Goal: Contribute content: Contribute content

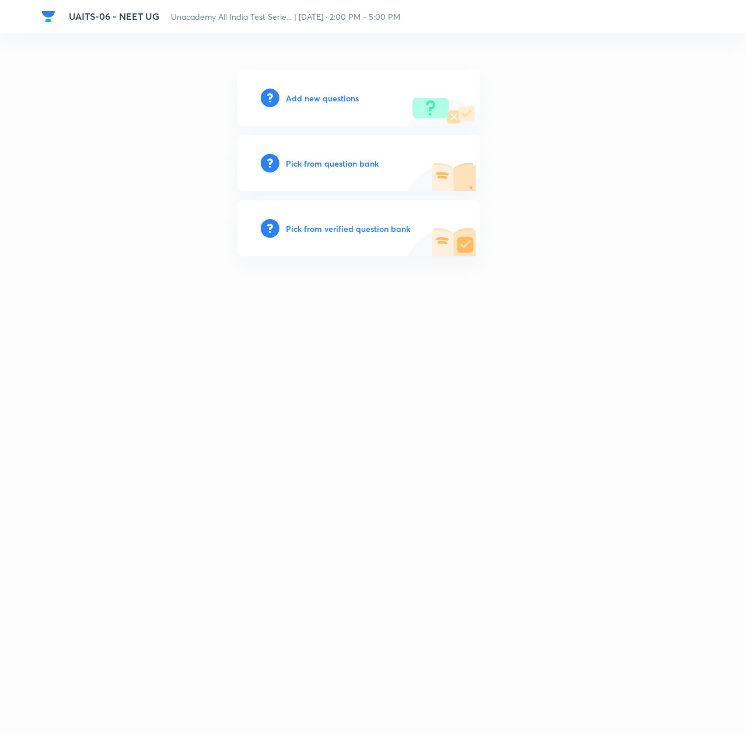
click at [302, 101] on h6 "Add new questions" at bounding box center [322, 98] width 73 height 12
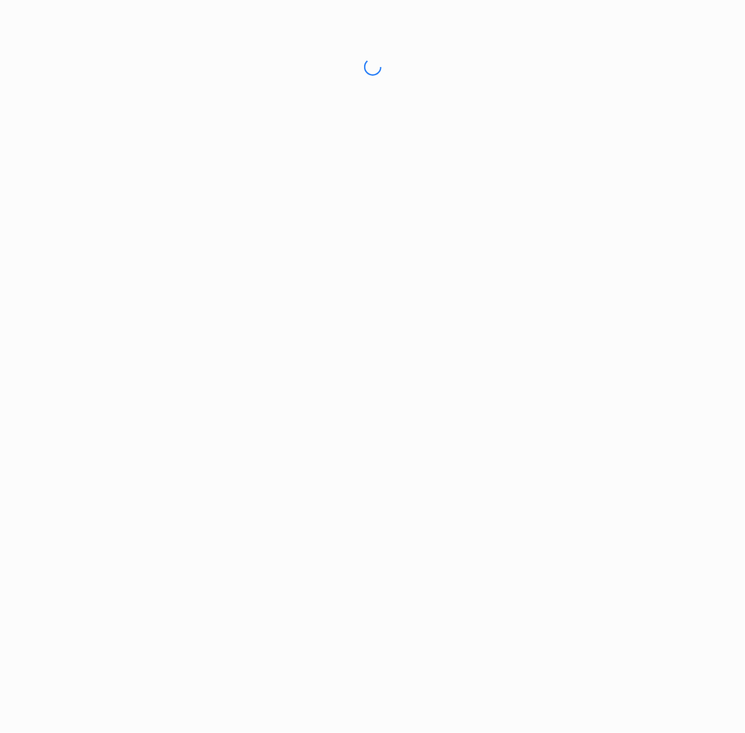
click at [313, 98] on html "No internet connection UAITS-06 - NEET UG | Unacademy" at bounding box center [372, 67] width 745 height 134
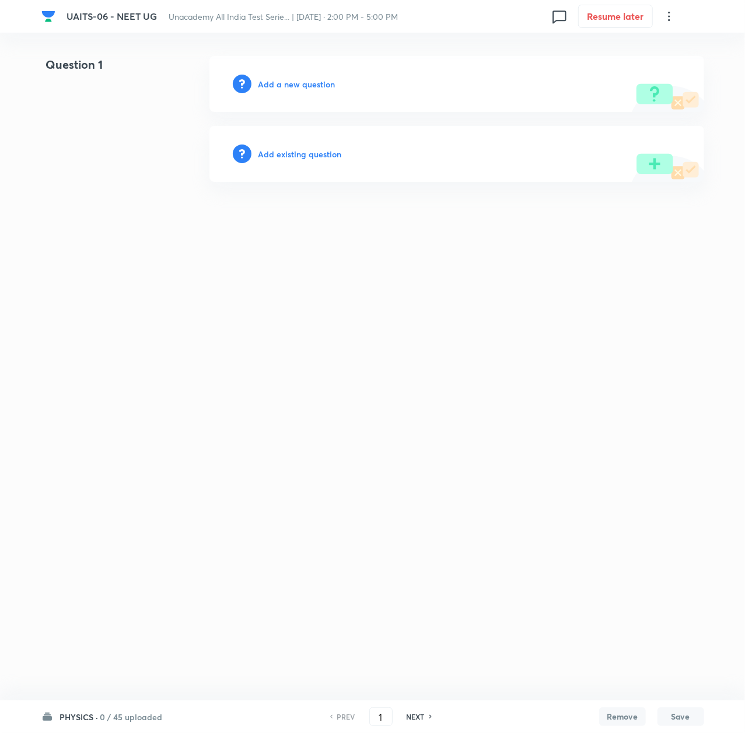
click at [283, 82] on h6 "Add a new question" at bounding box center [296, 84] width 77 height 12
click at [303, 87] on h6 "Choose a question type" at bounding box center [303, 84] width 90 height 12
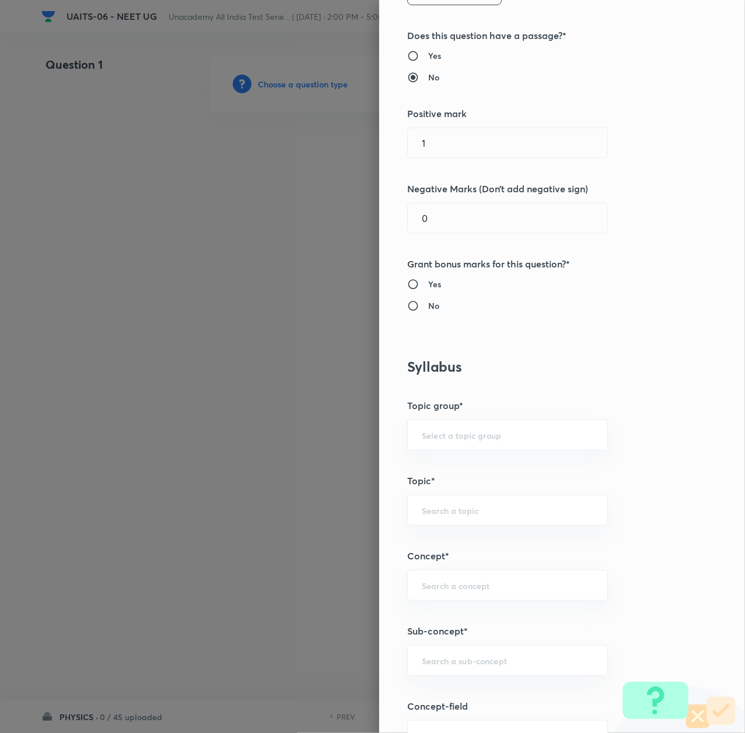
scroll to position [233, 0]
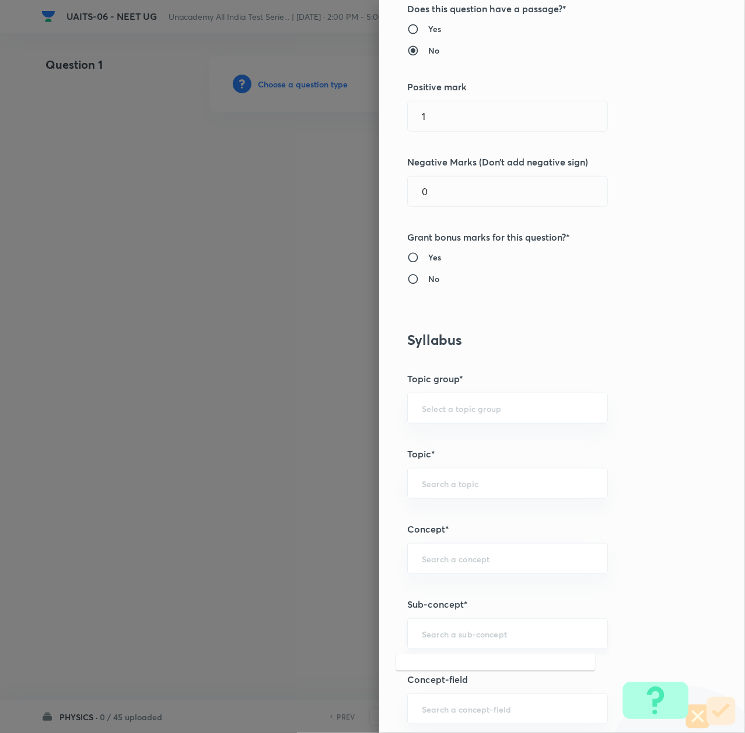
click at [434, 636] on input "text" at bounding box center [507, 634] width 171 height 11
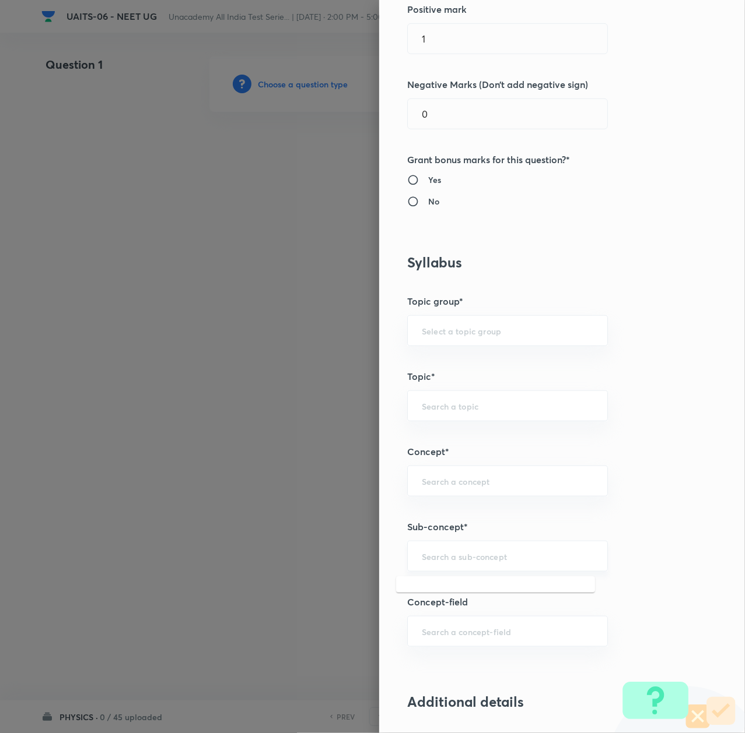
click at [493, 553] on input "text" at bounding box center [507, 556] width 171 height 11
paste input "Thermal Properties of Matter"
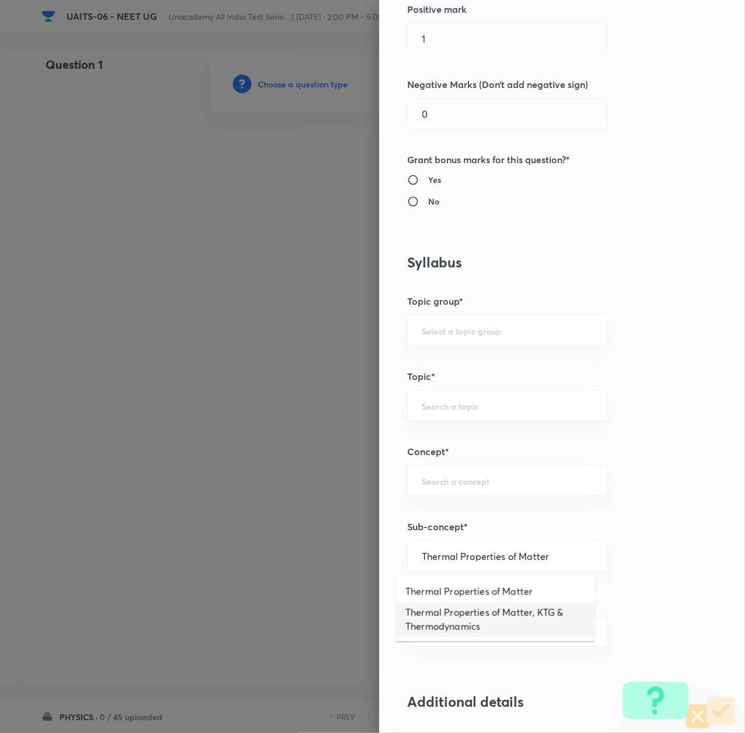
click at [465, 623] on li "Thermal Properties of Matter, KTG & Thermodynamics" at bounding box center [495, 619] width 199 height 35
type input "Thermal Properties of Matter, KTG & Thermodynamics"
type input "Physics"
type input "Thermal Properties of Matter, KTG & Thermodynamics"
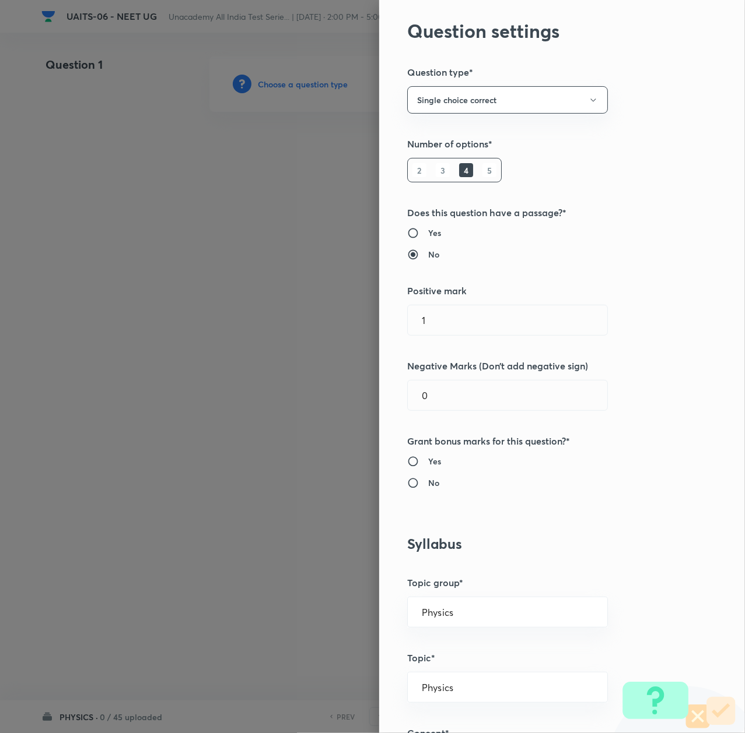
scroll to position [0, 0]
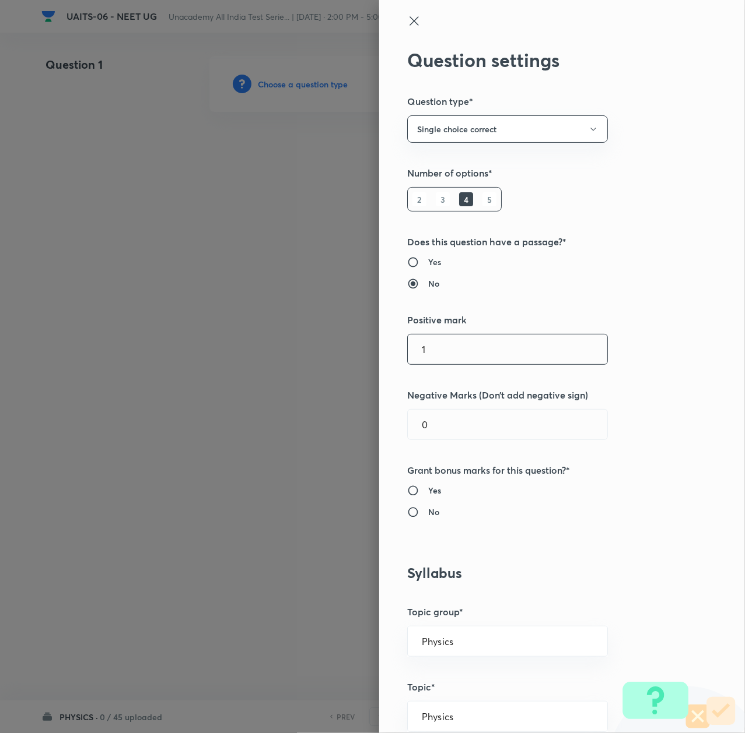
drag, startPoint x: 424, startPoint y: 350, endPoint x: 394, endPoint y: 353, distance: 30.4
click at [394, 353] on div "Question settings Question type* Single choice correct Number of options* 2 3 4…" at bounding box center [562, 366] width 366 height 733
type input "5"
type input "4"
drag, startPoint x: 428, startPoint y: 427, endPoint x: 395, endPoint y: 430, distance: 32.8
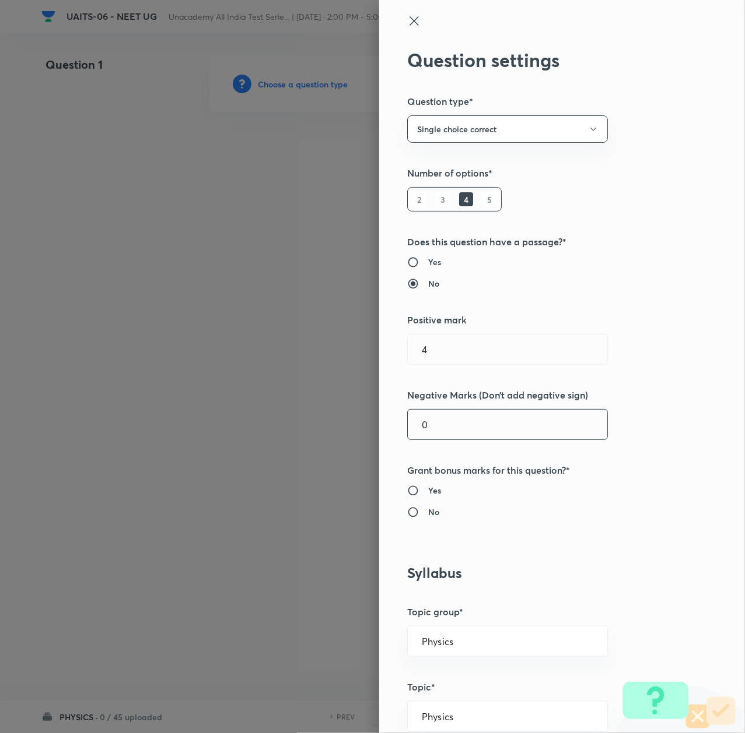
click at [408, 430] on input "0" at bounding box center [507, 425] width 199 height 30
type input "1"
click at [428, 518] on h6 "No" at bounding box center [433, 512] width 11 height 12
click at [427, 518] on input "No" at bounding box center [417, 513] width 21 height 12
radio input "true"
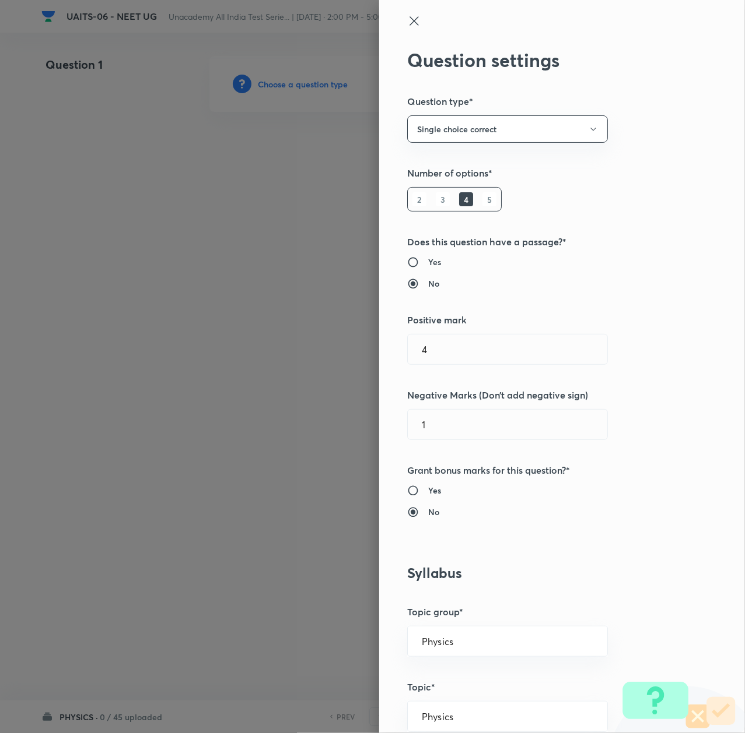
scroll to position [466, 0]
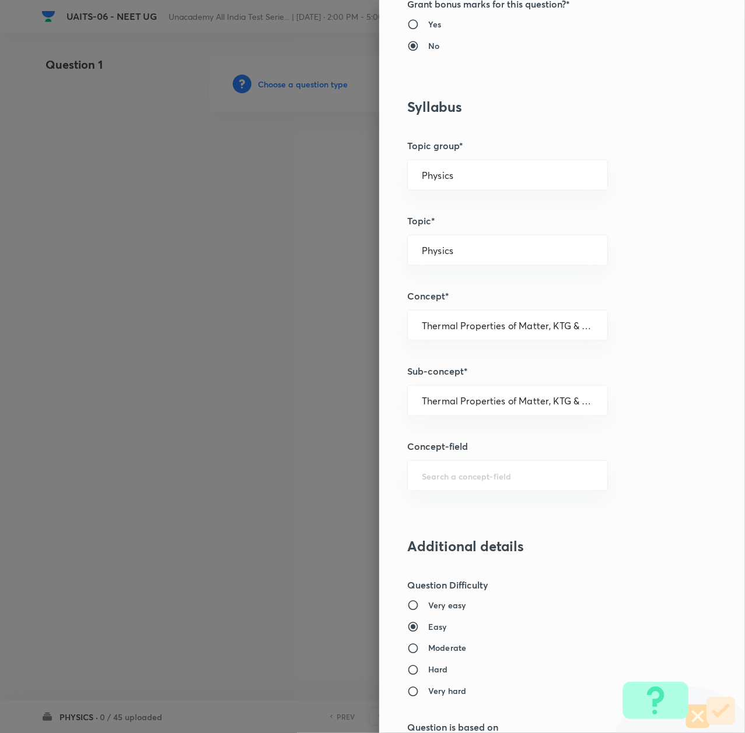
click at [437, 651] on h6 "Moderate" at bounding box center [447, 649] width 38 height 12
click at [428, 651] on input "Moderate" at bounding box center [417, 649] width 21 height 12
radio input "true"
radio input "false"
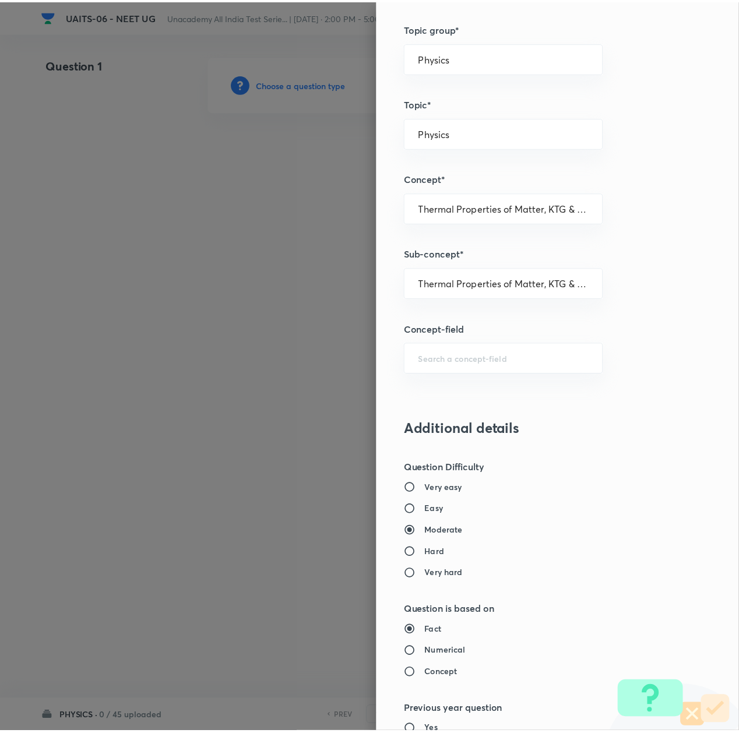
scroll to position [933, 0]
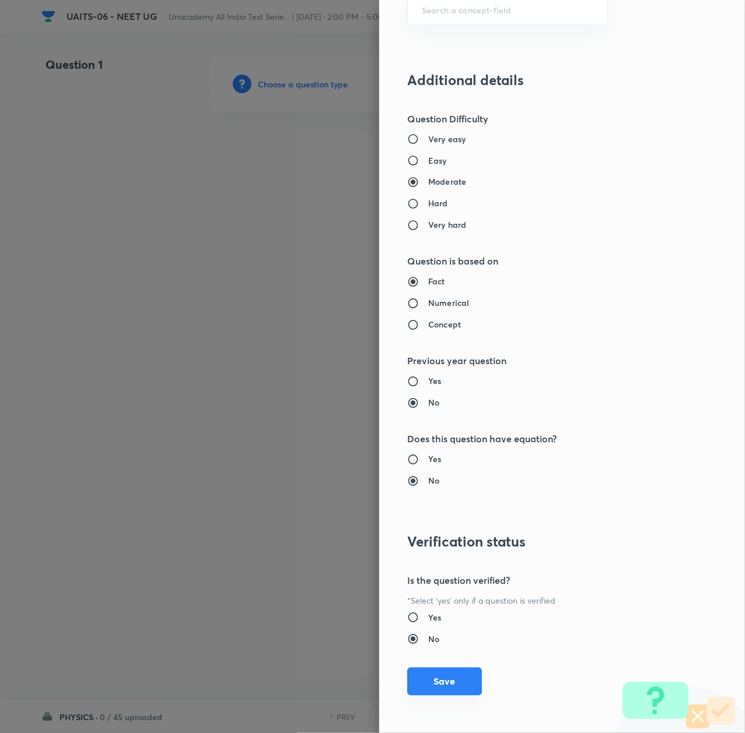
click at [437, 690] on button "Save" at bounding box center [444, 682] width 75 height 28
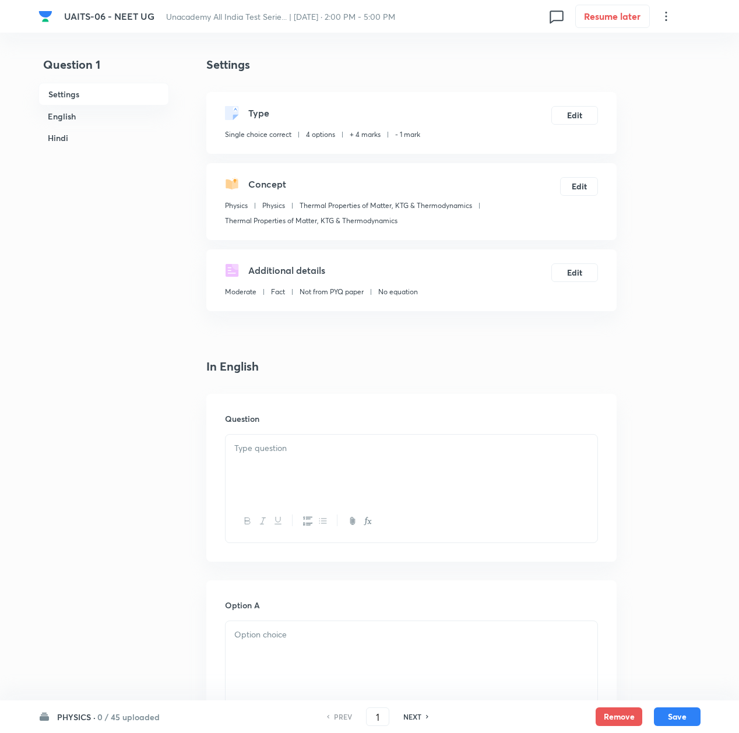
click at [254, 444] on p at bounding box center [411, 448] width 354 height 13
click at [306, 468] on div at bounding box center [412, 467] width 372 height 65
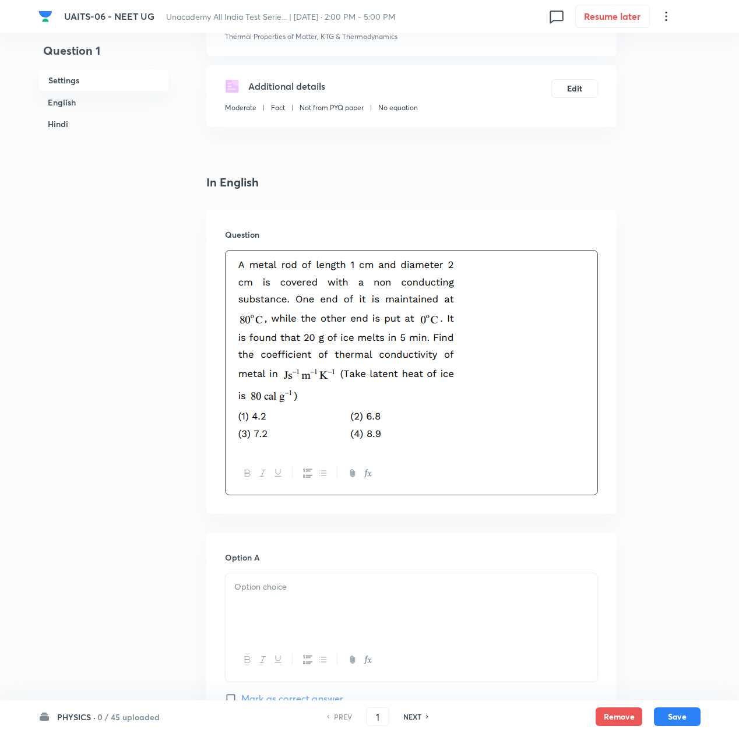
scroll to position [233, 0]
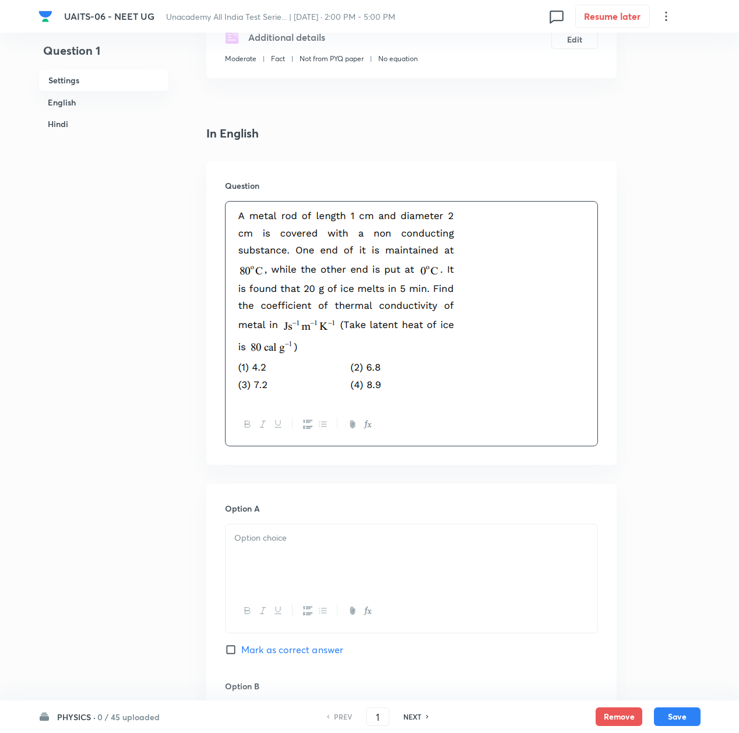
click at [275, 544] on p at bounding box center [411, 538] width 354 height 13
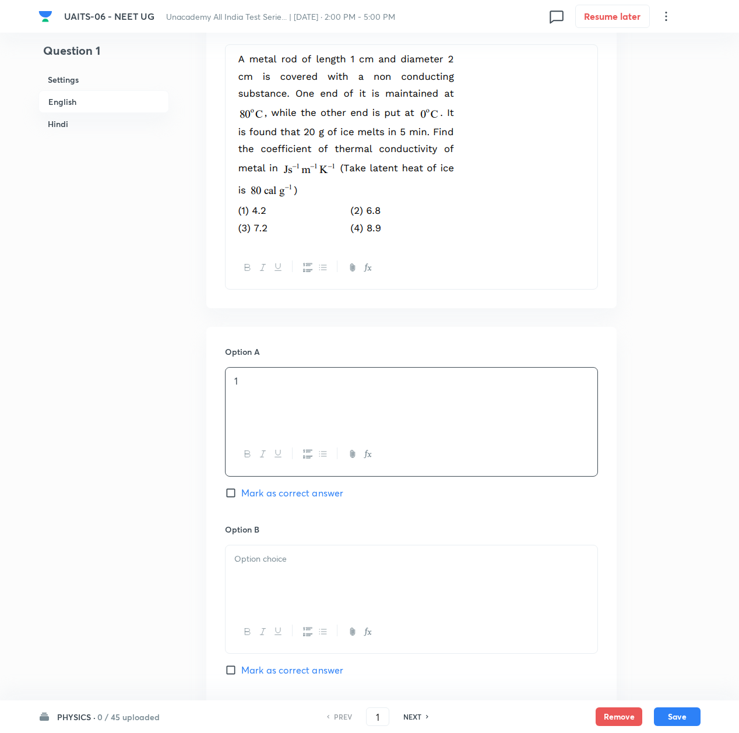
scroll to position [466, 0]
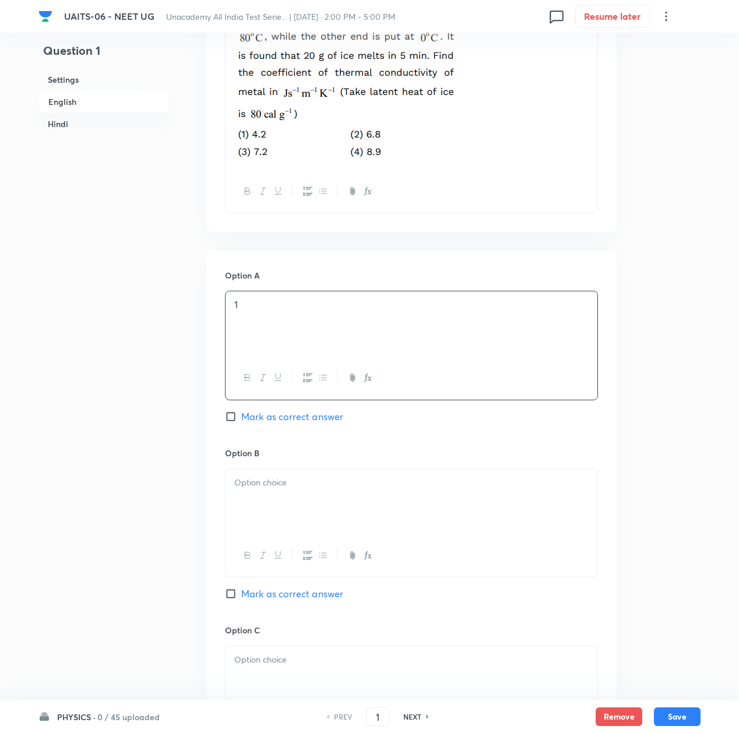
click at [251, 471] on div at bounding box center [412, 501] width 372 height 65
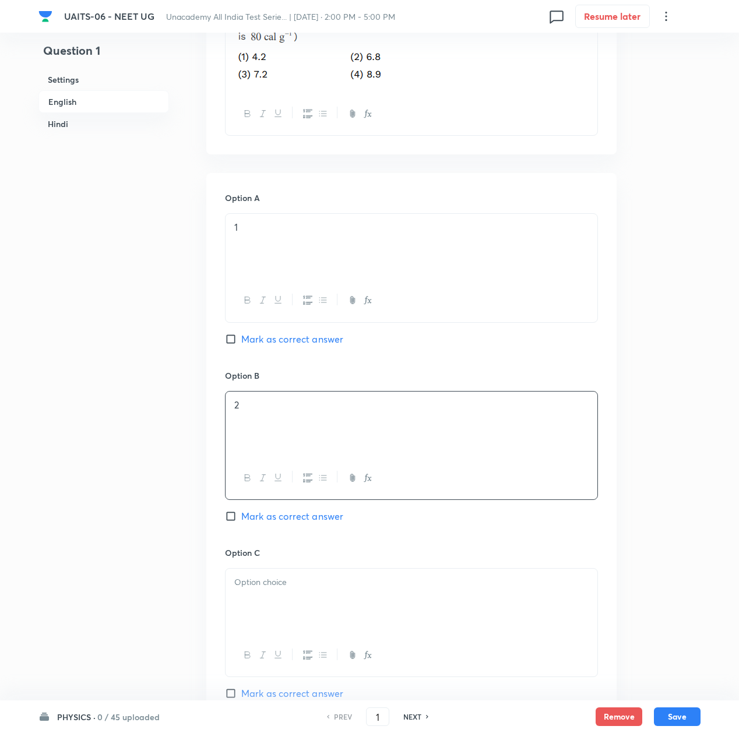
click at [246, 585] on p at bounding box center [411, 582] width 354 height 13
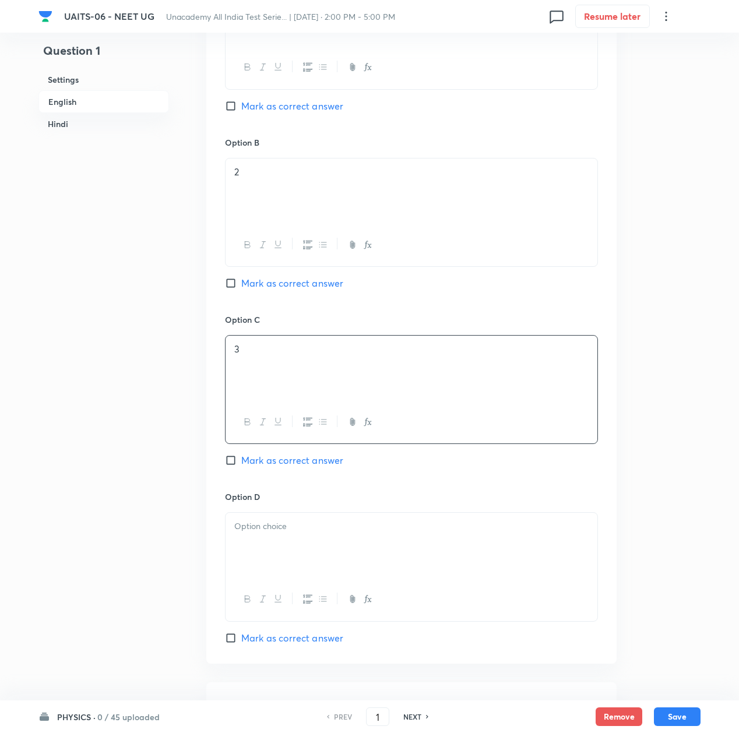
click at [259, 541] on div at bounding box center [412, 545] width 372 height 65
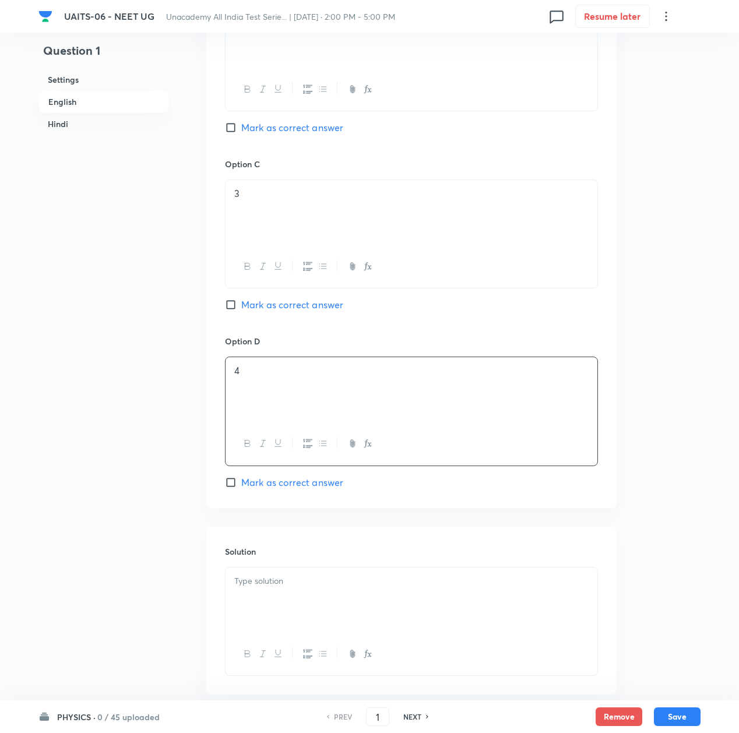
scroll to position [1010, 0]
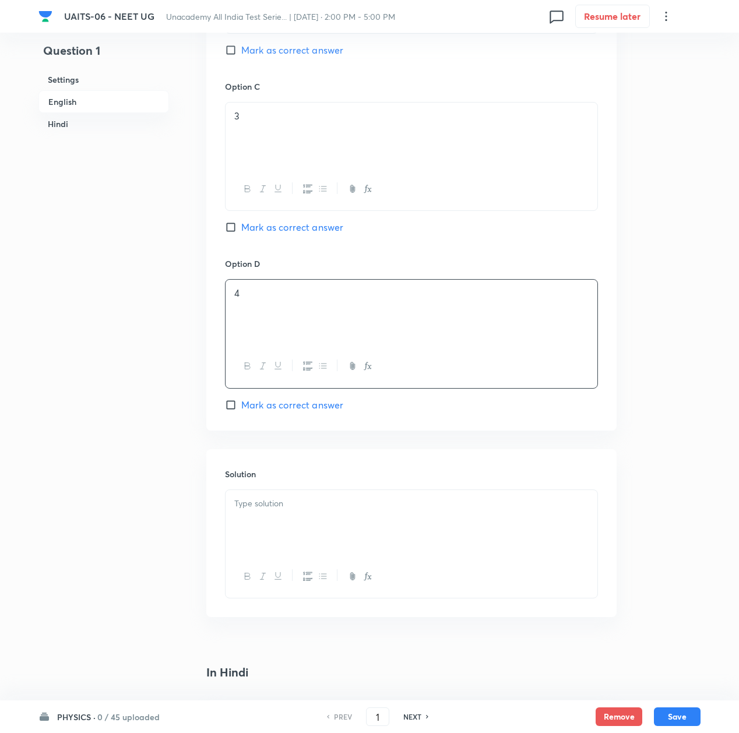
click at [318, 519] on div at bounding box center [412, 522] width 372 height 65
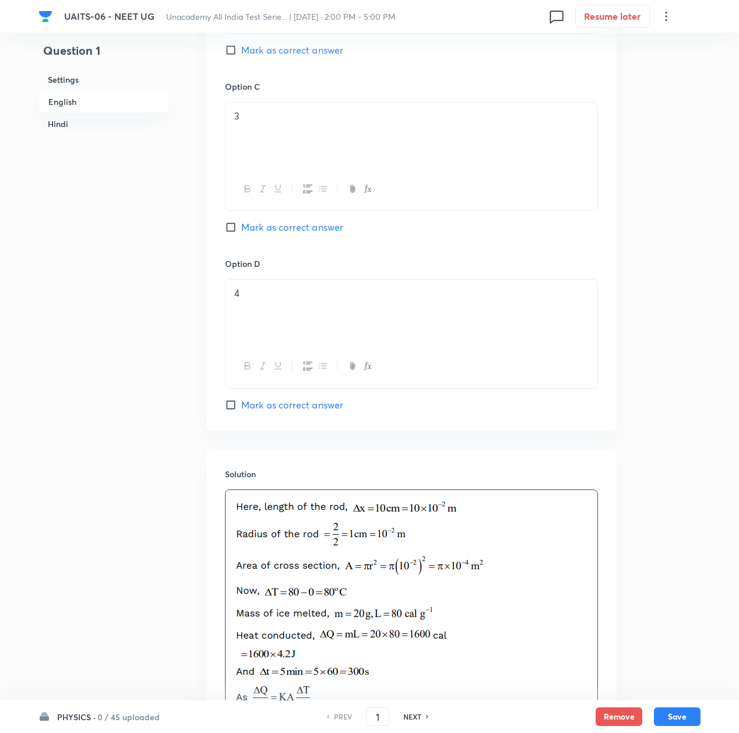
click at [262, 401] on span "Mark as correct answer" at bounding box center [292, 405] width 102 height 14
click at [241, 401] on input "Mark as correct answer" at bounding box center [233, 405] width 16 height 12
checkbox input "true"
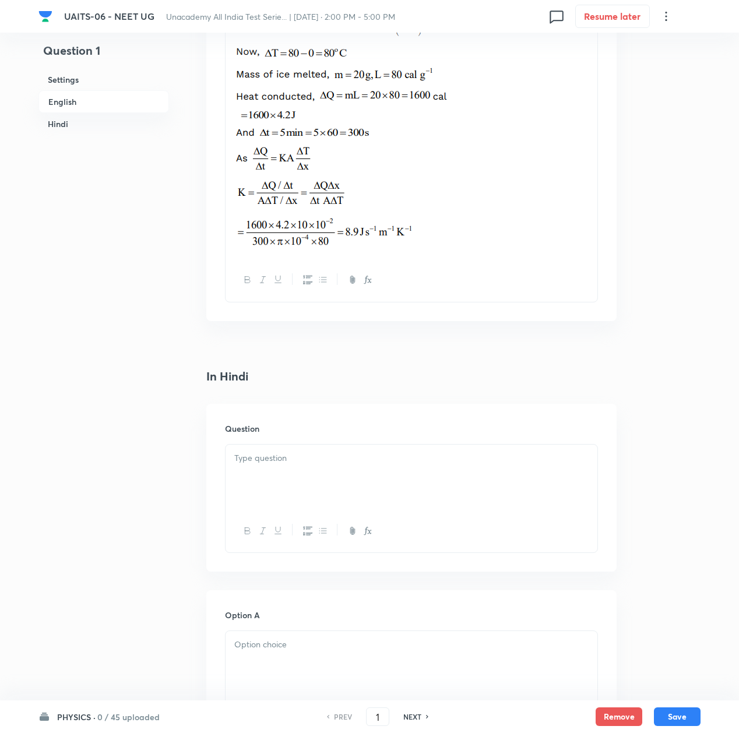
scroll to position [1554, 0]
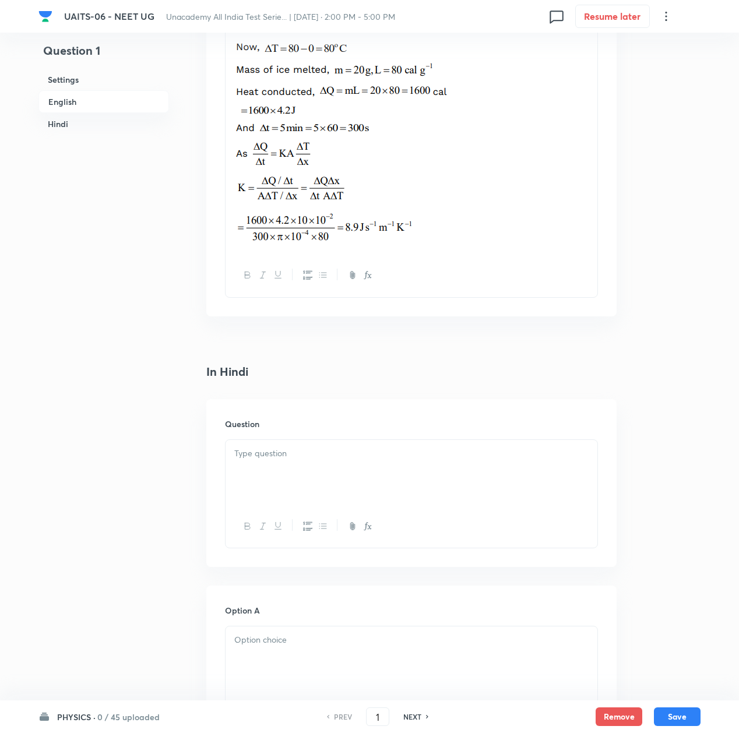
click at [287, 459] on p at bounding box center [411, 453] width 354 height 13
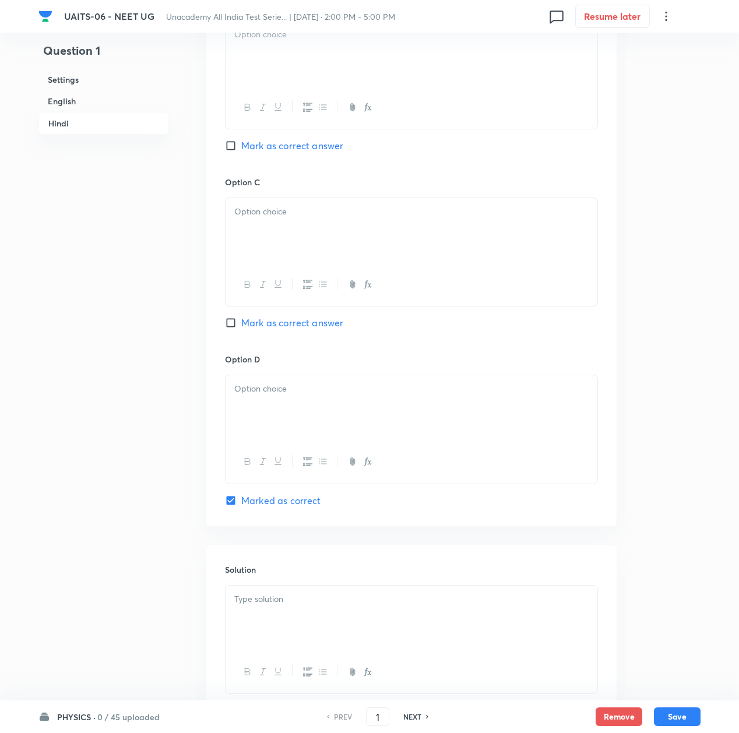
scroll to position [2410, 0]
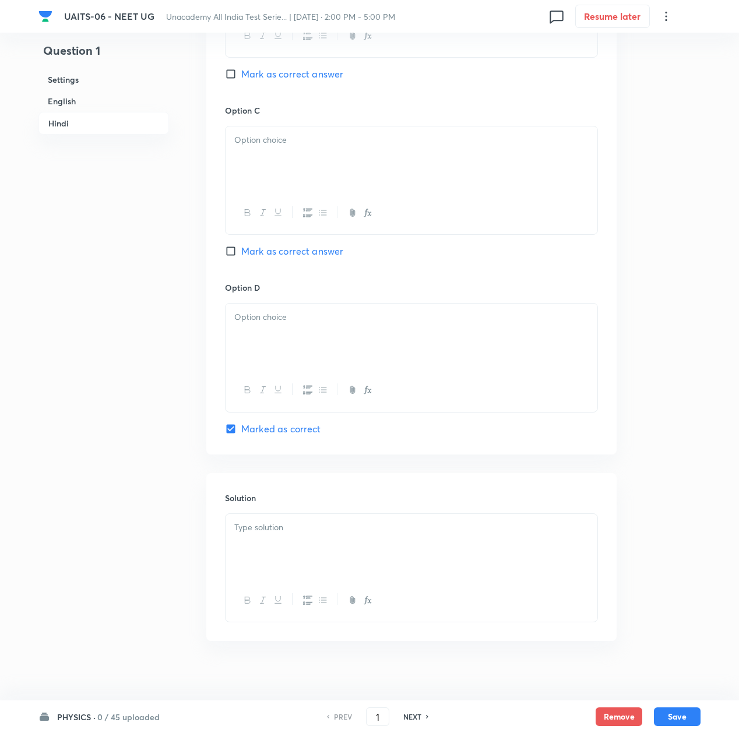
click at [313, 542] on div at bounding box center [412, 546] width 372 height 65
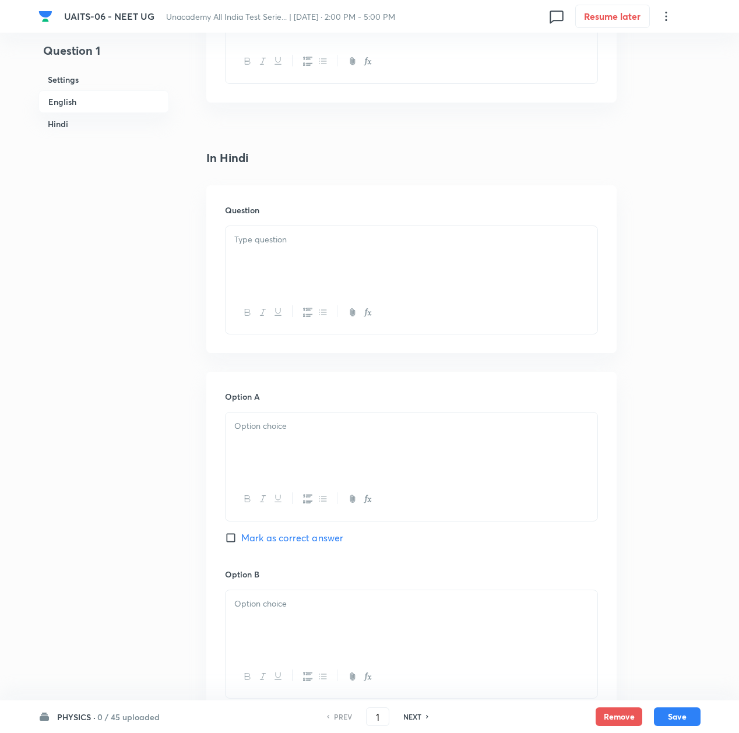
scroll to position [1710, 0]
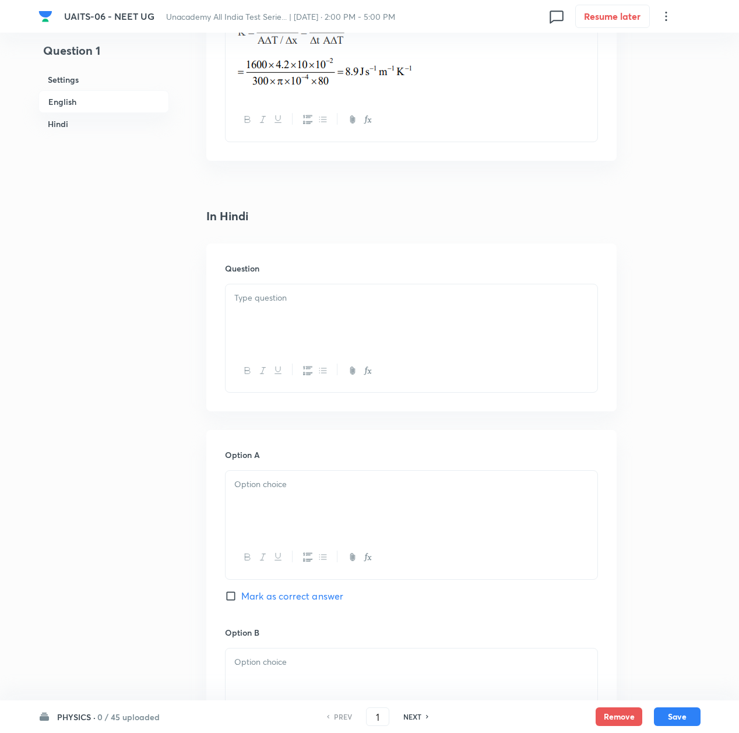
click at [265, 302] on p at bounding box center [411, 298] width 354 height 13
click at [273, 305] on p at bounding box center [411, 298] width 354 height 13
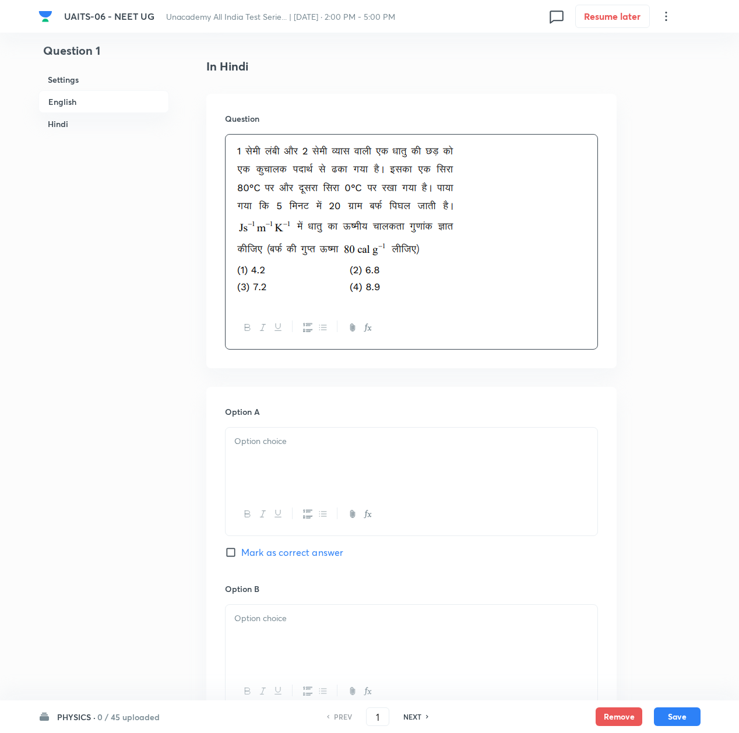
scroll to position [1866, 0]
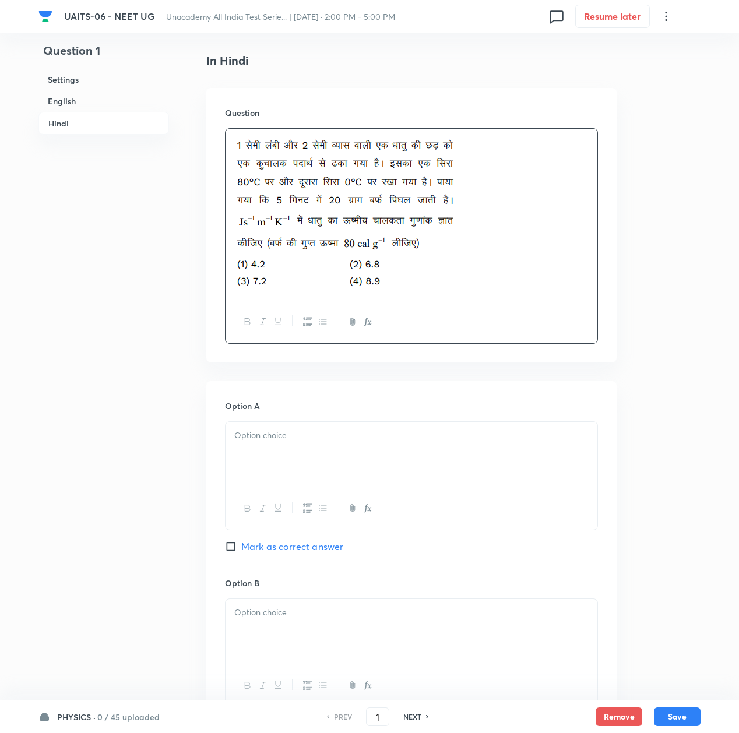
click at [325, 449] on div at bounding box center [412, 454] width 372 height 65
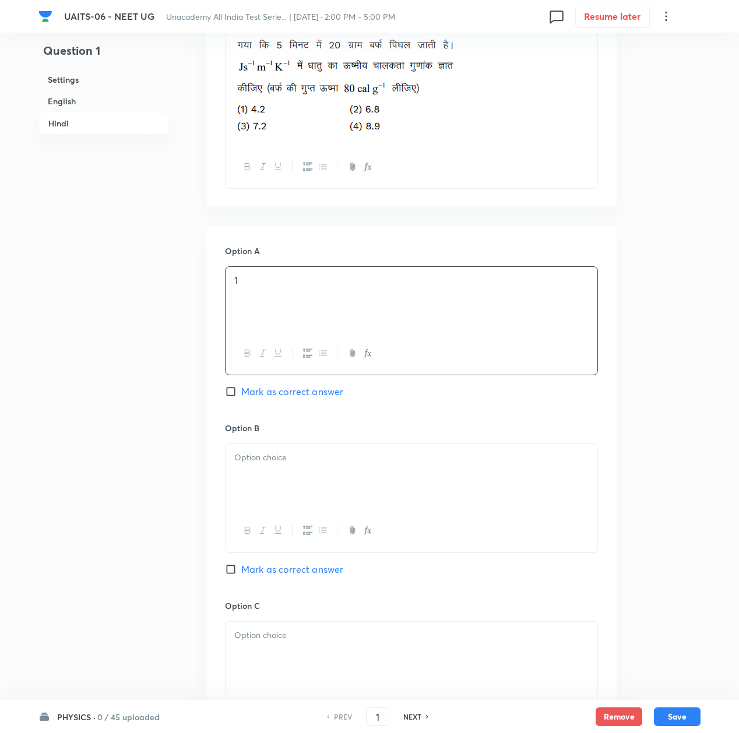
click at [276, 472] on div at bounding box center [412, 476] width 372 height 65
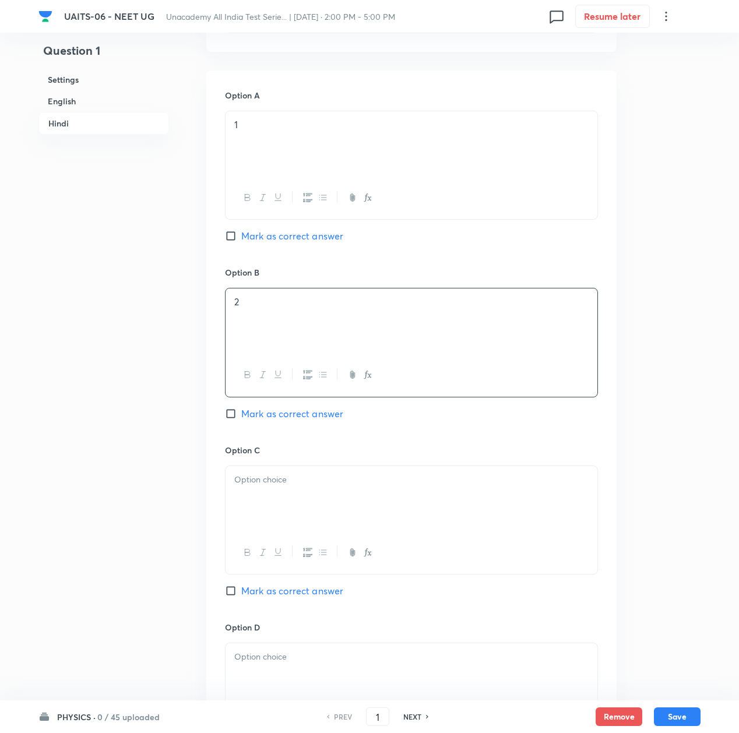
click at [262, 502] on div at bounding box center [412, 498] width 372 height 65
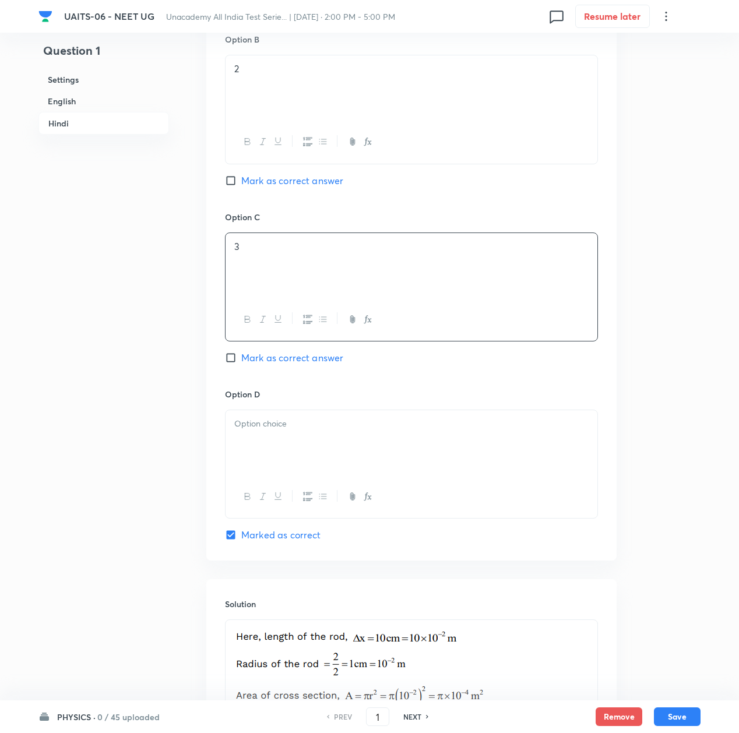
click at [250, 430] on p at bounding box center [411, 423] width 354 height 13
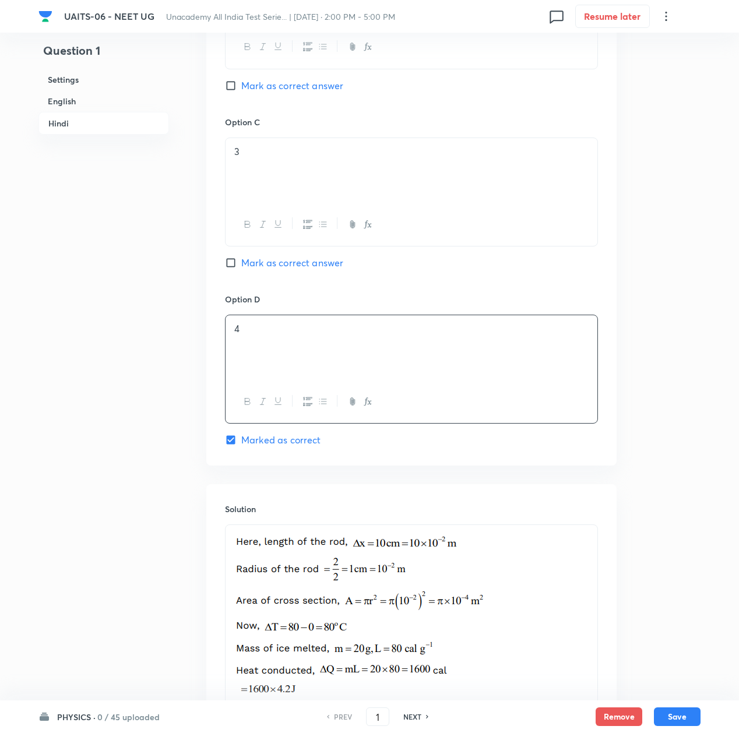
scroll to position [2720, 0]
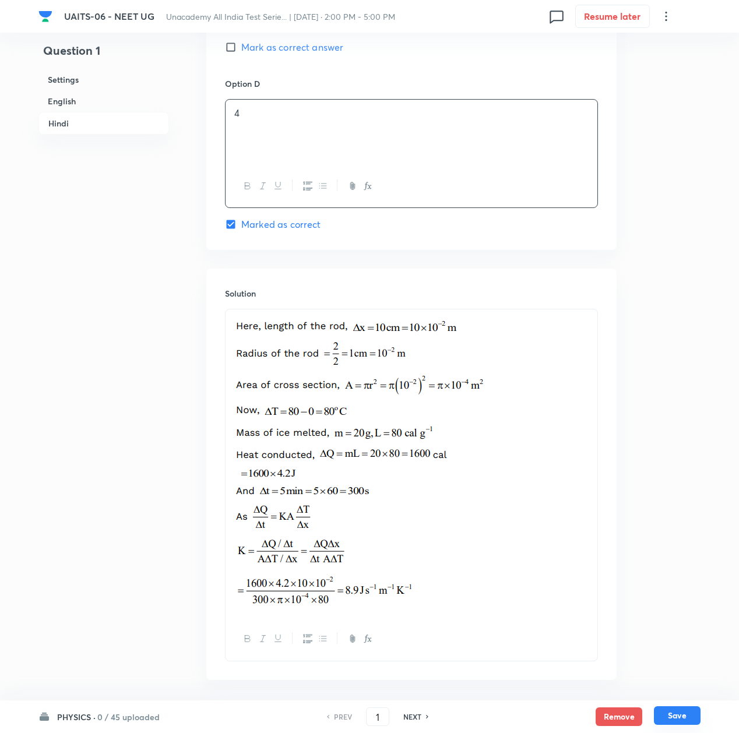
click at [672, 716] on button "Save" at bounding box center [677, 716] width 47 height 19
type input "2"
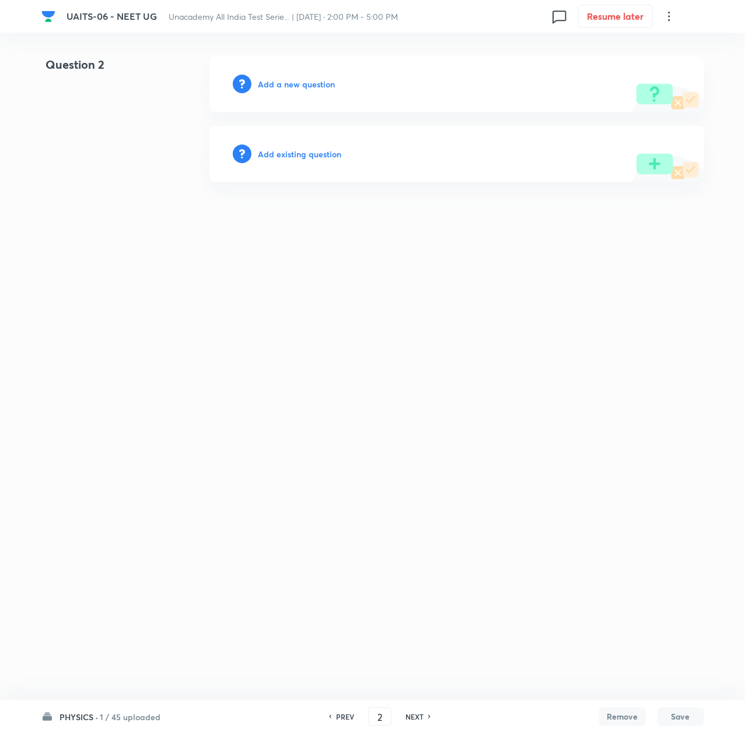
click at [271, 82] on h6 "Add a new question" at bounding box center [296, 84] width 77 height 12
click at [271, 82] on h6 "Choose a question type" at bounding box center [303, 84] width 90 height 12
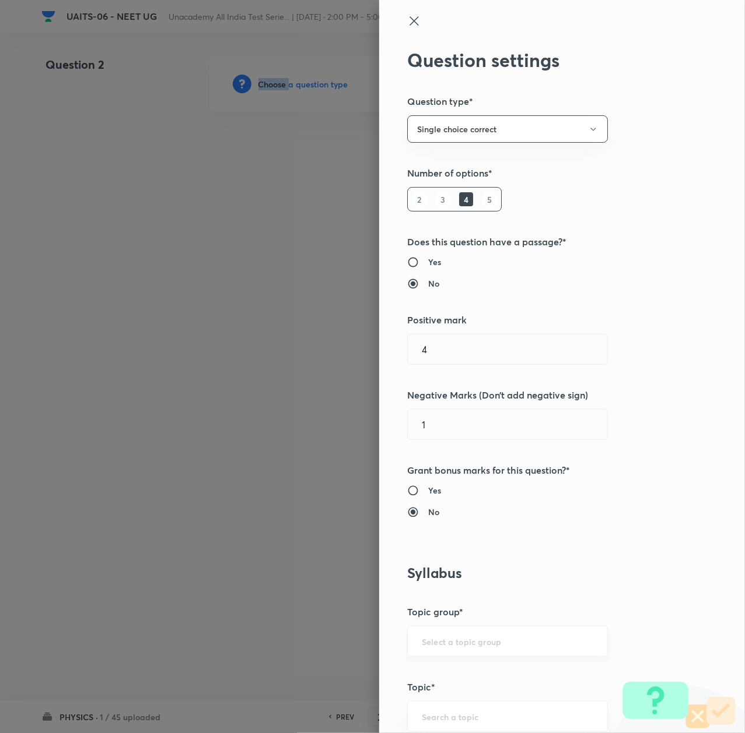
scroll to position [388, 0]
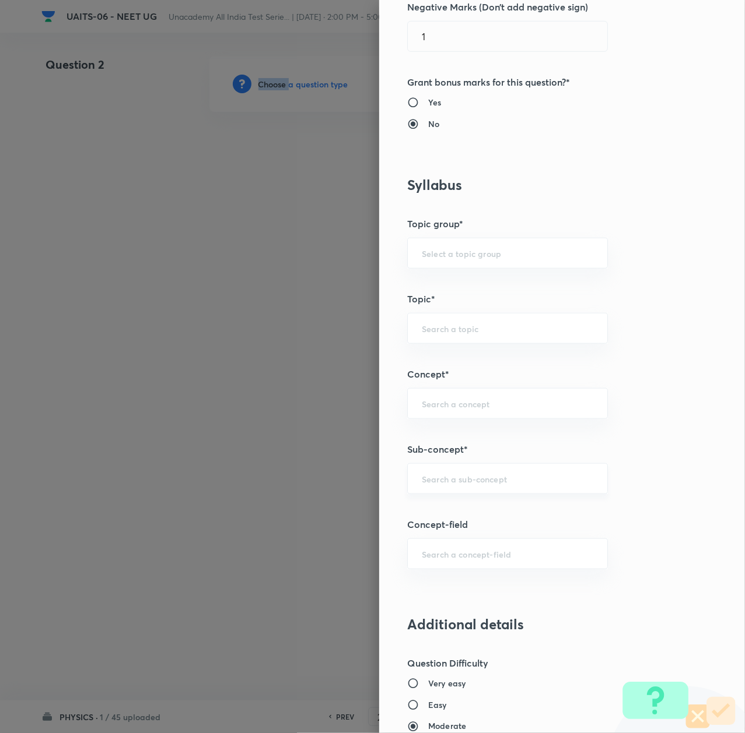
click at [427, 472] on div "​" at bounding box center [507, 479] width 201 height 31
click at [425, 487] on div "​" at bounding box center [507, 479] width 201 height 31
paste input "Thermal Properties of Matter"
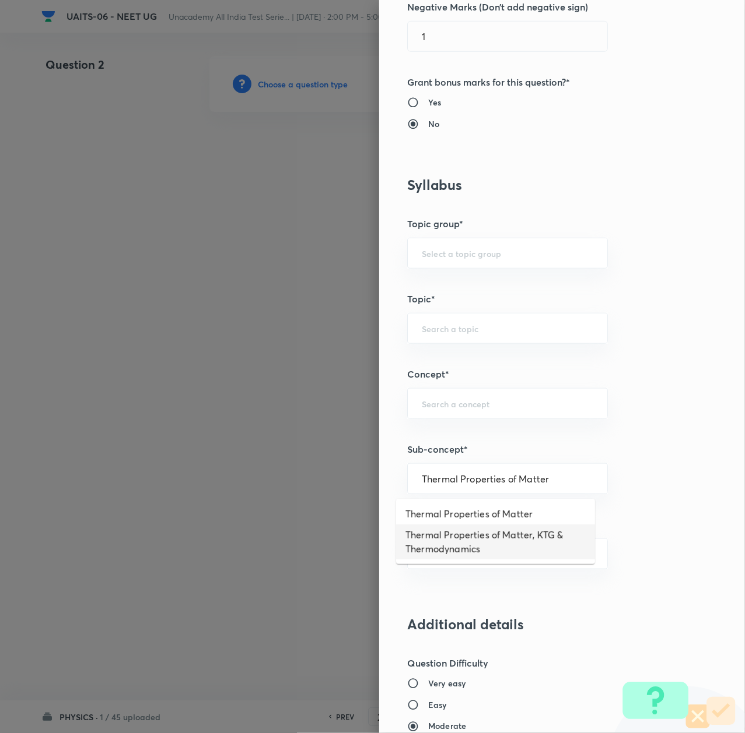
click at [437, 537] on li "Thermal Properties of Matter, KTG & Thermodynamics" at bounding box center [495, 542] width 199 height 35
type input "Thermal Properties of Matter, KTG & Thermodynamics"
type input "Physics"
type input "Thermal Properties of Matter, KTG & Thermodynamics"
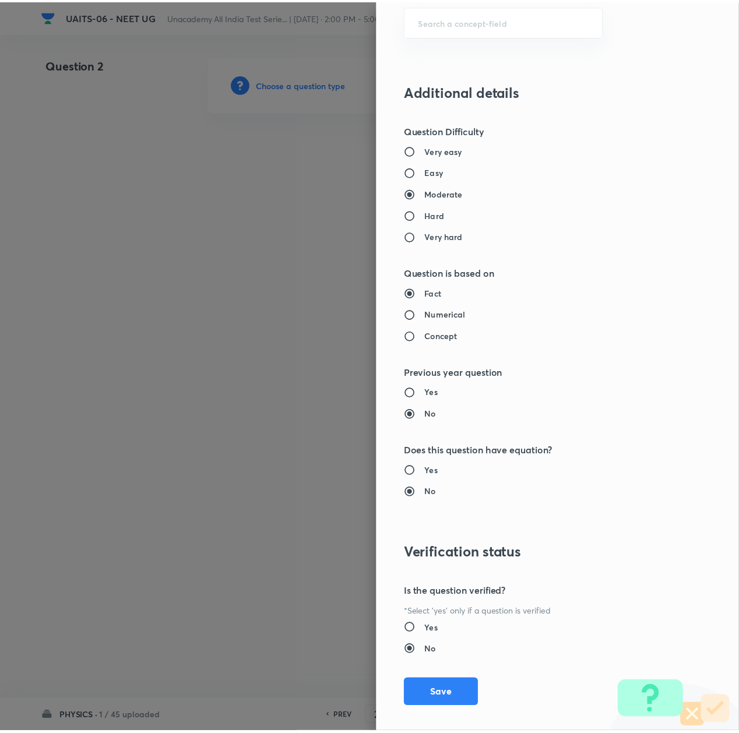
scroll to position [933, 0]
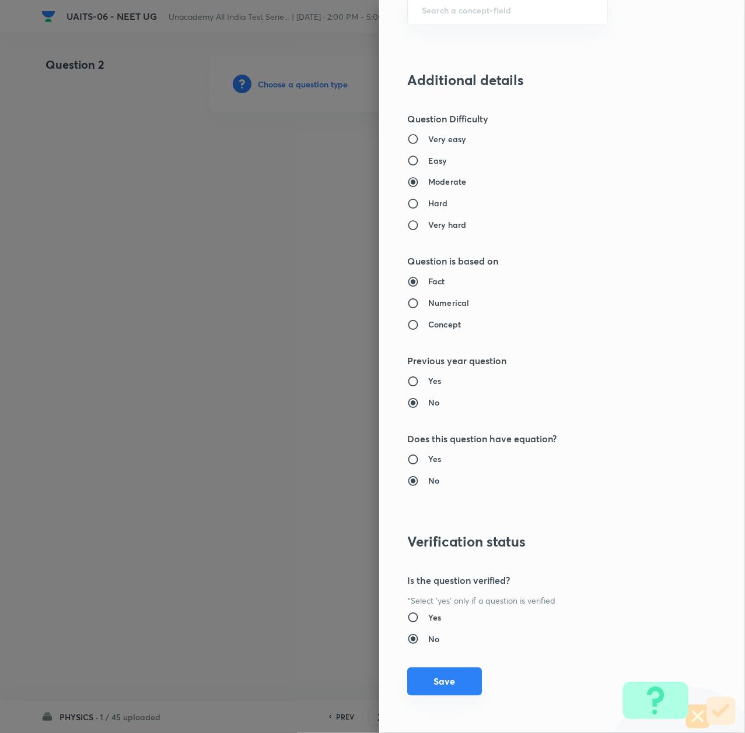
click at [420, 684] on button "Save" at bounding box center [444, 682] width 75 height 28
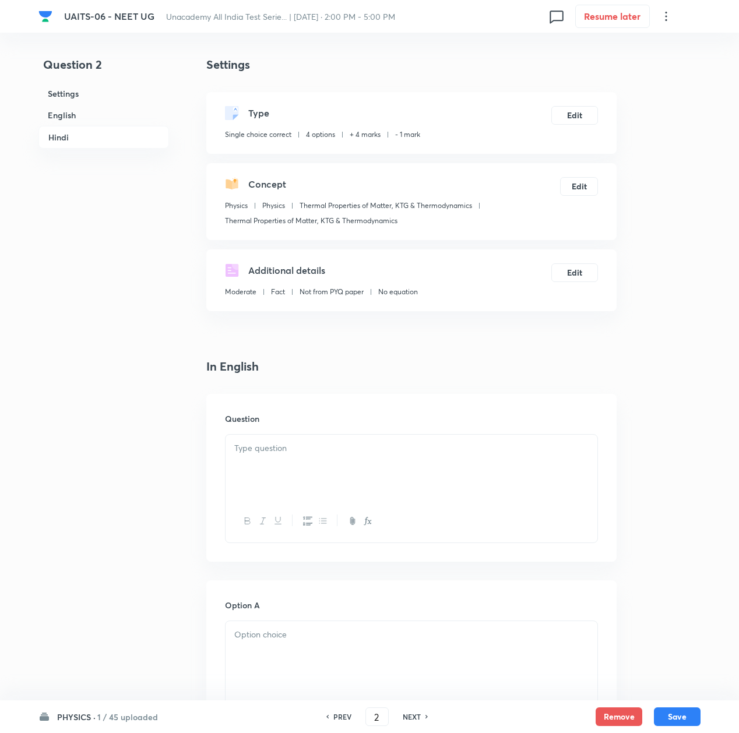
click at [266, 457] on div at bounding box center [412, 467] width 372 height 65
click at [283, 452] on p at bounding box center [411, 448] width 354 height 13
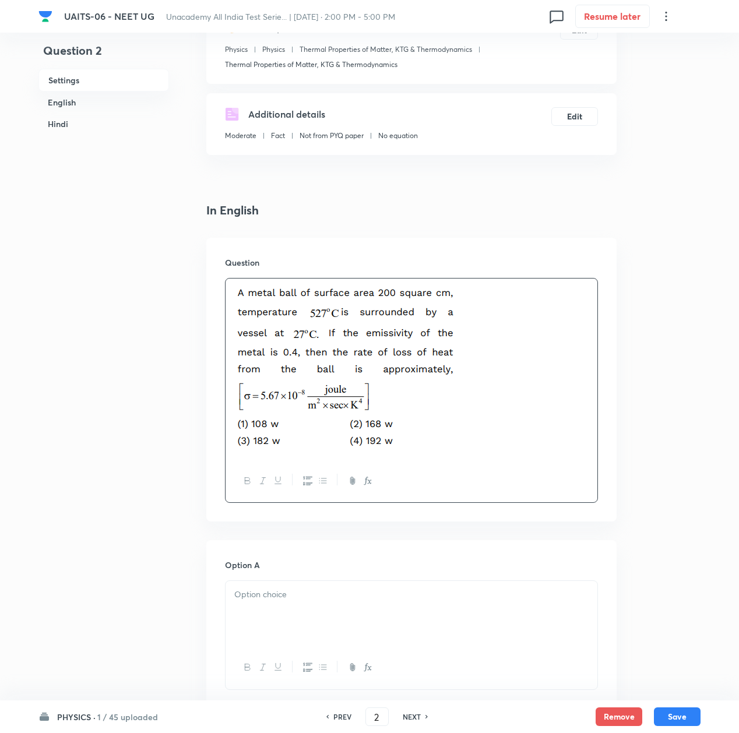
scroll to position [233, 0]
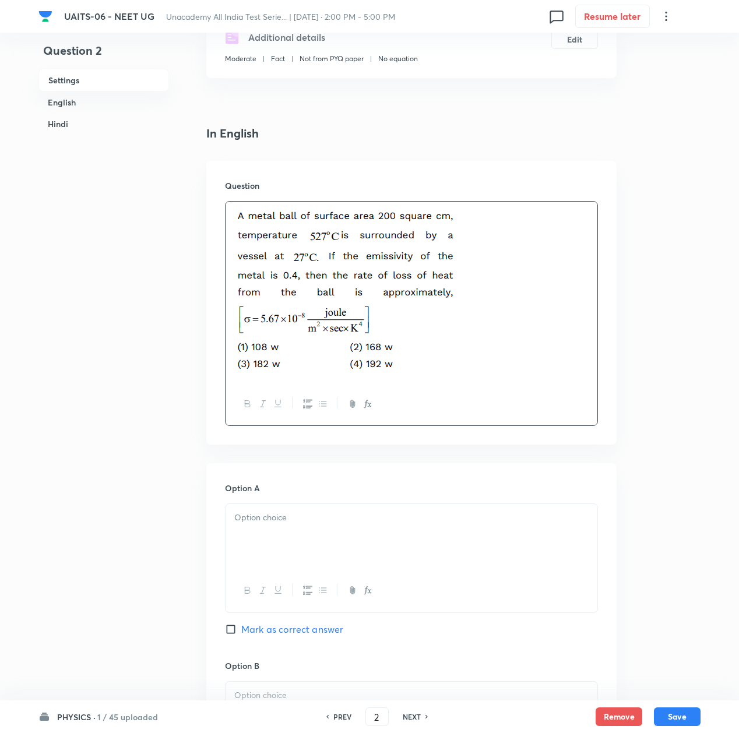
click at [266, 544] on div at bounding box center [412, 536] width 372 height 65
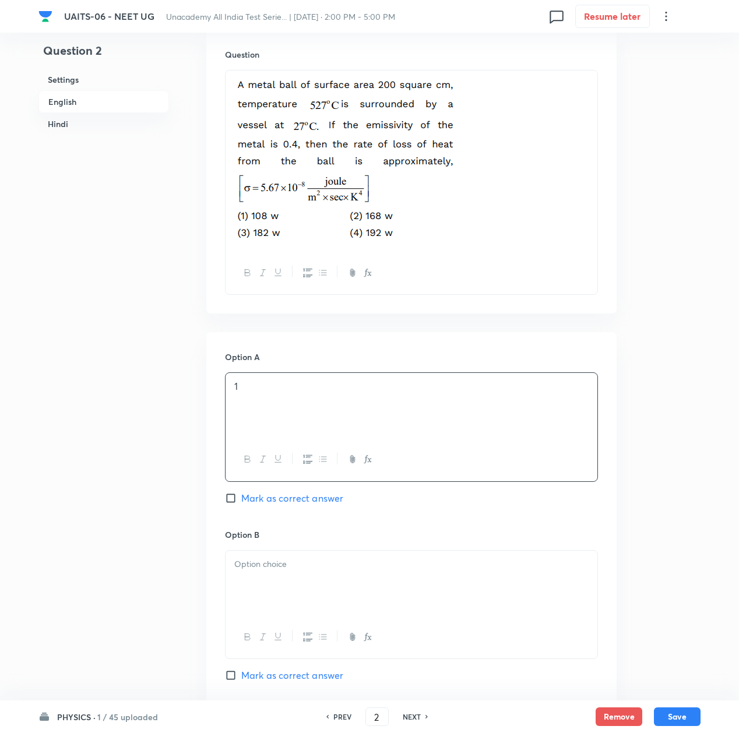
scroll to position [388, 0]
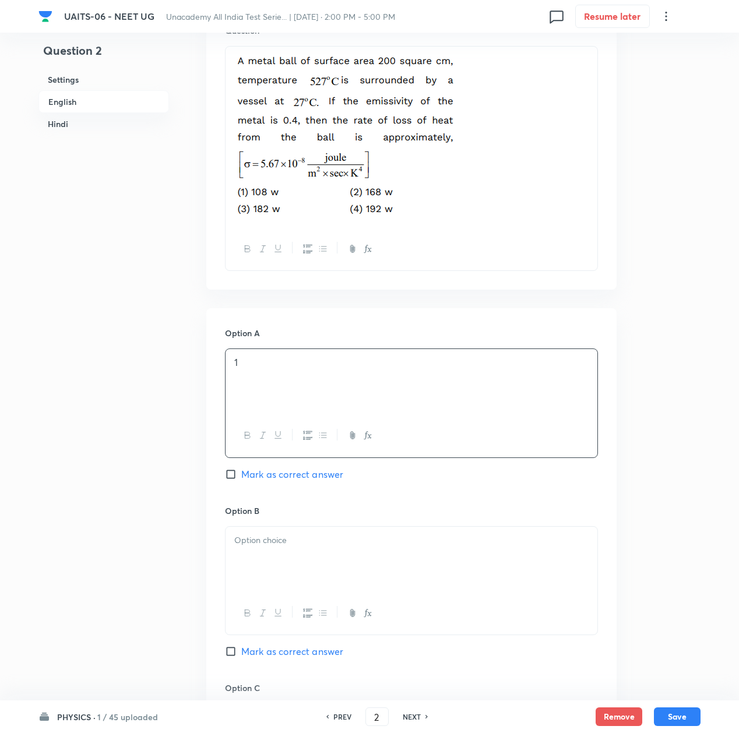
click at [264, 560] on div at bounding box center [412, 559] width 372 height 65
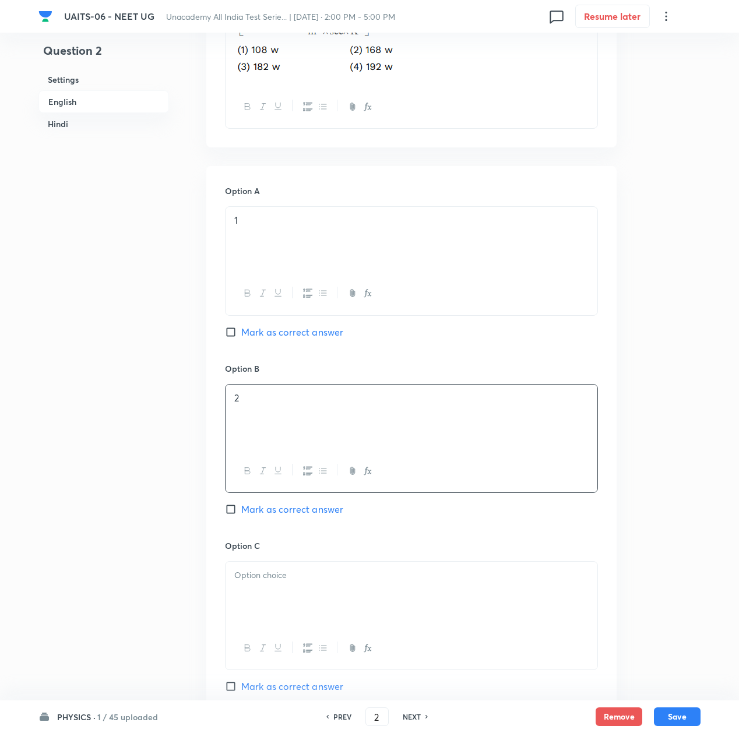
scroll to position [544, 0]
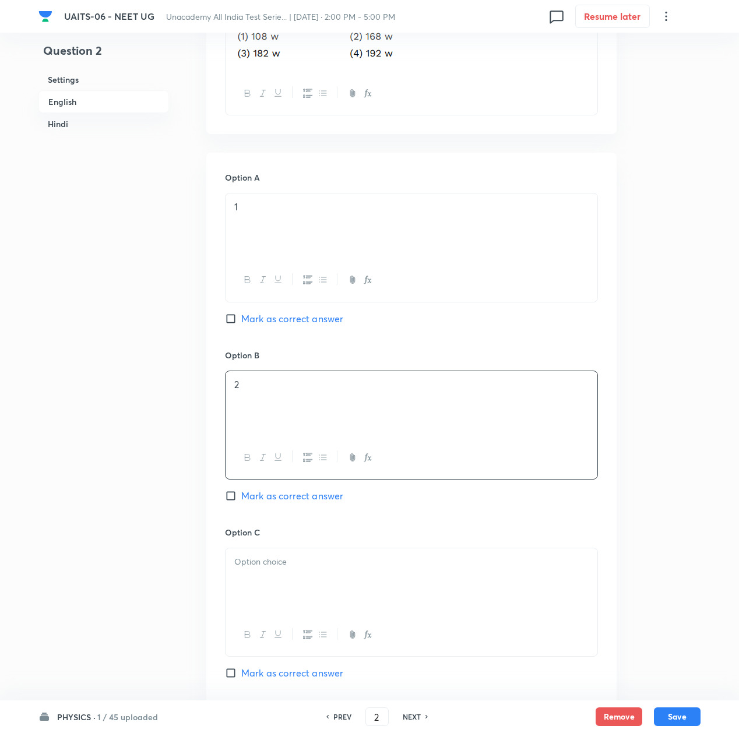
click at [261, 561] on p at bounding box center [411, 562] width 354 height 13
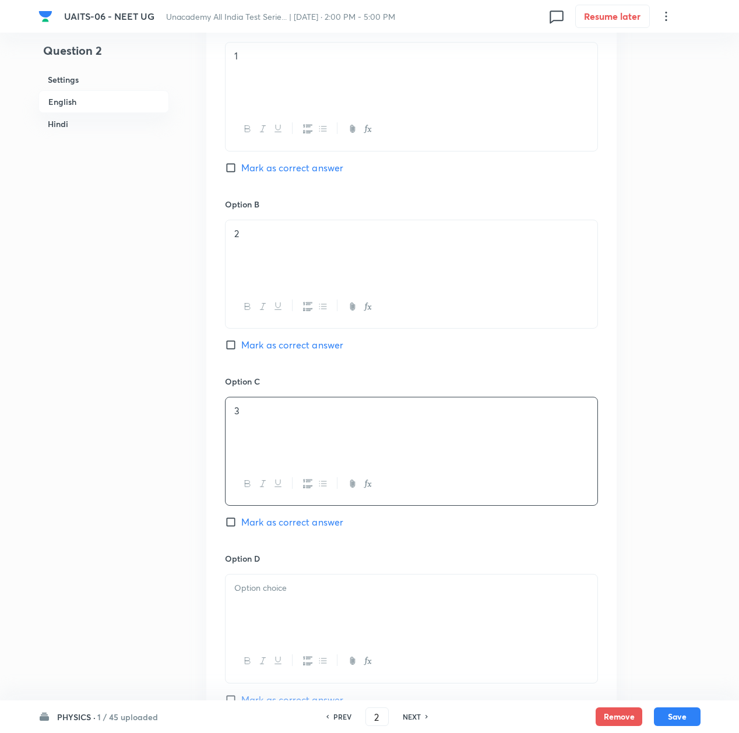
scroll to position [700, 0]
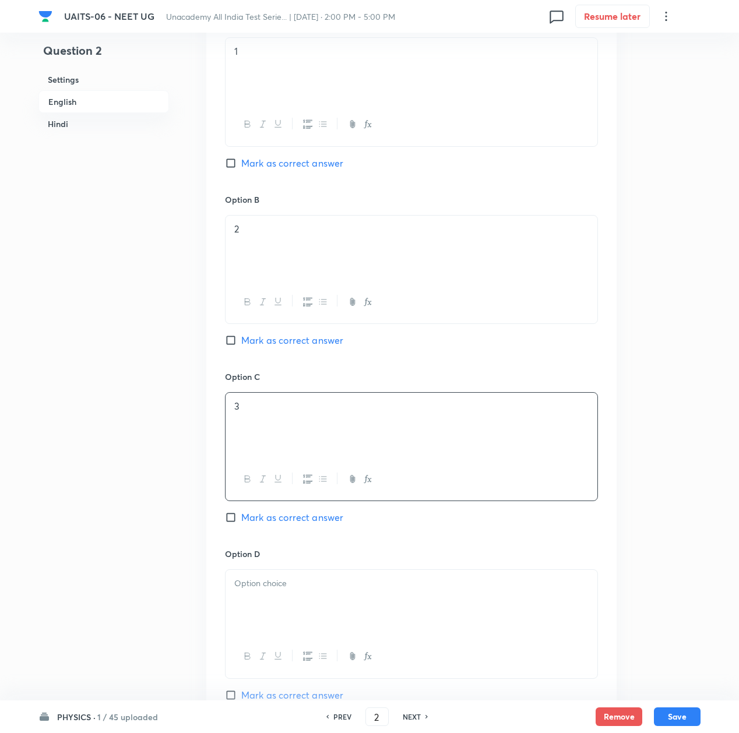
click at [241, 607] on div at bounding box center [412, 602] width 372 height 65
click at [283, 521] on span "Mark as correct answer" at bounding box center [292, 518] width 102 height 14
click at [241, 521] on input "Mark as correct answer" at bounding box center [233, 518] width 16 height 12
checkbox input "true"
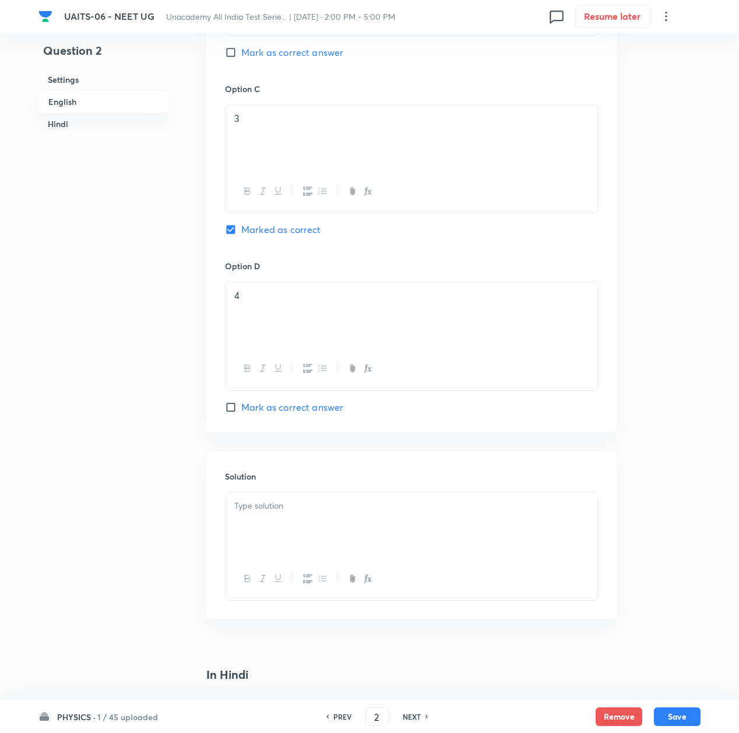
scroll to position [1010, 0]
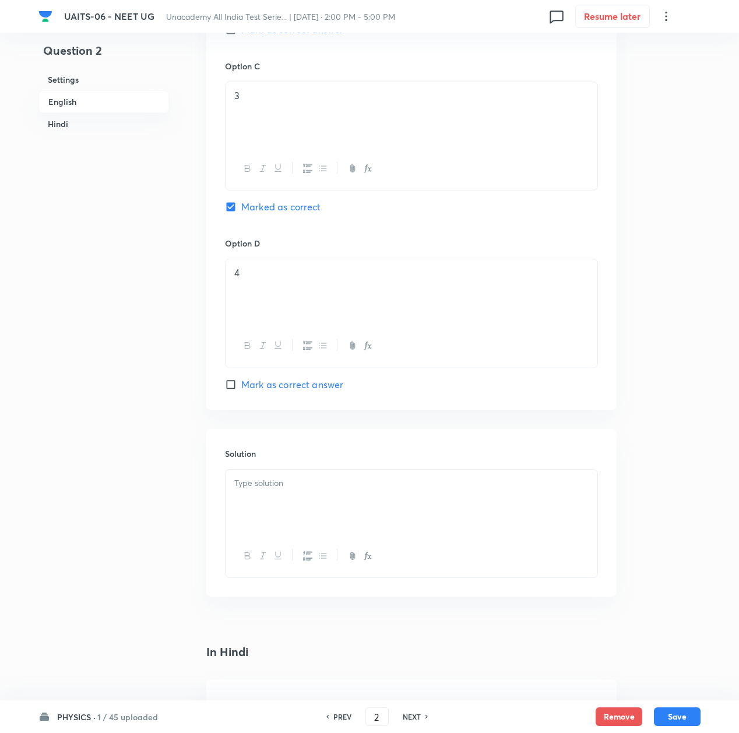
click at [283, 495] on div at bounding box center [412, 502] width 372 height 65
click at [351, 493] on div at bounding box center [412, 502] width 372 height 65
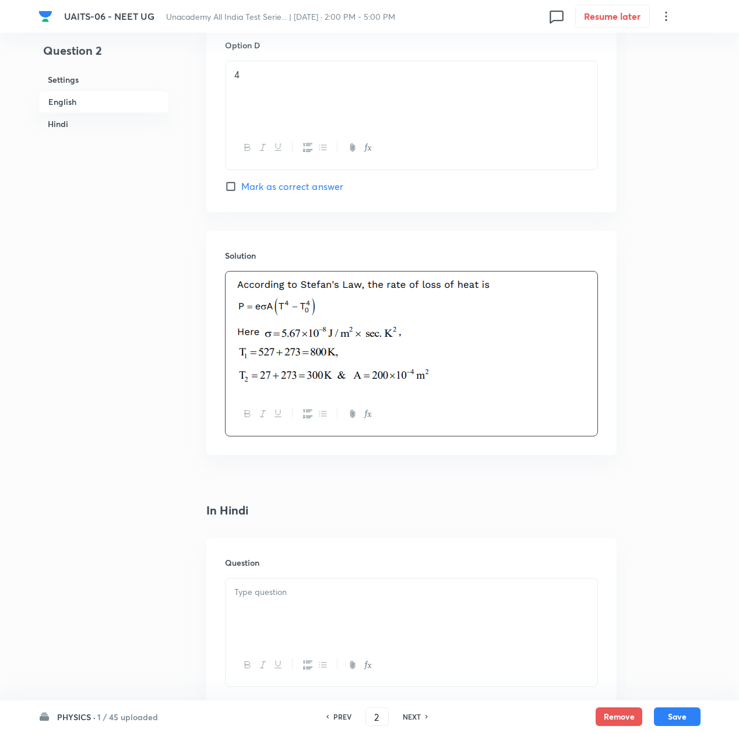
scroll to position [1321, 0]
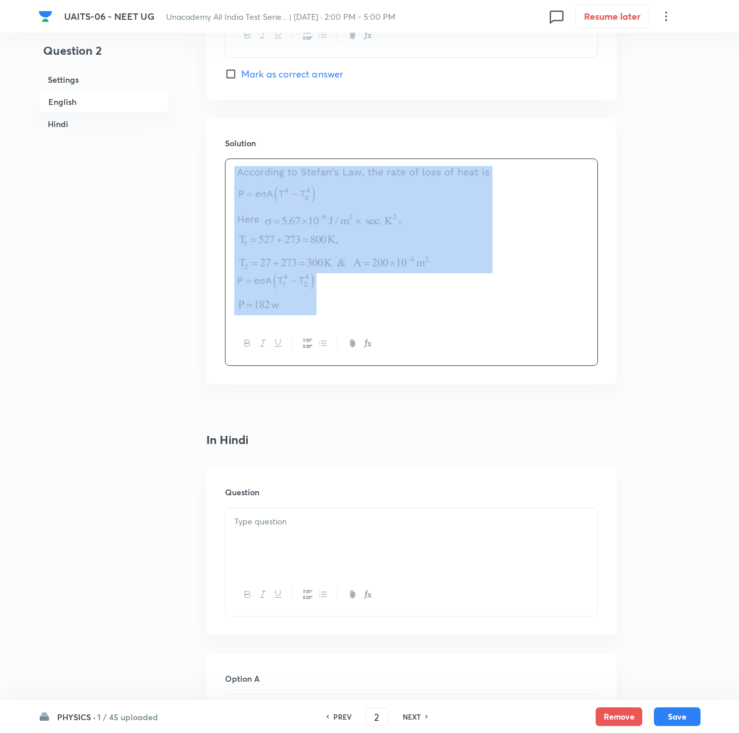
copy img
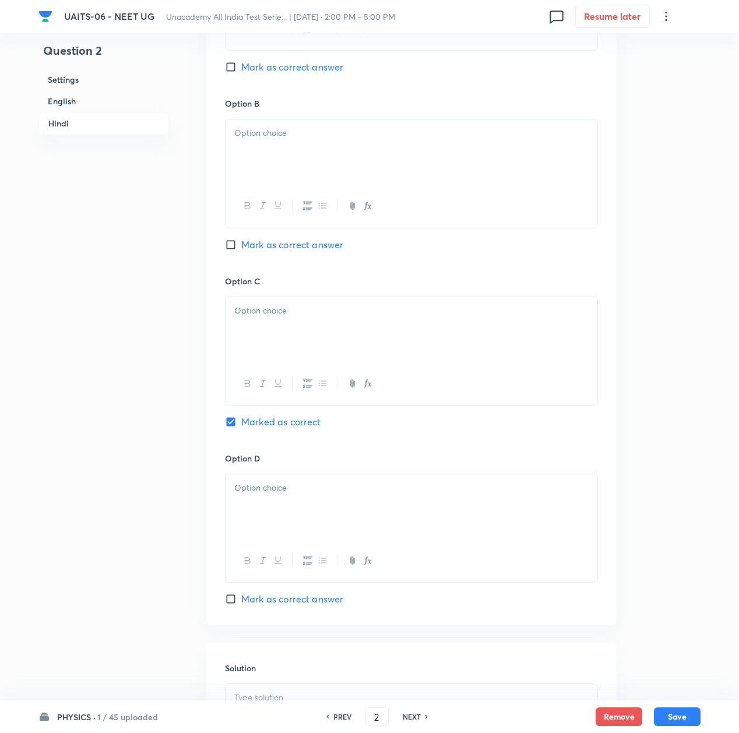
scroll to position [2261, 0]
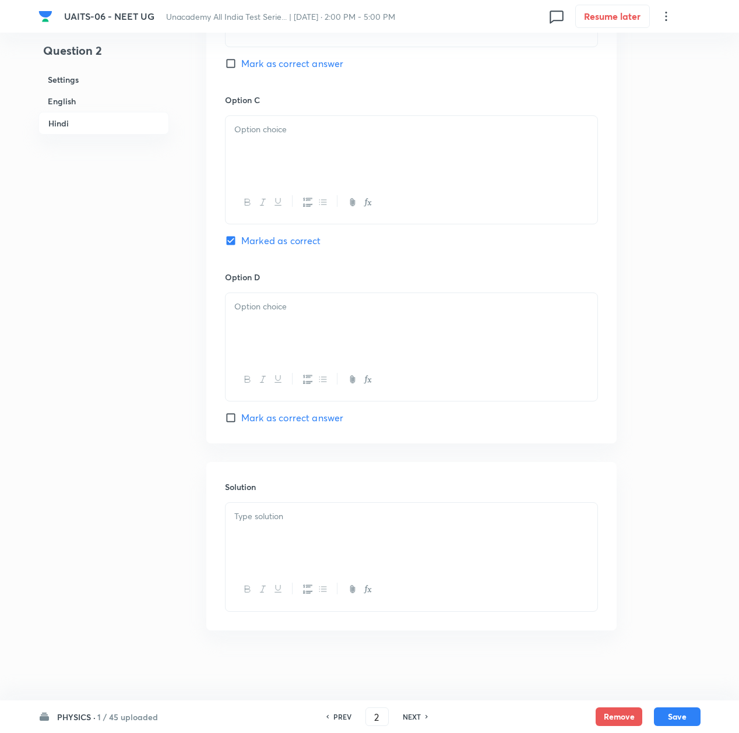
click at [262, 501] on div "Solution" at bounding box center [411, 546] width 410 height 168
click at [250, 546] on div at bounding box center [412, 535] width 372 height 65
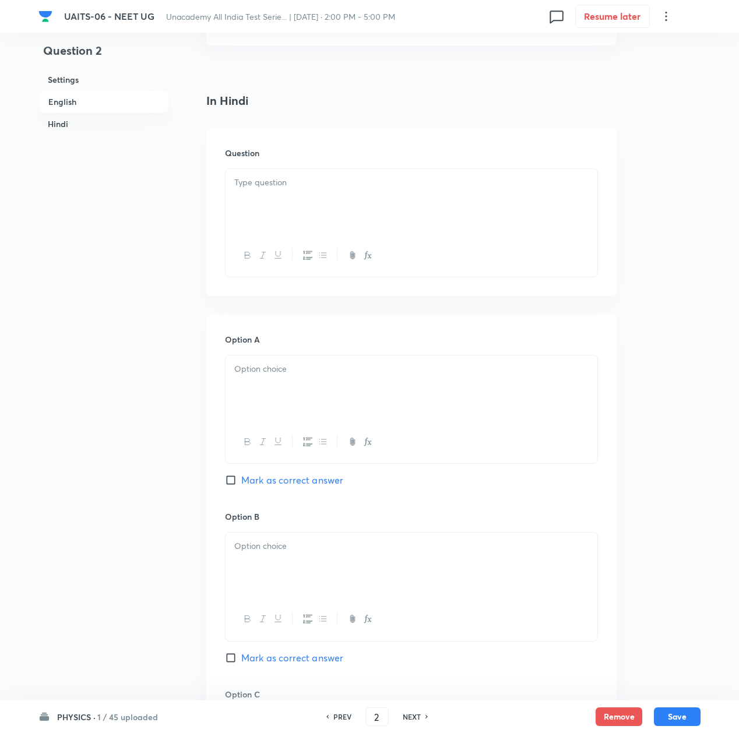
scroll to position [1561, 0]
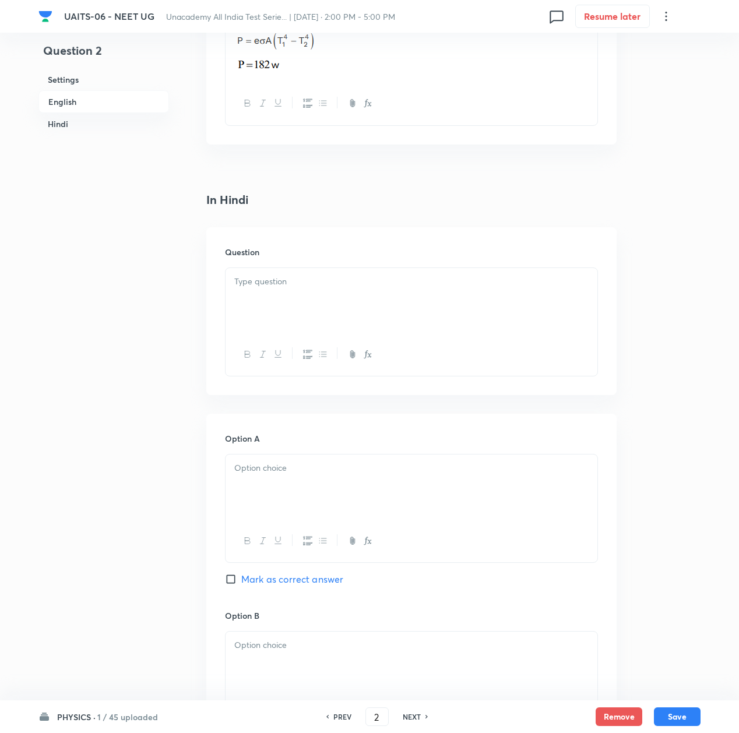
click at [262, 297] on div at bounding box center [412, 300] width 372 height 65
click at [348, 306] on div at bounding box center [412, 300] width 372 height 65
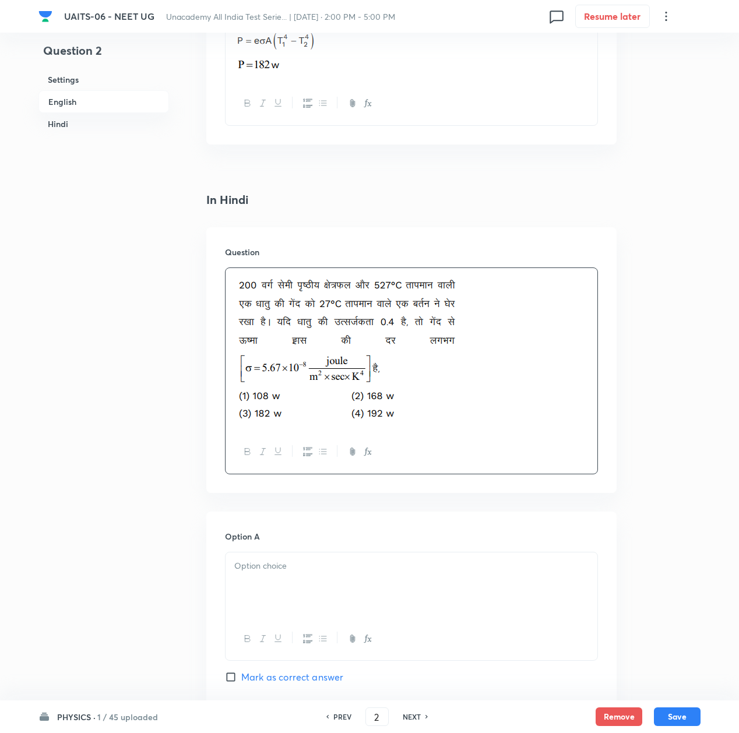
click at [261, 557] on div at bounding box center [412, 585] width 372 height 65
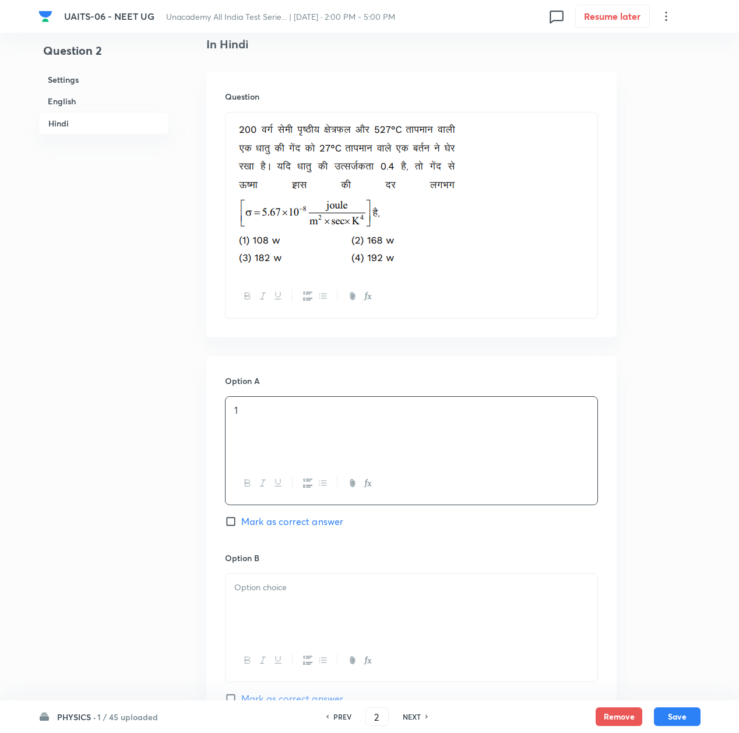
click at [264, 612] on div at bounding box center [412, 606] width 372 height 65
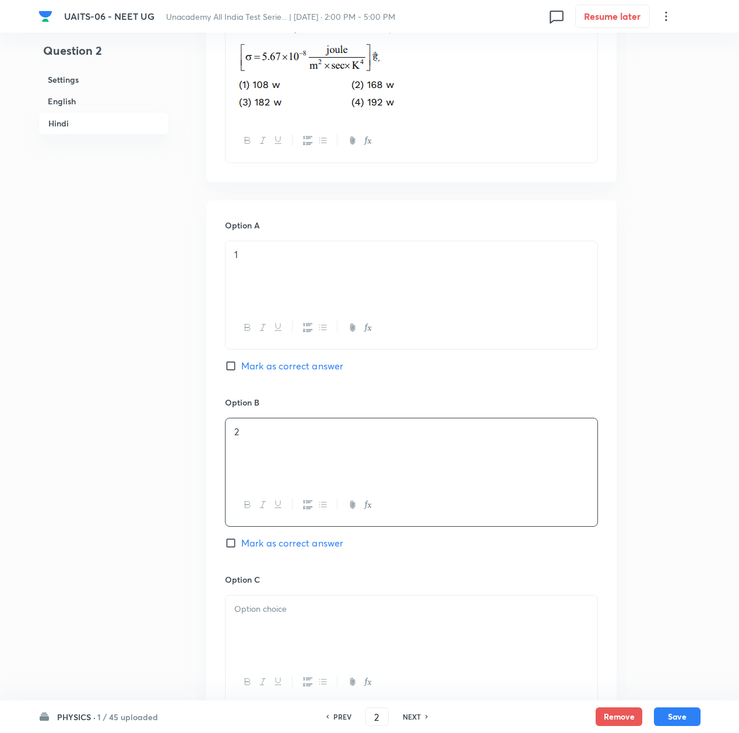
click at [262, 616] on p at bounding box center [411, 609] width 354 height 13
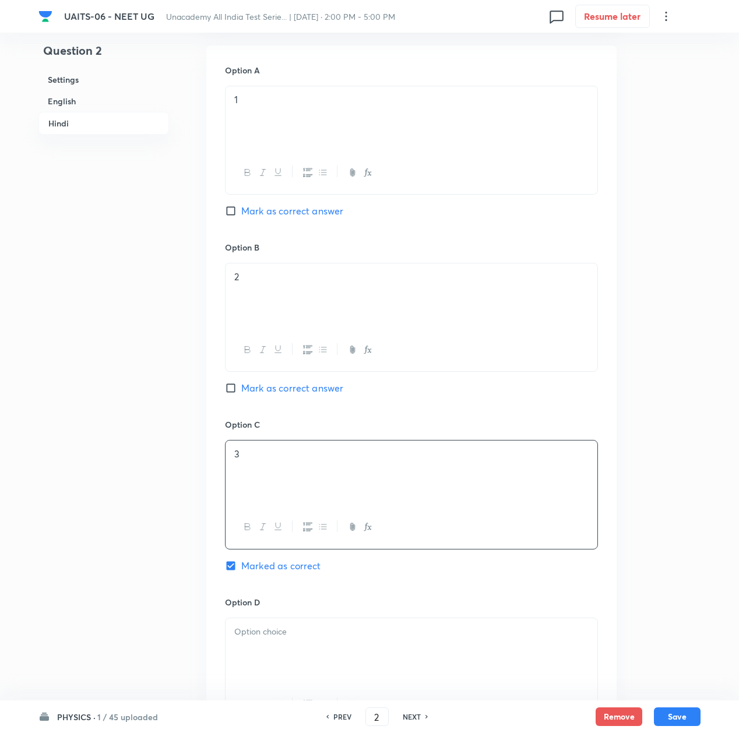
click at [255, 647] on div at bounding box center [412, 651] width 372 height 65
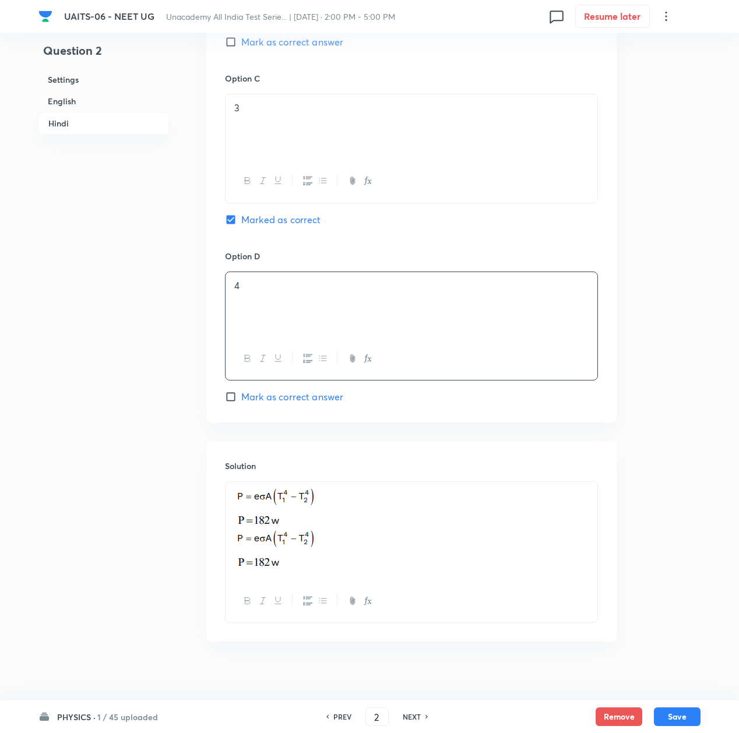
scroll to position [2522, 0]
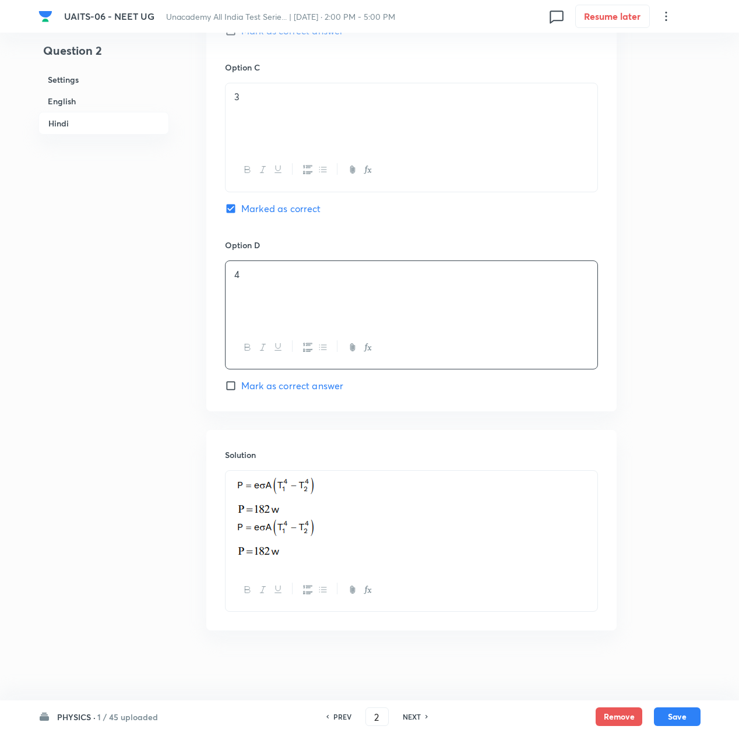
click at [317, 532] on img at bounding box center [275, 539] width 82 height 38
click at [513, 520] on p at bounding box center [411, 541] width 354 height 42
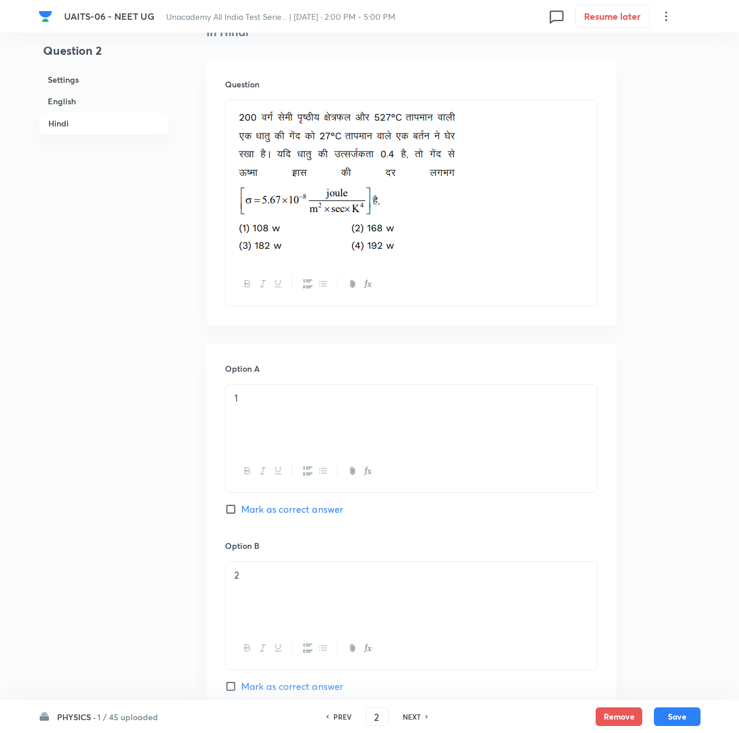
scroll to position [1729, 0]
click at [446, 222] on img at bounding box center [345, 181] width 222 height 146
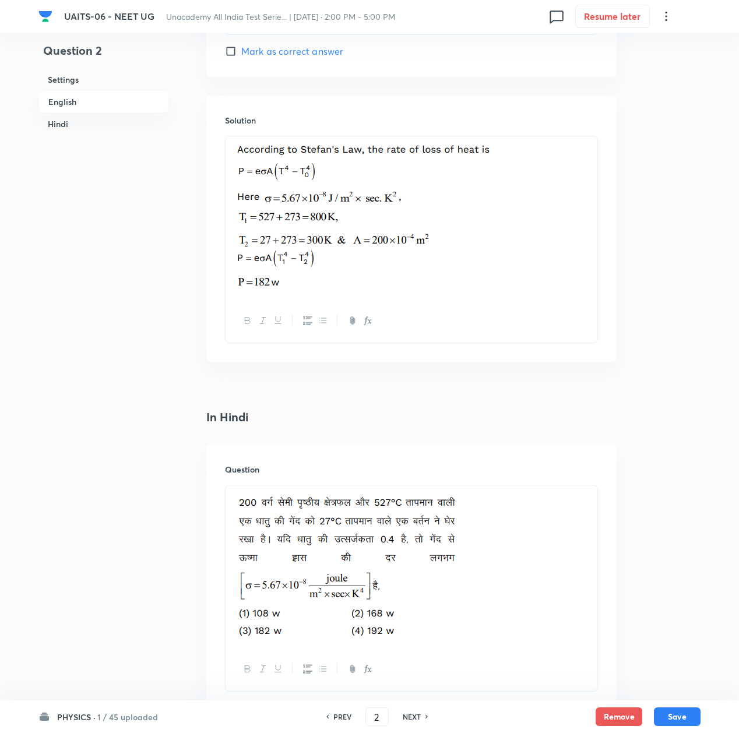
scroll to position [1340, 0]
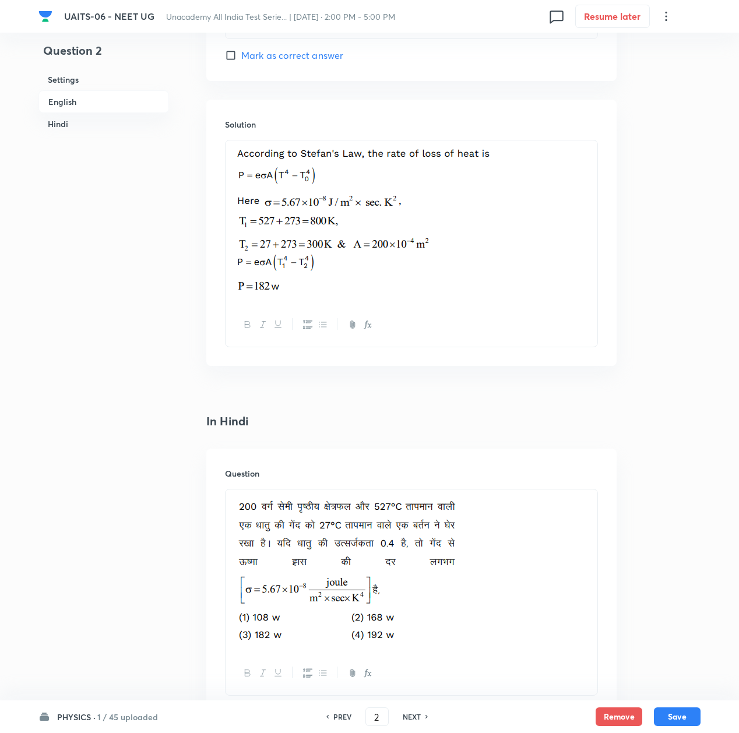
click at [476, 245] on img at bounding box center [363, 200] width 258 height 104
click at [539, 266] on p at bounding box center [411, 276] width 354 height 42
click at [514, 192] on p at bounding box center [411, 202] width 354 height 108
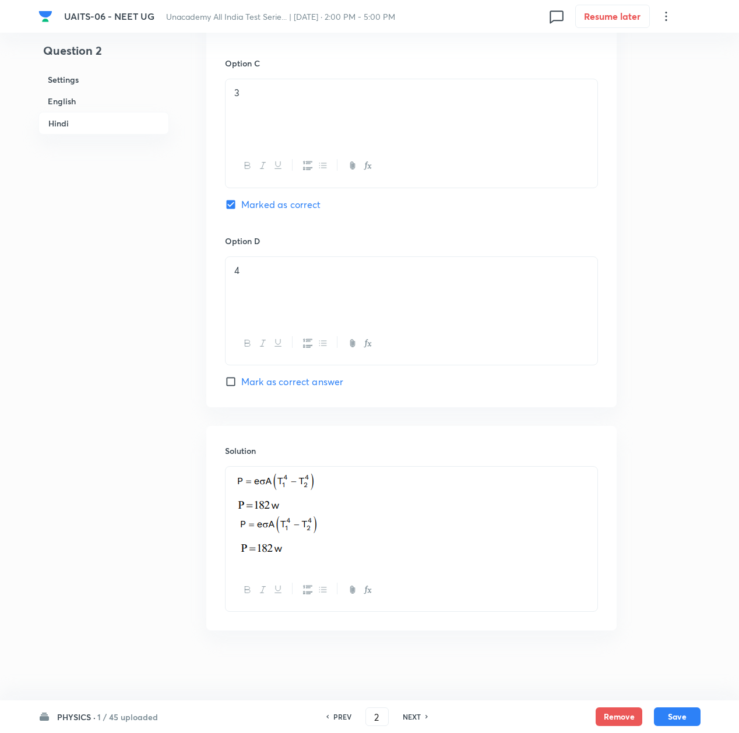
scroll to position [2460, 0]
click at [555, 474] on p at bounding box center [411, 495] width 354 height 42
click at [681, 719] on button "Save" at bounding box center [677, 716] width 47 height 19
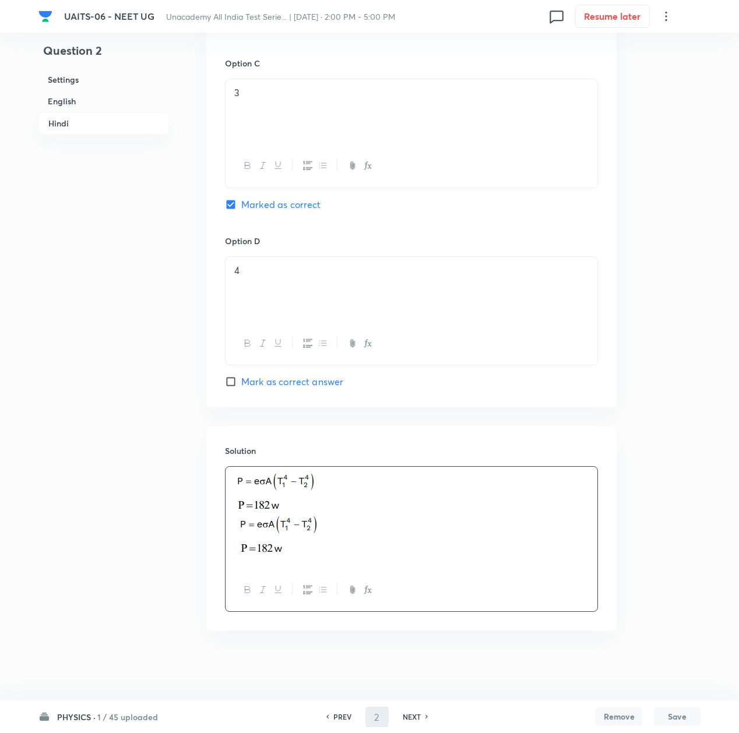
type input "3"
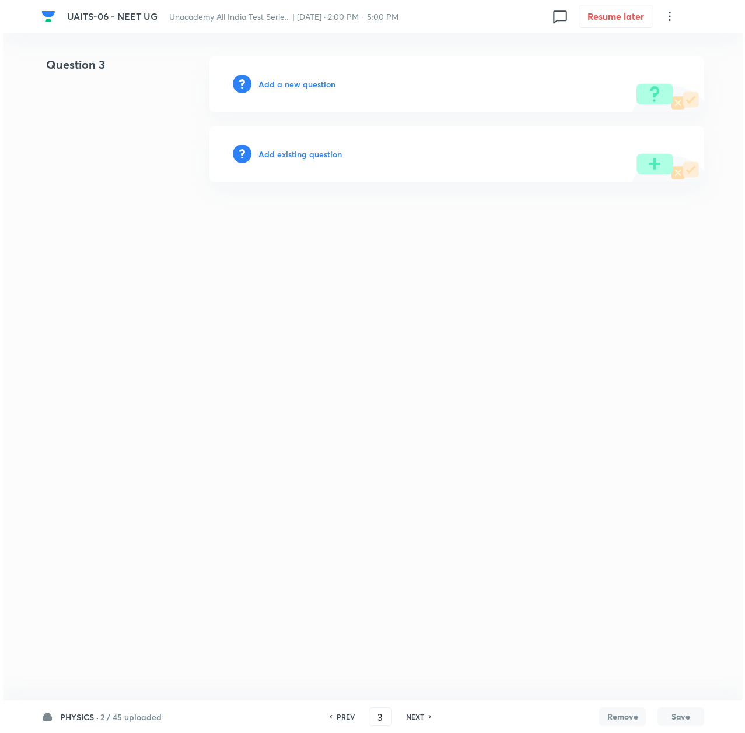
scroll to position [0, 0]
click at [308, 83] on h6 "Add a new question" at bounding box center [296, 84] width 77 height 12
click at [308, 83] on h6 "Choose a question type" at bounding box center [303, 84] width 90 height 12
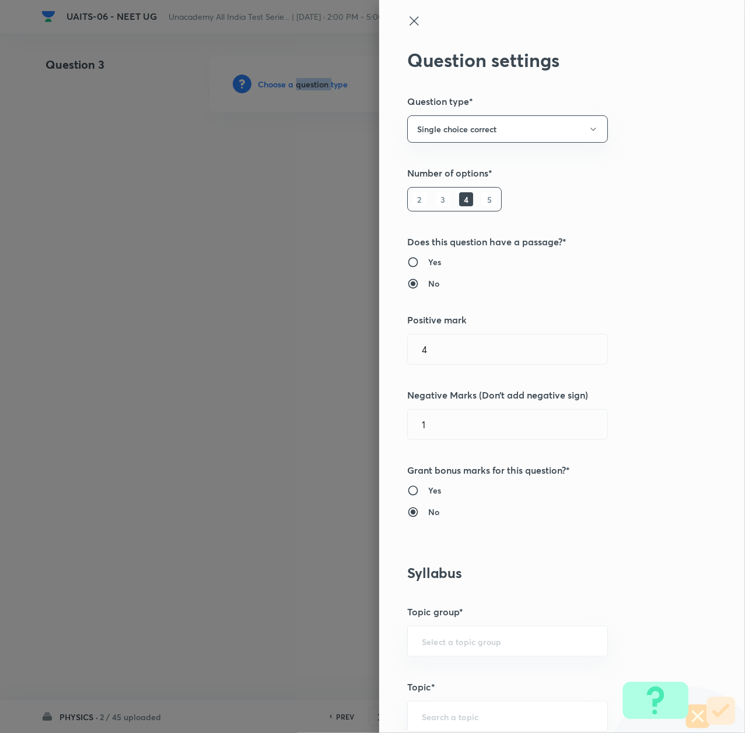
type input "Physics"
type input "Thermal Properties of Matter, KTG & Thermodynamics"
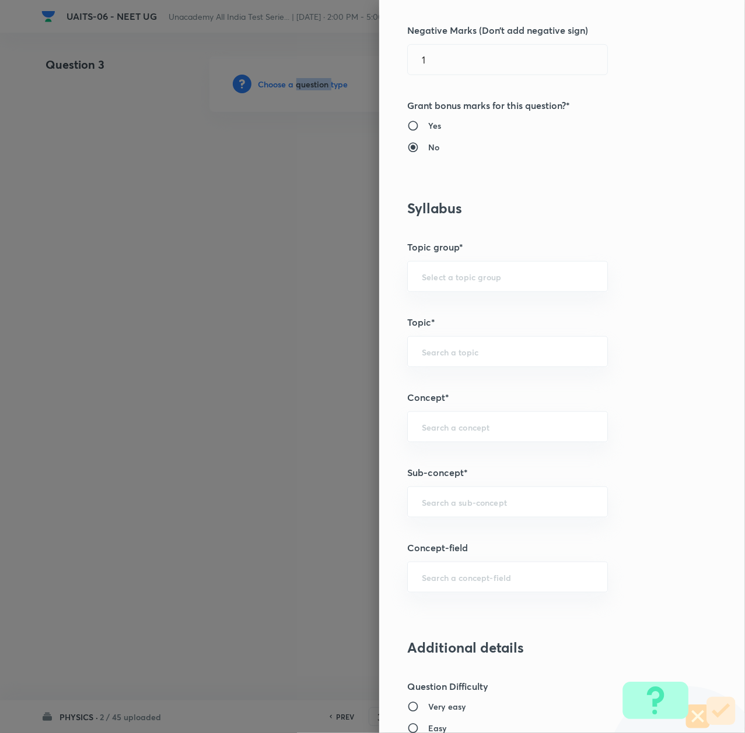
scroll to position [388, 0]
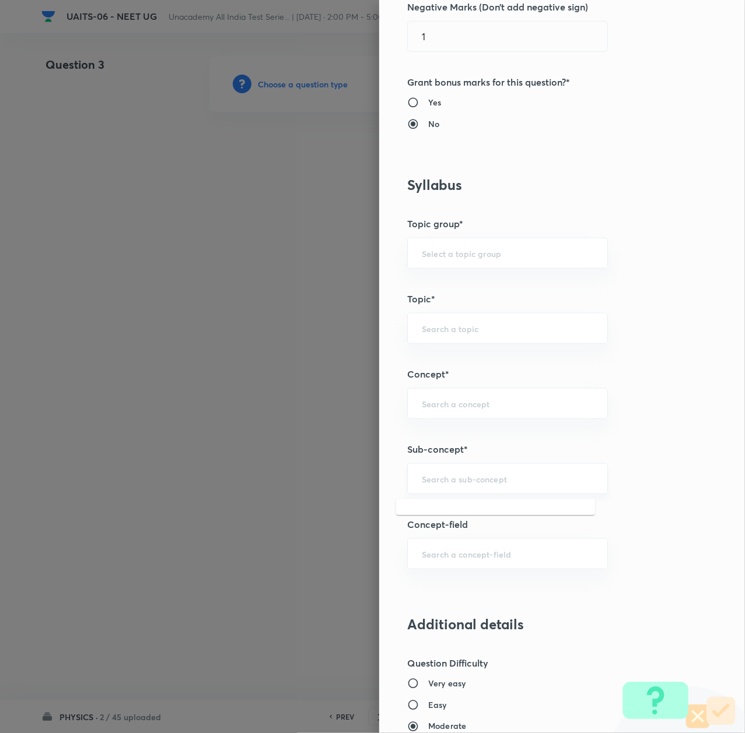
click at [427, 476] on input "text" at bounding box center [507, 478] width 171 height 11
paste input "Thermal Properties of Matter"
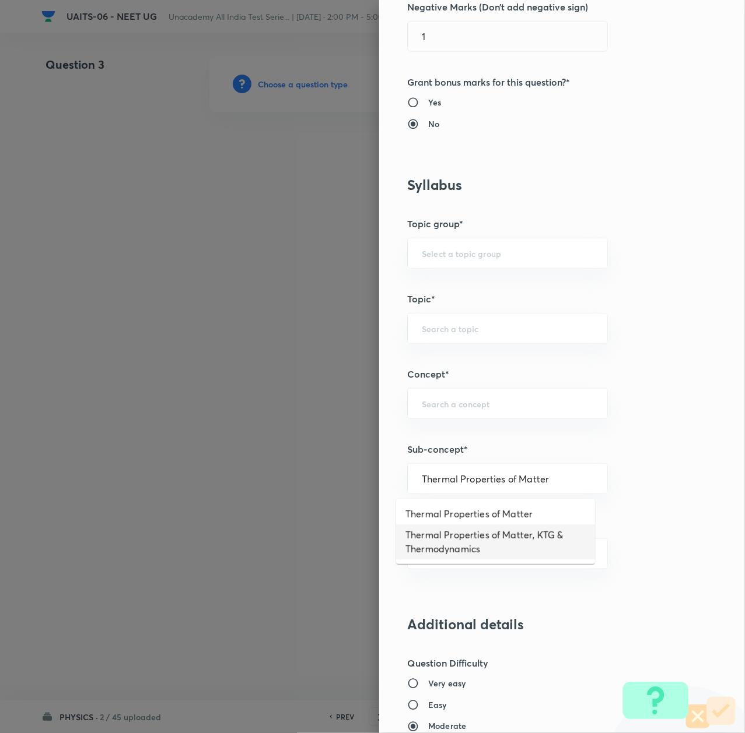
click at [444, 542] on li "Thermal Properties of Matter, KTG & Thermodynamics" at bounding box center [495, 542] width 199 height 35
type input "Thermal Properties of Matter, KTG & Thermodynamics"
type input "Physics"
type input "Thermal Properties of Matter, KTG & Thermodynamics"
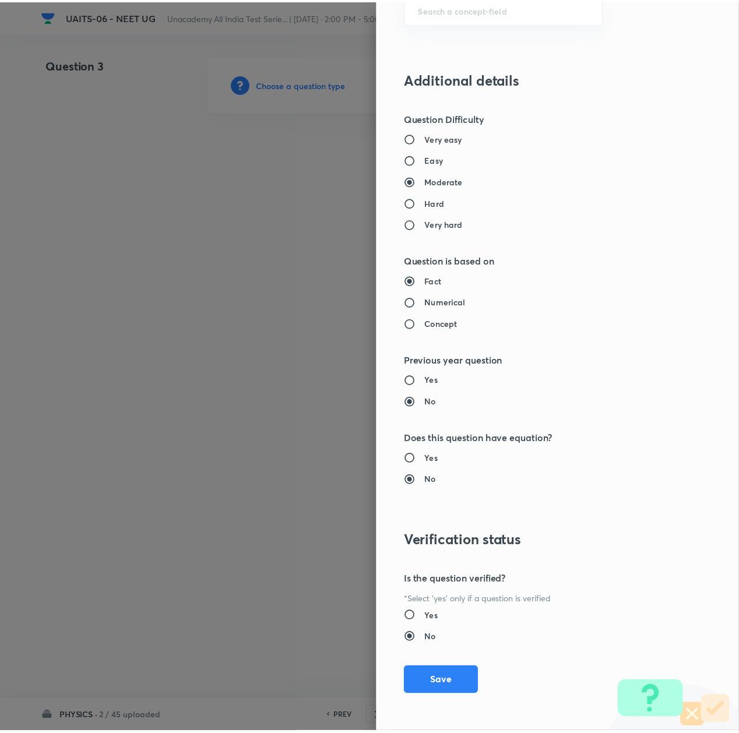
scroll to position [936, 0]
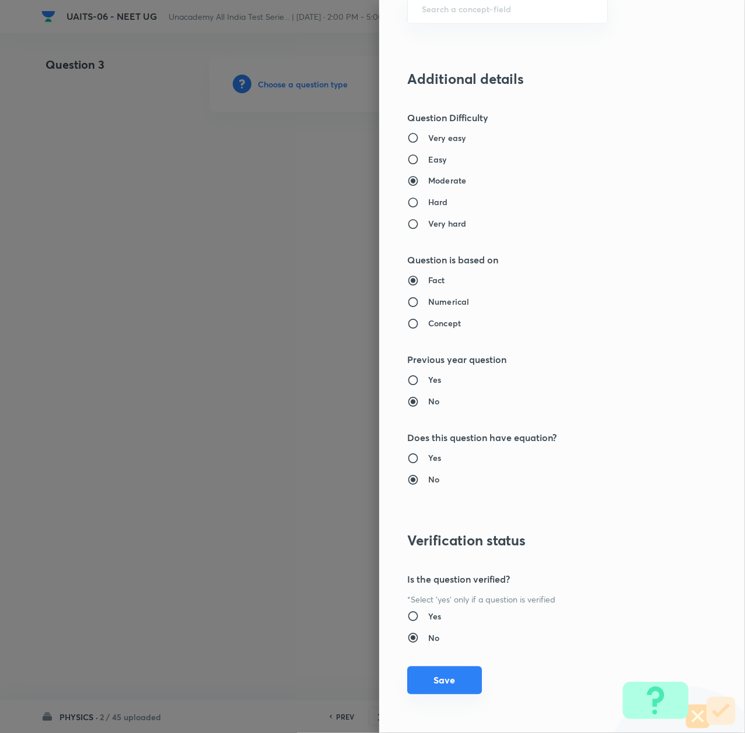
click at [437, 686] on button "Save" at bounding box center [444, 681] width 75 height 28
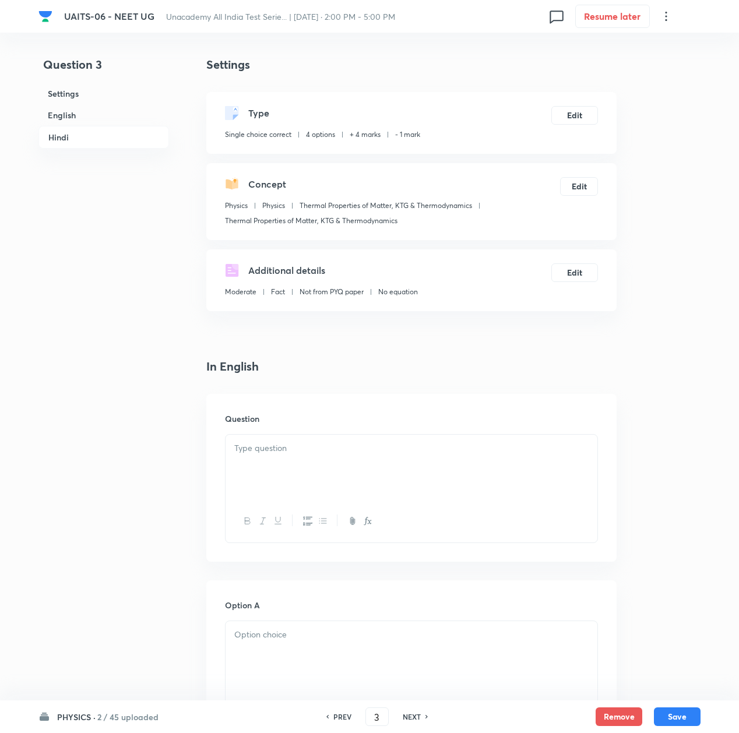
click at [285, 460] on div at bounding box center [412, 467] width 372 height 65
click at [314, 462] on div at bounding box center [412, 467] width 372 height 65
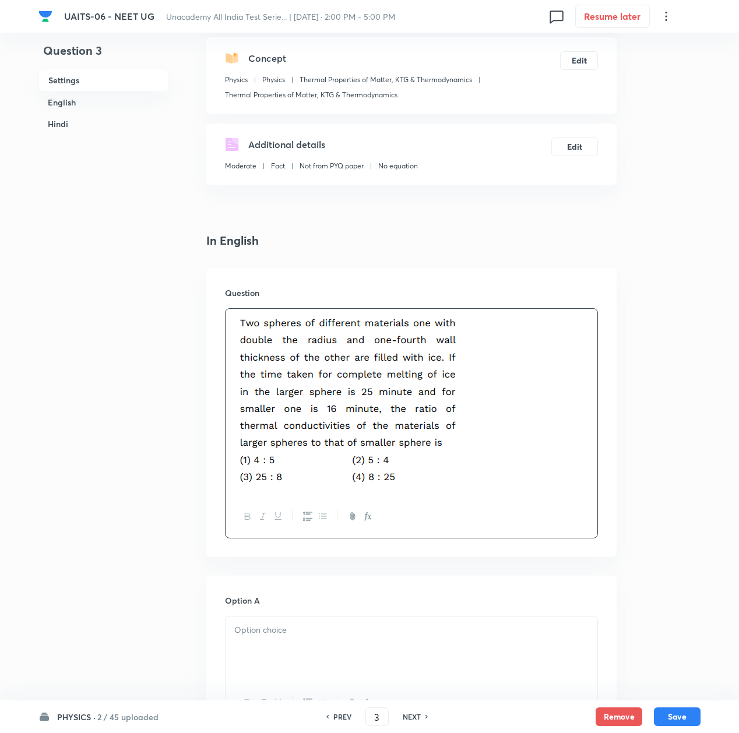
scroll to position [311, 0]
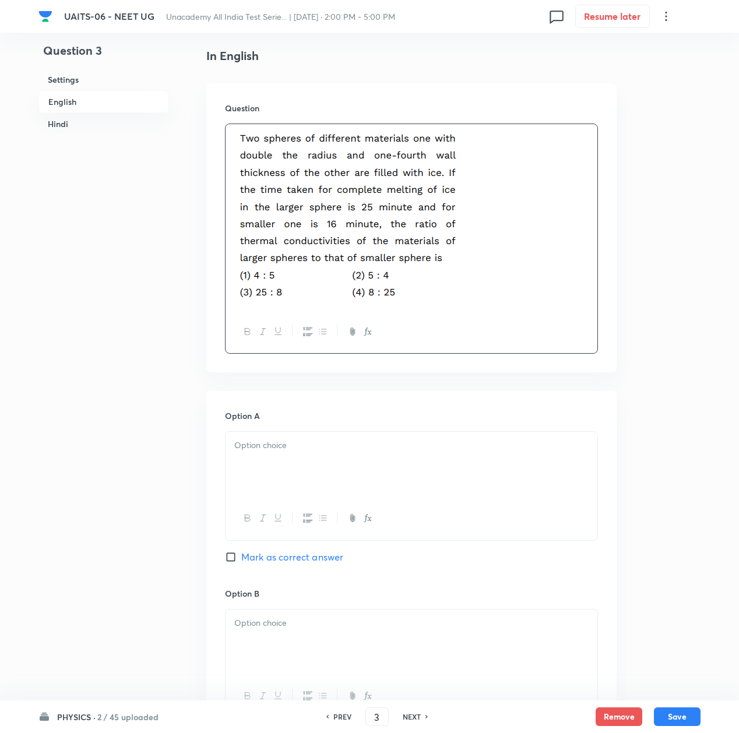
click at [314, 462] on div at bounding box center [412, 464] width 372 height 65
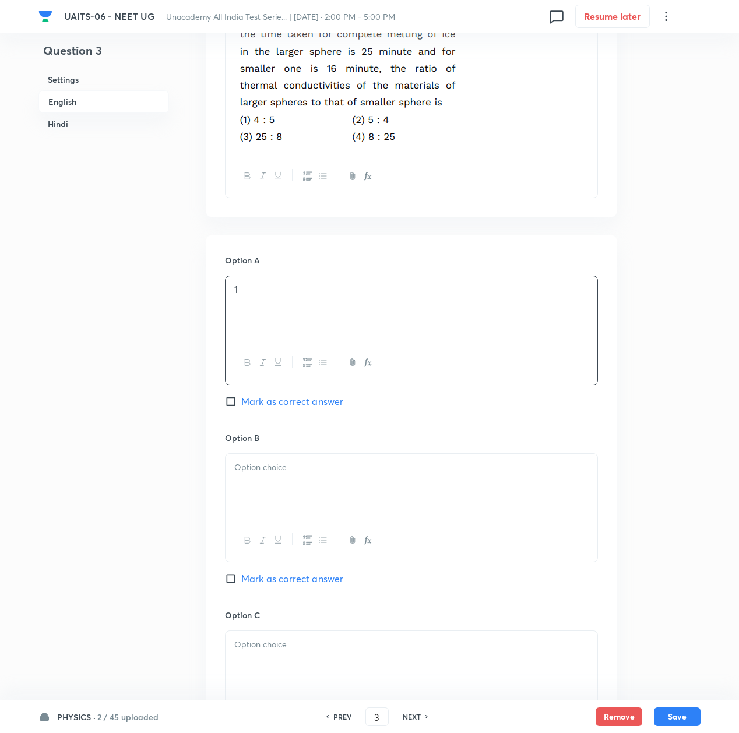
click at [293, 487] on div at bounding box center [412, 486] width 372 height 65
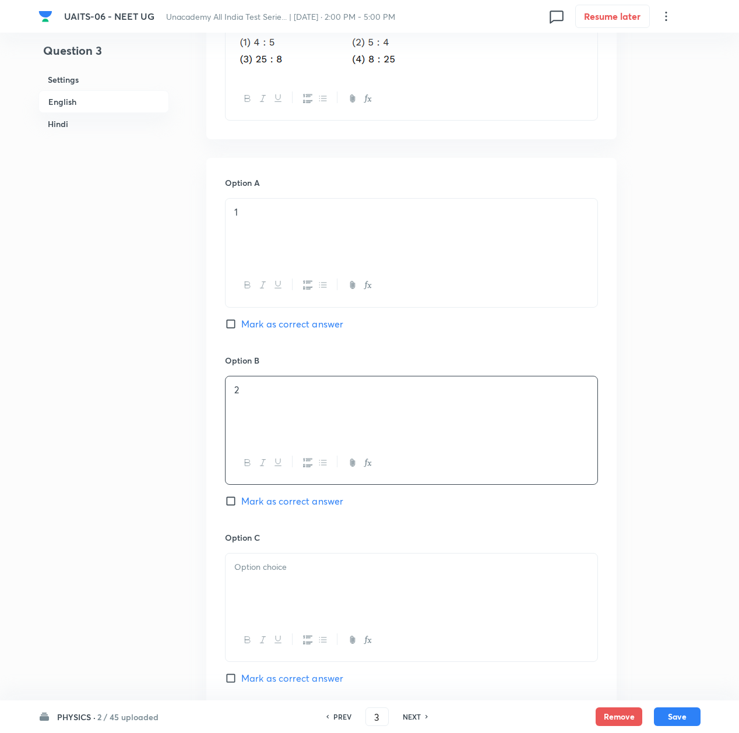
click at [283, 590] on div at bounding box center [412, 586] width 372 height 65
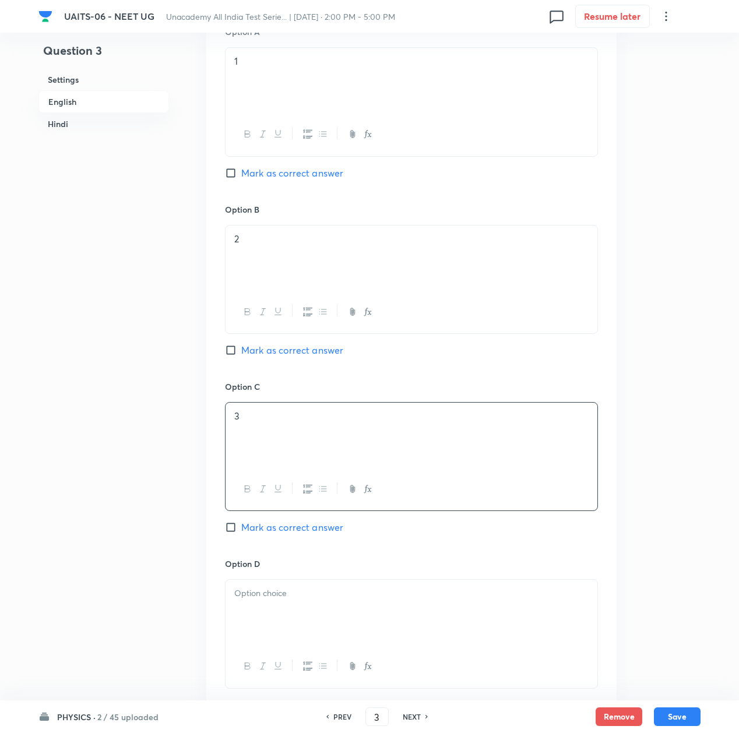
scroll to position [700, 0]
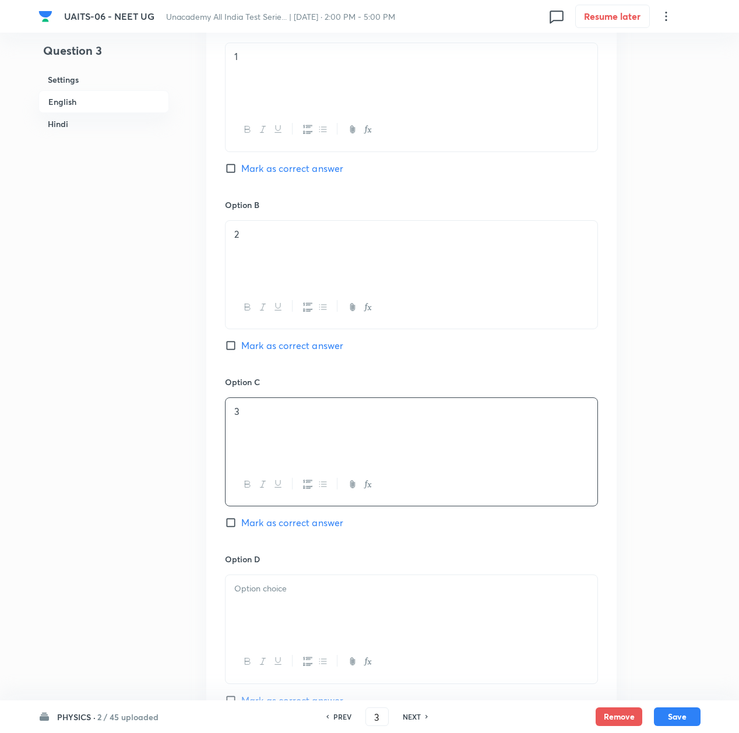
click at [283, 590] on p at bounding box center [411, 588] width 354 height 13
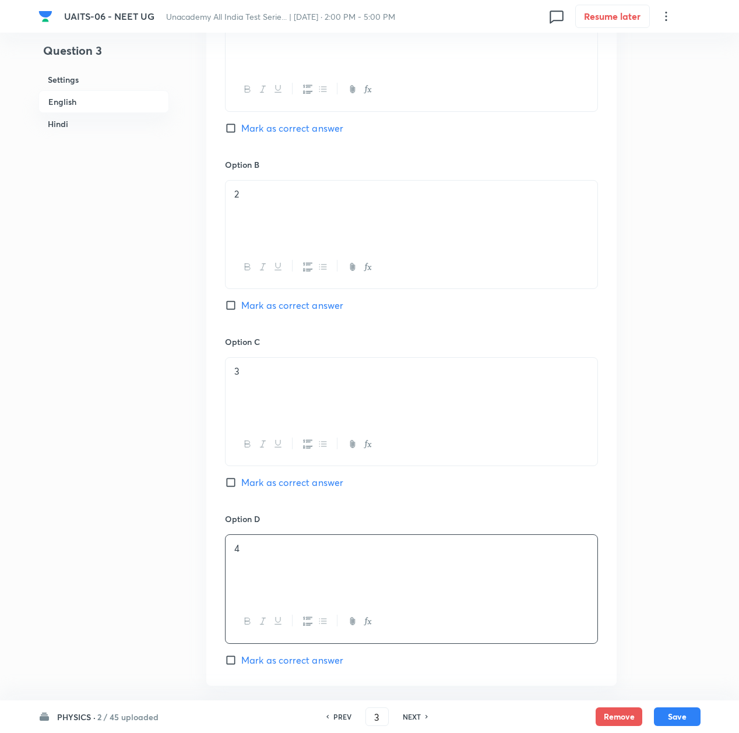
scroll to position [777, 0]
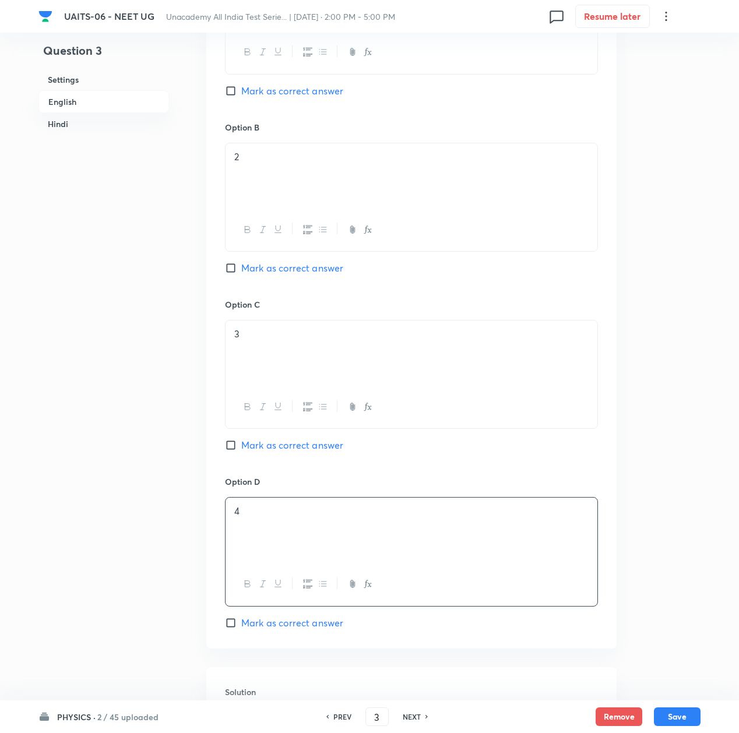
click at [262, 626] on span "Mark as correct answer" at bounding box center [292, 623] width 102 height 14
click at [241, 626] on input "Mark as correct answer" at bounding box center [233, 623] width 16 height 12
checkbox input "true"
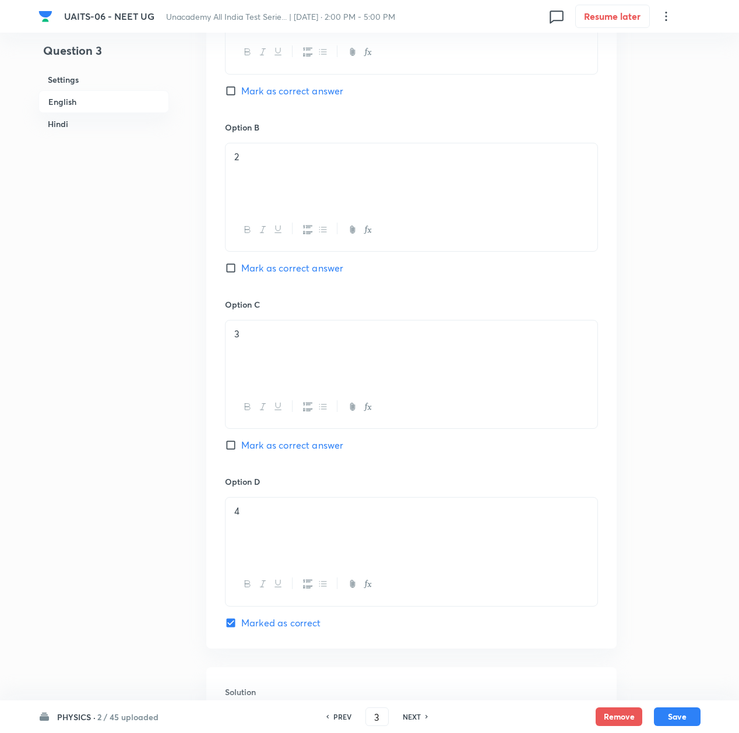
checkbox input "true"
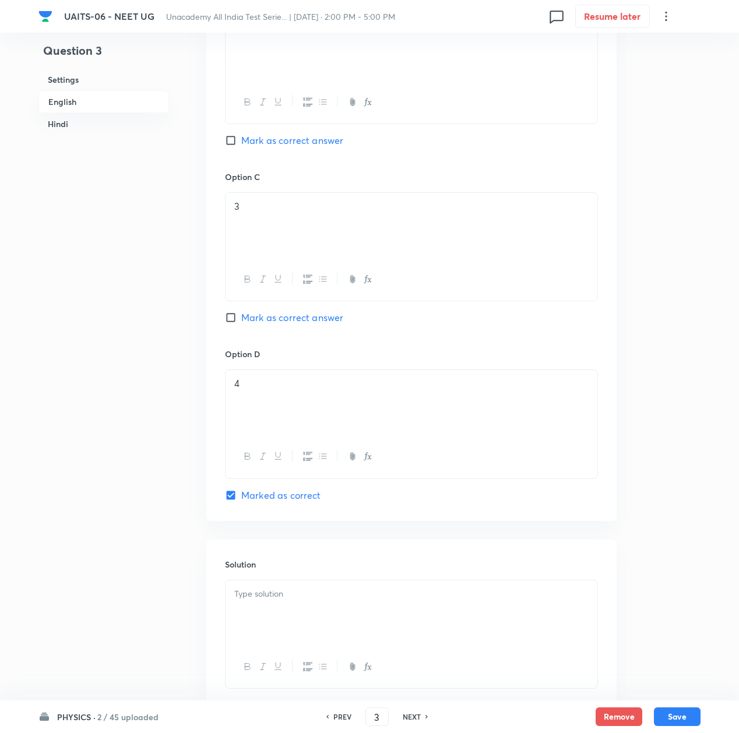
scroll to position [933, 0]
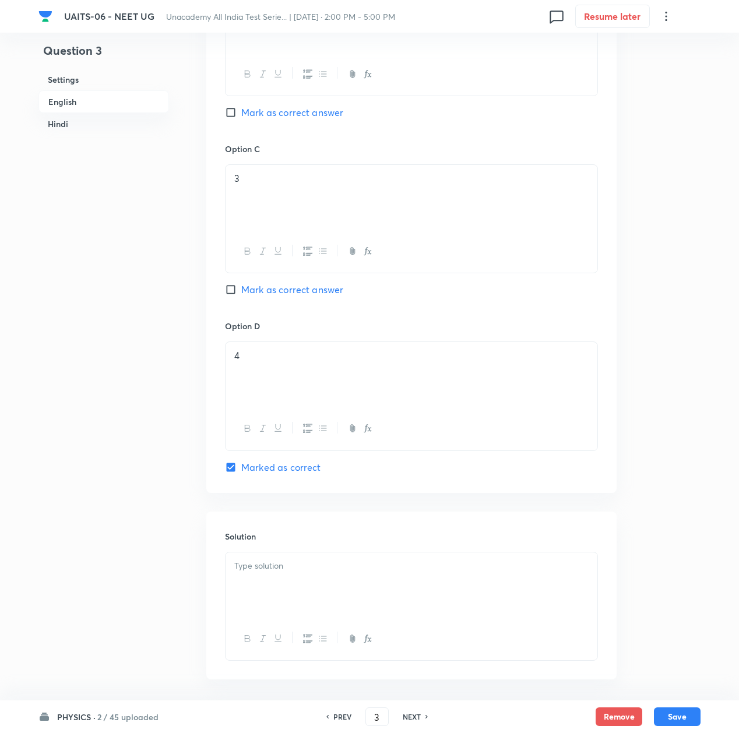
click at [297, 596] on div at bounding box center [412, 585] width 372 height 65
click at [274, 567] on p at bounding box center [411, 566] width 354 height 13
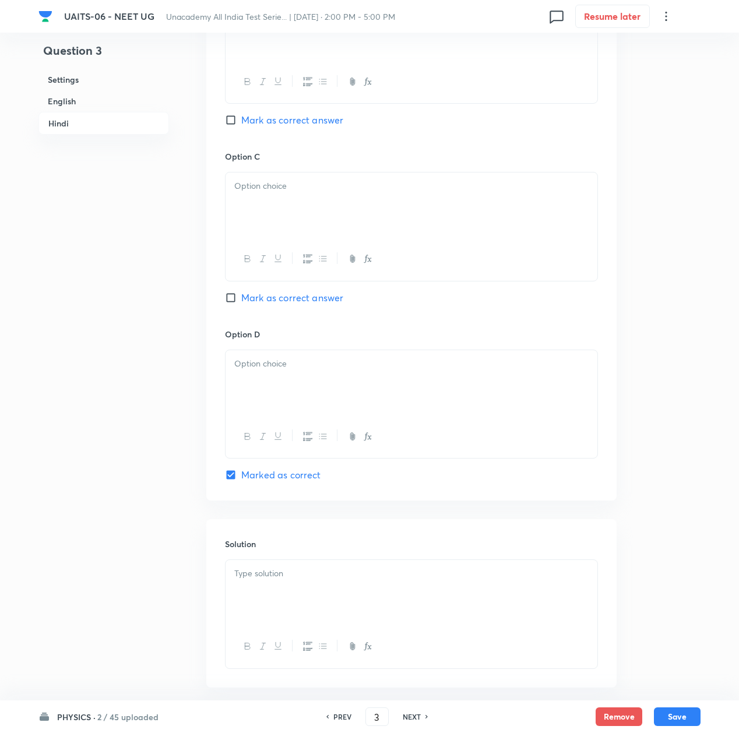
scroll to position [2382, 0]
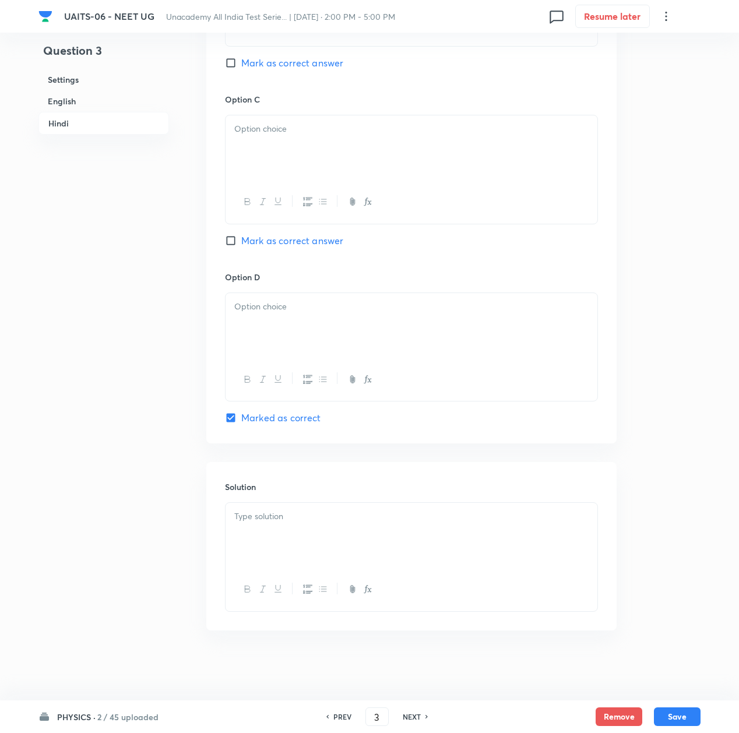
click at [303, 532] on div at bounding box center [412, 535] width 372 height 65
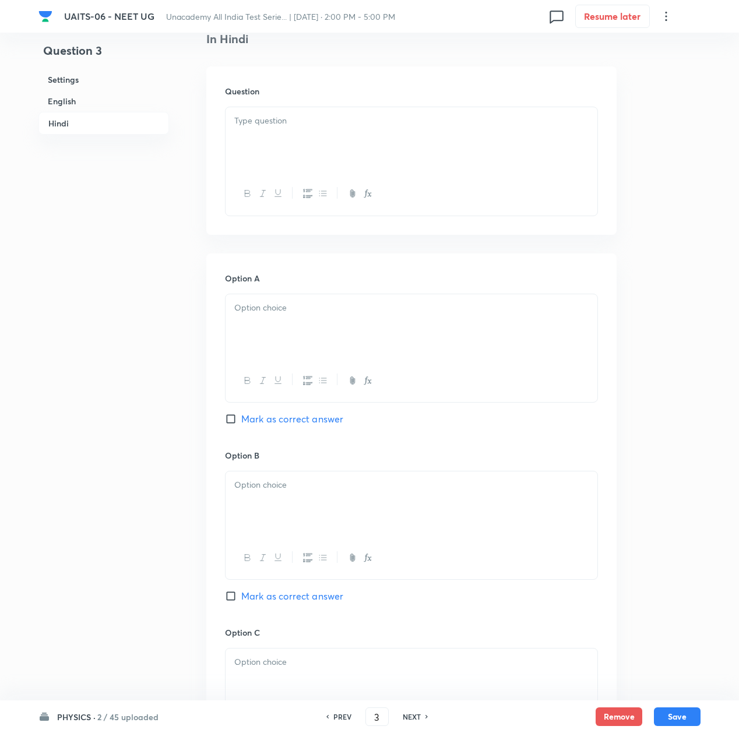
scroll to position [1760, 0]
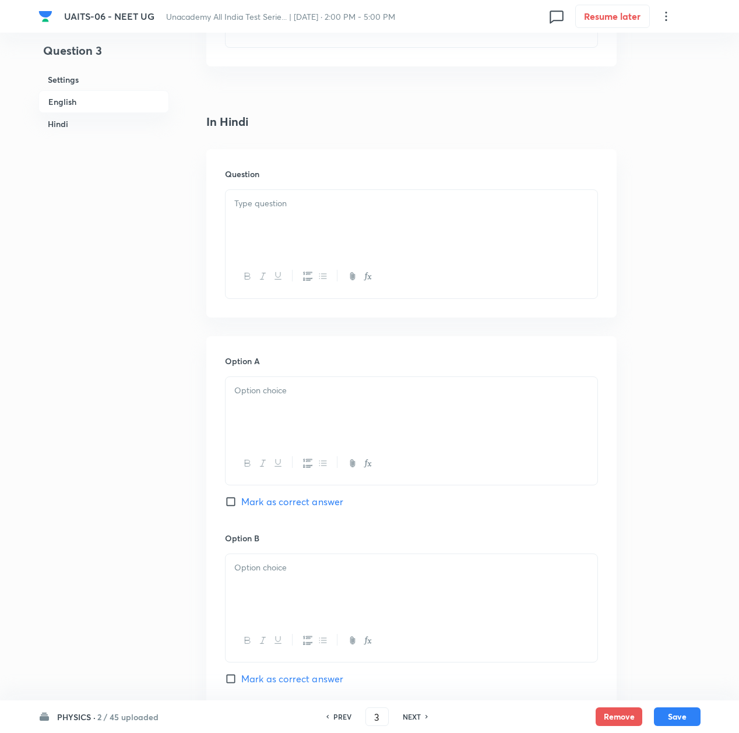
click at [254, 210] on p at bounding box center [411, 203] width 354 height 13
click at [285, 199] on div at bounding box center [412, 222] width 372 height 65
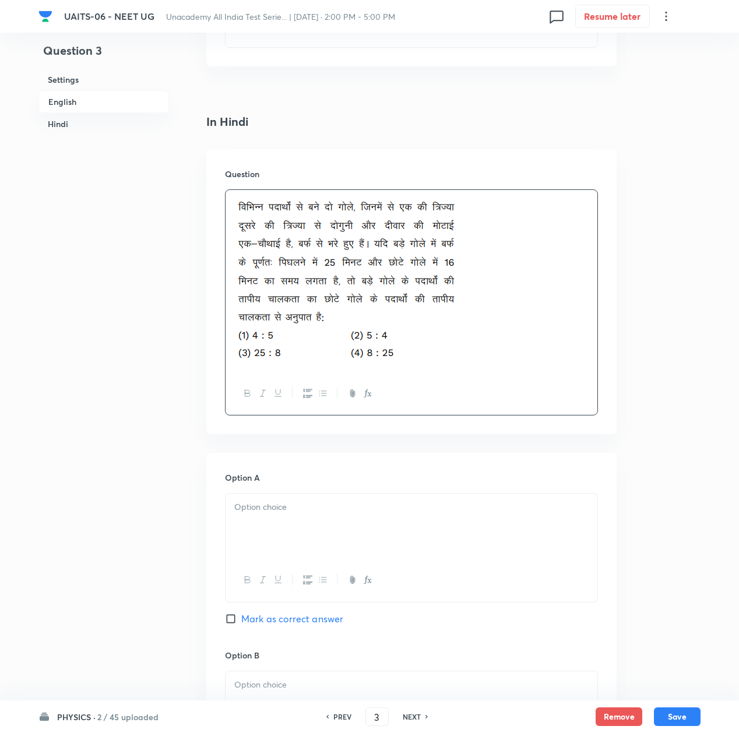
click at [293, 530] on div at bounding box center [412, 526] width 372 height 65
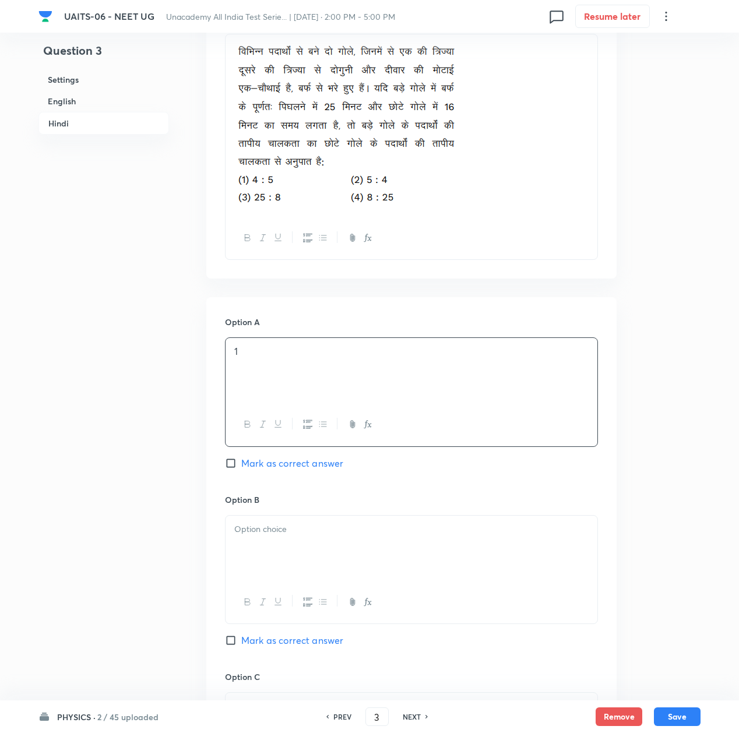
click at [280, 554] on div at bounding box center [412, 548] width 372 height 65
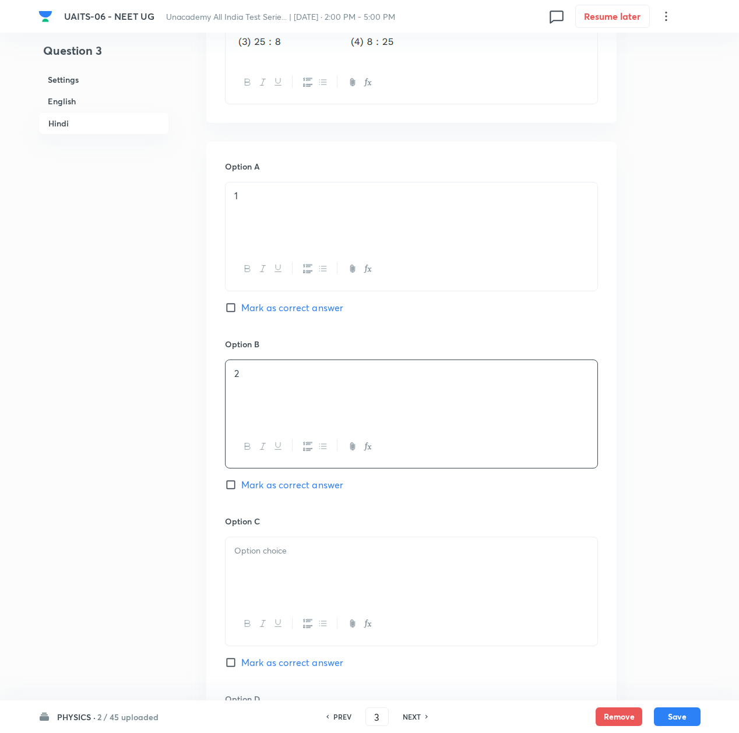
click at [279, 556] on p at bounding box center [411, 551] width 354 height 13
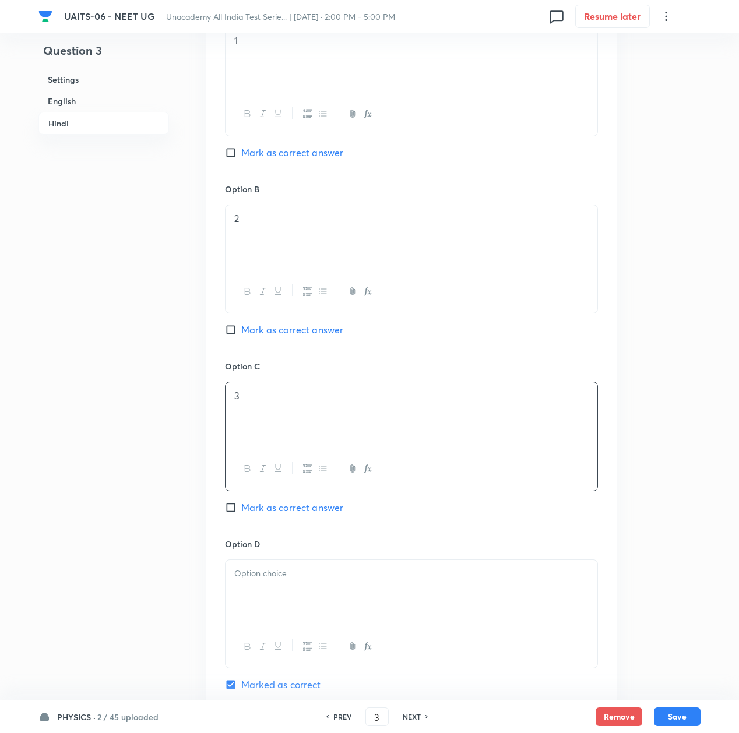
click at [273, 591] on div at bounding box center [412, 592] width 372 height 65
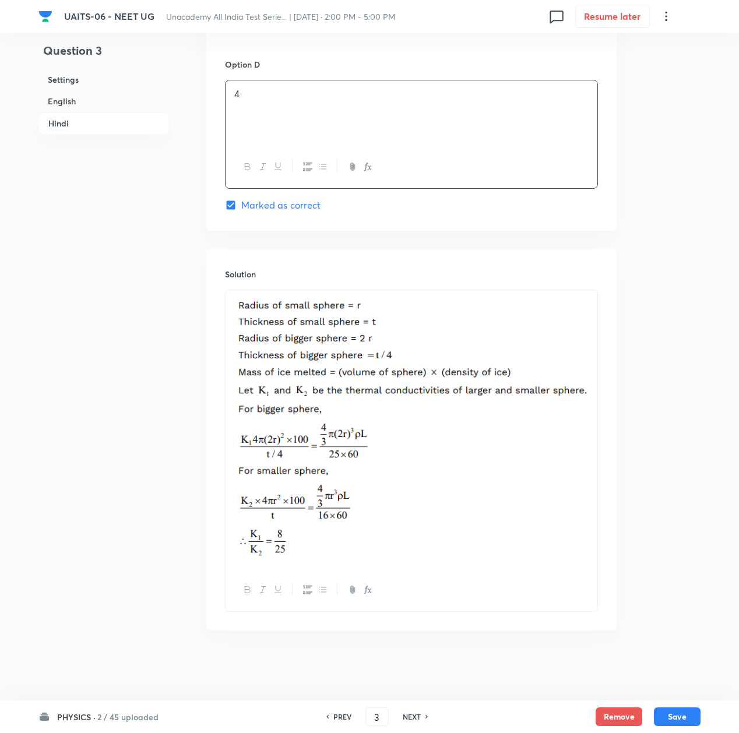
scroll to position [2712, 0]
click at [673, 721] on button "Save" at bounding box center [677, 716] width 47 height 19
type input "4"
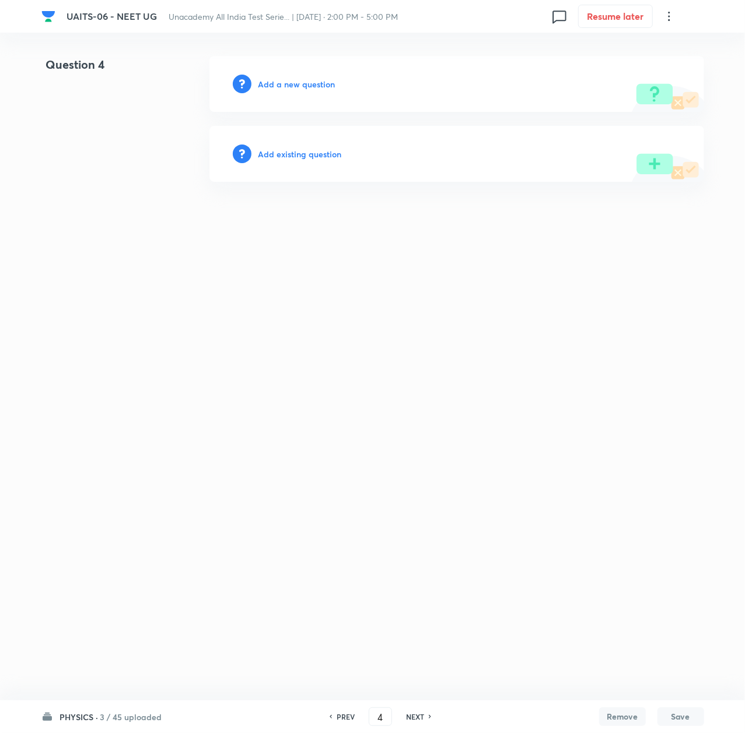
click at [290, 82] on h6 "Add a new question" at bounding box center [296, 84] width 77 height 12
click at [290, 82] on h6 "Choose a question type" at bounding box center [303, 84] width 90 height 12
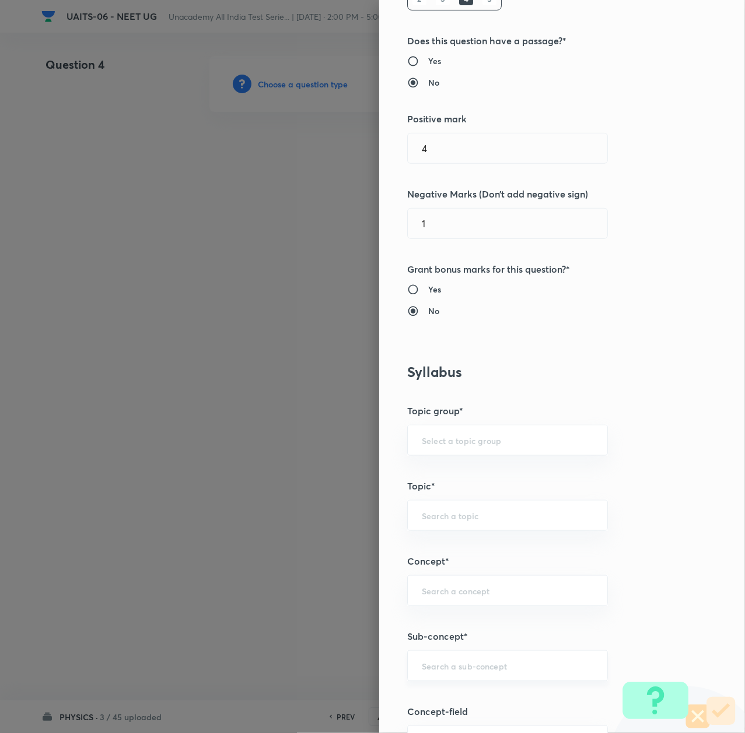
scroll to position [311, 0]
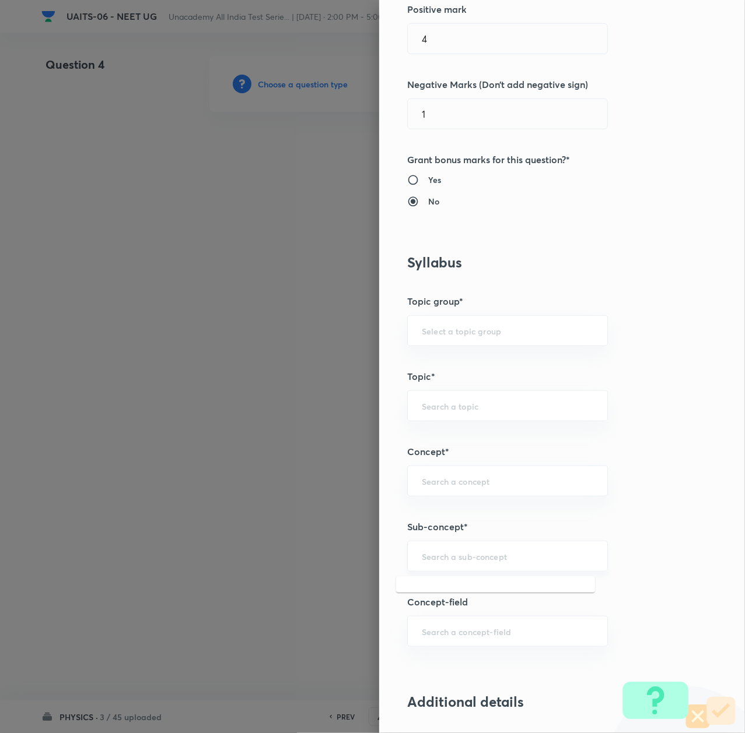
click at [453, 555] on input "text" at bounding box center [507, 556] width 171 height 11
paste input "Thermal Properties of Matter"
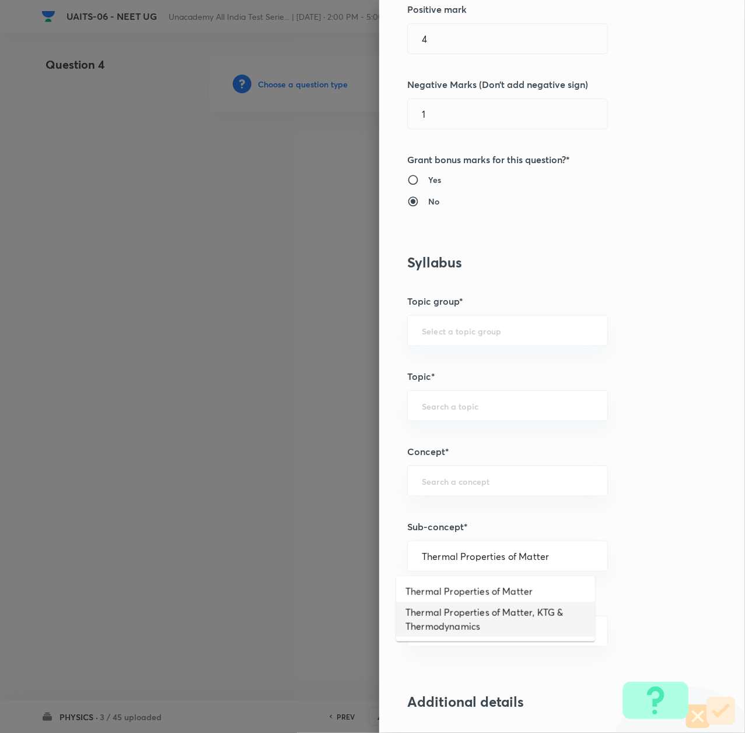
click at [451, 612] on li "Thermal Properties of Matter, KTG & Thermodynamics" at bounding box center [495, 619] width 199 height 35
type input "Thermal Properties of Matter, KTG & Thermodynamics"
type input "Physics"
type input "Thermal Properties of Matter, KTG & Thermodynamics"
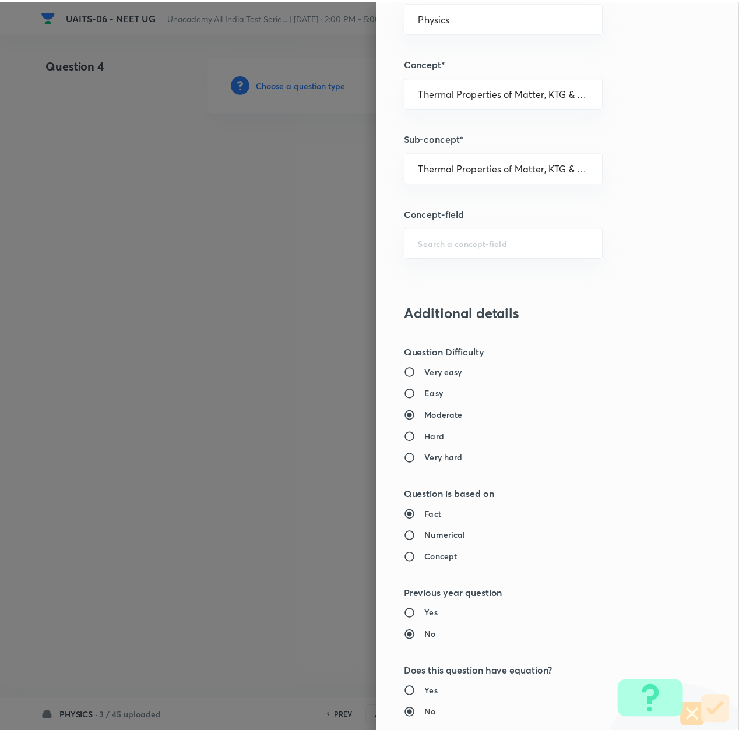
scroll to position [936, 0]
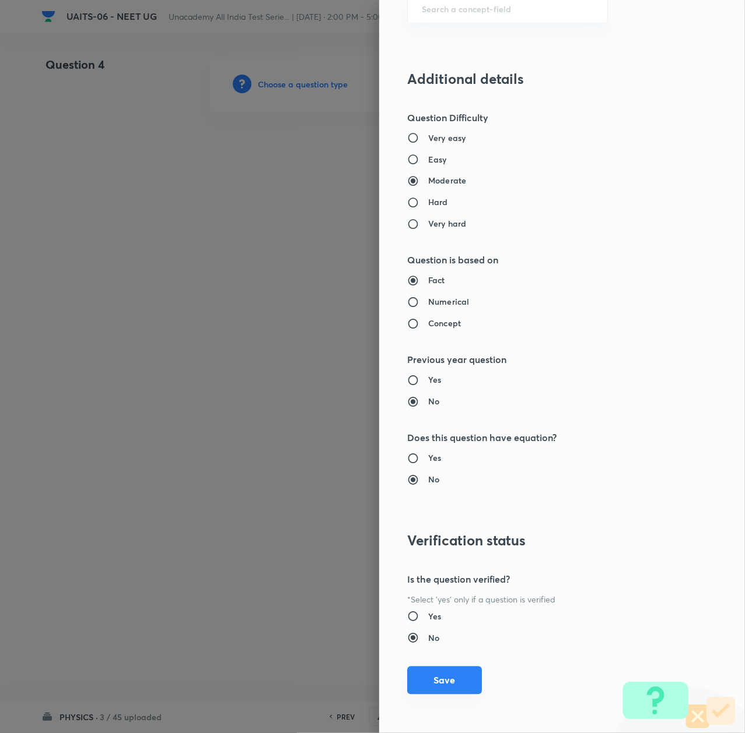
click at [446, 682] on button "Save" at bounding box center [444, 681] width 75 height 28
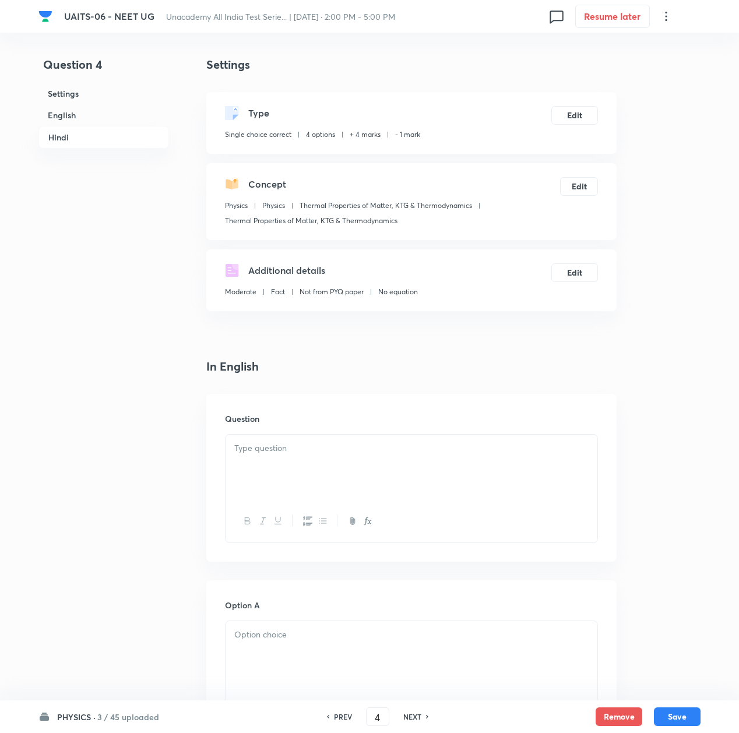
click at [258, 462] on div at bounding box center [412, 467] width 372 height 65
click at [294, 454] on p at bounding box center [411, 448] width 354 height 13
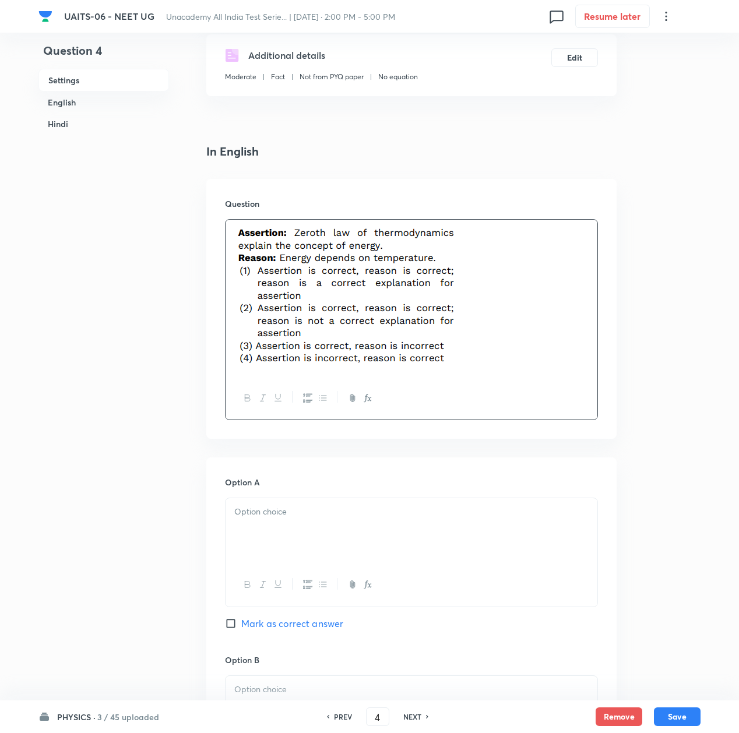
scroll to position [233, 0]
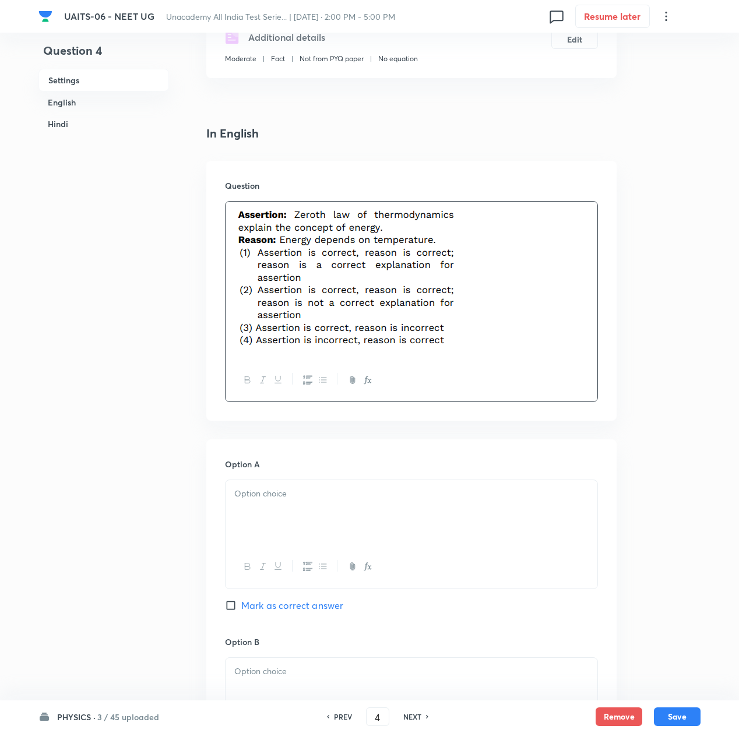
click at [236, 535] on div at bounding box center [412, 512] width 372 height 65
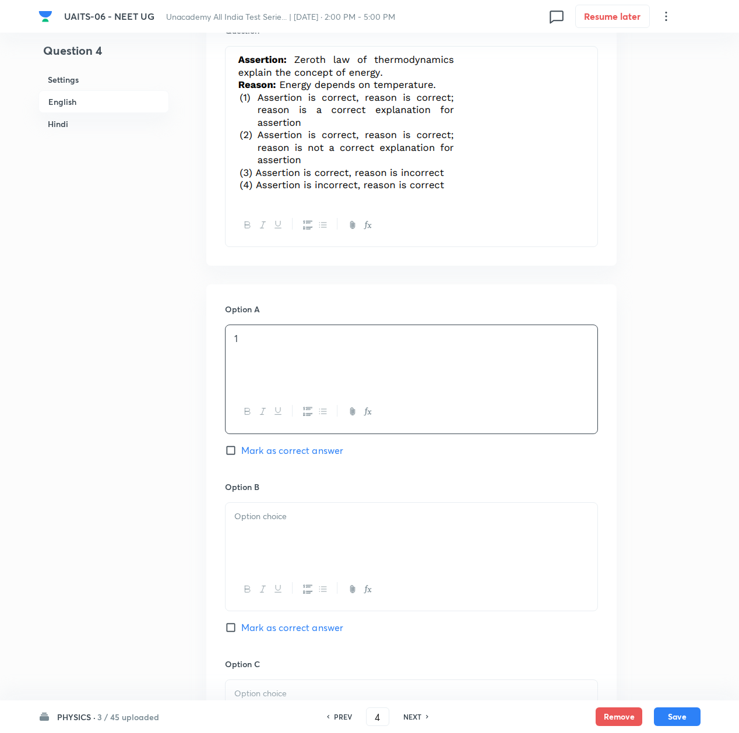
click at [276, 515] on p at bounding box center [411, 516] width 354 height 13
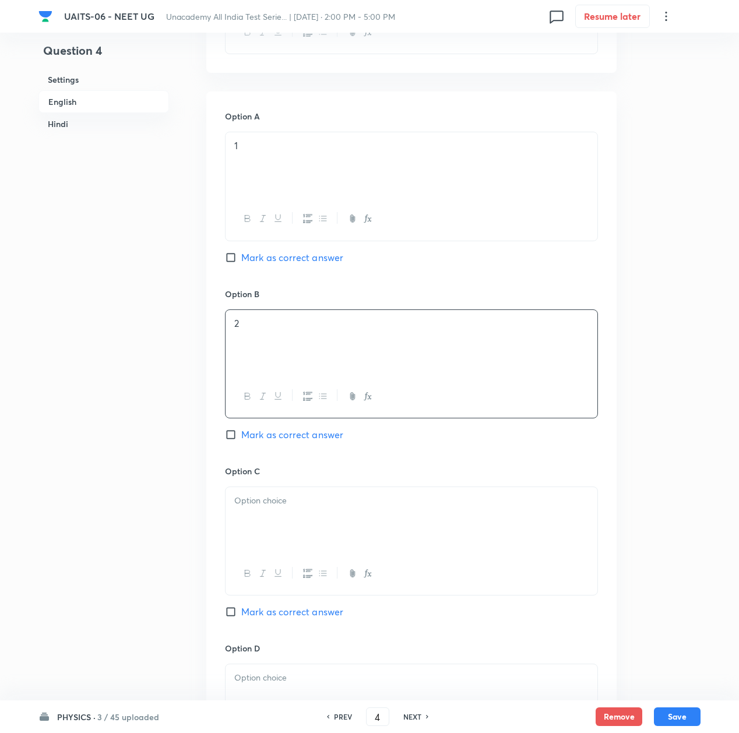
scroll to position [622, 0]
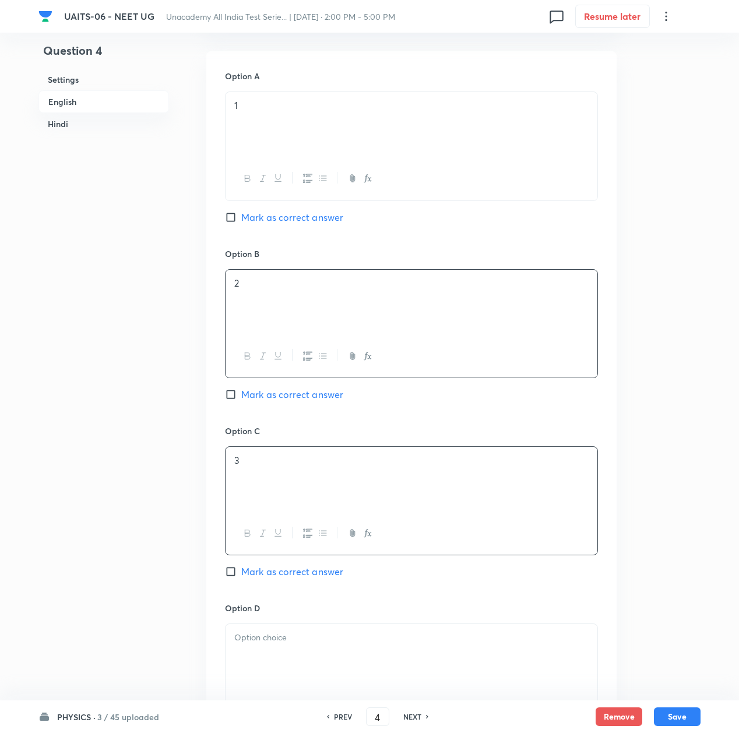
click at [255, 490] on div "3" at bounding box center [412, 479] width 372 height 65
click at [257, 637] on p at bounding box center [411, 637] width 354 height 13
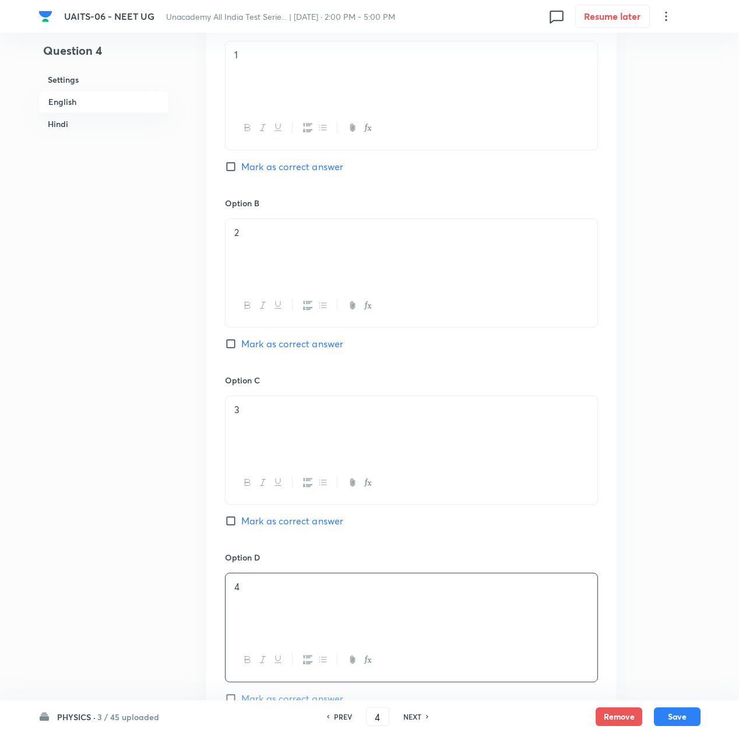
scroll to position [700, 0]
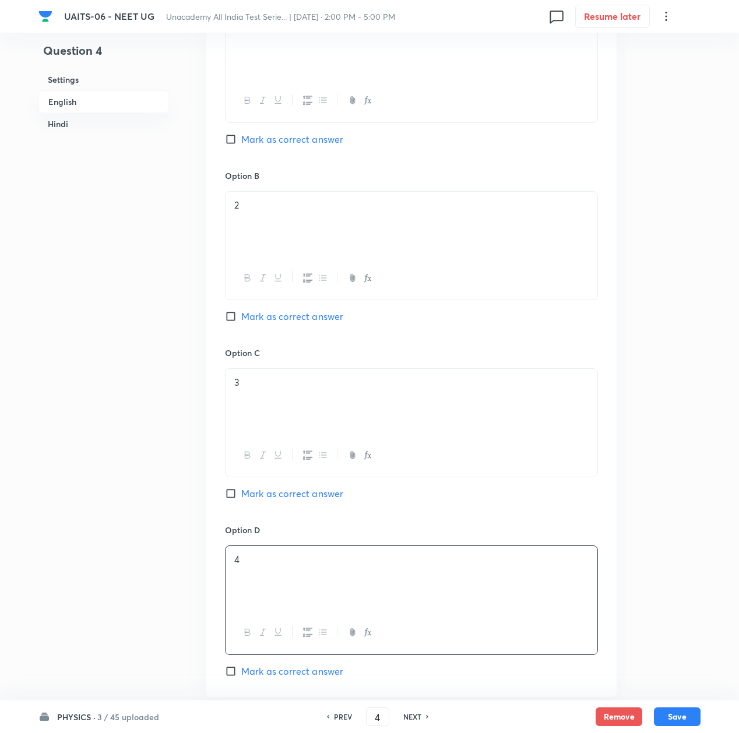
click at [255, 679] on span "Mark as correct answer" at bounding box center [292, 672] width 102 height 14
click at [241, 677] on input "Mark as correct answer" at bounding box center [233, 672] width 16 height 12
checkbox input "true"
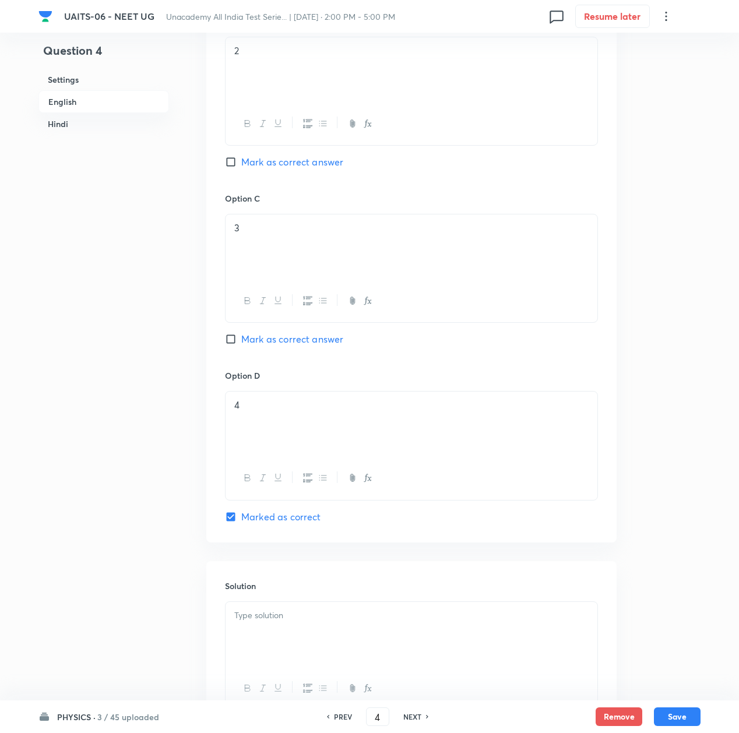
scroll to position [855, 0]
click at [272, 641] on div at bounding box center [412, 634] width 372 height 65
click at [269, 619] on p at bounding box center [411, 615] width 354 height 13
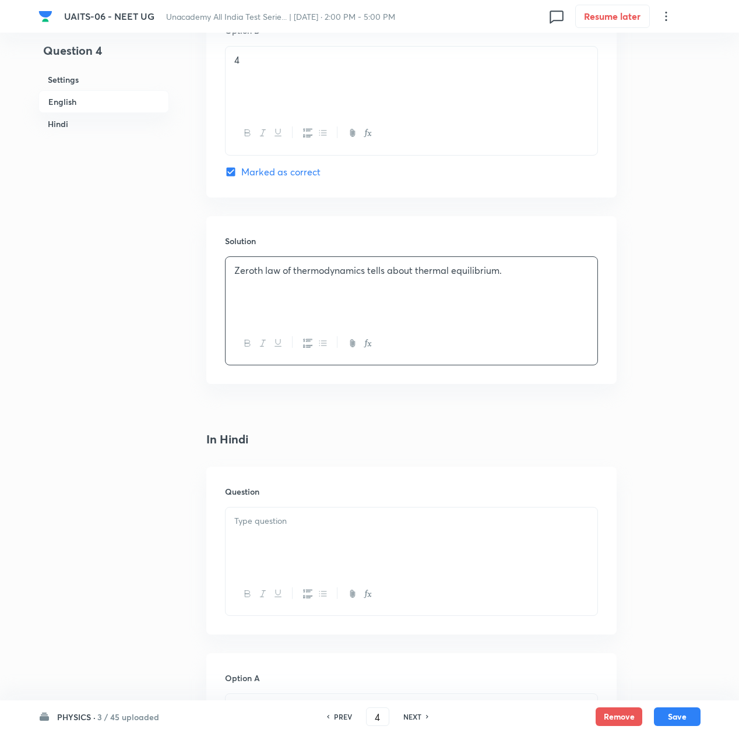
scroll to position [1244, 0]
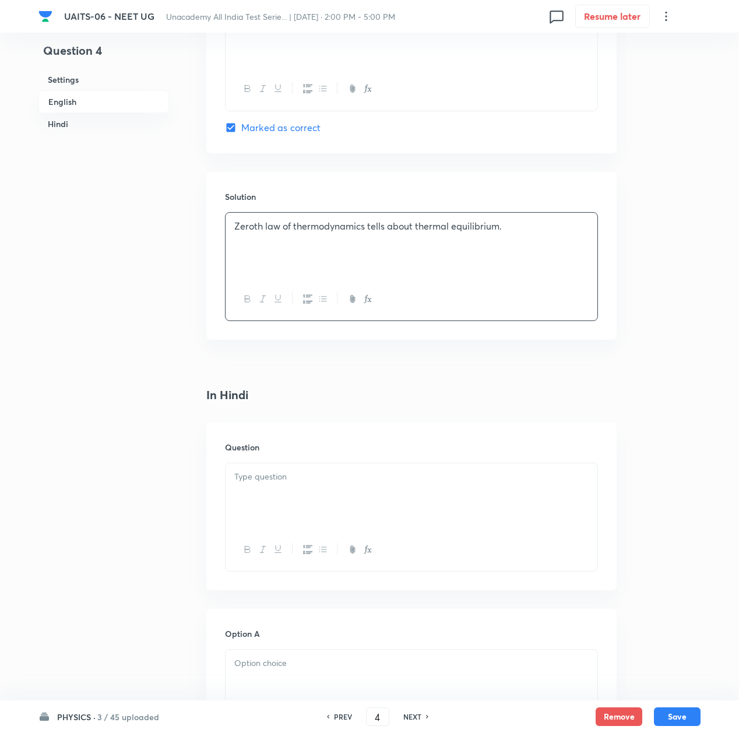
click at [276, 504] on div at bounding box center [412, 496] width 372 height 65
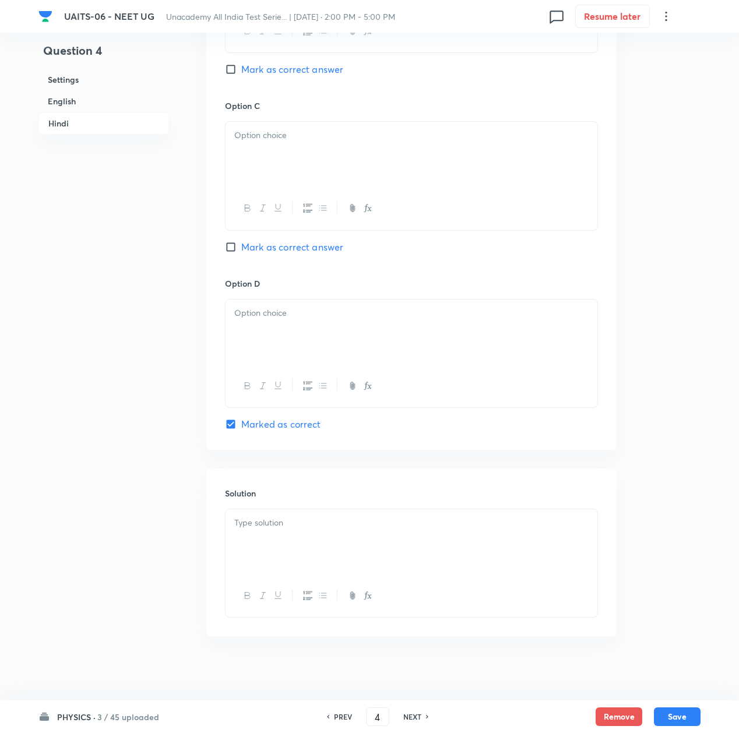
scroll to position [2139, 0]
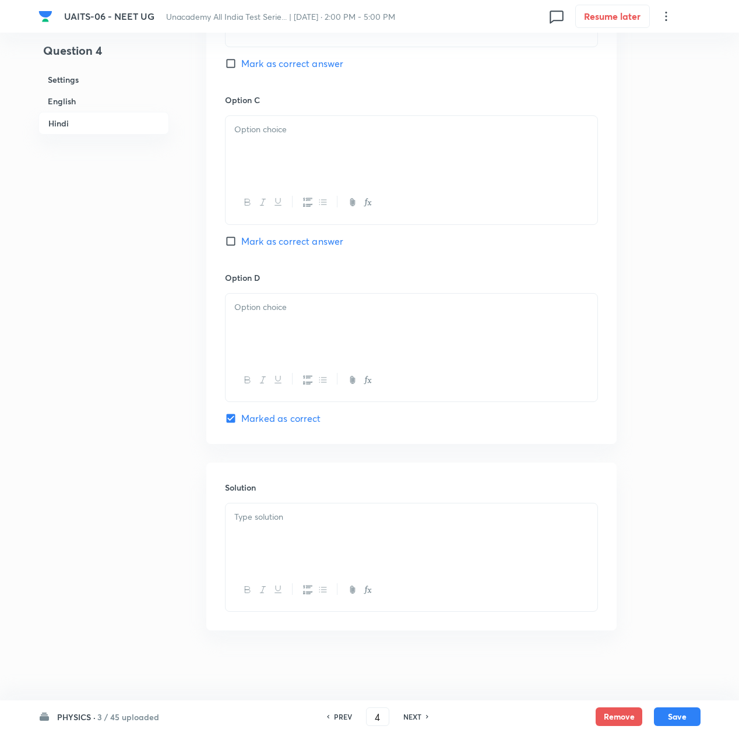
click at [278, 543] on div at bounding box center [412, 536] width 372 height 65
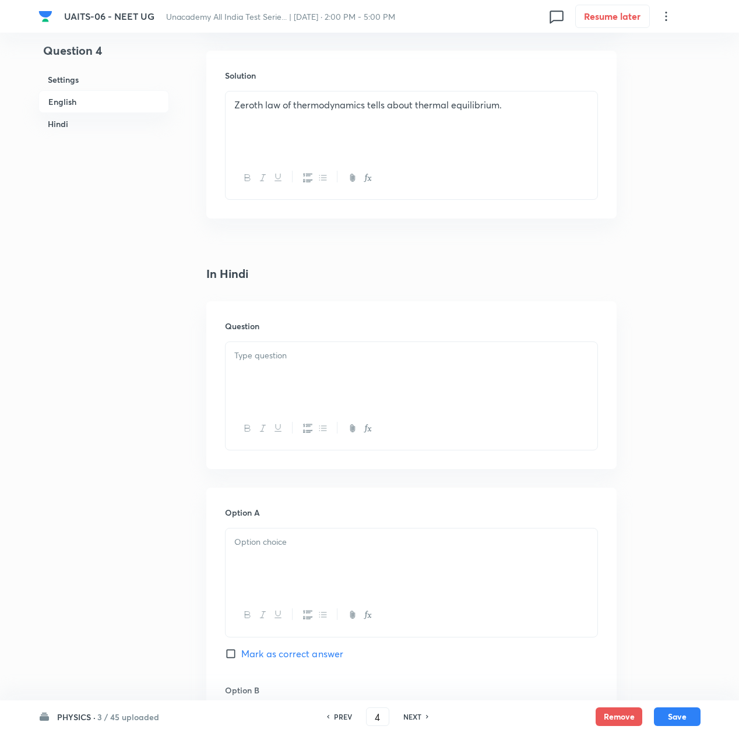
scroll to position [1362, 0]
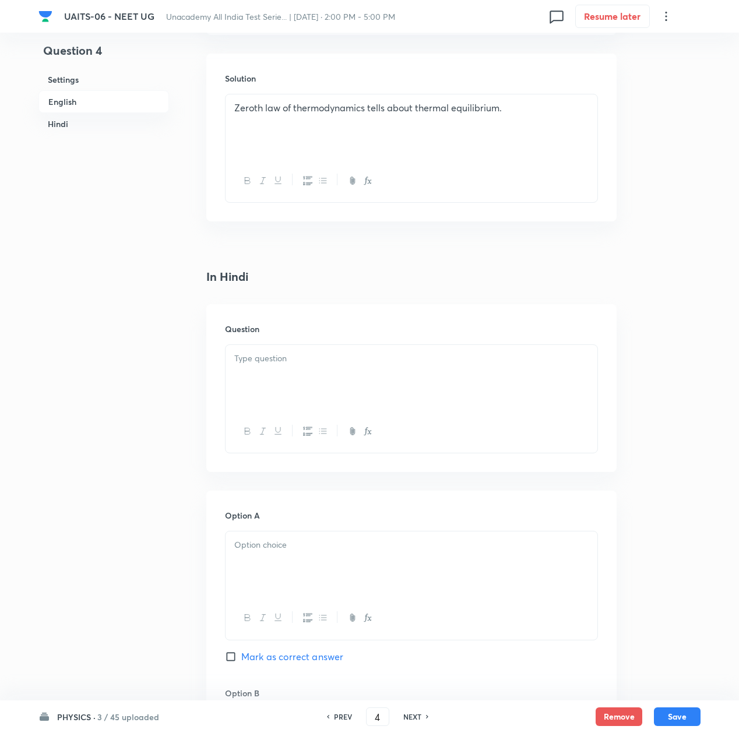
click at [282, 372] on div at bounding box center [412, 377] width 372 height 65
click at [278, 351] on div at bounding box center [412, 377] width 372 height 65
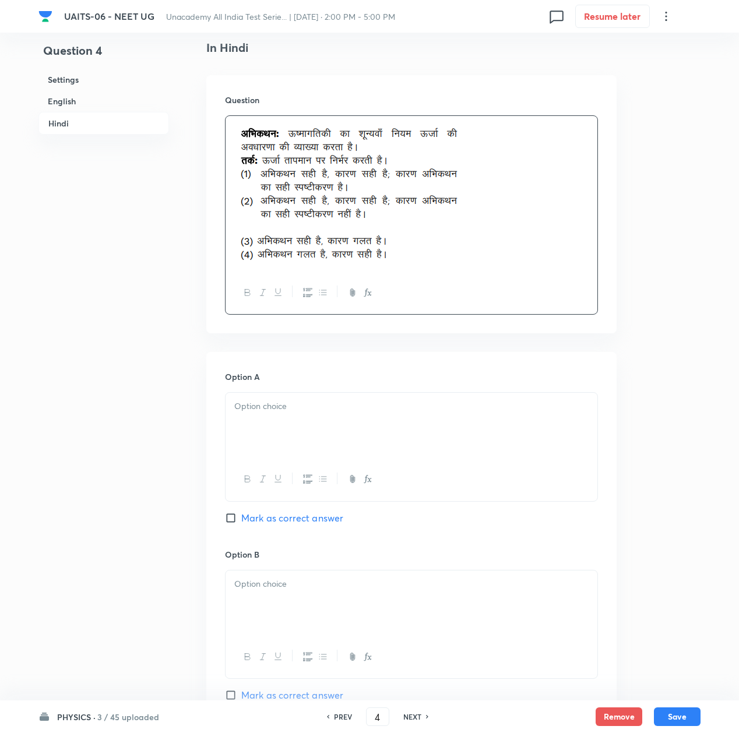
scroll to position [1595, 0]
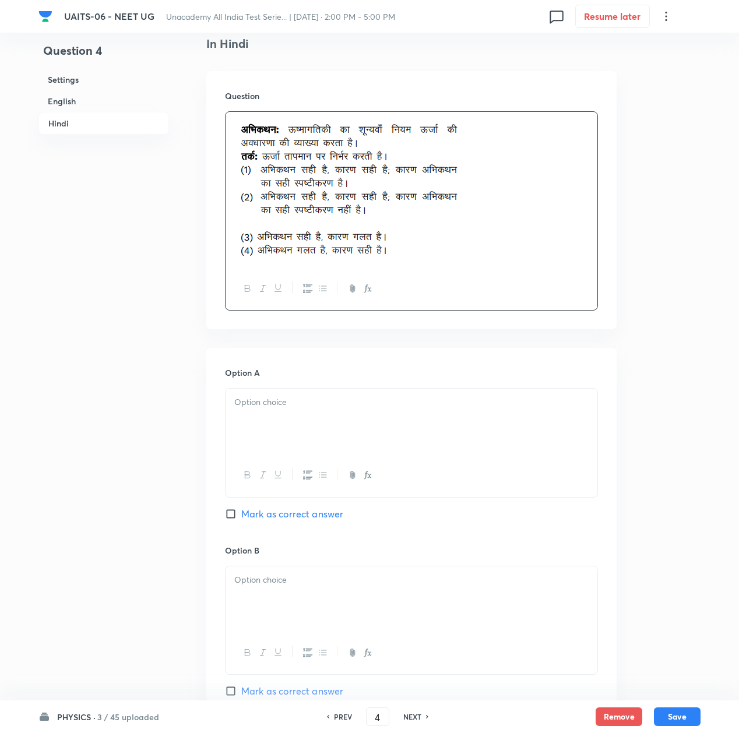
click at [257, 385] on div "Option A Mark as correct answer" at bounding box center [411, 455] width 373 height 177
click at [265, 409] on p at bounding box center [411, 402] width 354 height 13
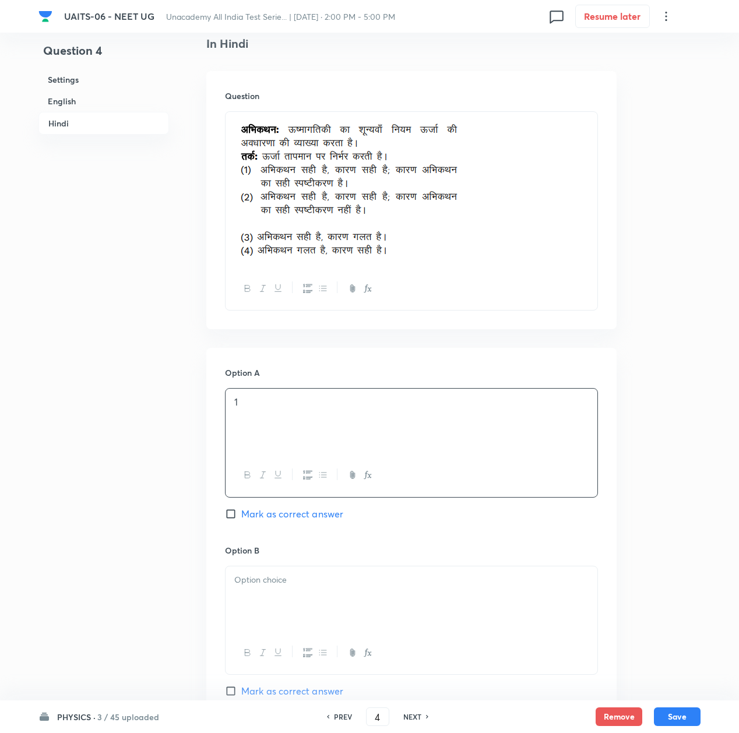
click at [275, 616] on div at bounding box center [412, 599] width 372 height 65
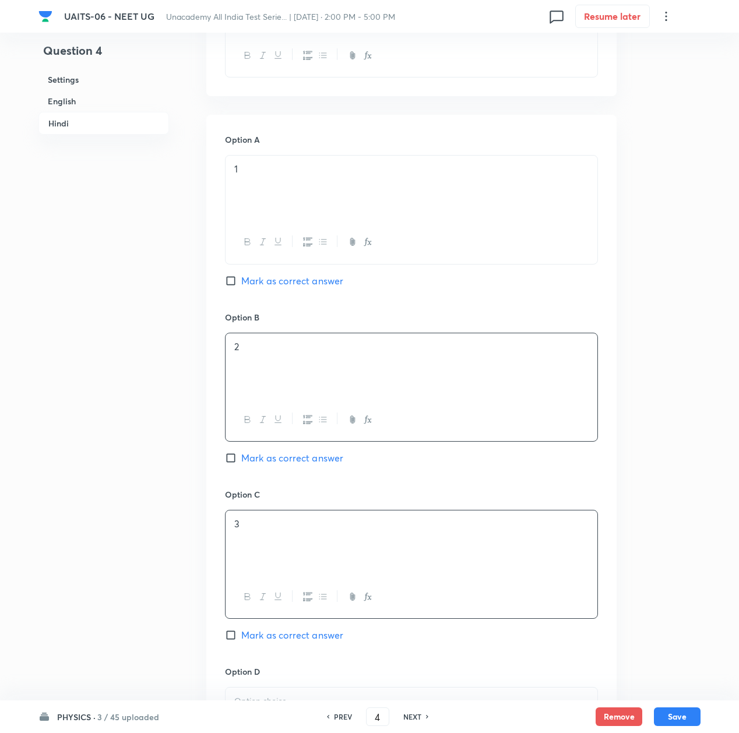
click at [258, 531] on p "3" at bounding box center [411, 524] width 354 height 13
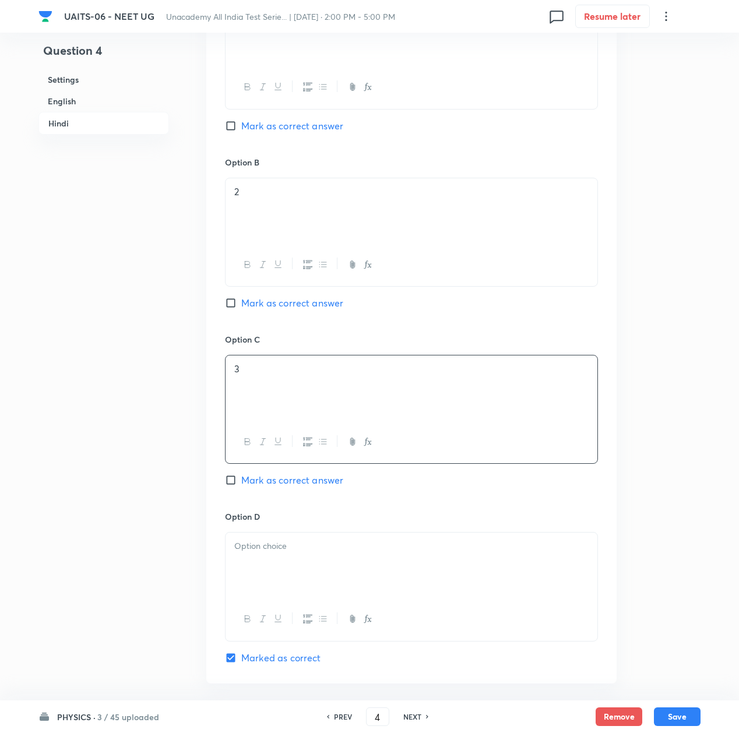
click at [262, 574] on div at bounding box center [412, 565] width 372 height 65
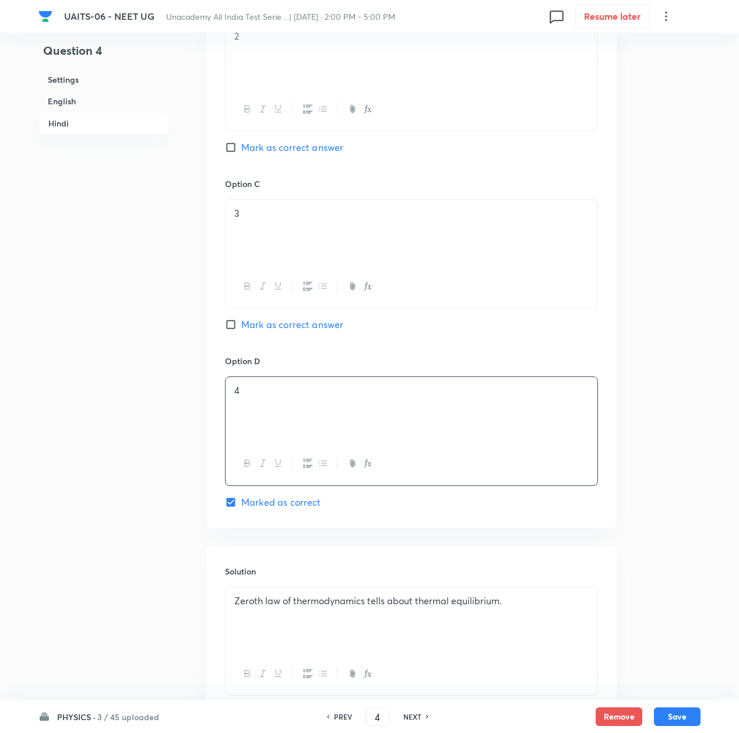
scroll to position [2230, 0]
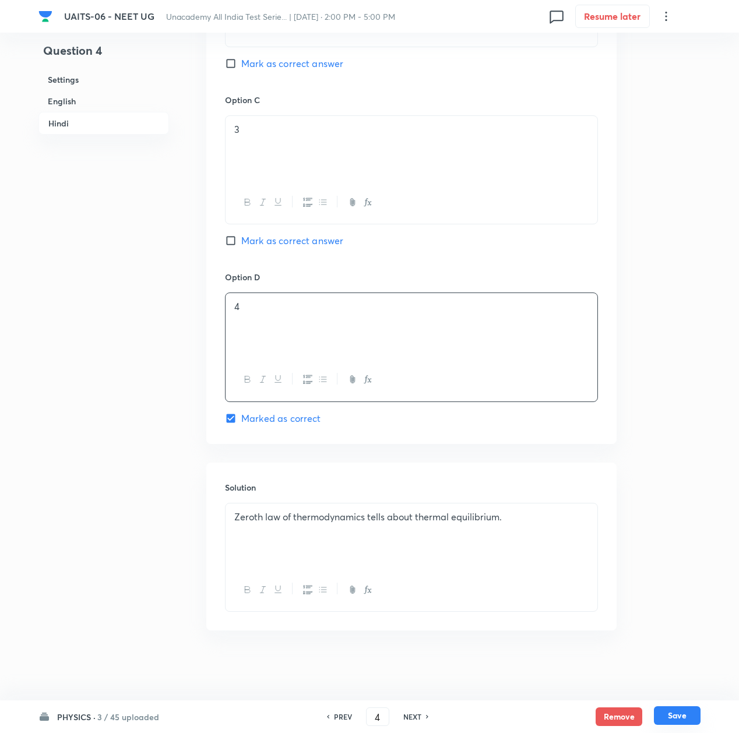
click at [679, 717] on button "Save" at bounding box center [677, 716] width 47 height 19
type input "5"
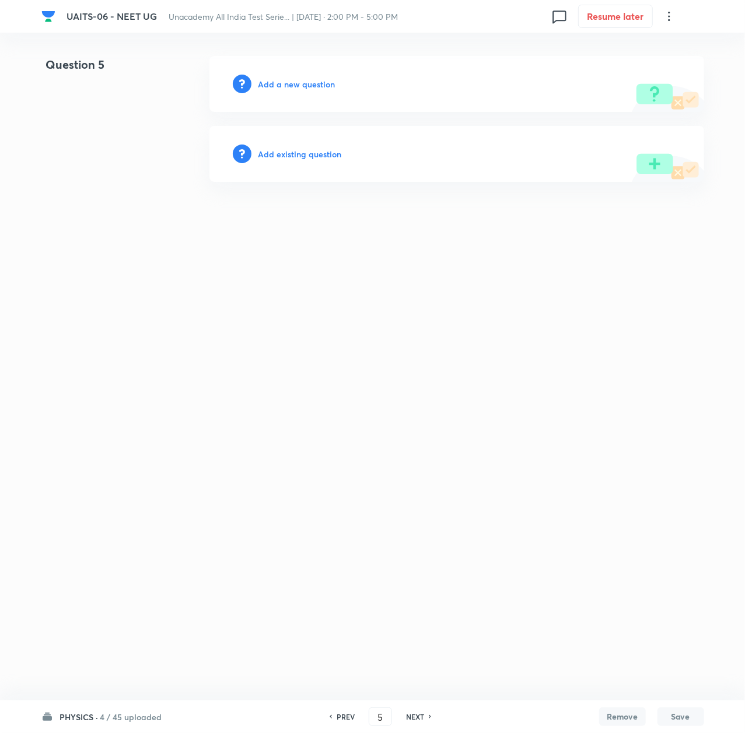
click at [287, 79] on h6 "Add a new question" at bounding box center [296, 84] width 77 height 12
click at [287, 79] on h6 "Choose a question type" at bounding box center [303, 84] width 90 height 12
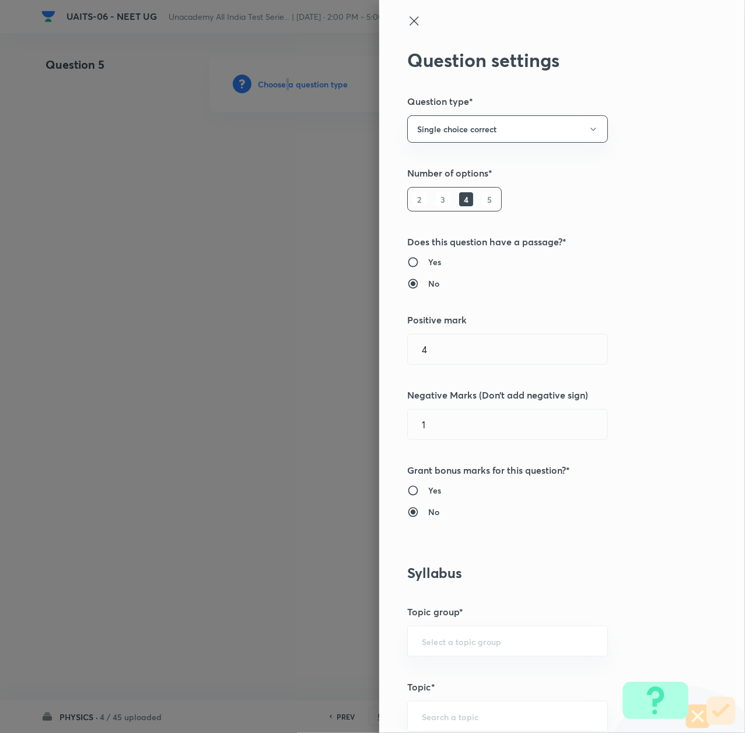
type input "Physics"
type input "Thermal Properties of Matter, KTG & Thermodynamics"
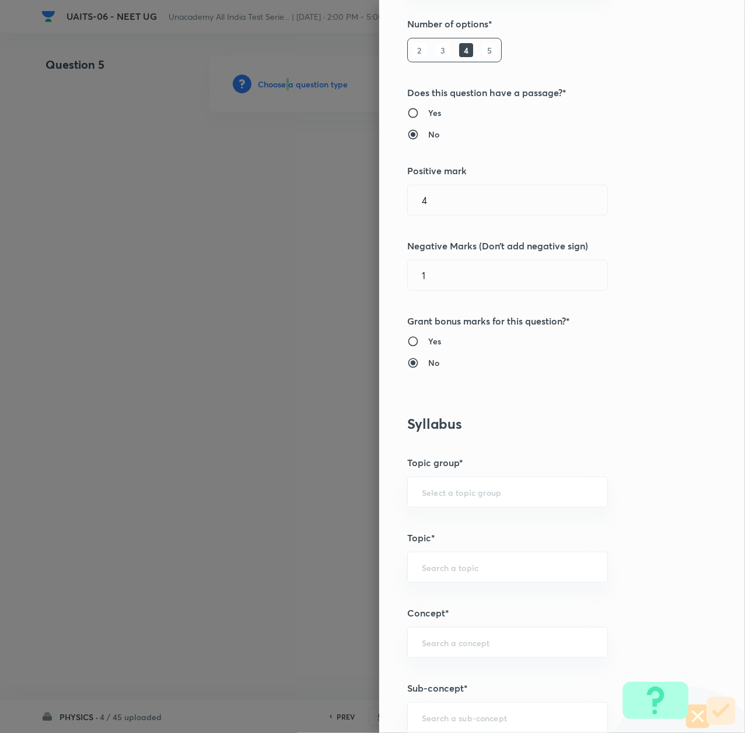
scroll to position [311, 0]
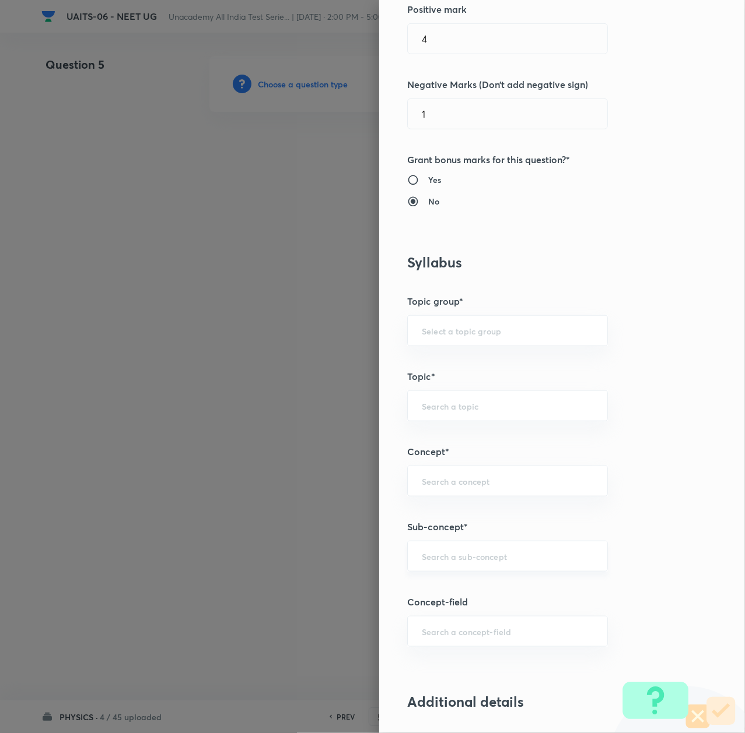
click at [425, 562] on input "text" at bounding box center [507, 556] width 171 height 11
paste input "Thermal Properties of Matter"
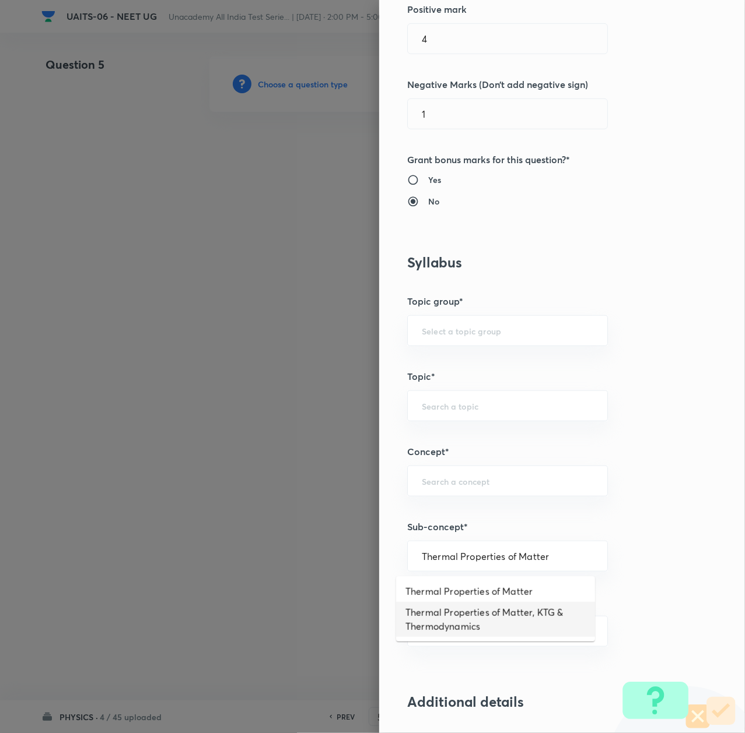
click at [423, 609] on li "Thermal Properties of Matter, KTG & Thermodynamics" at bounding box center [495, 619] width 199 height 35
type input "Thermal Properties of Matter, KTG & Thermodynamics"
type input "Physics"
type input "Thermal Properties of Matter, KTG & Thermodynamics"
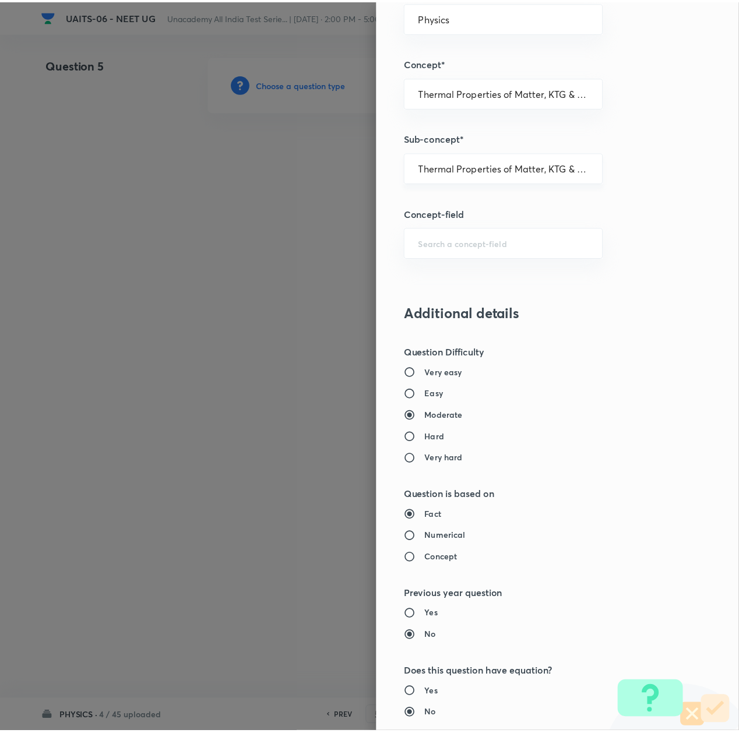
scroll to position [936, 0]
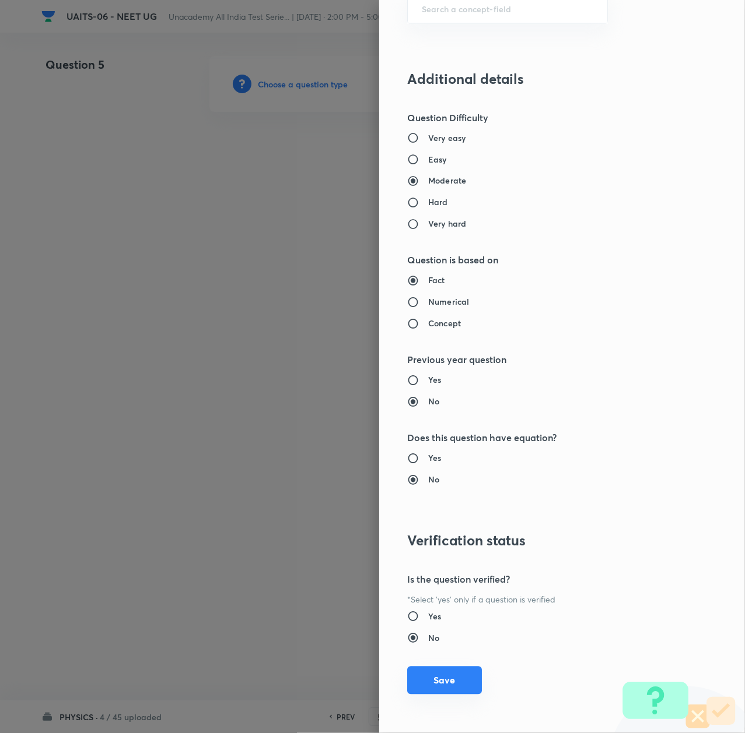
click at [432, 675] on button "Save" at bounding box center [444, 681] width 75 height 28
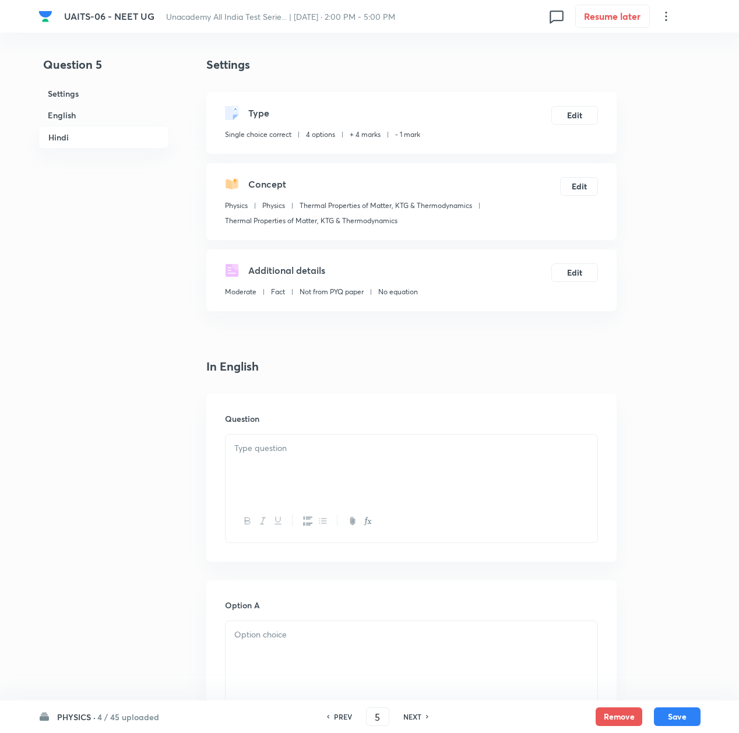
click at [252, 461] on div at bounding box center [412, 467] width 372 height 65
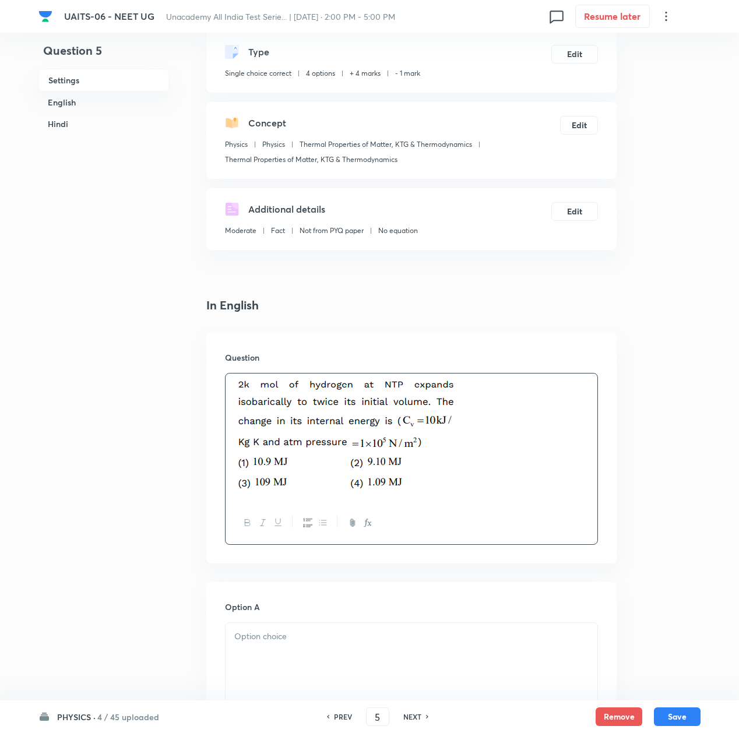
scroll to position [233, 0]
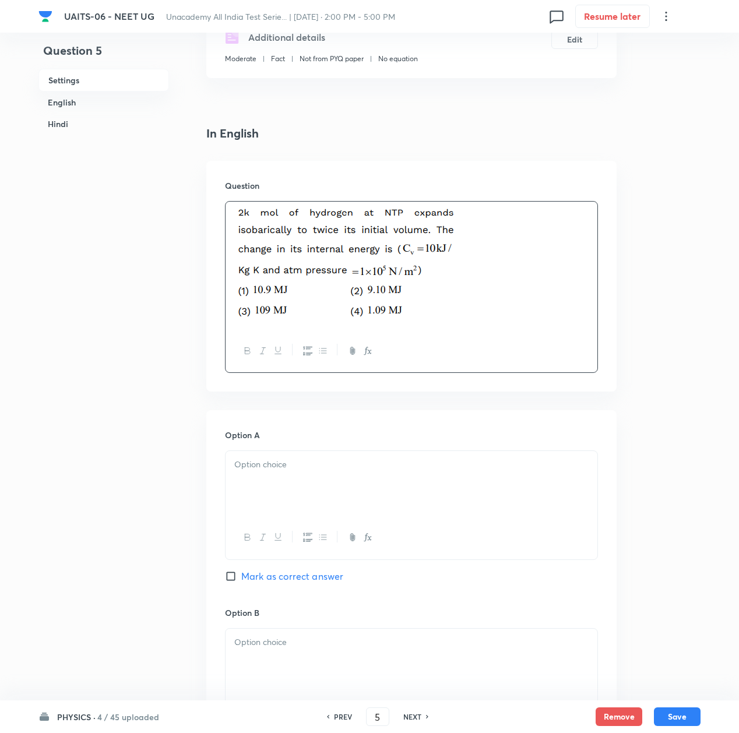
click at [281, 467] on p at bounding box center [411, 464] width 354 height 13
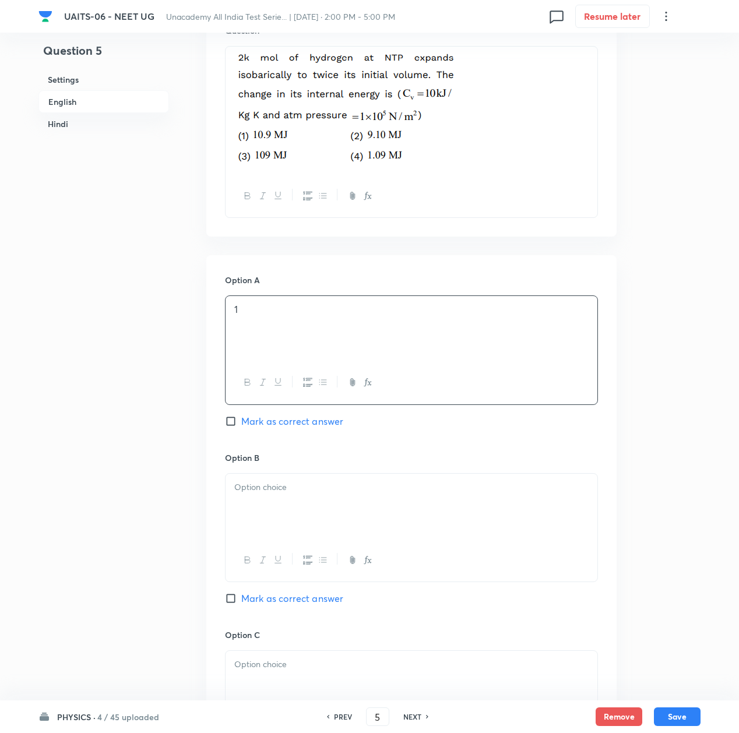
click at [258, 483] on p at bounding box center [411, 487] width 354 height 13
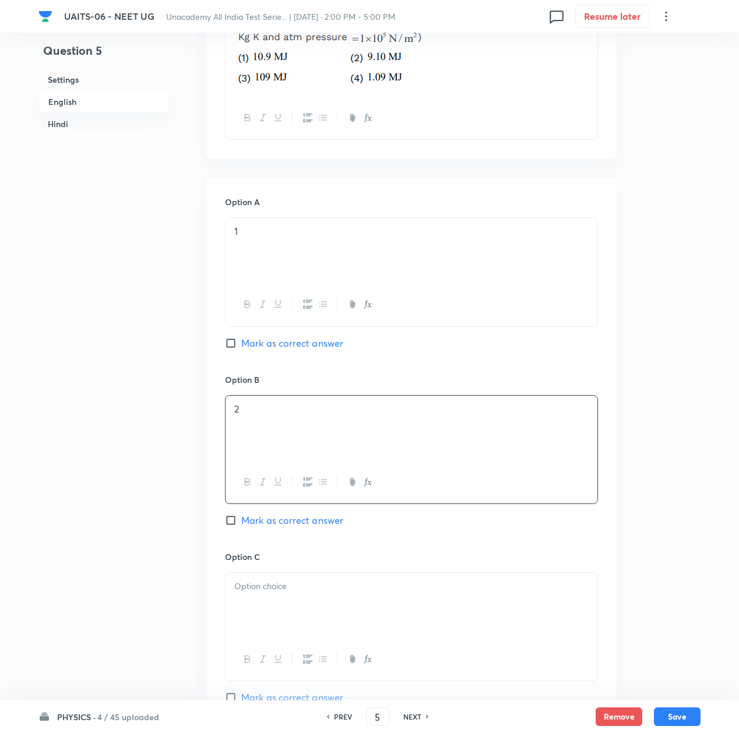
click at [285, 584] on p at bounding box center [411, 586] width 354 height 13
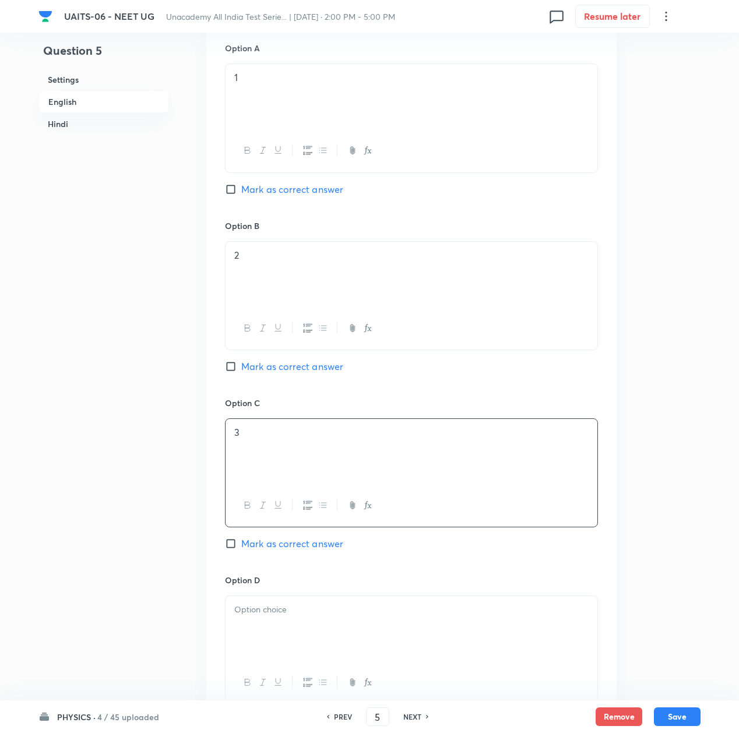
scroll to position [622, 0]
click at [252, 609] on p at bounding box center [411, 608] width 354 height 13
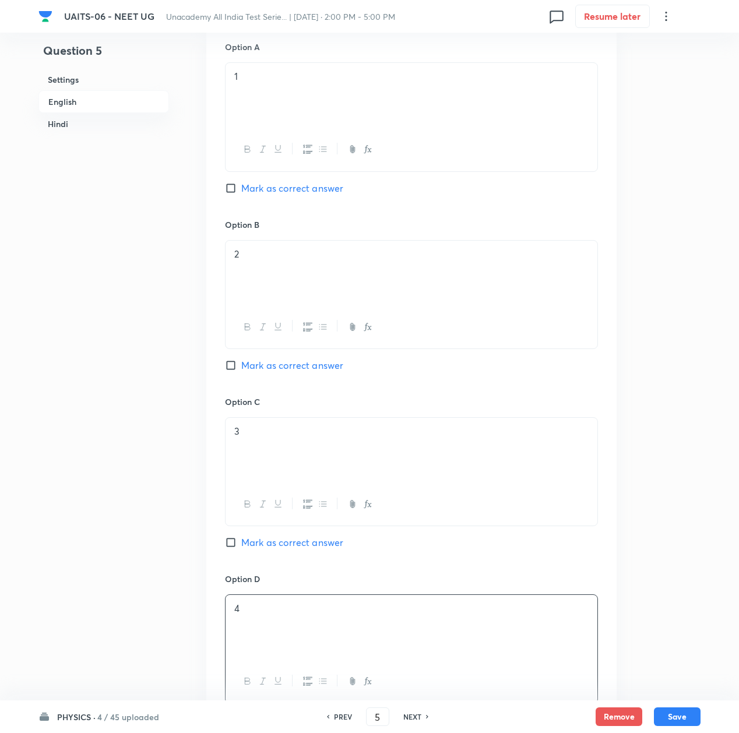
click at [254, 191] on span "Mark as correct answer" at bounding box center [292, 188] width 102 height 14
click at [241, 191] on input "Mark as correct answer" at bounding box center [233, 188] width 16 height 12
checkbox input "true"
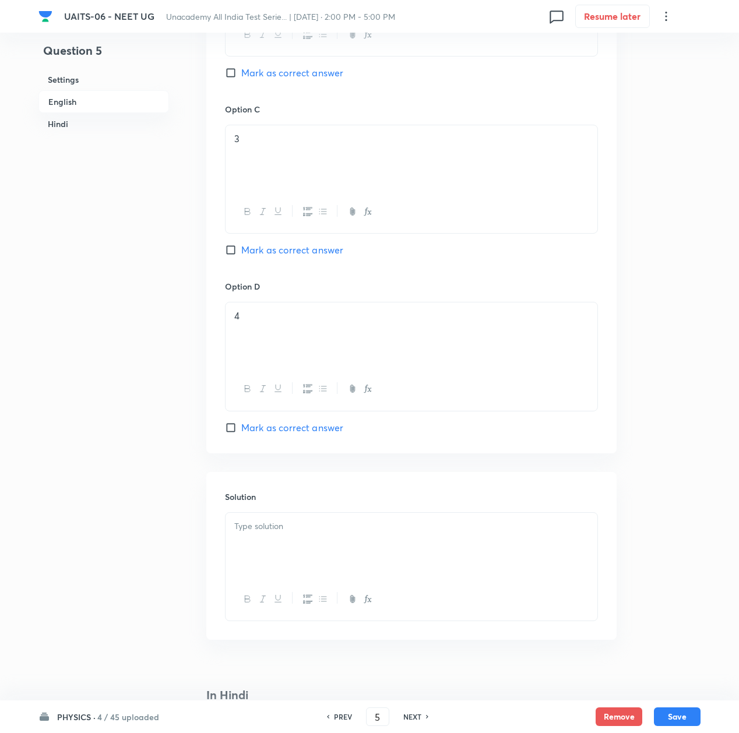
scroll to position [933, 0]
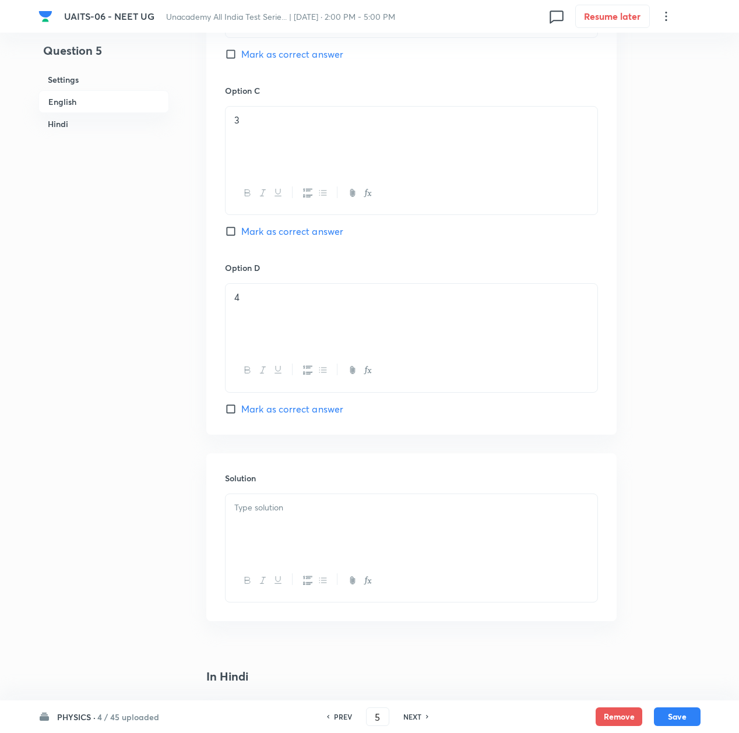
click at [292, 515] on p at bounding box center [411, 507] width 354 height 13
click at [382, 527] on div at bounding box center [412, 526] width 372 height 65
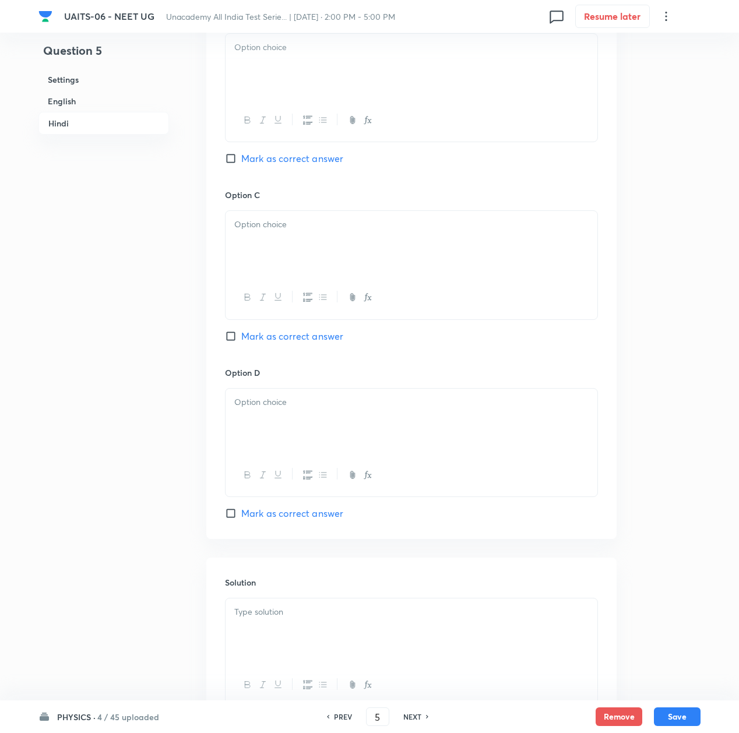
scroll to position [2111, 0]
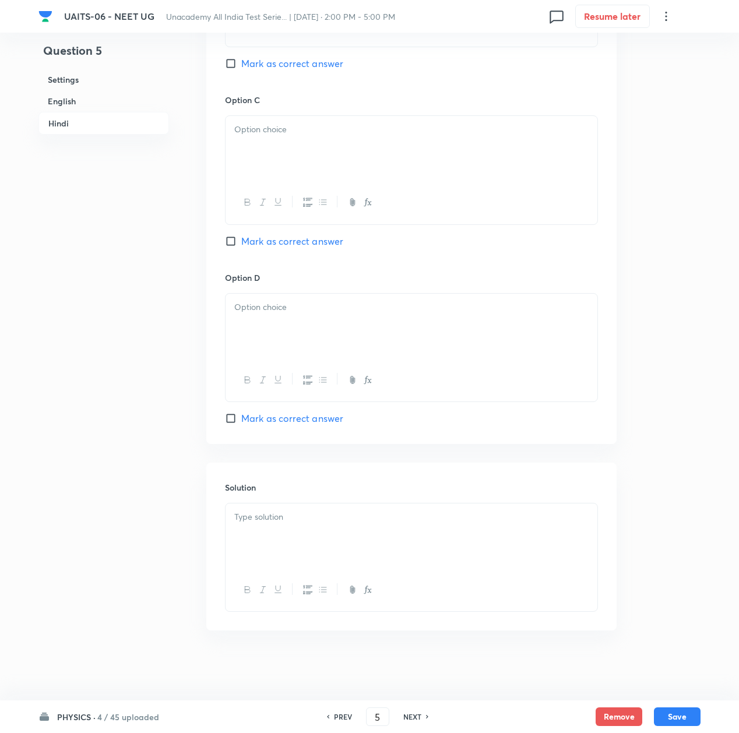
click at [290, 525] on div at bounding box center [412, 536] width 372 height 65
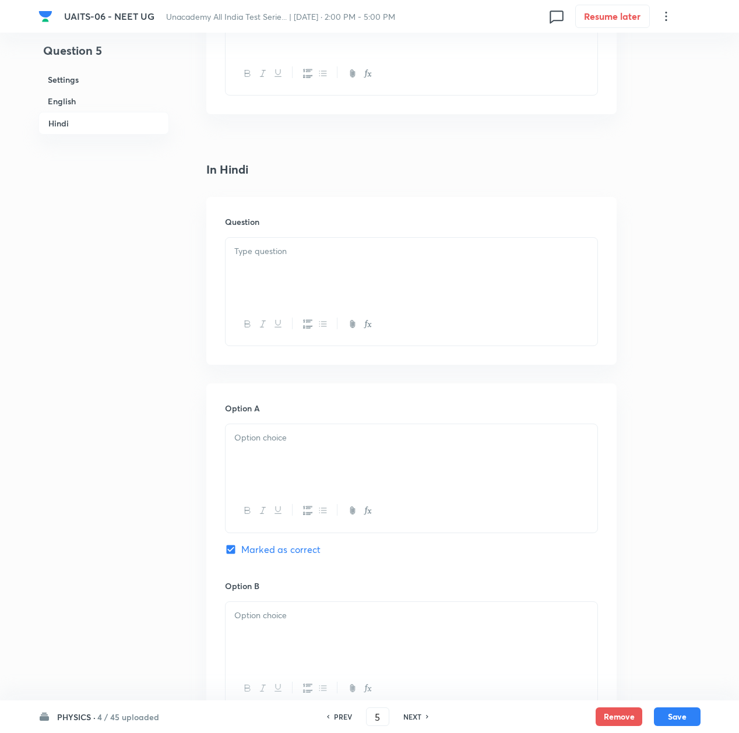
scroll to position [1411, 0]
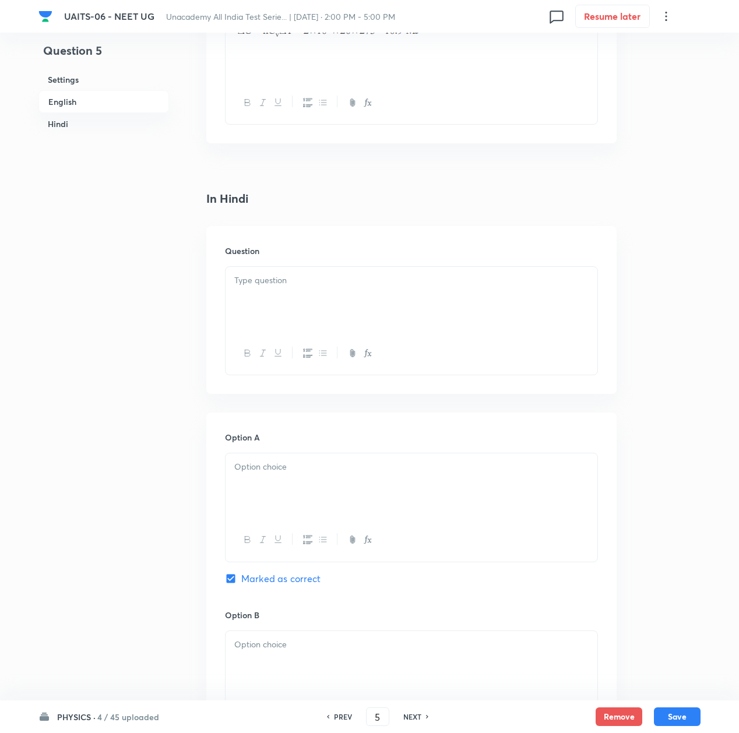
click at [271, 287] on p at bounding box center [411, 280] width 354 height 13
click at [339, 299] on div at bounding box center [412, 299] width 372 height 65
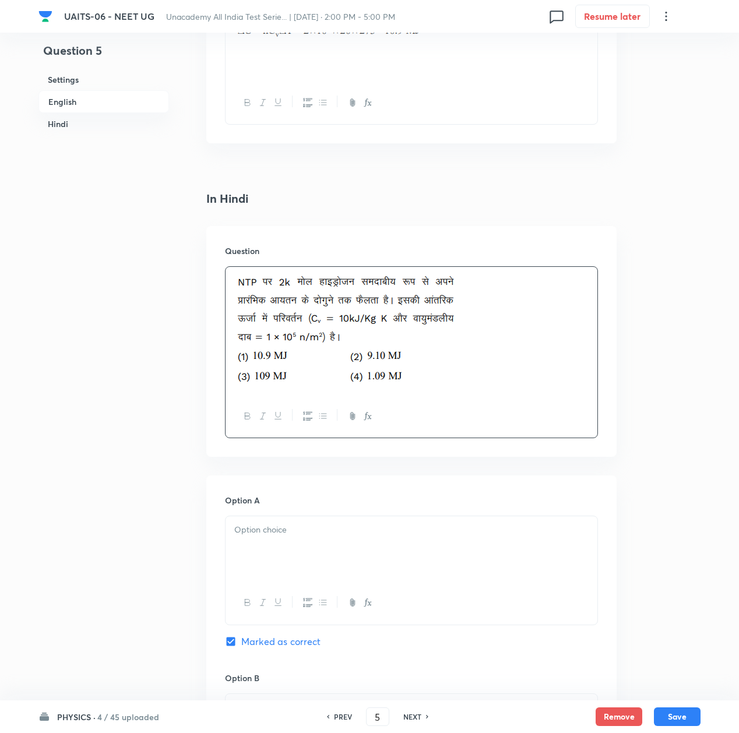
click at [292, 555] on div at bounding box center [412, 549] width 372 height 65
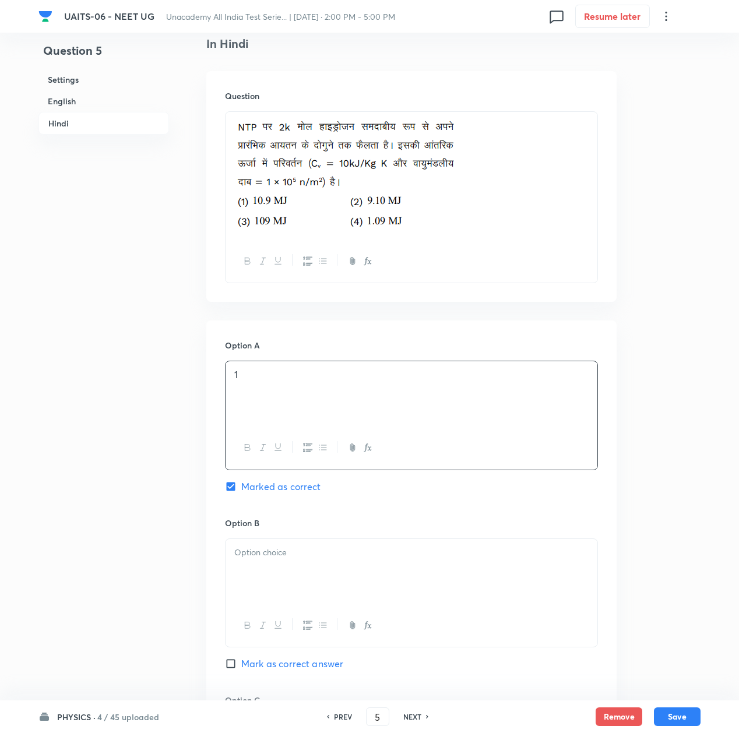
click at [279, 566] on div at bounding box center [412, 571] width 372 height 65
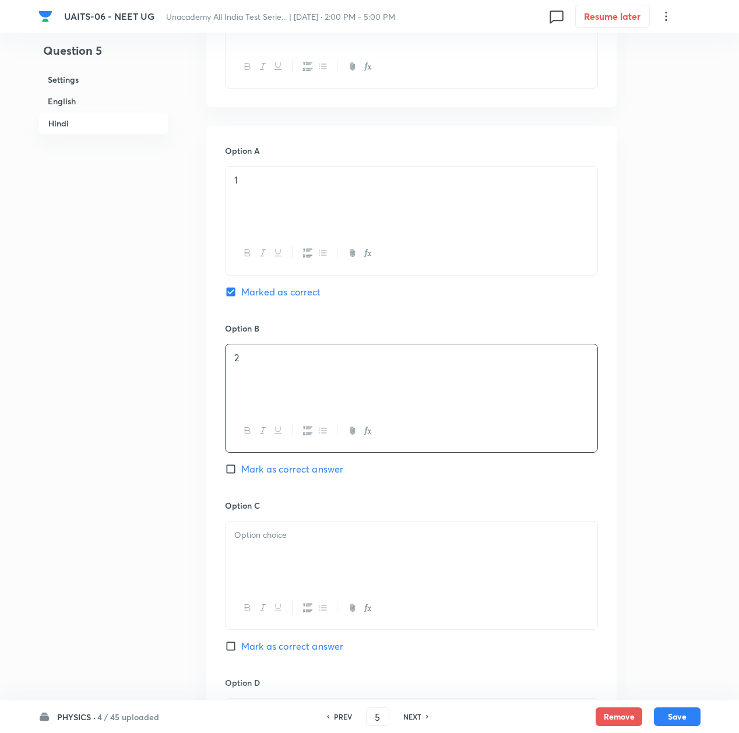
scroll to position [1799, 0]
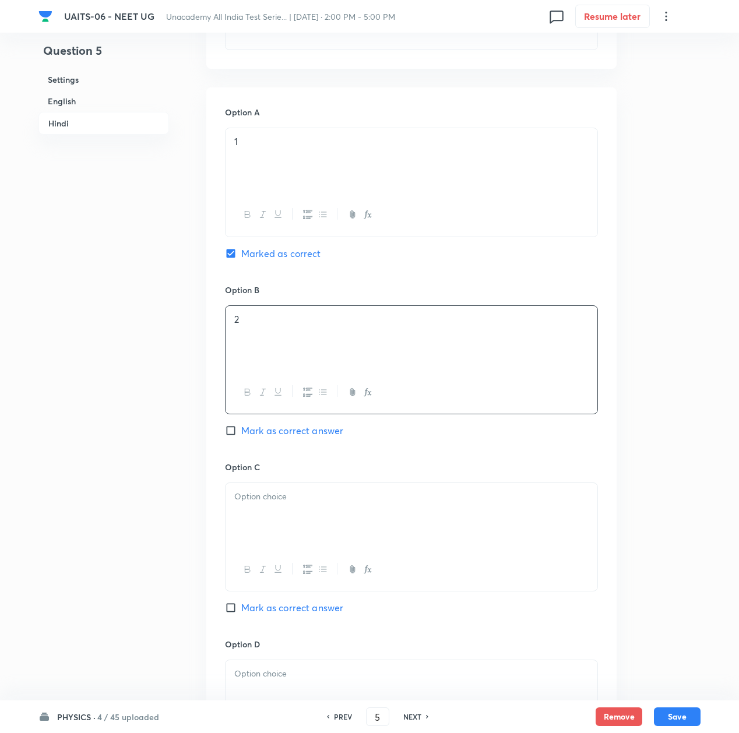
click at [259, 494] on p at bounding box center [411, 496] width 354 height 13
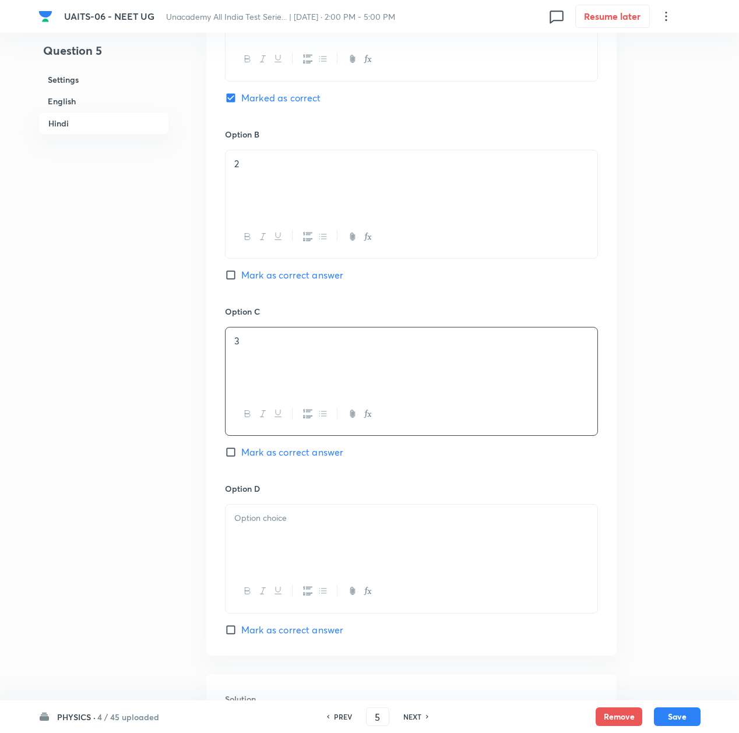
click at [262, 546] on div at bounding box center [412, 537] width 372 height 65
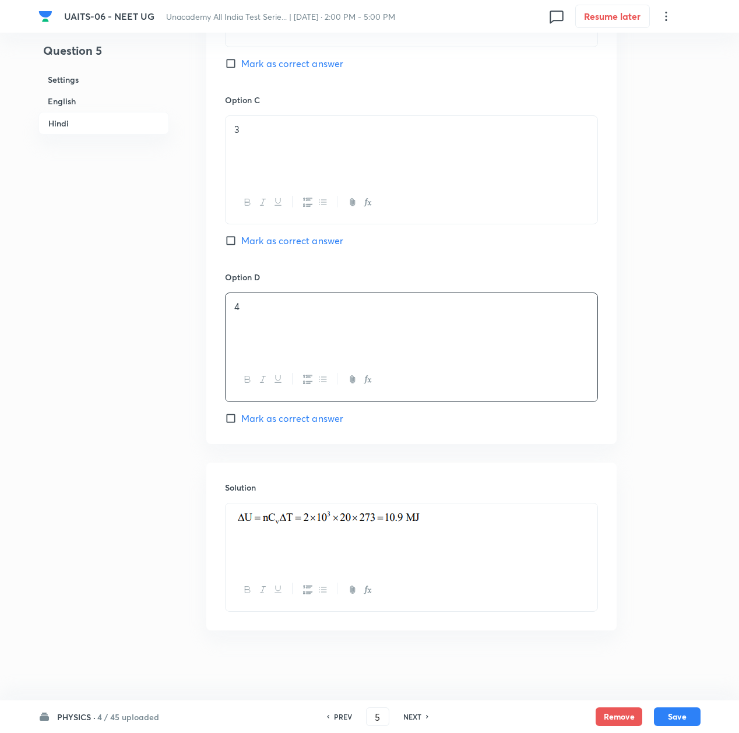
scroll to position [2172, 0]
drag, startPoint x: 677, startPoint y: 717, endPoint x: 183, endPoint y: 398, distance: 587.9
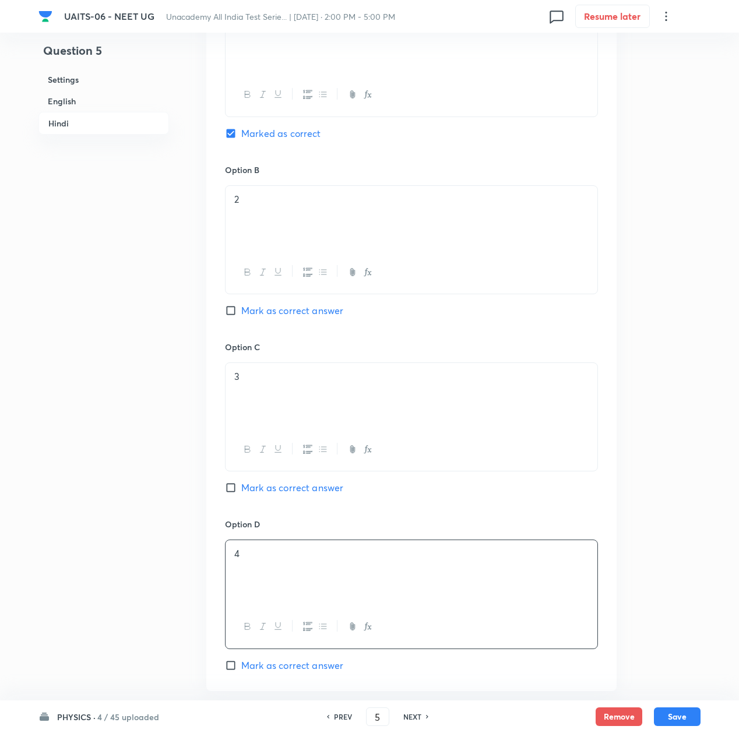
scroll to position [1862, 0]
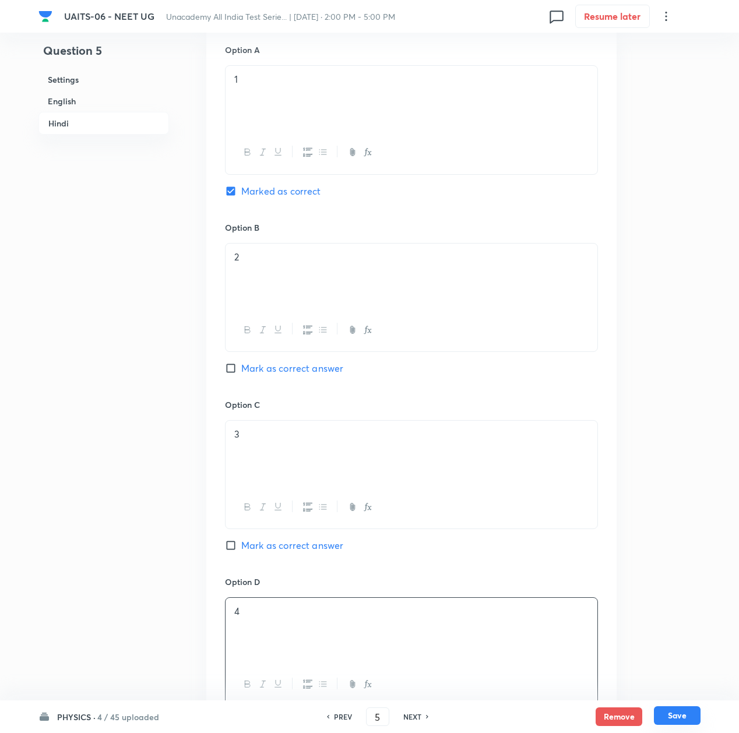
click at [675, 719] on button "Save" at bounding box center [677, 716] width 47 height 19
type input "6"
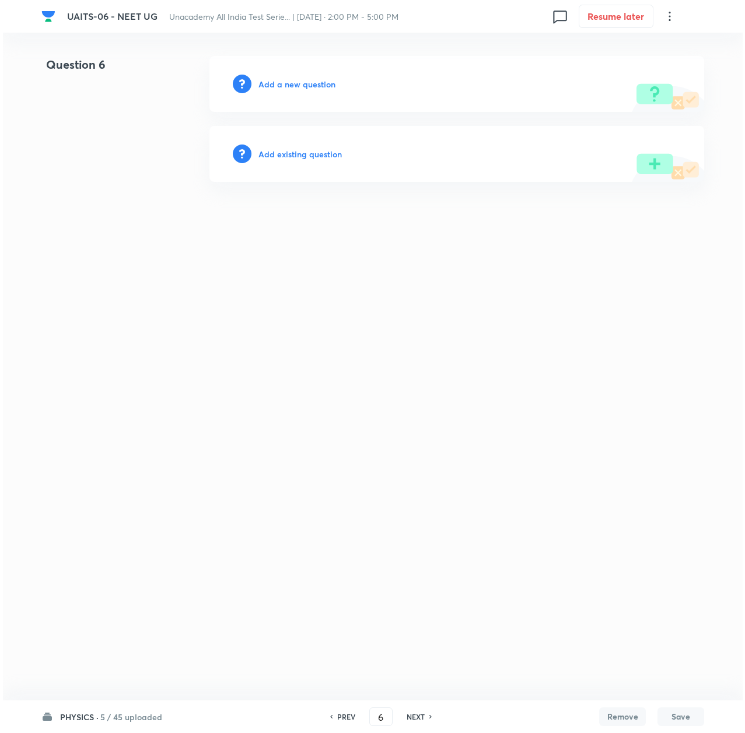
scroll to position [0, 0]
click at [294, 82] on h6 "Add a new question" at bounding box center [296, 84] width 77 height 12
click at [294, 82] on h6 "Choose a question type" at bounding box center [303, 84] width 90 height 12
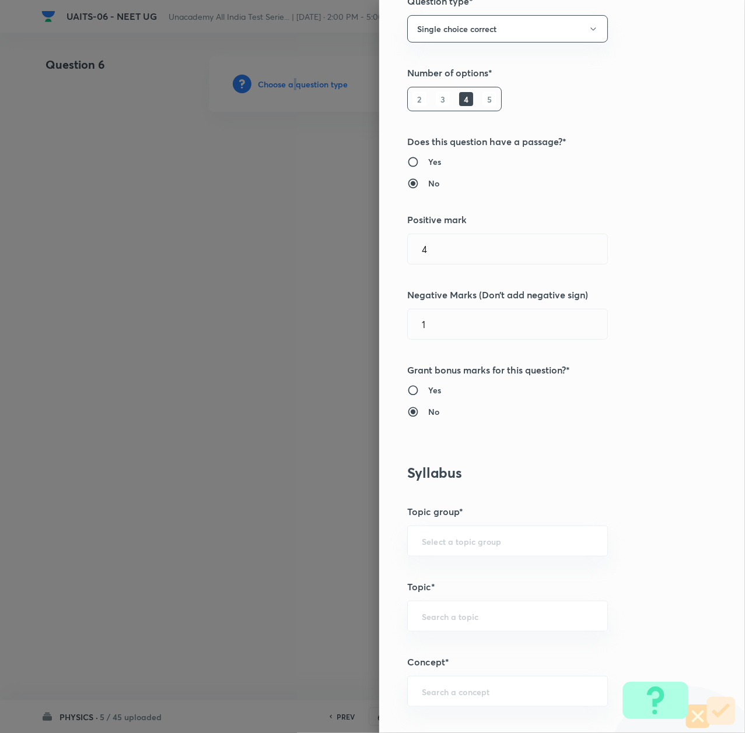
scroll to position [388, 0]
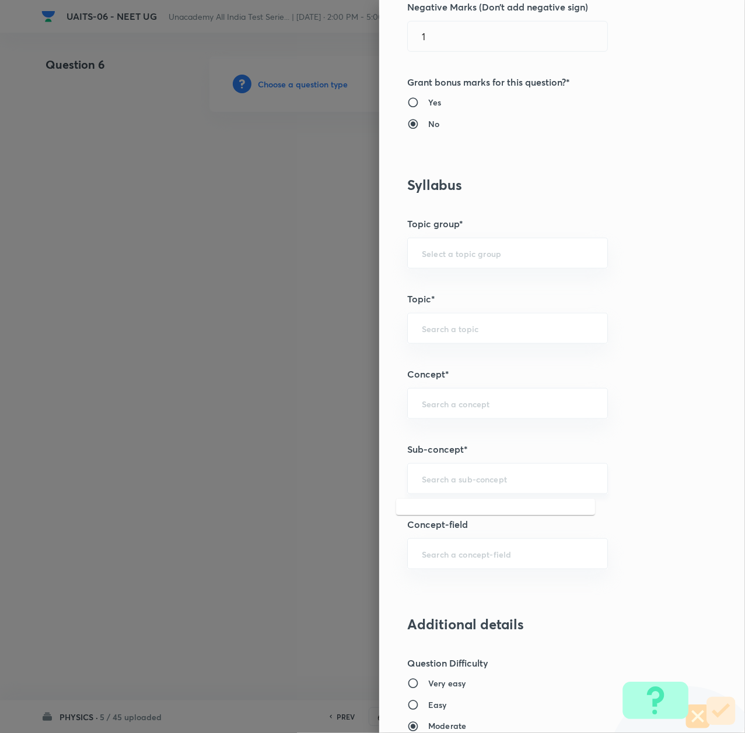
click at [427, 479] on input "text" at bounding box center [507, 478] width 171 height 11
paste input "Thermal Properties of Matter"
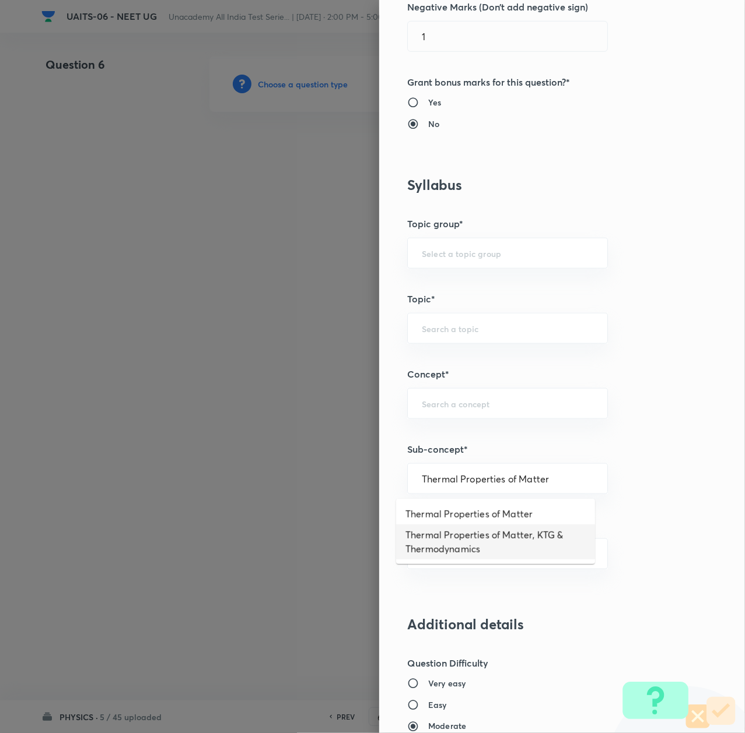
click at [444, 538] on li "Thermal Properties of Matter, KTG & Thermodynamics" at bounding box center [495, 542] width 199 height 35
type input "Thermal Properties of Matter, KTG & Thermodynamics"
type input "Physics"
type input "Thermal Properties of Matter, KTG & Thermodynamics"
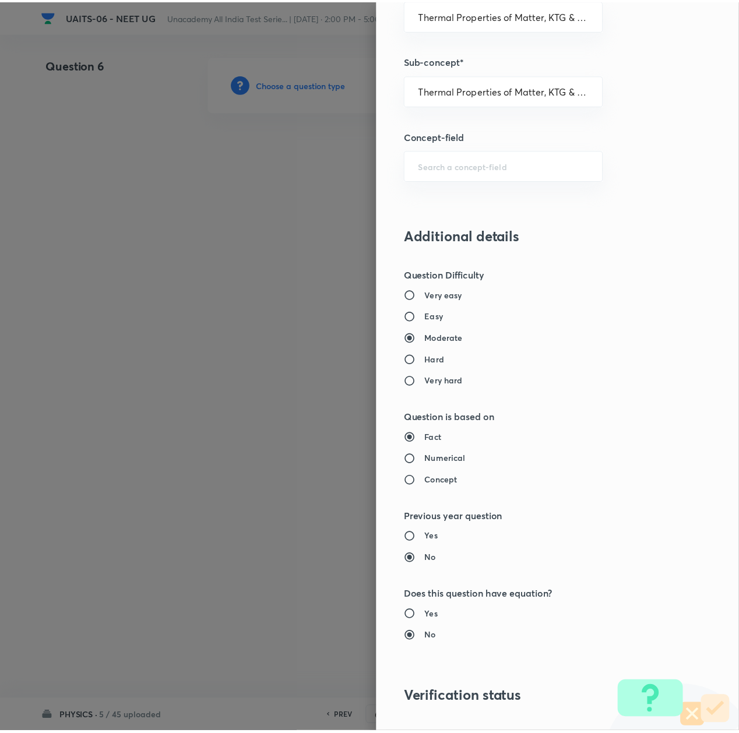
scroll to position [936, 0]
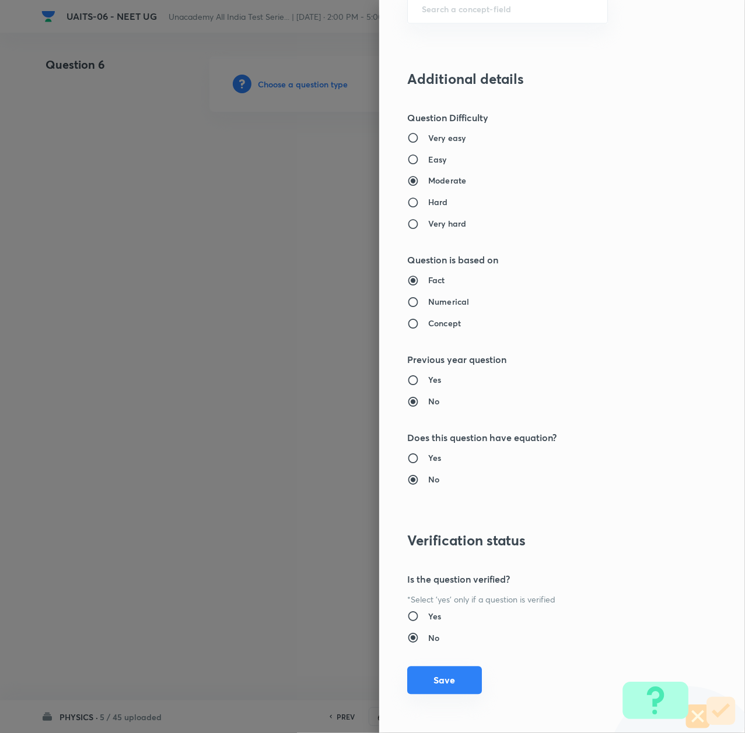
click at [453, 680] on button "Save" at bounding box center [444, 681] width 75 height 28
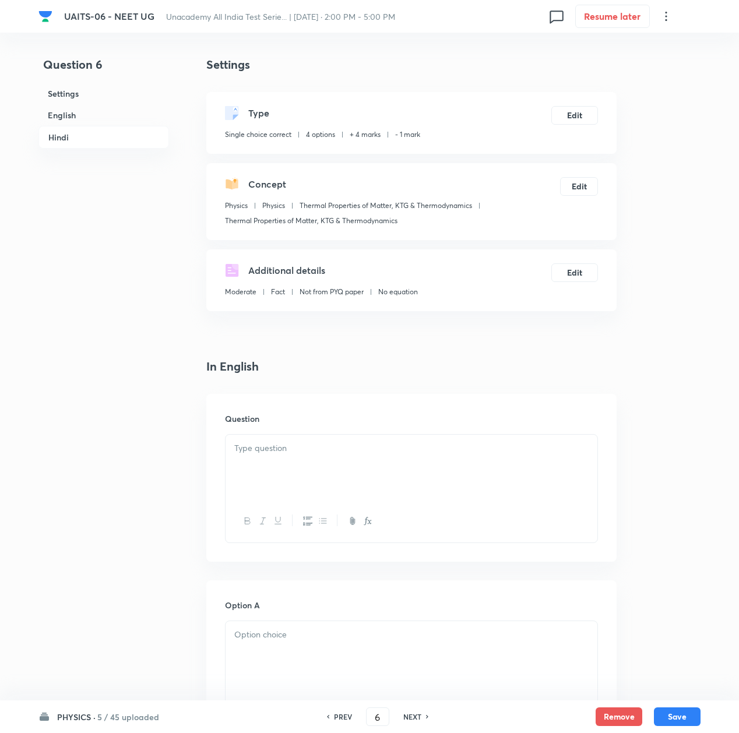
click at [276, 455] on div at bounding box center [412, 467] width 372 height 65
click at [267, 449] on p at bounding box center [411, 448] width 354 height 13
click at [297, 461] on div at bounding box center [412, 467] width 372 height 65
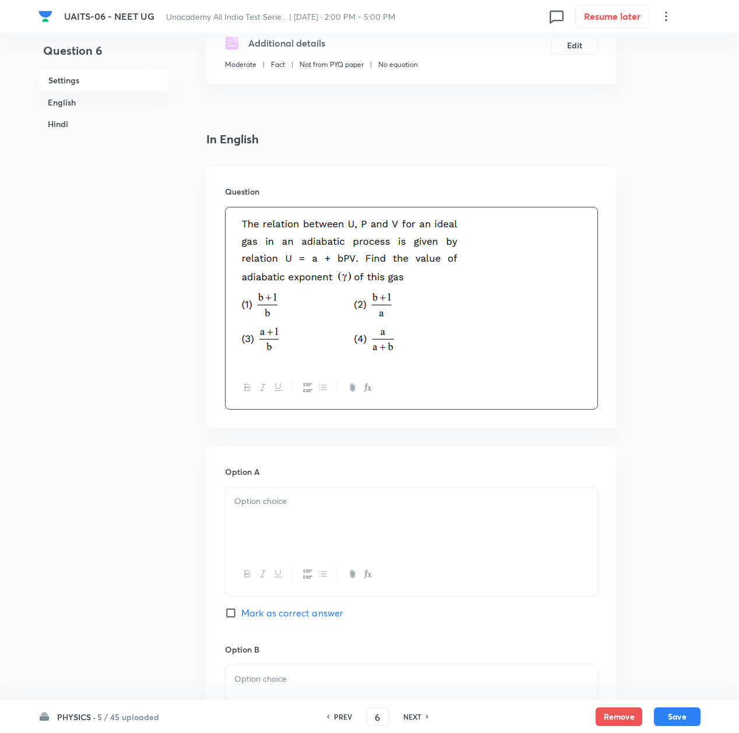
scroll to position [233, 0]
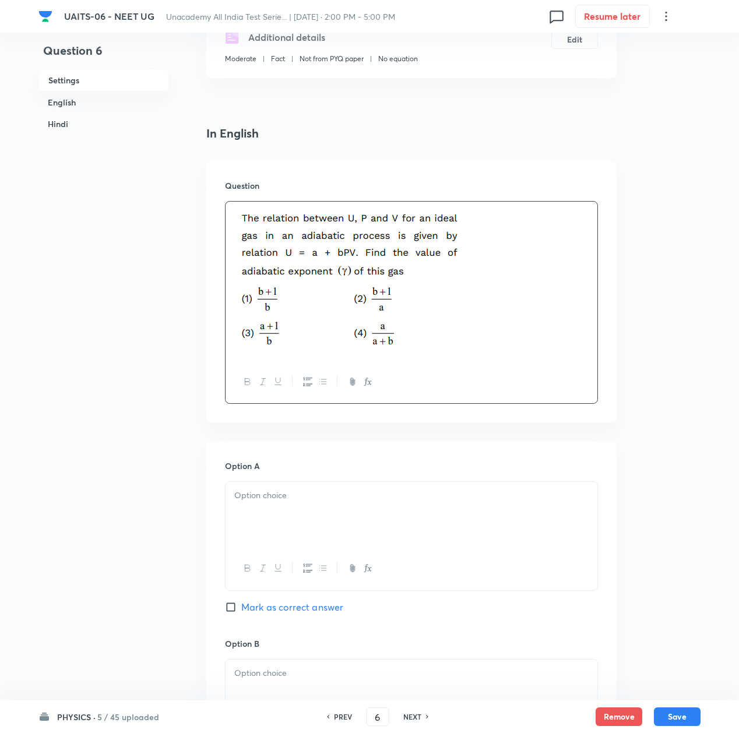
click at [281, 508] on div at bounding box center [412, 514] width 372 height 65
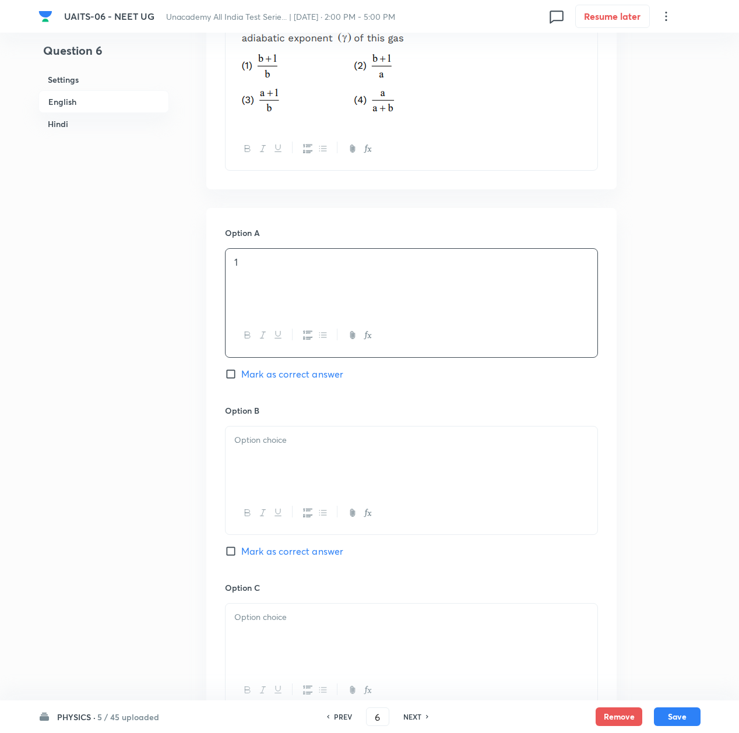
click at [272, 454] on div at bounding box center [412, 459] width 372 height 65
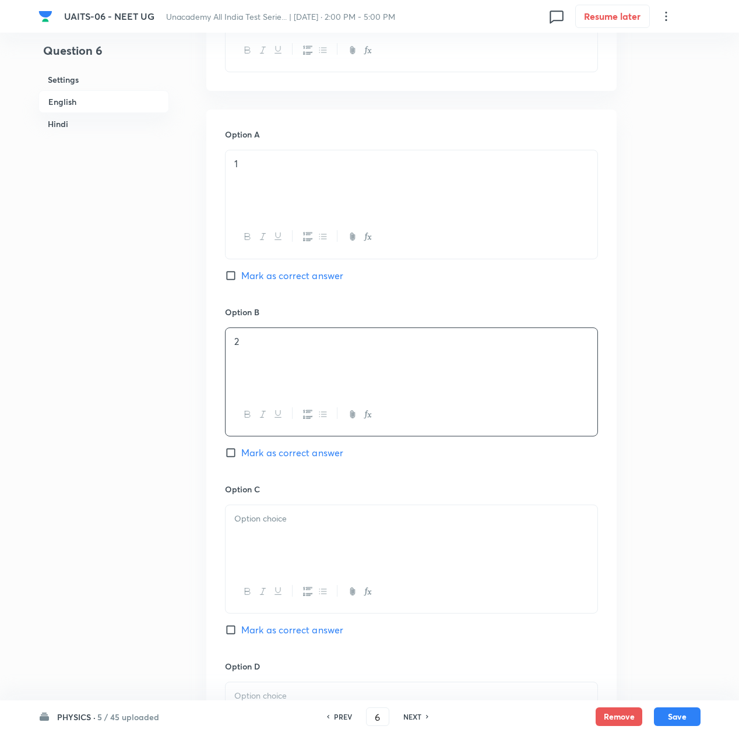
scroll to position [700, 0]
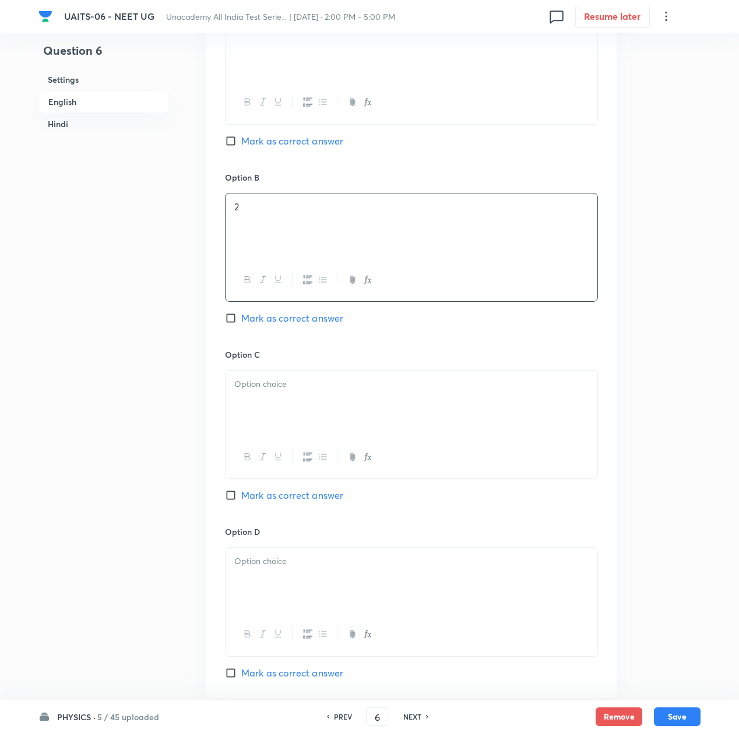
click at [276, 379] on p at bounding box center [411, 384] width 354 height 13
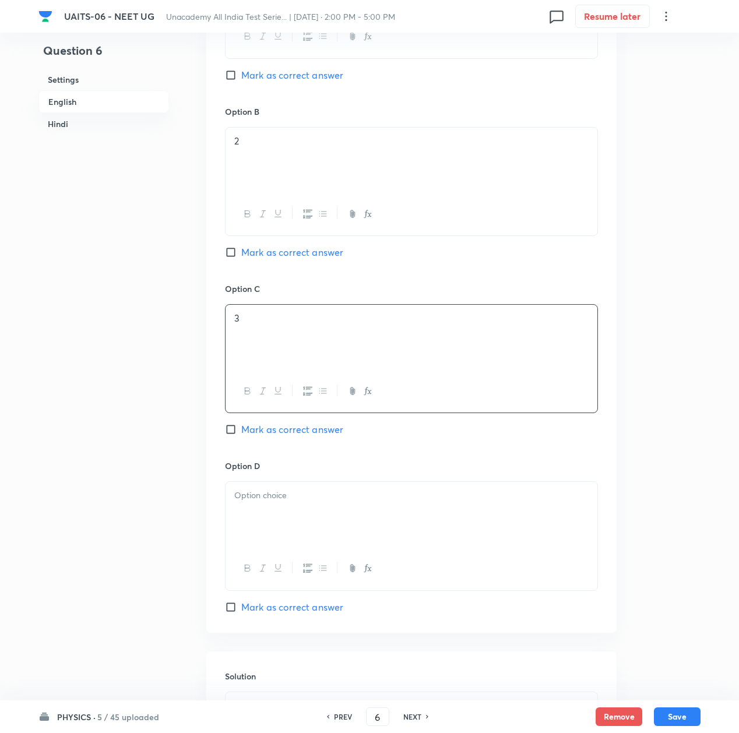
scroll to position [855, 0]
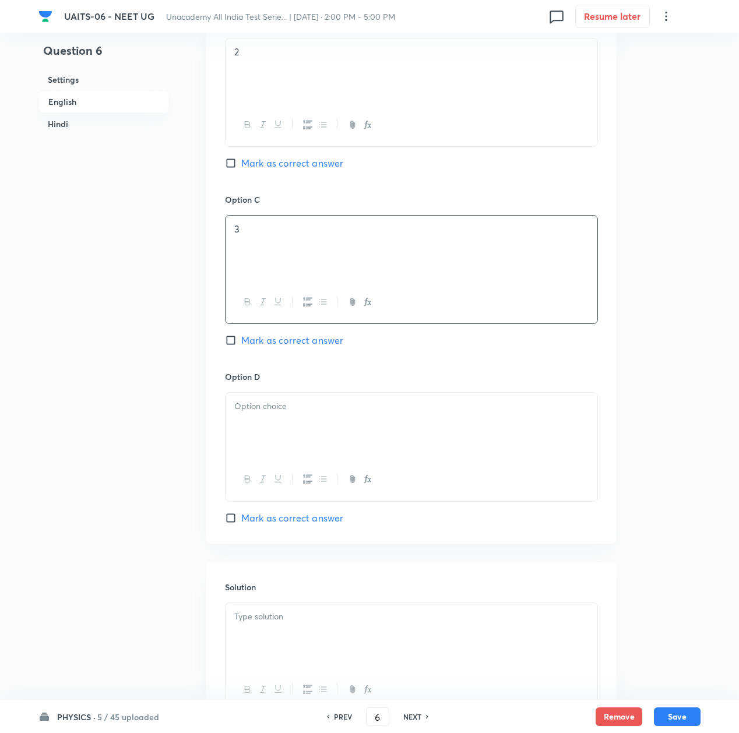
click at [265, 439] on div at bounding box center [412, 425] width 372 height 65
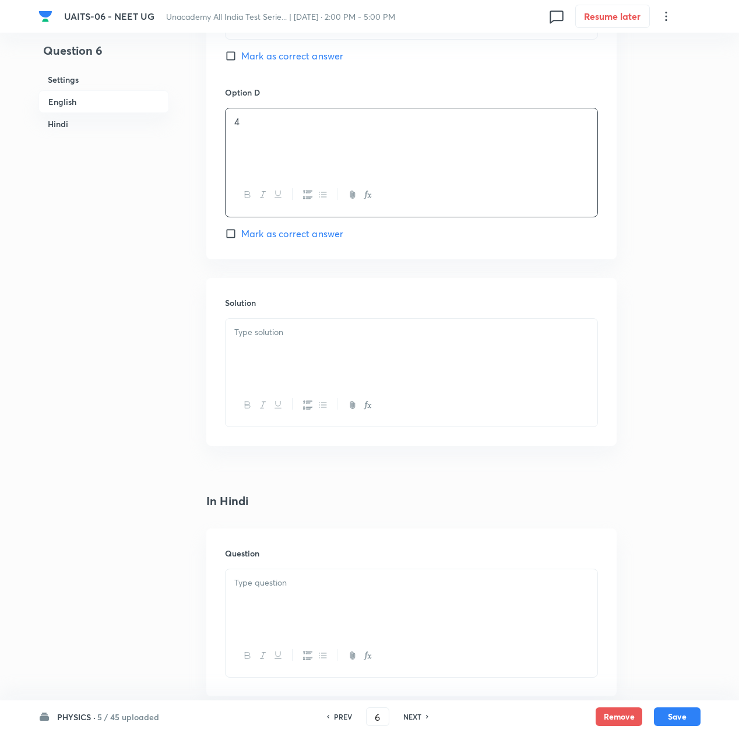
scroll to position [1166, 0]
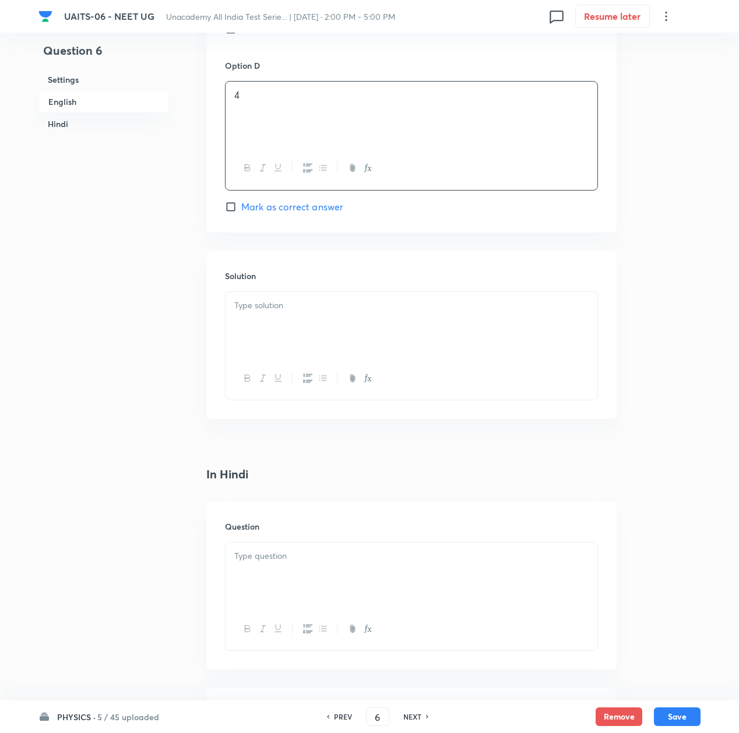
click at [309, 578] on div at bounding box center [412, 575] width 372 height 65
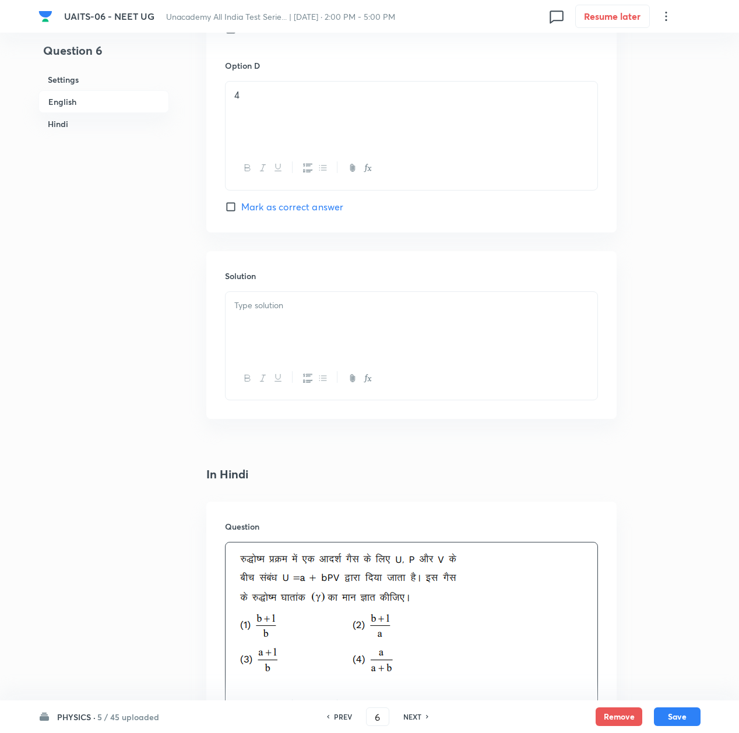
click at [371, 336] on div at bounding box center [412, 324] width 372 height 65
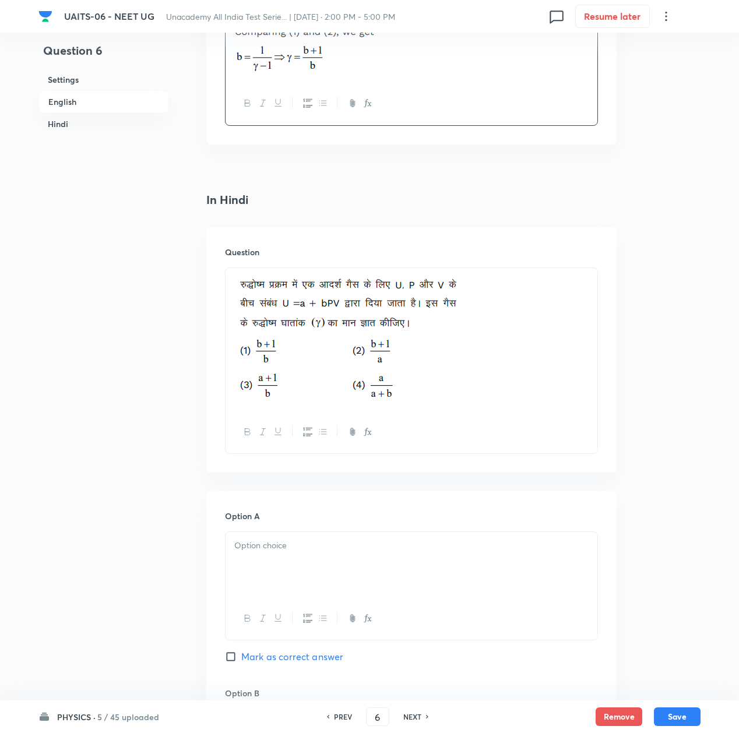
scroll to position [1633, 0]
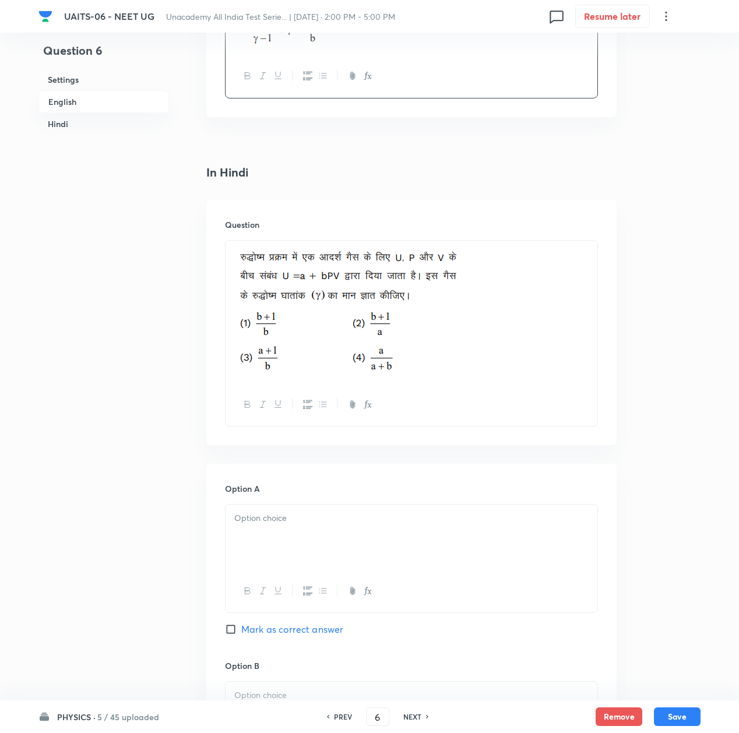
click at [278, 532] on div at bounding box center [412, 537] width 372 height 65
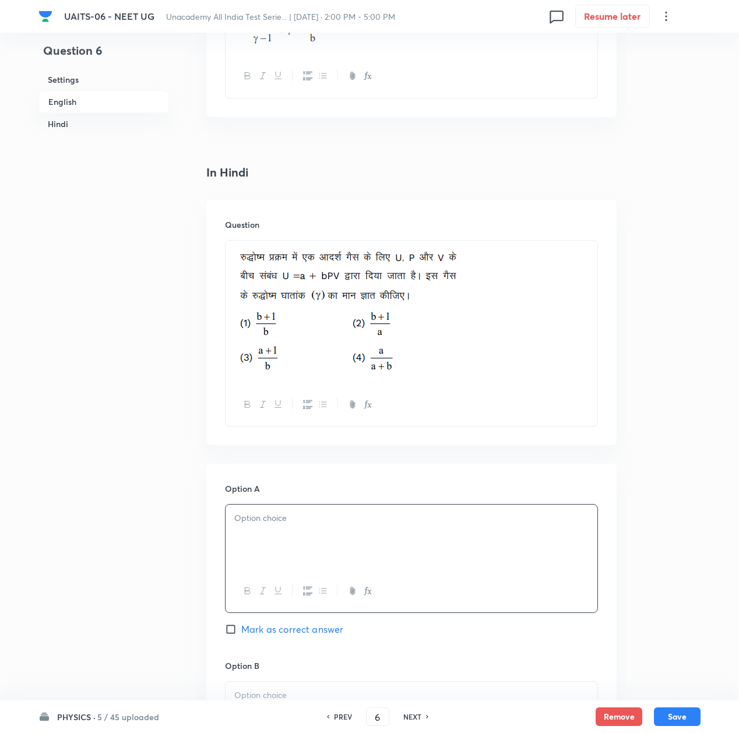
click at [255, 631] on span "Mark as correct answer" at bounding box center [292, 630] width 102 height 14
click at [241, 631] on input "Mark as correct answer" at bounding box center [233, 630] width 16 height 12
checkbox input "true"
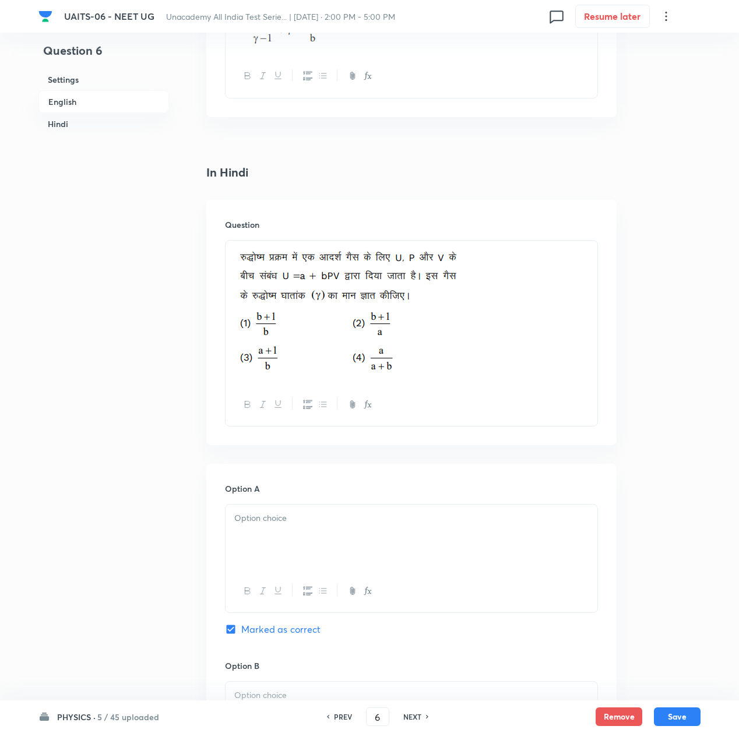
checkbox input "true"
click at [267, 545] on div at bounding box center [412, 537] width 372 height 65
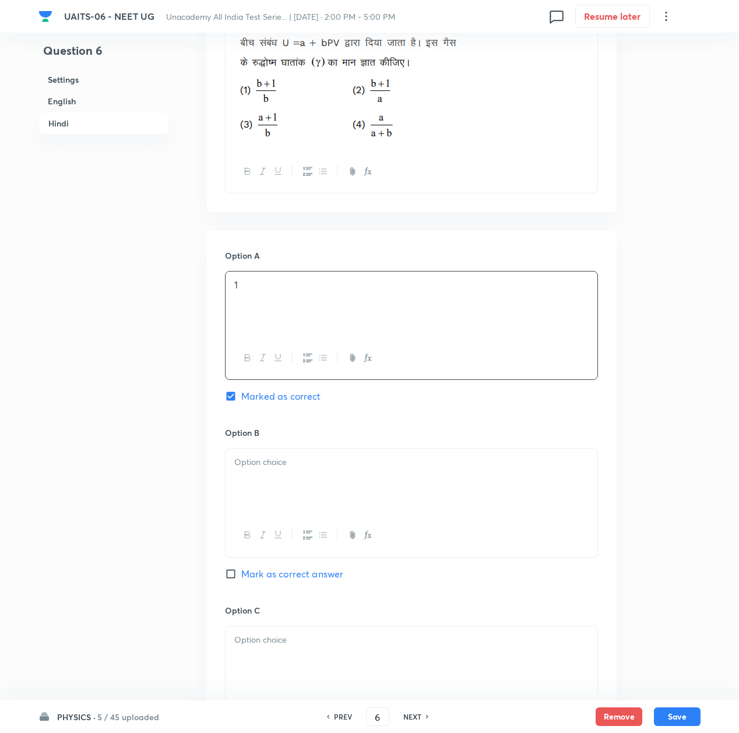
click at [281, 488] on div at bounding box center [412, 481] width 372 height 65
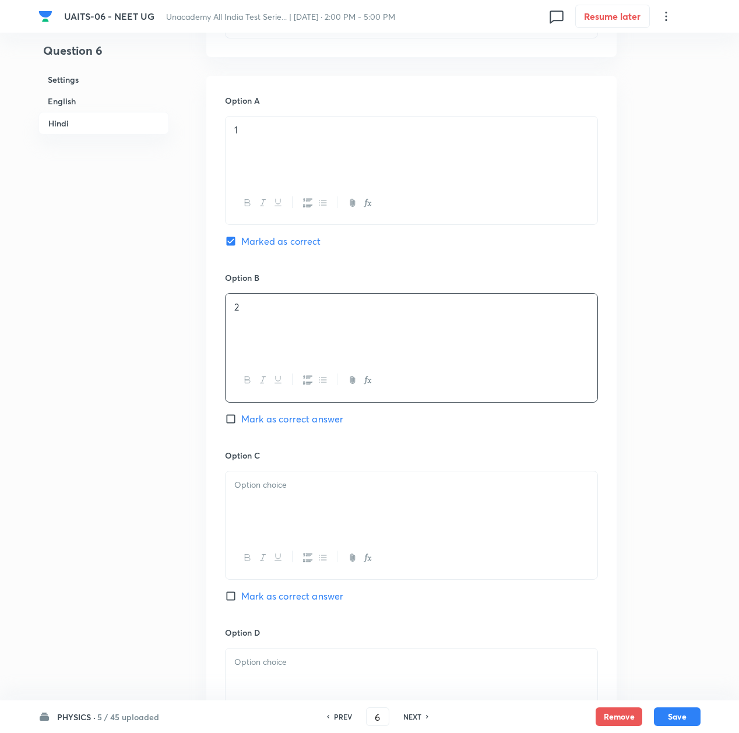
click at [273, 521] on div at bounding box center [412, 504] width 372 height 65
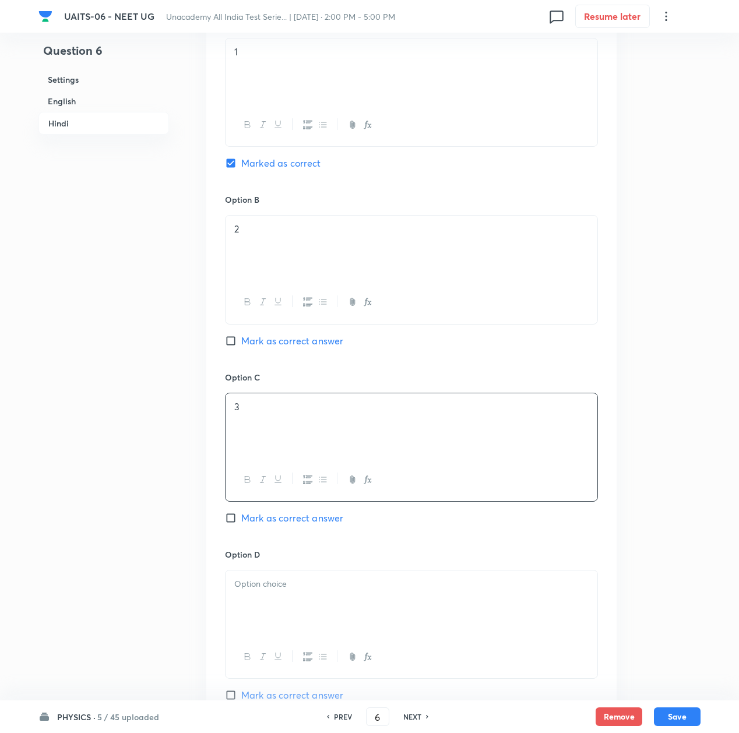
click at [273, 597] on div at bounding box center [412, 603] width 372 height 65
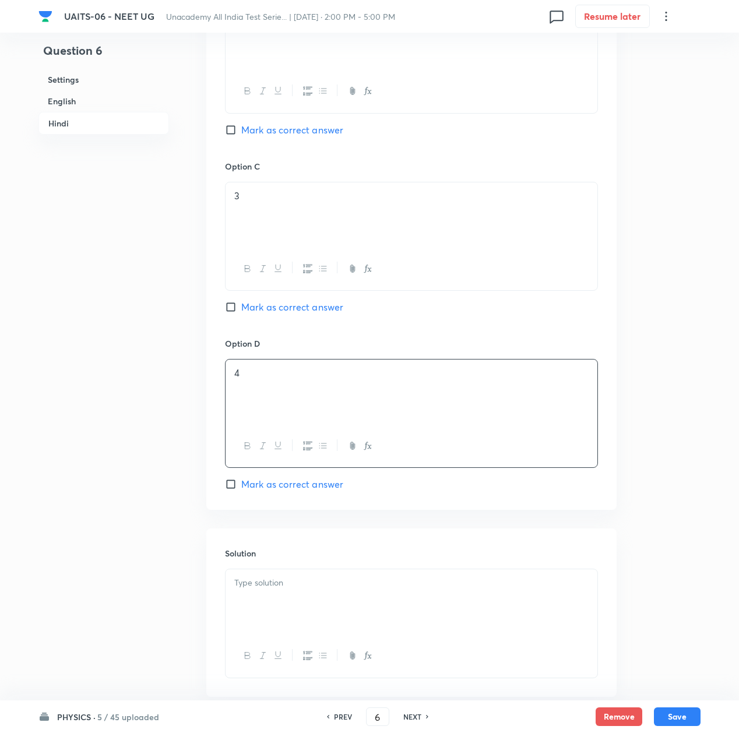
scroll to position [2382, 0]
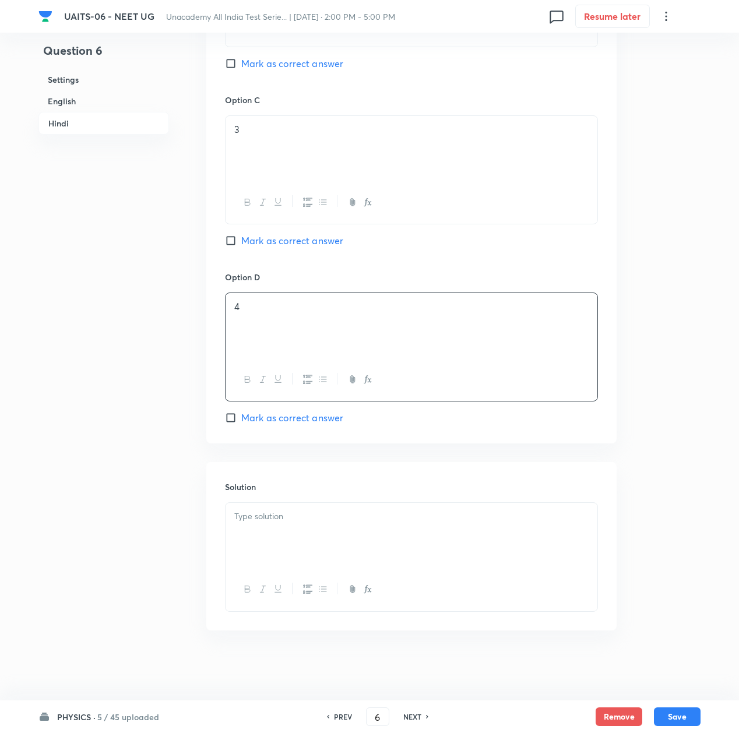
click at [299, 562] on div at bounding box center [412, 535] width 372 height 65
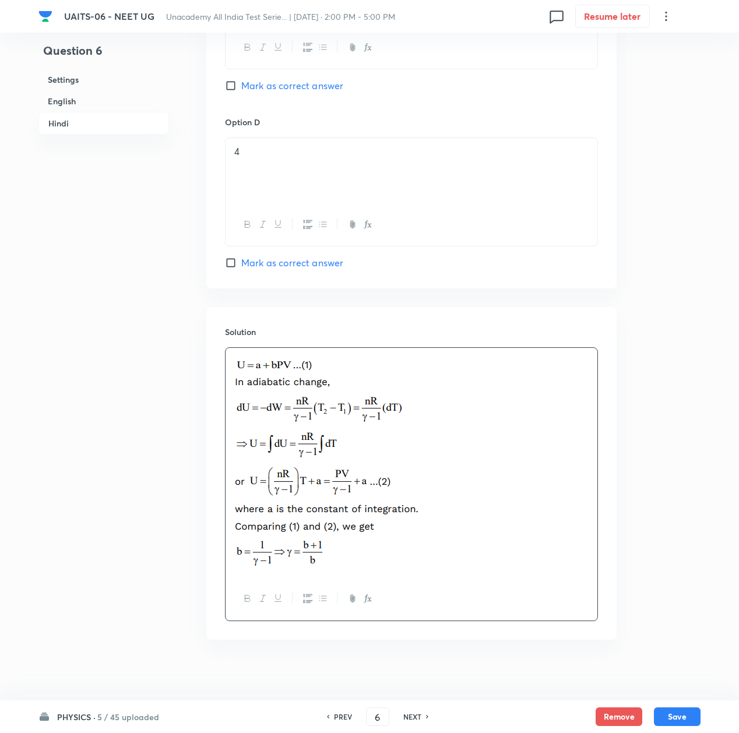
scroll to position [2547, 0]
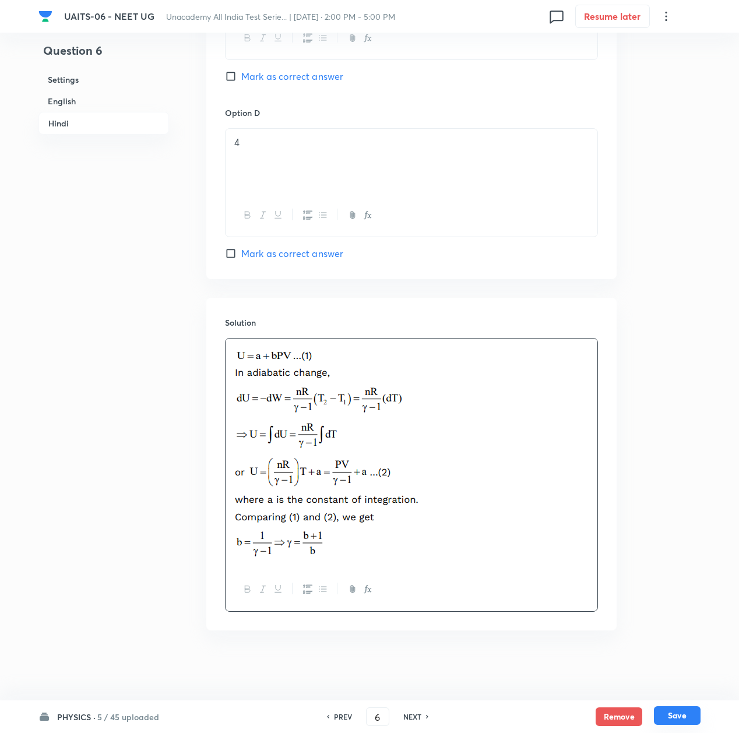
click at [680, 714] on button "Save" at bounding box center [677, 716] width 47 height 19
type input "7"
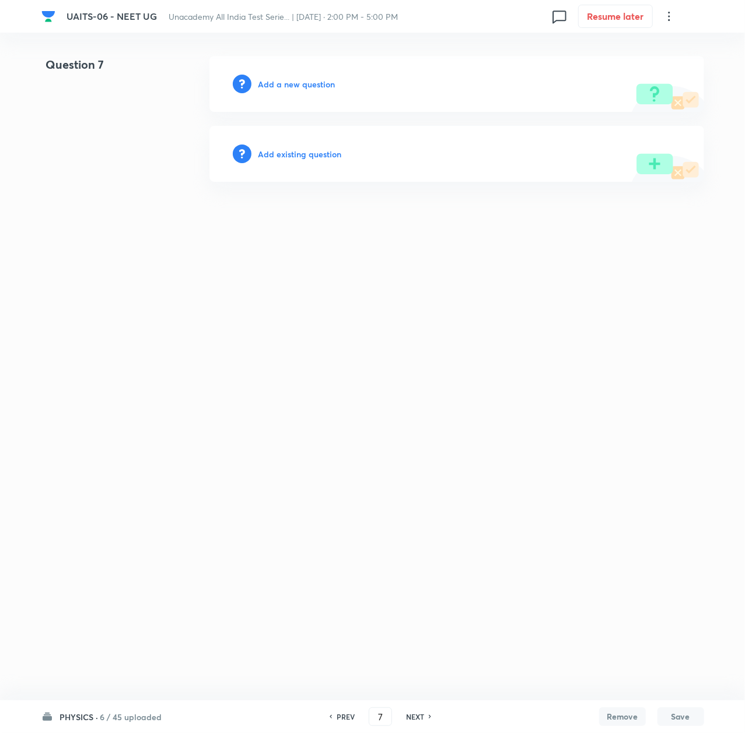
click at [279, 85] on h6 "Add a new question" at bounding box center [296, 84] width 77 height 12
click at [279, 85] on h6 "Choose a question type" at bounding box center [303, 84] width 90 height 12
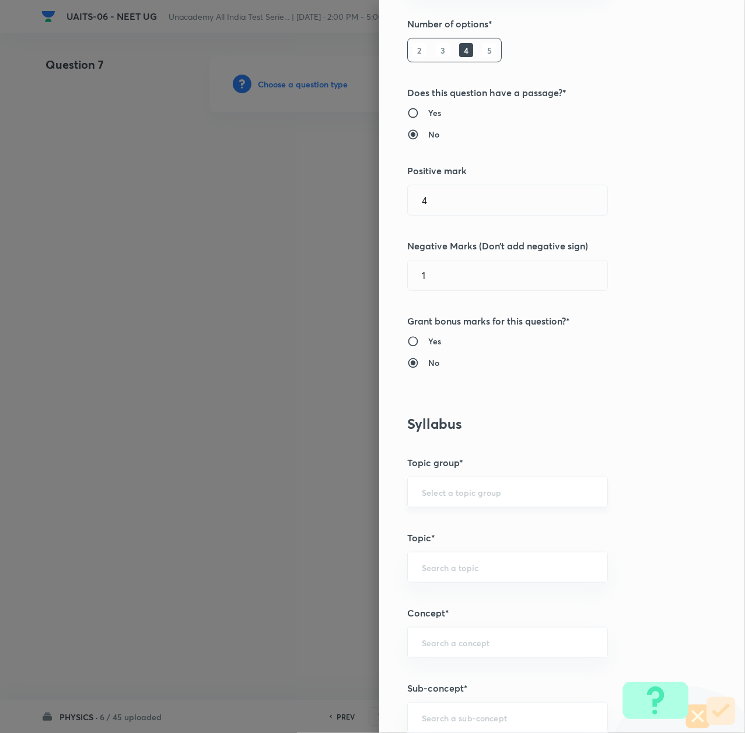
scroll to position [233, 0]
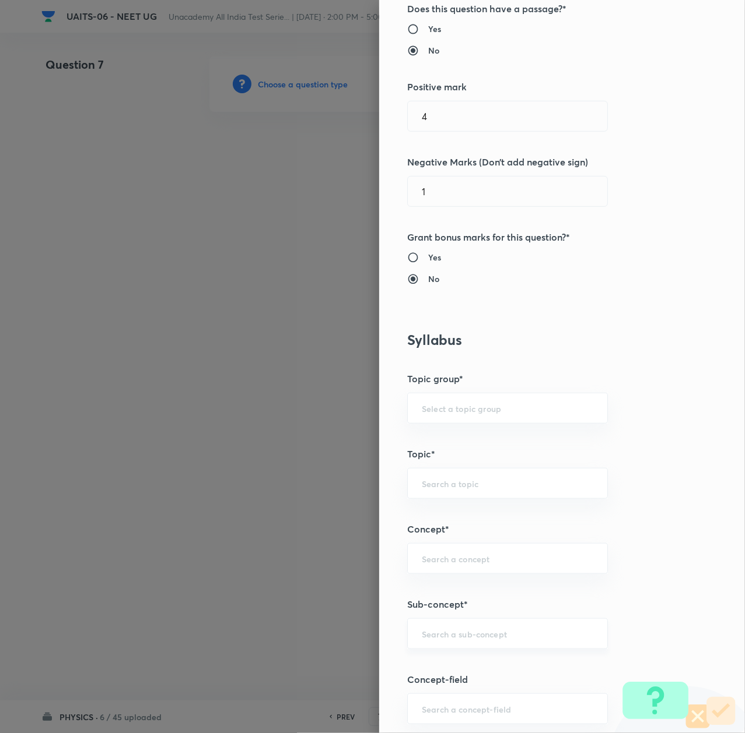
click at [437, 643] on div "​" at bounding box center [507, 634] width 201 height 31
paste input "Thermal Properties of Matter"
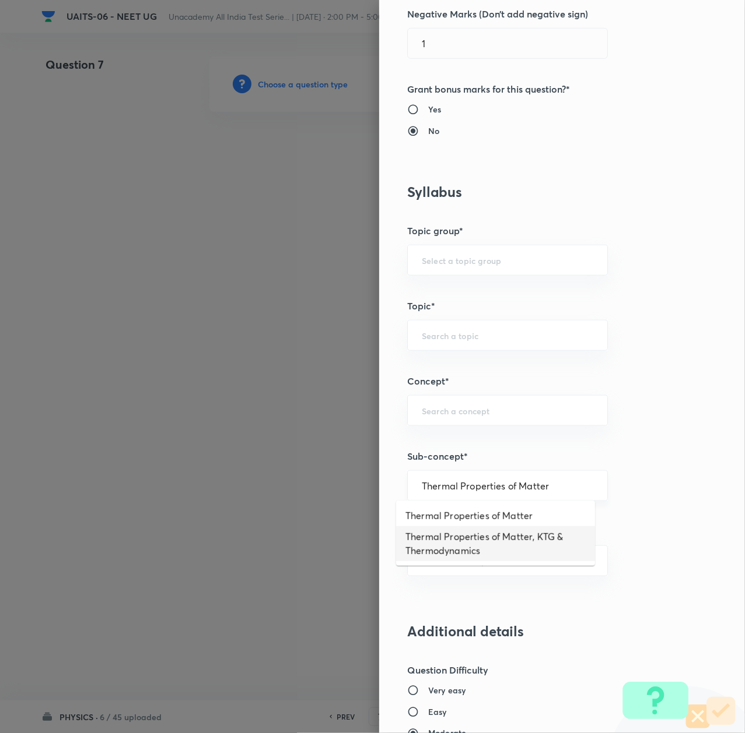
scroll to position [388, 0]
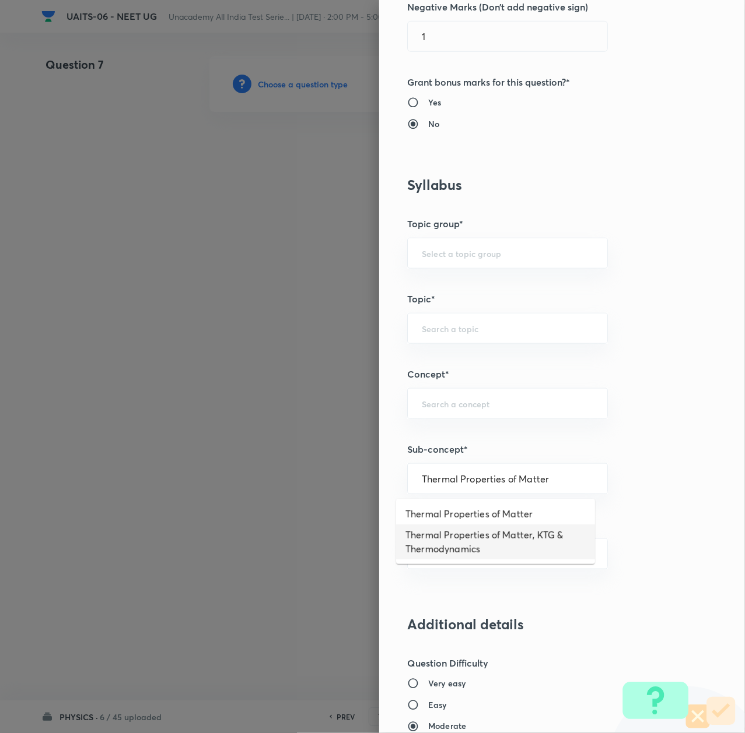
click at [446, 542] on li "Thermal Properties of Matter, KTG & Thermodynamics" at bounding box center [495, 542] width 199 height 35
type input "Thermal Properties of Matter, KTG & Thermodynamics"
type input "Physics"
type input "Thermal Properties of Matter, KTG & Thermodynamics"
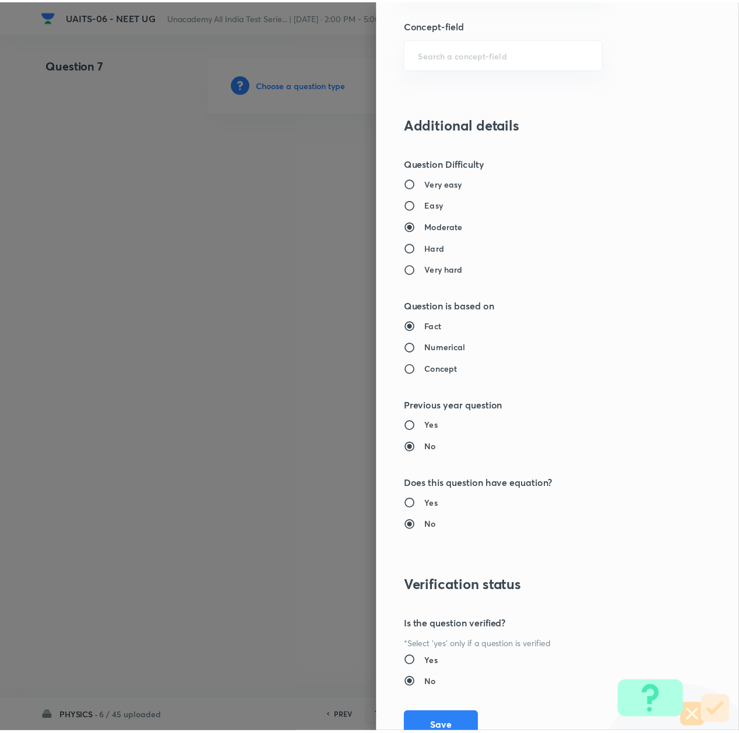
scroll to position [936, 0]
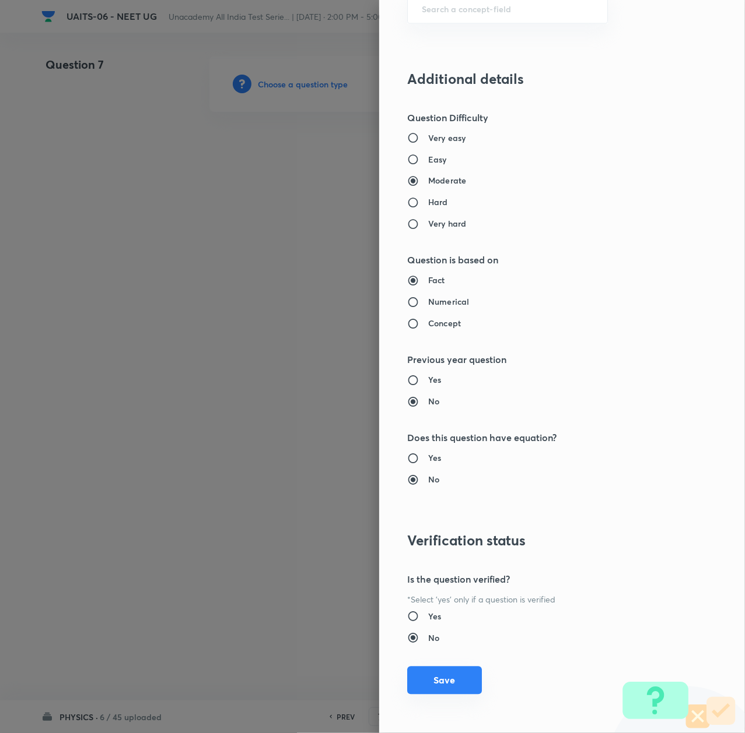
click at [427, 682] on button "Save" at bounding box center [444, 681] width 75 height 28
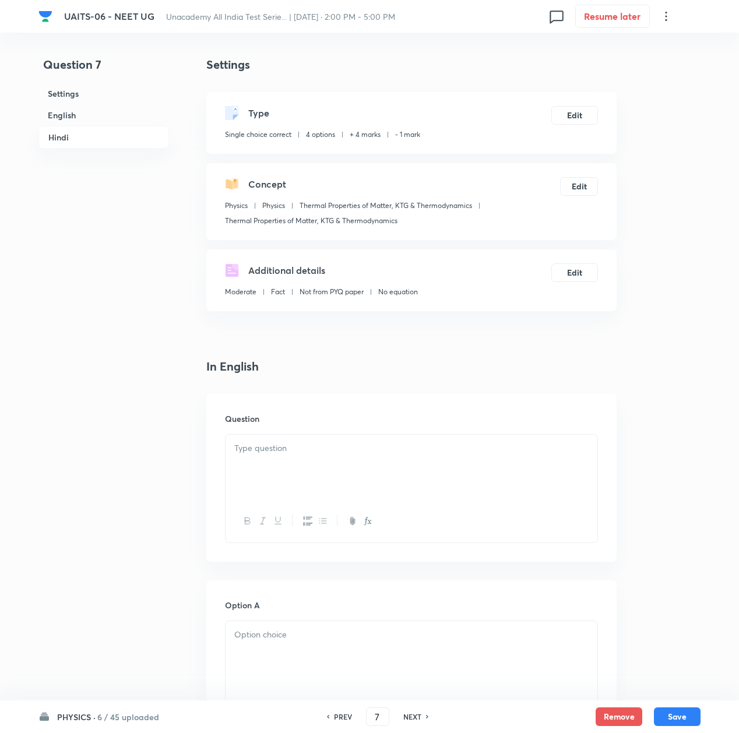
click at [257, 441] on div at bounding box center [412, 467] width 372 height 65
click at [338, 451] on p at bounding box center [411, 448] width 354 height 13
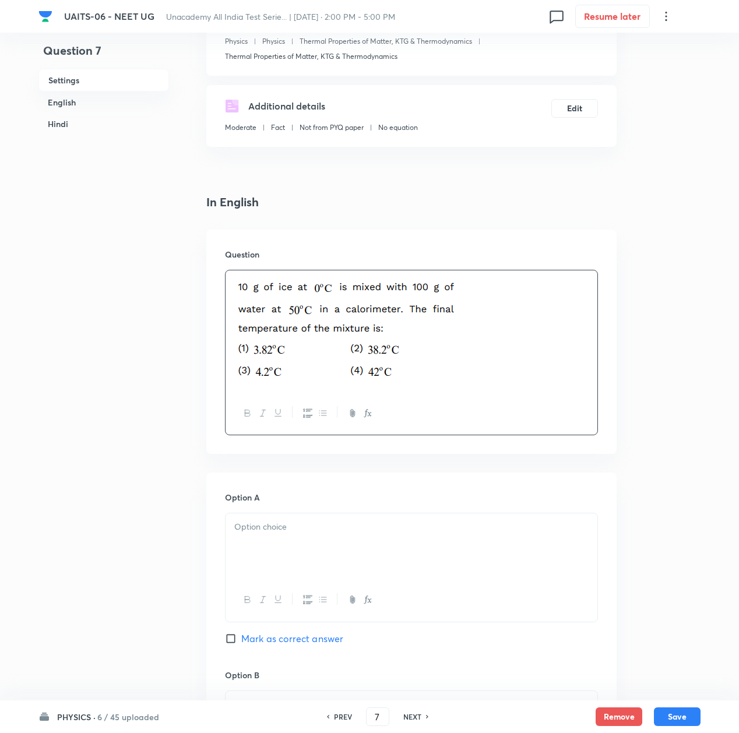
scroll to position [311, 0]
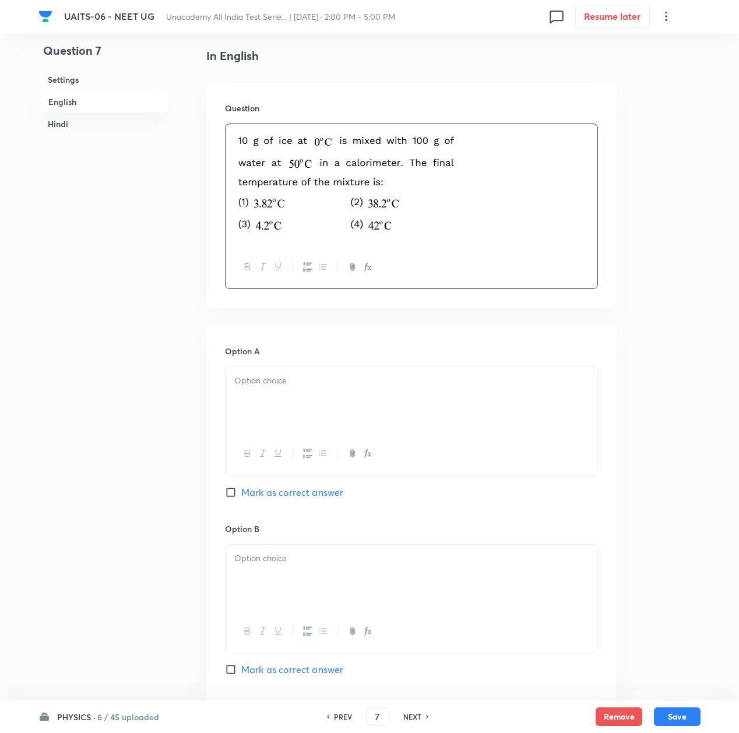
click at [269, 371] on div at bounding box center [412, 399] width 372 height 65
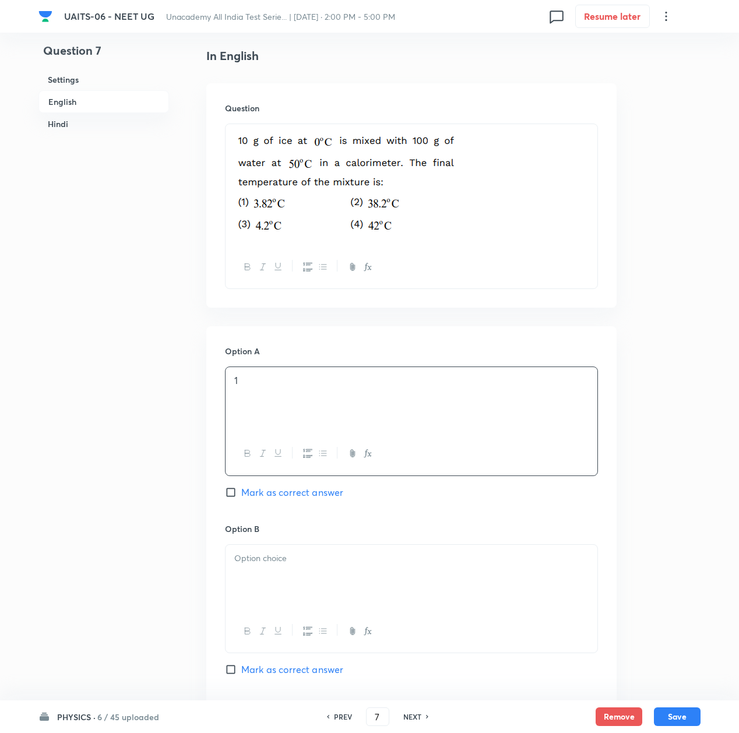
click at [255, 574] on div at bounding box center [412, 577] width 372 height 65
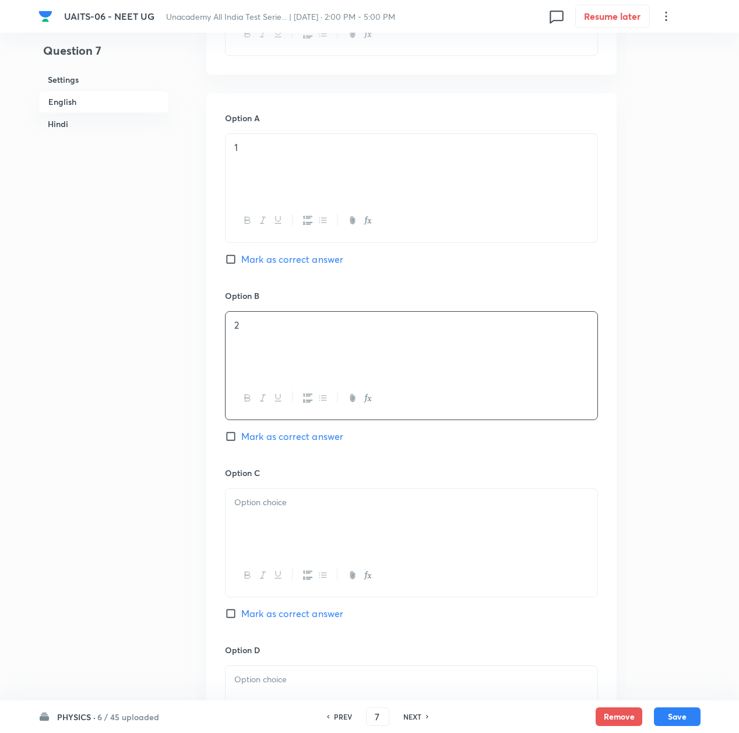
click at [266, 518] on div at bounding box center [412, 521] width 372 height 65
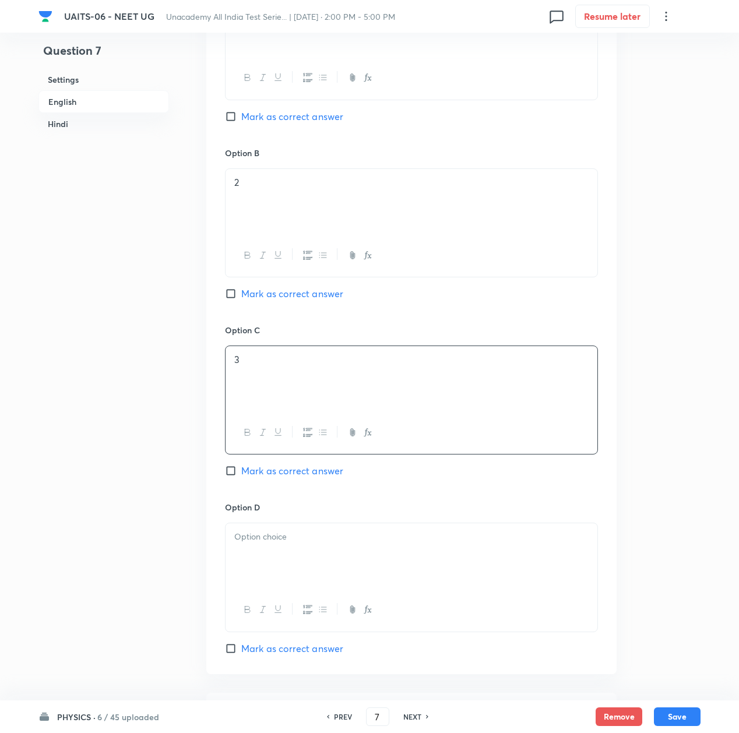
scroll to position [700, 0]
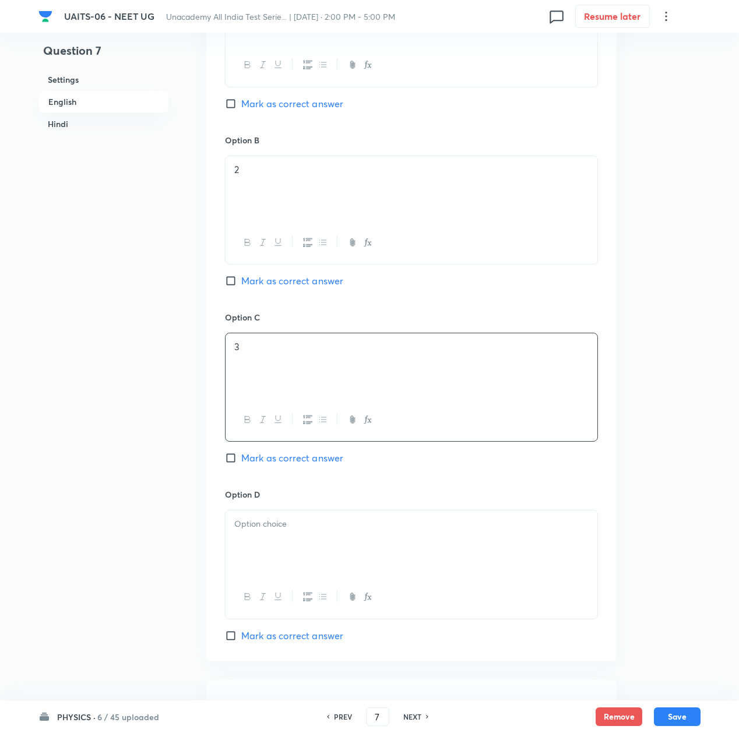
click at [273, 553] on div at bounding box center [412, 543] width 372 height 65
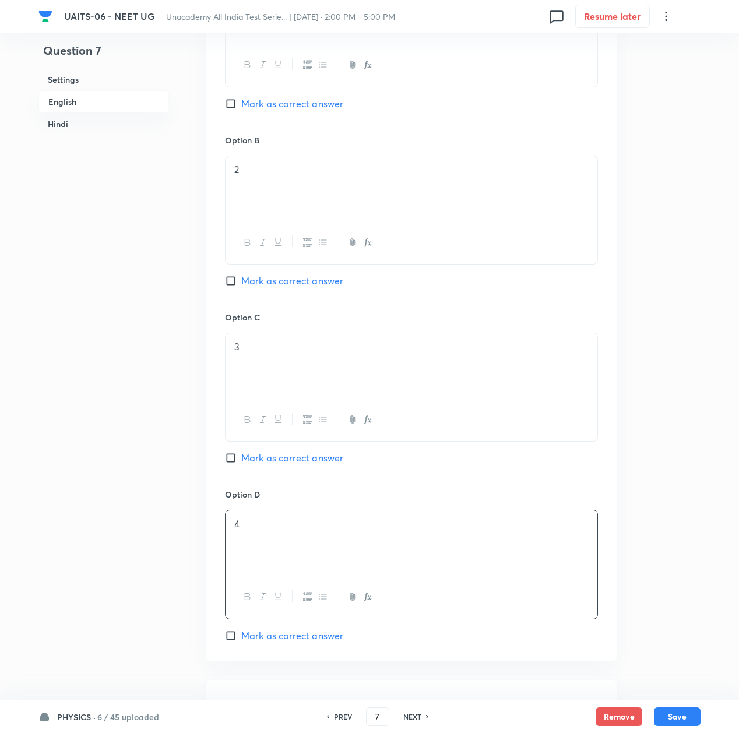
click at [250, 282] on span "Mark as correct answer" at bounding box center [292, 281] width 102 height 14
click at [241, 282] on input "Mark as correct answer" at bounding box center [233, 281] width 16 height 12
checkbox input "true"
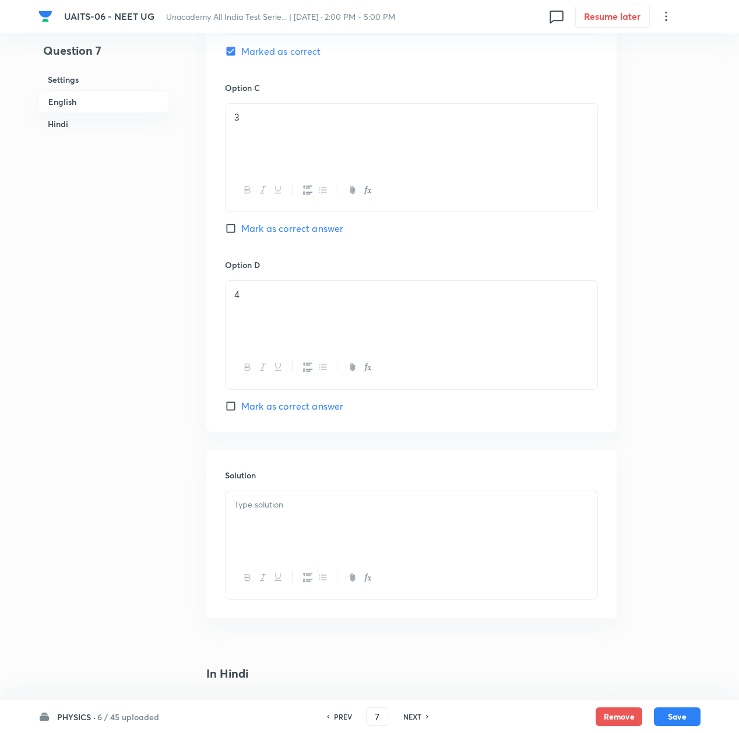
scroll to position [933, 0]
click at [278, 529] on div at bounding box center [412, 520] width 372 height 65
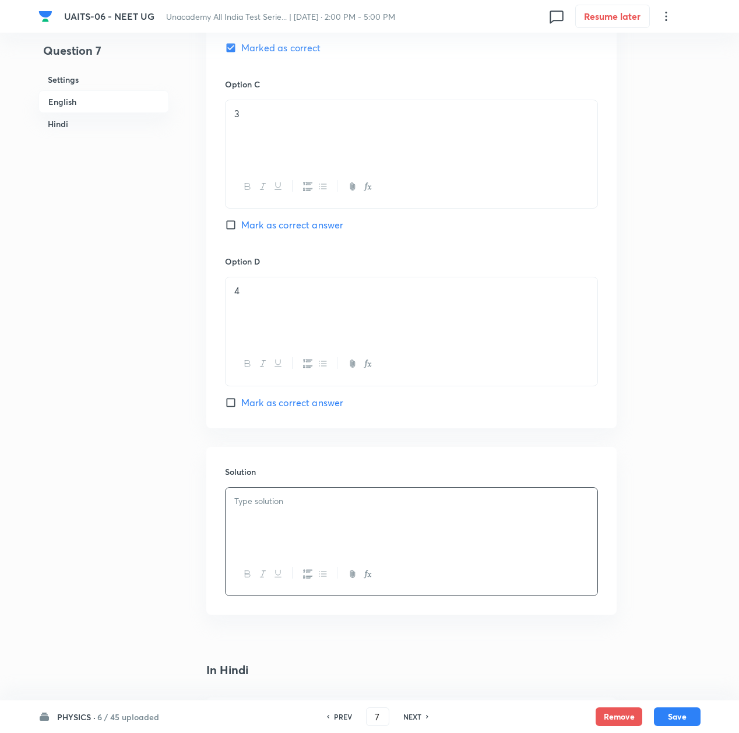
click at [278, 507] on p at bounding box center [411, 501] width 354 height 13
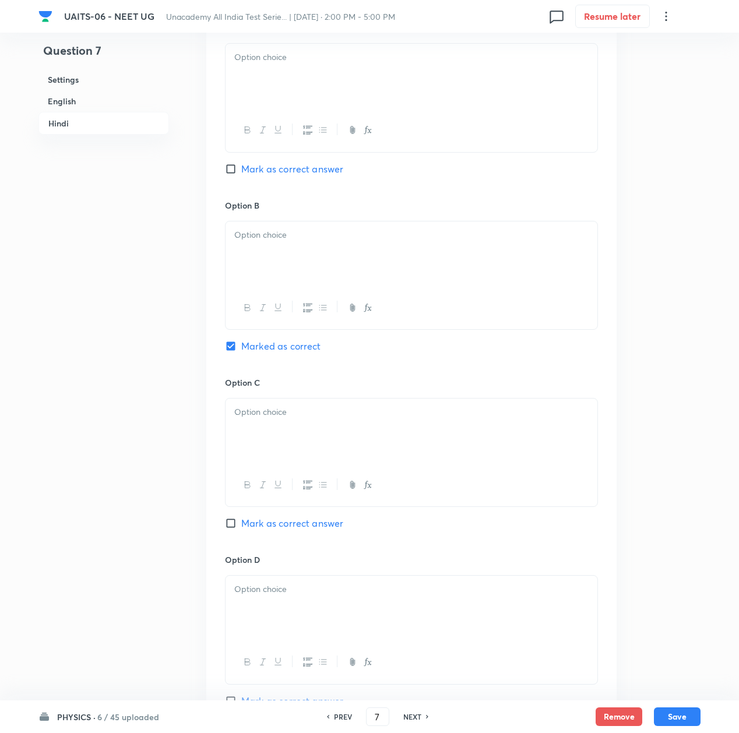
scroll to position [2263, 0]
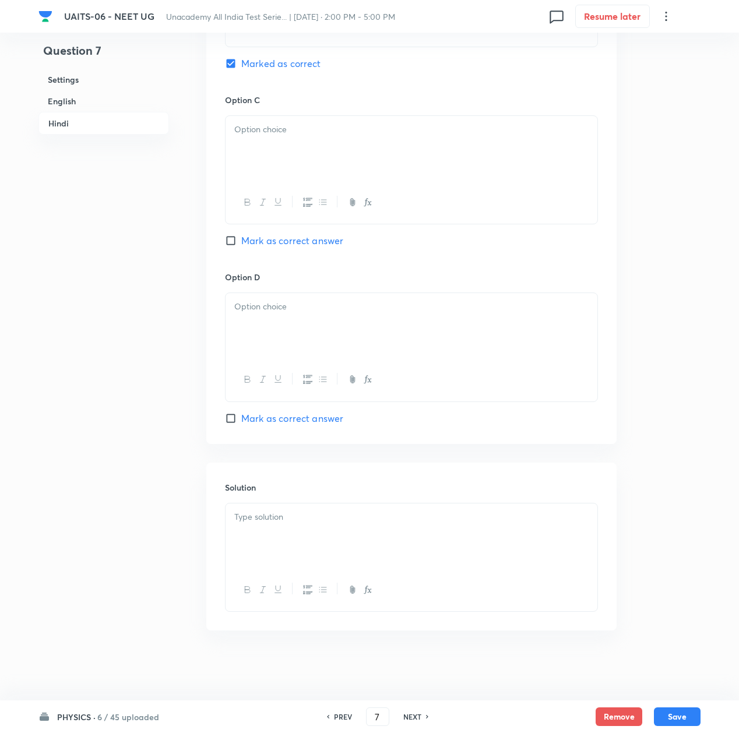
click at [285, 542] on div at bounding box center [412, 536] width 372 height 65
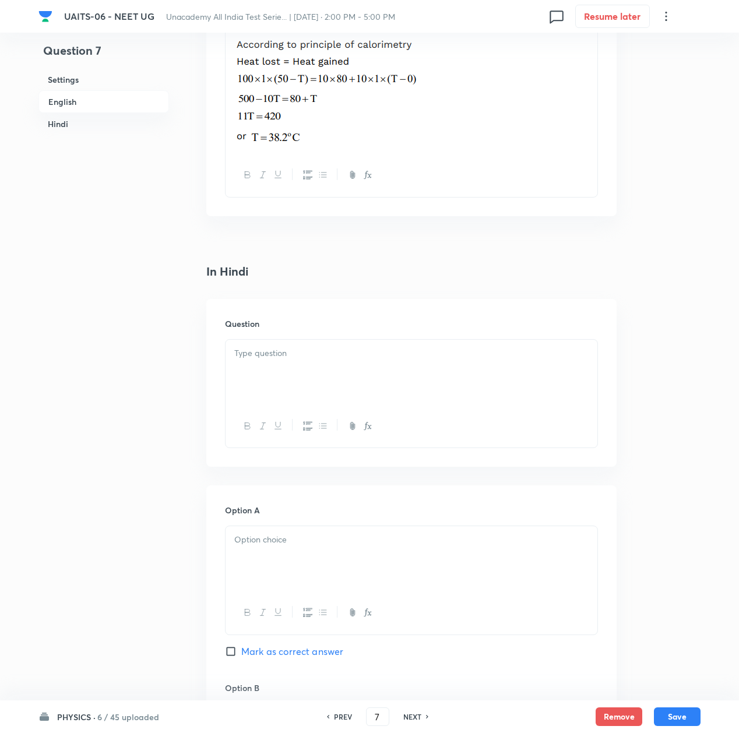
scroll to position [1407, 0]
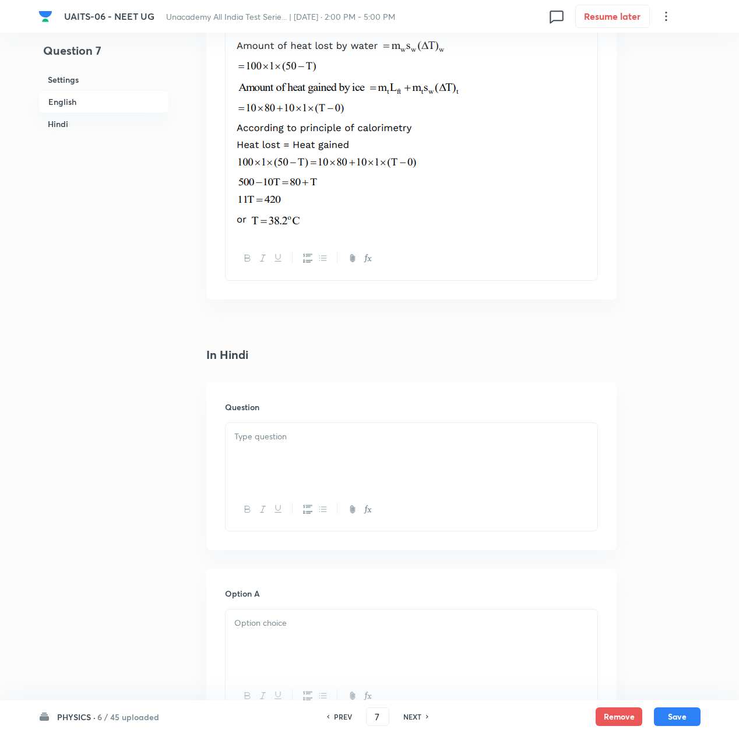
click at [287, 454] on div at bounding box center [412, 455] width 372 height 65
click at [401, 439] on p at bounding box center [411, 436] width 354 height 13
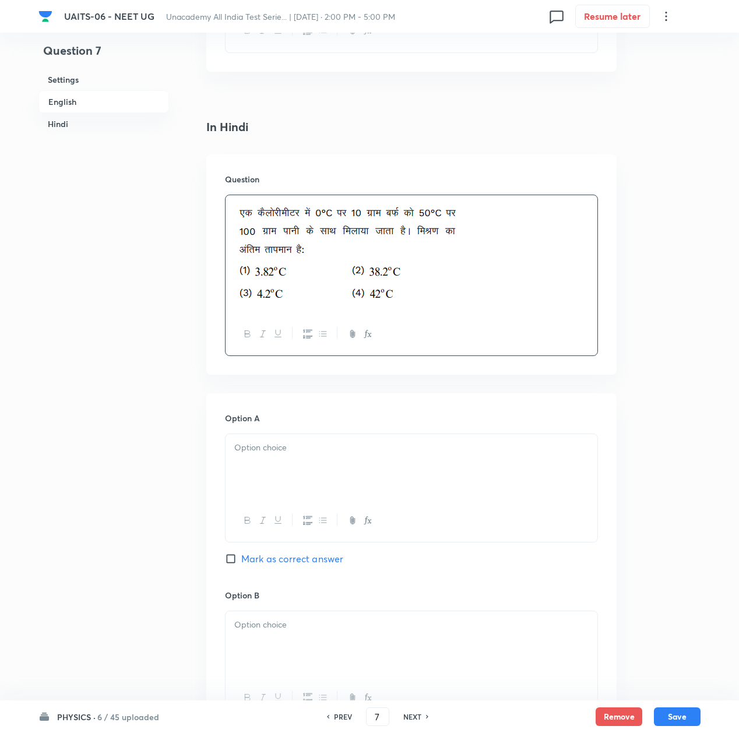
scroll to position [1641, 0]
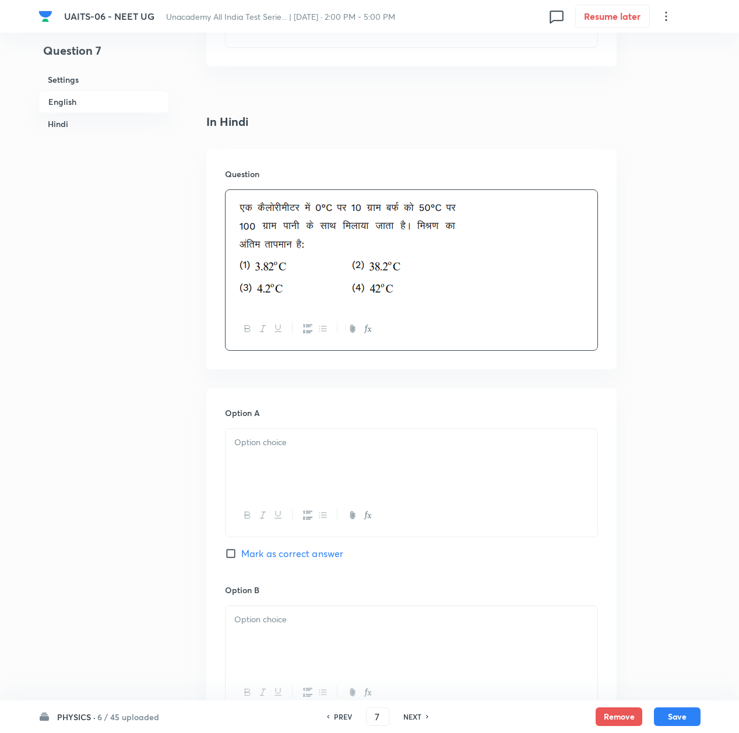
click at [272, 459] on div at bounding box center [412, 461] width 372 height 65
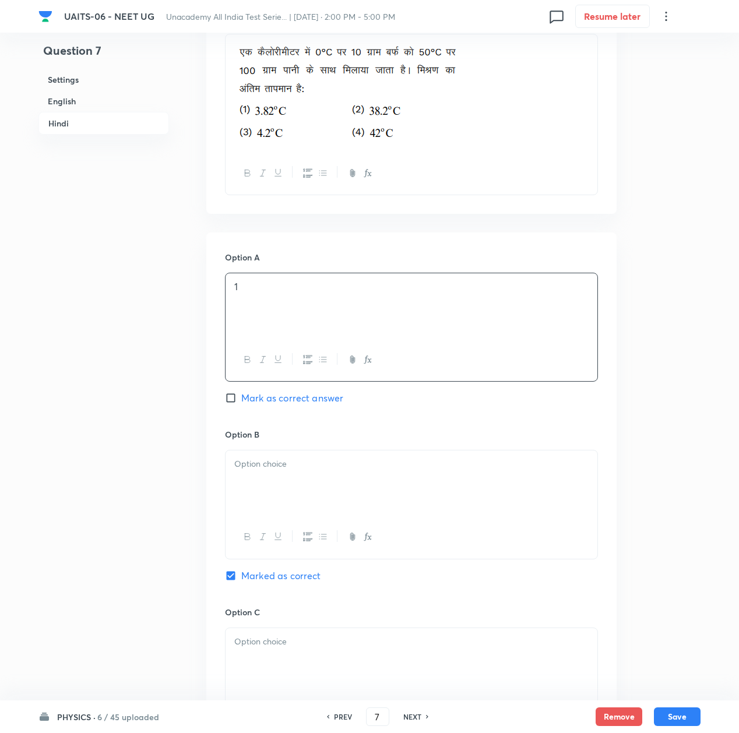
click at [283, 476] on div at bounding box center [412, 483] width 372 height 65
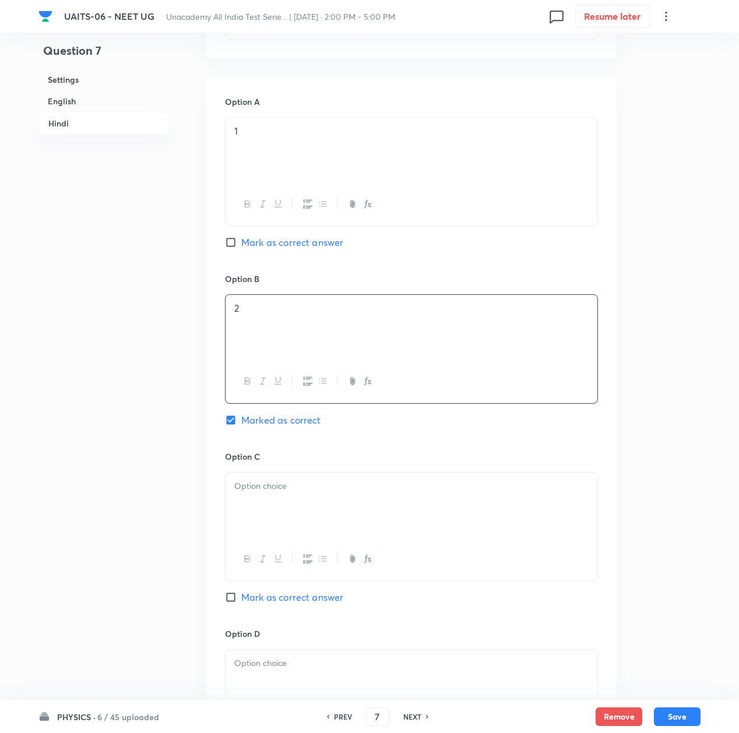
click at [266, 491] on p at bounding box center [411, 486] width 354 height 13
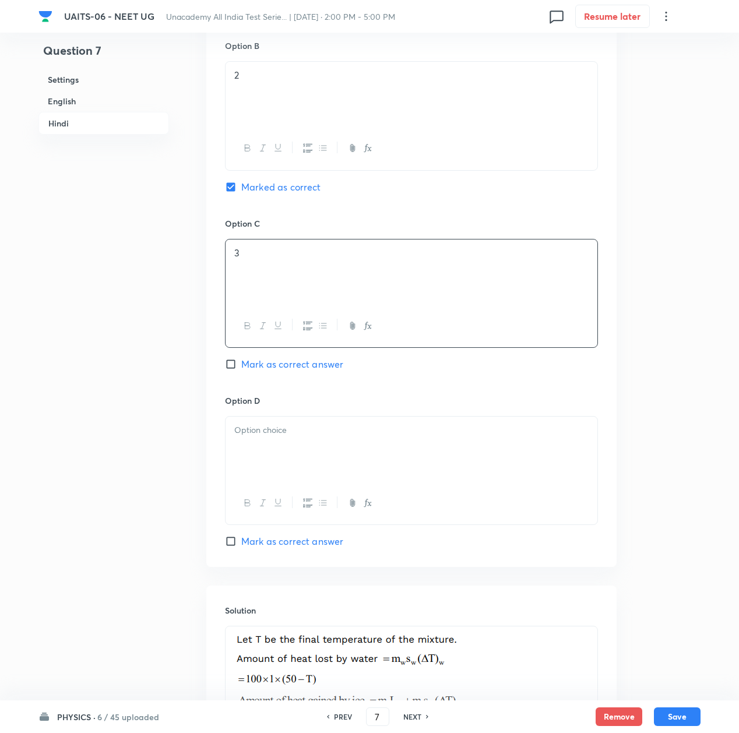
click at [266, 460] on div at bounding box center [412, 449] width 372 height 65
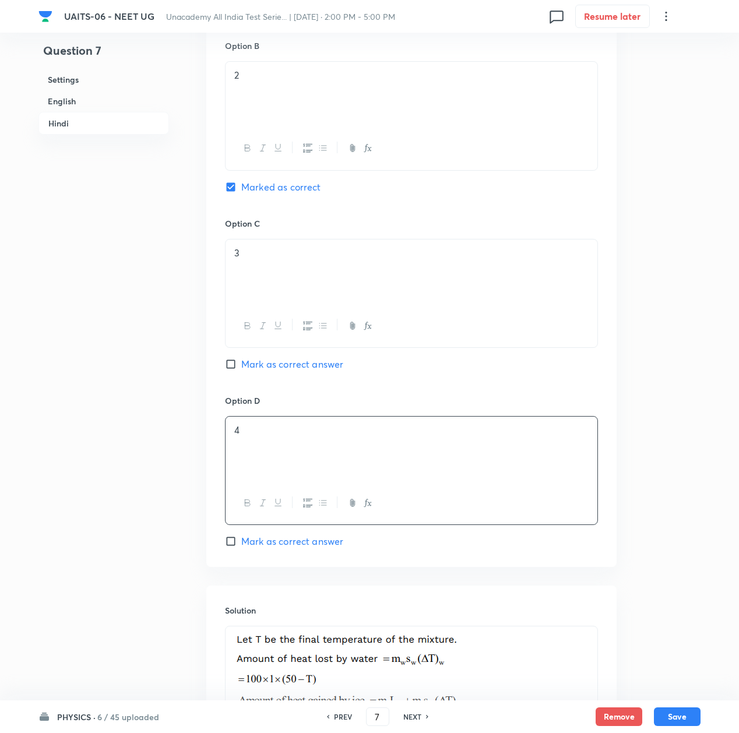
scroll to position [2473, 0]
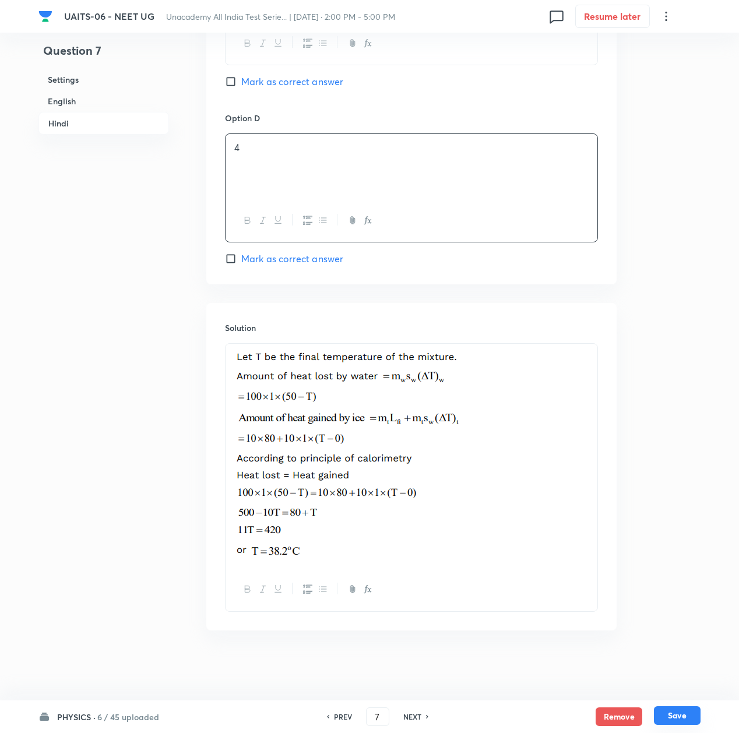
click at [674, 714] on button "Save" at bounding box center [677, 716] width 47 height 19
type input "8"
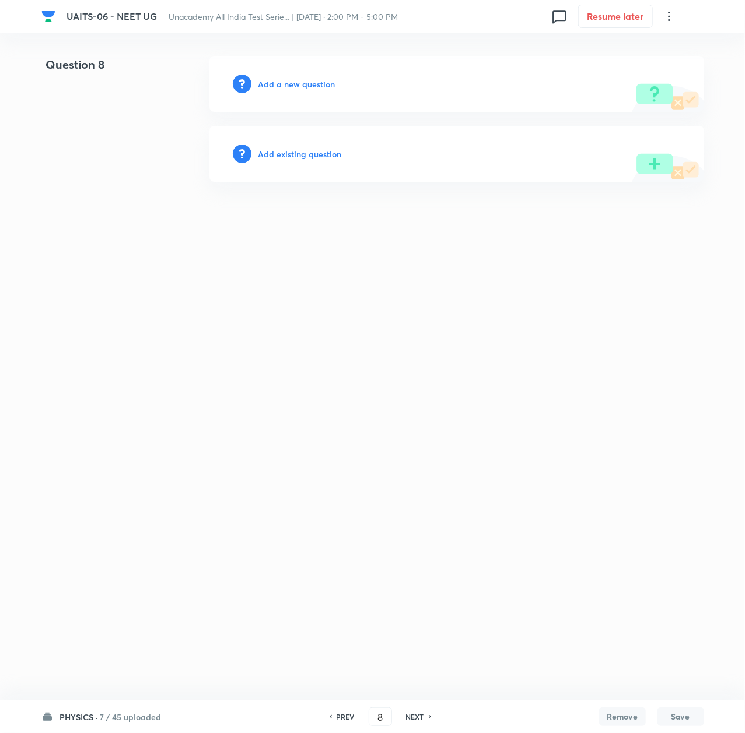
click at [280, 82] on h6 "Add a new question" at bounding box center [296, 84] width 77 height 12
click at [280, 82] on h6 "Choose a question type" at bounding box center [303, 84] width 90 height 12
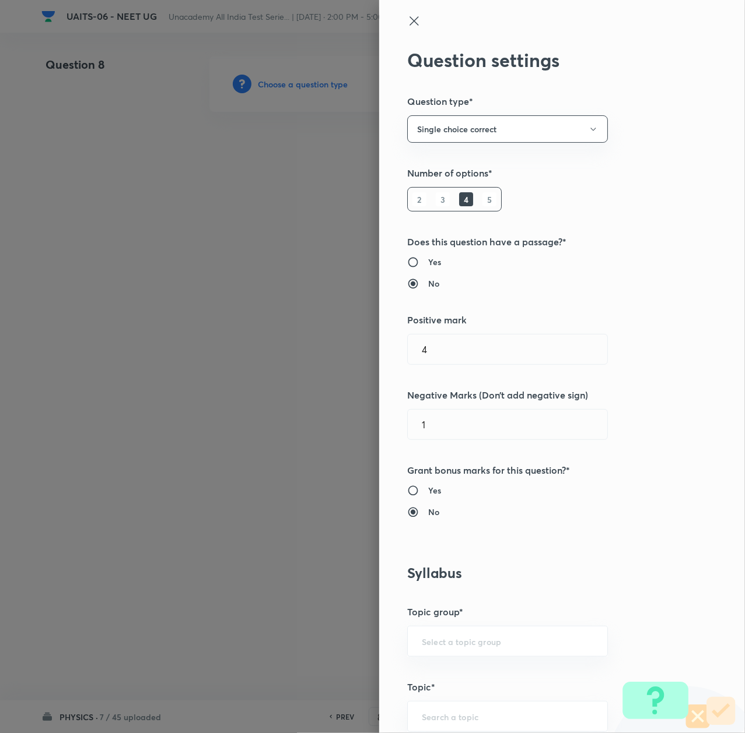
scroll to position [388, 0]
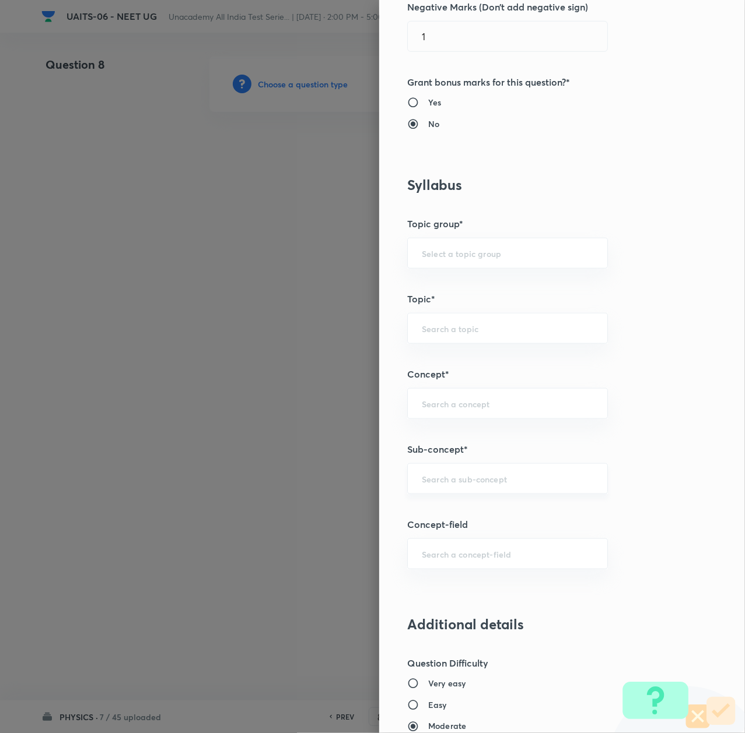
click at [438, 472] on div "​" at bounding box center [507, 479] width 201 height 31
paste input "Thermal Properties of Matter"
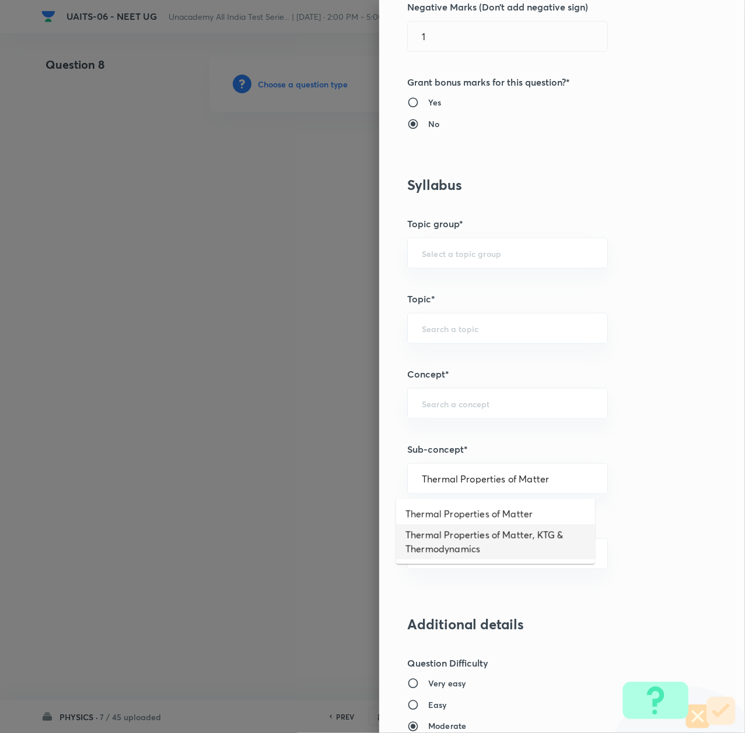
click at [438, 544] on li "Thermal Properties of Matter, KTG & Thermodynamics" at bounding box center [495, 542] width 199 height 35
type input "Thermal Properties of Matter, KTG & Thermodynamics"
type input "Physics"
type input "Thermal Properties of Matter, KTG & Thermodynamics"
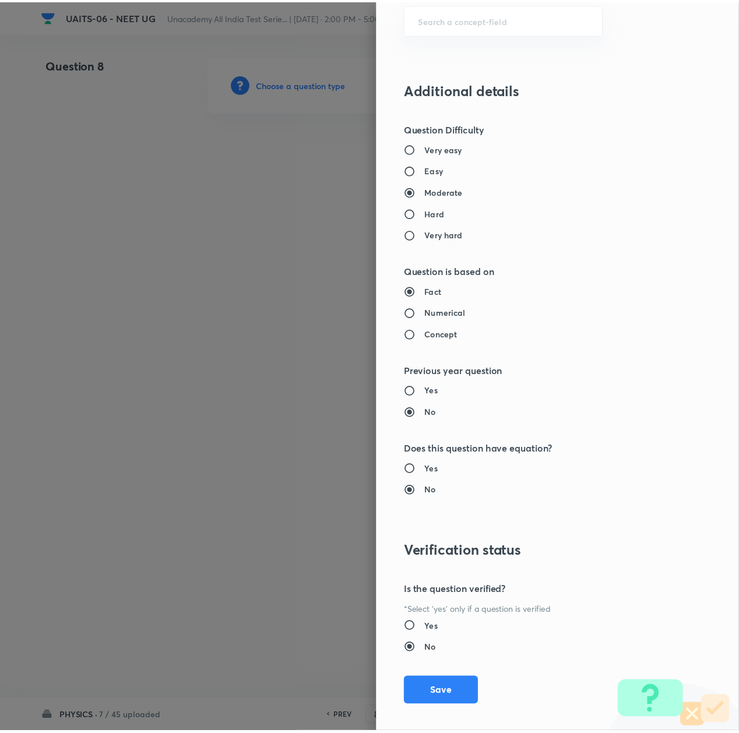
scroll to position [936, 0]
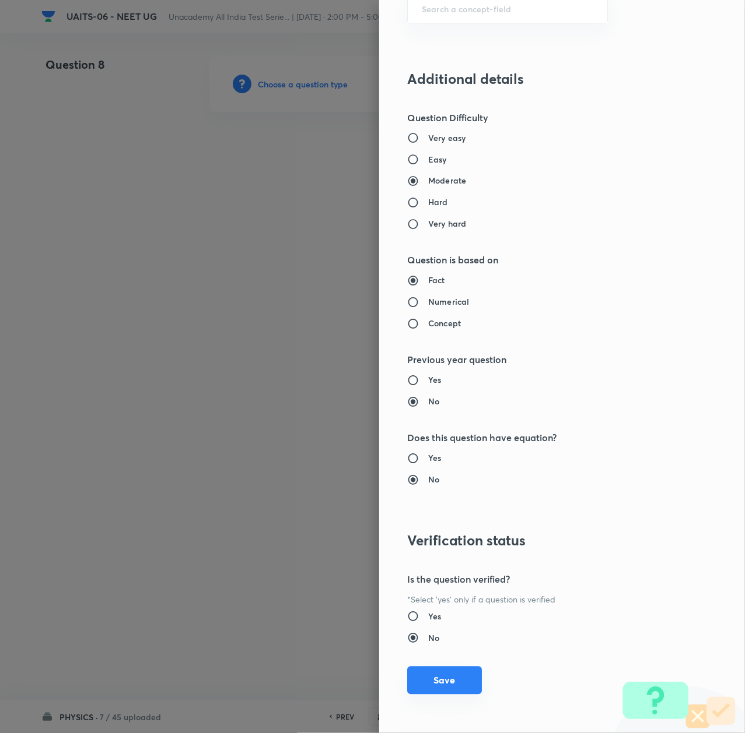
click at [456, 682] on button "Save" at bounding box center [444, 681] width 75 height 28
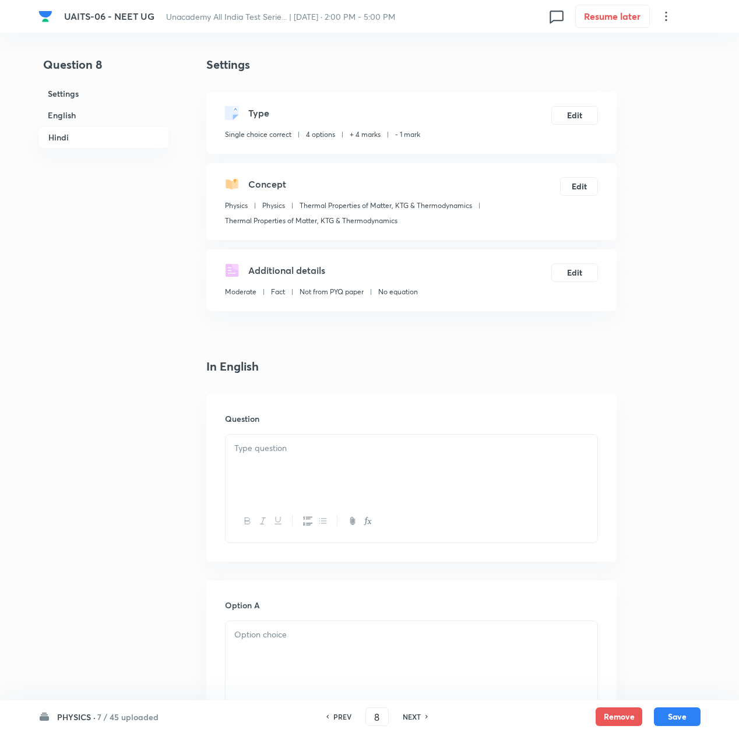
click at [296, 446] on p at bounding box center [411, 448] width 354 height 13
click at [285, 431] on div "Question" at bounding box center [411, 478] width 410 height 168
click at [280, 446] on p at bounding box center [411, 448] width 354 height 13
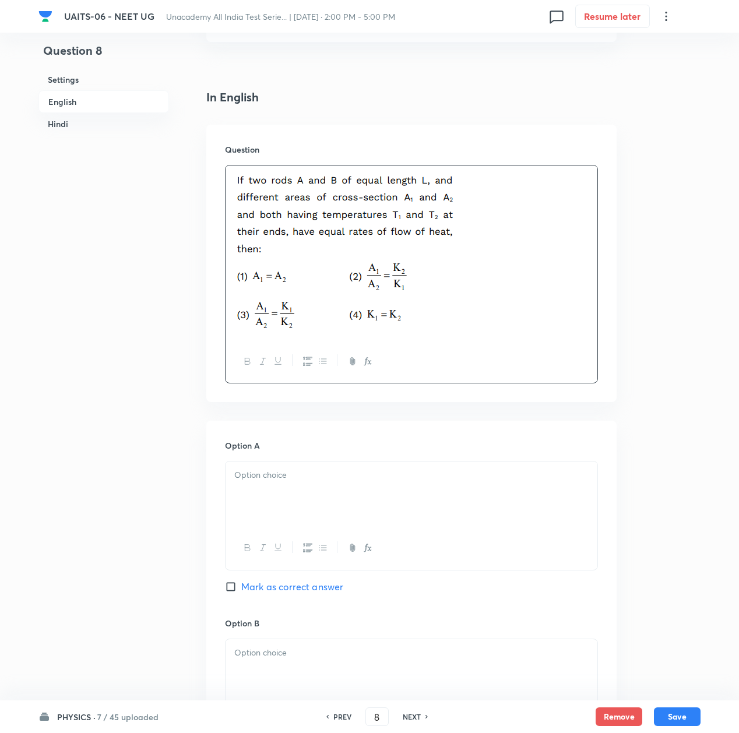
scroll to position [311, 0]
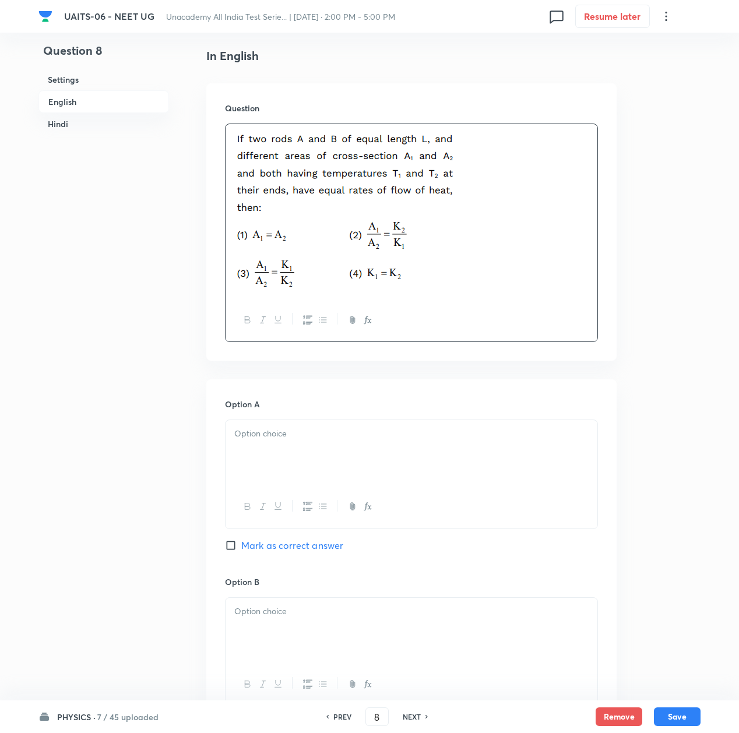
click at [269, 465] on div at bounding box center [412, 452] width 372 height 65
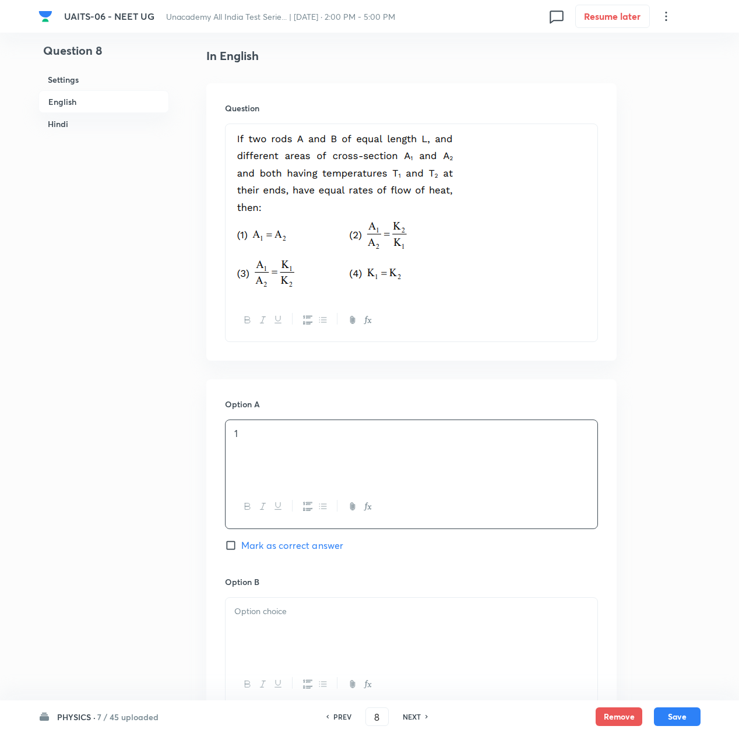
click at [273, 626] on div at bounding box center [412, 630] width 372 height 65
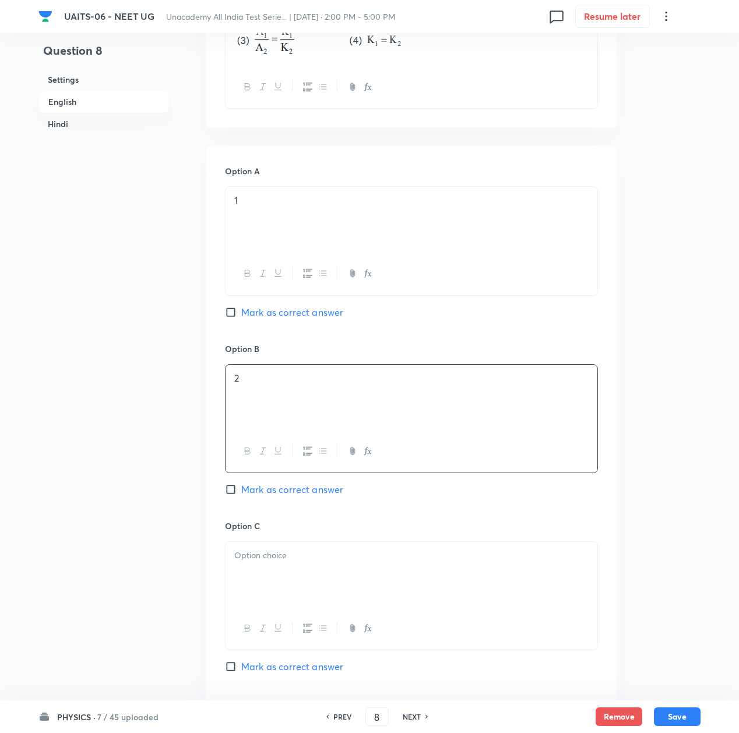
click at [266, 564] on div at bounding box center [412, 574] width 372 height 65
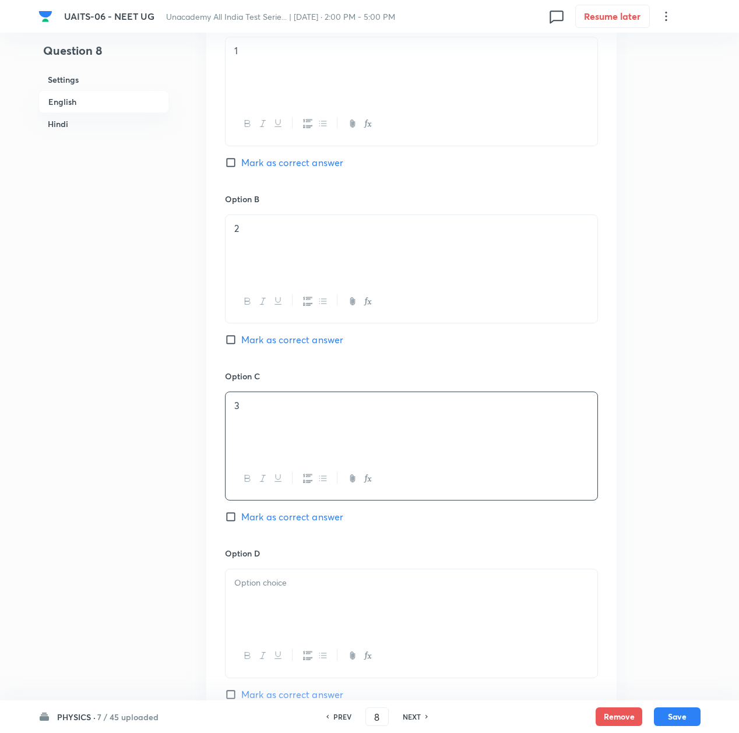
scroll to position [700, 0]
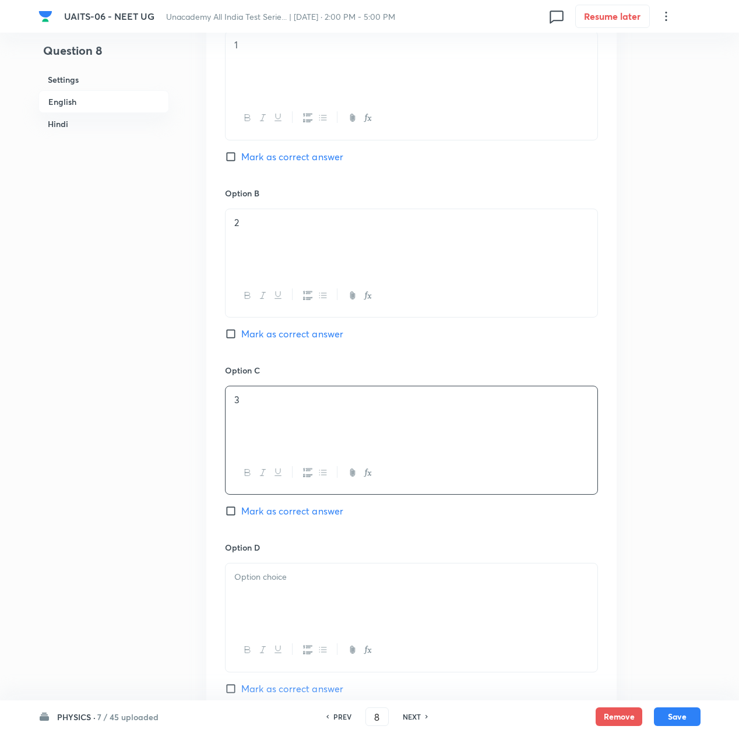
click at [259, 589] on div at bounding box center [412, 596] width 372 height 65
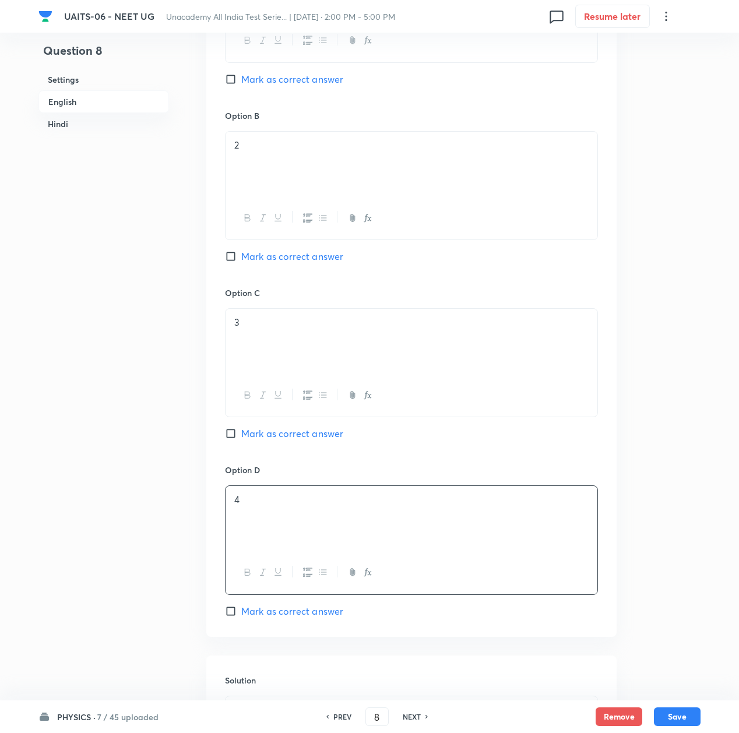
scroll to position [855, 0]
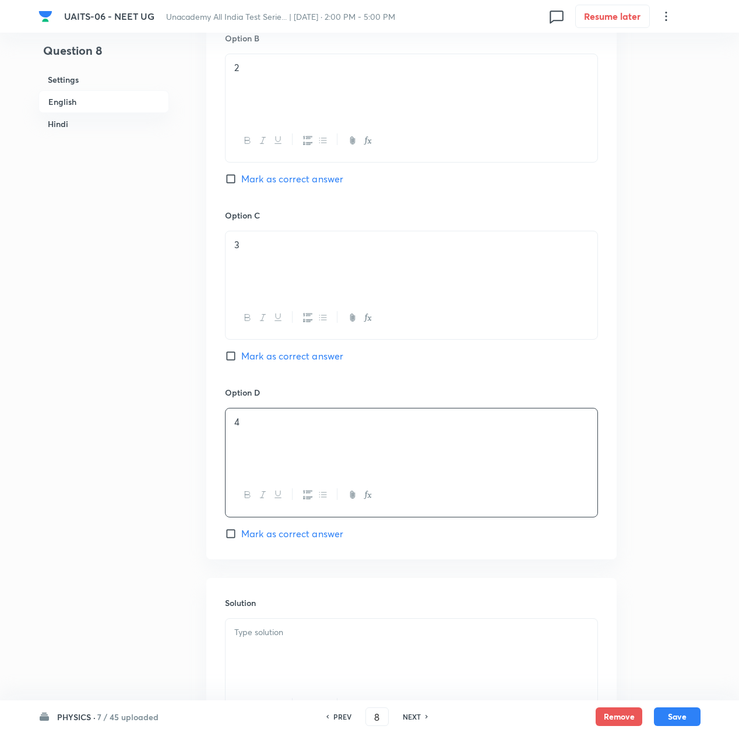
click at [252, 629] on p at bounding box center [411, 632] width 354 height 13
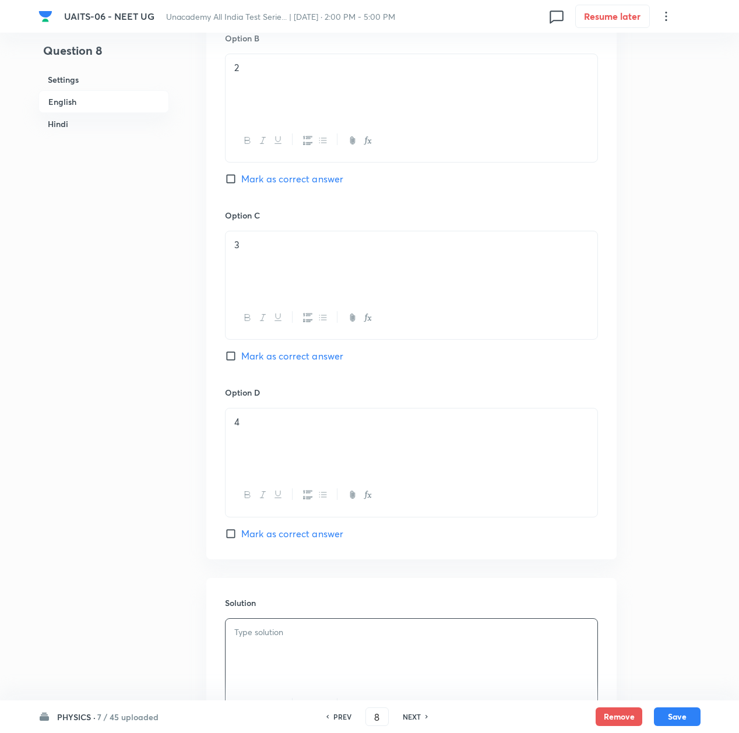
click at [278, 648] on div at bounding box center [412, 651] width 372 height 65
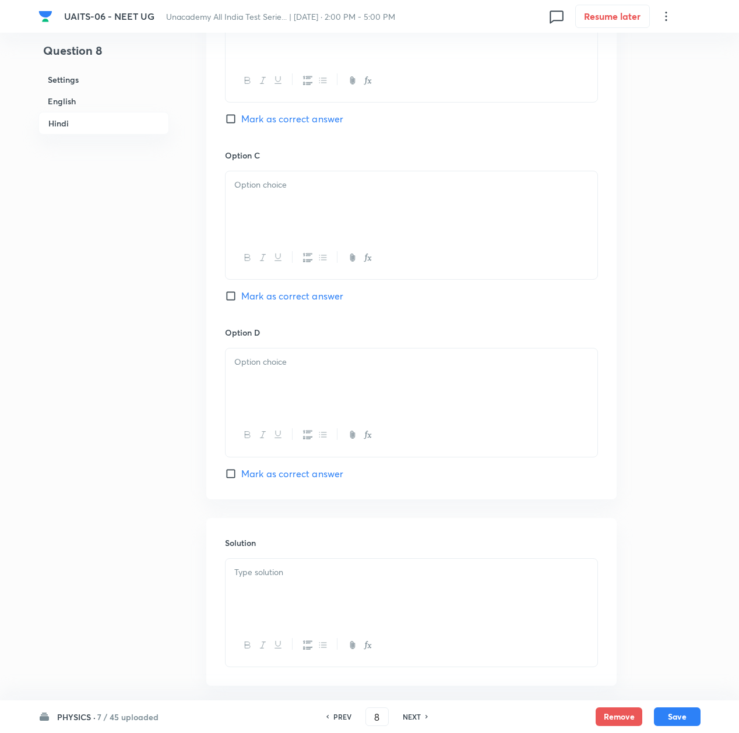
scroll to position [2176, 0]
click at [292, 592] on div at bounding box center [412, 591] width 372 height 65
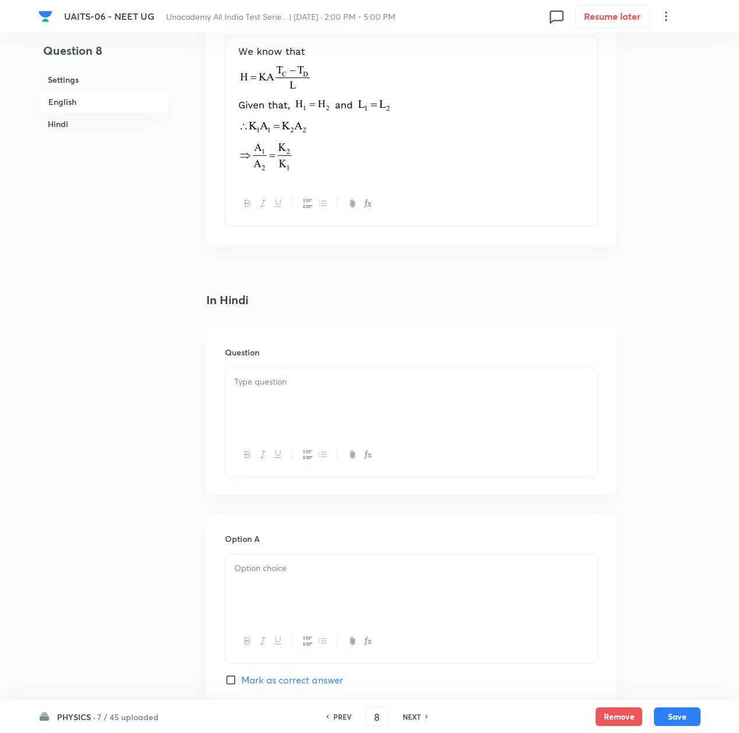
scroll to position [1399, 0]
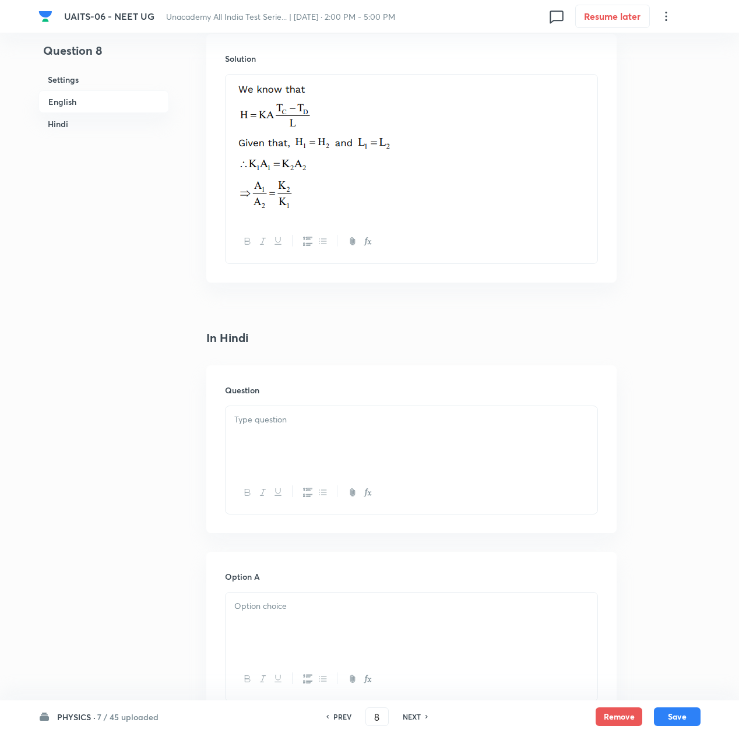
click at [266, 421] on p at bounding box center [411, 419] width 354 height 13
click at [285, 441] on div at bounding box center [412, 438] width 372 height 65
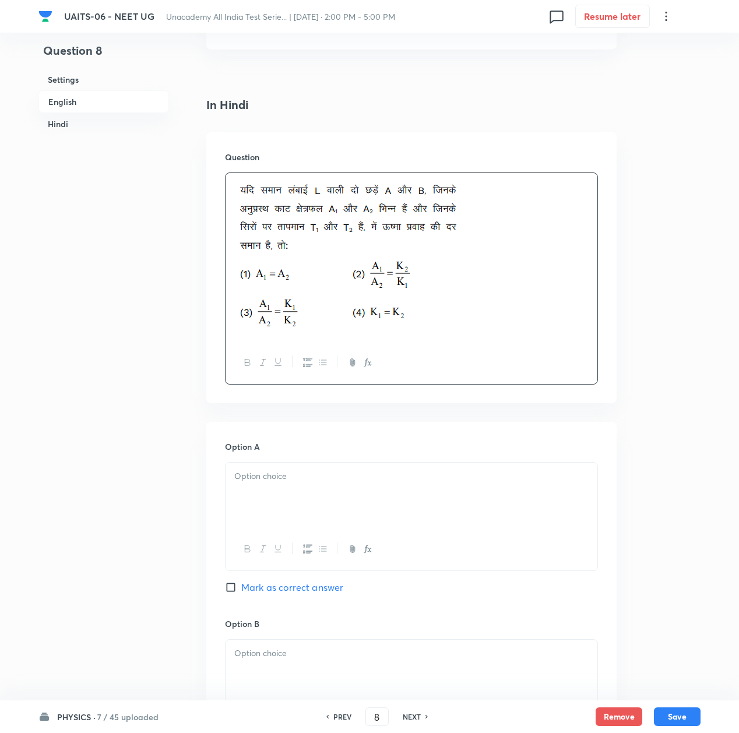
click at [302, 500] on div at bounding box center [412, 495] width 372 height 65
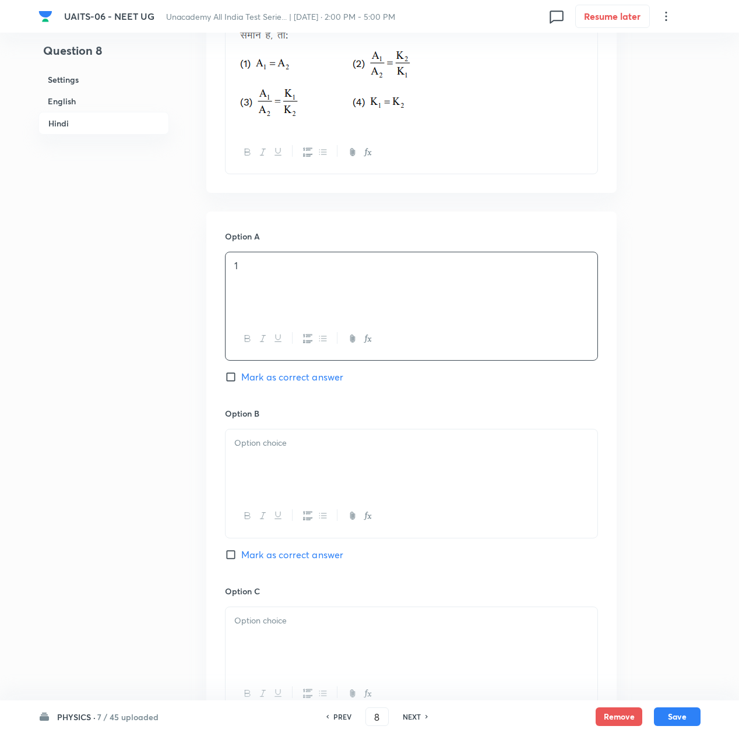
scroll to position [1866, 0]
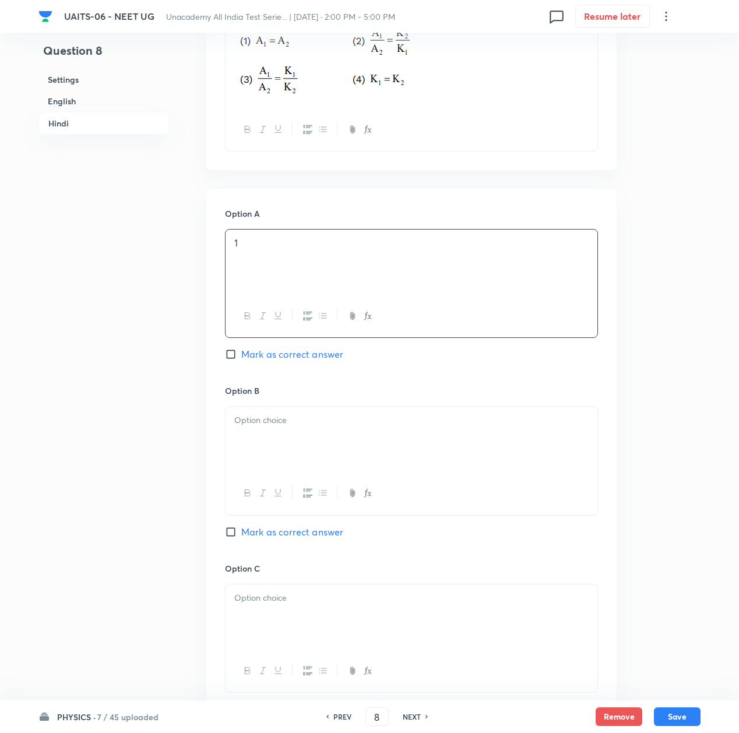
click at [276, 434] on div at bounding box center [412, 439] width 372 height 65
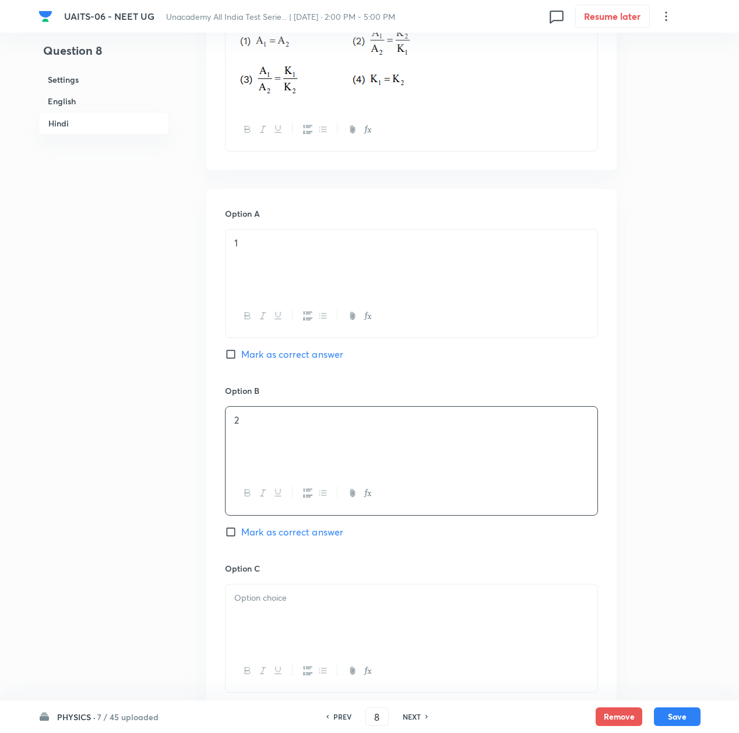
click at [288, 626] on div at bounding box center [412, 617] width 372 height 65
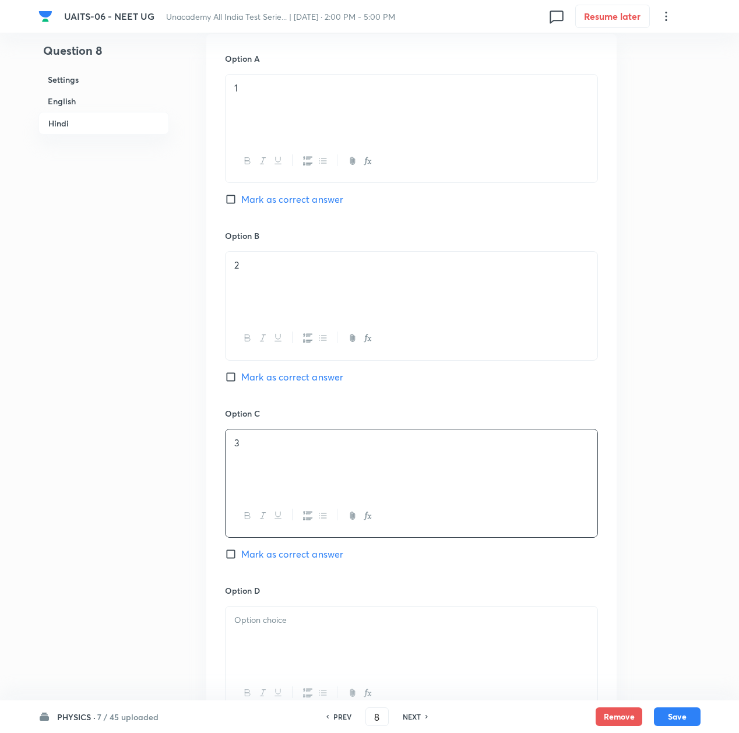
click at [267, 643] on div at bounding box center [412, 639] width 372 height 65
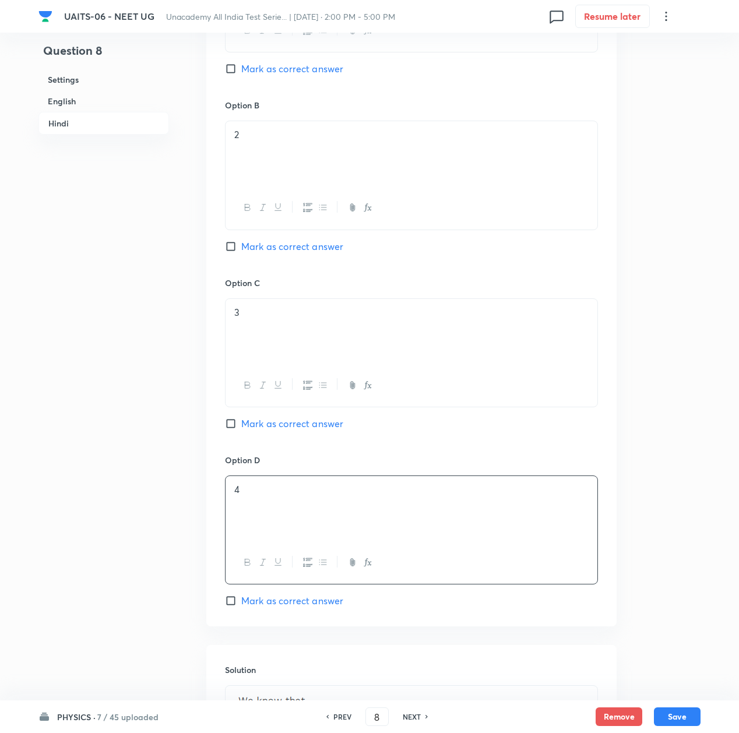
scroll to position [2109, 0]
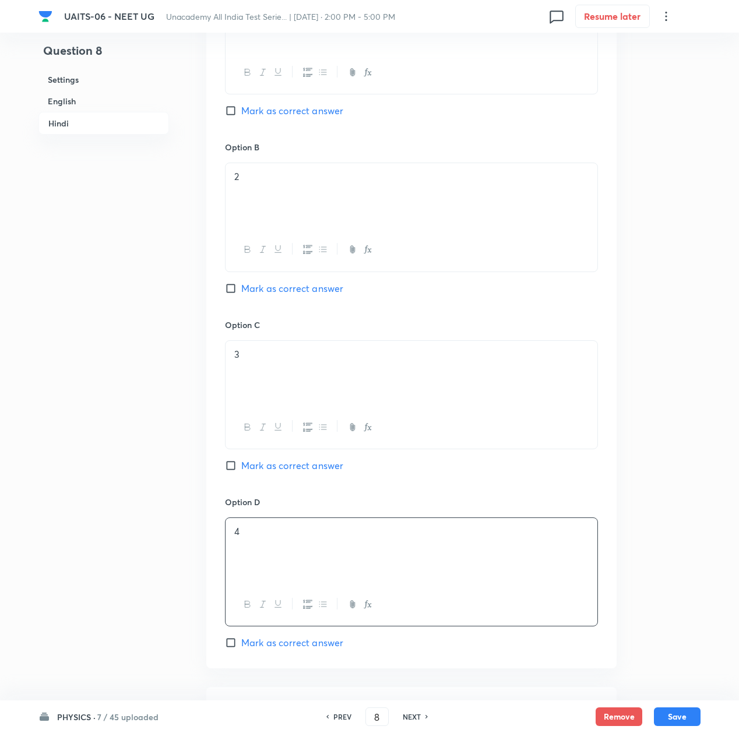
click at [260, 296] on span "Mark as correct answer" at bounding box center [292, 289] width 102 height 14
click at [241, 294] on input "Mark as correct answer" at bounding box center [233, 289] width 16 height 12
checkbox input "true"
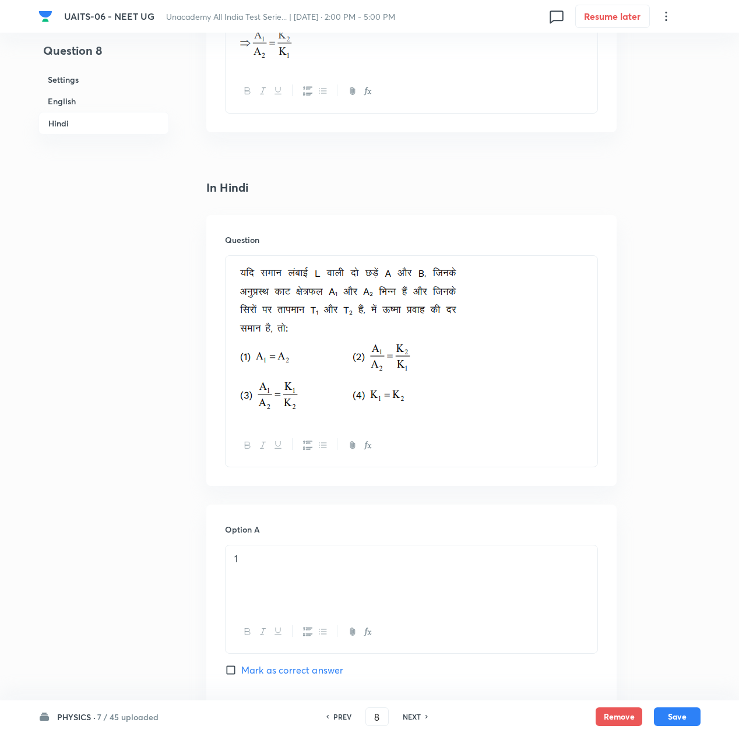
scroll to position [1876, 0]
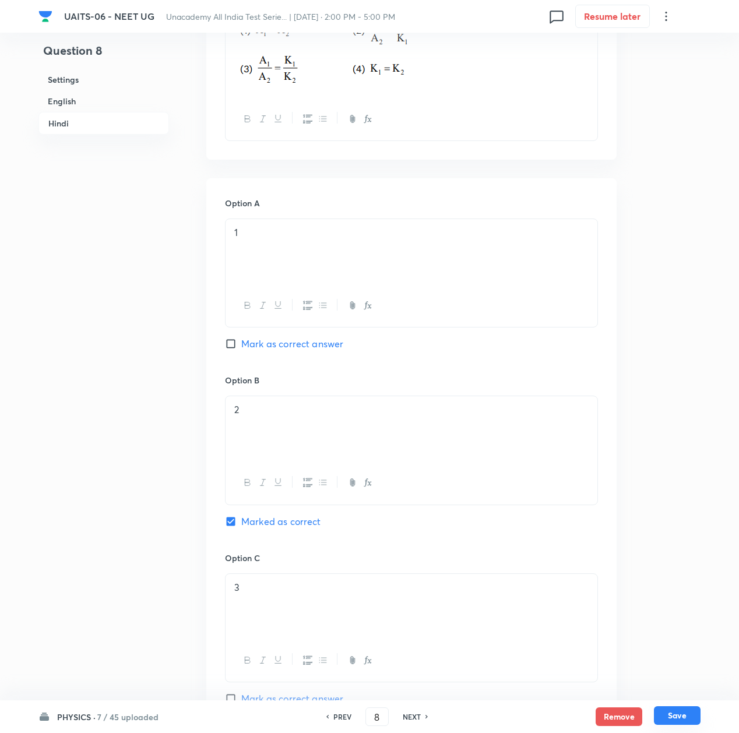
click at [668, 714] on button "Save" at bounding box center [677, 716] width 47 height 19
type input "9"
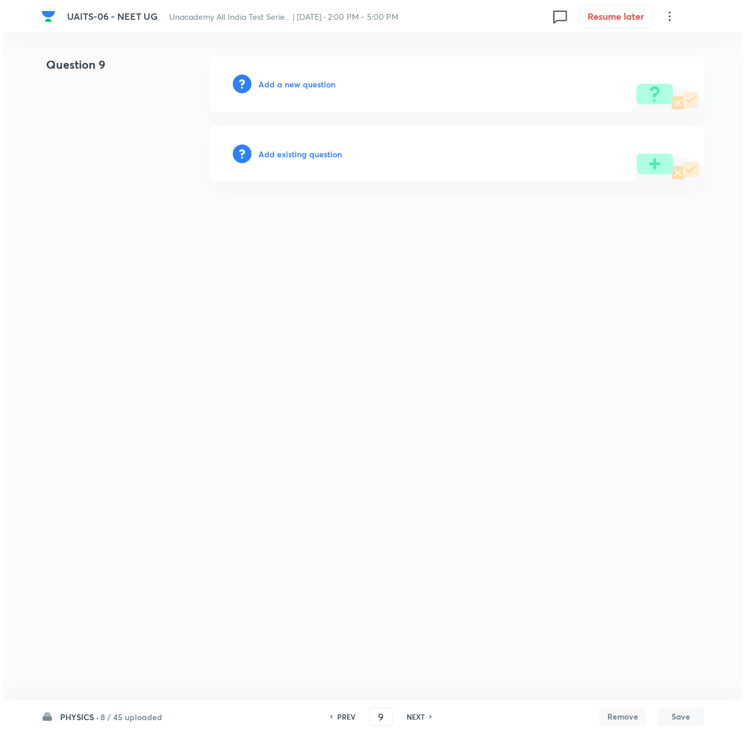
scroll to position [0, 0]
click at [273, 84] on h6 "Add a new question" at bounding box center [296, 84] width 77 height 12
click at [273, 84] on h6 "Choose a question type" at bounding box center [303, 84] width 90 height 12
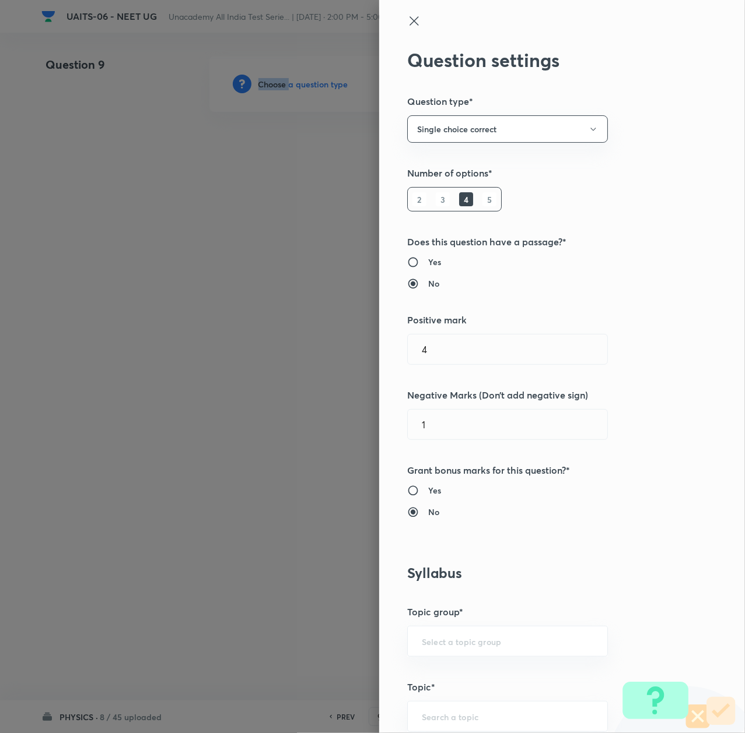
scroll to position [388, 0]
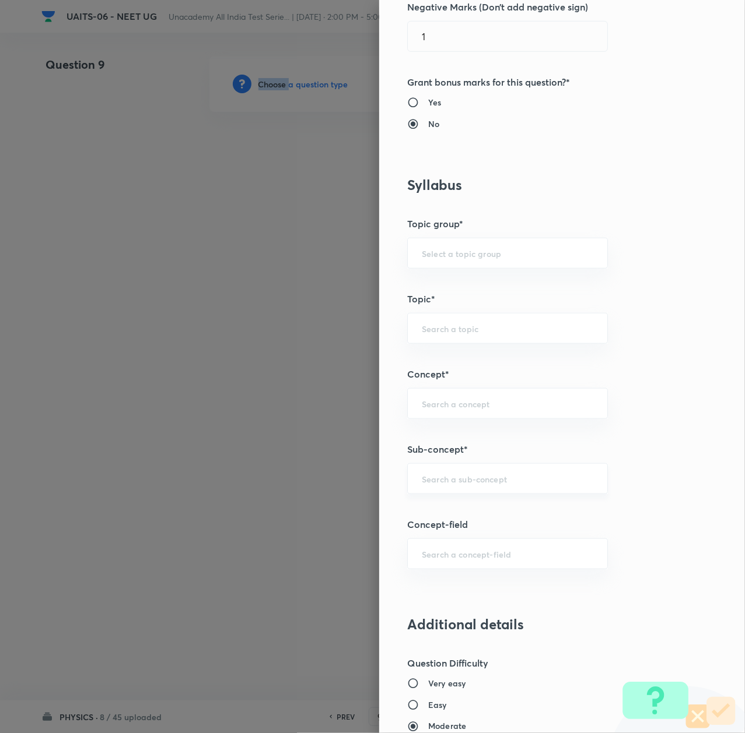
click at [440, 487] on div "​" at bounding box center [507, 479] width 201 height 31
paste input "Thermal Properties of Matter"
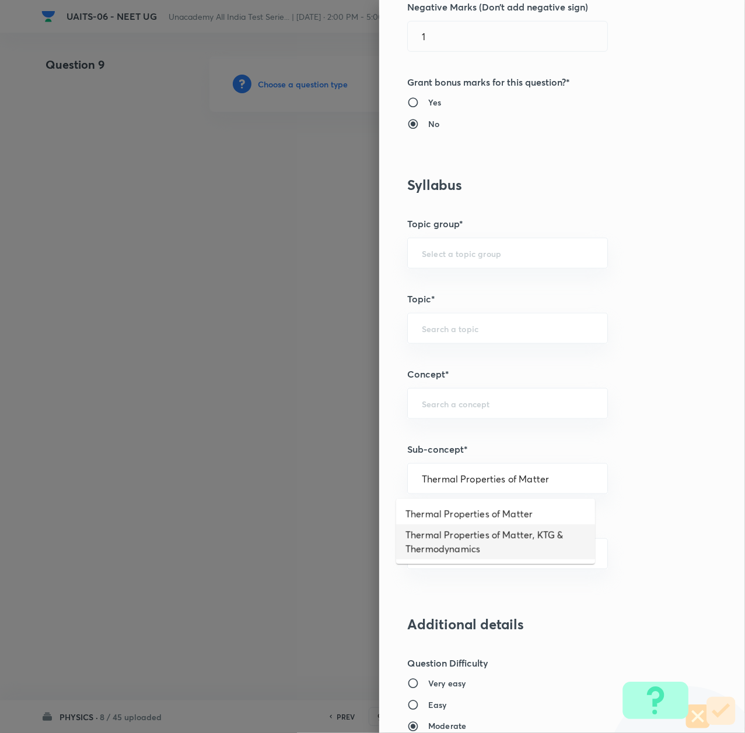
click at [444, 547] on li "Thermal Properties of Matter, KTG & Thermodynamics" at bounding box center [495, 542] width 199 height 35
type input "Thermal Properties of Matter, KTG & Thermodynamics"
type input "Physics"
type input "Thermal Properties of Matter, KTG & Thermodynamics"
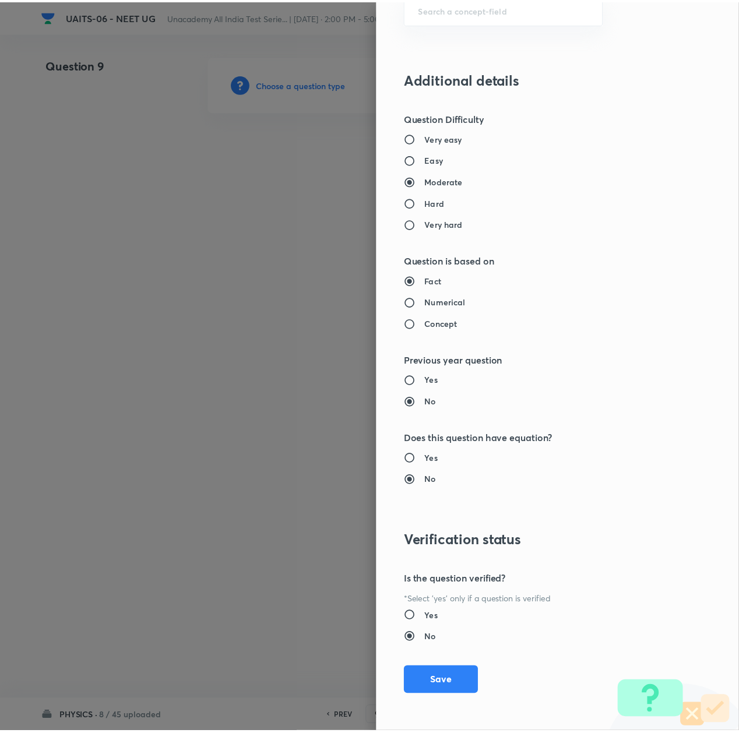
scroll to position [936, 0]
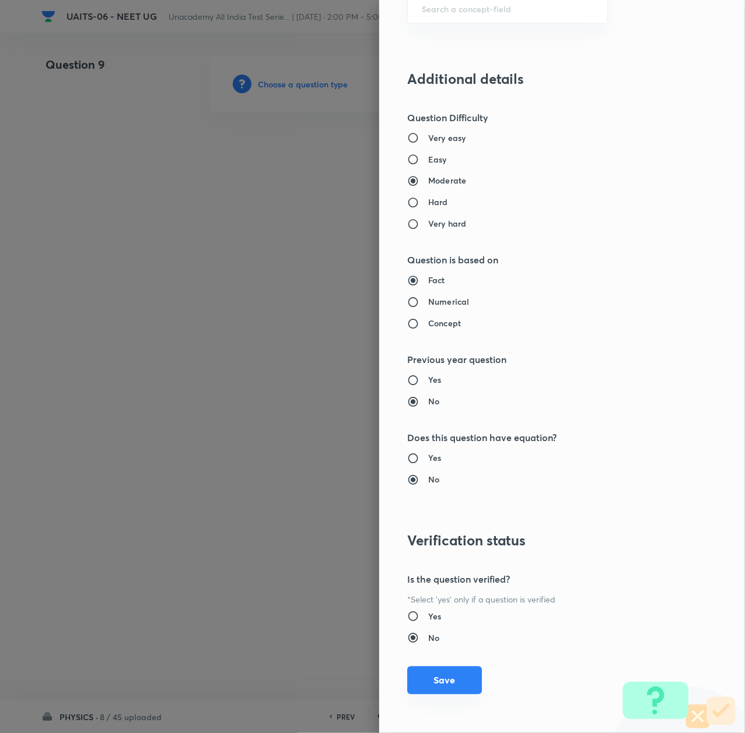
click at [437, 687] on button "Save" at bounding box center [444, 681] width 75 height 28
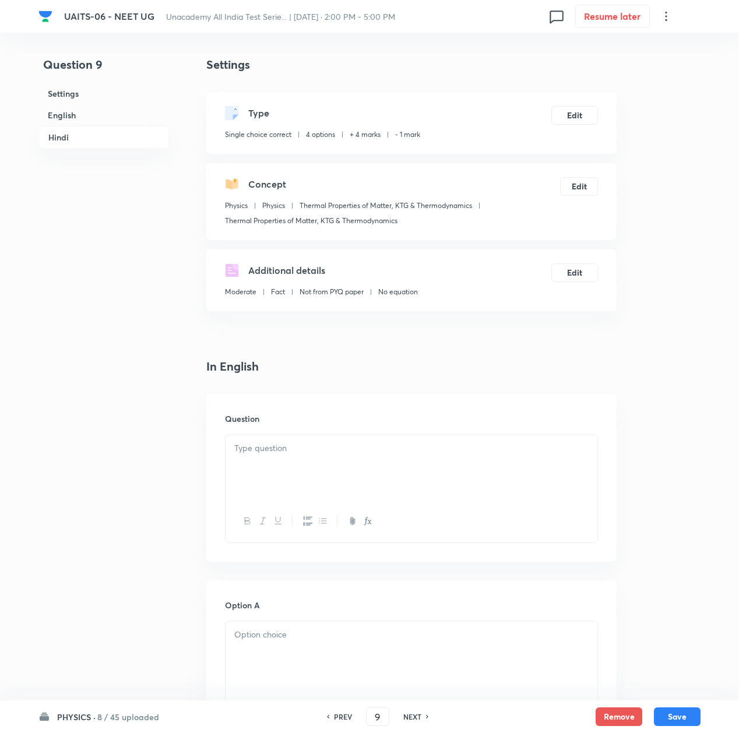
click at [248, 457] on div at bounding box center [412, 467] width 372 height 65
click at [334, 444] on p at bounding box center [411, 448] width 354 height 13
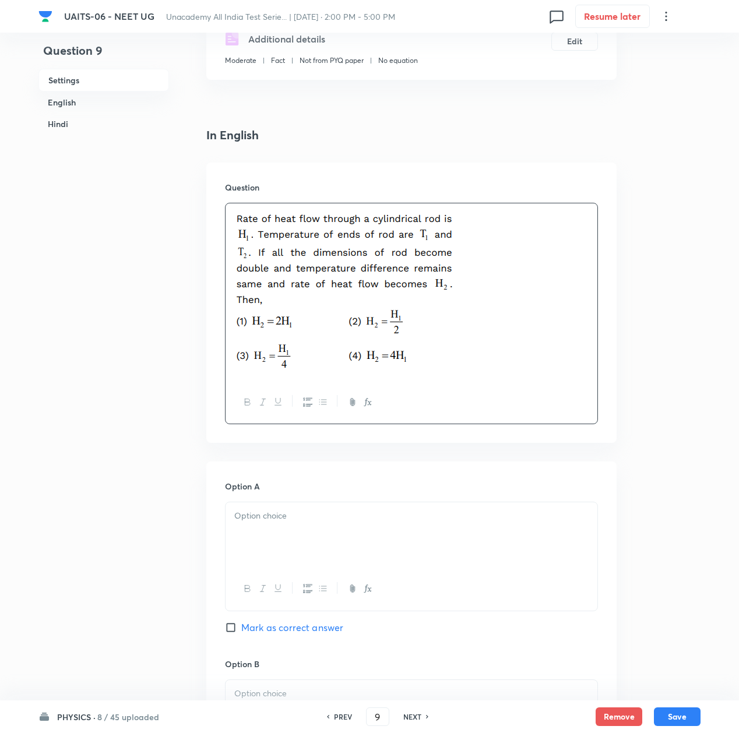
scroll to position [233, 0]
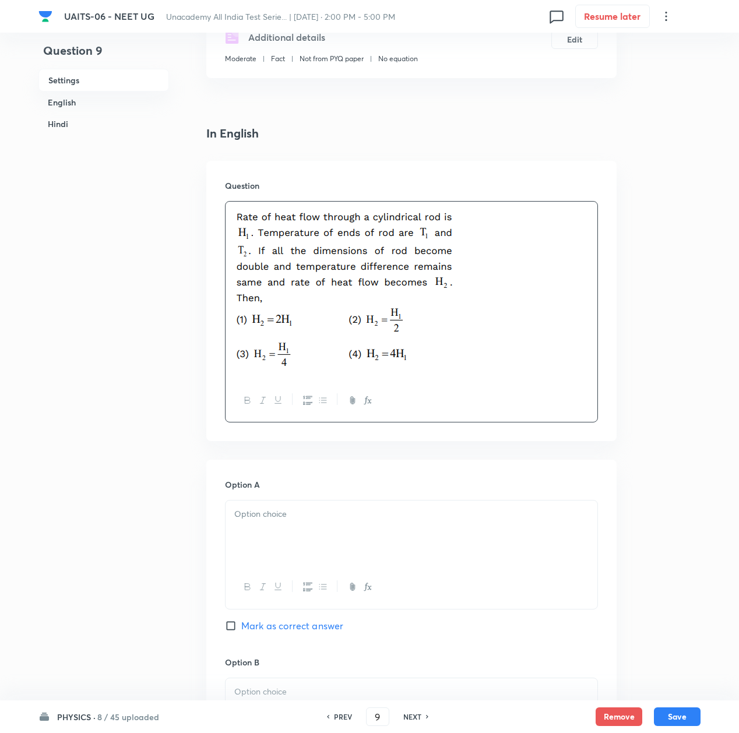
click at [331, 532] on div at bounding box center [412, 533] width 372 height 65
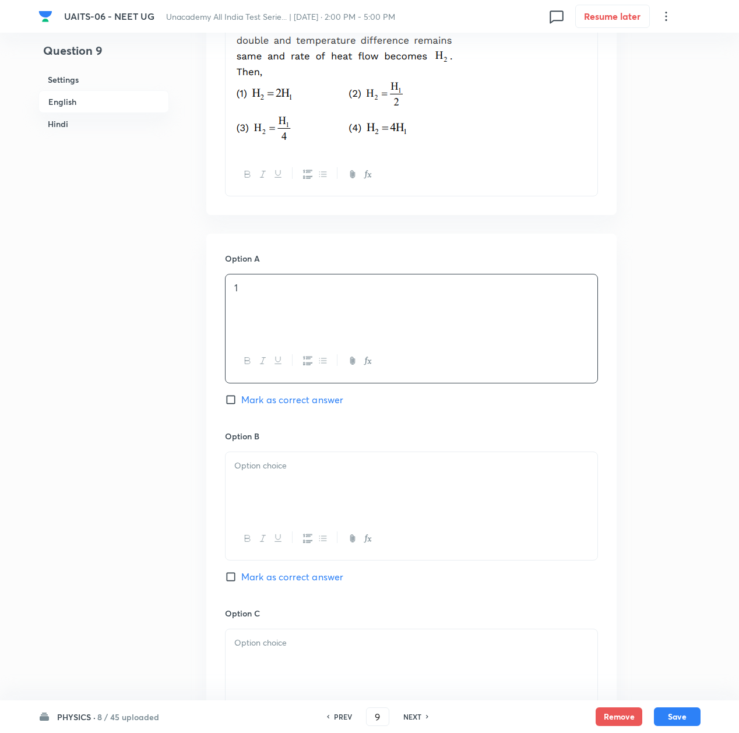
scroll to position [466, 0]
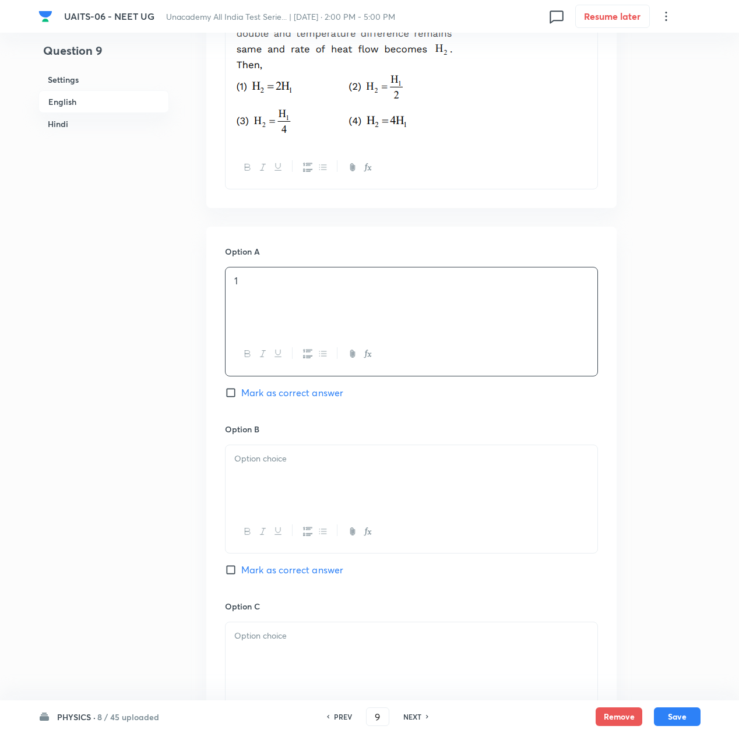
click at [290, 469] on div at bounding box center [412, 477] width 372 height 65
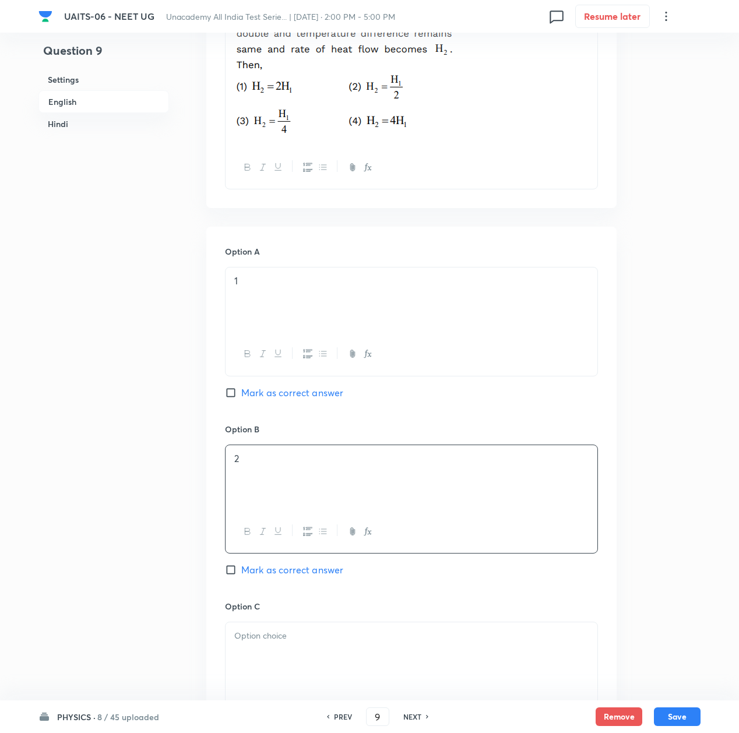
click at [264, 643] on p at bounding box center [411, 636] width 354 height 13
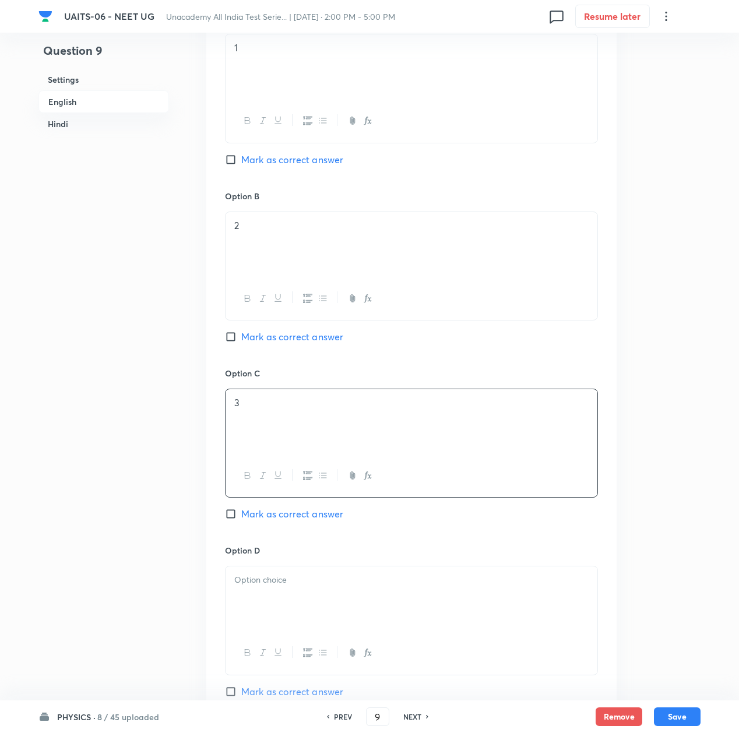
click at [269, 590] on div at bounding box center [412, 599] width 372 height 65
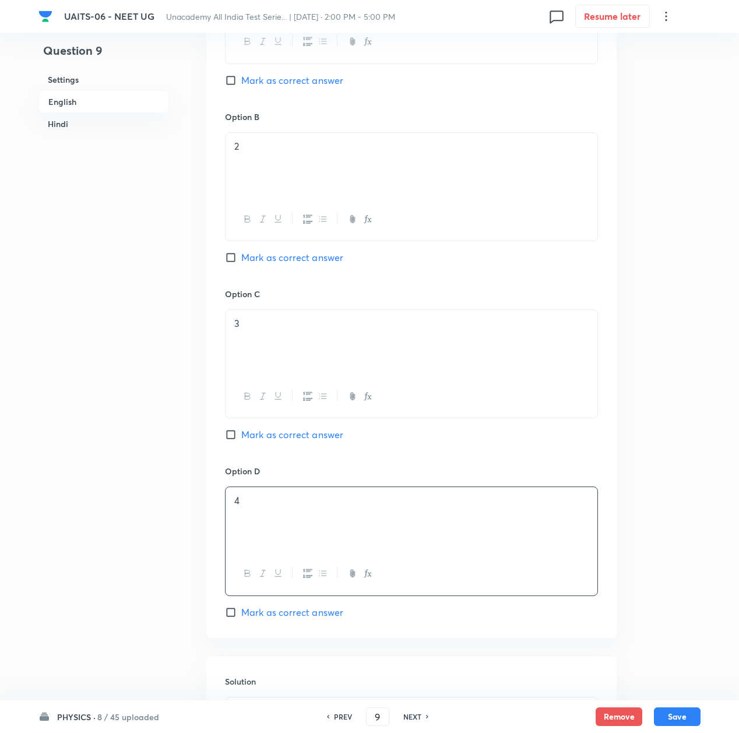
scroll to position [855, 0]
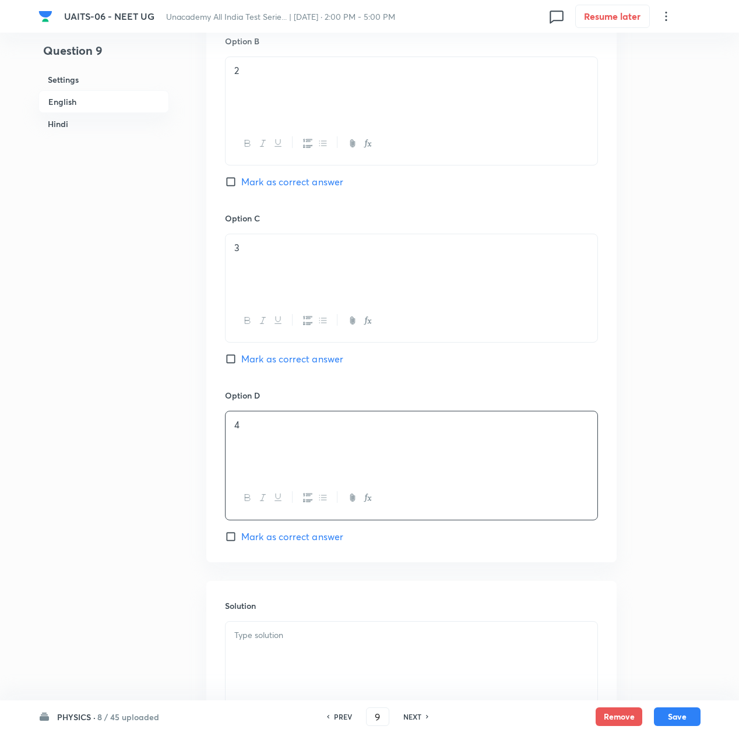
click at [268, 637] on p at bounding box center [411, 635] width 354 height 13
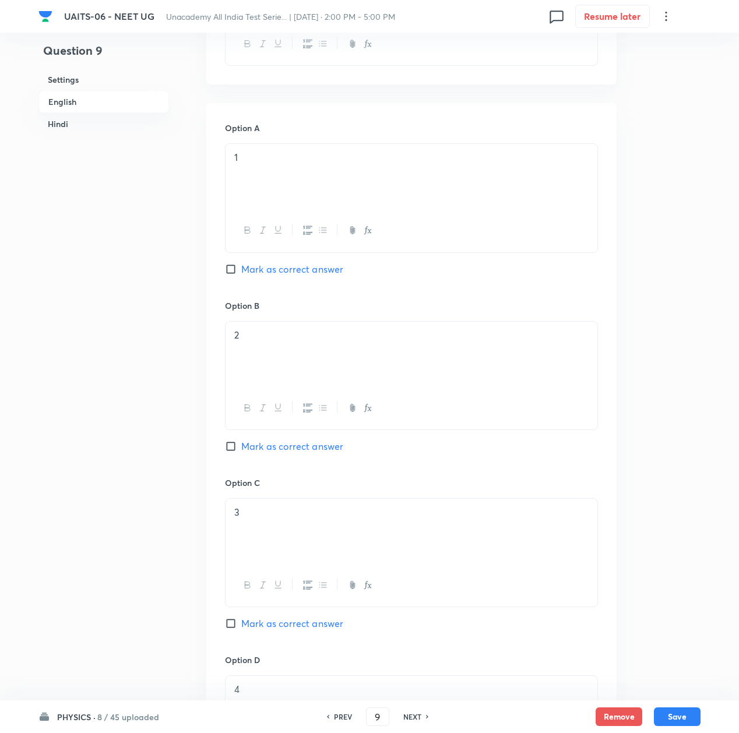
scroll to position [544, 0]
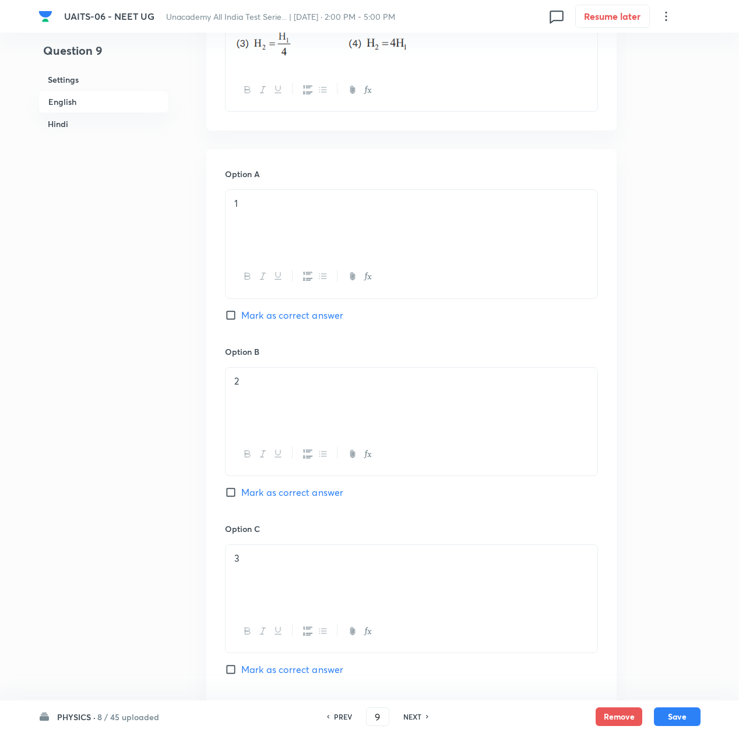
click at [257, 315] on span "Mark as correct answer" at bounding box center [292, 315] width 102 height 14
click at [241, 315] on input "Mark as correct answer" at bounding box center [233, 316] width 16 height 12
checkbox input "true"
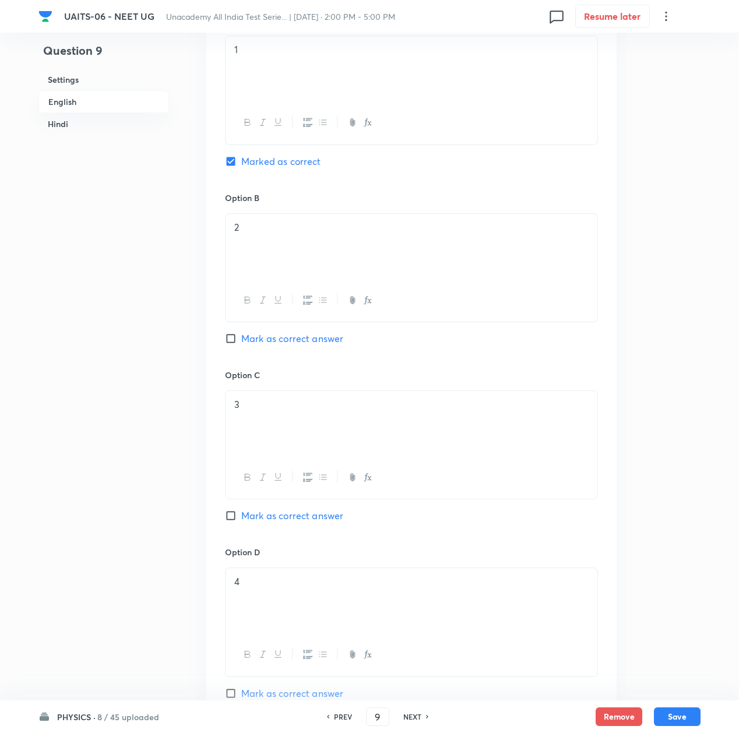
scroll to position [855, 0]
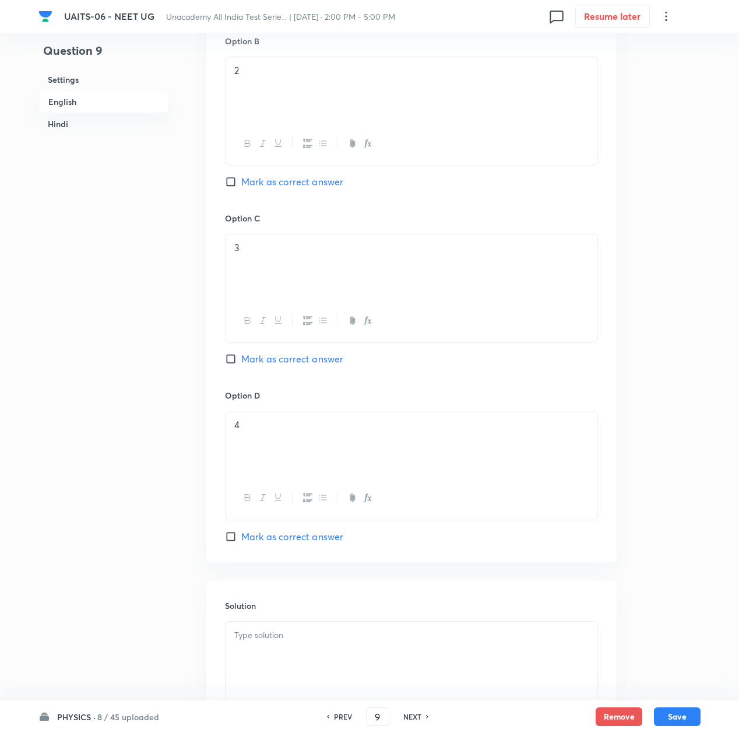
click at [275, 657] on div at bounding box center [412, 654] width 372 height 65
click at [287, 634] on p at bounding box center [411, 635] width 354 height 13
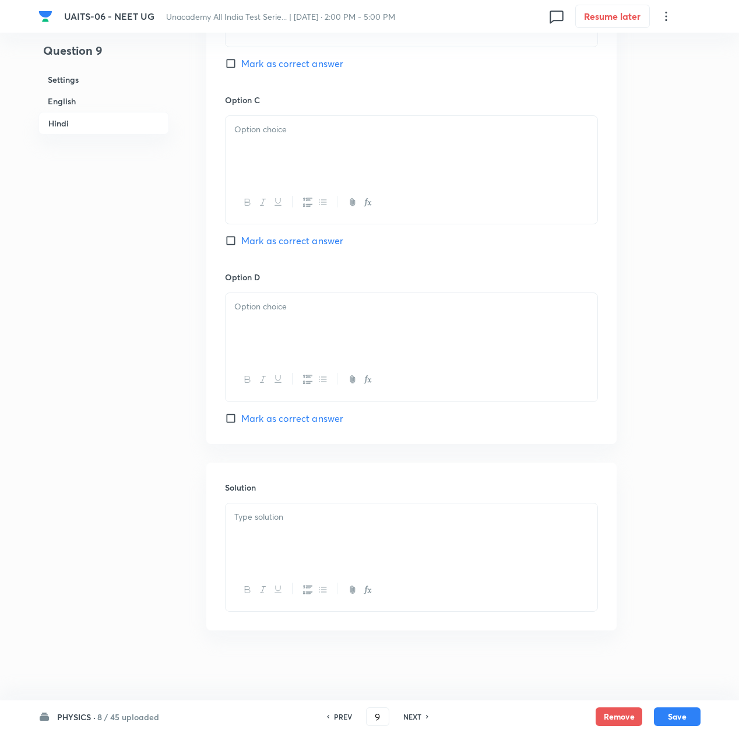
scroll to position [2371, 0]
click at [278, 542] on div at bounding box center [412, 536] width 372 height 65
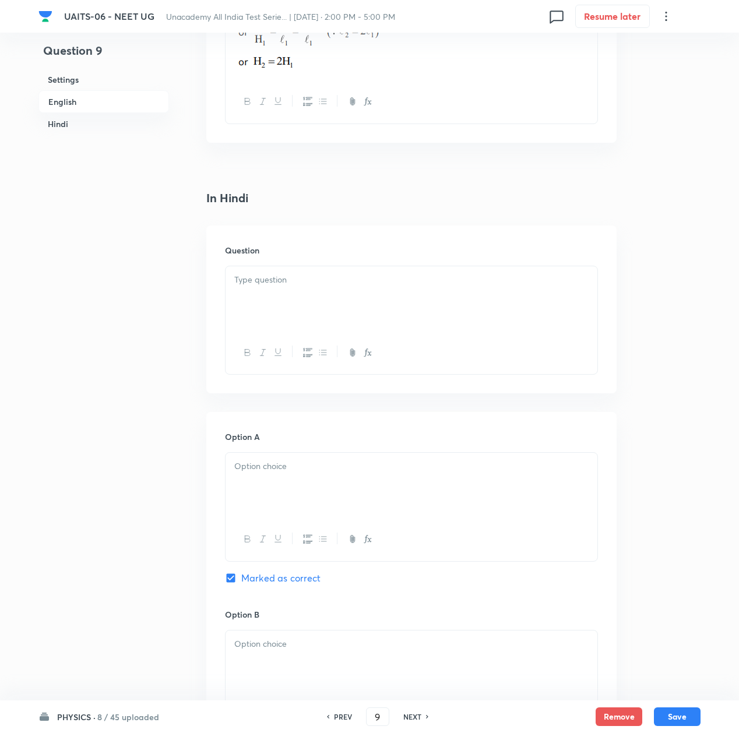
scroll to position [1671, 0]
click at [255, 289] on p at bounding box center [411, 281] width 354 height 13
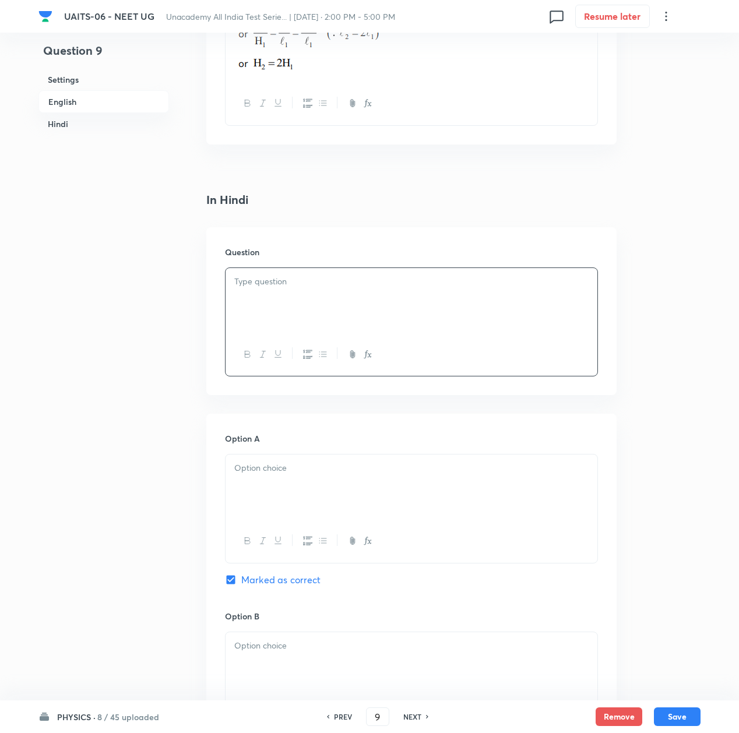
click at [278, 283] on p at bounding box center [411, 281] width 354 height 13
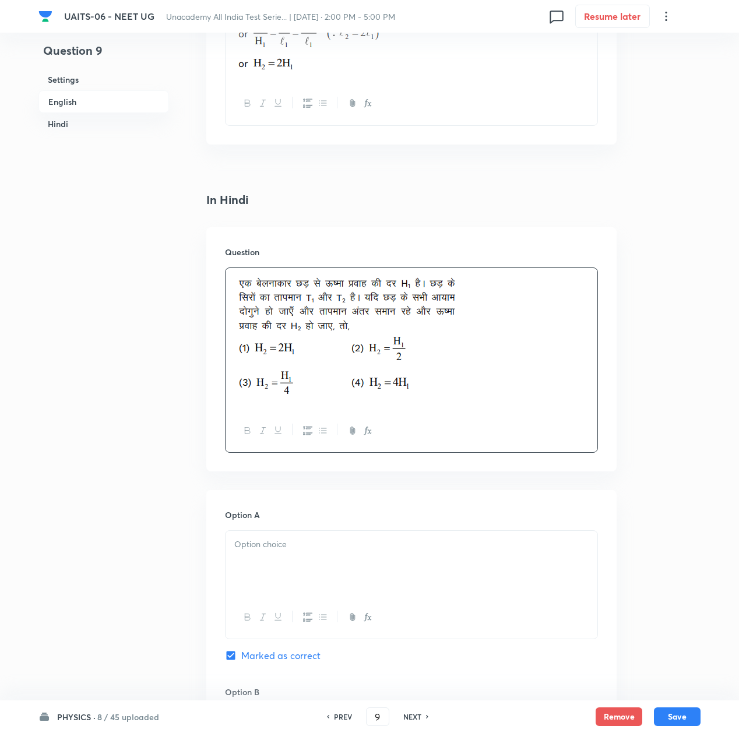
click at [280, 552] on p at bounding box center [411, 544] width 354 height 13
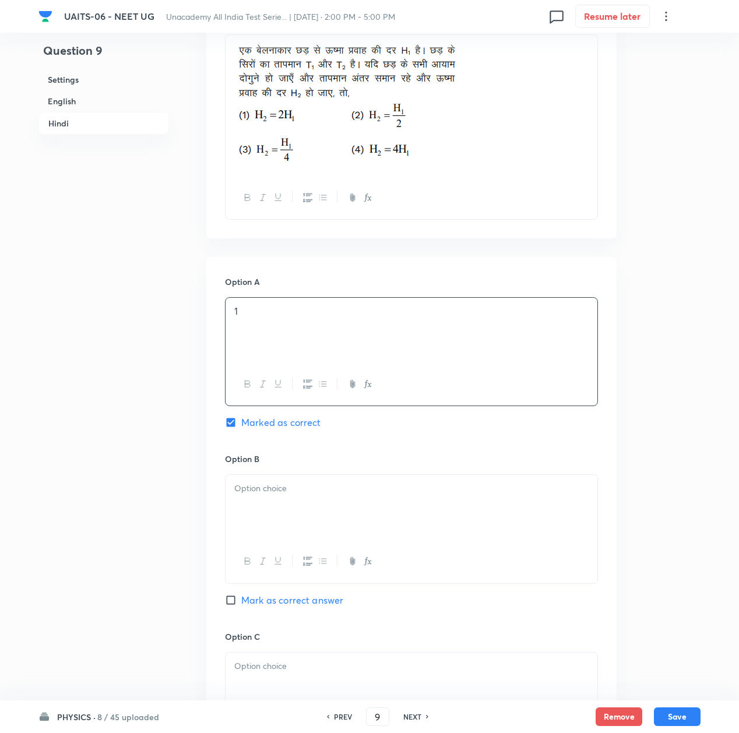
click at [275, 517] on div at bounding box center [412, 507] width 372 height 65
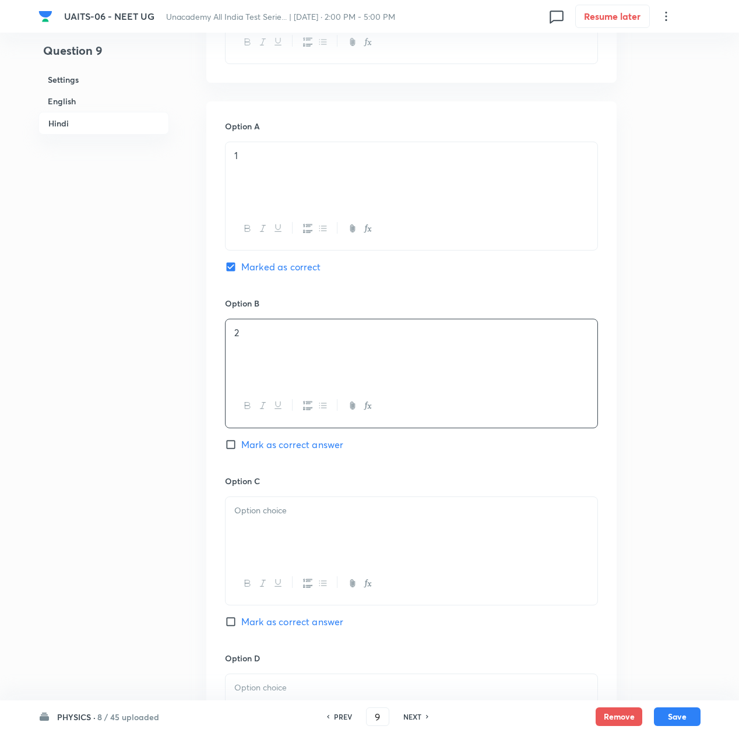
click at [276, 535] on div at bounding box center [412, 529] width 372 height 65
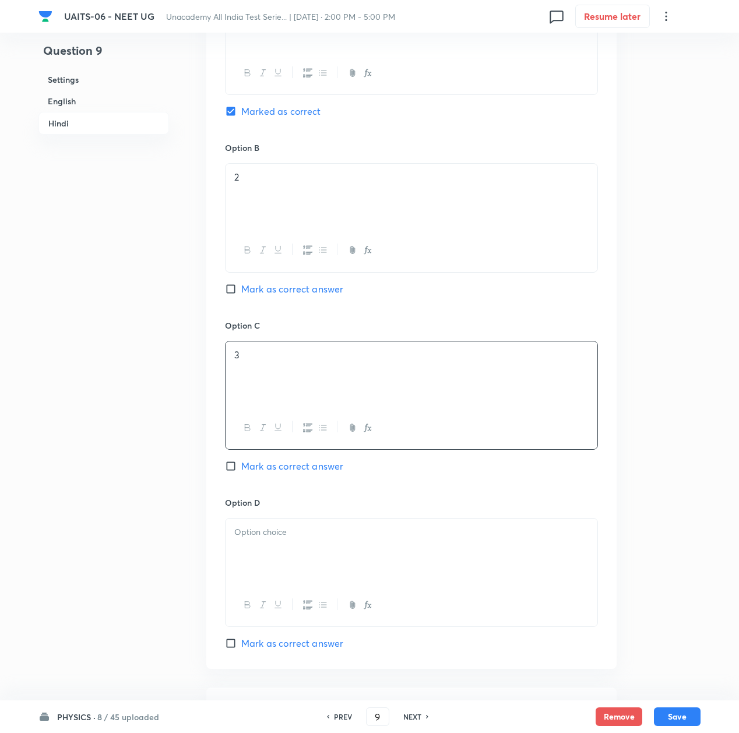
click at [276, 537] on p at bounding box center [411, 532] width 354 height 13
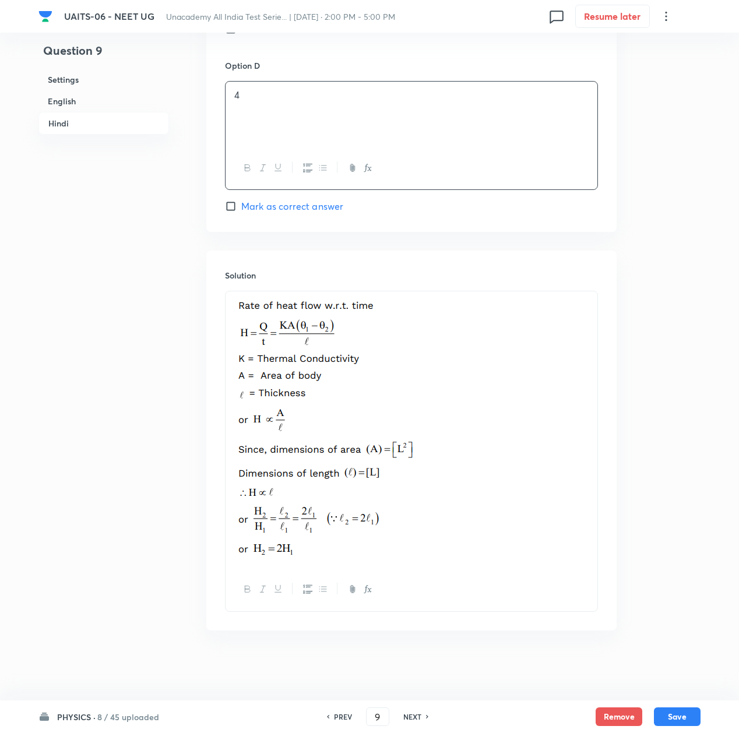
scroll to position [2659, 0]
click at [679, 719] on button "Save" at bounding box center [677, 716] width 47 height 19
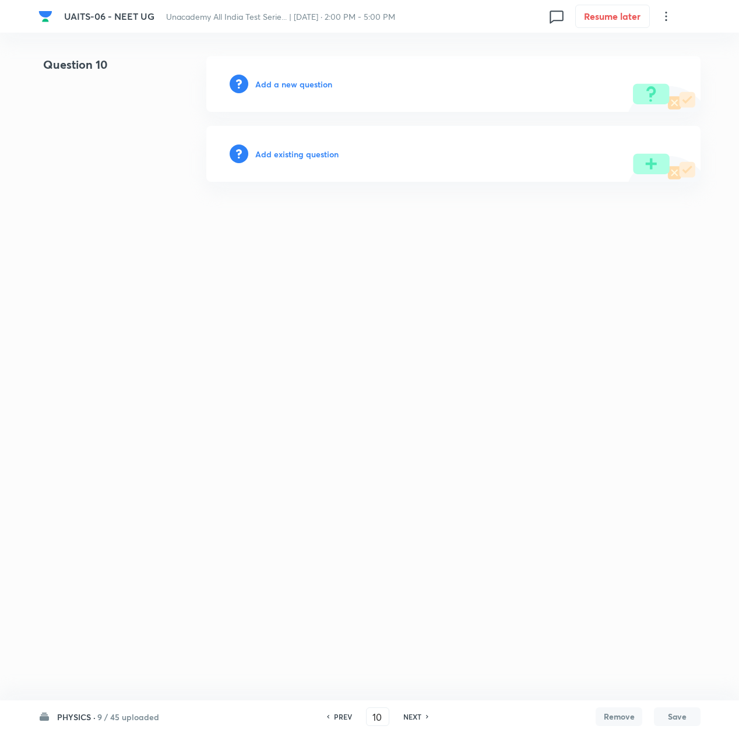
scroll to position [0, 0]
click at [346, 719] on h6 "PREV" at bounding box center [345, 717] width 18 height 10
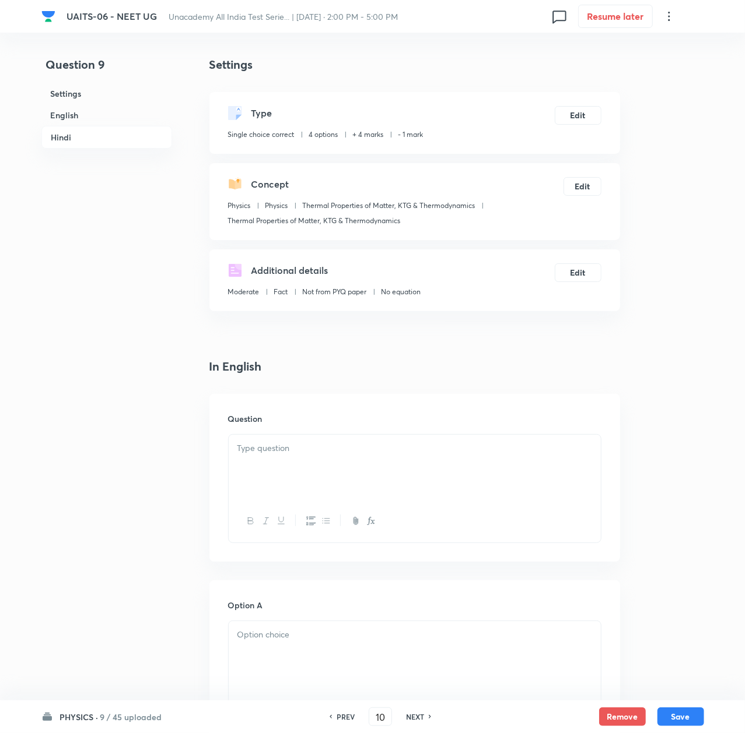
type input "9"
checkbox input "true"
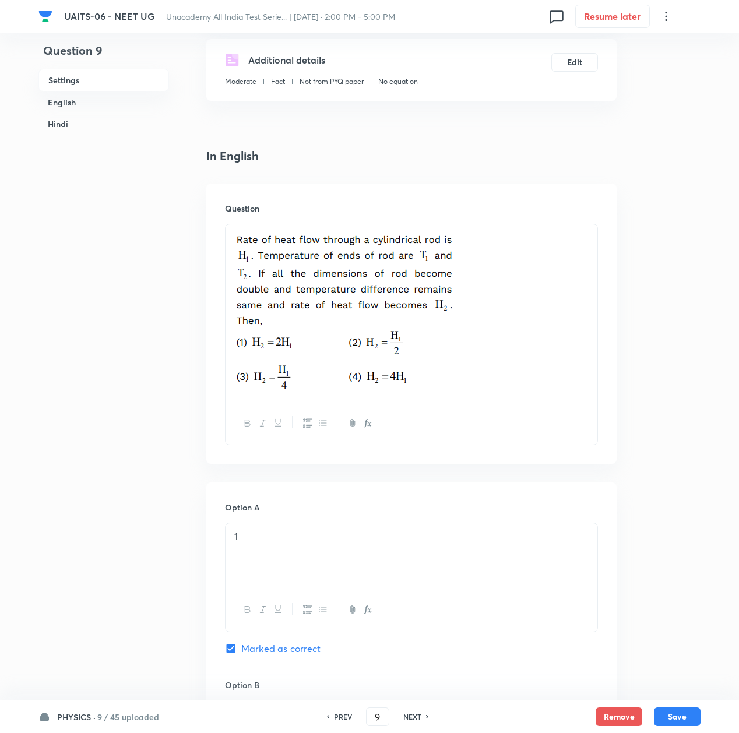
scroll to position [233, 0]
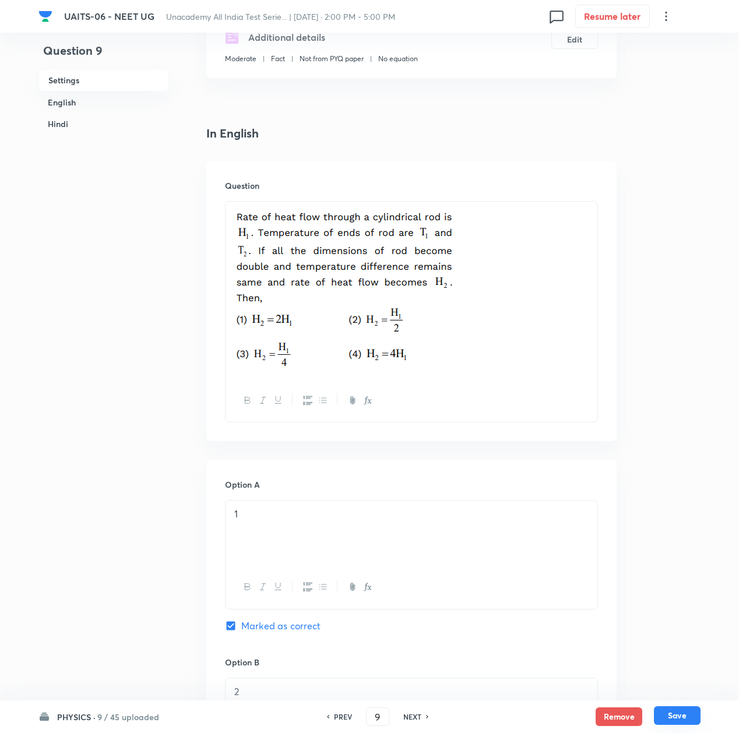
click at [672, 721] on button "Save" at bounding box center [677, 716] width 47 height 19
type input "10"
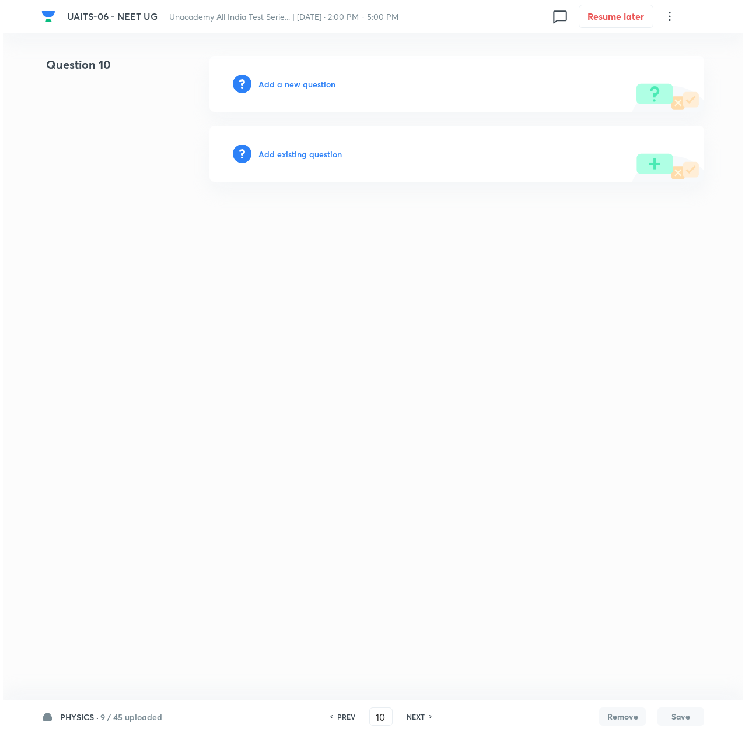
scroll to position [0, 0]
click at [290, 78] on h6 "Add a new question" at bounding box center [296, 84] width 77 height 12
click at [290, 78] on h6 "Choose a question type" at bounding box center [303, 84] width 90 height 12
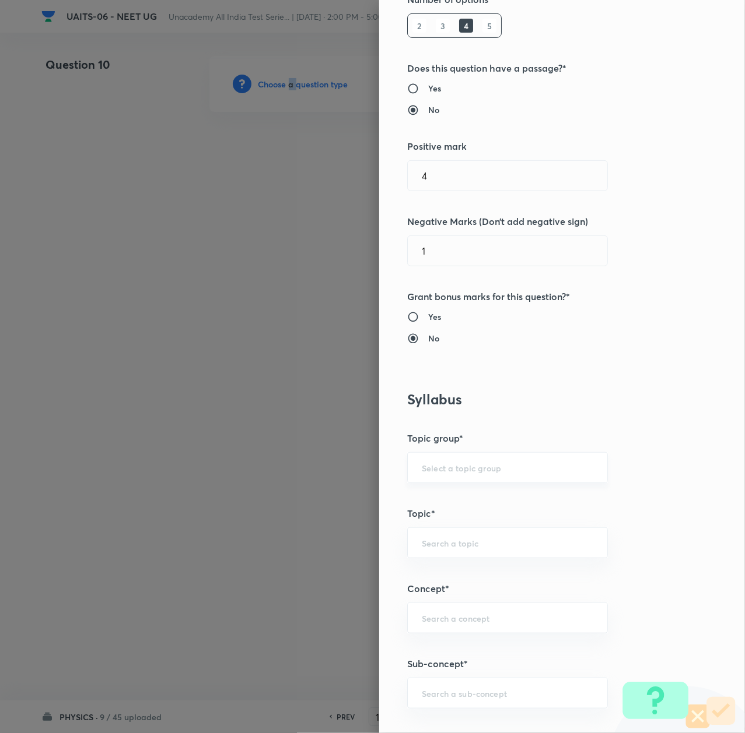
scroll to position [388, 0]
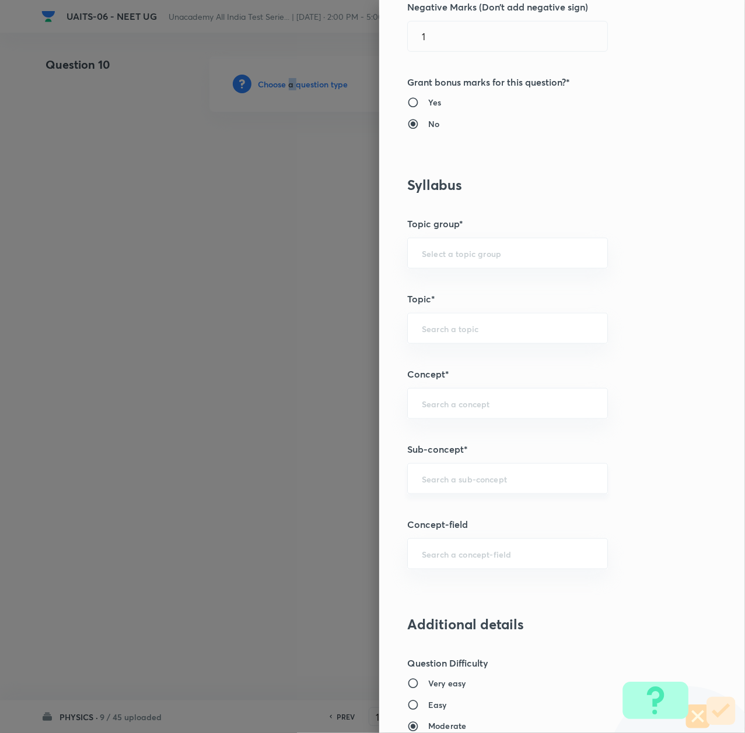
click at [439, 471] on div "​" at bounding box center [507, 479] width 201 height 31
paste input "Thermal Properties of Matter"
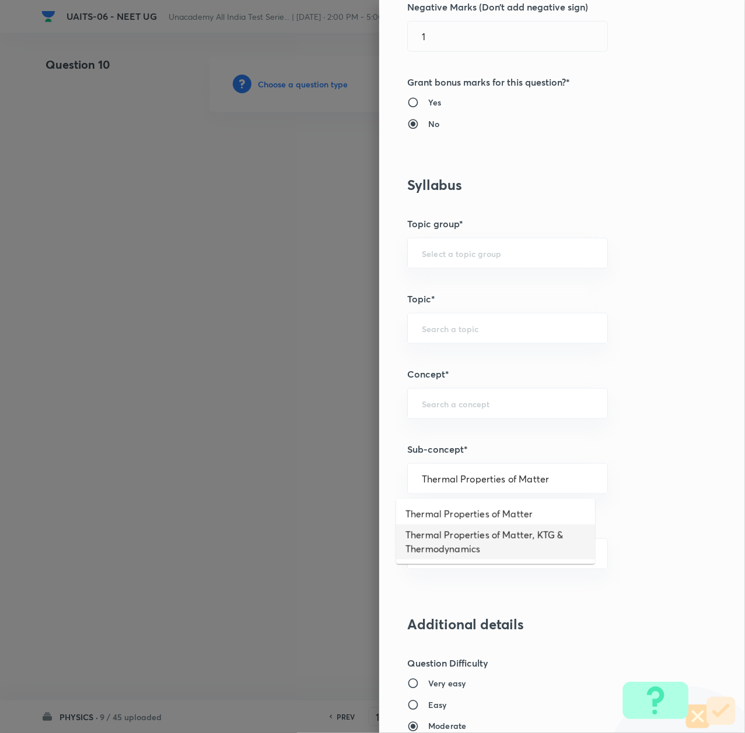
click at [448, 556] on li "Thermal Properties of Matter, KTG & Thermodynamics" at bounding box center [495, 542] width 199 height 35
type input "Thermal Properties of Matter, KTG & Thermodynamics"
type input "Physics"
type input "Thermal Properties of Matter, KTG & Thermodynamics"
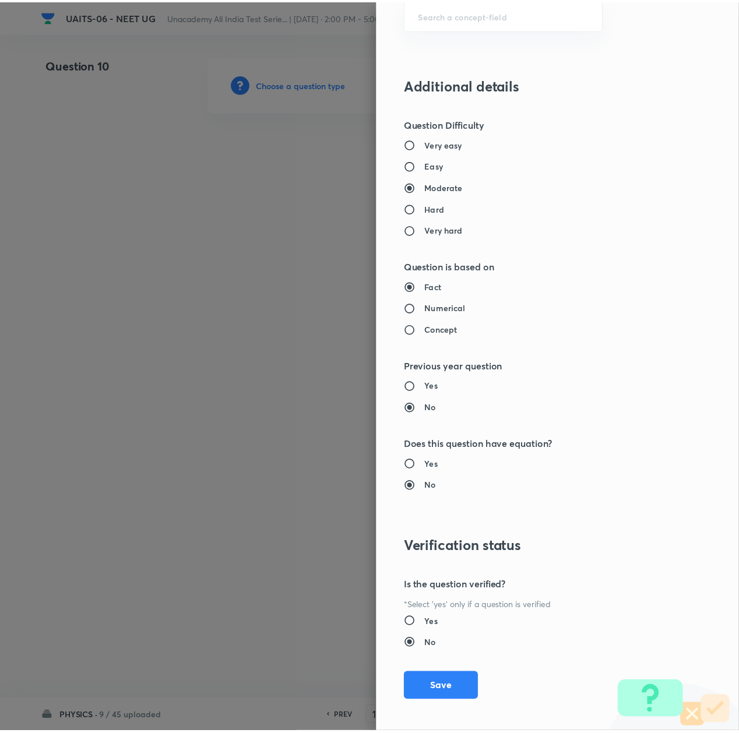
scroll to position [936, 0]
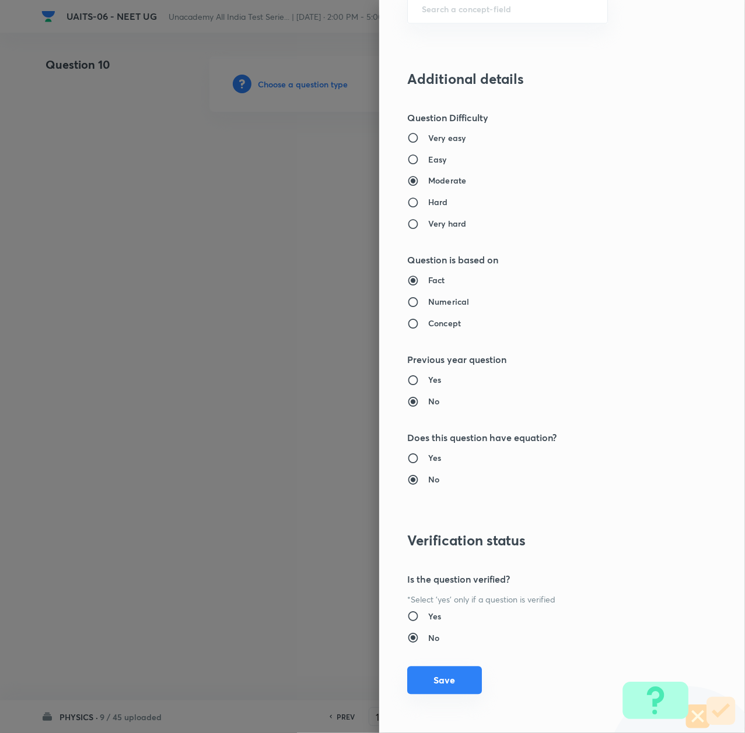
click at [433, 691] on button "Save" at bounding box center [444, 681] width 75 height 28
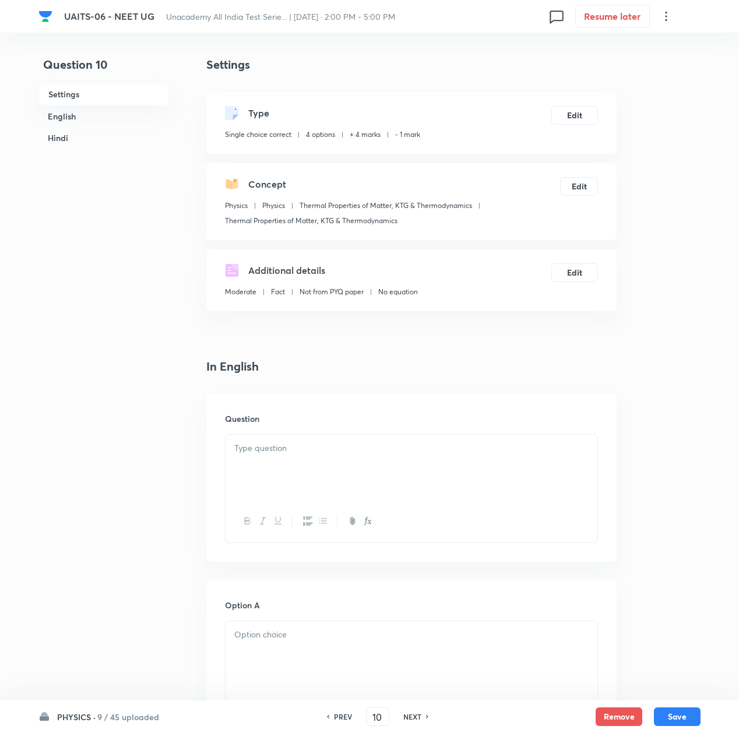
click at [257, 476] on div at bounding box center [412, 467] width 372 height 65
click at [329, 462] on div at bounding box center [412, 467] width 372 height 65
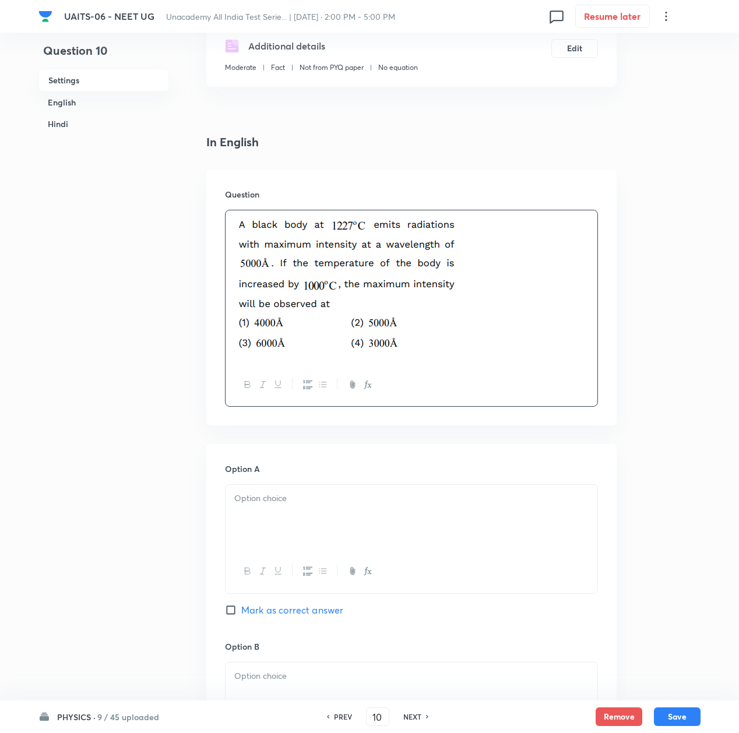
scroll to position [233, 0]
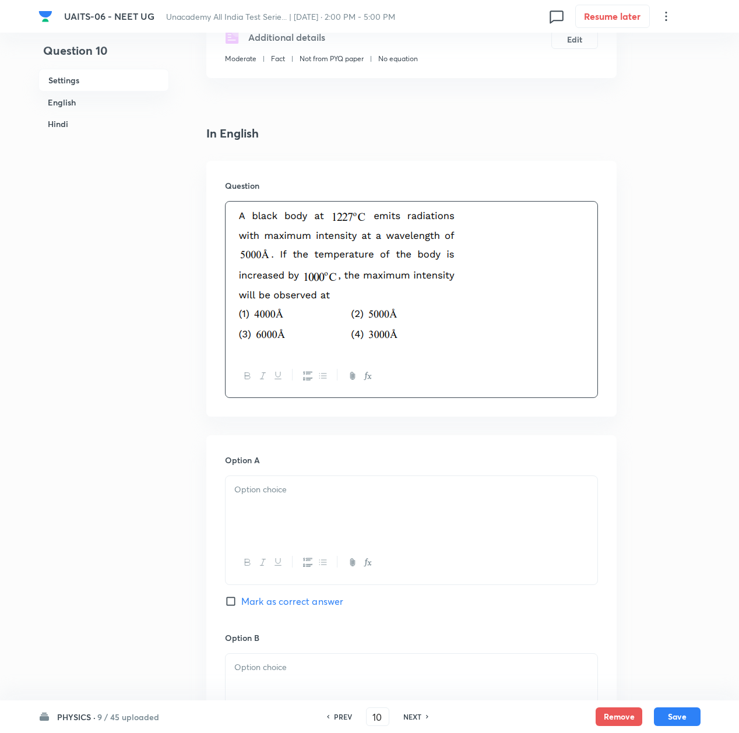
click at [272, 510] on div at bounding box center [412, 508] width 372 height 65
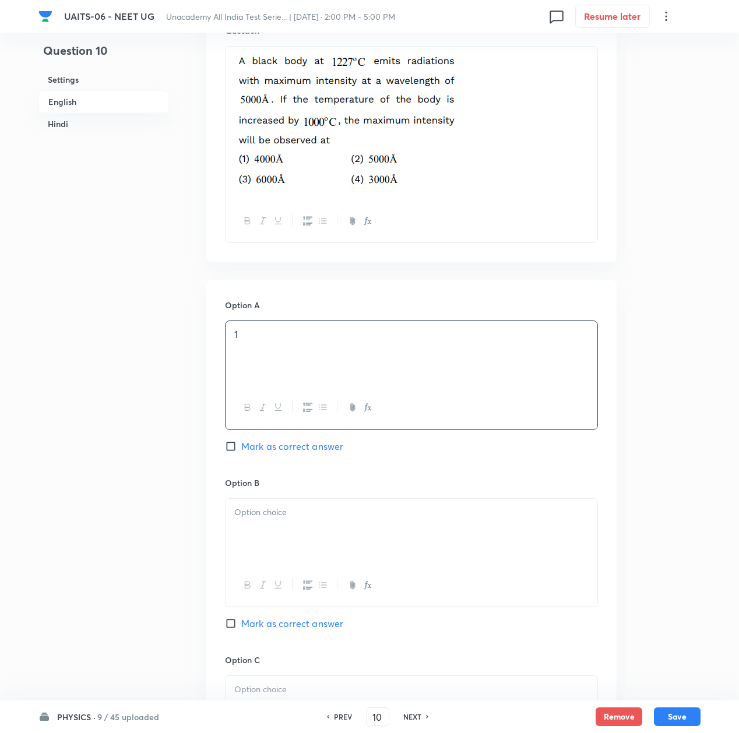
click at [271, 511] on p at bounding box center [411, 512] width 354 height 13
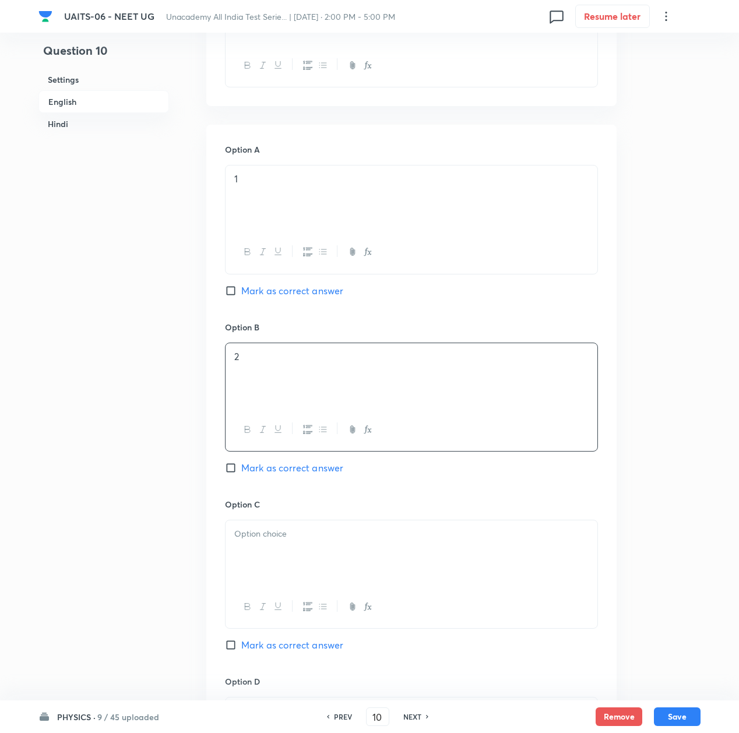
click at [274, 543] on div at bounding box center [412, 553] width 372 height 65
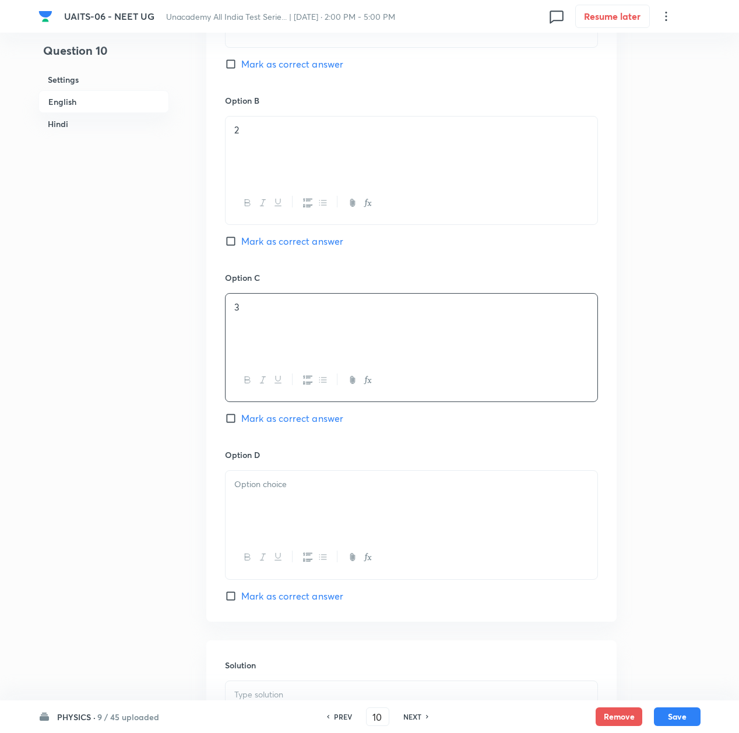
scroll to position [777, 0]
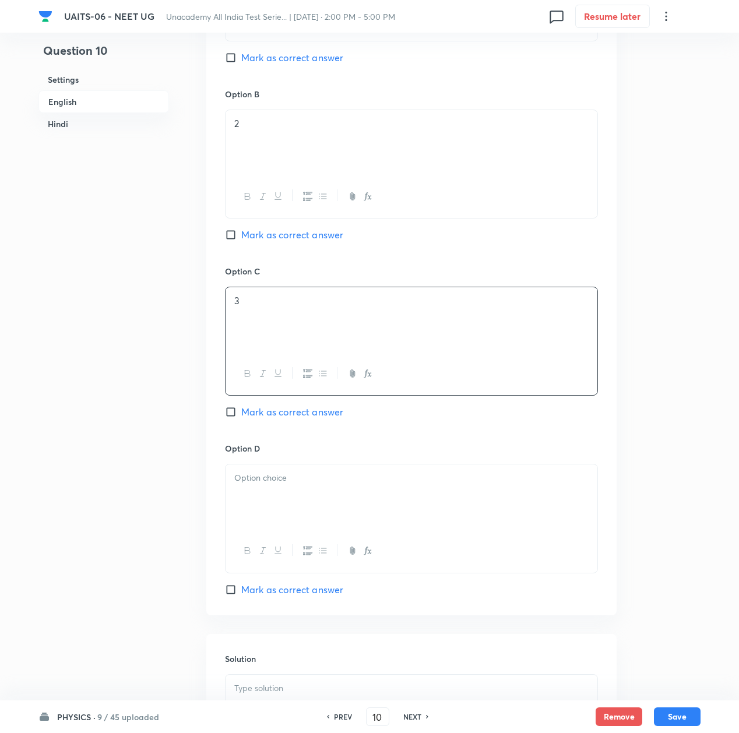
click at [262, 520] on div at bounding box center [412, 497] width 372 height 65
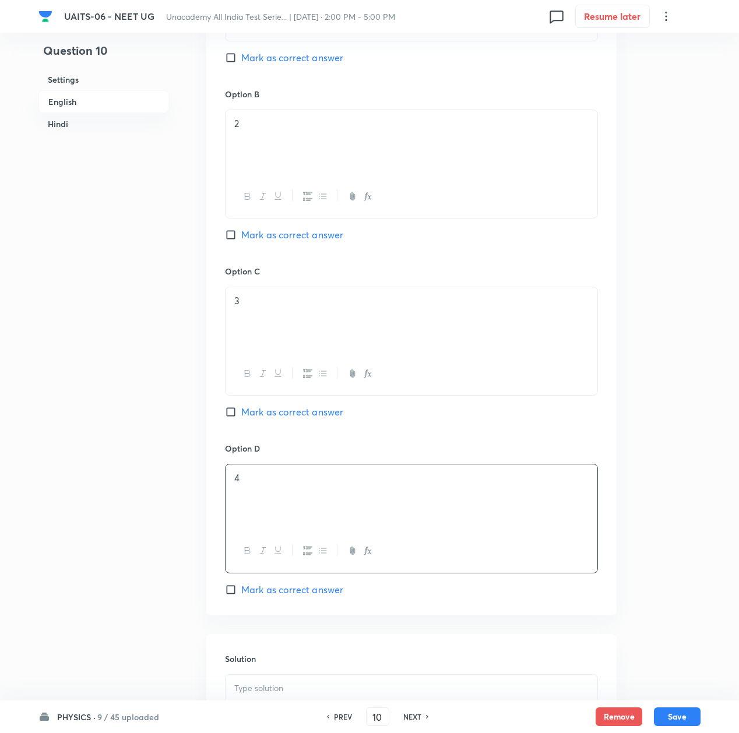
click at [257, 591] on span "Mark as correct answer" at bounding box center [292, 590] width 102 height 14
click at [241, 591] on input "Mark as correct answer" at bounding box center [233, 590] width 16 height 12
checkbox input "true"
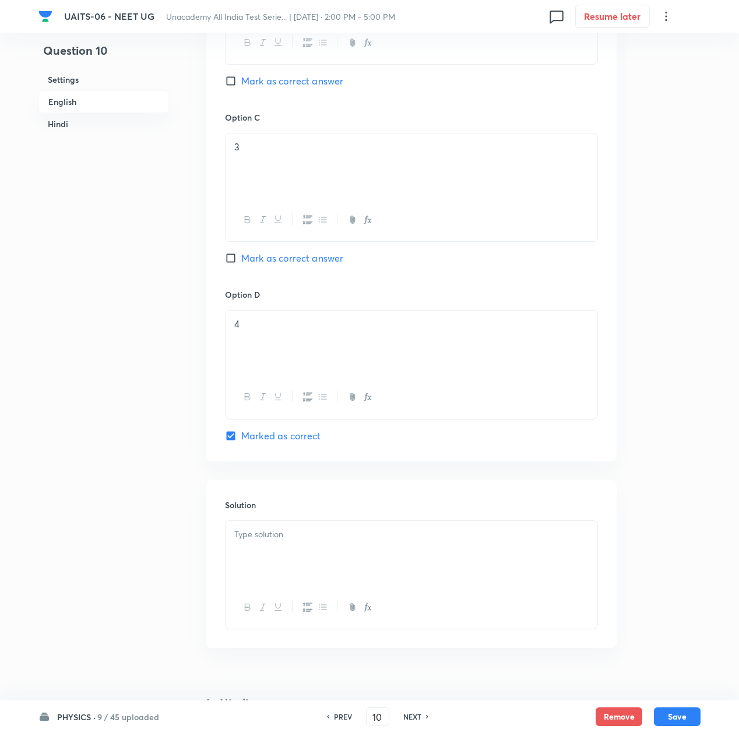
scroll to position [933, 0]
click at [297, 552] on div at bounding box center [412, 551] width 372 height 65
click at [293, 538] on p at bounding box center [411, 532] width 354 height 13
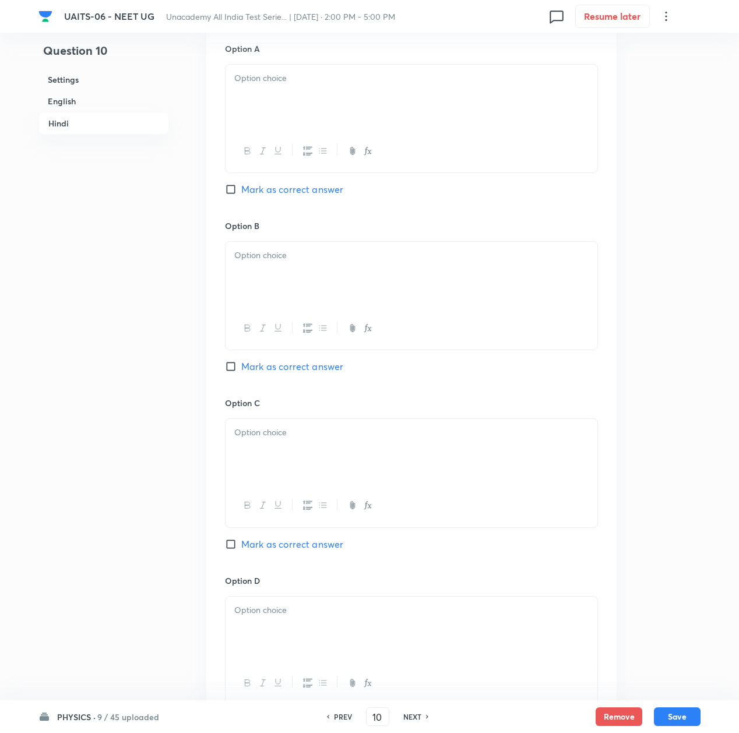
scroll to position [2254, 0]
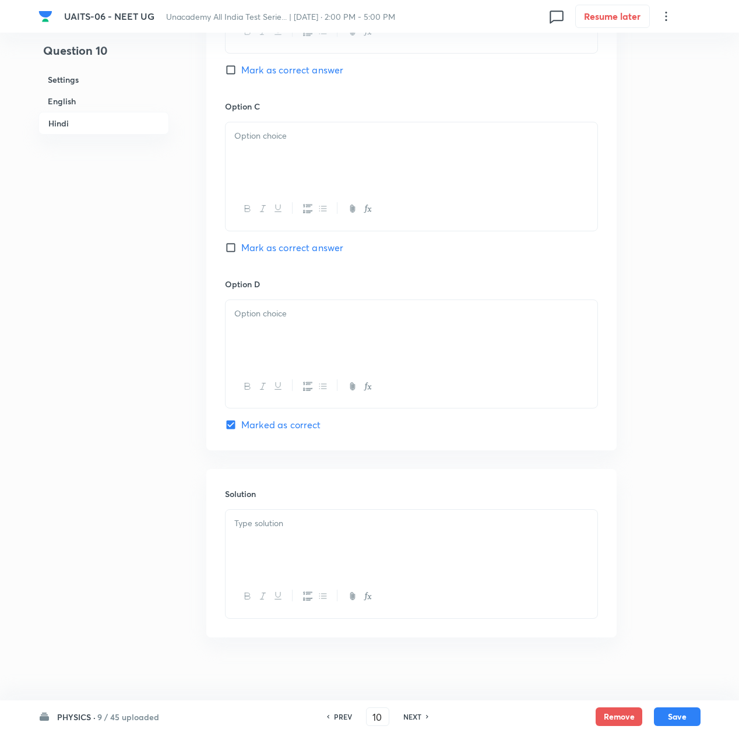
click at [248, 521] on div at bounding box center [412, 542] width 372 height 65
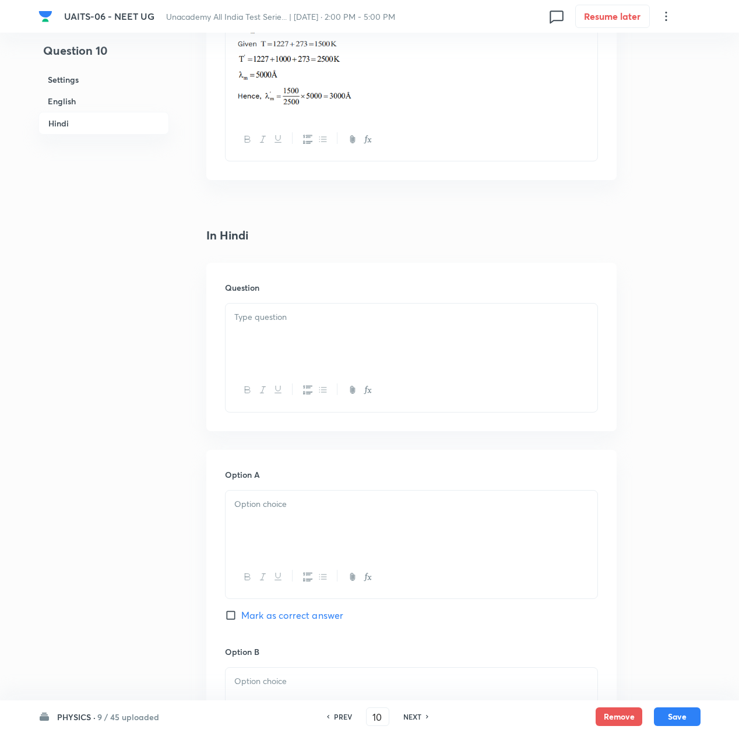
scroll to position [1477, 0]
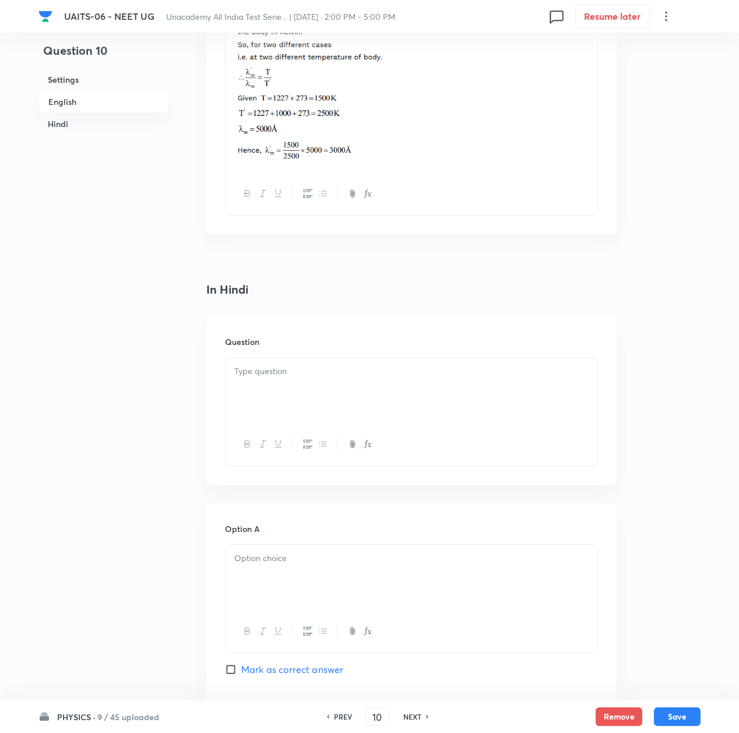
click at [253, 385] on div at bounding box center [412, 390] width 372 height 65
click at [269, 391] on div at bounding box center [412, 390] width 372 height 65
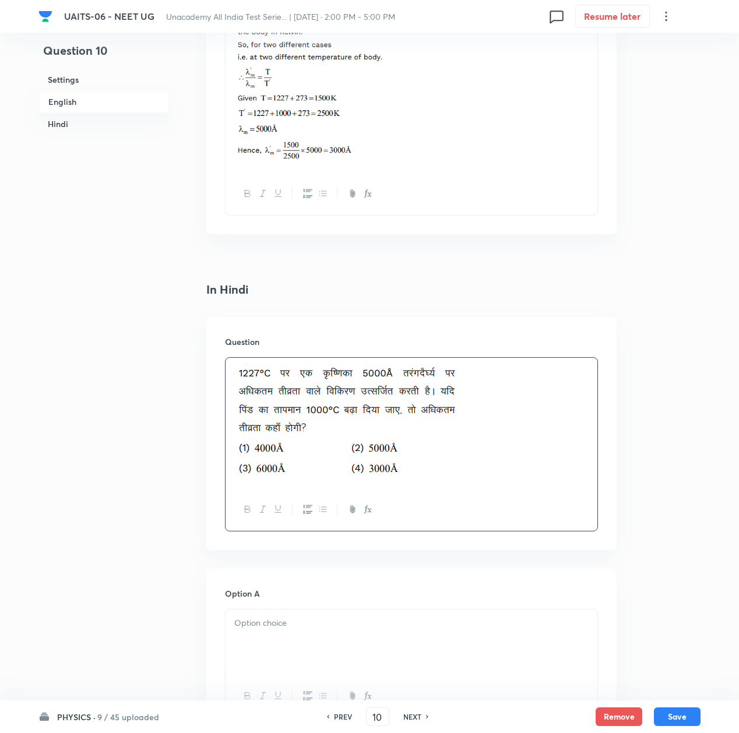
click at [264, 630] on p at bounding box center [411, 623] width 354 height 13
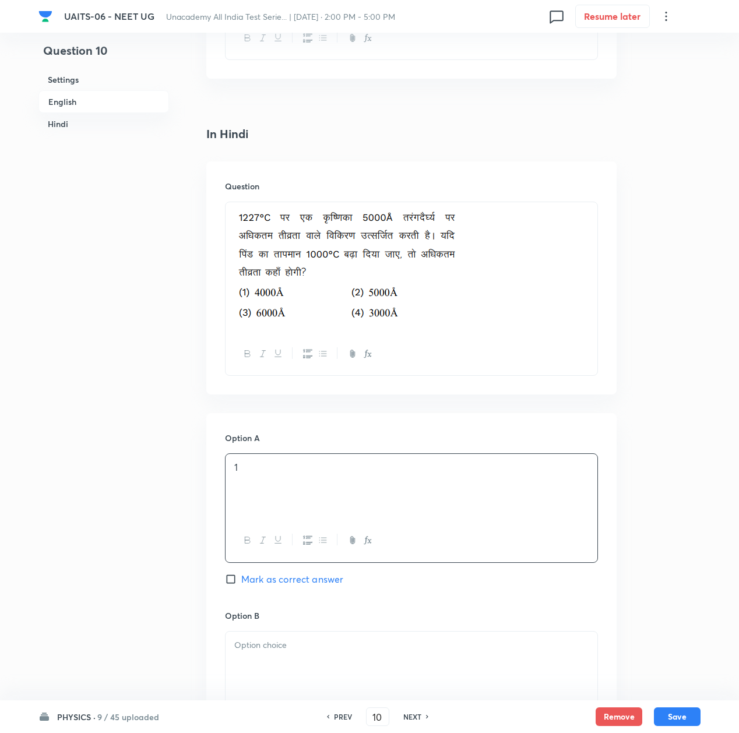
click at [254, 667] on div at bounding box center [412, 664] width 372 height 65
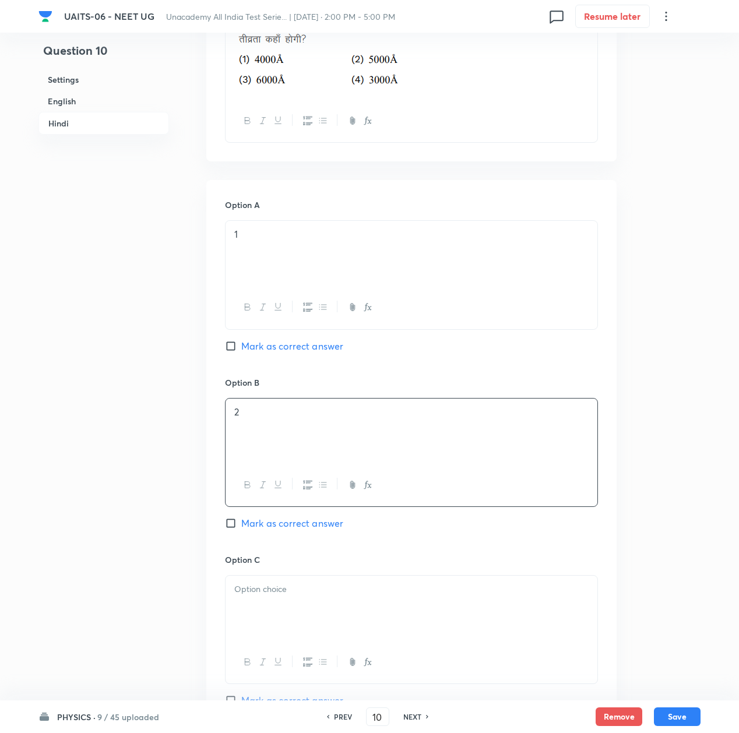
click at [266, 616] on div at bounding box center [412, 608] width 372 height 65
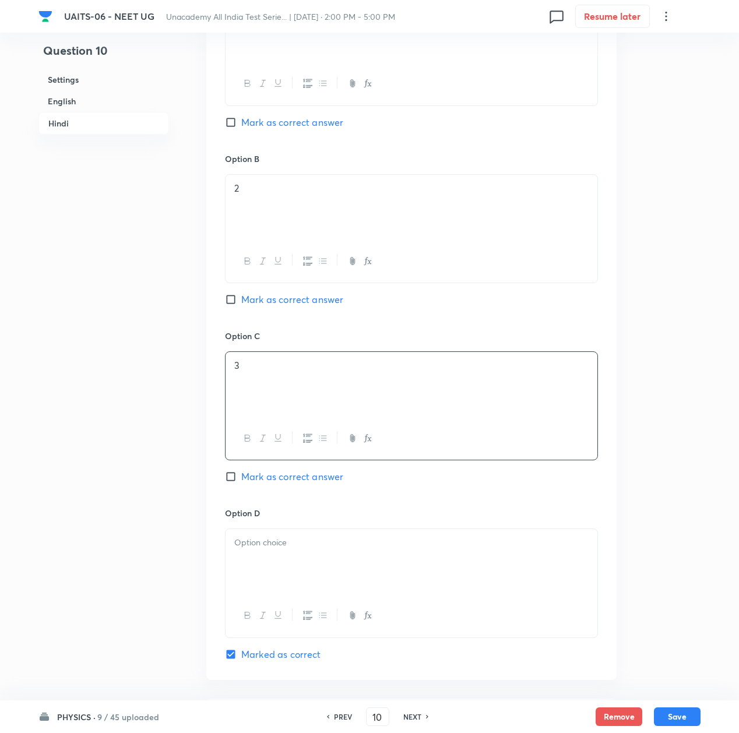
scroll to position [2099, 0]
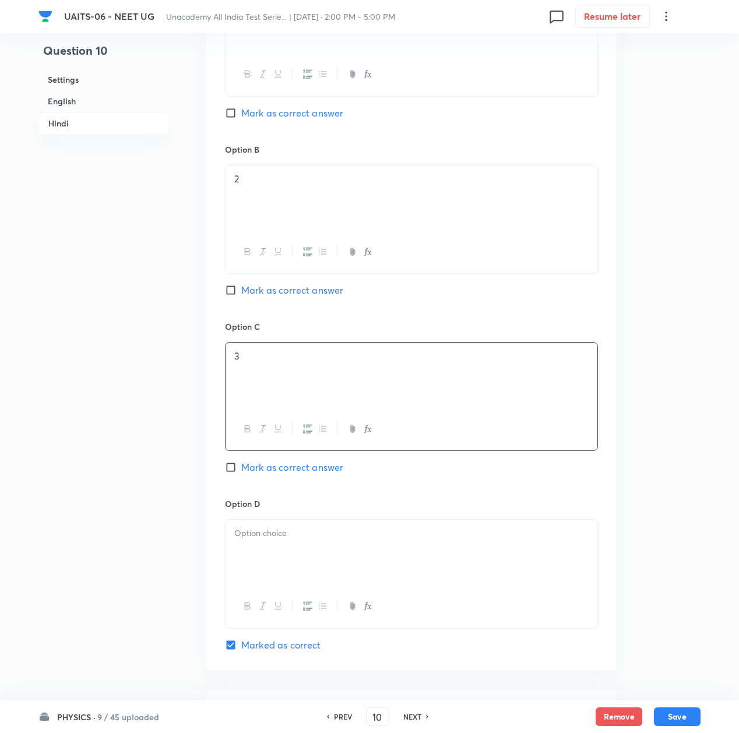
click at [261, 550] on div at bounding box center [412, 552] width 372 height 65
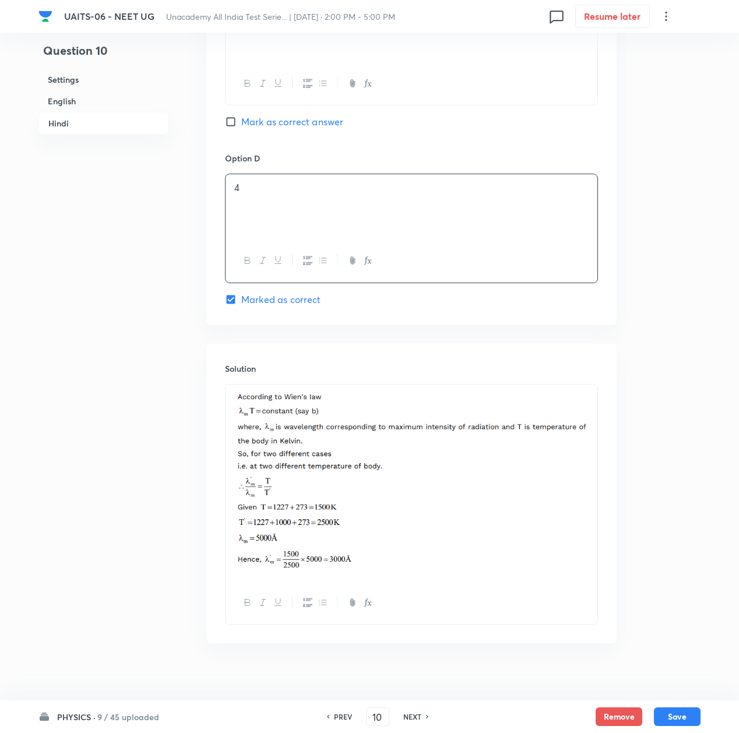
scroll to position [2463, 0]
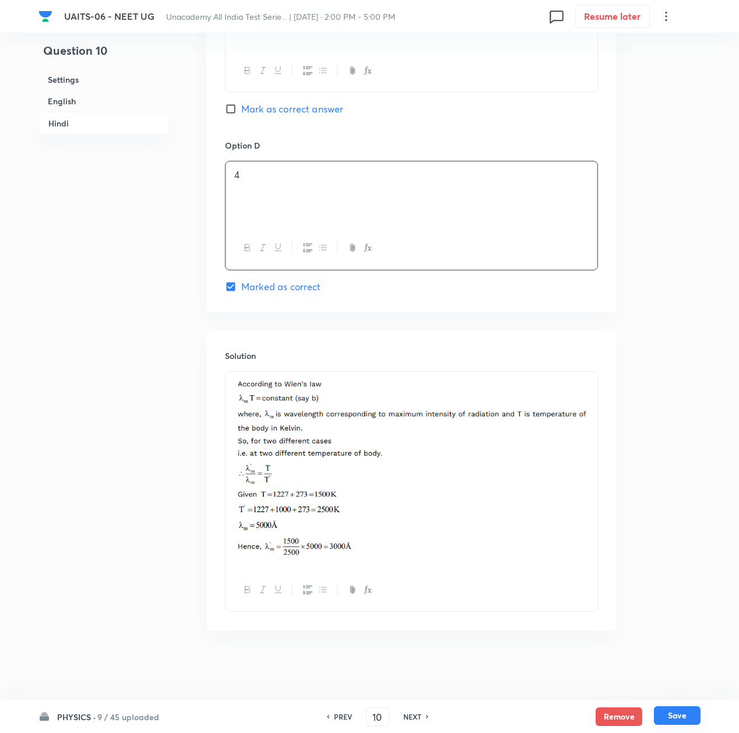
click at [672, 717] on button "Save" at bounding box center [677, 716] width 47 height 19
type input "11"
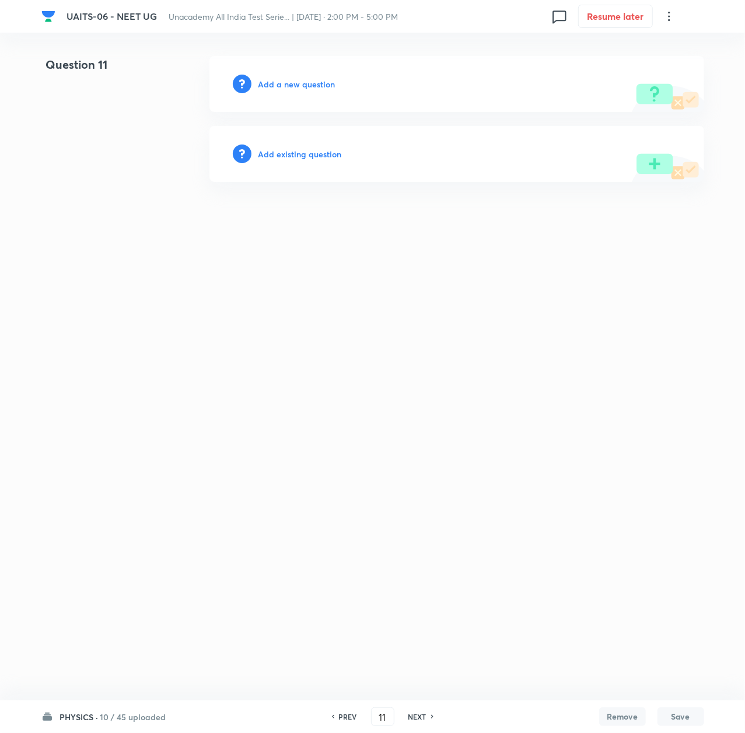
click at [287, 85] on h6 "Add a new question" at bounding box center [296, 84] width 77 height 12
click at [287, 85] on h6 "Choose a question type" at bounding box center [303, 84] width 90 height 12
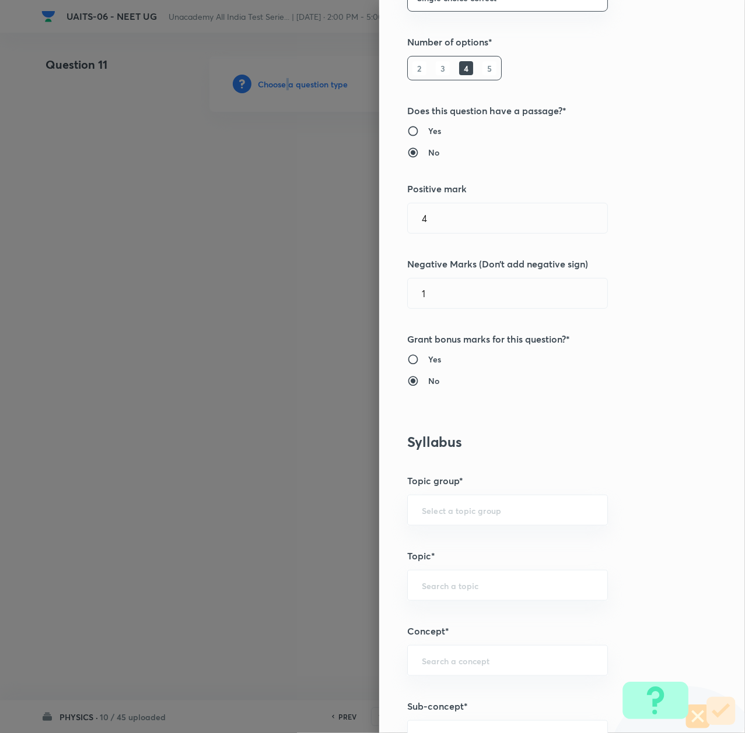
scroll to position [544, 0]
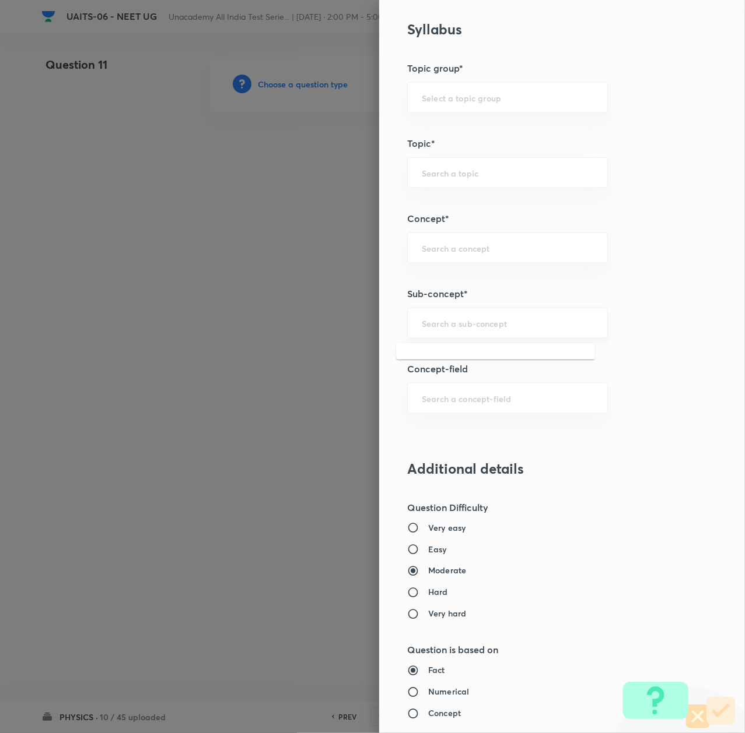
click at [422, 328] on input "text" at bounding box center [507, 323] width 171 height 11
paste input "Thermal Properties of Matter"
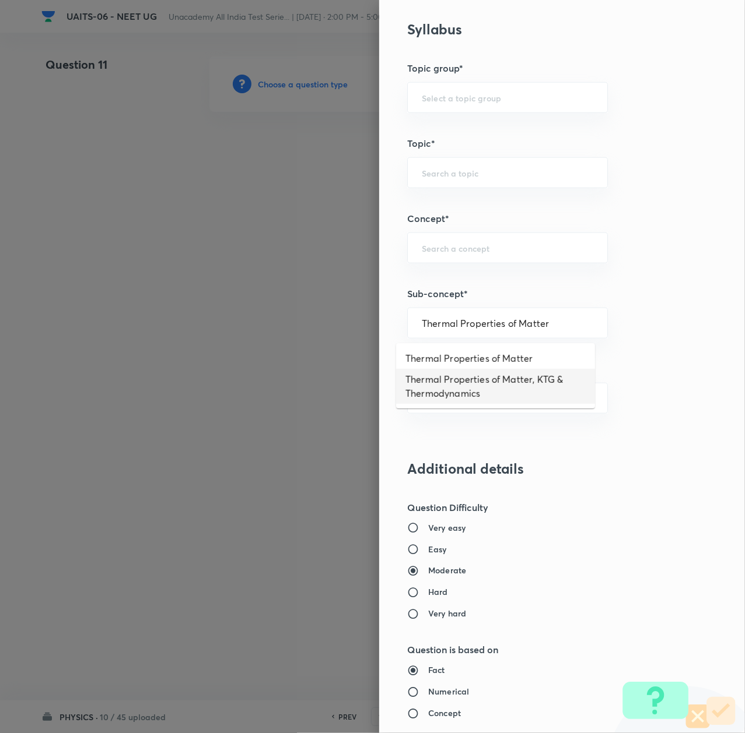
click at [432, 392] on li "Thermal Properties of Matter, KTG & Thermodynamics" at bounding box center [495, 386] width 199 height 35
type input "Thermal Properties of Matter, KTG & Thermodynamics"
type input "Physics"
type input "Thermal Properties of Matter, KTG & Thermodynamics"
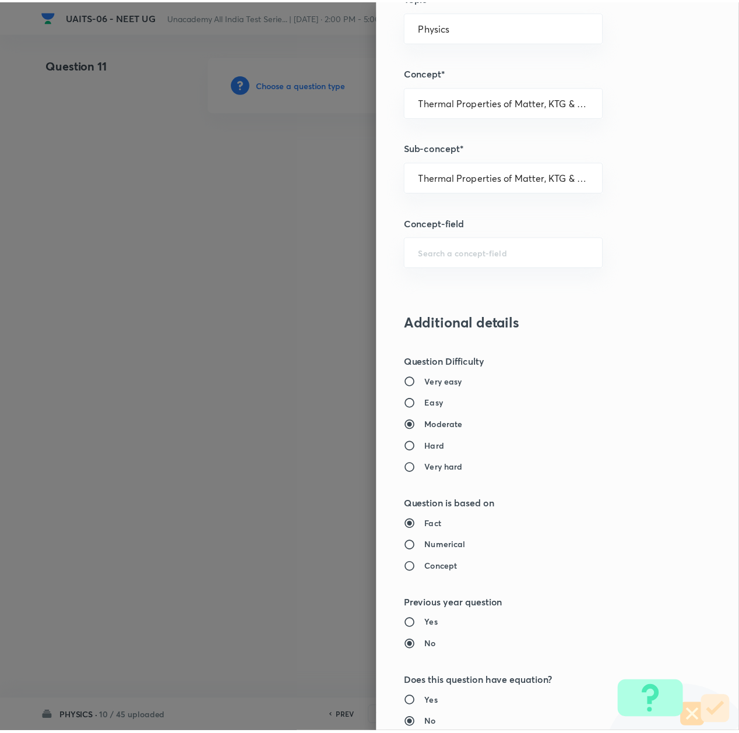
scroll to position [936, 0]
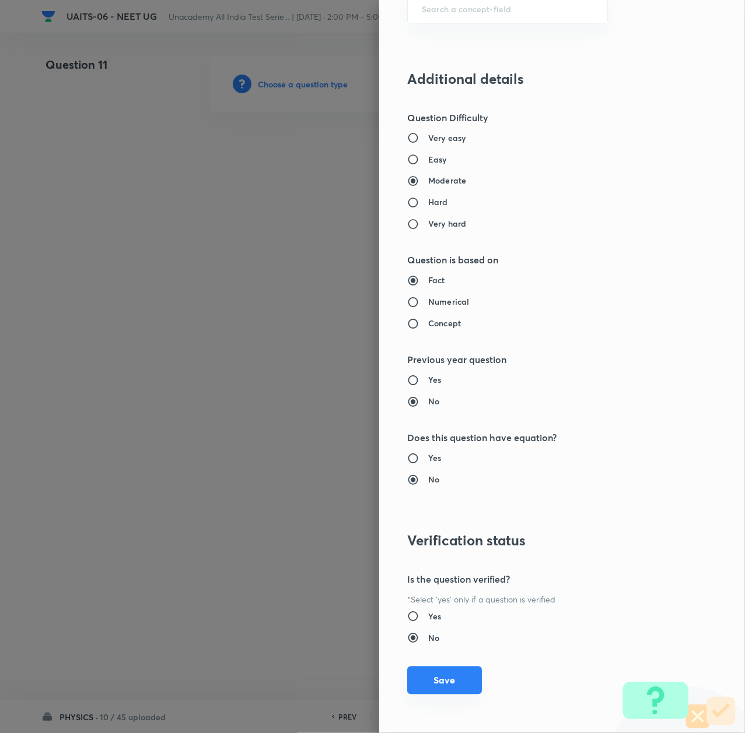
click at [434, 684] on button "Save" at bounding box center [444, 681] width 75 height 28
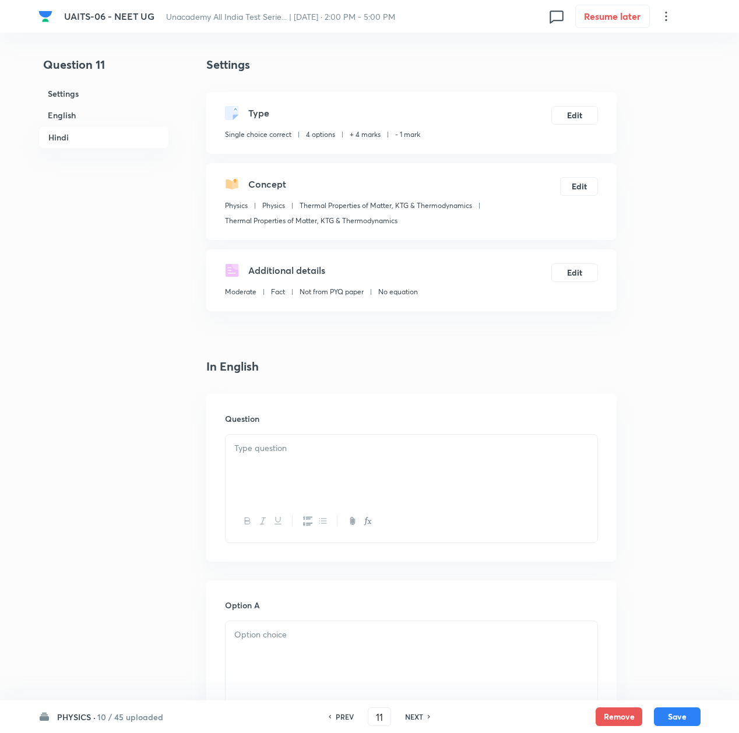
click at [363, 457] on div at bounding box center [412, 467] width 372 height 65
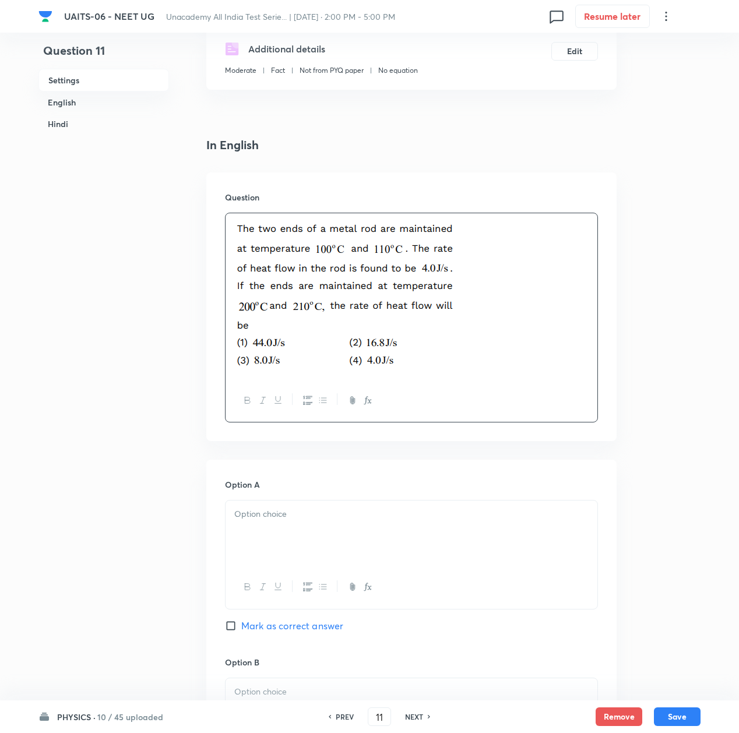
scroll to position [311, 0]
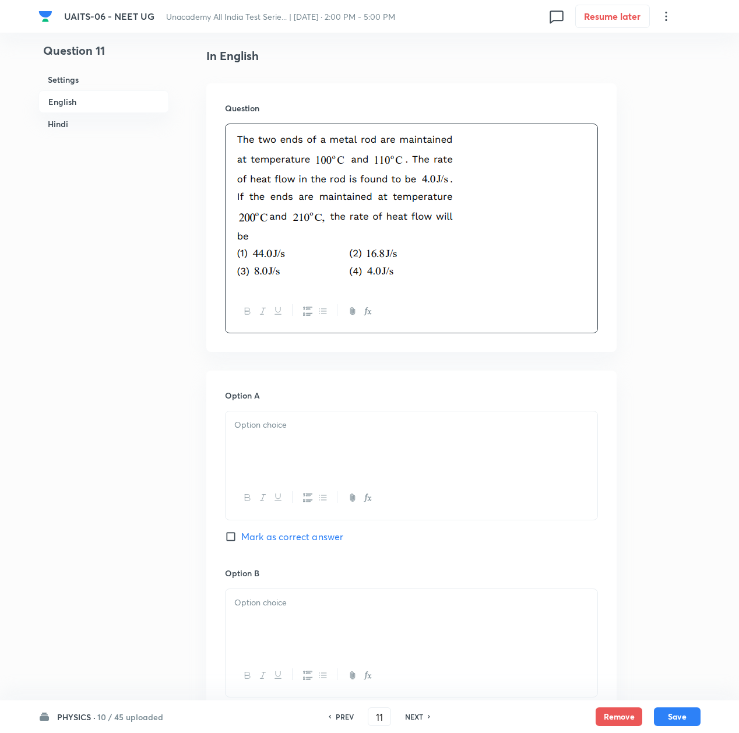
click at [300, 436] on div at bounding box center [412, 444] width 372 height 65
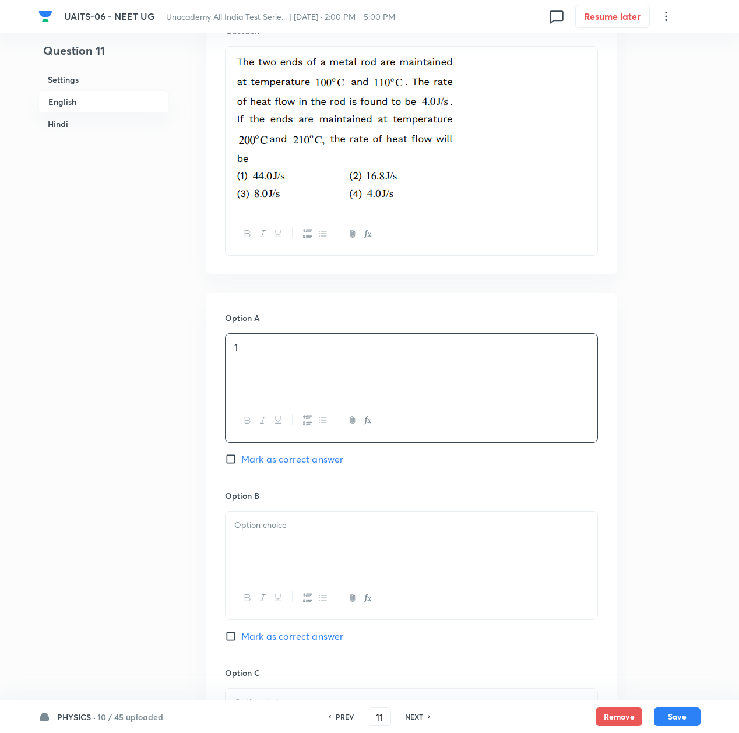
click at [245, 528] on p at bounding box center [411, 525] width 354 height 13
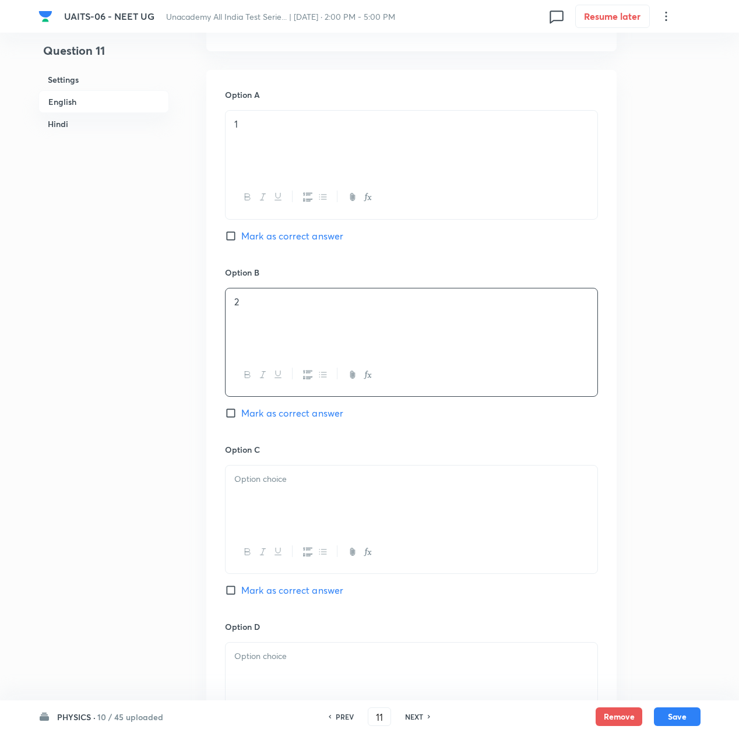
scroll to position [622, 0]
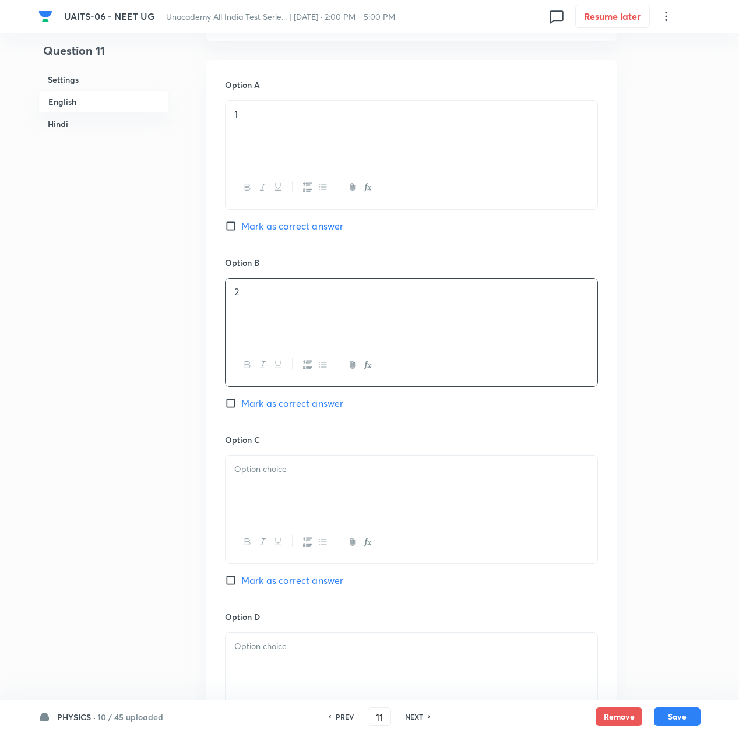
click at [253, 486] on div at bounding box center [412, 488] width 372 height 65
click at [266, 662] on div at bounding box center [412, 665] width 372 height 65
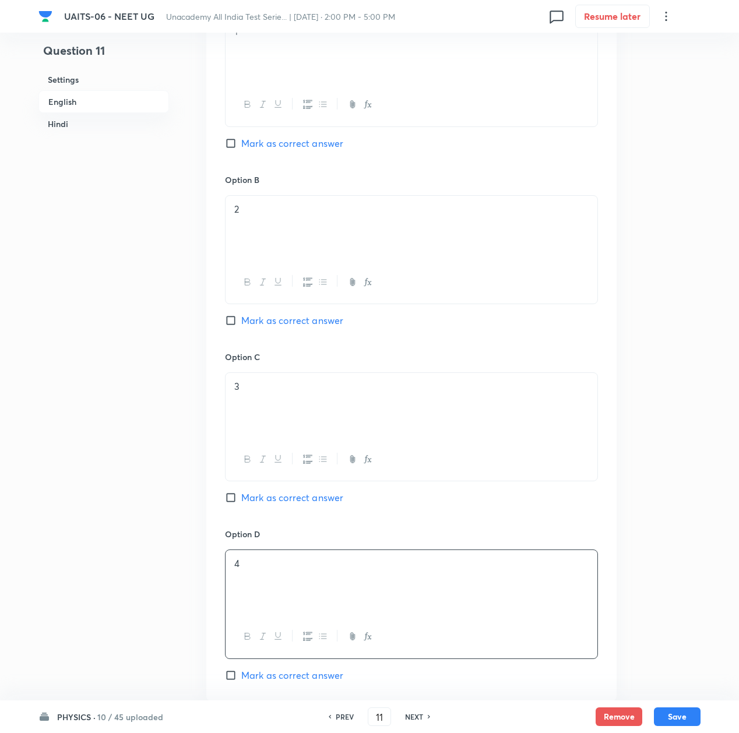
scroll to position [777, 0]
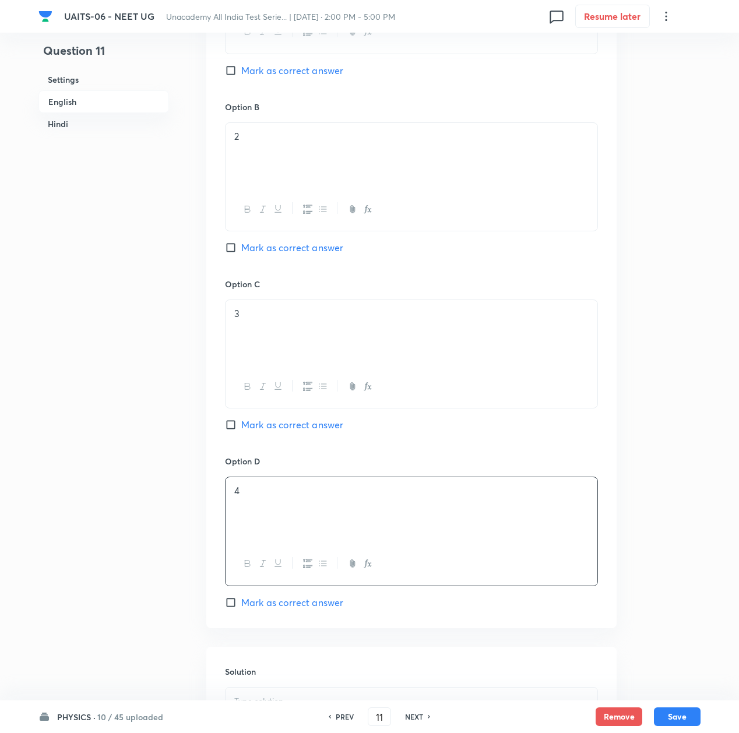
click at [280, 608] on span "Mark as correct answer" at bounding box center [292, 603] width 102 height 14
click at [241, 608] on input "Mark as correct answer" at bounding box center [233, 603] width 16 height 12
checkbox input "true"
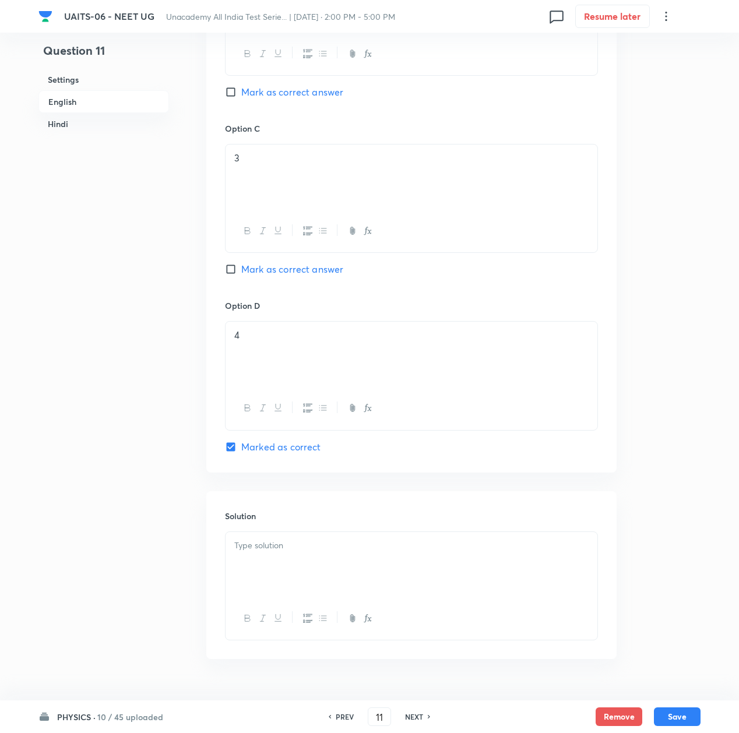
click at [282, 560] on div at bounding box center [412, 564] width 372 height 65
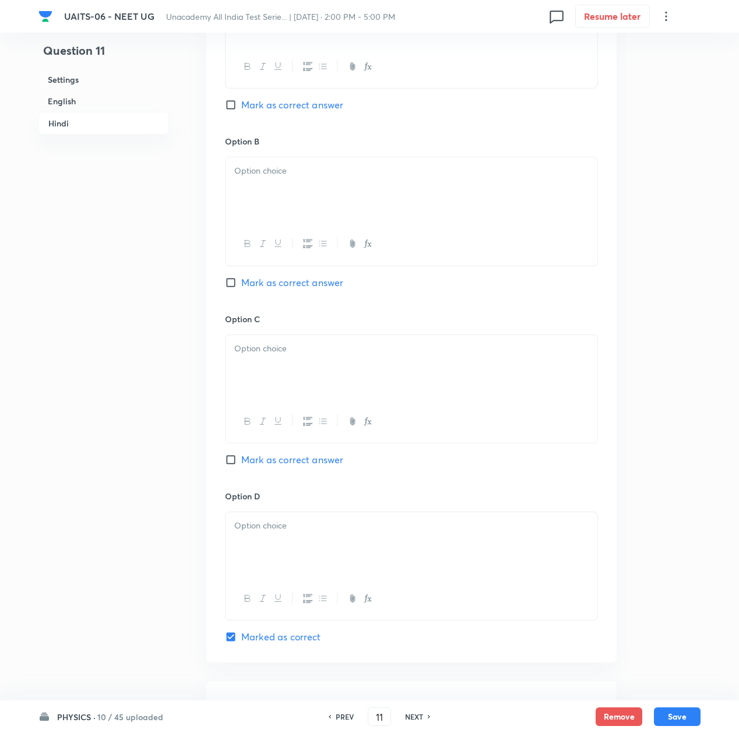
scroll to position [2246, 0]
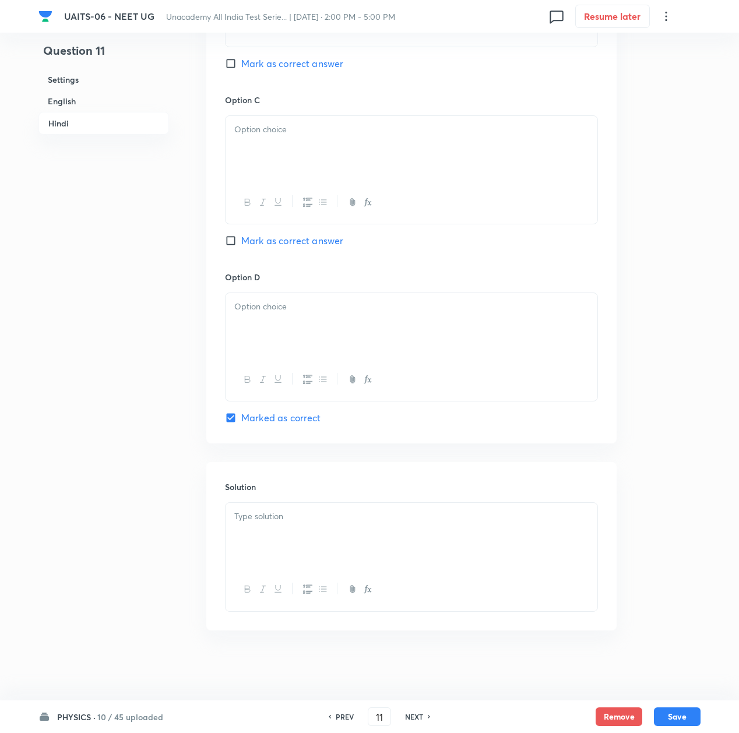
click at [283, 555] on div at bounding box center [412, 535] width 372 height 65
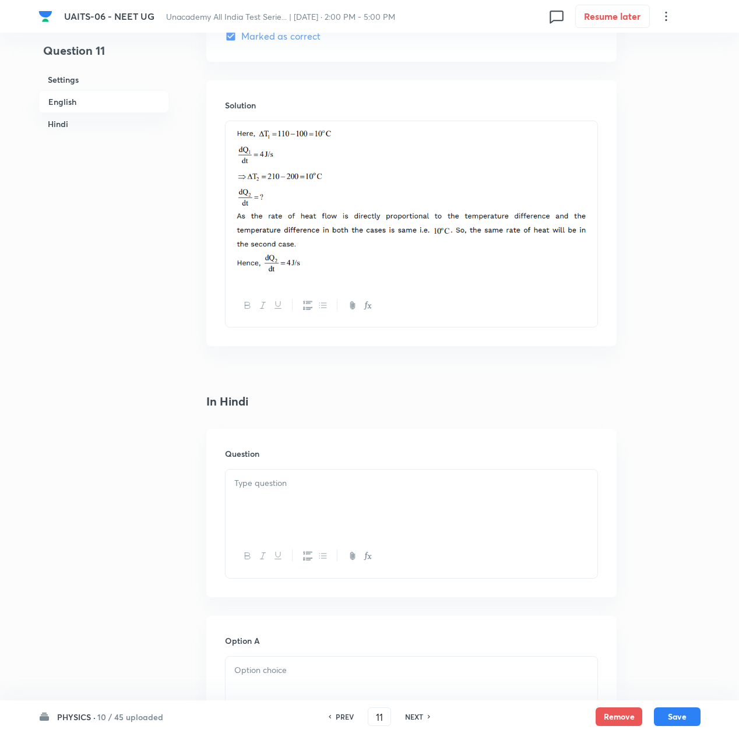
scroll to position [1313, 0]
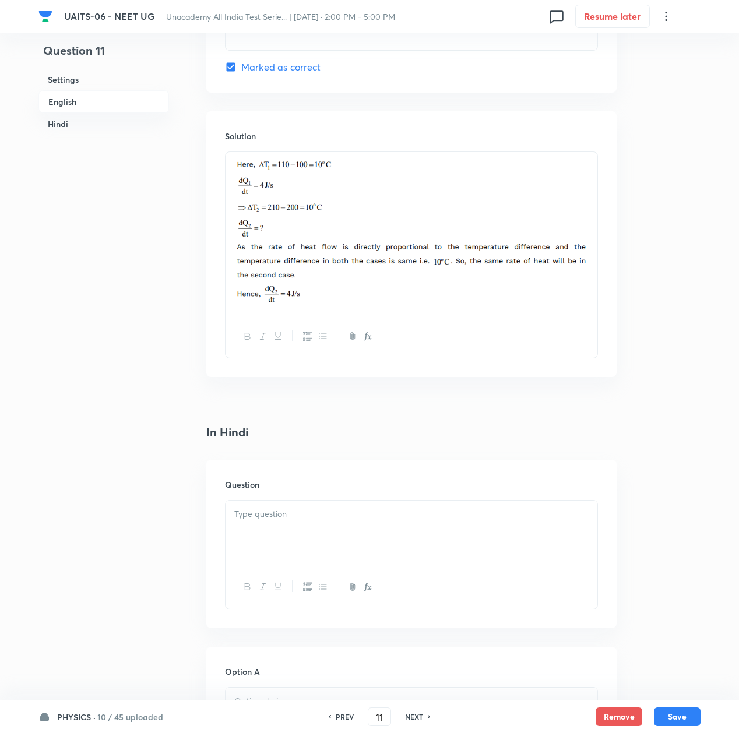
click at [281, 533] on div at bounding box center [412, 533] width 372 height 65
click at [272, 514] on p at bounding box center [411, 514] width 354 height 13
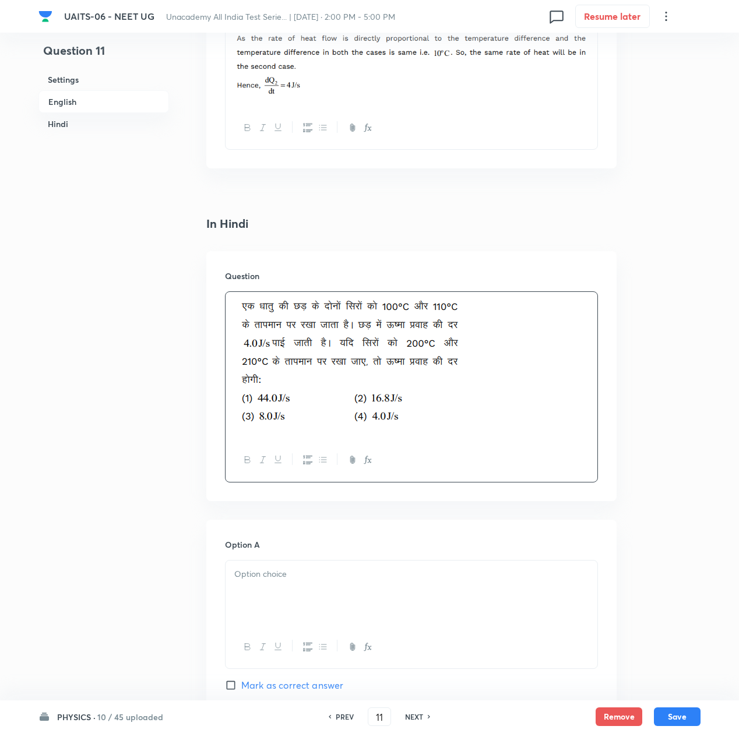
scroll to position [1546, 0]
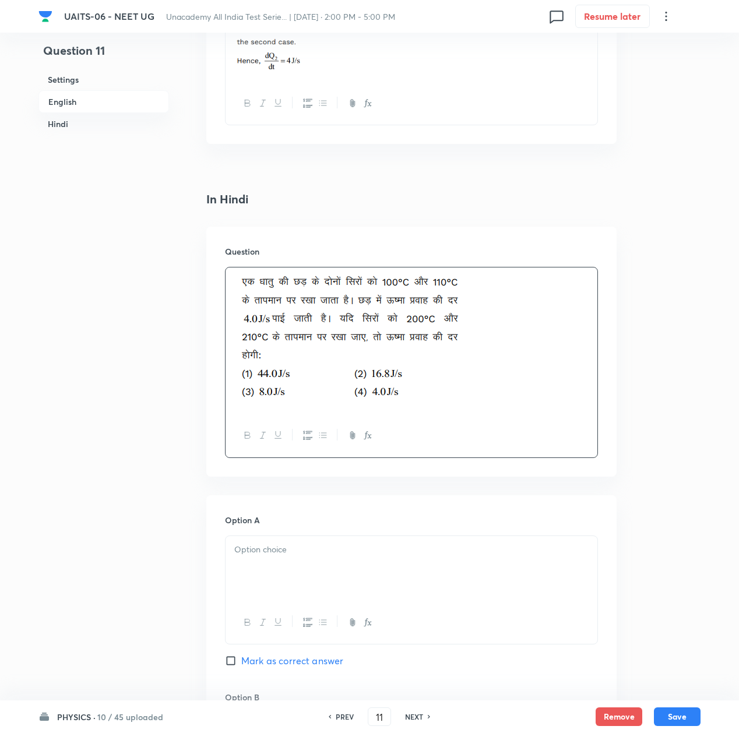
click at [279, 574] on div at bounding box center [412, 568] width 372 height 65
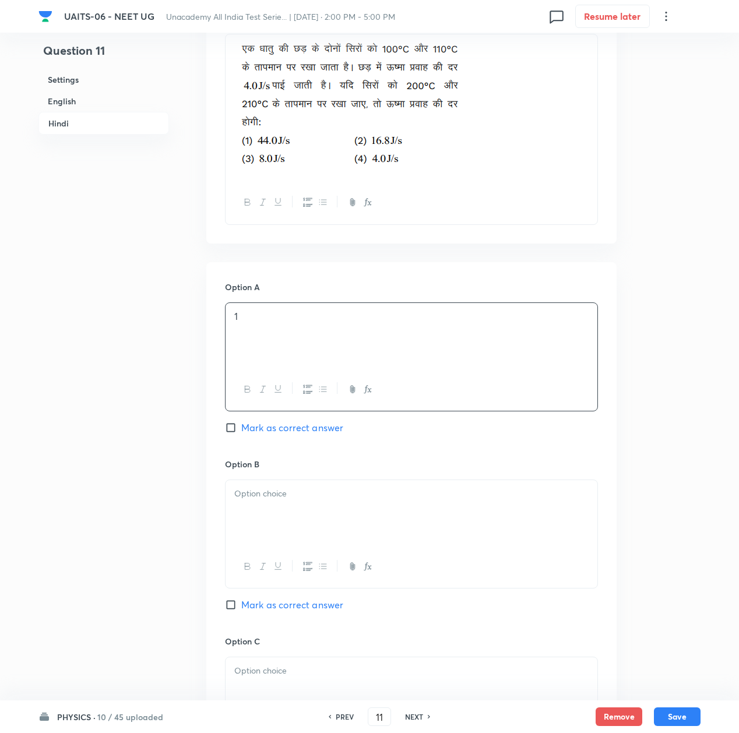
click at [264, 509] on div at bounding box center [412, 512] width 372 height 65
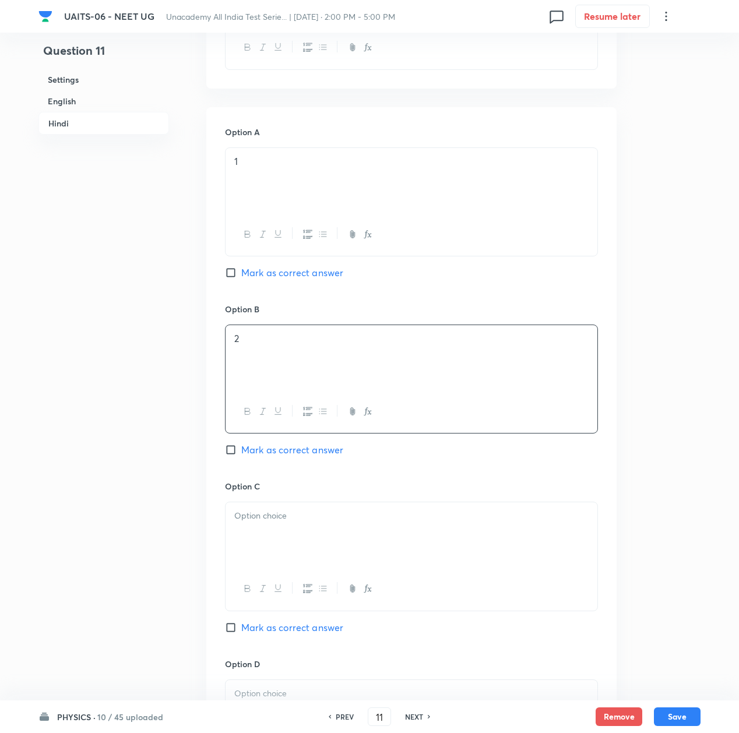
click at [259, 528] on div at bounding box center [412, 535] width 372 height 65
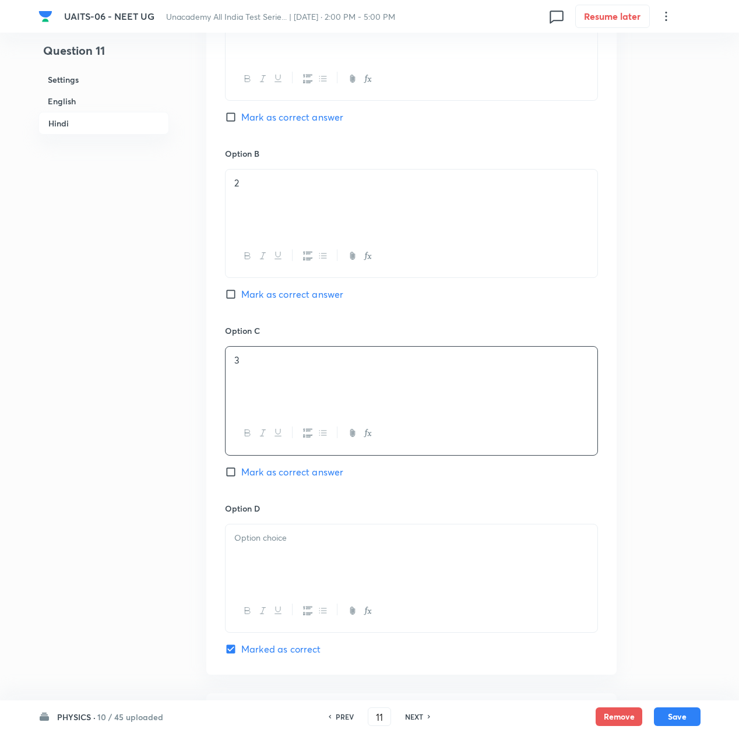
click at [268, 572] on div at bounding box center [412, 557] width 372 height 65
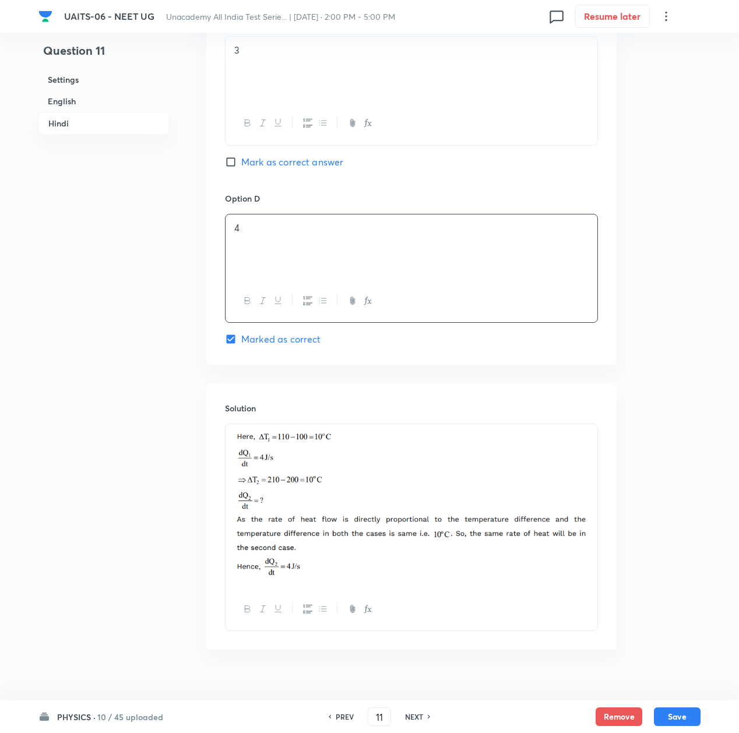
scroll to position [2425, 0]
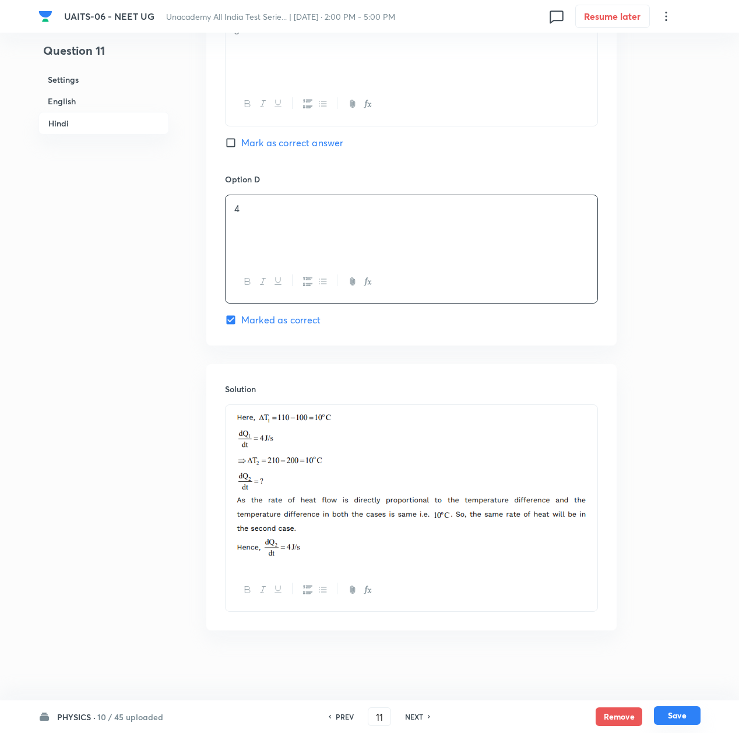
click at [690, 718] on button "Save" at bounding box center [677, 716] width 47 height 19
type input "12"
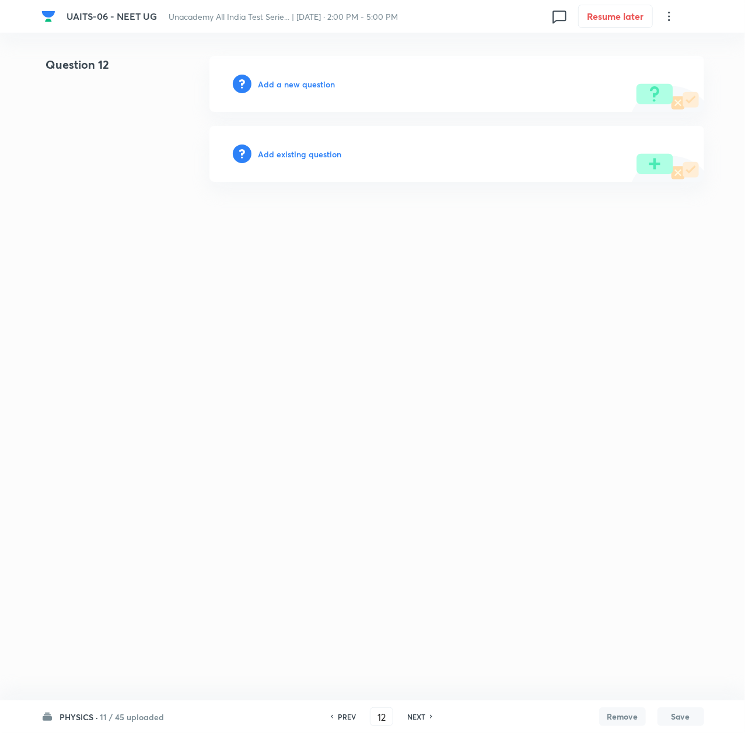
click at [285, 80] on h6 "Add a new question" at bounding box center [296, 84] width 77 height 12
click at [285, 80] on h6 "Choose a question type" at bounding box center [303, 84] width 90 height 12
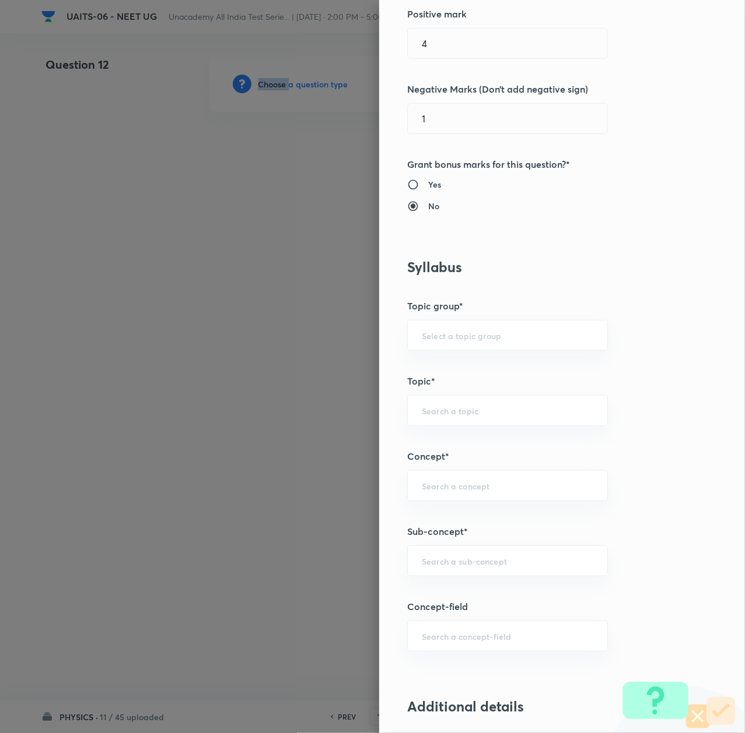
scroll to position [311, 0]
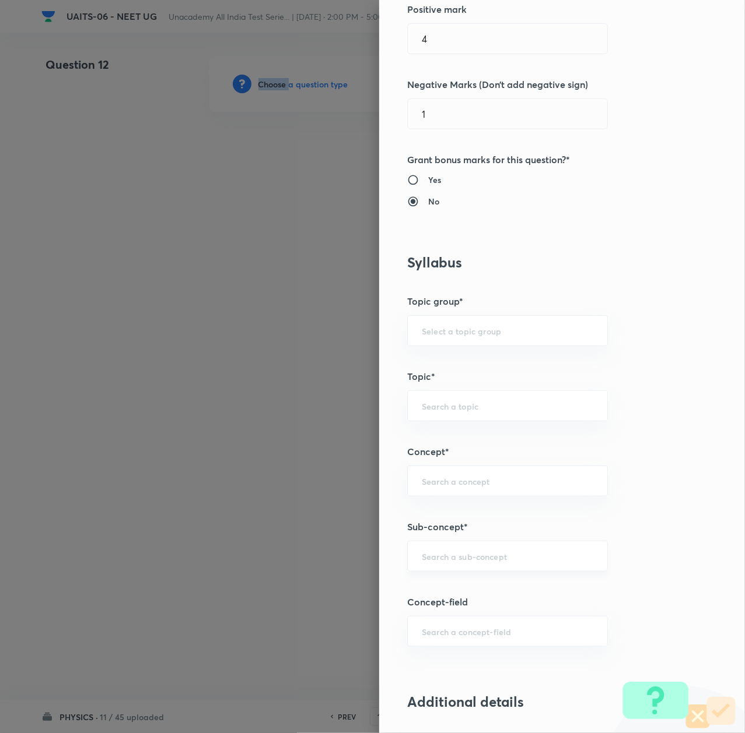
click at [470, 570] on div "​" at bounding box center [507, 556] width 201 height 31
paste input "Thermal Properties of Matter"
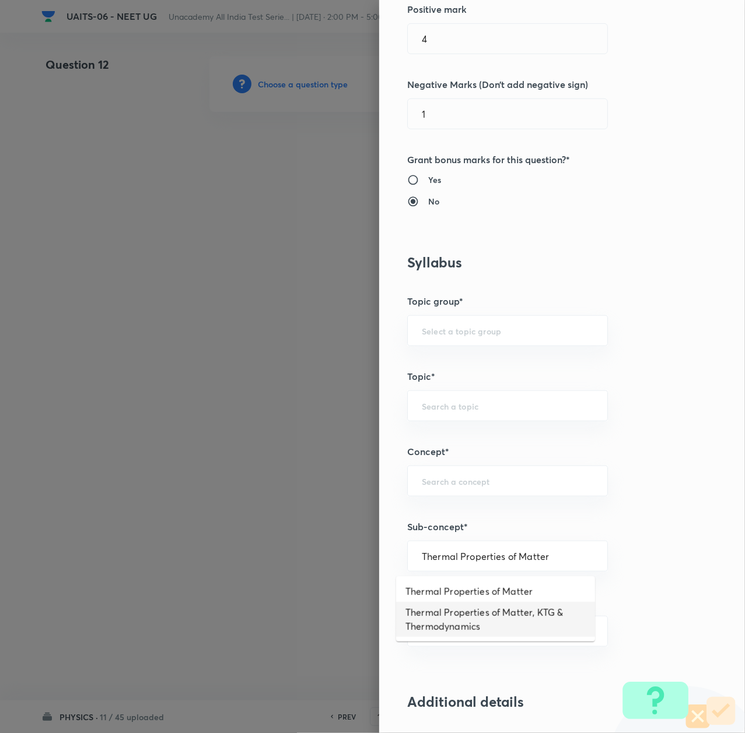
click at [446, 618] on li "Thermal Properties of Matter, KTG & Thermodynamics" at bounding box center [495, 619] width 199 height 35
type input "Thermal Properties of Matter, KTG & Thermodynamics"
type input "Physics"
type input "Thermal Properties of Matter, KTG & Thermodynamics"
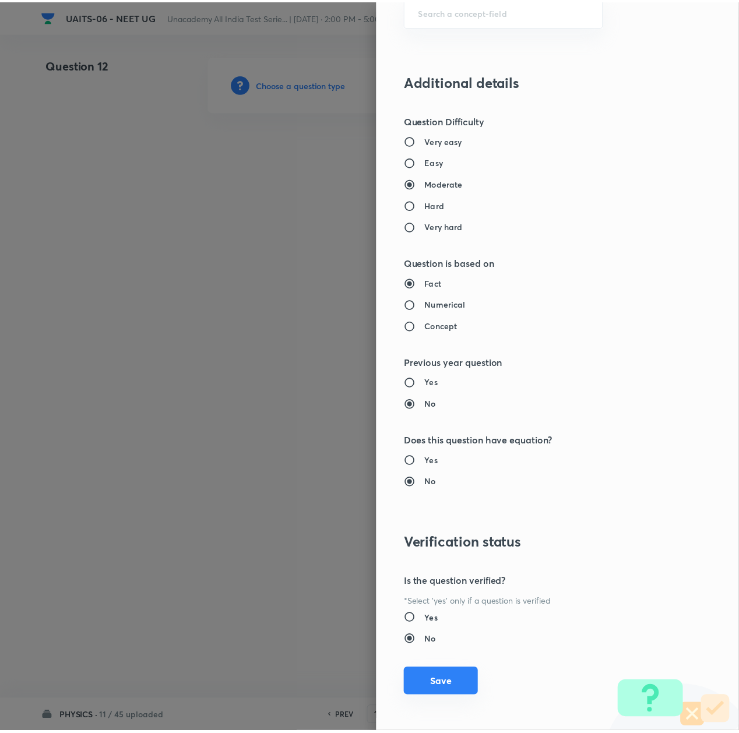
scroll to position [936, 0]
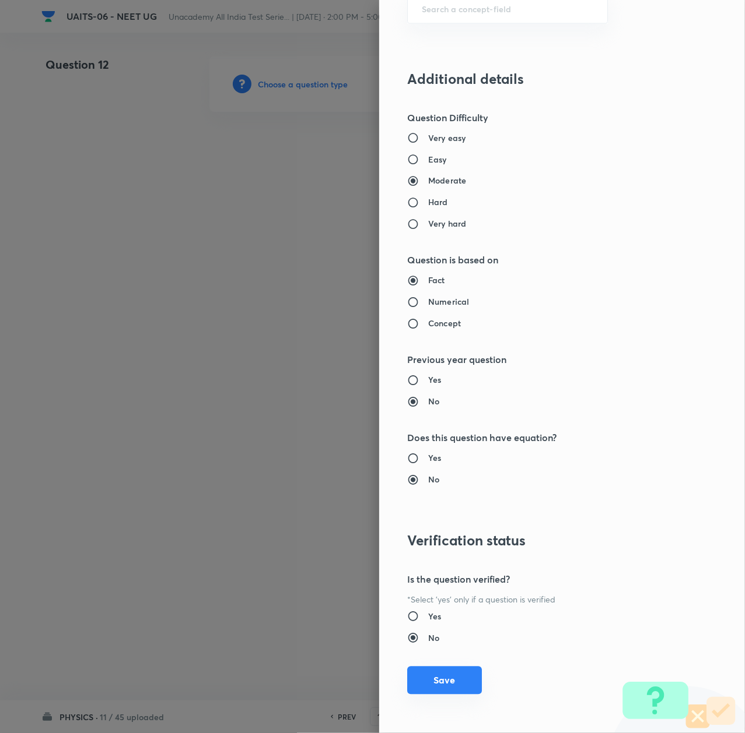
click at [443, 681] on button "Save" at bounding box center [444, 681] width 75 height 28
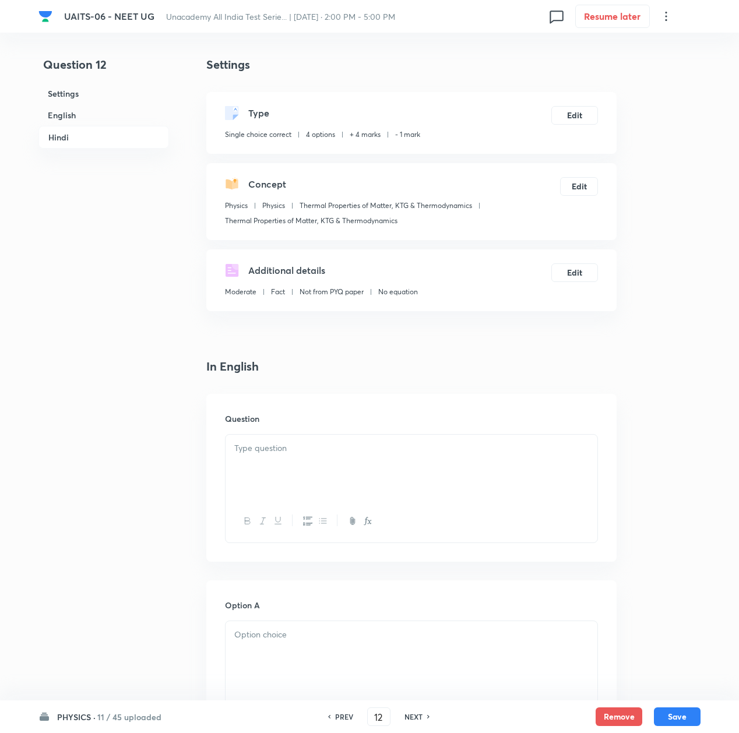
click at [248, 448] on p at bounding box center [411, 448] width 354 height 13
click at [352, 455] on div at bounding box center [412, 467] width 372 height 65
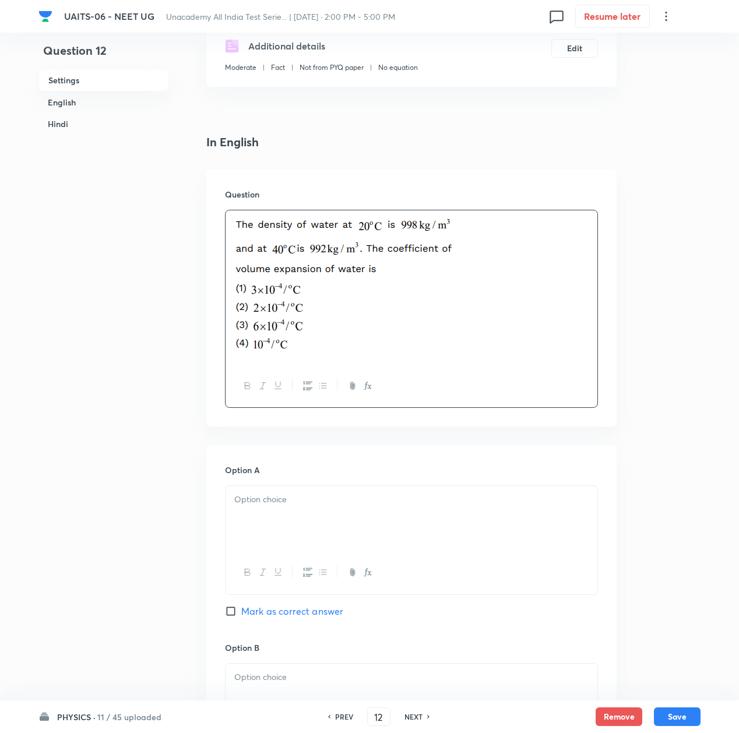
scroll to position [233, 0]
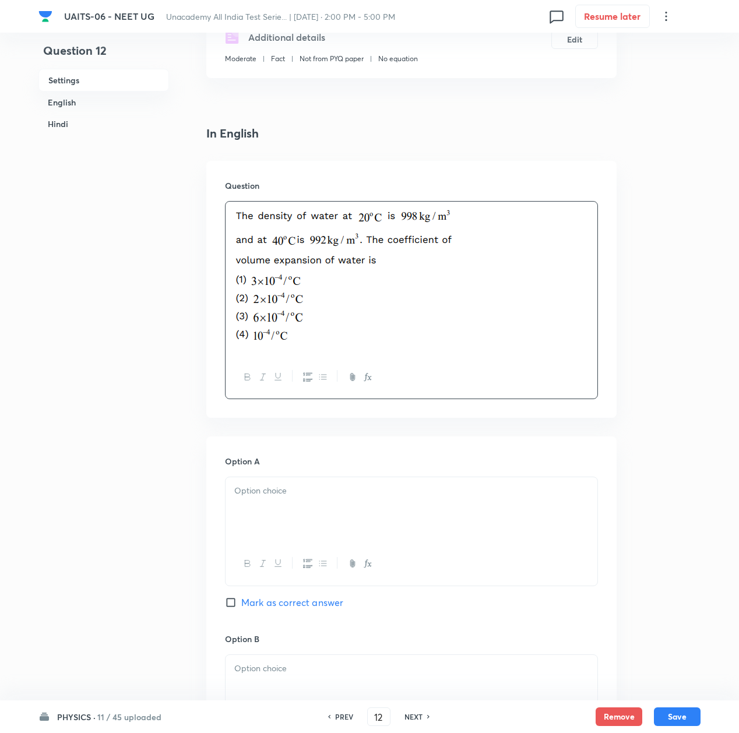
click at [308, 518] on div at bounding box center [412, 510] width 372 height 65
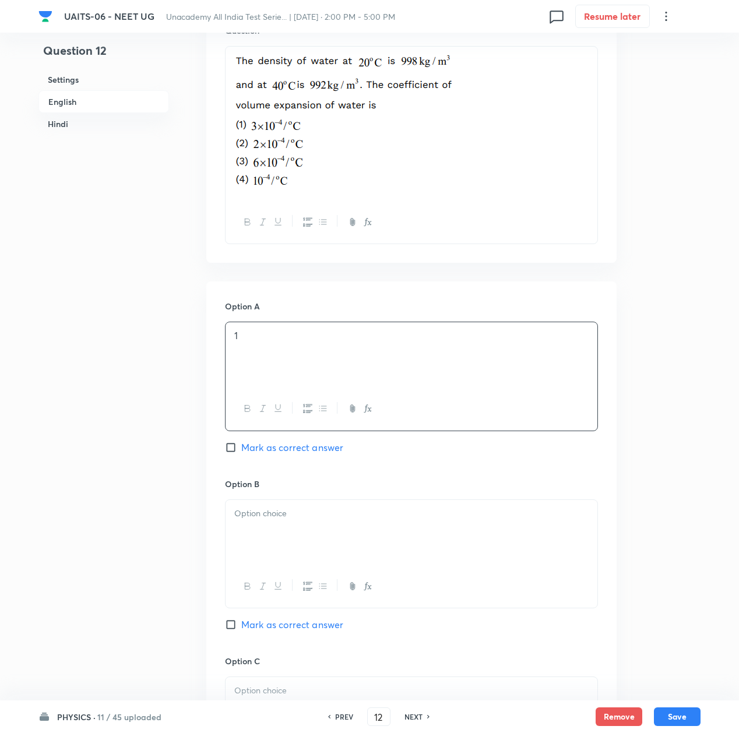
click at [285, 563] on div at bounding box center [412, 532] width 372 height 65
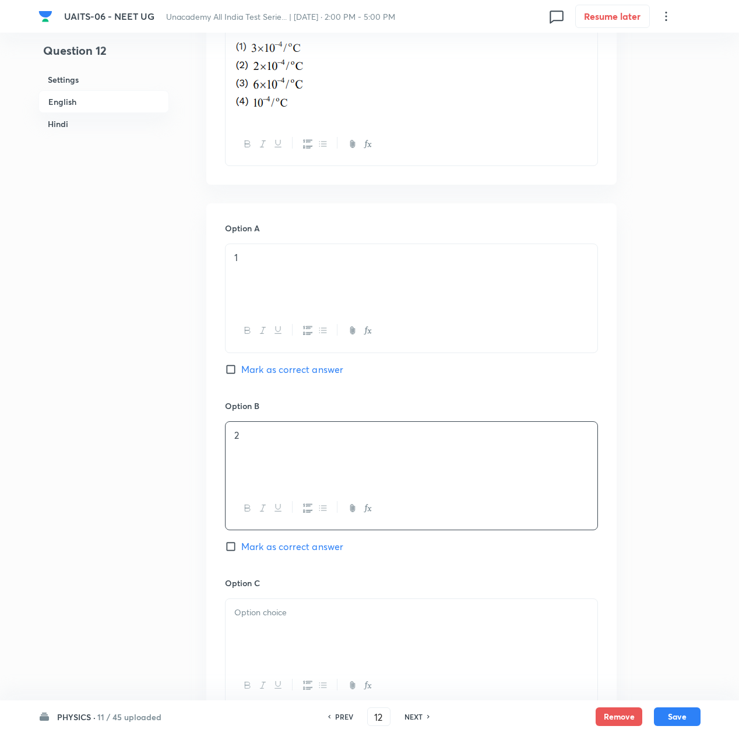
click at [262, 615] on p at bounding box center [411, 612] width 354 height 13
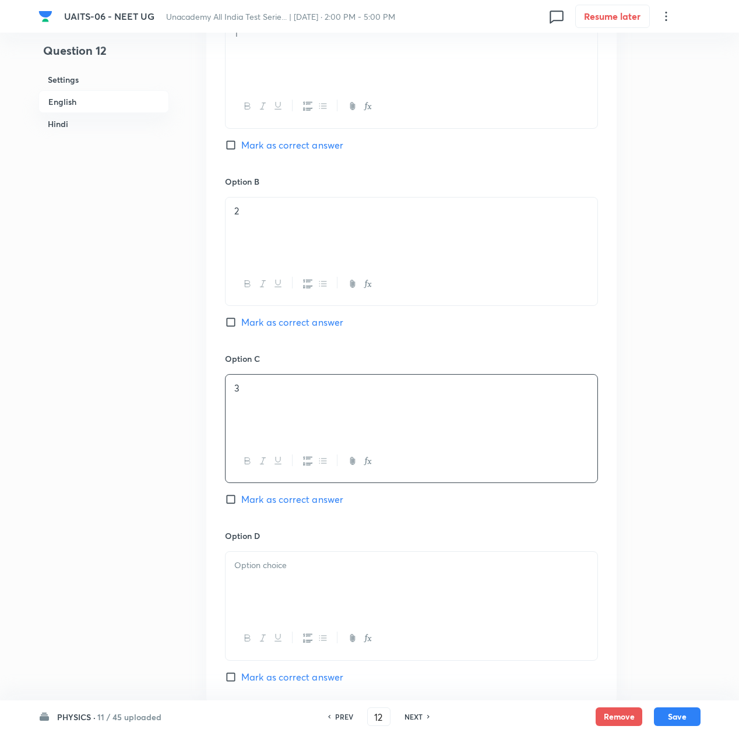
scroll to position [700, 0]
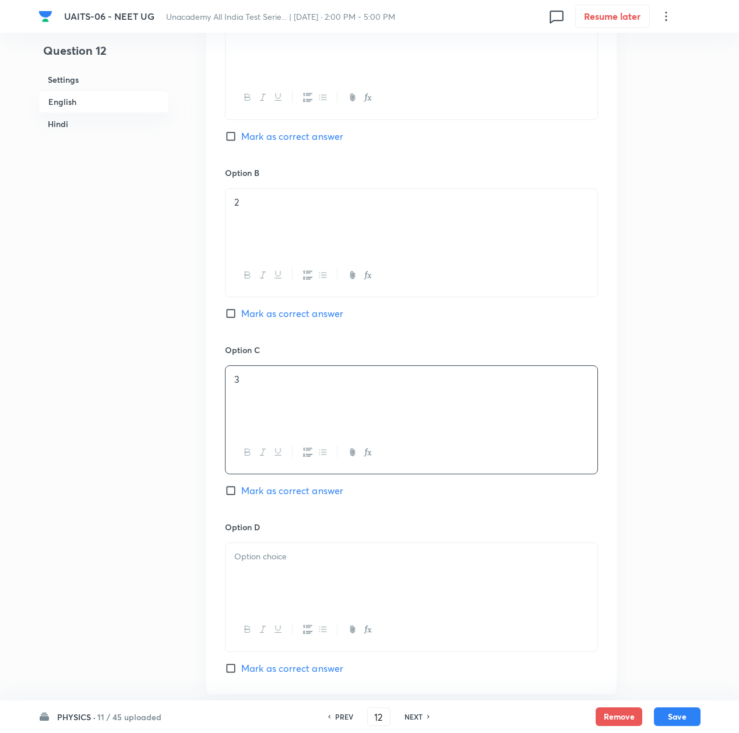
click at [260, 572] on div at bounding box center [412, 575] width 372 height 65
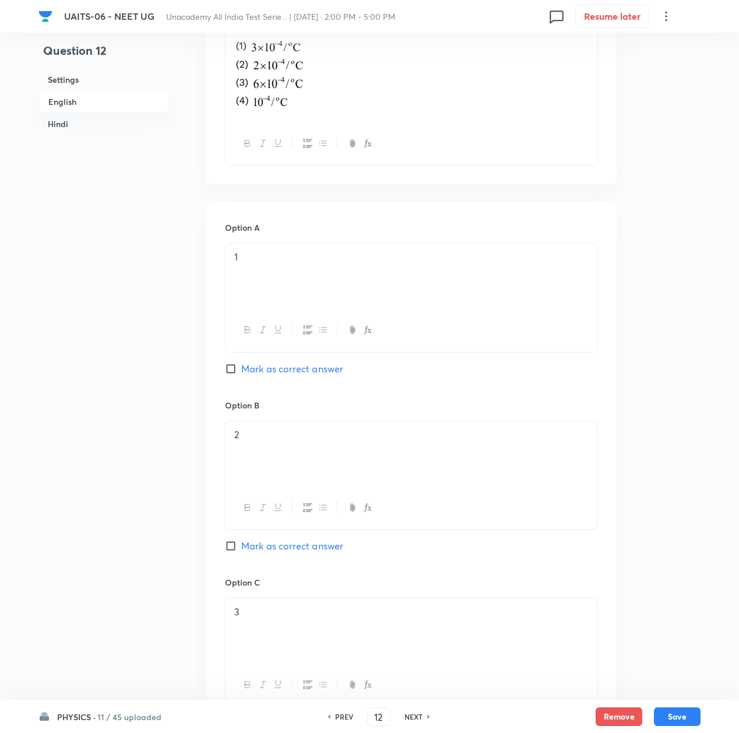
scroll to position [466, 0]
click at [245, 368] on span "Mark as correct answer" at bounding box center [292, 370] width 102 height 14
click at [241, 368] on input "Mark as correct answer" at bounding box center [233, 370] width 16 height 12
checkbox input "true"
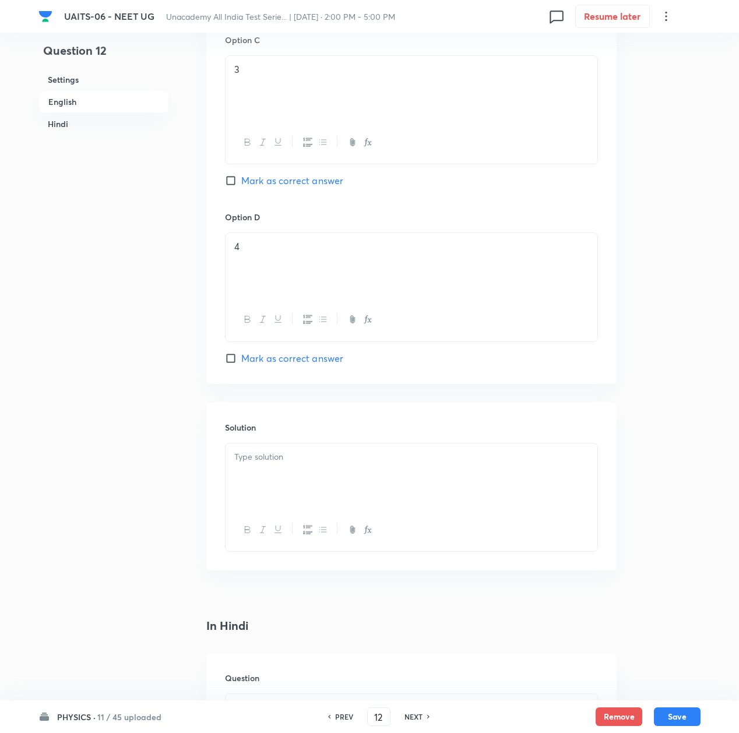
scroll to position [1010, 0]
click at [265, 476] on div at bounding box center [412, 475] width 372 height 65
click at [302, 470] on div at bounding box center [412, 475] width 372 height 65
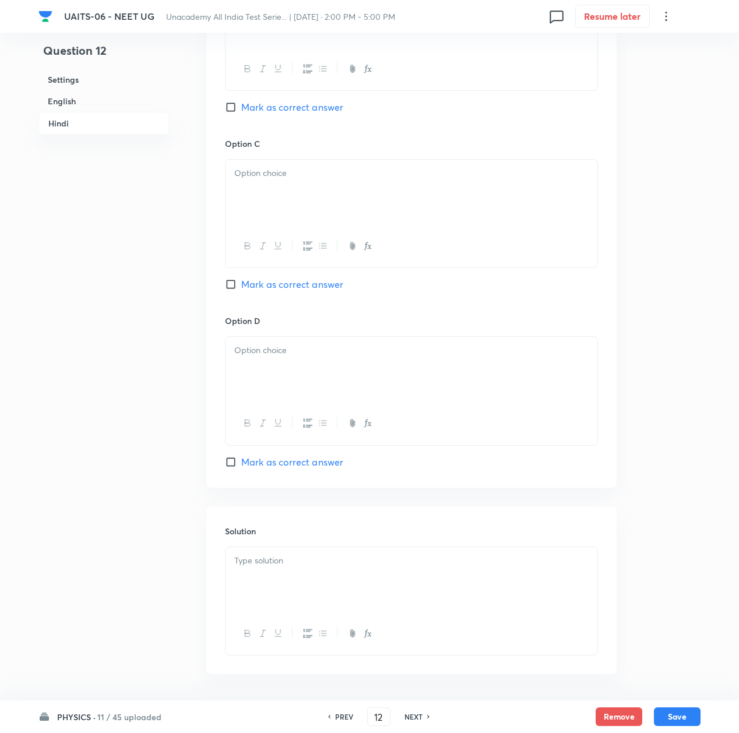
scroll to position [2277, 0]
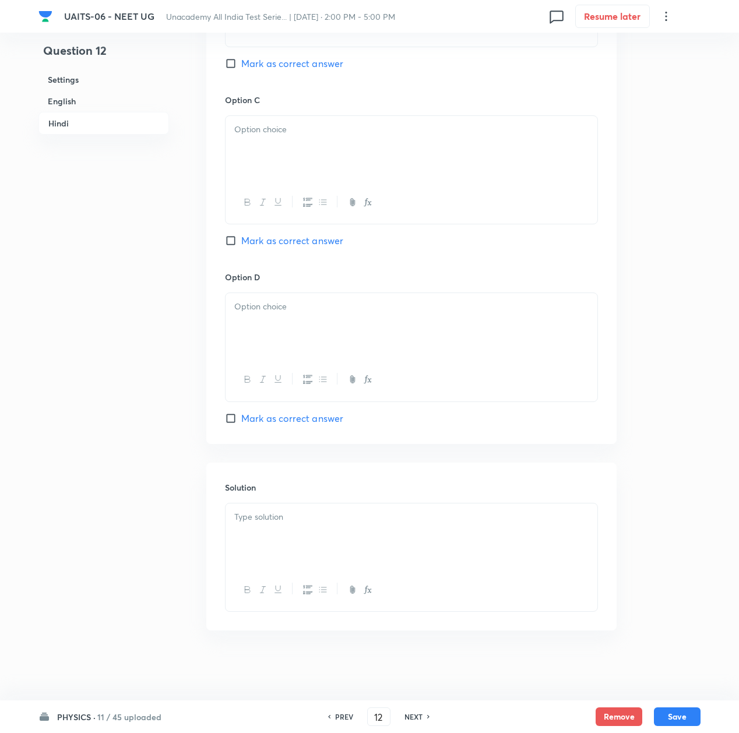
click at [276, 514] on p at bounding box center [411, 517] width 354 height 13
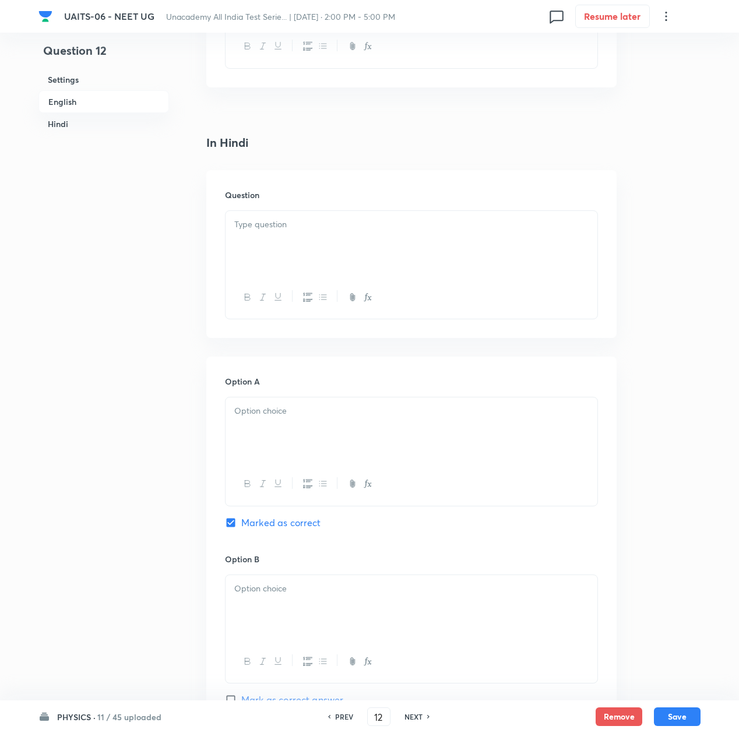
scroll to position [1578, 0]
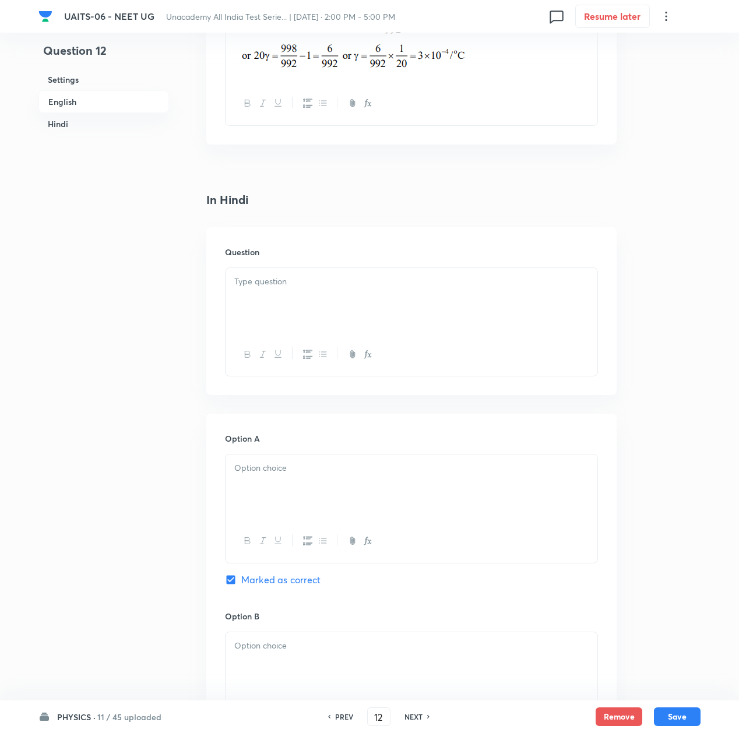
click at [259, 288] on p at bounding box center [411, 281] width 354 height 13
click at [254, 287] on p at bounding box center [411, 281] width 354 height 13
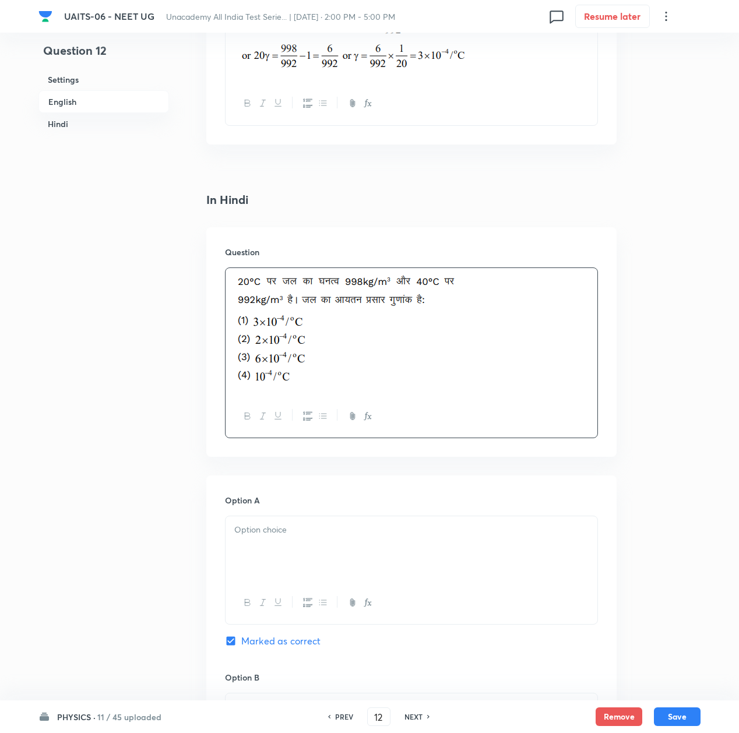
click at [309, 560] on div at bounding box center [412, 549] width 372 height 65
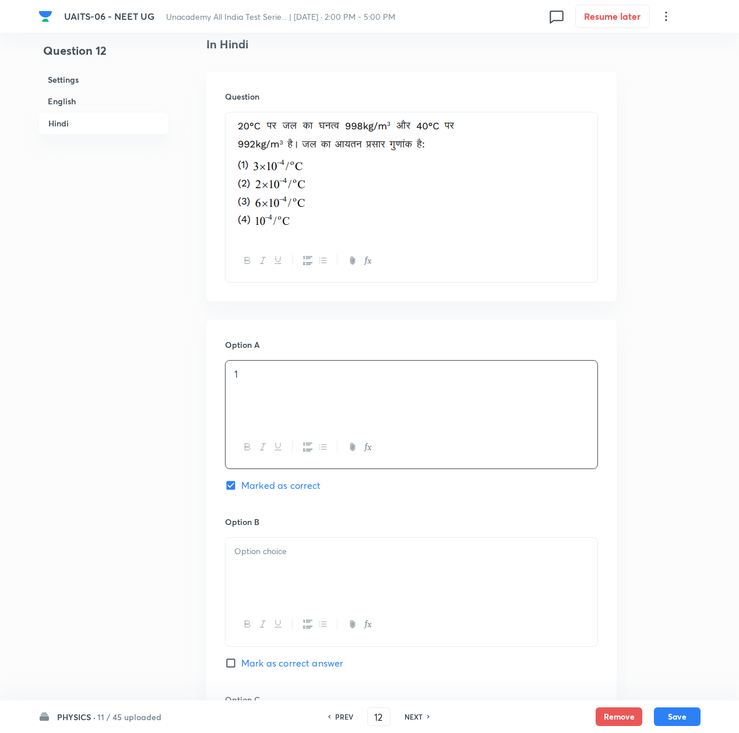
click at [279, 583] on div at bounding box center [412, 570] width 372 height 65
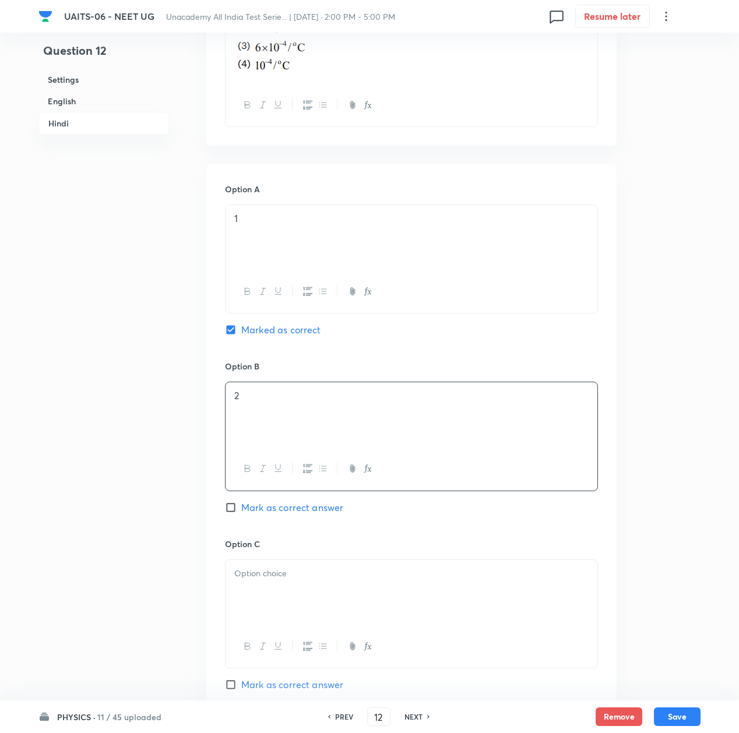
click at [279, 568] on div at bounding box center [412, 592] width 372 height 65
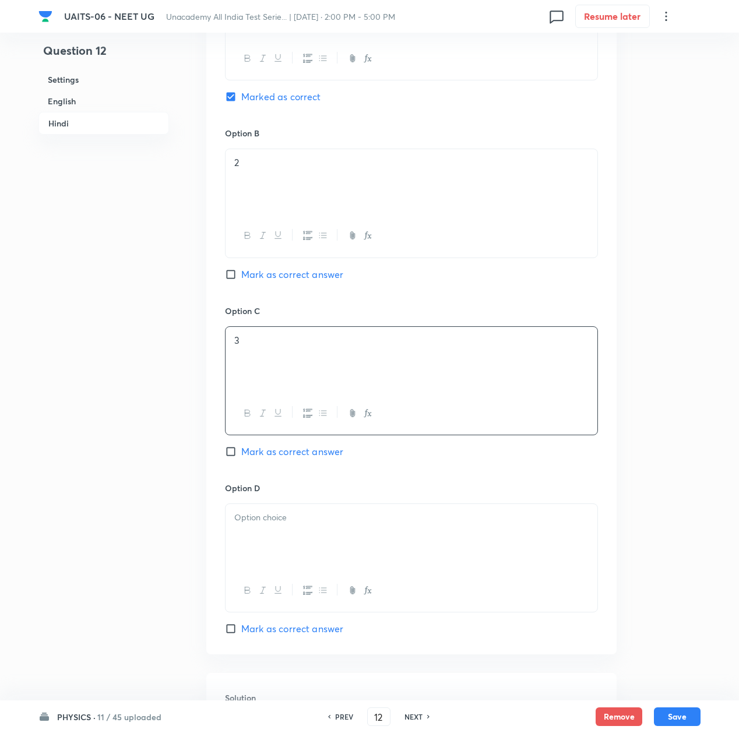
click at [278, 568] on div at bounding box center [412, 536] width 372 height 65
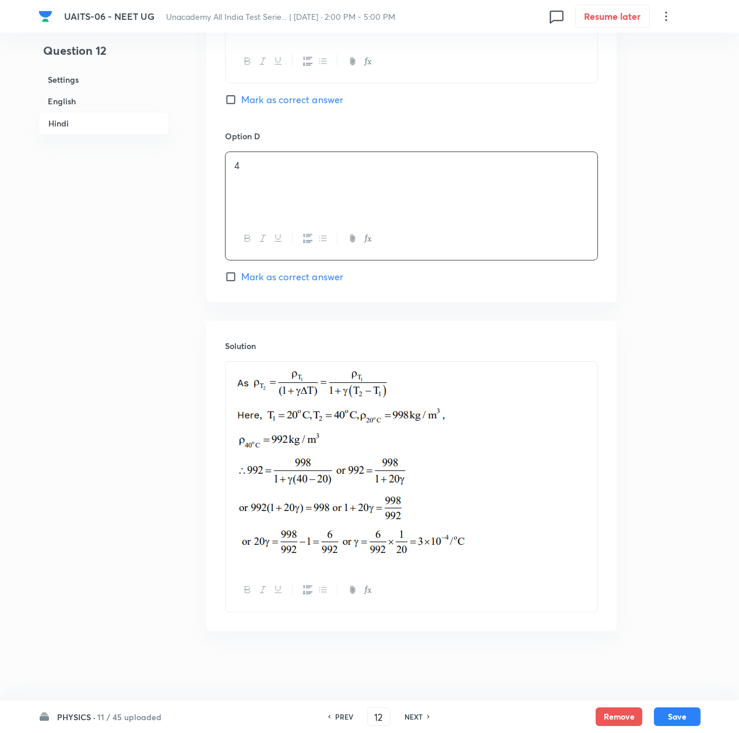
scroll to position [2480, 0]
drag, startPoint x: 684, startPoint y: 719, endPoint x: 394, endPoint y: 585, distance: 319.6
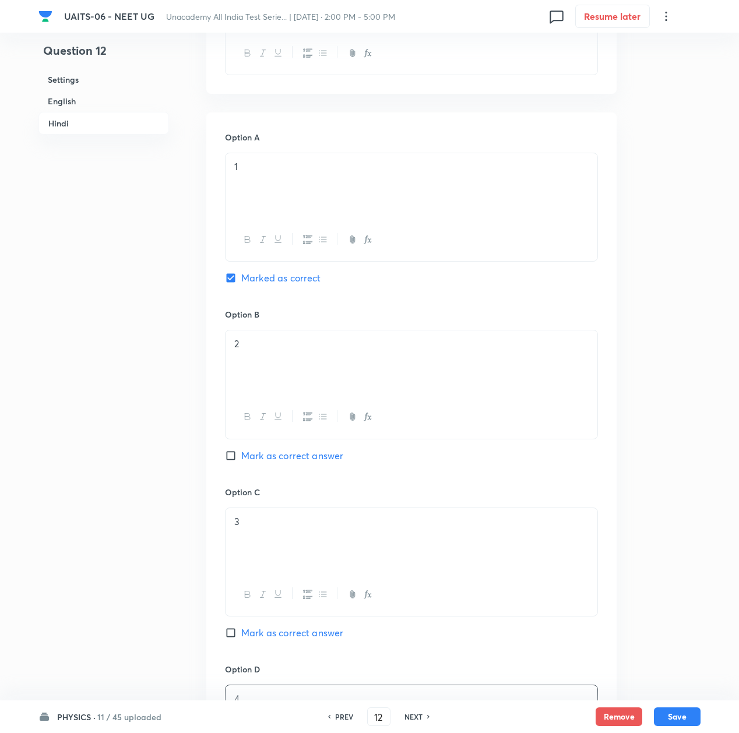
scroll to position [1859, 0]
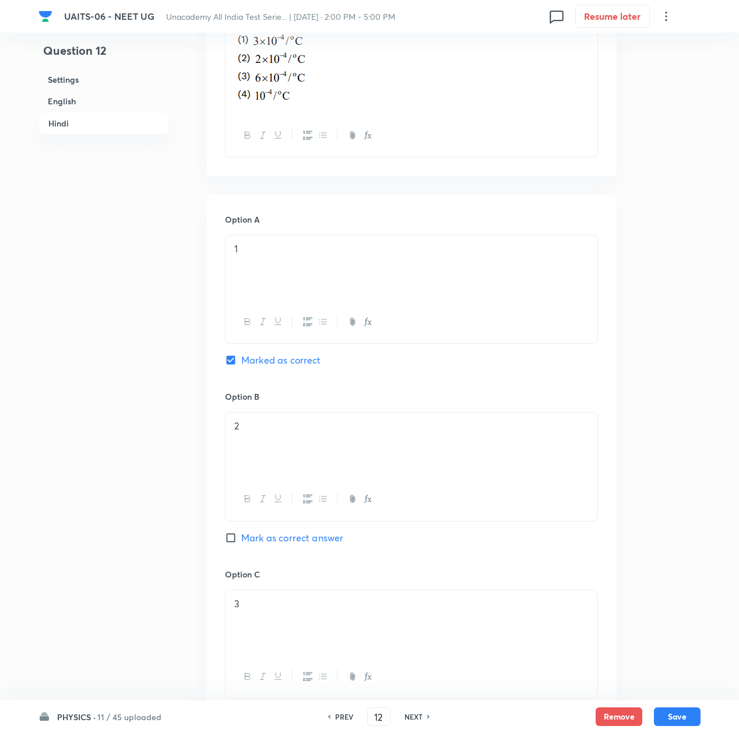
click at [677, 705] on div "PHYSICS · 11 / 45 uploaded PREV 12 ​ NEXT Remove Save" at bounding box center [369, 717] width 662 height 33
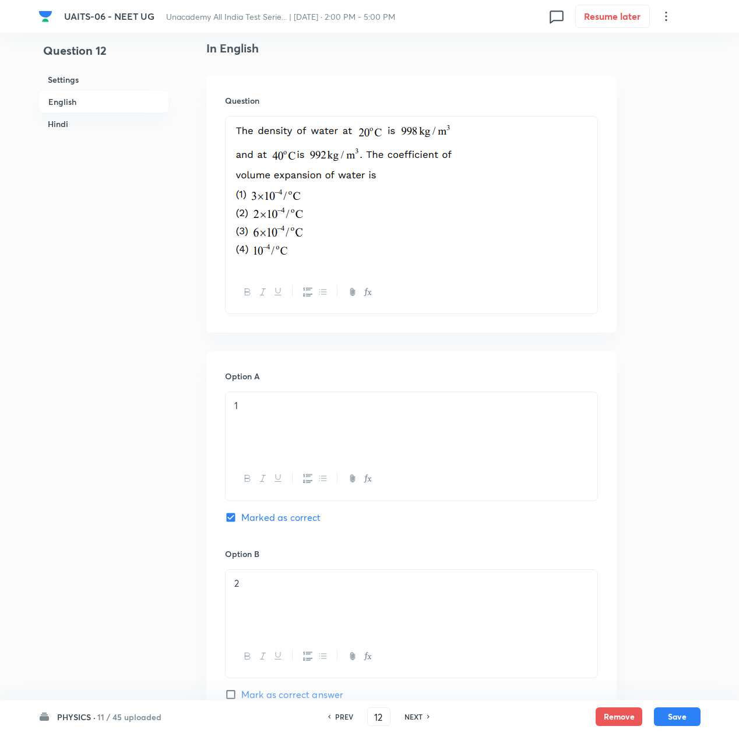
scroll to position [304, 0]
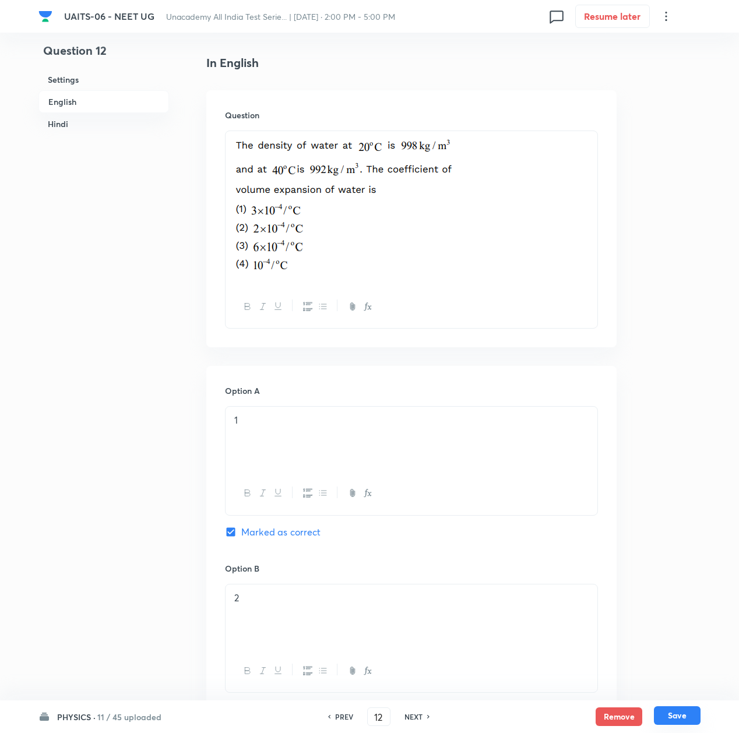
click at [682, 712] on button "Save" at bounding box center [677, 716] width 47 height 19
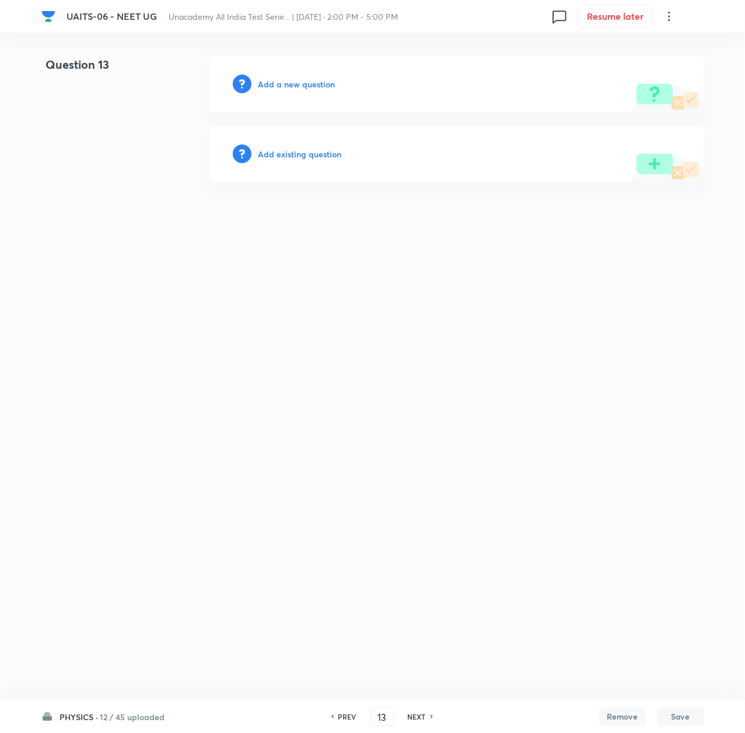
click at [266, 80] on h6 "Add a new question" at bounding box center [296, 84] width 77 height 12
click at [266, 80] on h6 "Choose a question type" at bounding box center [303, 84] width 90 height 12
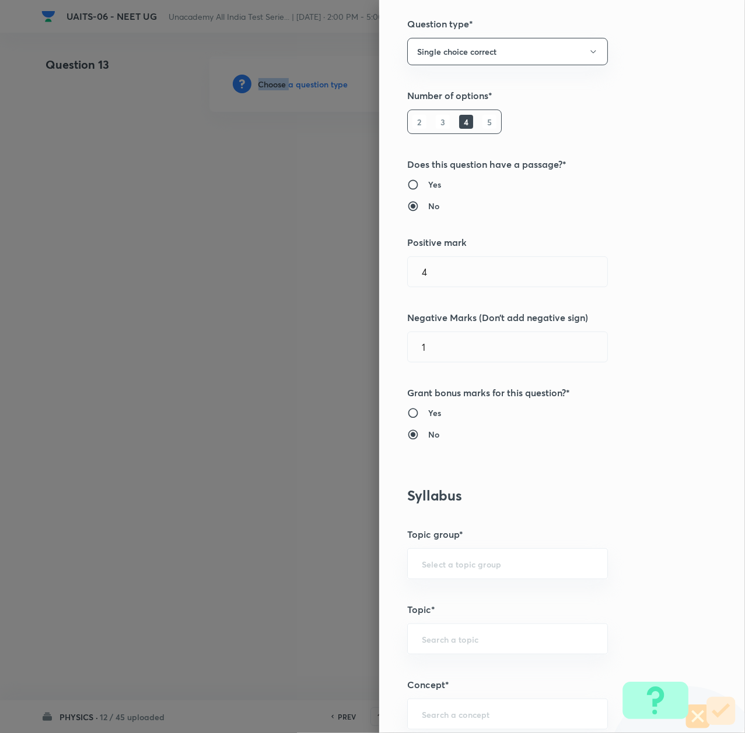
scroll to position [388, 0]
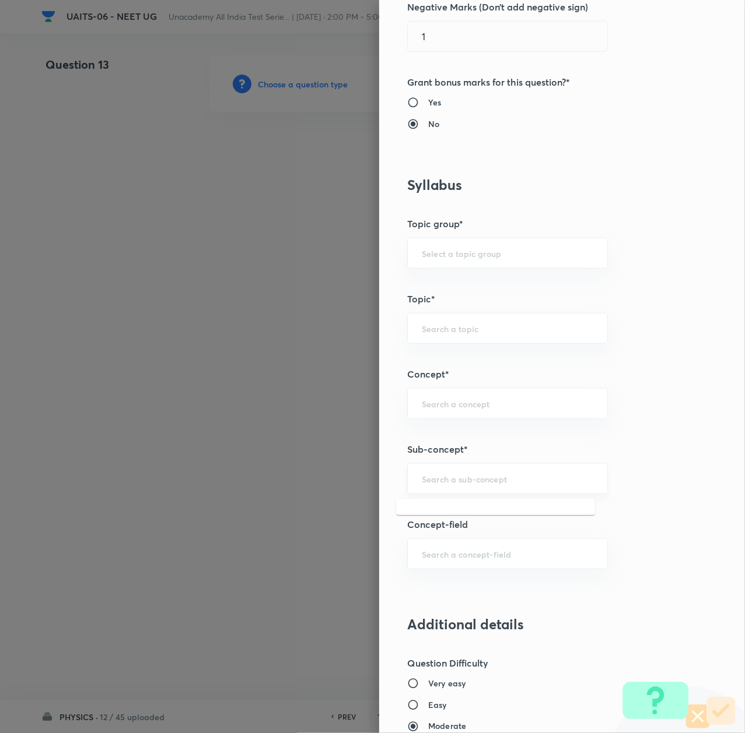
click at [443, 476] on input "text" at bounding box center [507, 478] width 171 height 11
paste input "Thermal Properties of Matter"
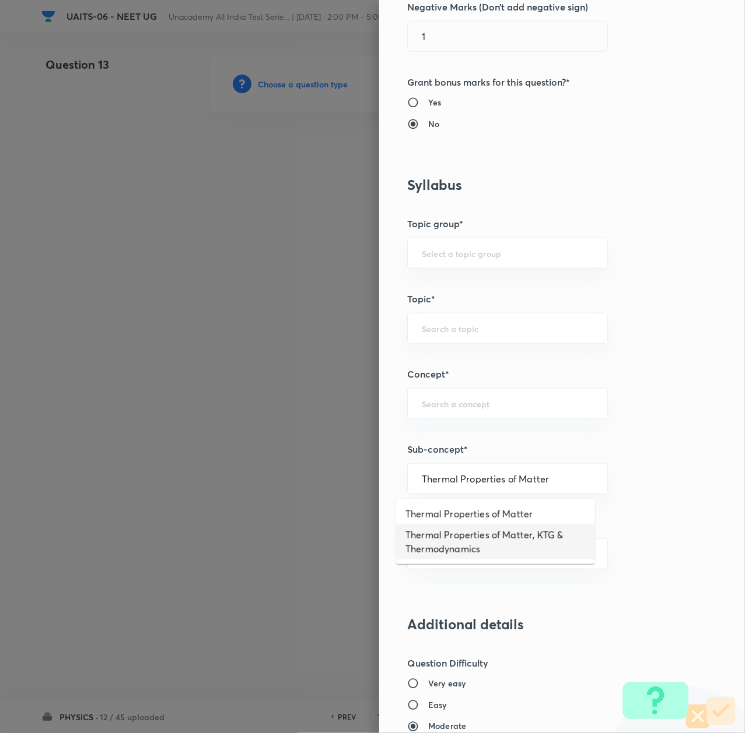
click at [438, 546] on li "Thermal Properties of Matter, KTG & Thermodynamics" at bounding box center [495, 542] width 199 height 35
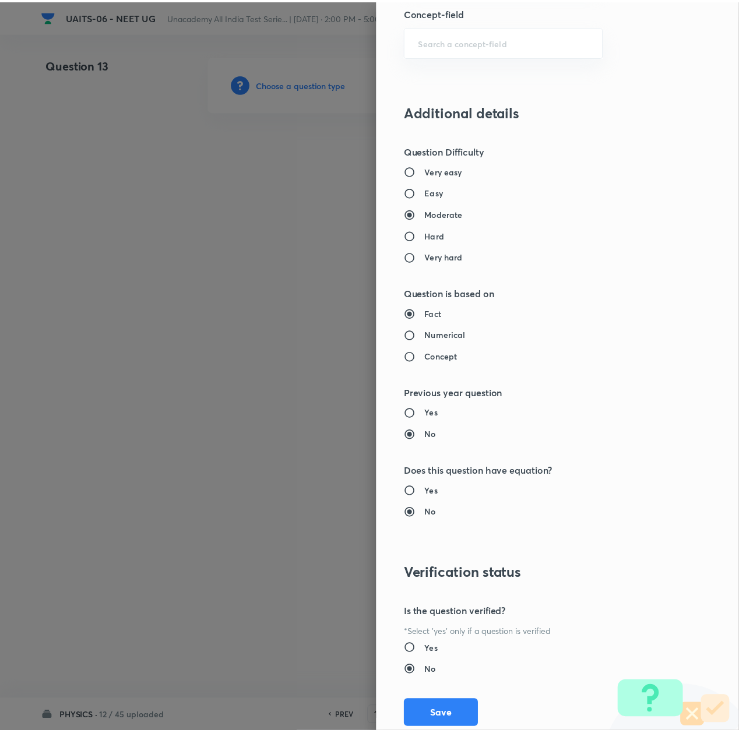
scroll to position [936, 0]
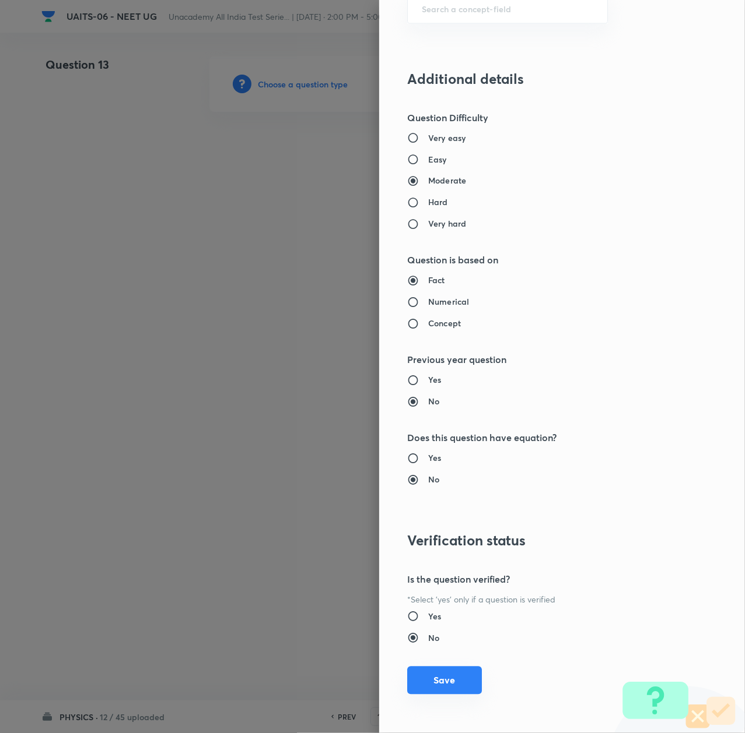
click at [434, 688] on button "Save" at bounding box center [444, 681] width 75 height 28
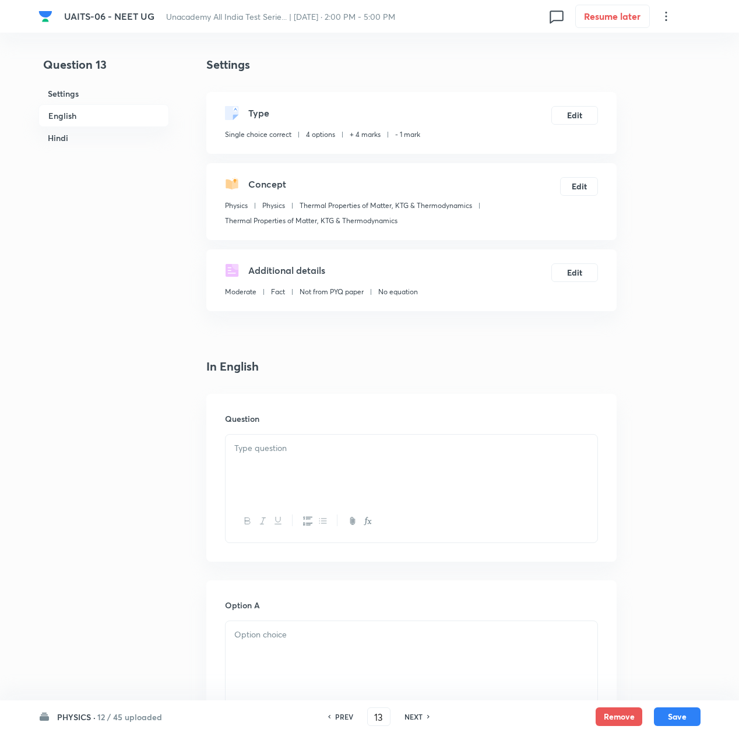
click at [266, 476] on div at bounding box center [412, 467] width 372 height 65
click at [350, 461] on div at bounding box center [412, 467] width 372 height 65
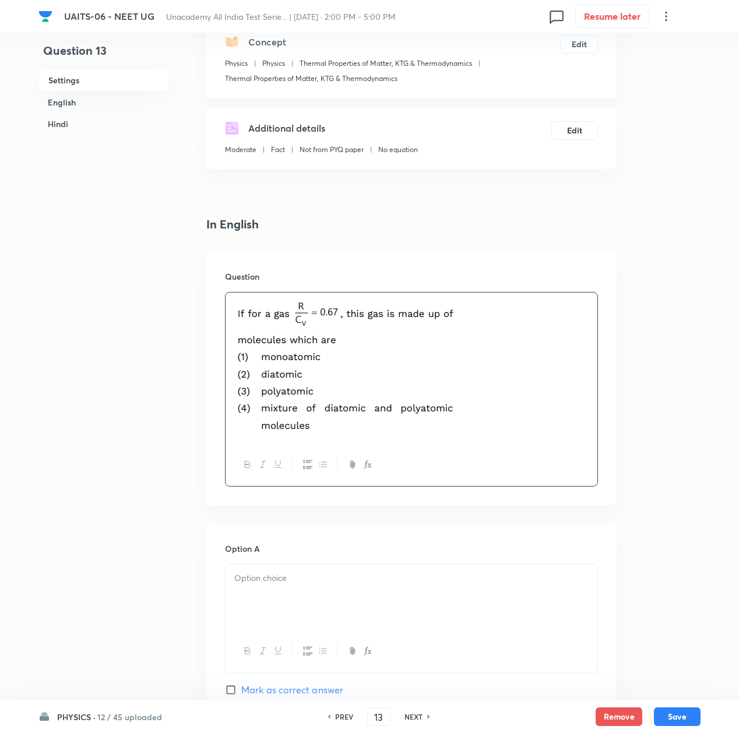
scroll to position [155, 0]
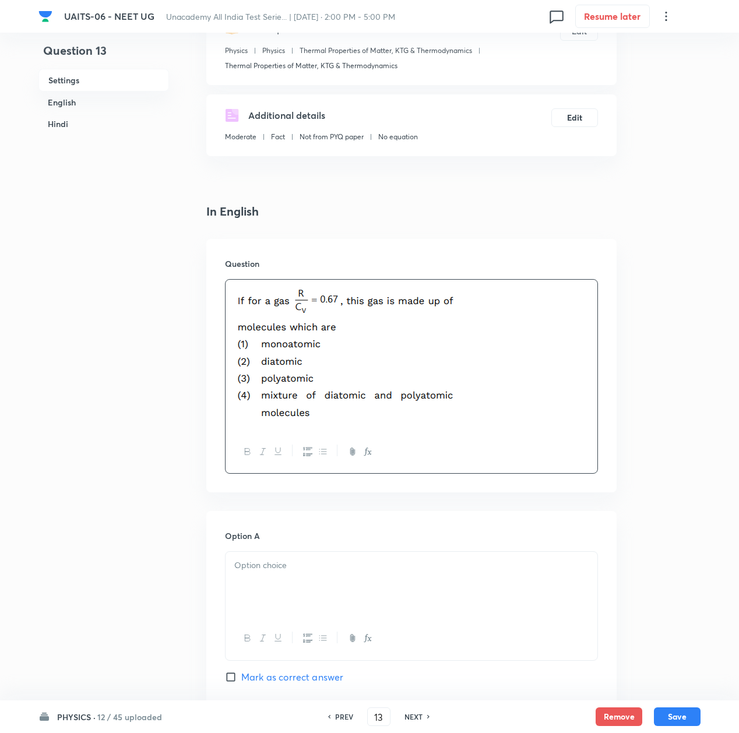
click at [269, 585] on div at bounding box center [412, 584] width 372 height 65
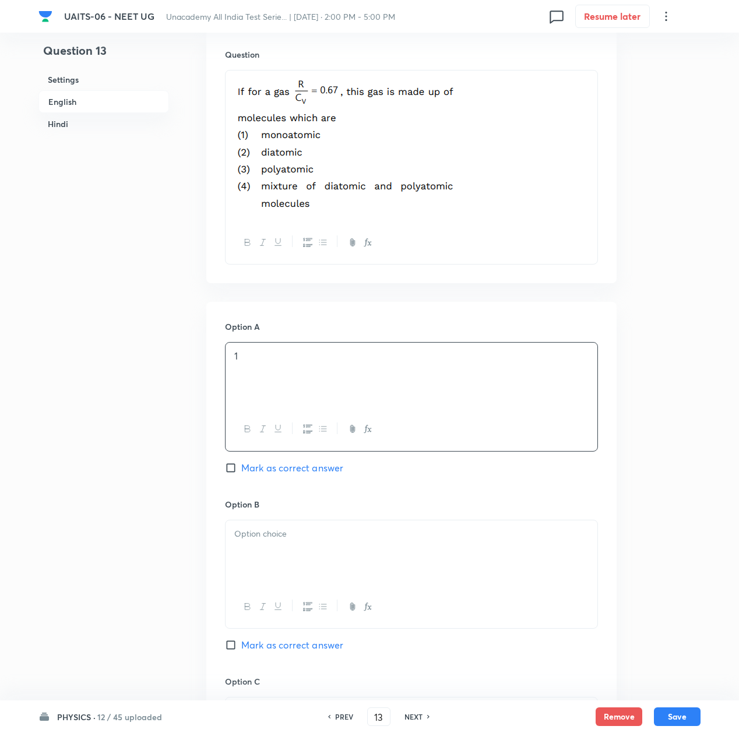
scroll to position [388, 0]
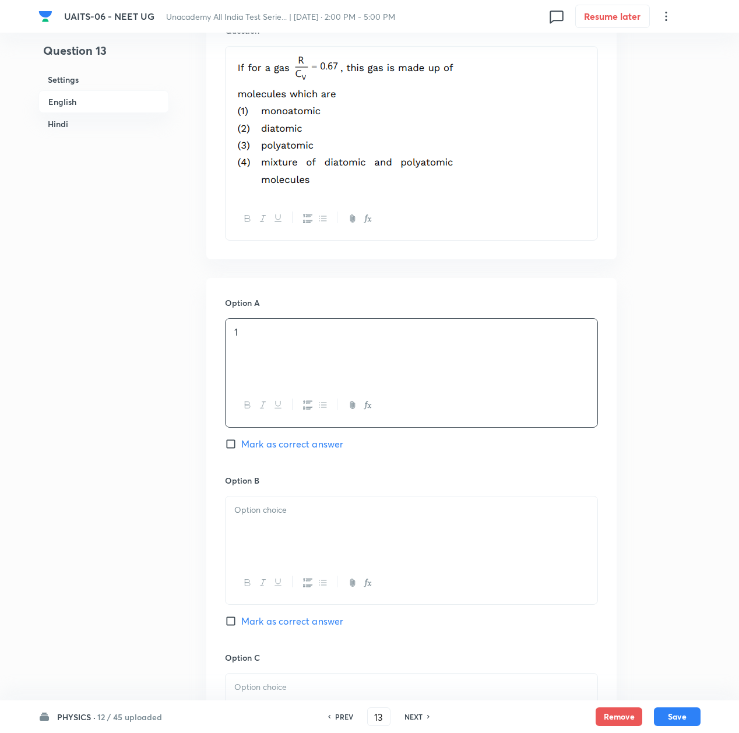
click at [262, 545] on div at bounding box center [412, 529] width 372 height 65
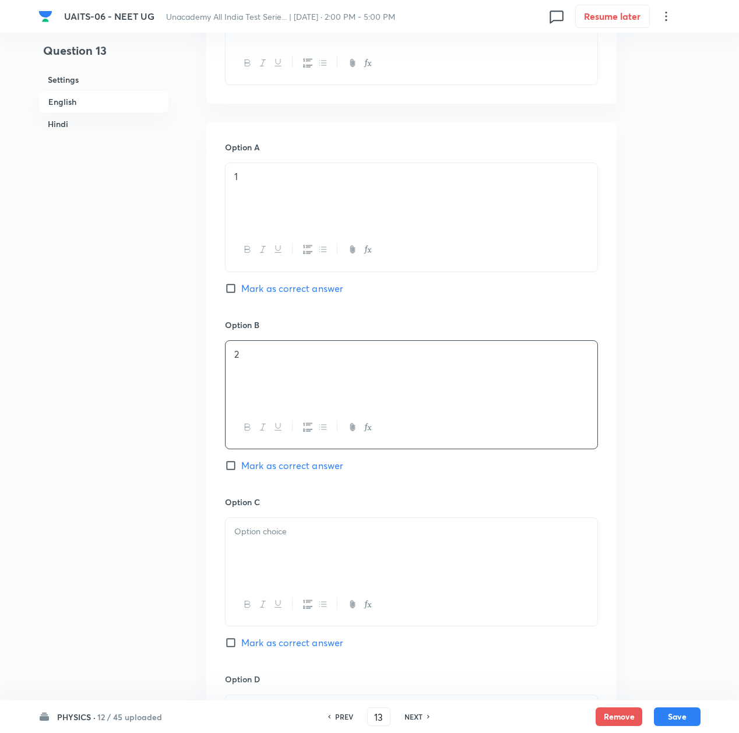
click at [268, 560] on div at bounding box center [412, 550] width 372 height 65
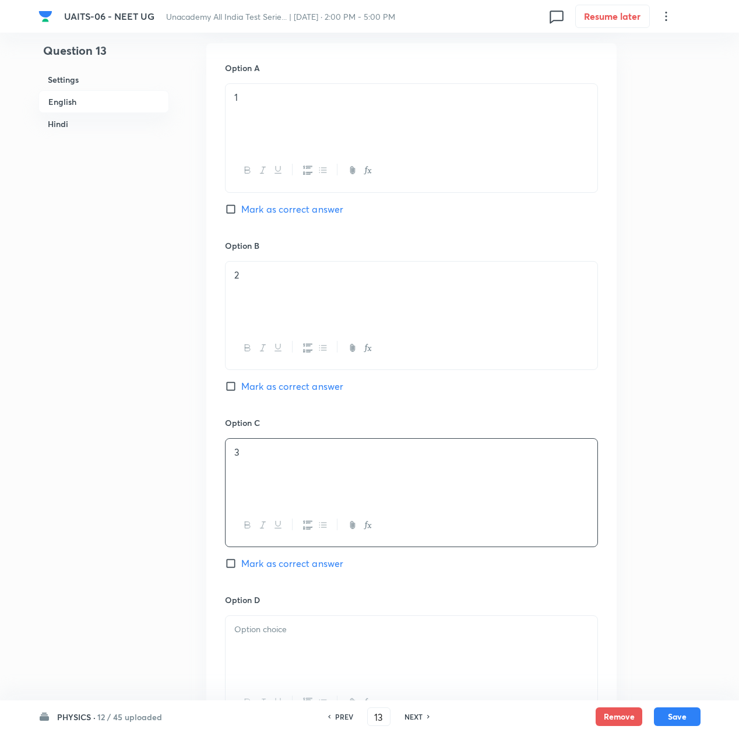
scroll to position [700, 0]
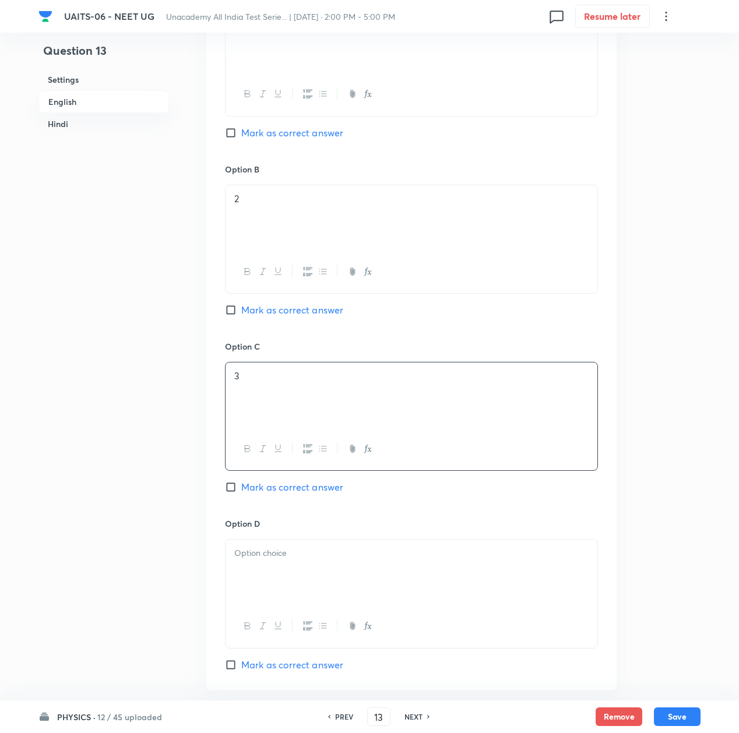
click at [259, 581] on div at bounding box center [412, 572] width 372 height 65
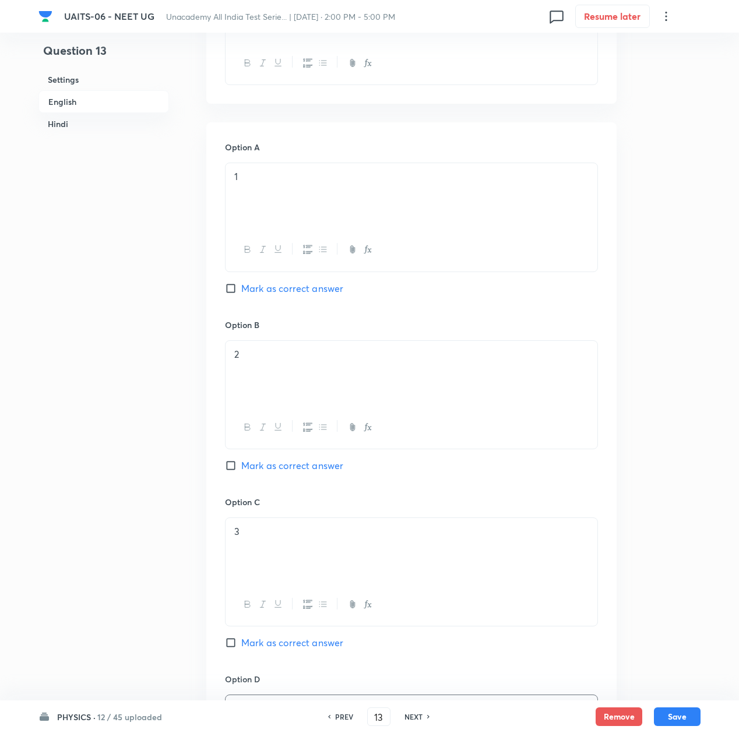
click at [250, 287] on span "Mark as correct answer" at bounding box center [292, 289] width 102 height 14
click at [241, 287] on input "Mark as correct answer" at bounding box center [233, 289] width 16 height 12
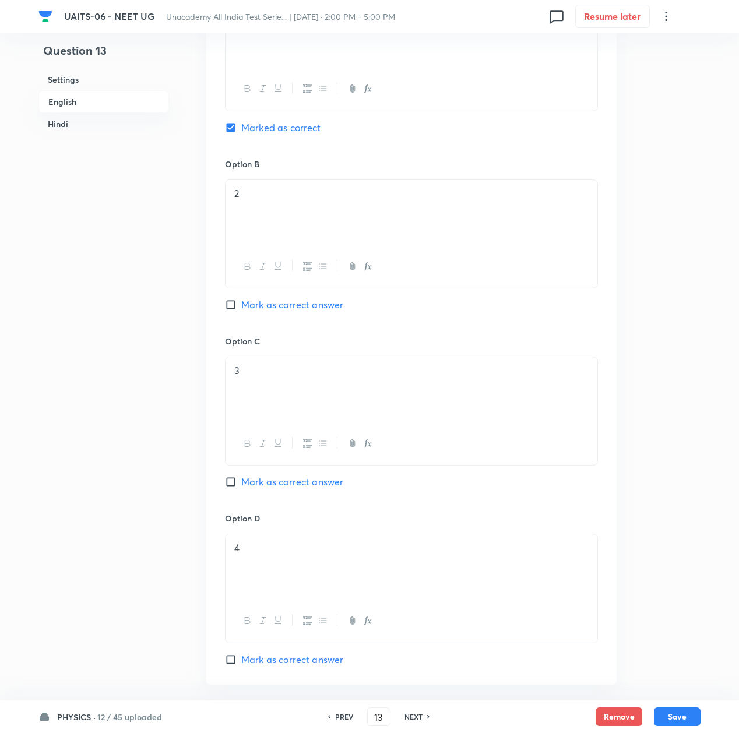
scroll to position [933, 0]
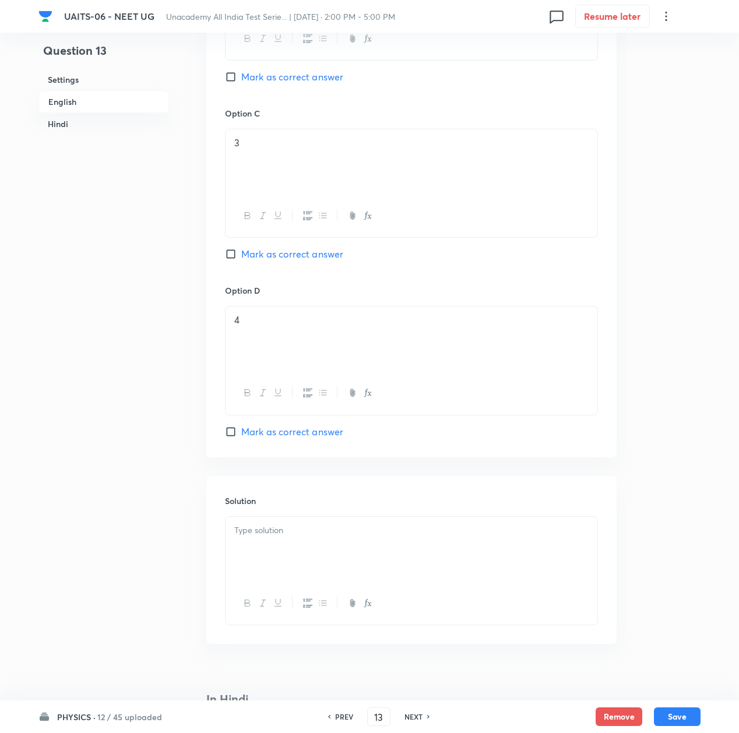
click at [296, 550] on div at bounding box center [412, 549] width 372 height 65
click at [297, 529] on p at bounding box center [411, 530] width 354 height 13
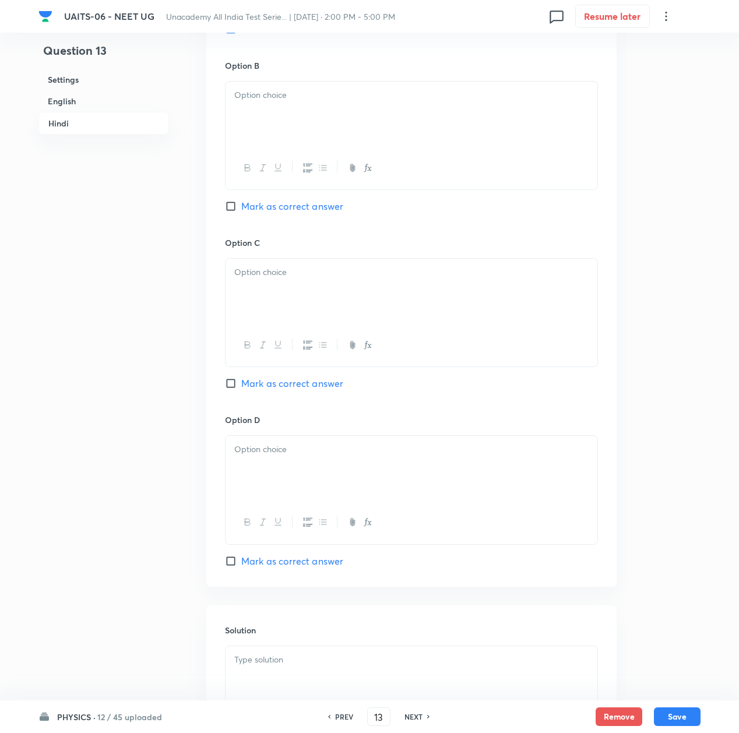
scroll to position [2153, 0]
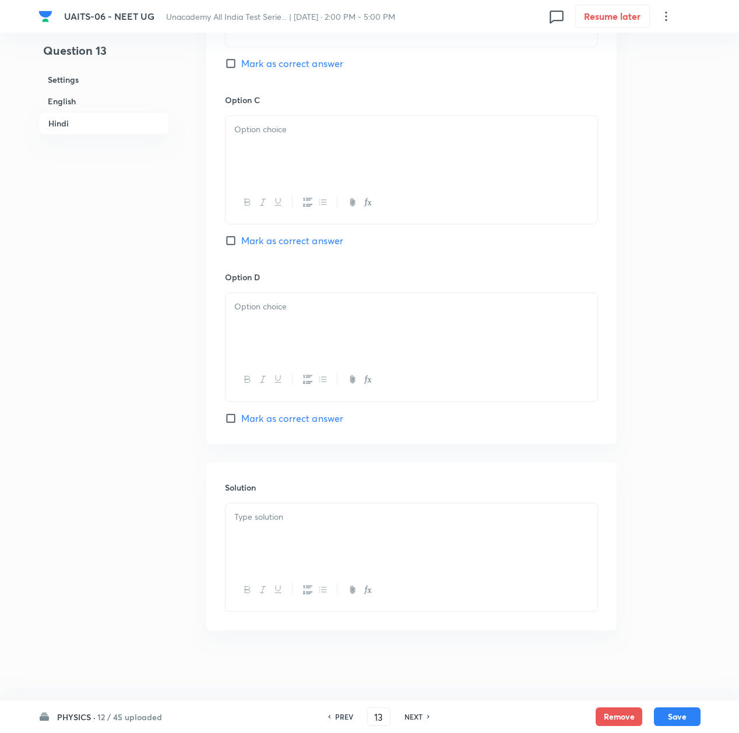
click at [266, 531] on div at bounding box center [412, 536] width 372 height 65
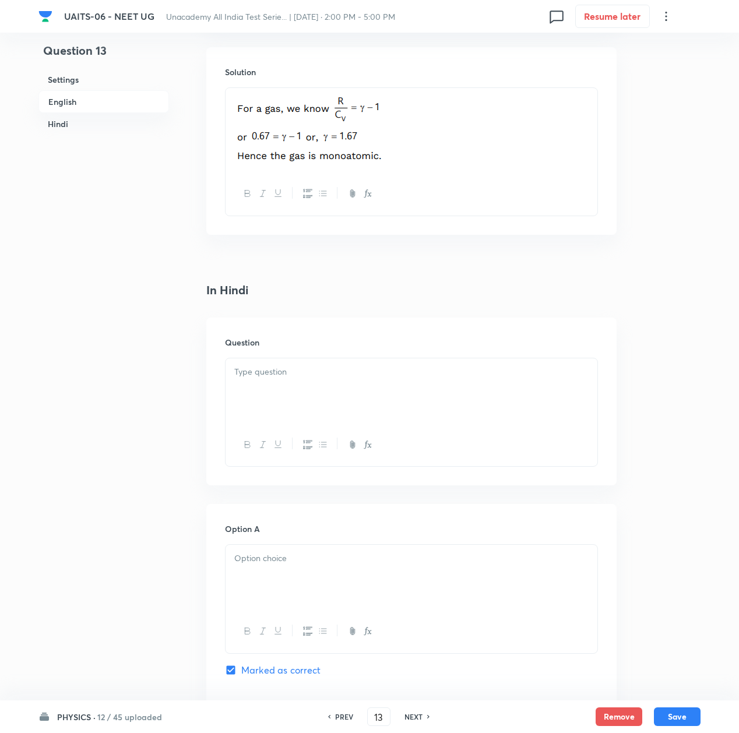
scroll to position [1297, 0]
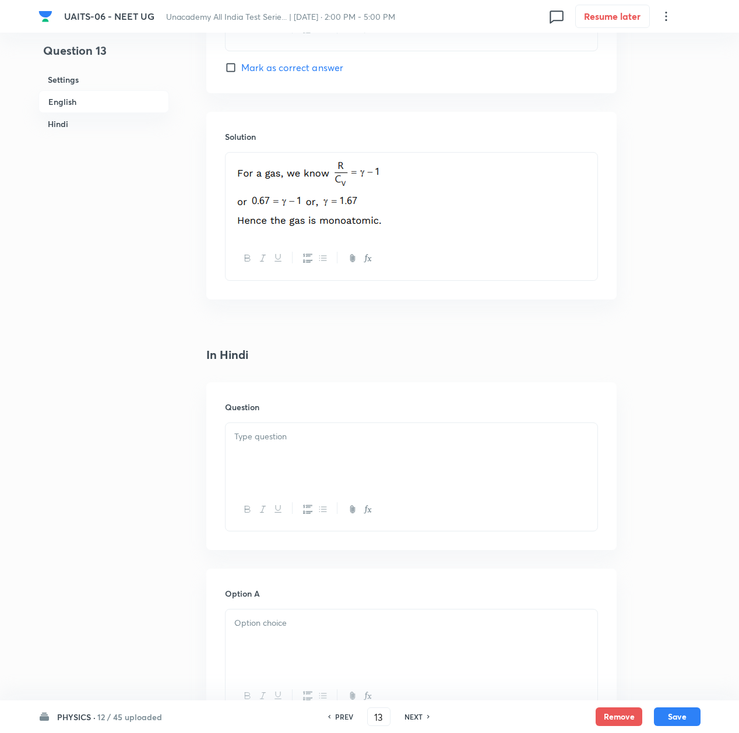
click at [266, 437] on p at bounding box center [411, 436] width 354 height 13
click at [276, 457] on div at bounding box center [412, 455] width 372 height 65
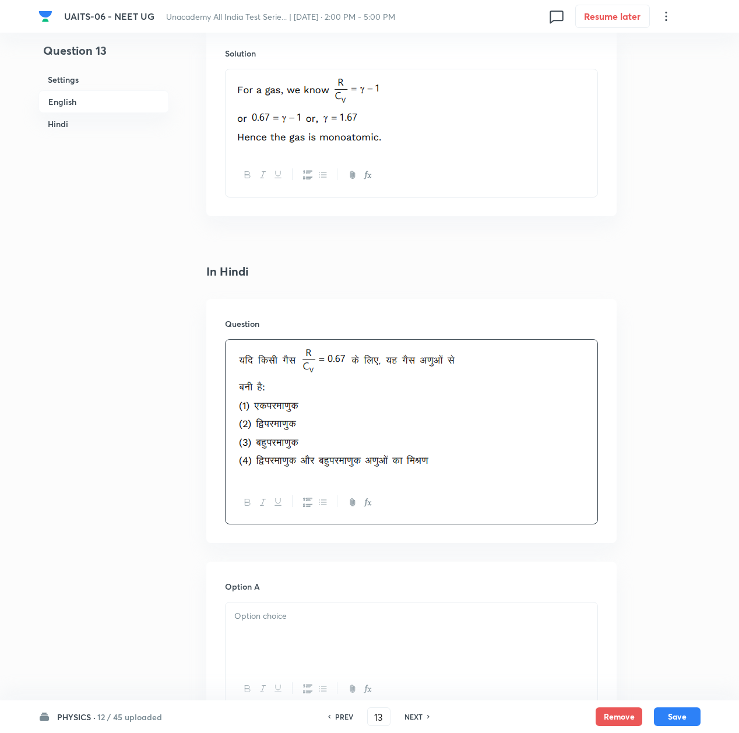
scroll to position [1608, 0]
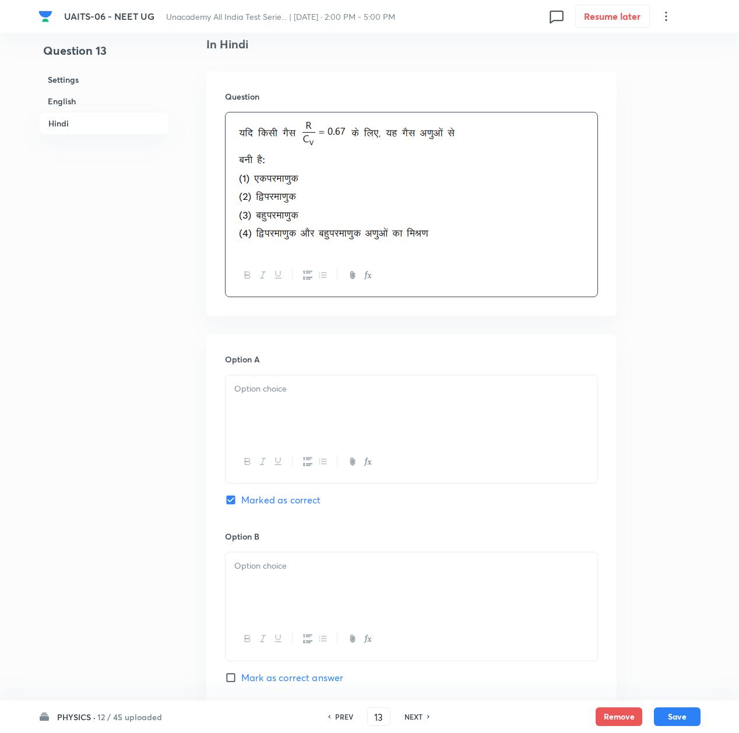
click at [272, 413] on div at bounding box center [412, 407] width 372 height 65
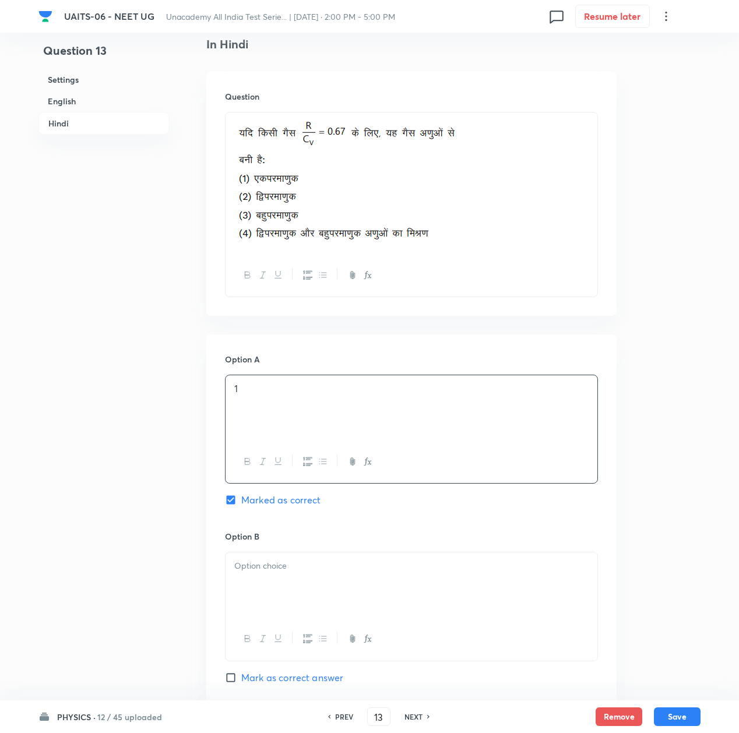
click at [272, 559] on div at bounding box center [412, 585] width 372 height 65
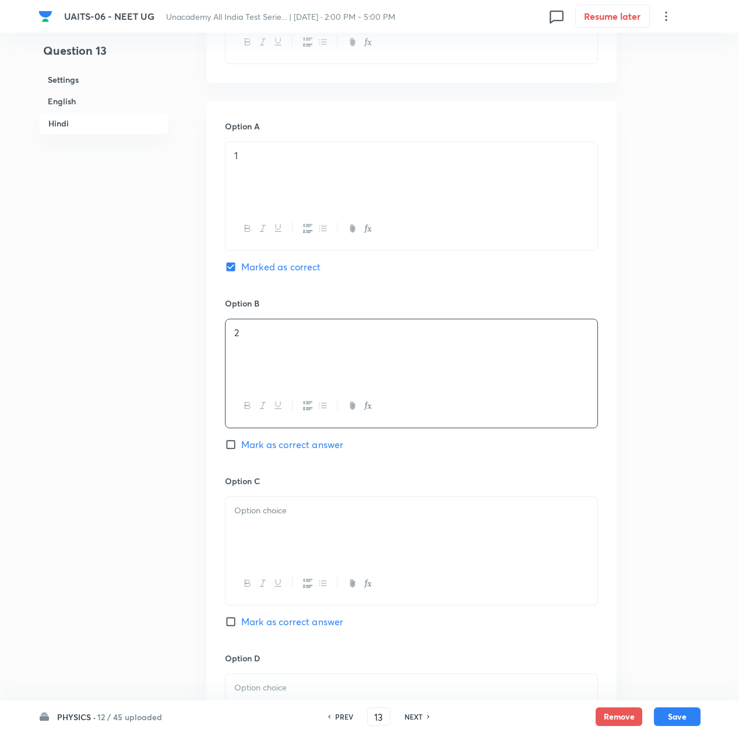
click at [273, 547] on div at bounding box center [412, 529] width 372 height 65
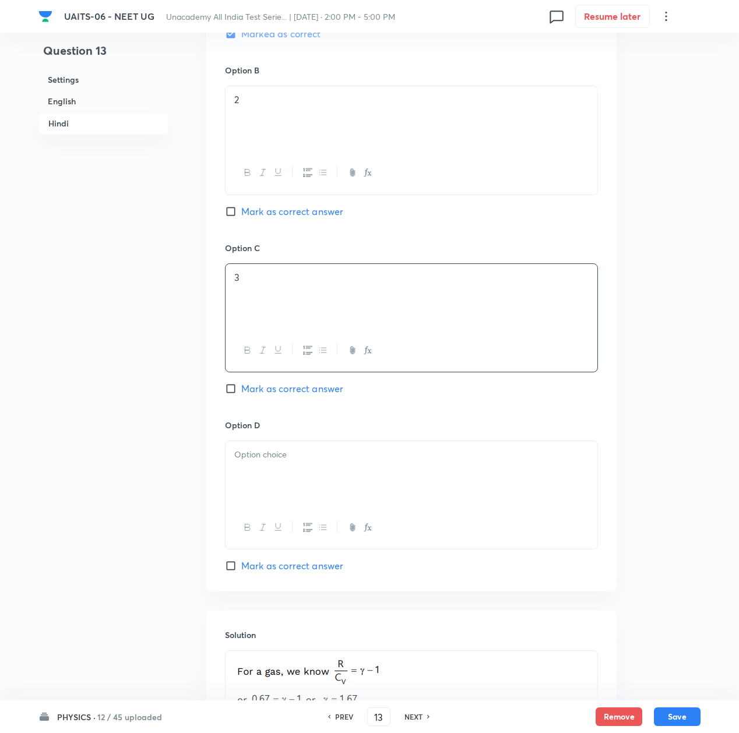
click at [252, 492] on div at bounding box center [412, 473] width 372 height 65
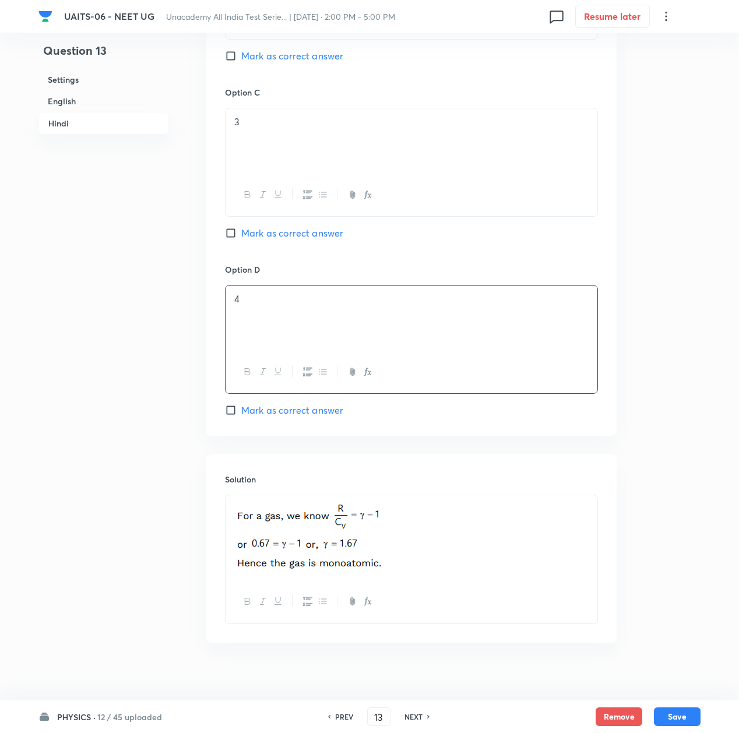
scroll to position [2248, 0]
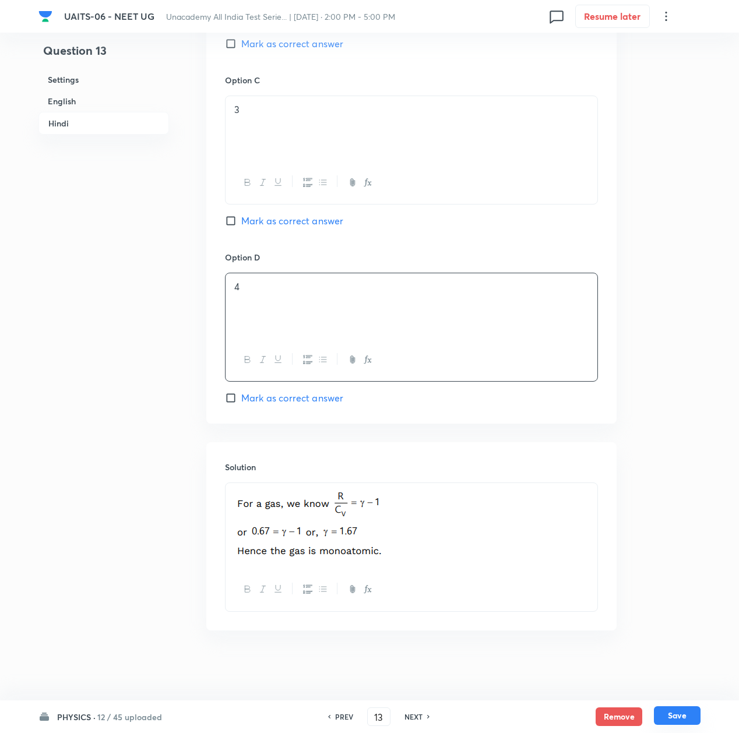
click at [674, 715] on button "Save" at bounding box center [677, 716] width 47 height 19
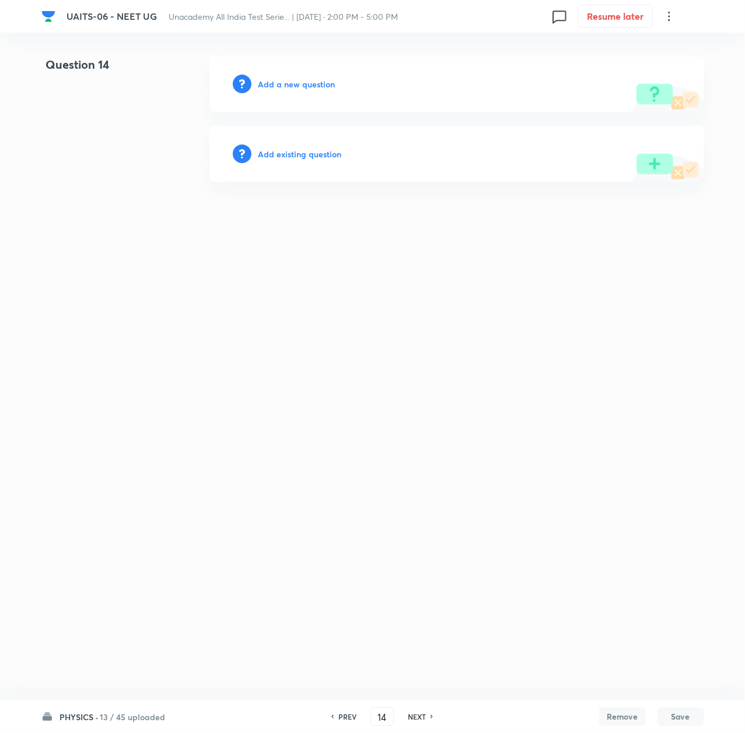
click at [302, 82] on h6 "Add a new question" at bounding box center [296, 84] width 77 height 12
click at [302, 82] on h6 "Choose a question type" at bounding box center [303, 84] width 90 height 12
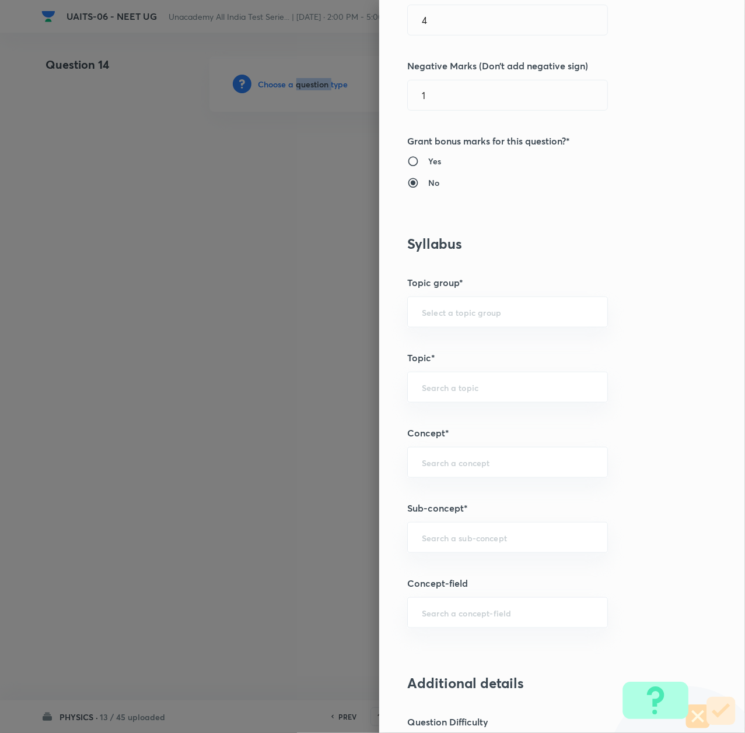
scroll to position [544, 0]
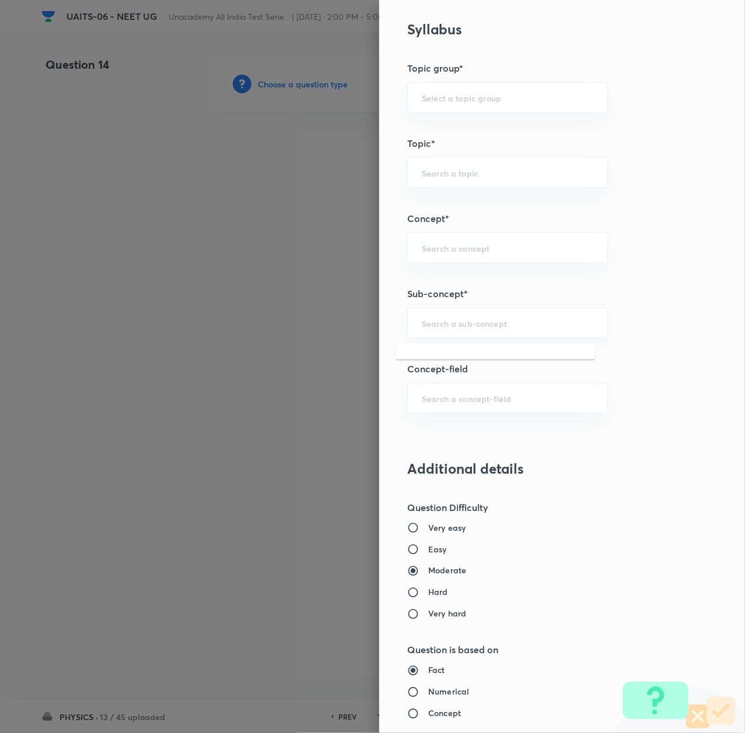
click at [433, 321] on input "text" at bounding box center [507, 323] width 171 height 11
paste input "Thermal Properties of Matter"
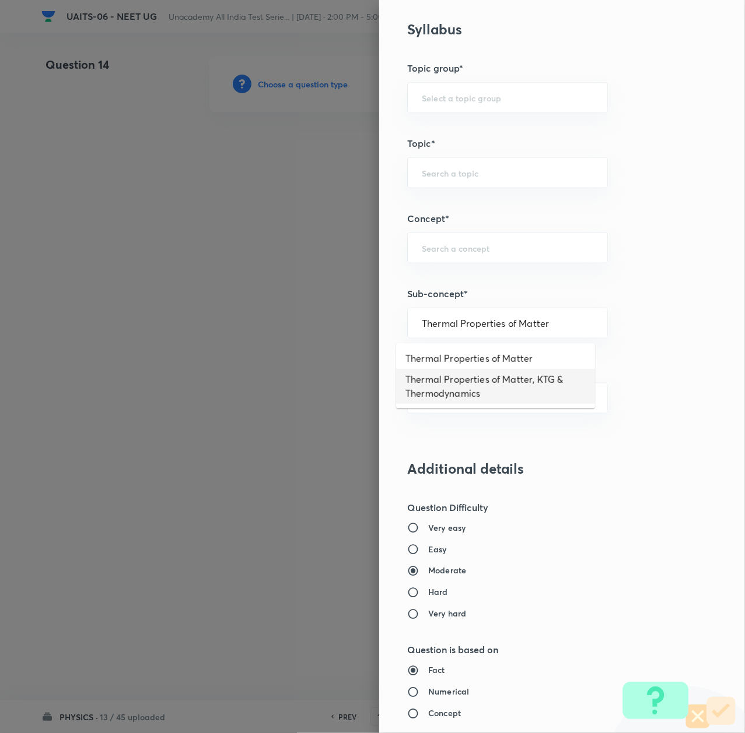
click at [437, 381] on li "Thermal Properties of Matter, KTG & Thermodynamics" at bounding box center [495, 386] width 199 height 35
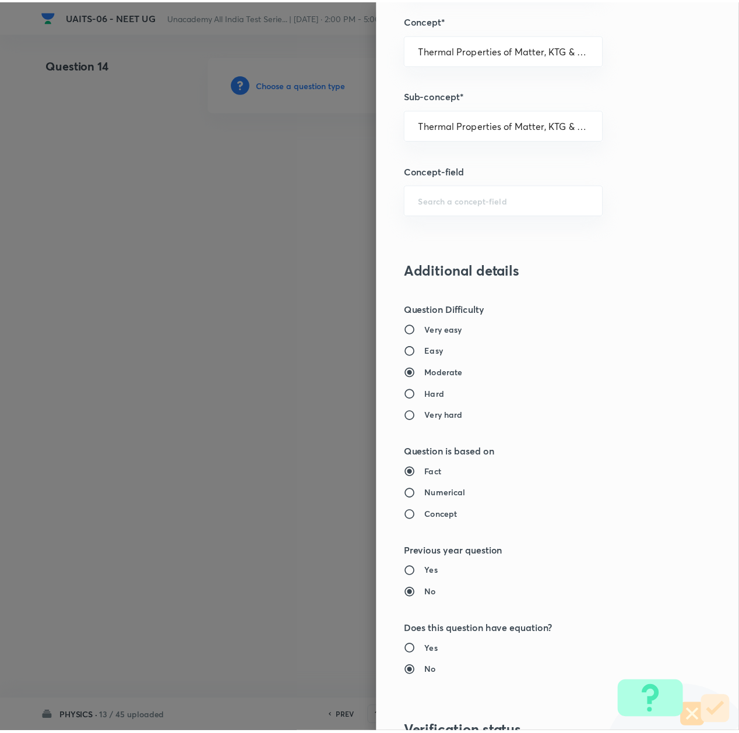
scroll to position [936, 0]
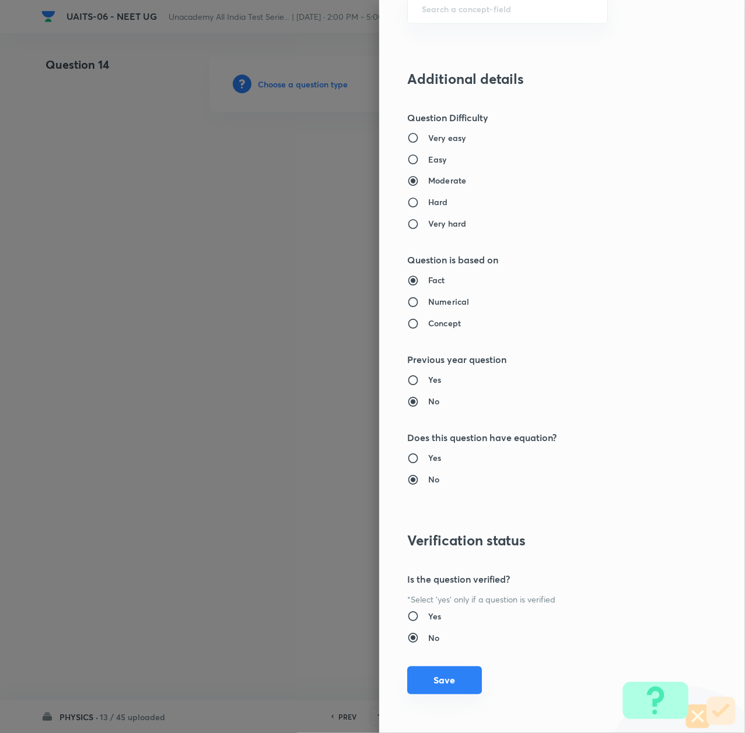
click at [442, 683] on button "Save" at bounding box center [444, 681] width 75 height 28
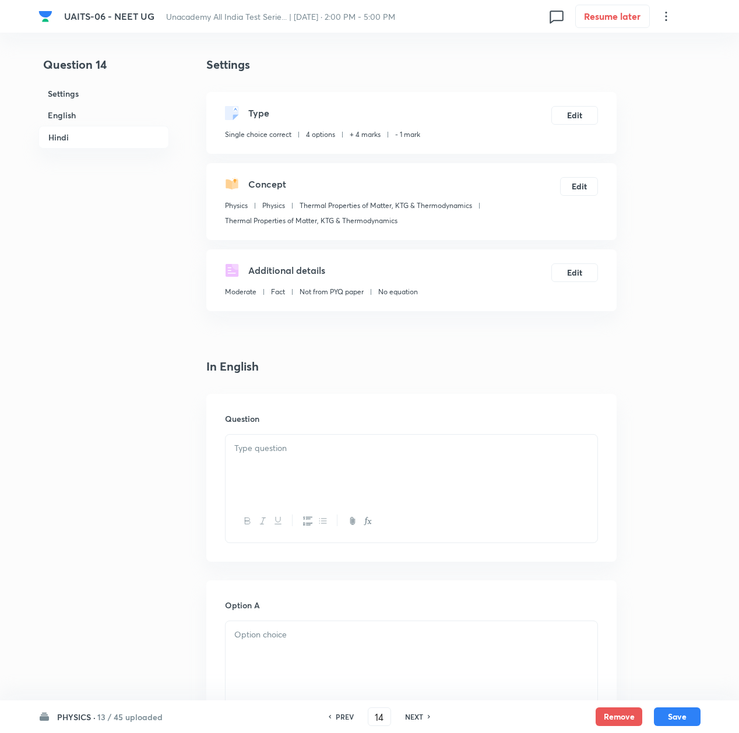
click at [307, 475] on div at bounding box center [412, 467] width 372 height 65
click at [373, 494] on div at bounding box center [412, 467] width 372 height 65
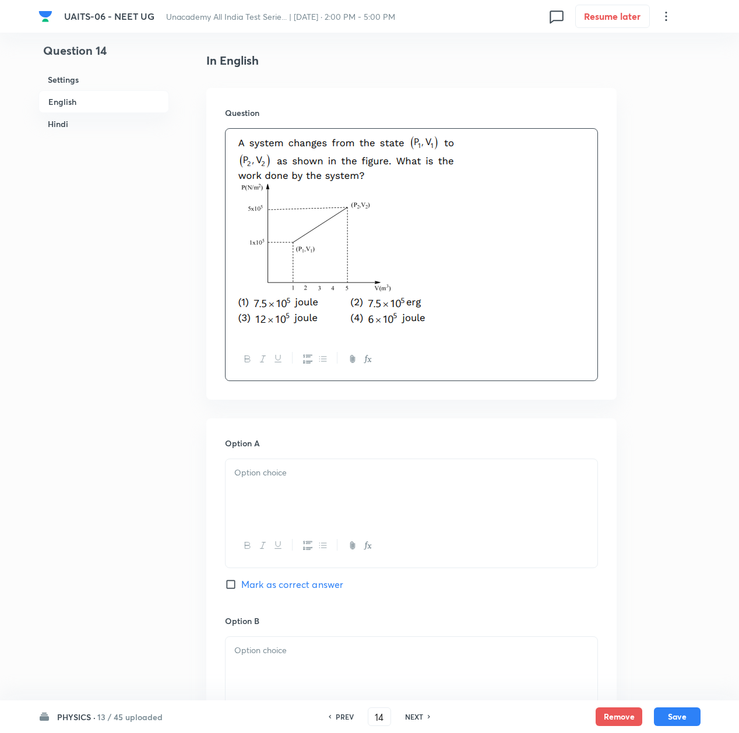
scroll to position [311, 0]
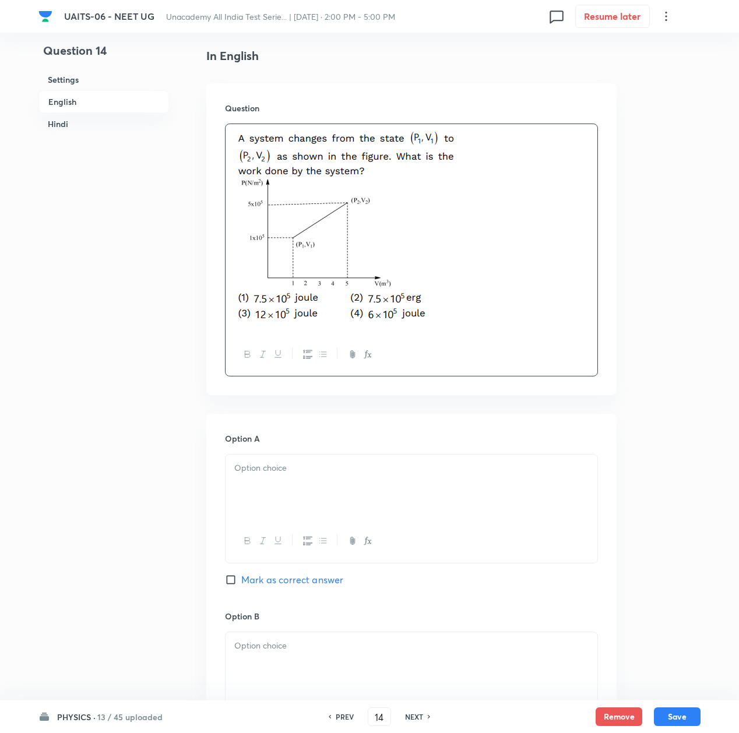
click at [282, 470] on p at bounding box center [411, 468] width 354 height 13
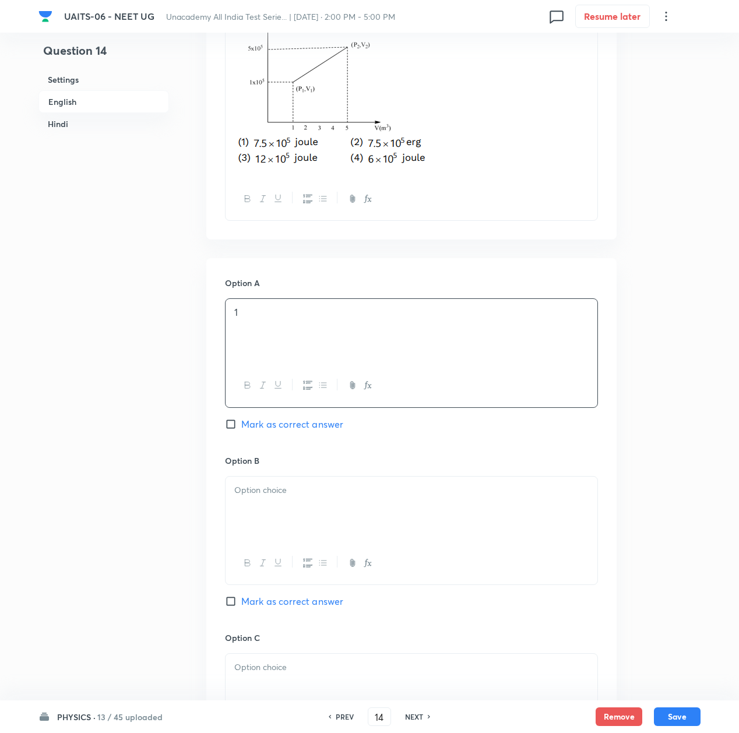
click at [264, 518] on div at bounding box center [412, 509] width 372 height 65
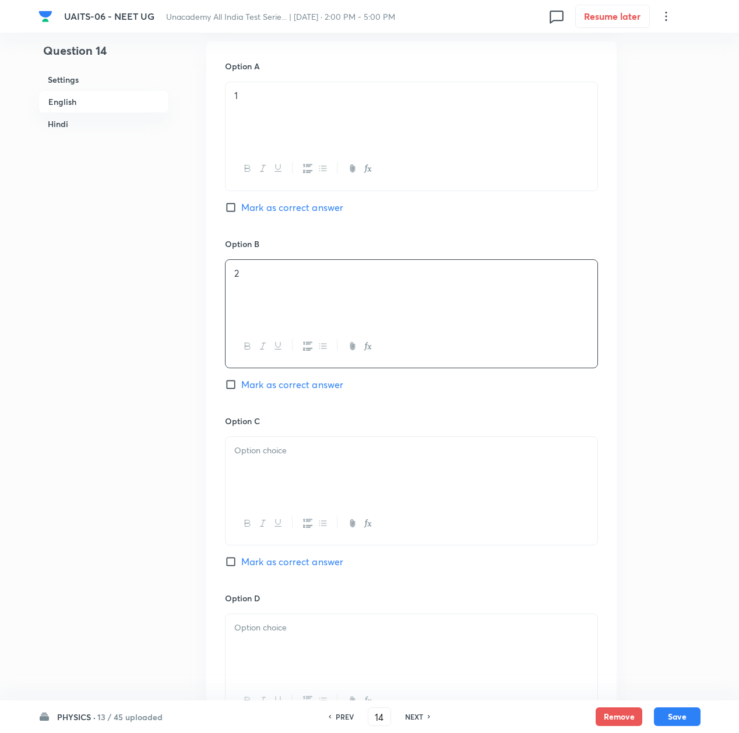
scroll to position [700, 0]
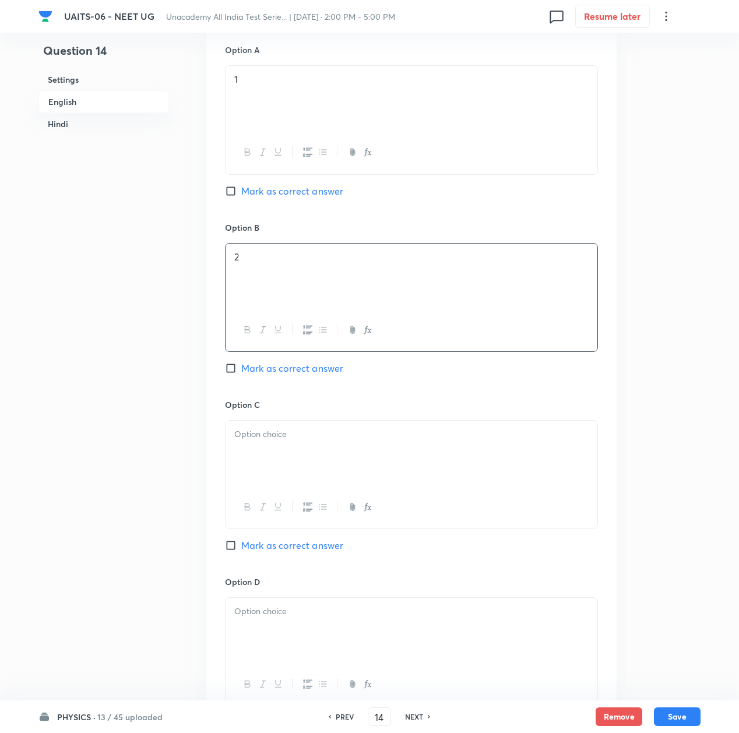
click at [260, 465] on div at bounding box center [412, 453] width 372 height 65
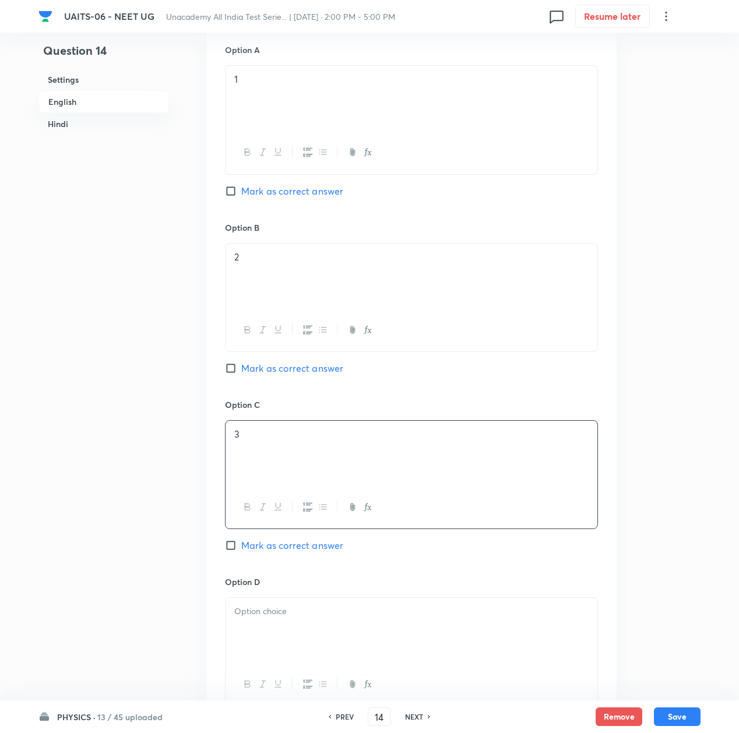
click at [266, 619] on p at bounding box center [411, 611] width 354 height 13
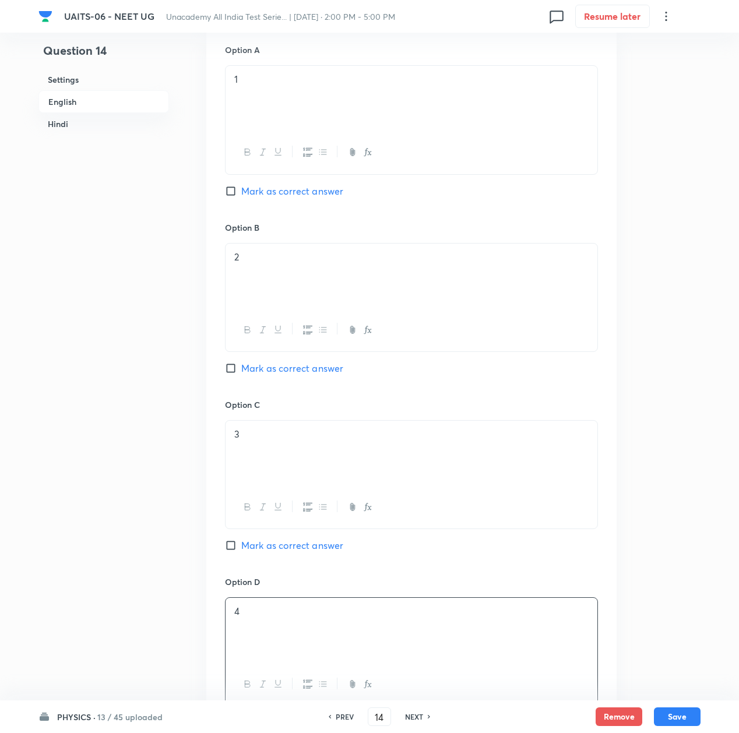
click at [264, 548] on span "Mark as correct answer" at bounding box center [292, 546] width 102 height 14
click at [241, 548] on input "Mark as correct answer" at bounding box center [233, 546] width 16 height 12
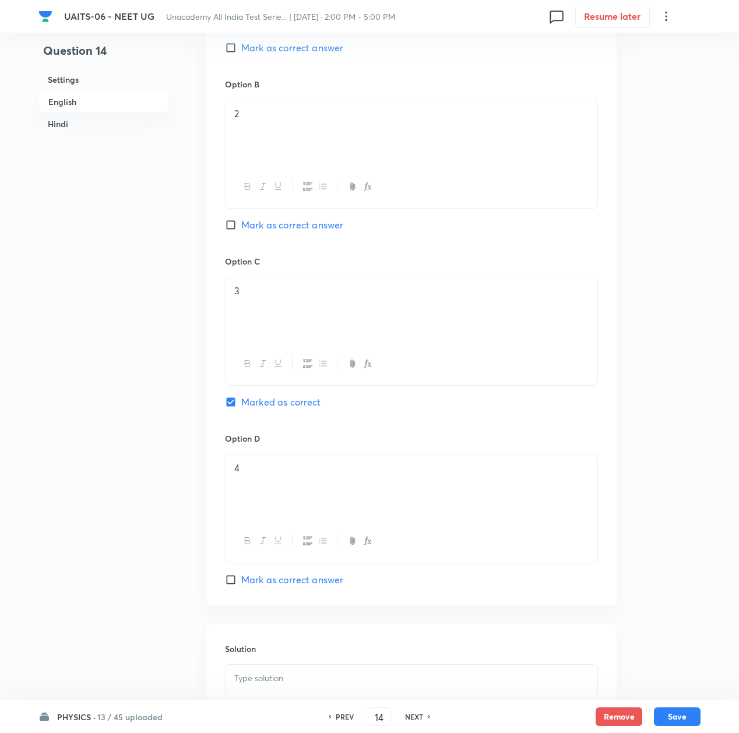
scroll to position [933, 0]
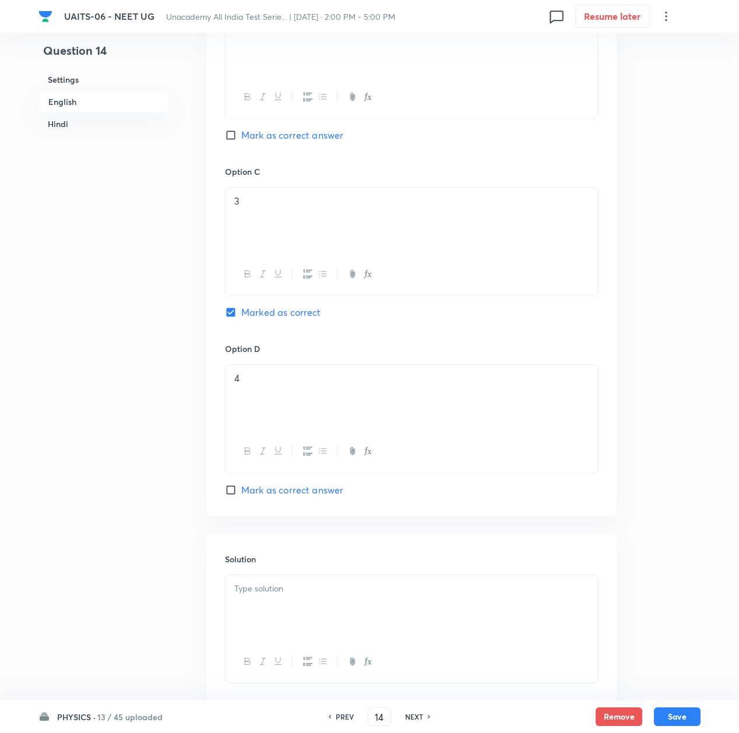
click at [248, 600] on div at bounding box center [412, 607] width 372 height 65
click at [281, 604] on div at bounding box center [412, 607] width 372 height 65
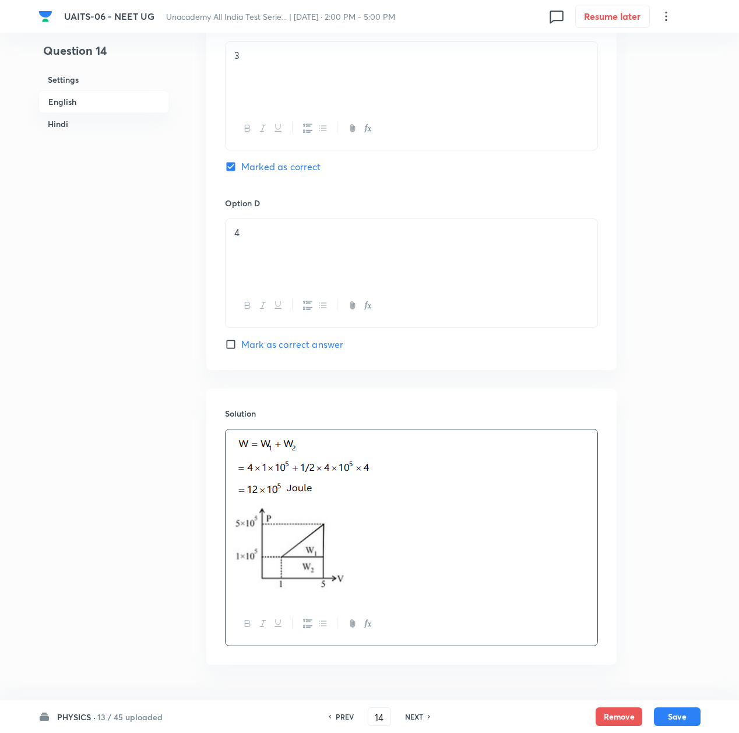
scroll to position [1088, 0]
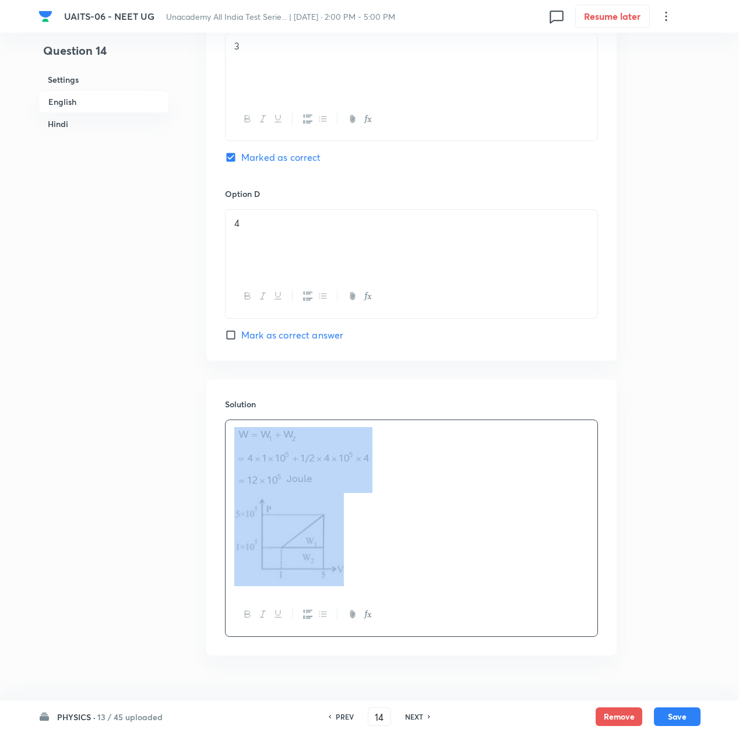
copy img
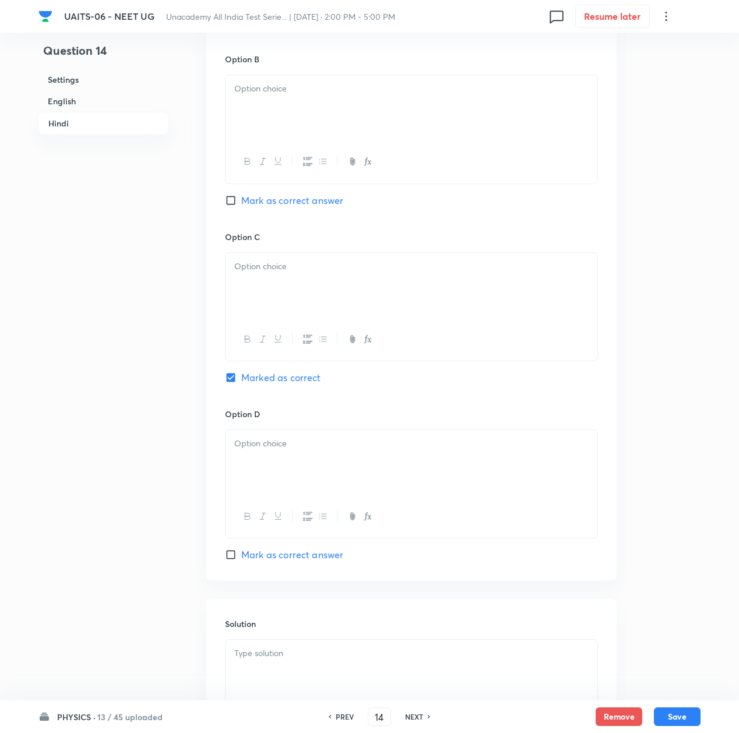
scroll to position [2298, 0]
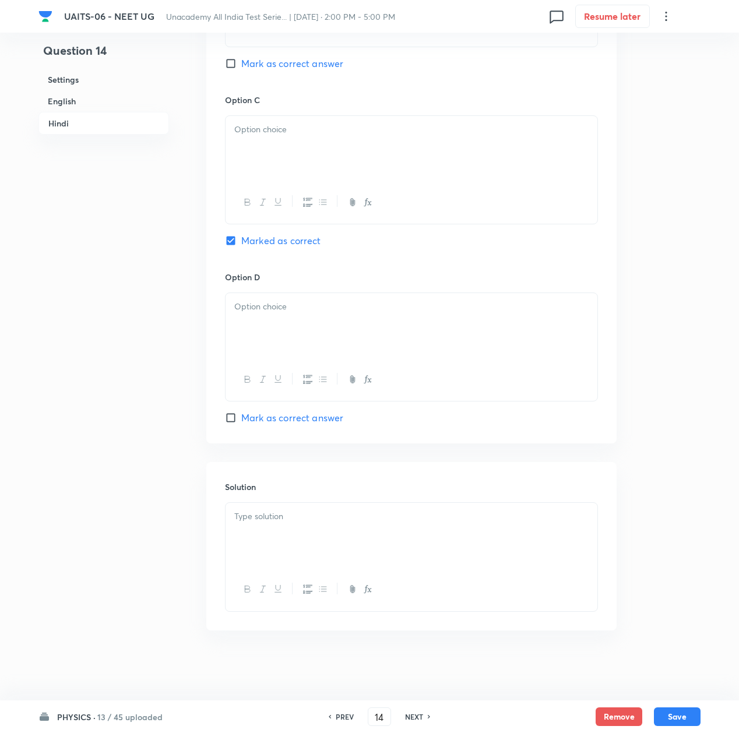
click at [331, 546] on div at bounding box center [412, 535] width 372 height 65
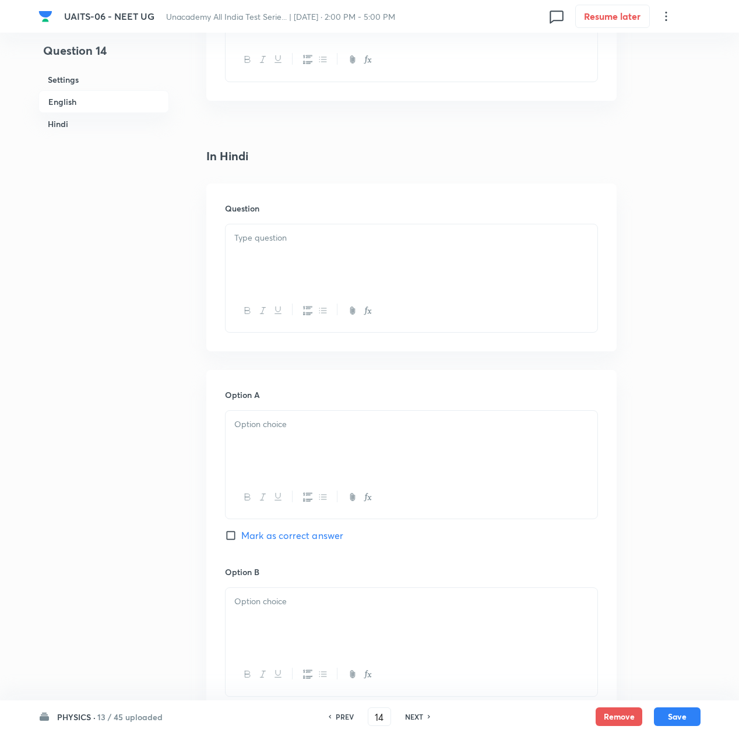
scroll to position [1629, 0]
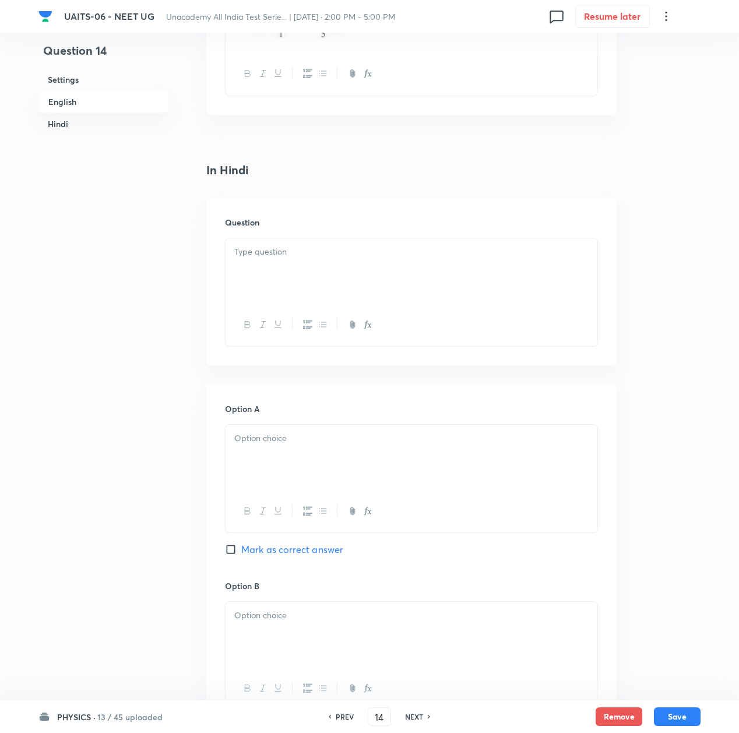
click at [269, 262] on div at bounding box center [412, 270] width 372 height 65
click at [264, 257] on p at bounding box center [411, 251] width 354 height 13
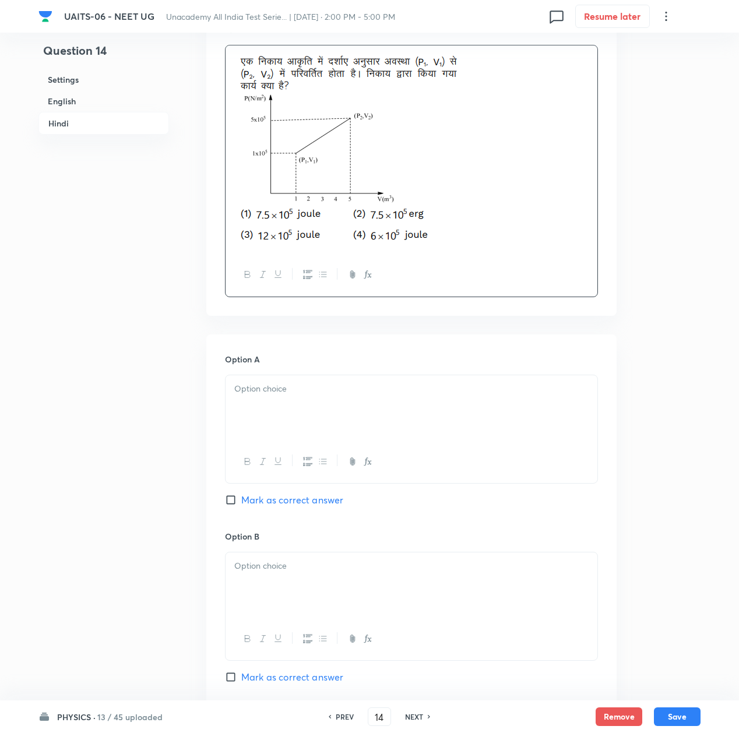
scroll to position [1862, 0]
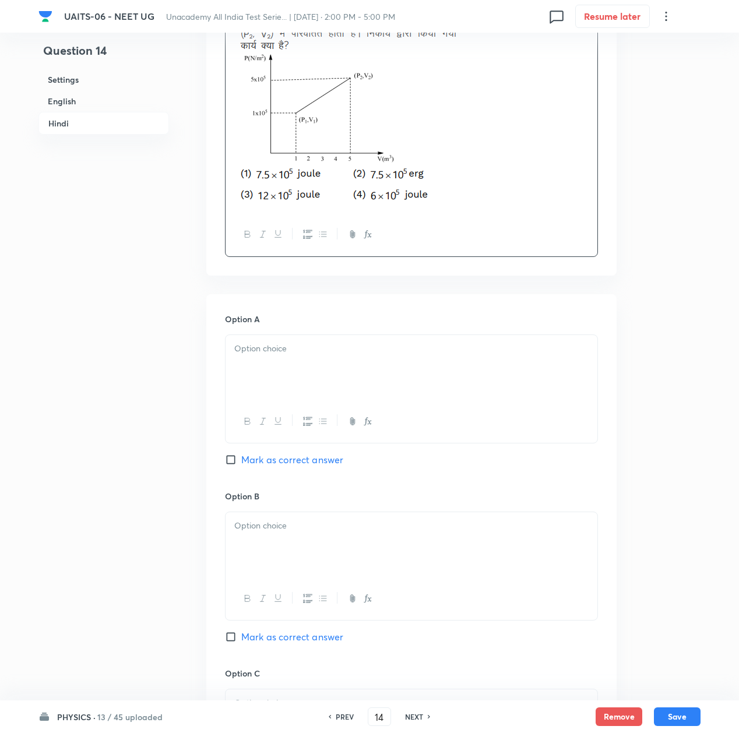
click at [273, 370] on div at bounding box center [412, 367] width 372 height 65
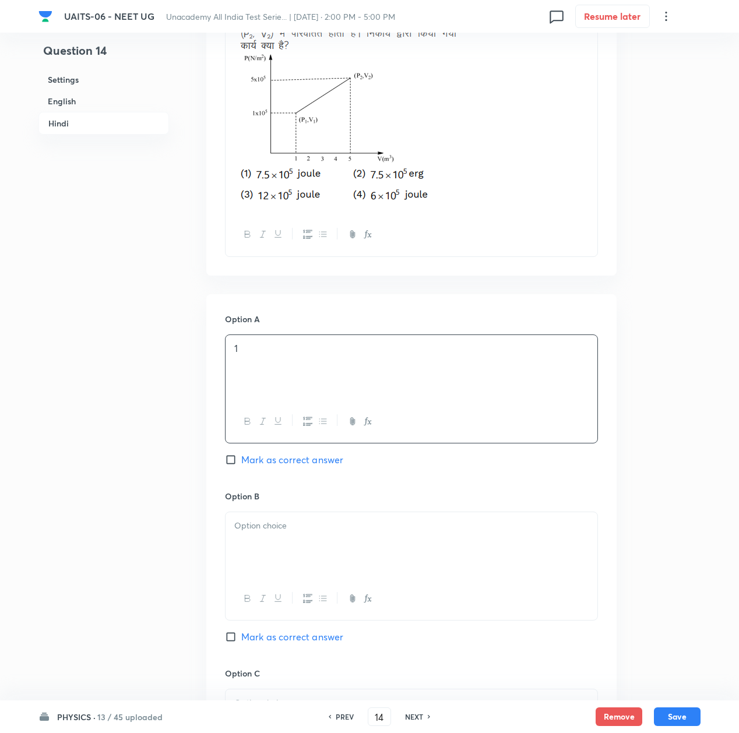
click at [260, 571] on div at bounding box center [412, 544] width 372 height 65
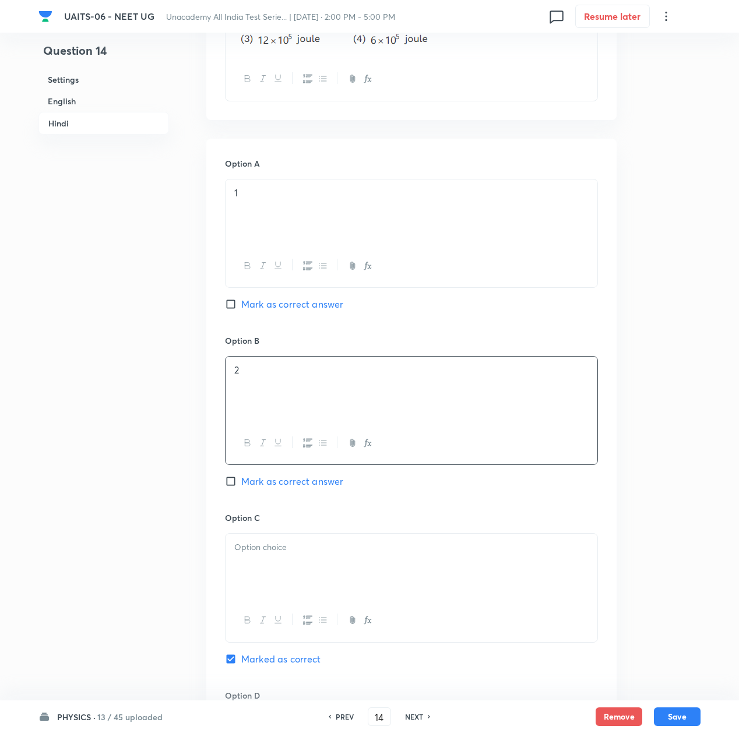
click at [275, 551] on p at bounding box center [411, 547] width 354 height 13
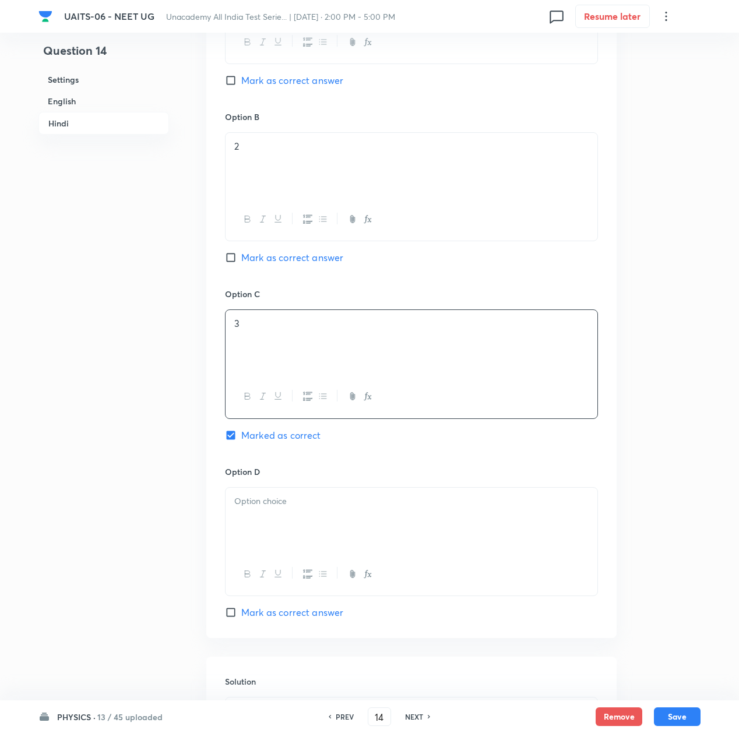
scroll to position [2251, 0]
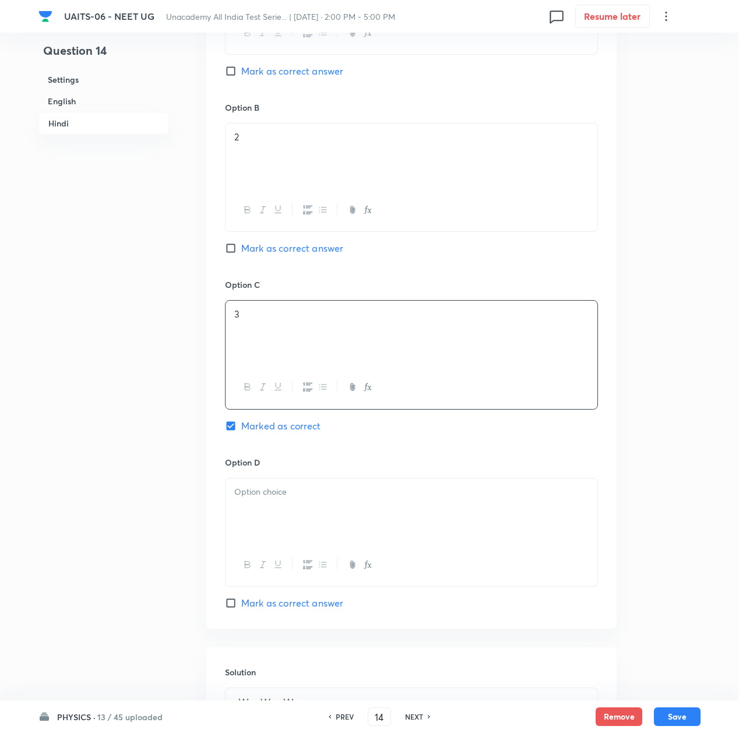
click at [276, 523] on div at bounding box center [412, 511] width 372 height 65
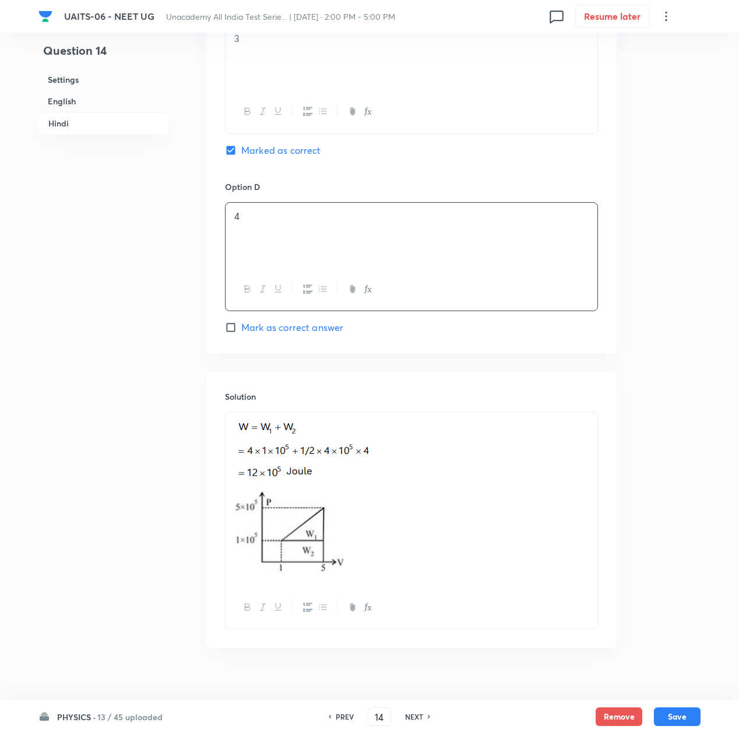
scroll to position [2550, 0]
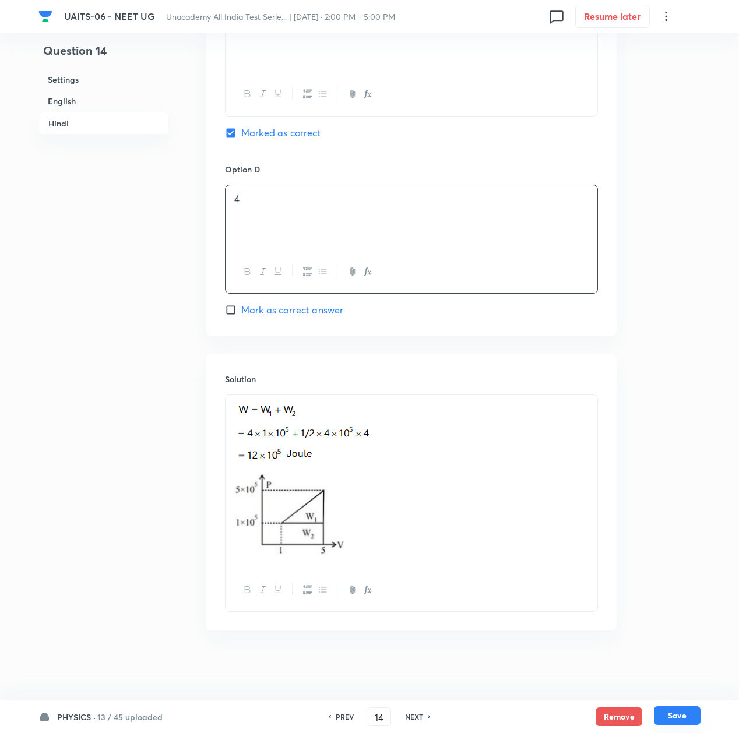
click at [670, 721] on button "Save" at bounding box center [677, 716] width 47 height 19
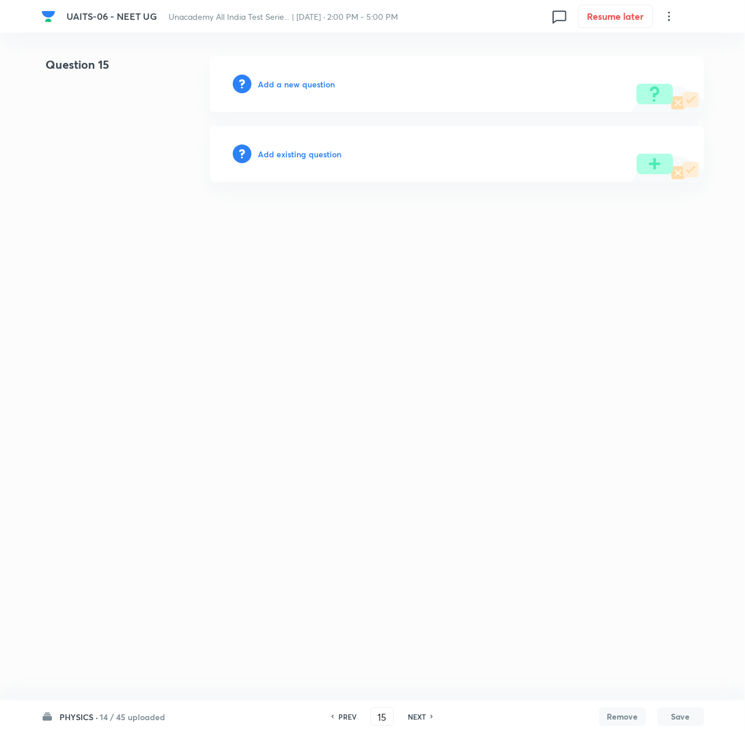
click at [283, 78] on h6 "Add a new question" at bounding box center [296, 84] width 77 height 12
click at [283, 78] on h6 "Choose a question type" at bounding box center [303, 84] width 90 height 12
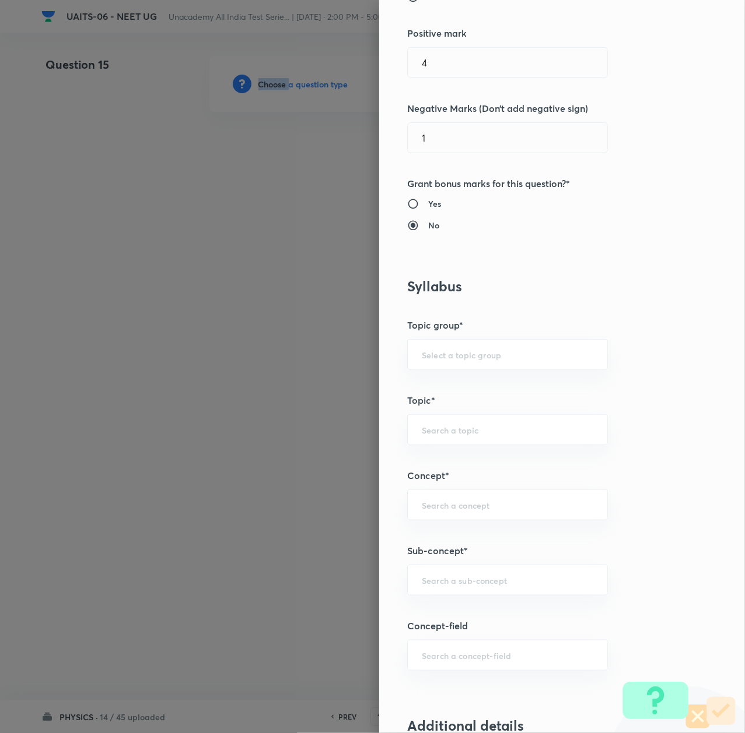
scroll to position [311, 0]
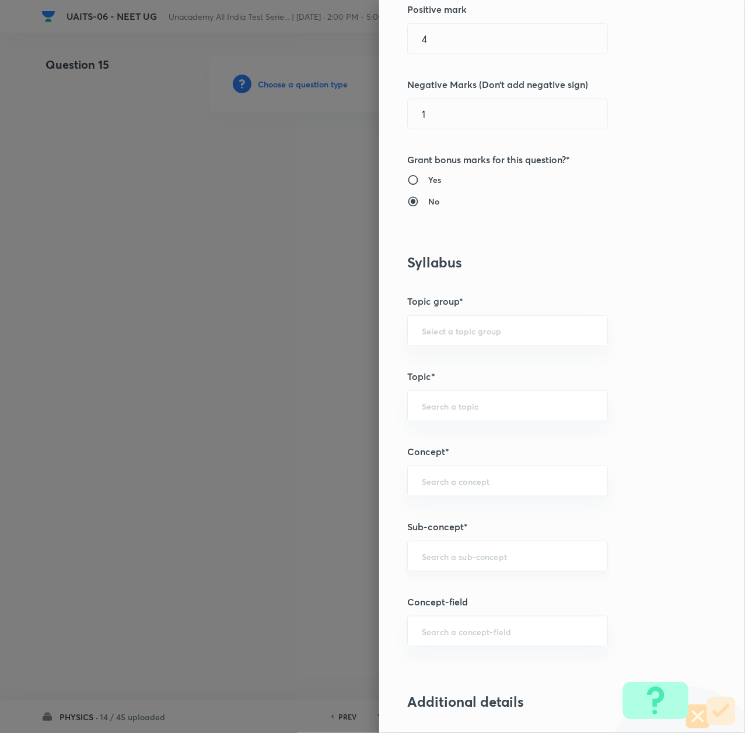
click at [434, 554] on input "text" at bounding box center [507, 556] width 171 height 11
paste input "Thermal Properties of Matter"
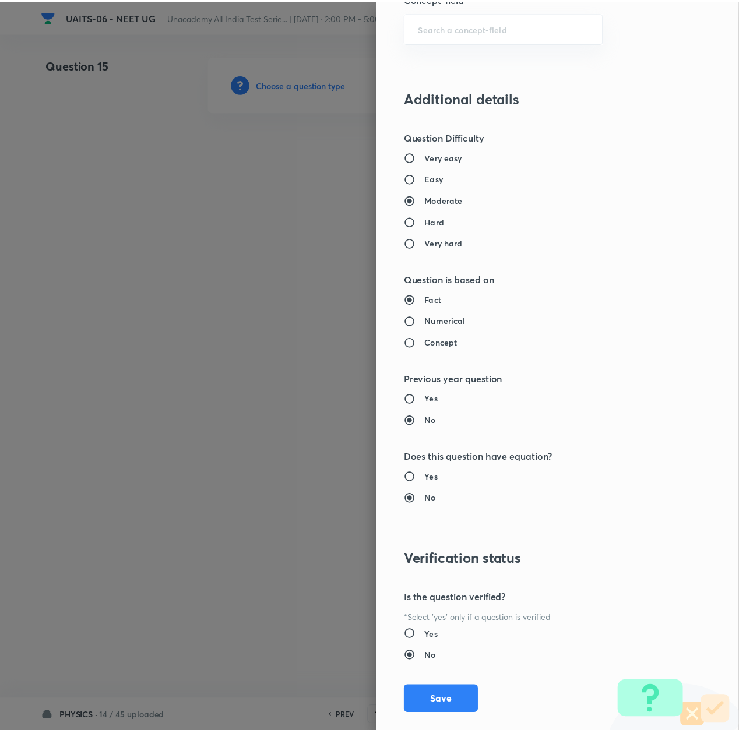
scroll to position [936, 0]
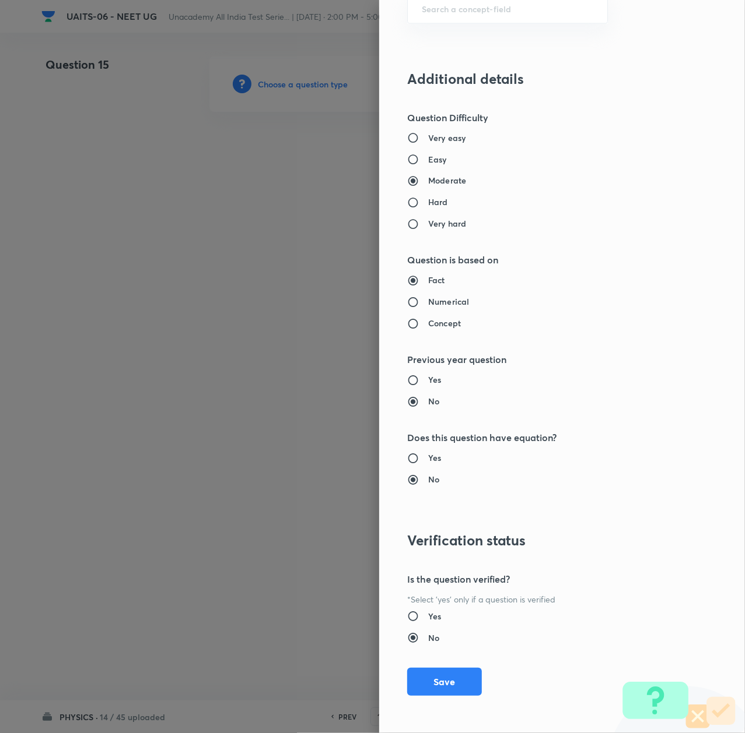
click at [447, 696] on div "Question settings Question type* Single choice correct Number of options* 2 3 4…" at bounding box center [562, 366] width 366 height 733
click at [424, 670] on button "Save" at bounding box center [444, 681] width 75 height 28
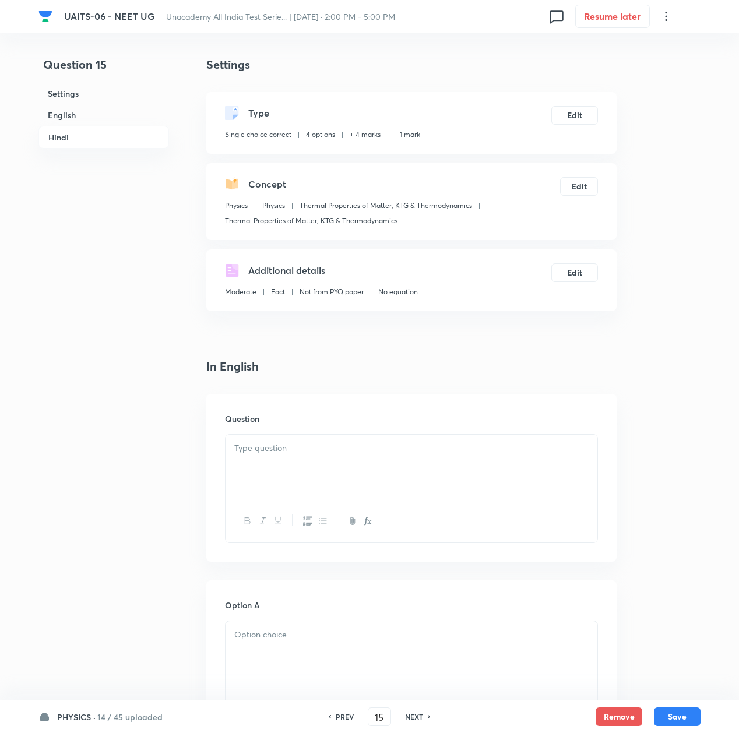
click at [289, 490] on div at bounding box center [412, 467] width 372 height 65
click at [320, 445] on p at bounding box center [411, 448] width 354 height 13
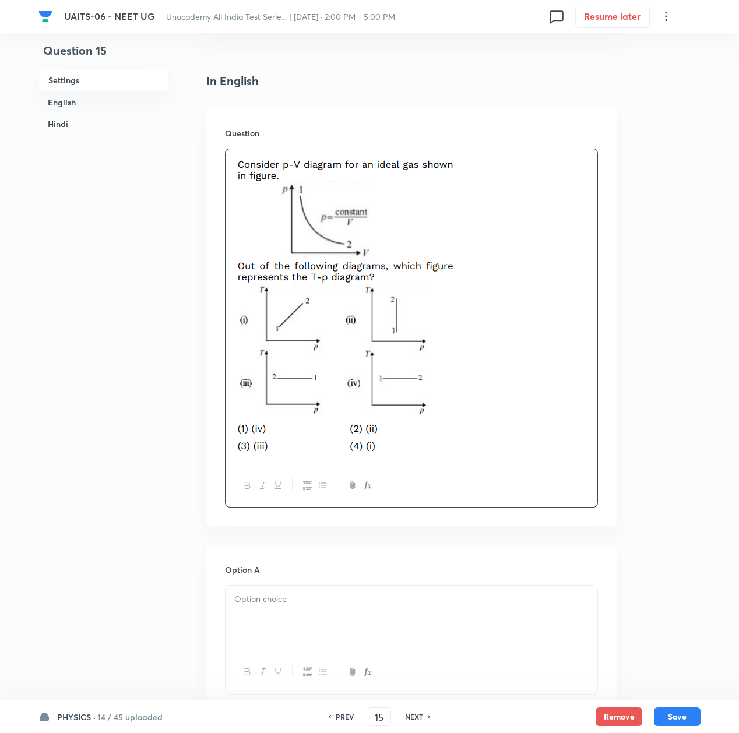
scroll to position [311, 0]
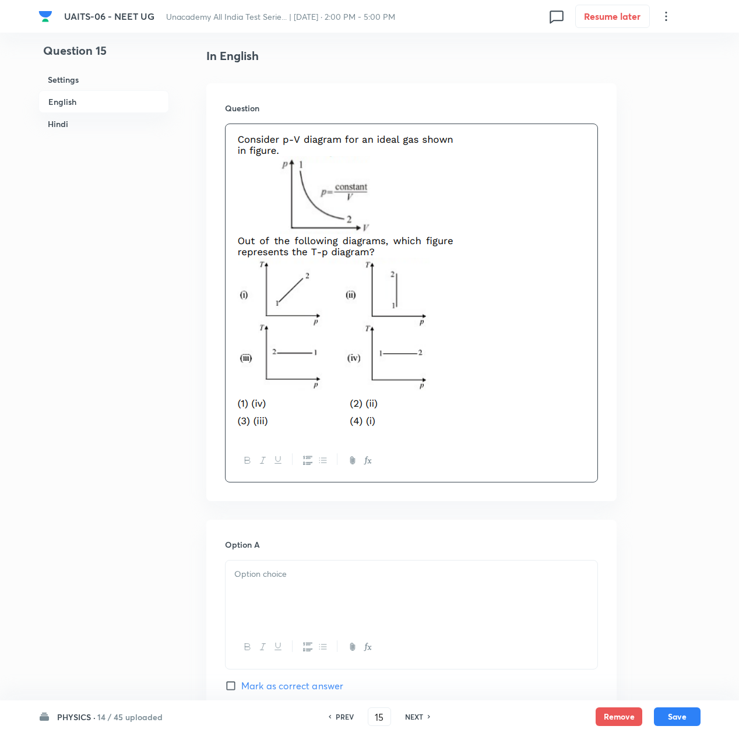
click at [292, 599] on div at bounding box center [412, 593] width 372 height 65
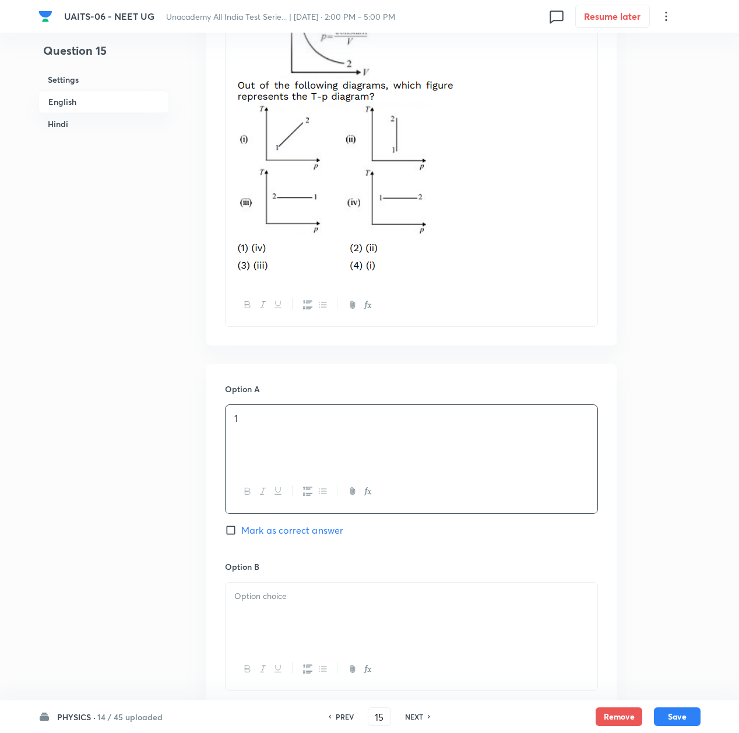
click at [273, 606] on div at bounding box center [412, 615] width 372 height 65
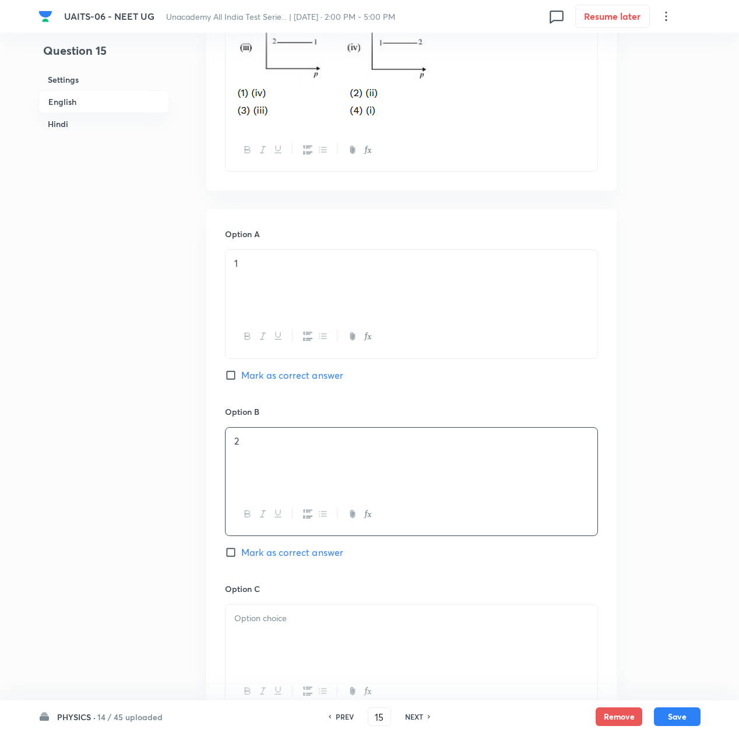
click at [257, 628] on div at bounding box center [412, 637] width 372 height 65
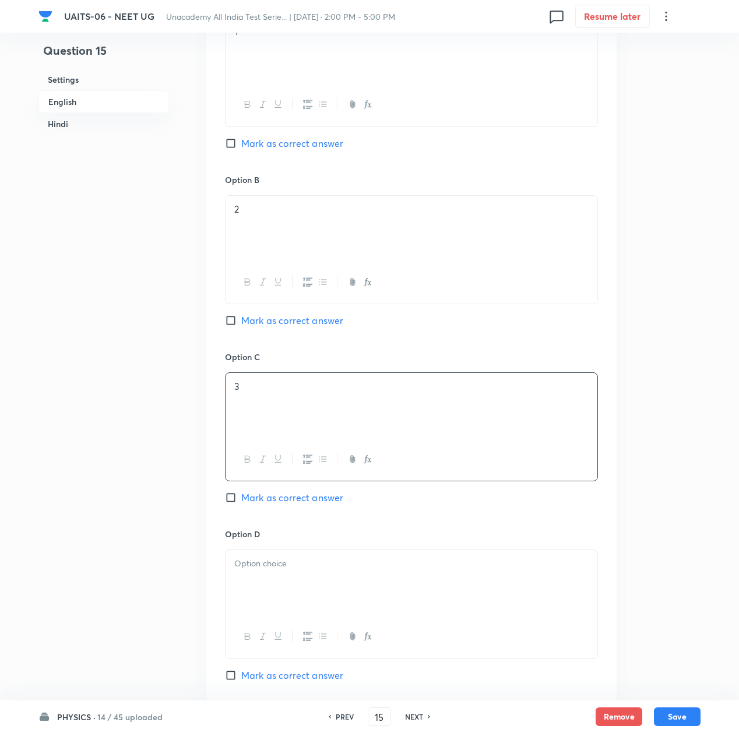
scroll to position [855, 0]
click at [264, 592] on div at bounding box center [412, 581] width 372 height 65
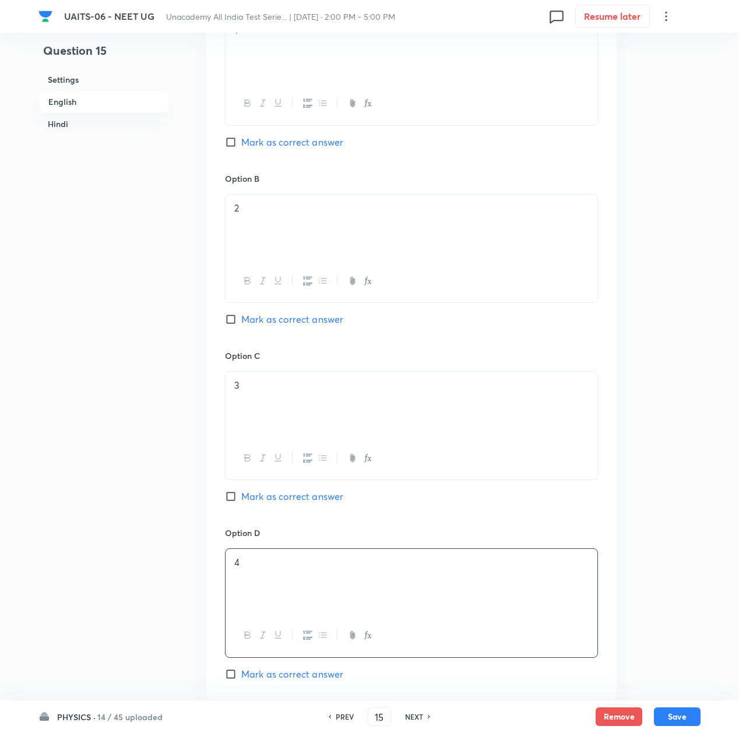
click at [307, 493] on span "Mark as correct answer" at bounding box center [292, 497] width 102 height 14
click at [241, 493] on input "Mark as correct answer" at bounding box center [233, 497] width 16 height 12
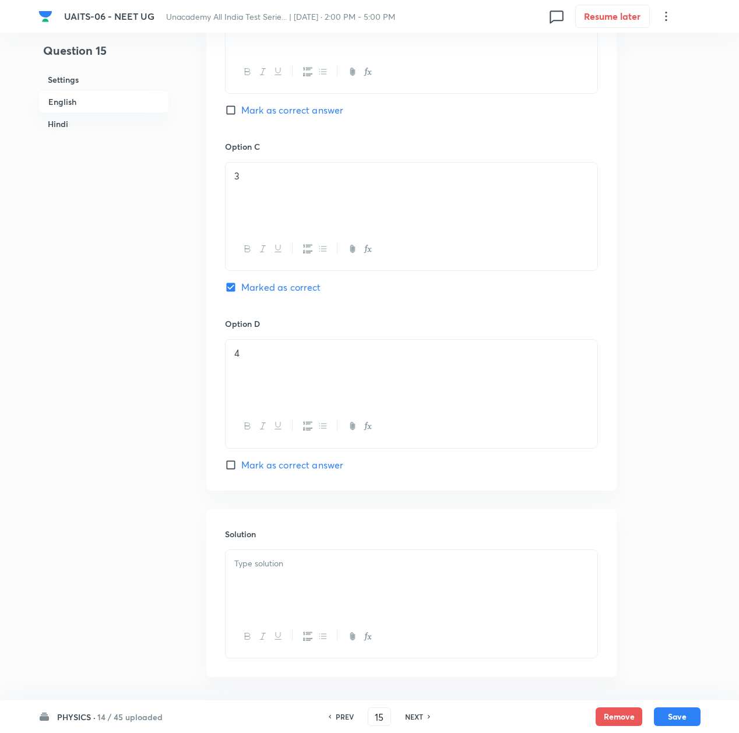
scroll to position [1088, 0]
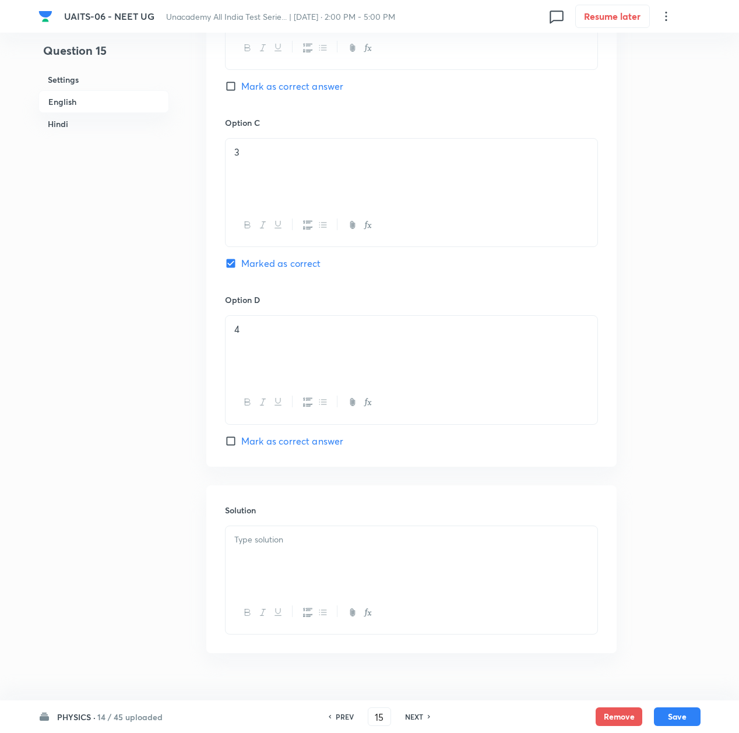
click at [311, 535] on div at bounding box center [412, 558] width 372 height 65
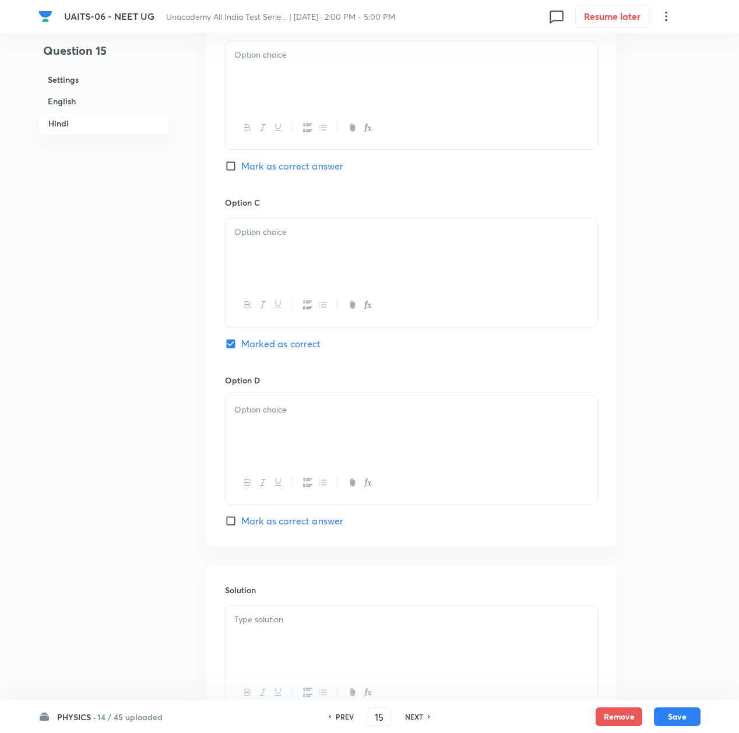
scroll to position [2323, 0]
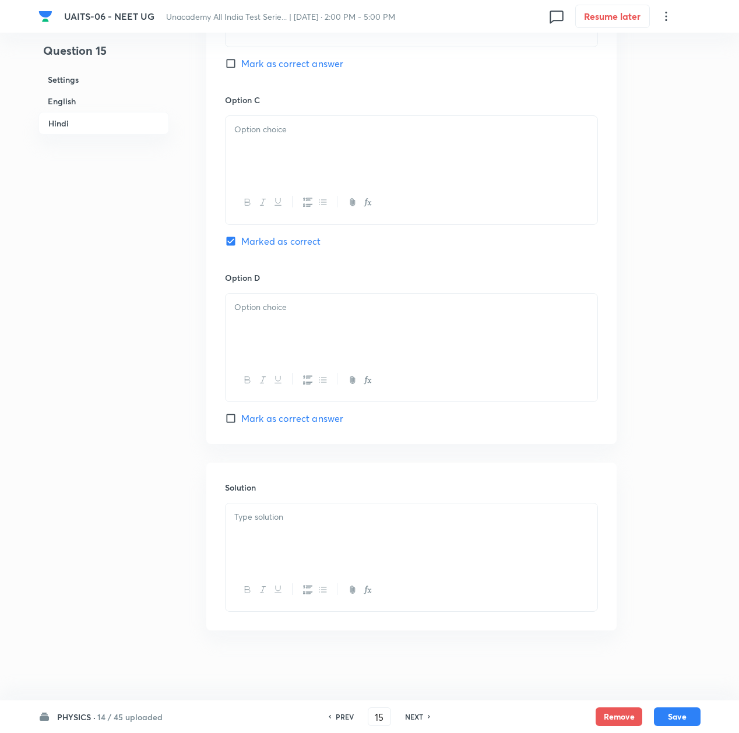
click at [304, 530] on div at bounding box center [412, 536] width 372 height 65
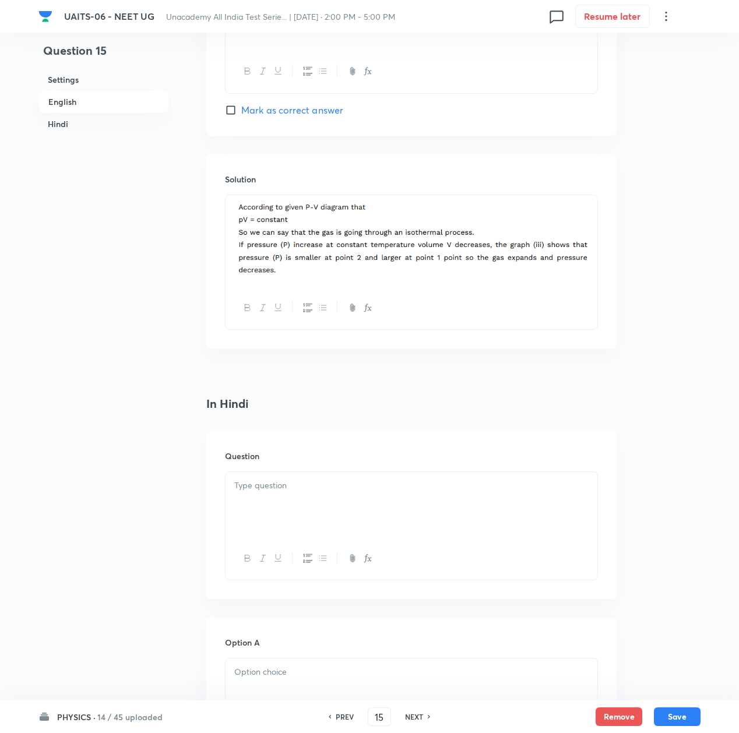
scroll to position [1391, 0]
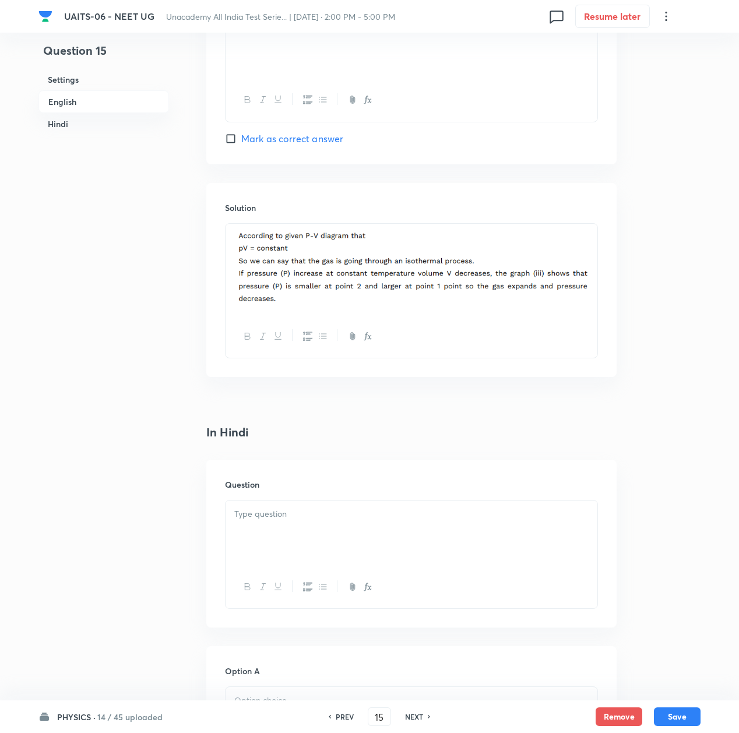
click at [295, 519] on p at bounding box center [411, 514] width 354 height 13
click at [276, 521] on p at bounding box center [411, 514] width 354 height 13
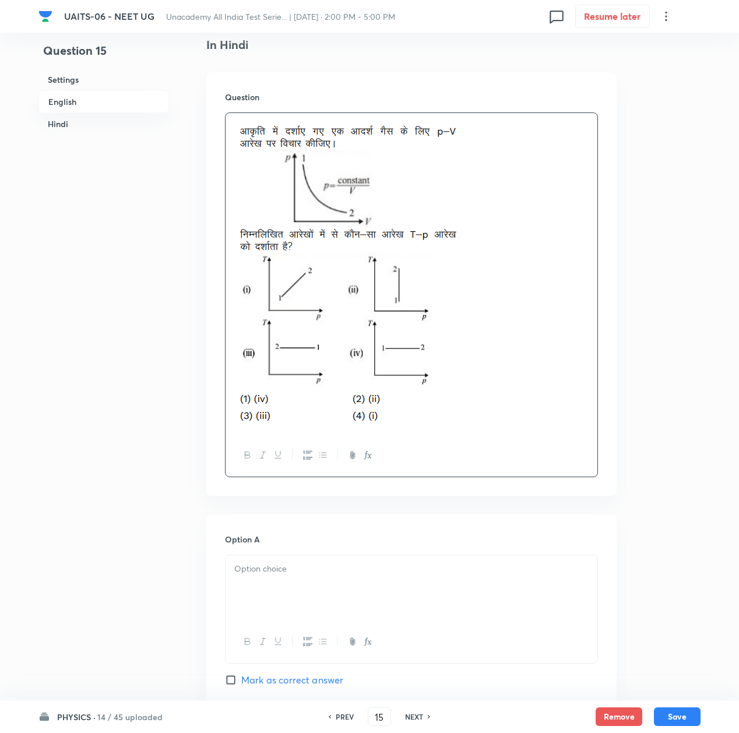
scroll to position [1779, 0]
click at [276, 596] on div at bounding box center [412, 586] width 372 height 65
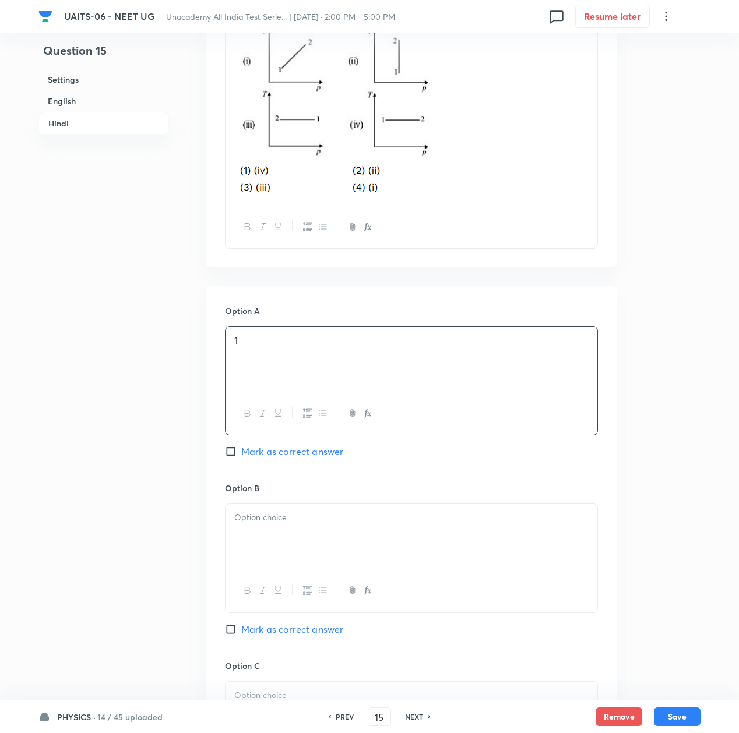
scroll to position [2013, 0]
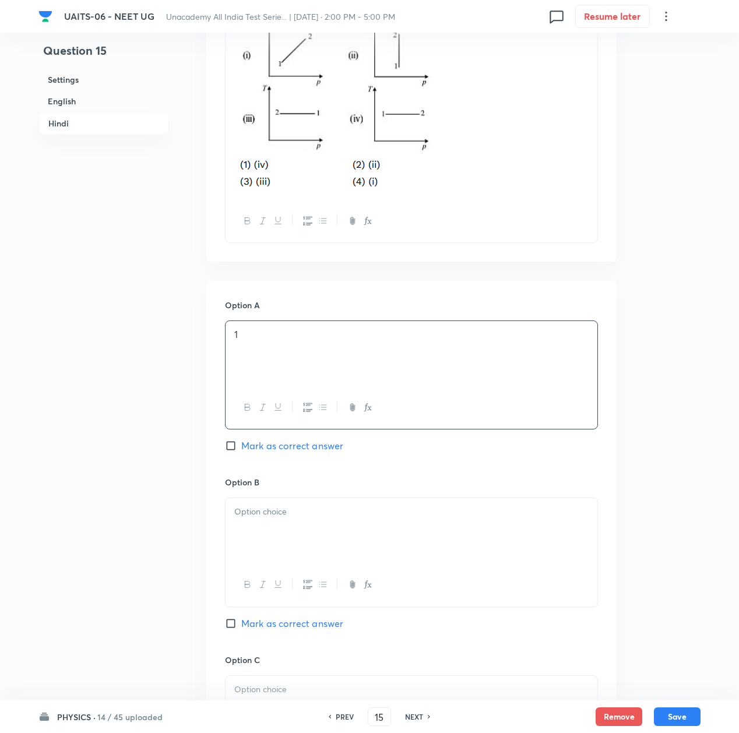
click at [255, 542] on div at bounding box center [412, 530] width 372 height 65
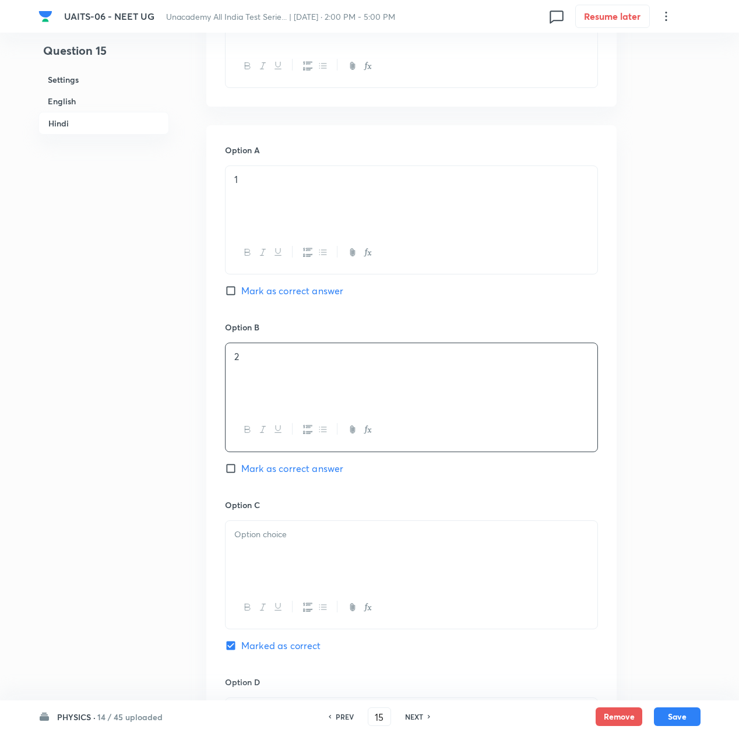
click at [281, 587] on div at bounding box center [412, 553] width 372 height 65
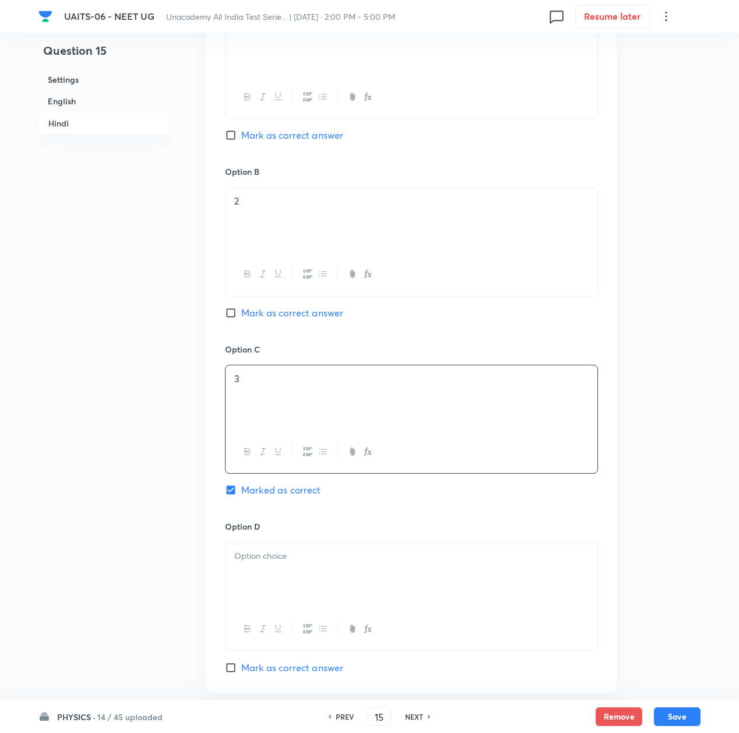
click at [271, 571] on div at bounding box center [412, 575] width 372 height 65
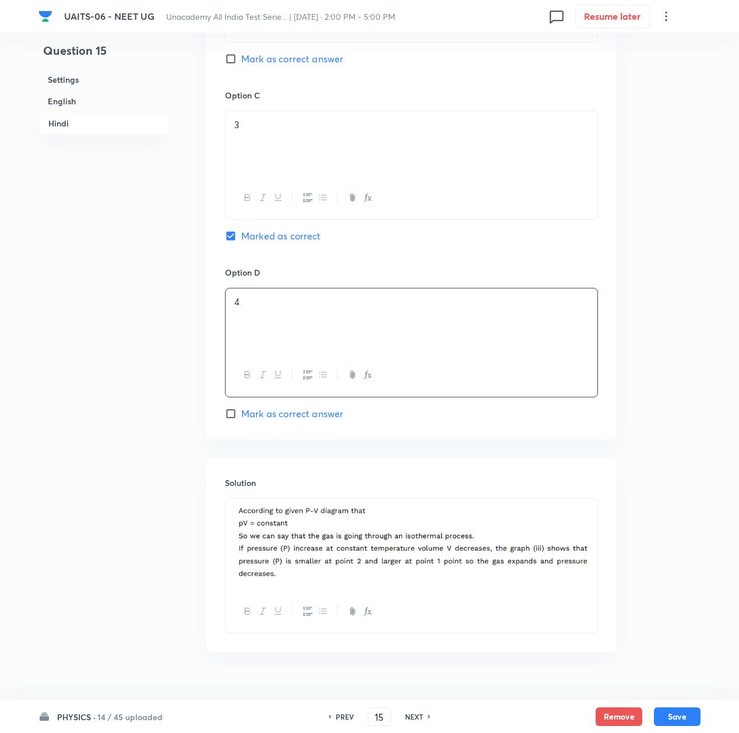
scroll to position [2605, 0]
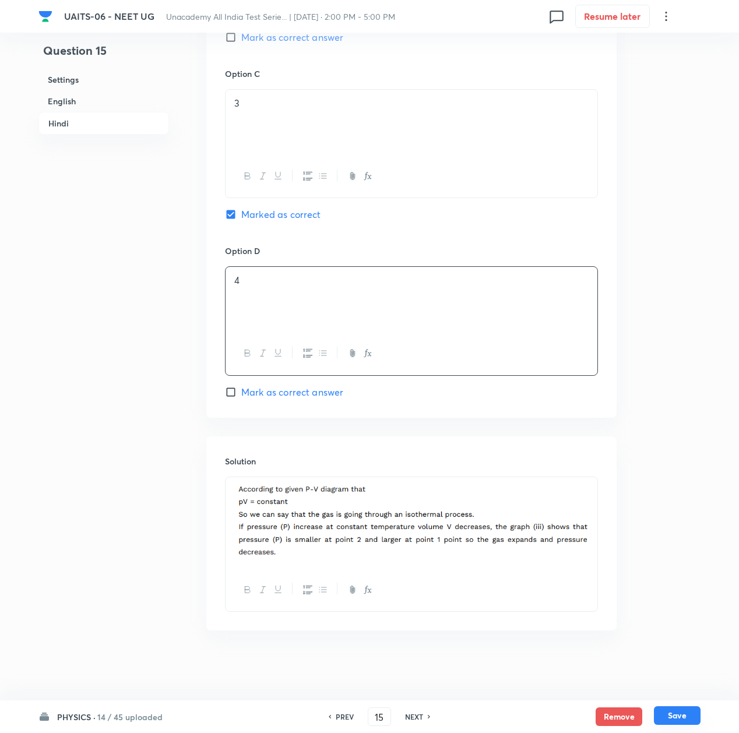
click at [669, 721] on button "Save" at bounding box center [677, 716] width 47 height 19
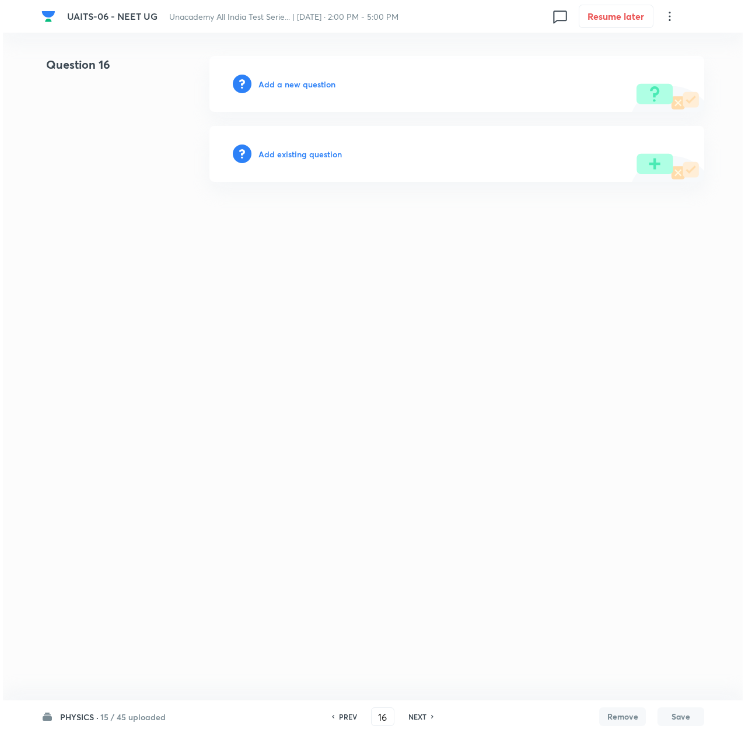
scroll to position [0, 0]
click at [281, 80] on h6 "Add a new question" at bounding box center [296, 84] width 77 height 12
click at [281, 80] on h6 "Choose a question type" at bounding box center [303, 84] width 90 height 12
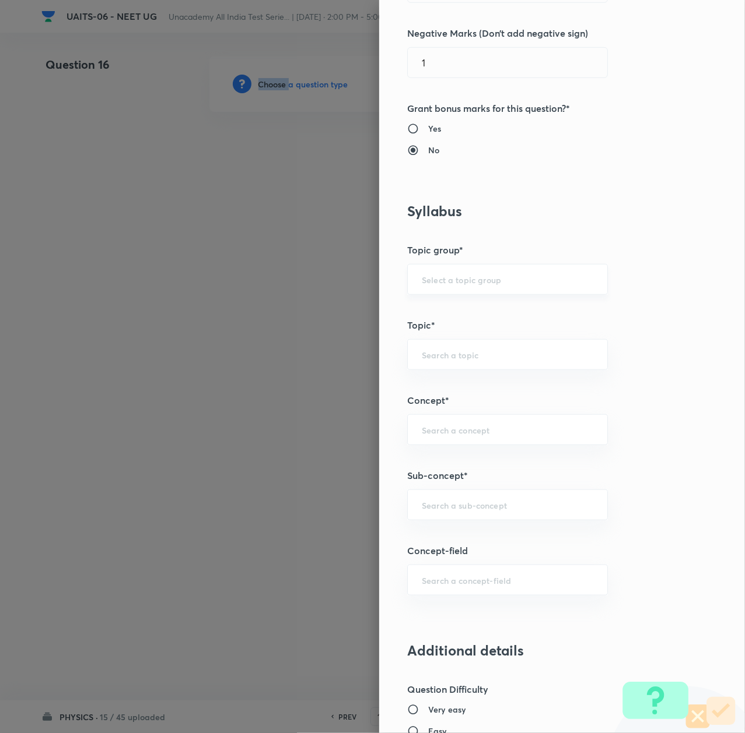
scroll to position [388, 0]
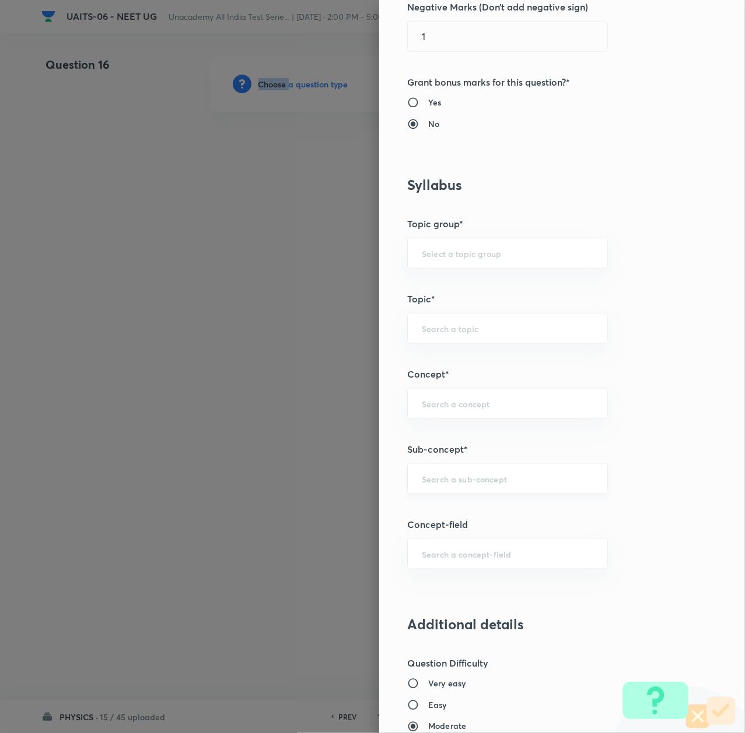
click at [444, 465] on div "​" at bounding box center [507, 479] width 201 height 31
paste input "Thermal Properties of Matter"
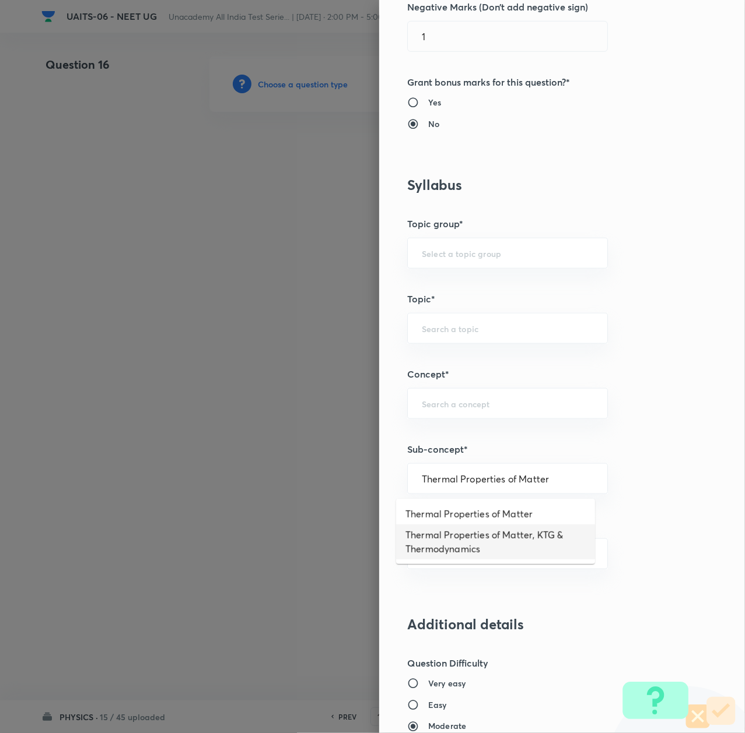
click at [436, 535] on li "Thermal Properties of Matter, KTG & Thermodynamics" at bounding box center [495, 542] width 199 height 35
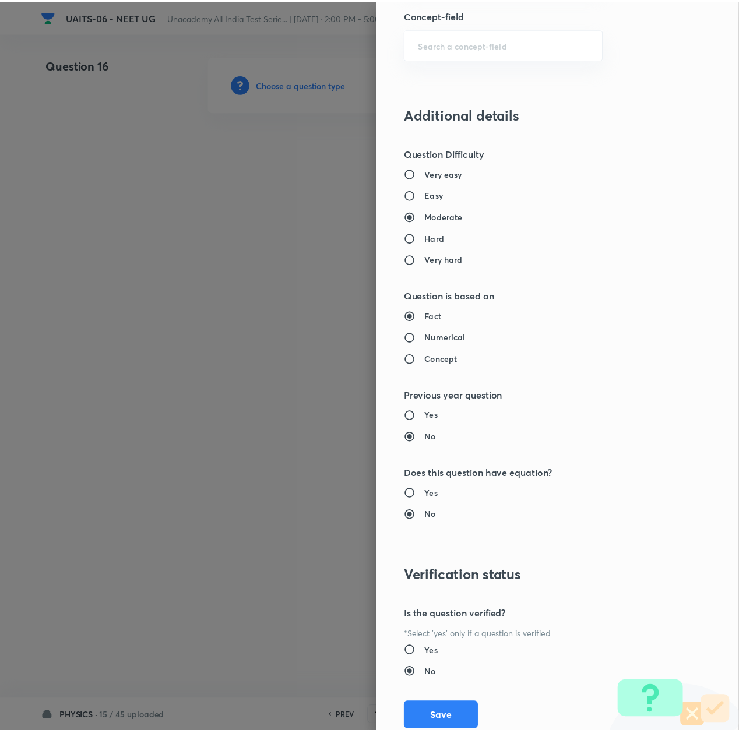
scroll to position [936, 0]
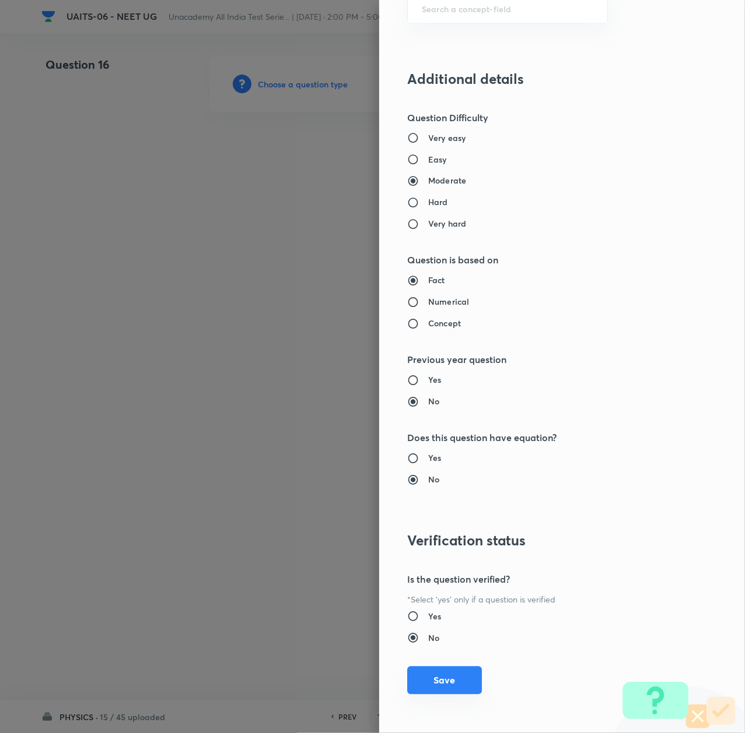
click at [429, 681] on button "Save" at bounding box center [444, 681] width 75 height 28
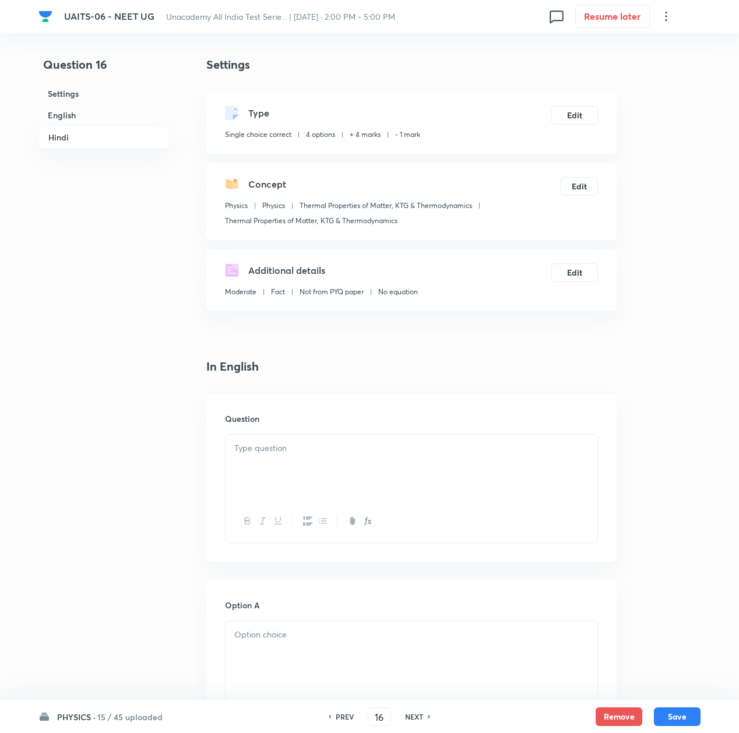
click at [278, 467] on div at bounding box center [412, 467] width 372 height 65
click at [289, 455] on div at bounding box center [412, 467] width 372 height 65
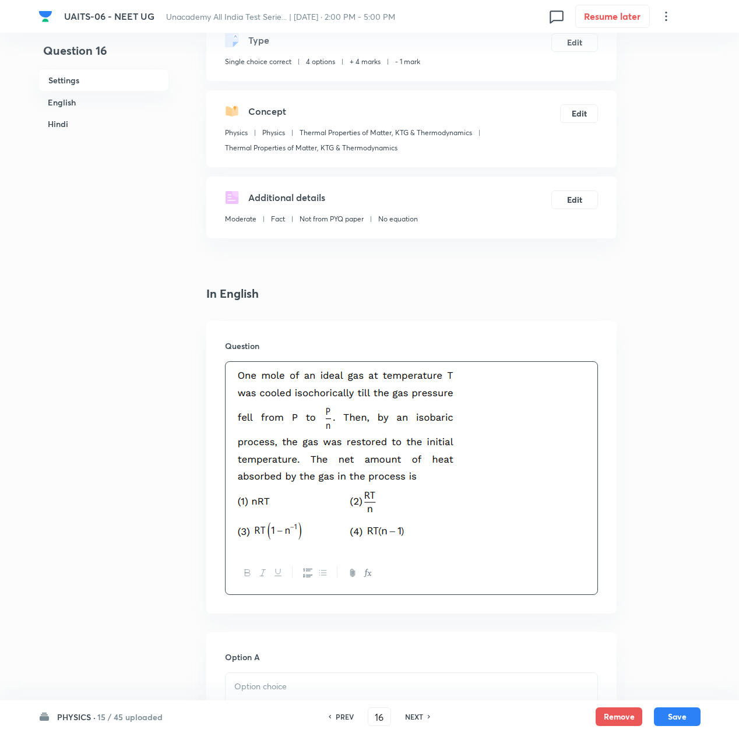
scroll to position [155, 0]
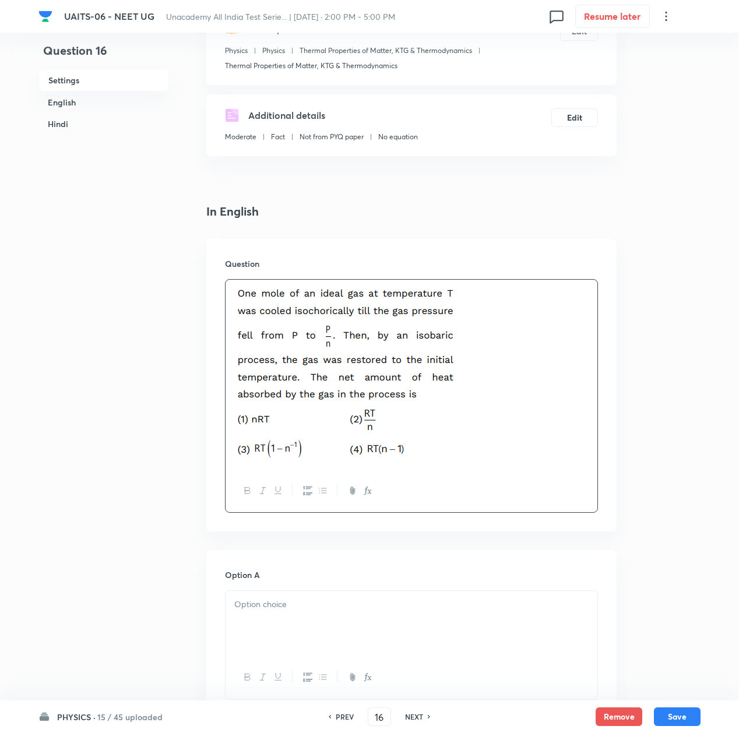
click at [281, 612] on div at bounding box center [412, 623] width 372 height 65
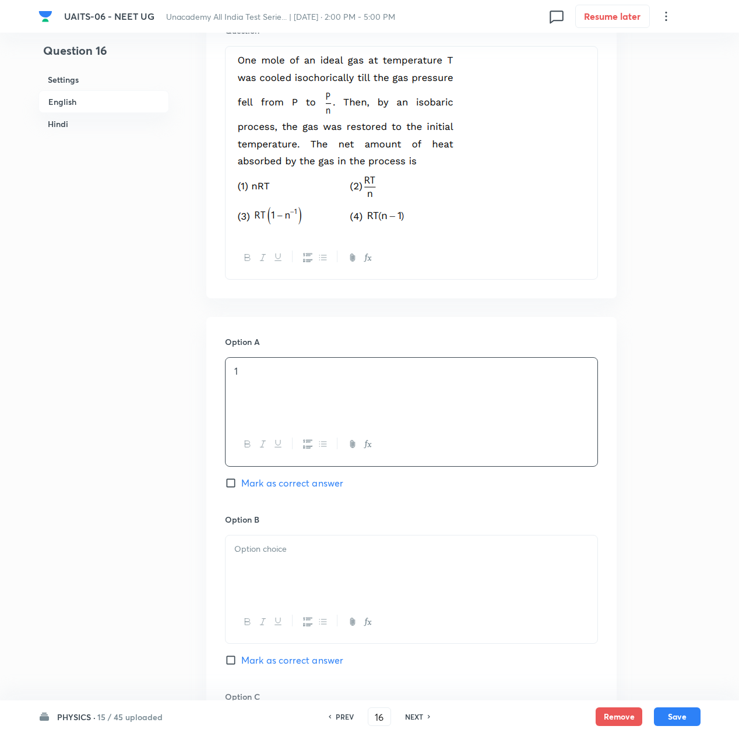
click at [278, 584] on div at bounding box center [412, 568] width 372 height 65
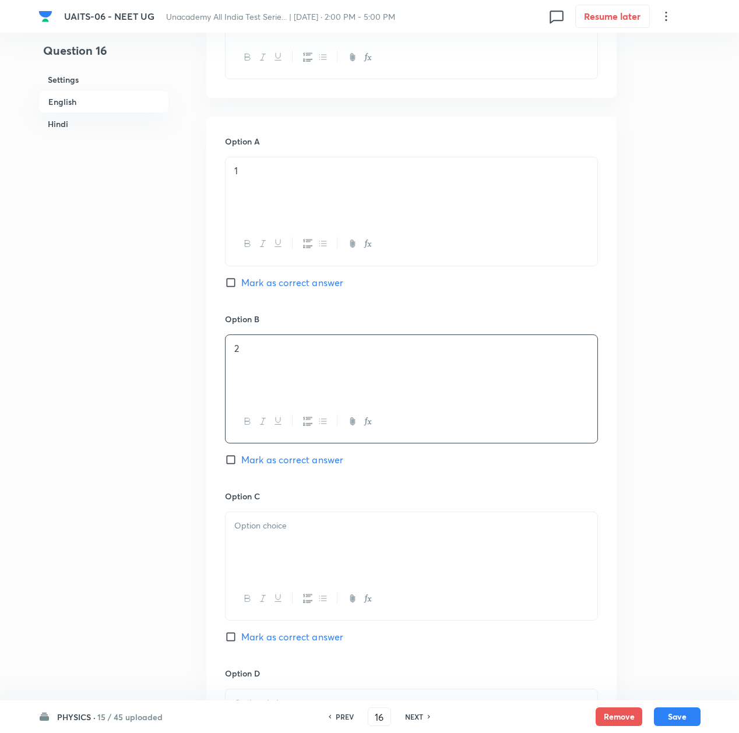
scroll to position [622, 0]
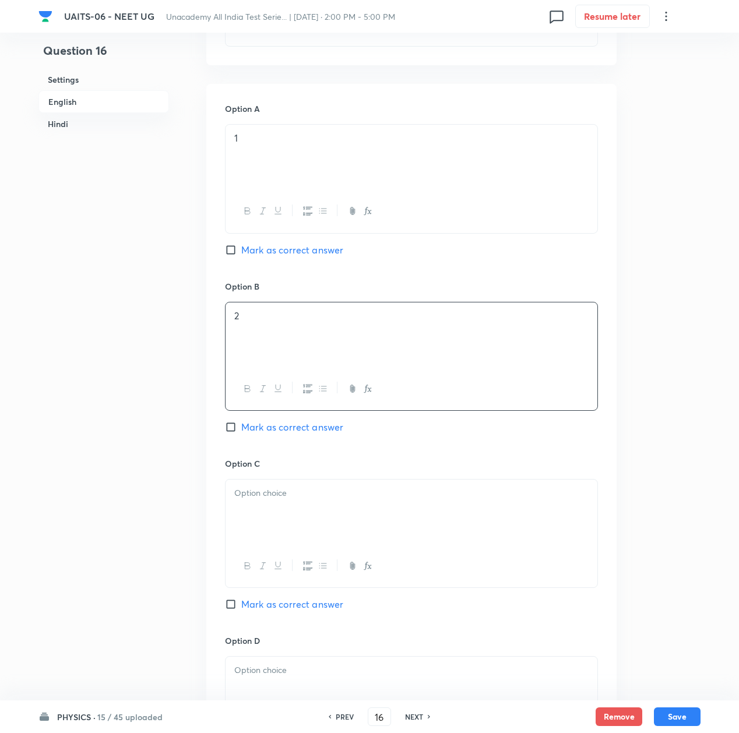
click at [267, 532] on div at bounding box center [412, 512] width 372 height 65
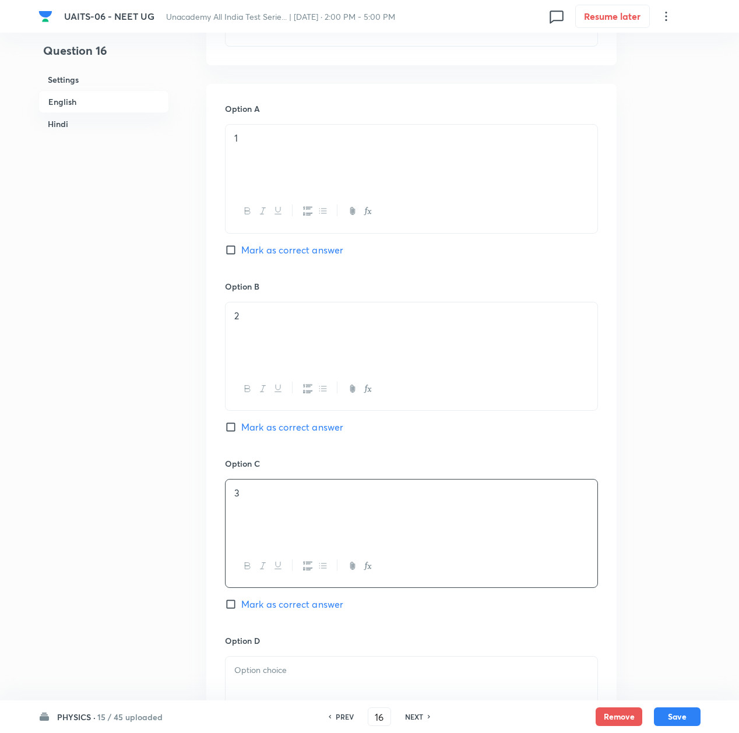
click at [278, 679] on div at bounding box center [412, 689] width 372 height 65
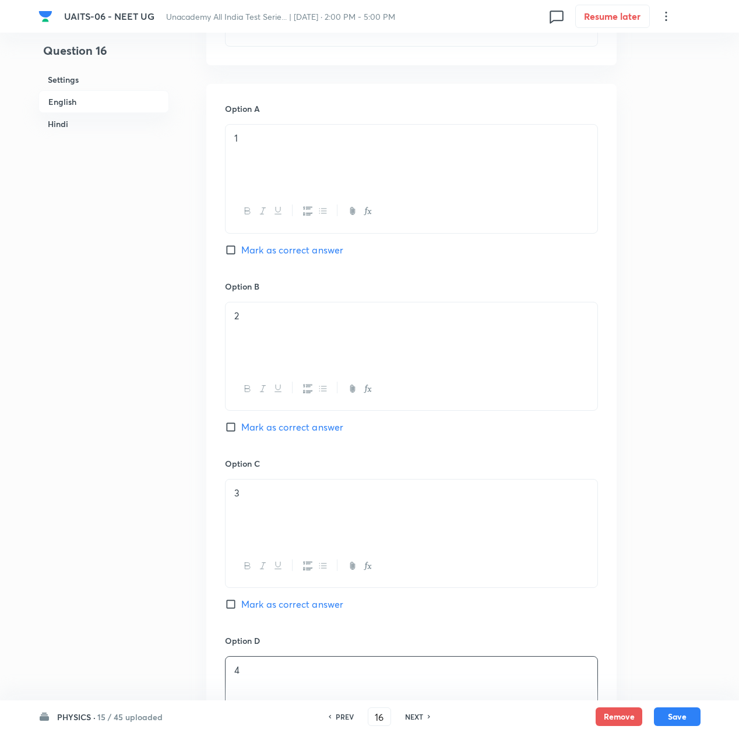
click at [275, 601] on span "Mark as correct answer" at bounding box center [292, 605] width 102 height 14
click at [241, 601] on input "Mark as correct answer" at bounding box center [233, 605] width 16 height 12
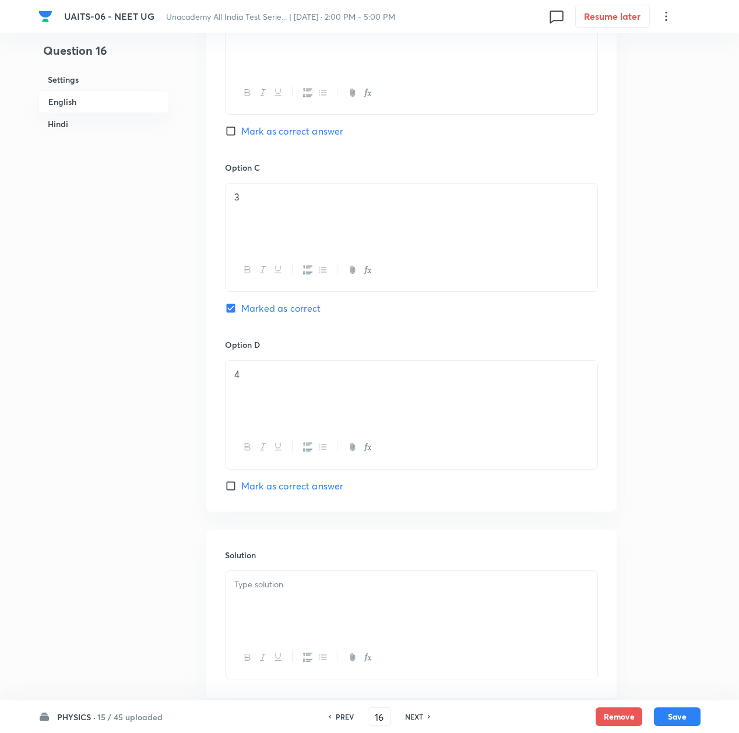
scroll to position [933, 0]
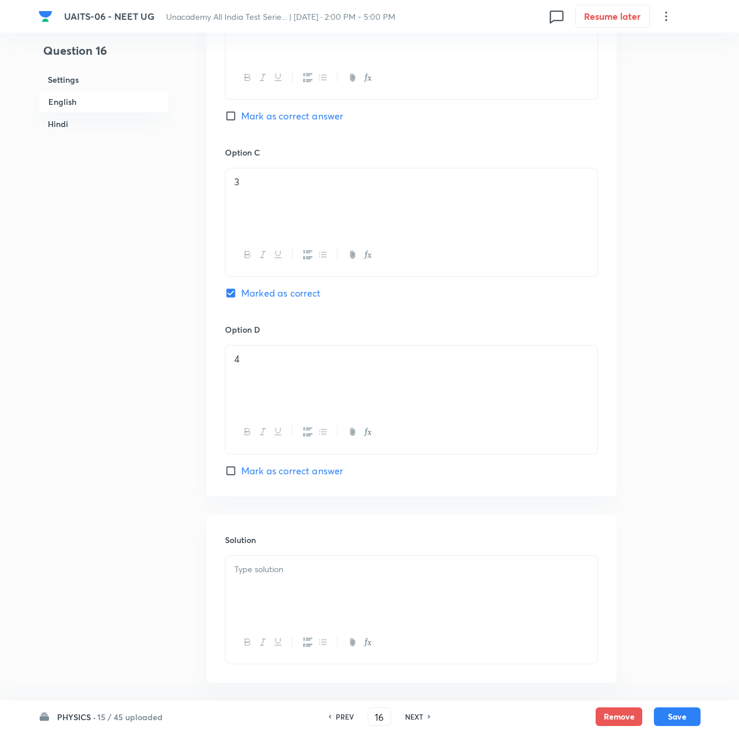
click at [289, 589] on div at bounding box center [412, 588] width 372 height 65
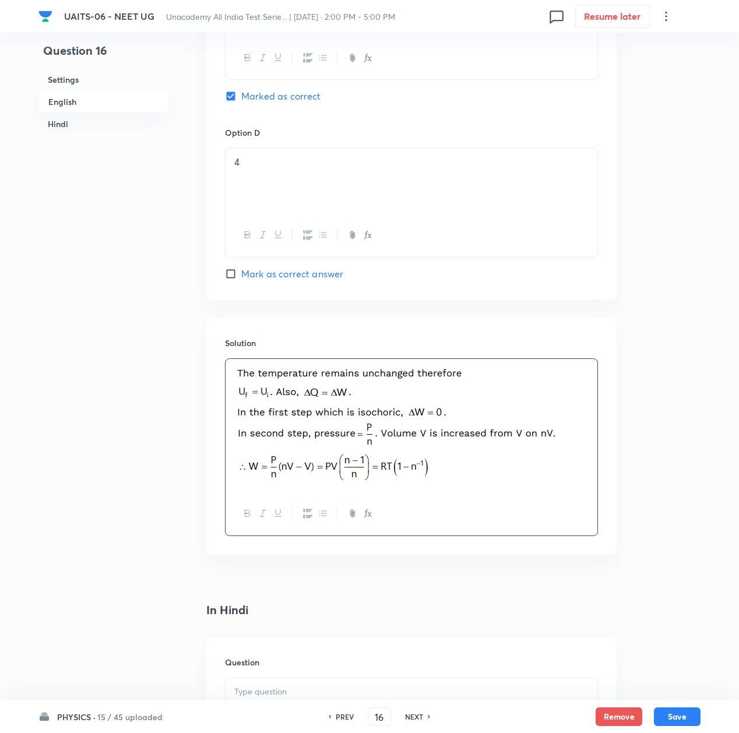
scroll to position [1166, 0]
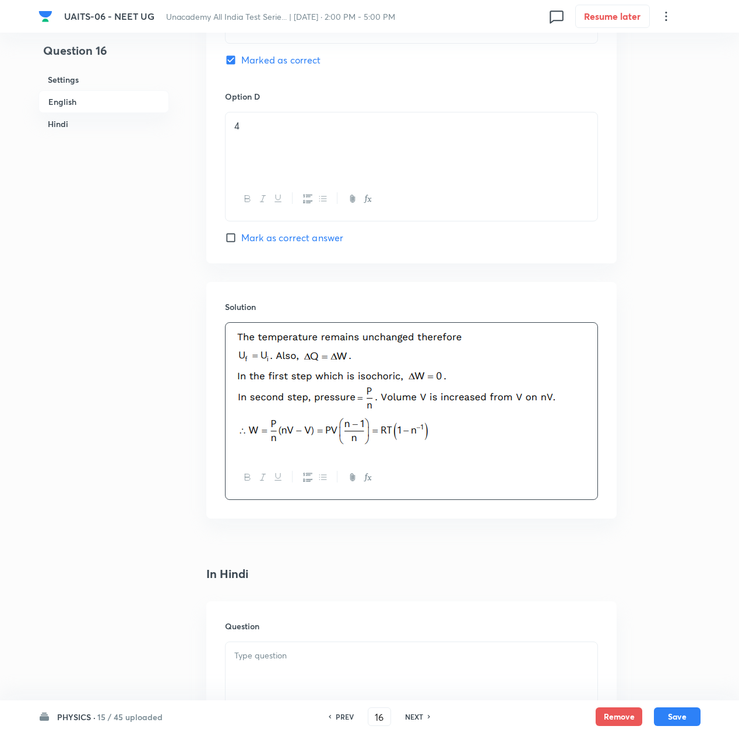
click at [304, 663] on p at bounding box center [411, 656] width 354 height 13
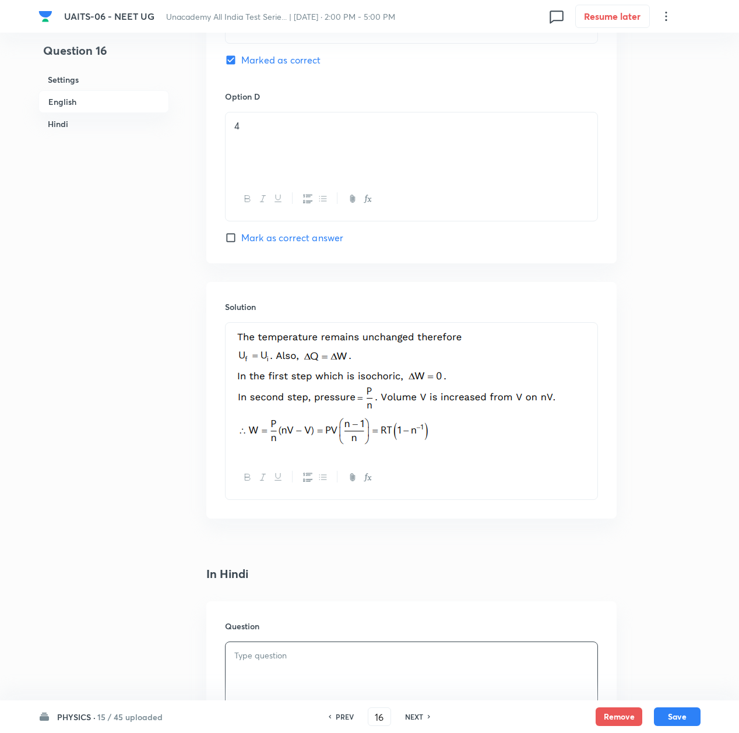
click at [575, 423] on p at bounding box center [411, 418] width 354 height 63
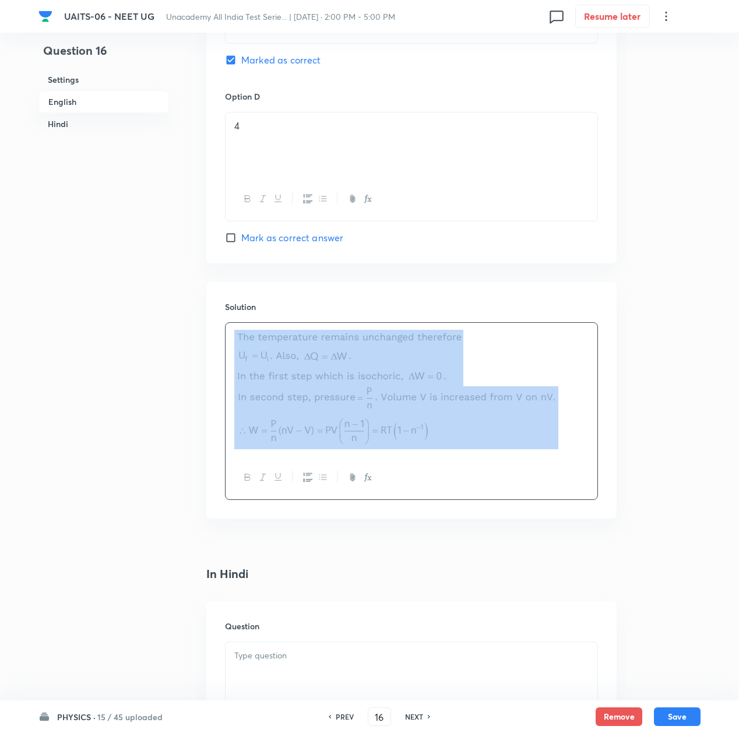
copy img
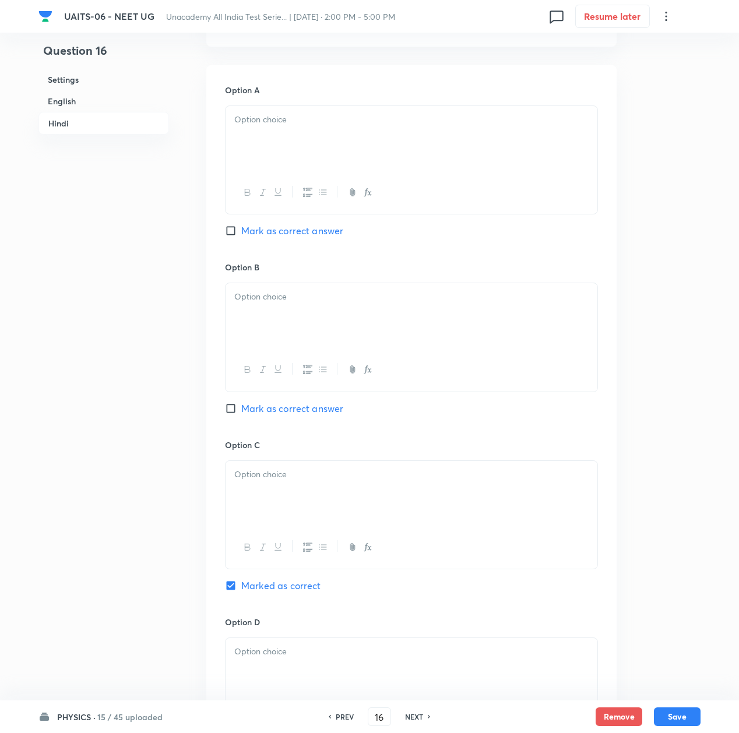
scroll to position [2240, 0]
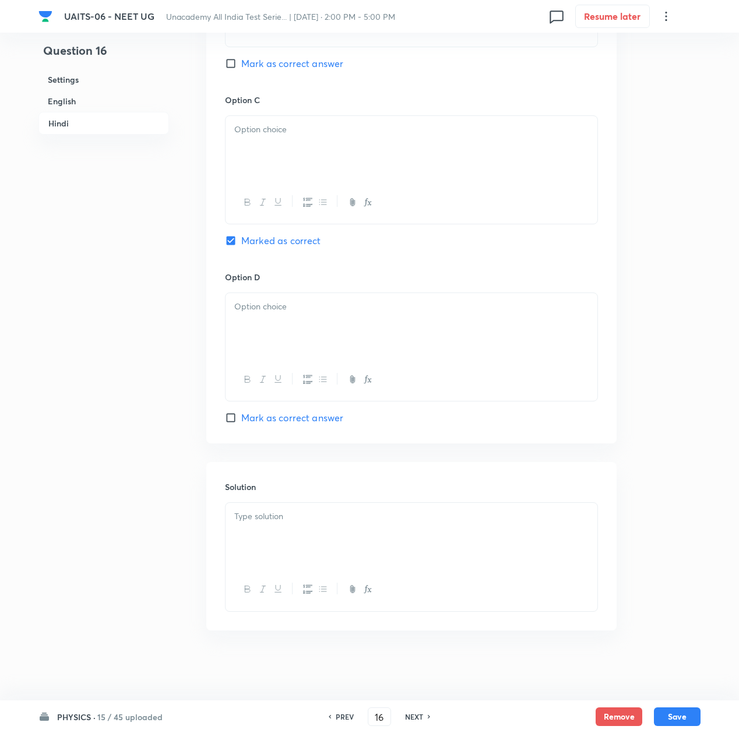
click at [310, 552] on div at bounding box center [412, 535] width 372 height 65
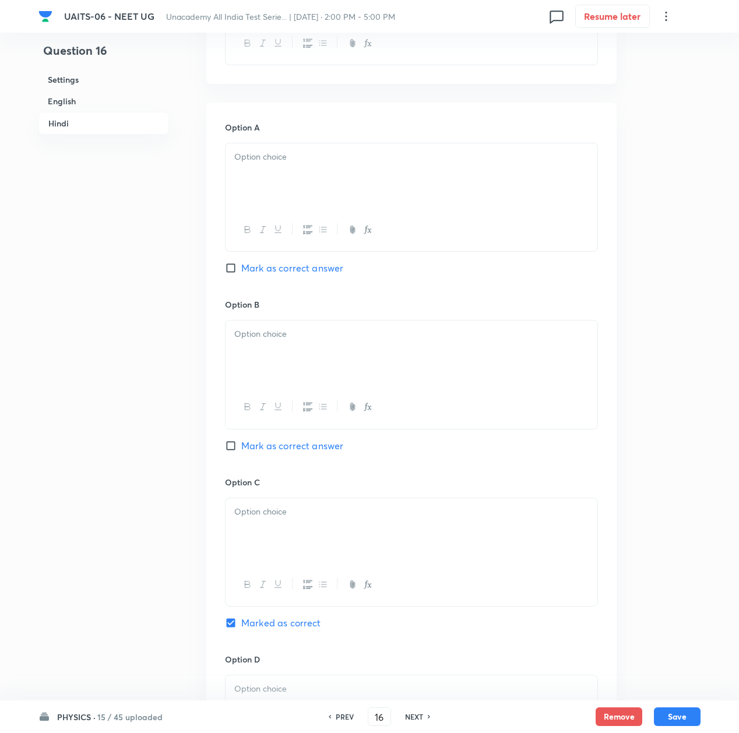
scroll to position [1540, 0]
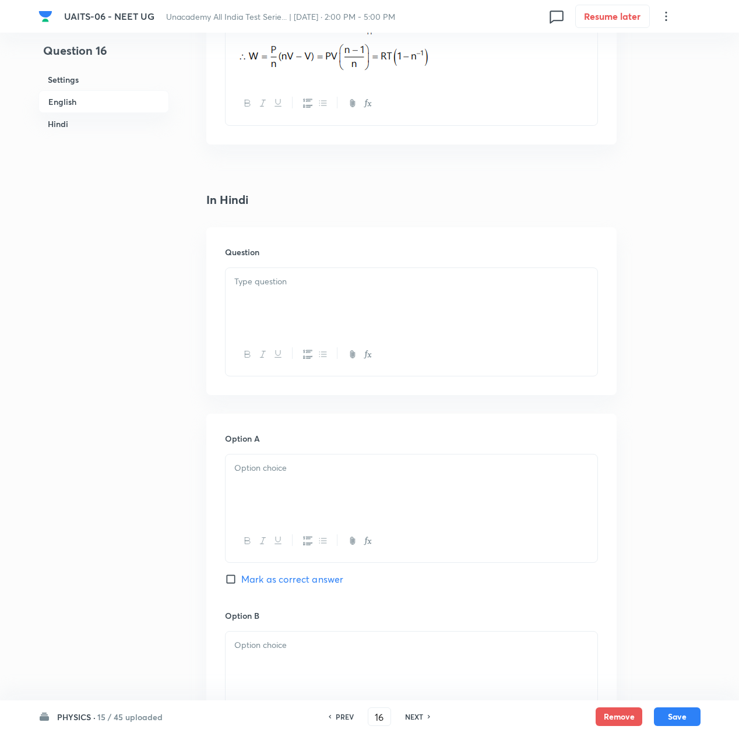
click at [299, 289] on p at bounding box center [411, 281] width 354 height 13
click at [271, 306] on div at bounding box center [412, 300] width 372 height 65
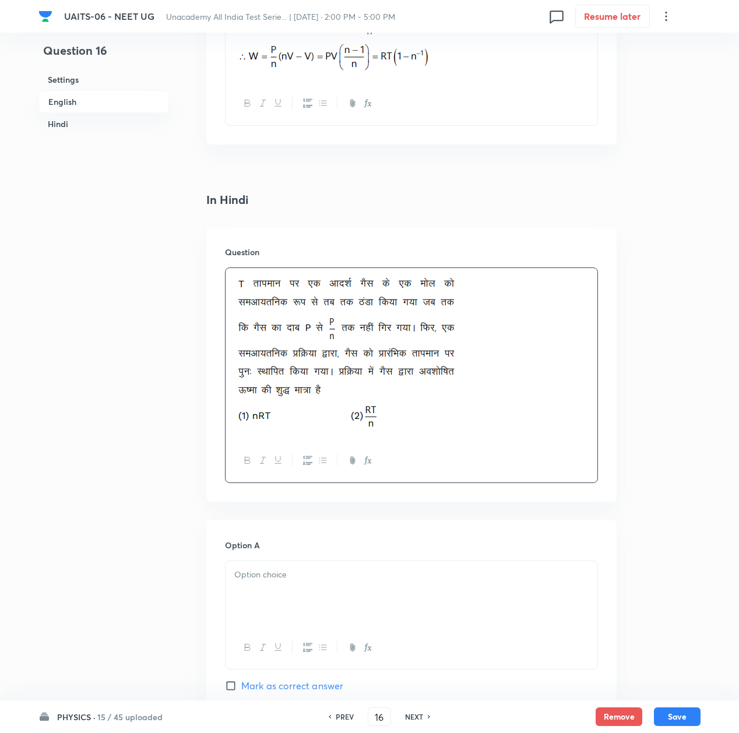
drag, startPoint x: 490, startPoint y: 377, endPoint x: 437, endPoint y: 410, distance: 62.4
click at [469, 393] on p at bounding box center [411, 354] width 354 height 158
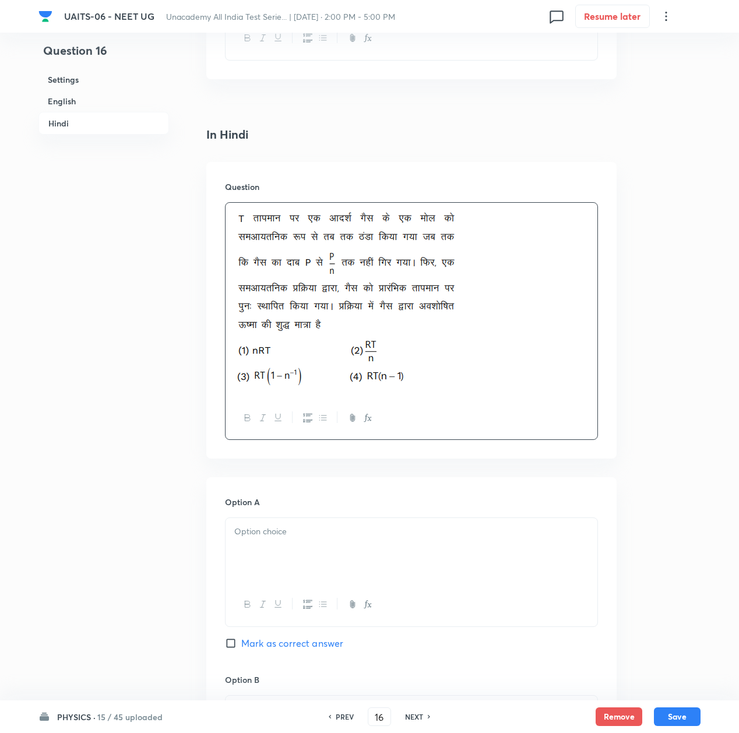
scroll to position [1696, 0]
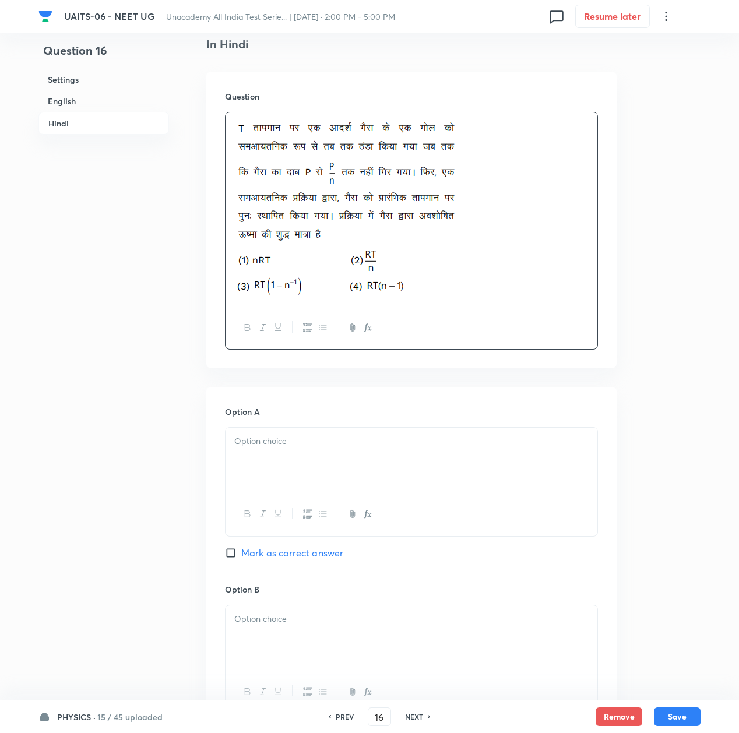
click at [311, 457] on div at bounding box center [412, 460] width 372 height 65
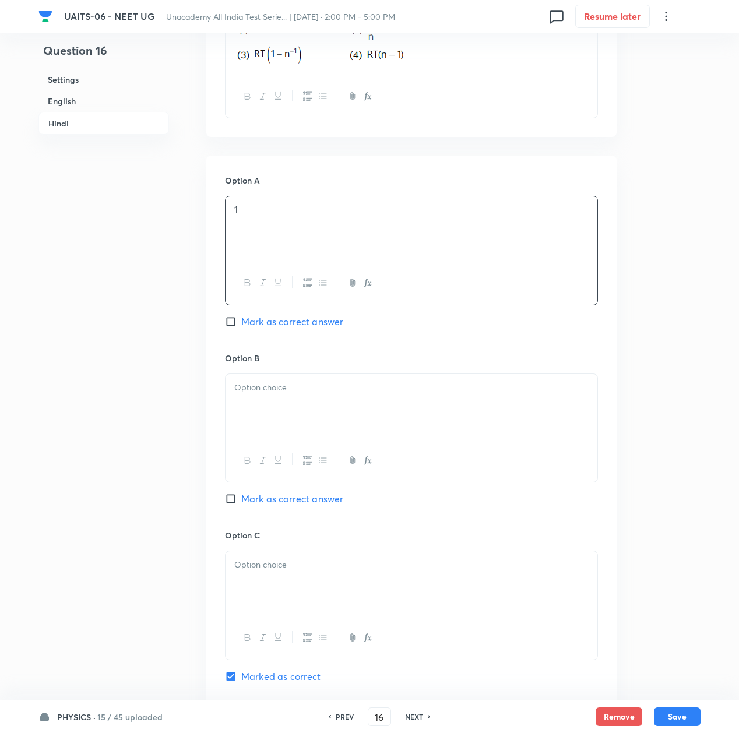
scroll to position [1929, 0]
click at [285, 414] on div at bounding box center [412, 405] width 372 height 65
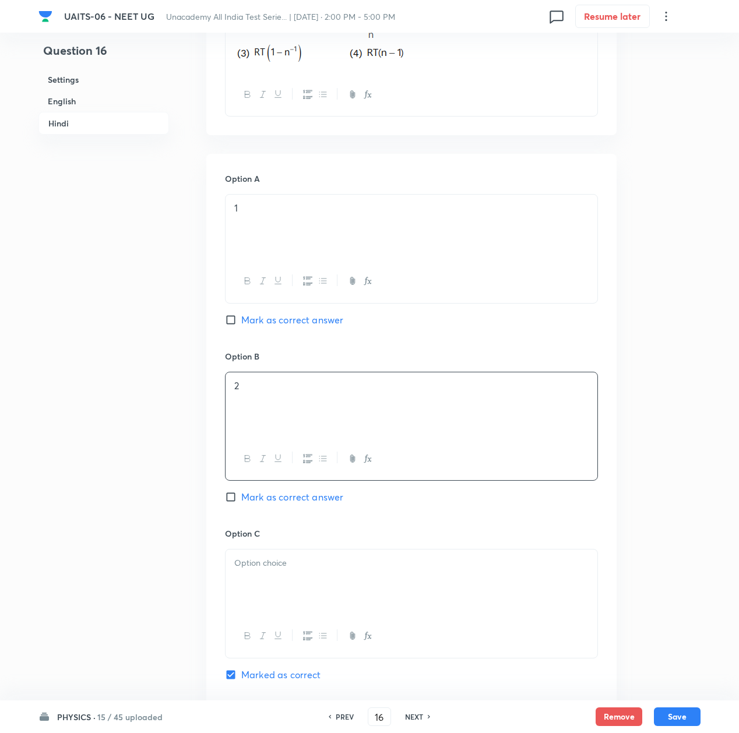
click at [287, 615] on div at bounding box center [412, 582] width 372 height 65
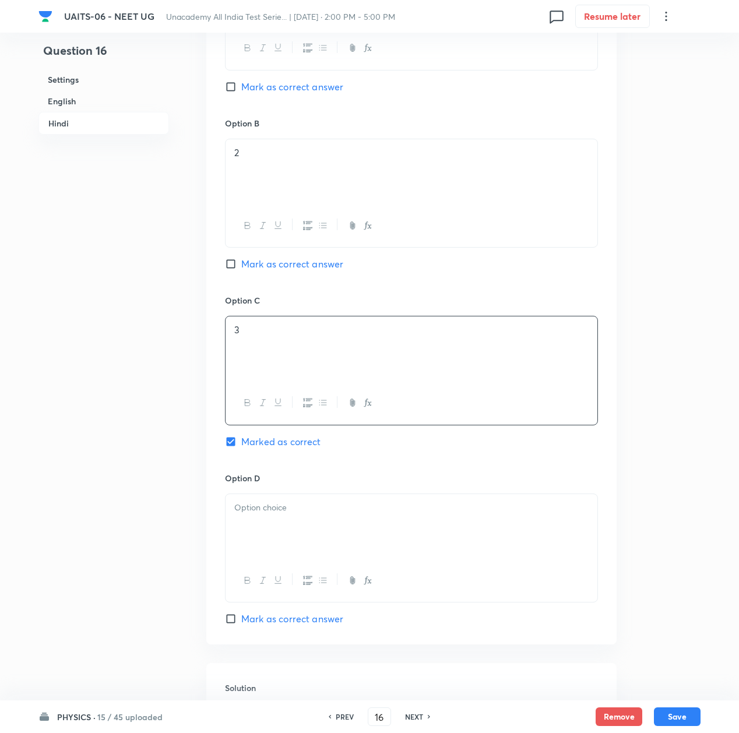
click at [264, 519] on div at bounding box center [412, 526] width 372 height 65
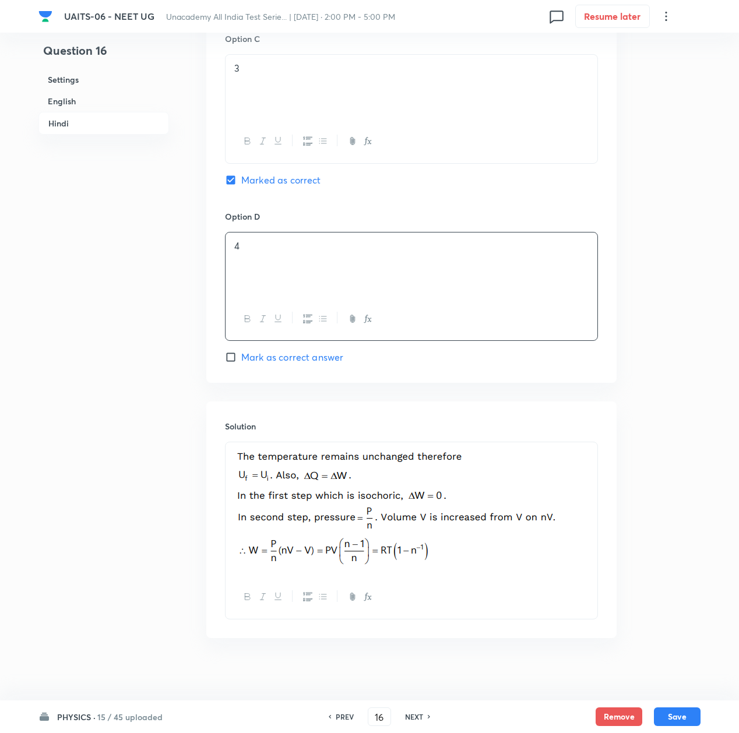
scroll to position [2437, 0]
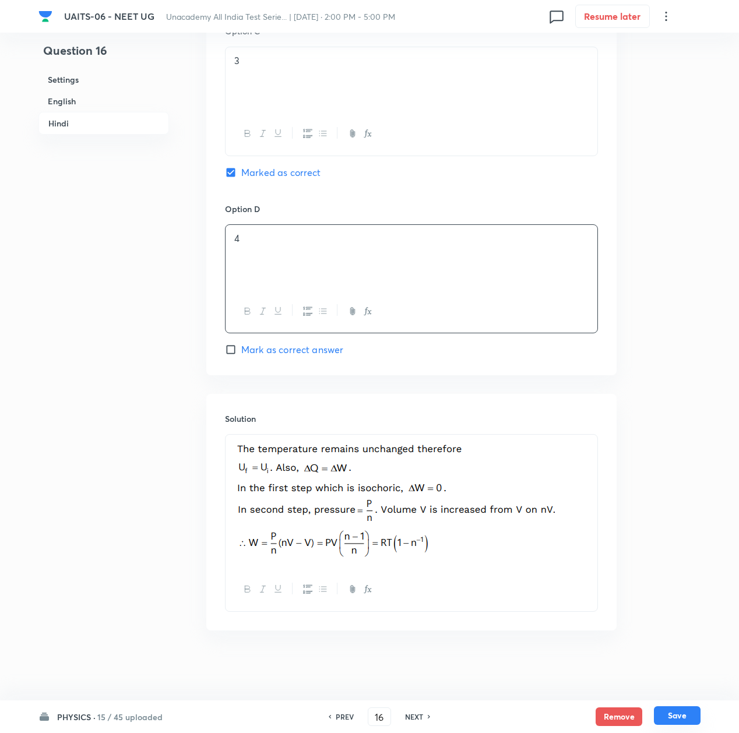
click at [674, 717] on button "Save" at bounding box center [677, 716] width 47 height 19
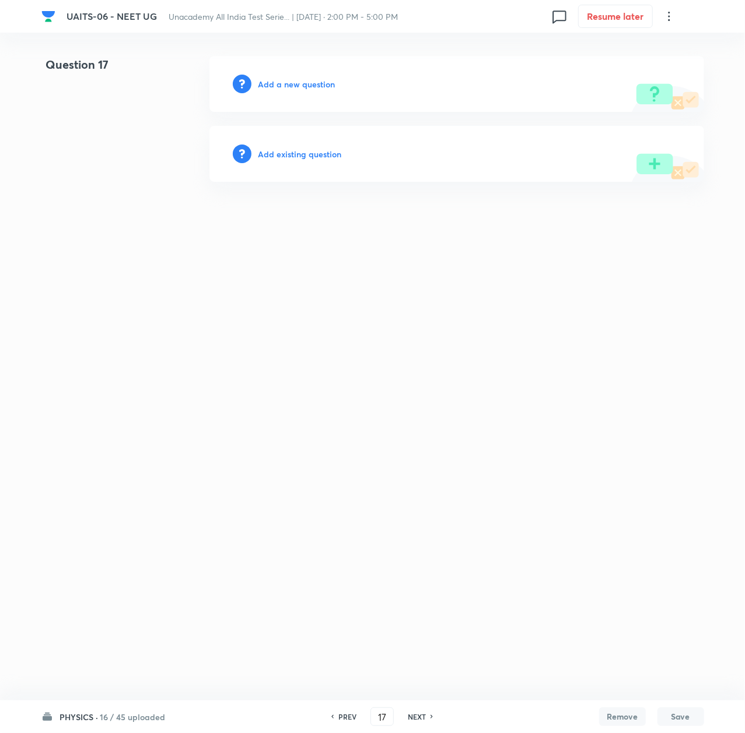
click at [276, 86] on h6 "Add a new question" at bounding box center [296, 84] width 77 height 12
click at [276, 86] on h6 "Choose a question type" at bounding box center [303, 84] width 90 height 12
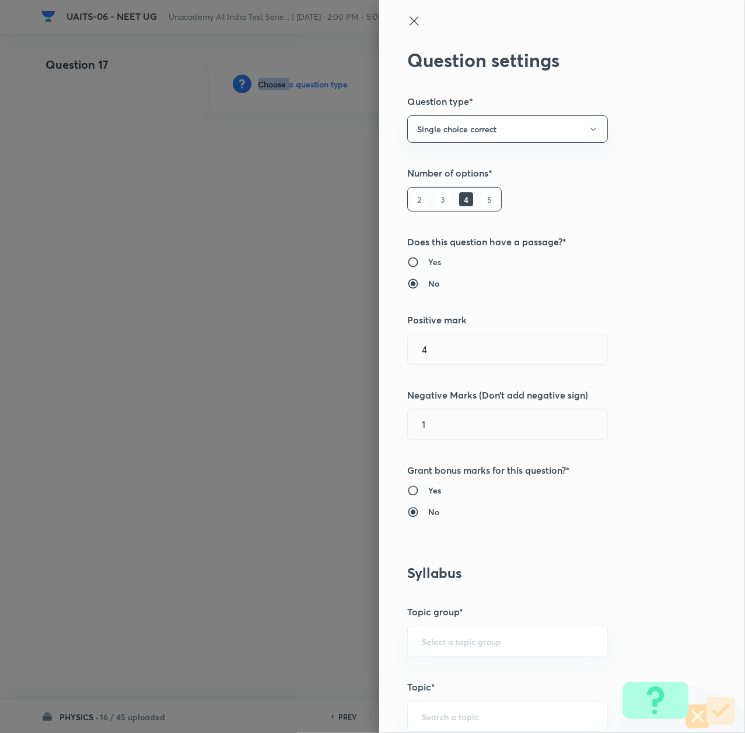
scroll to position [466, 0]
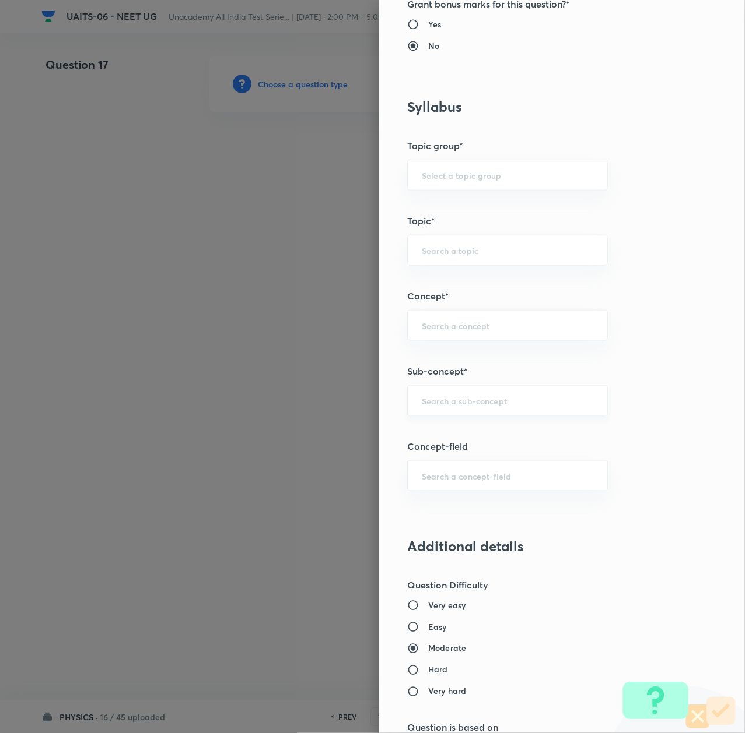
click at [437, 401] on input "text" at bounding box center [507, 400] width 171 height 11
paste input "Thermal Properties of Matter"
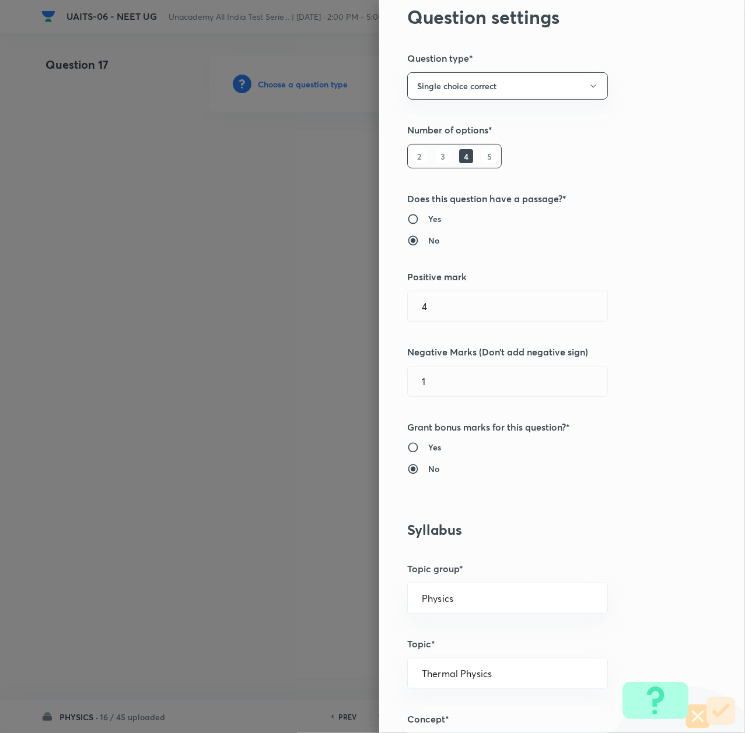
scroll to position [0, 0]
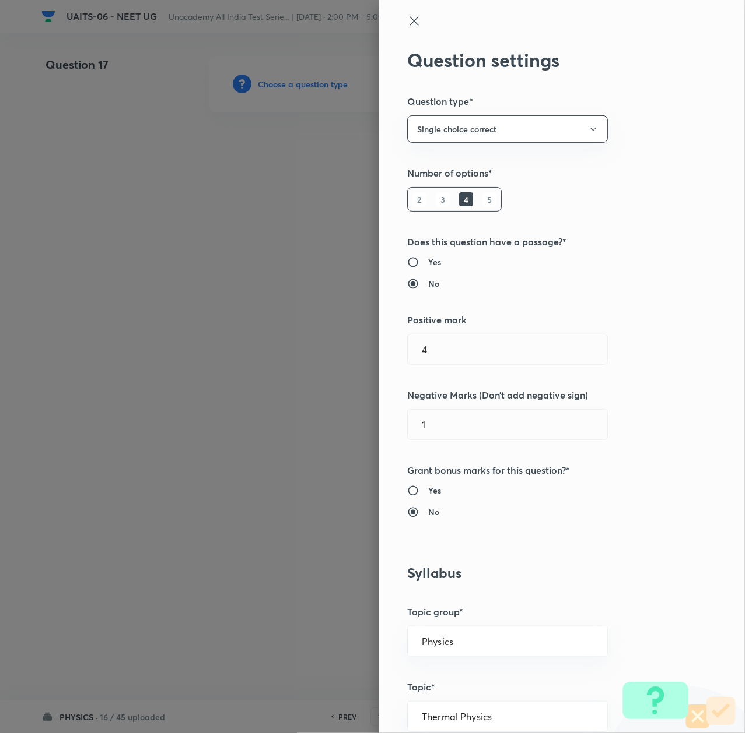
click at [407, 19] on icon at bounding box center [414, 21] width 14 height 14
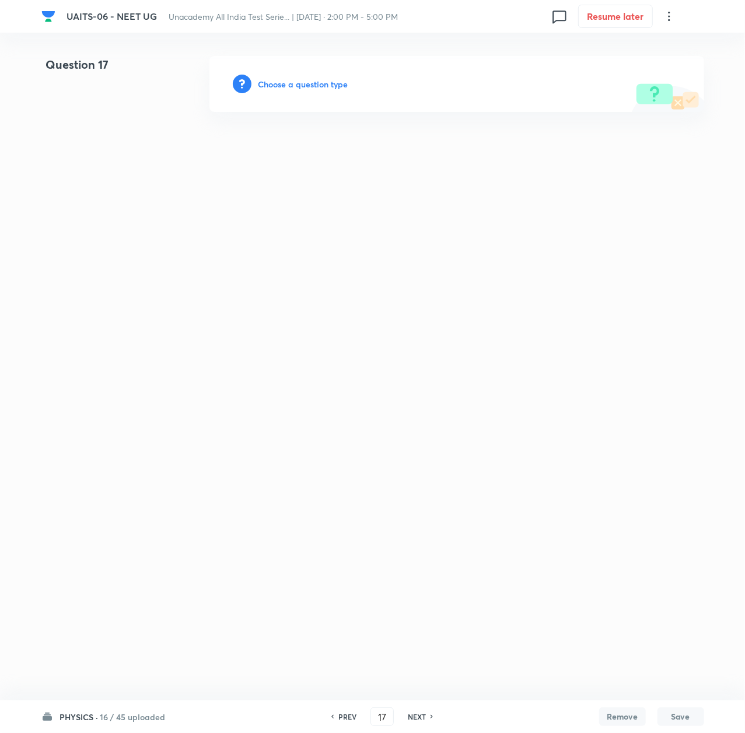
click at [321, 91] on div "Choose a question type" at bounding box center [456, 84] width 494 height 56
click at [322, 78] on h6 "Choose a question type" at bounding box center [303, 84] width 90 height 12
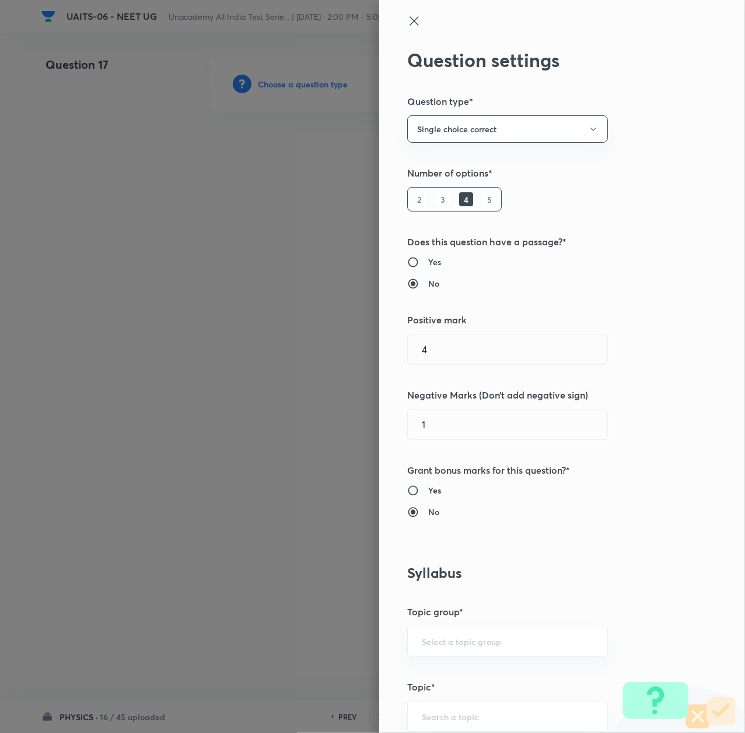
scroll to position [388, 0]
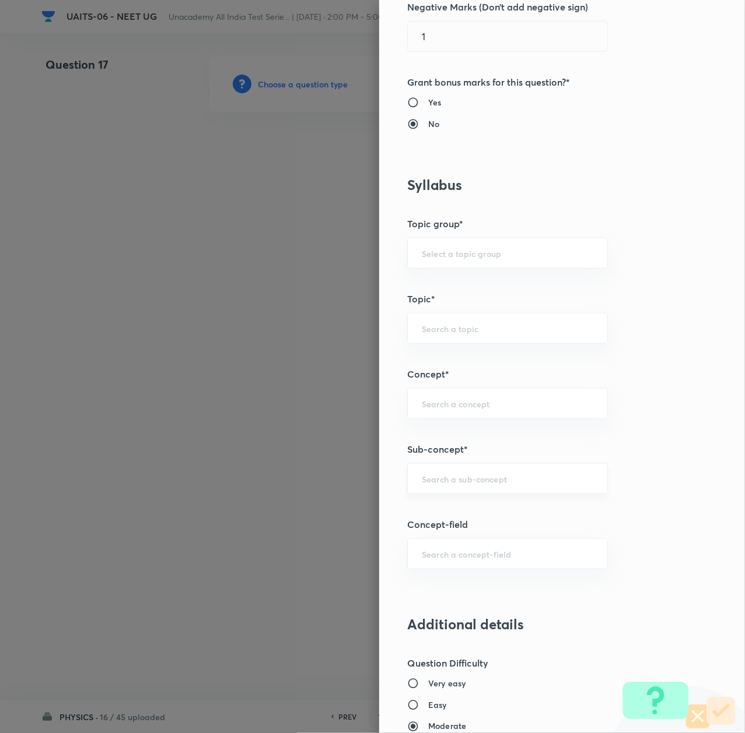
click at [437, 483] on input "text" at bounding box center [507, 478] width 171 height 11
paste input "Thermal Properties of Matter"
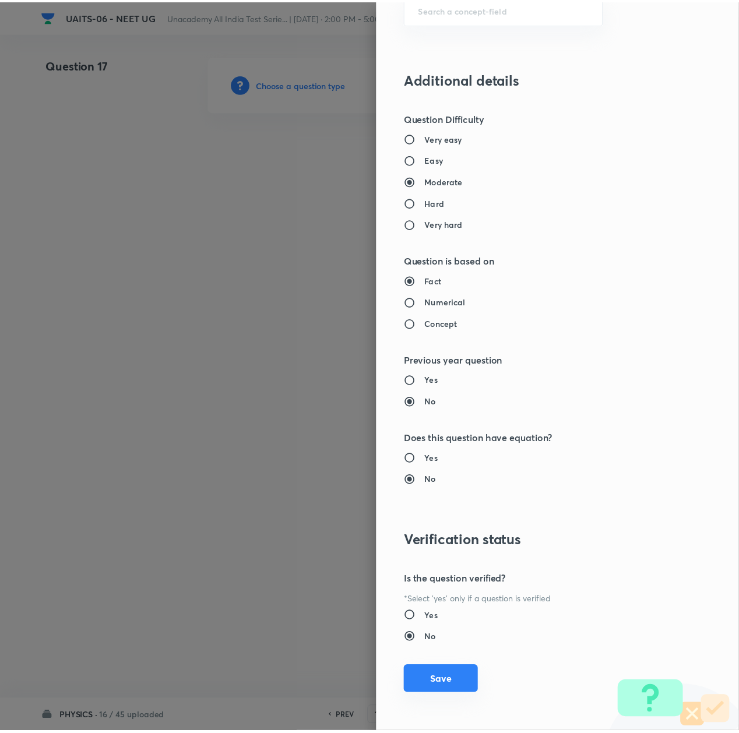
scroll to position [936, 0]
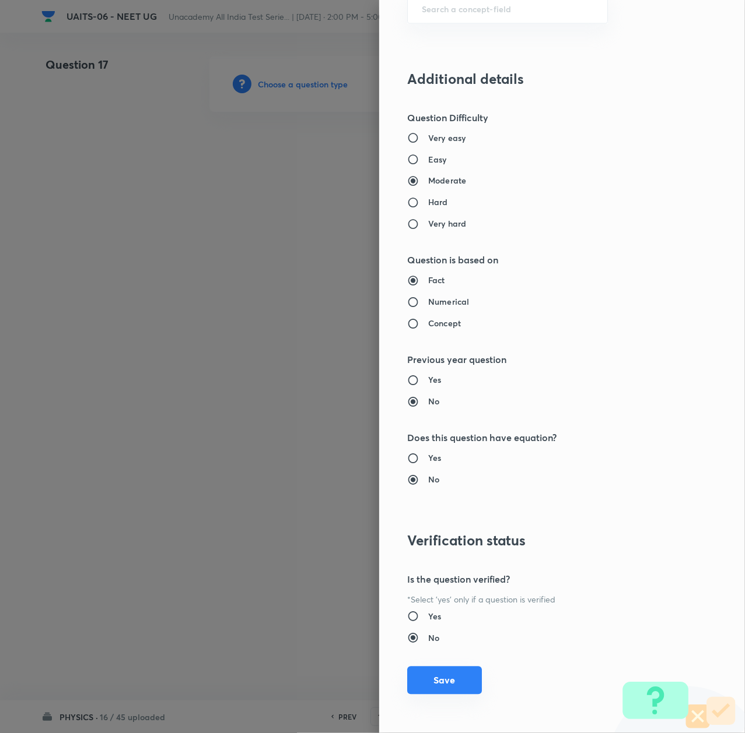
click at [427, 690] on button "Save" at bounding box center [444, 681] width 75 height 28
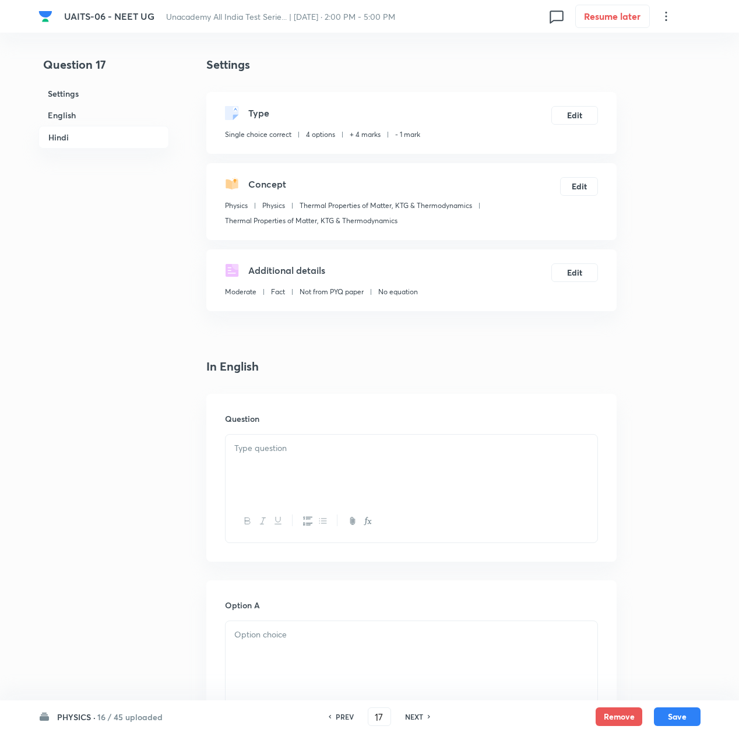
click at [294, 467] on div at bounding box center [412, 467] width 372 height 65
click at [397, 461] on div at bounding box center [412, 467] width 372 height 65
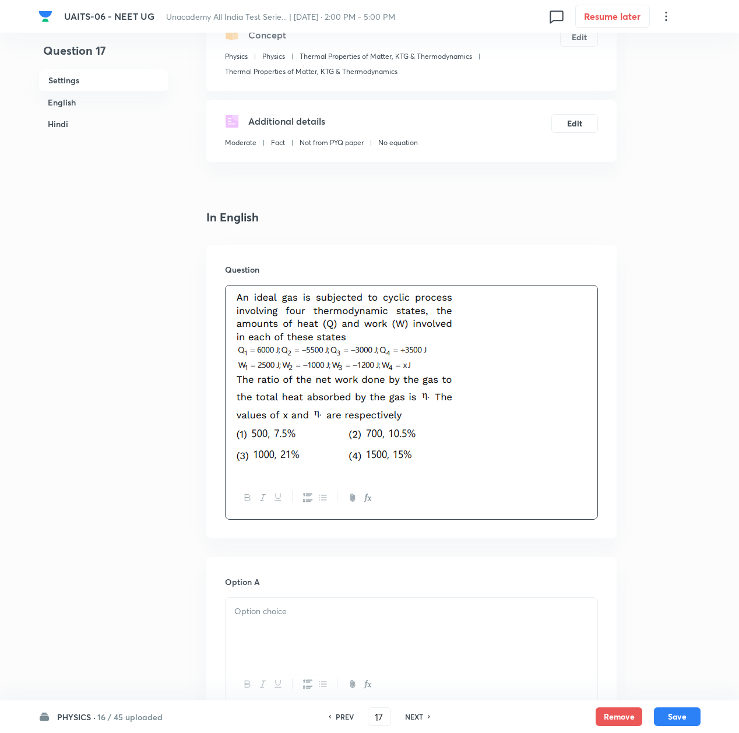
scroll to position [233, 0]
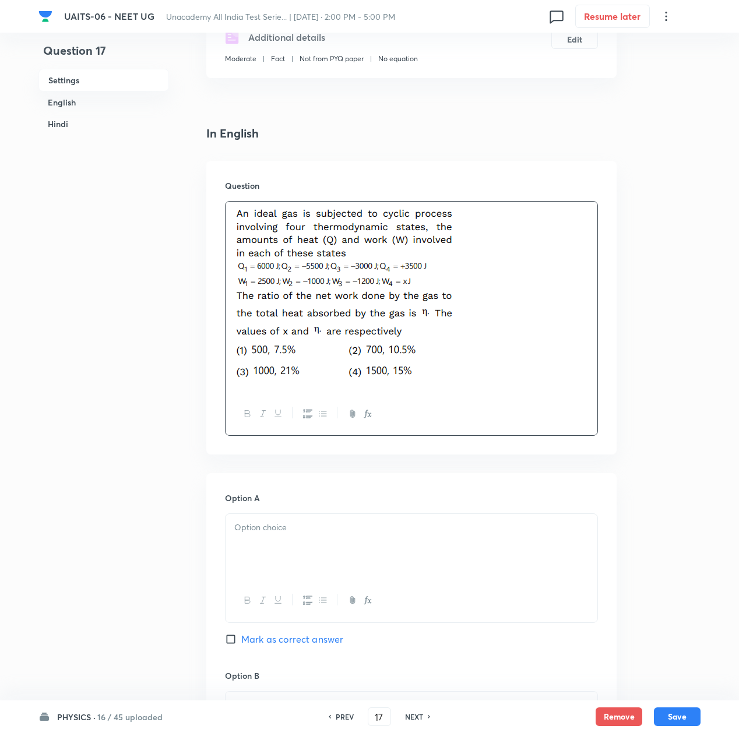
click at [278, 536] on div at bounding box center [412, 546] width 372 height 65
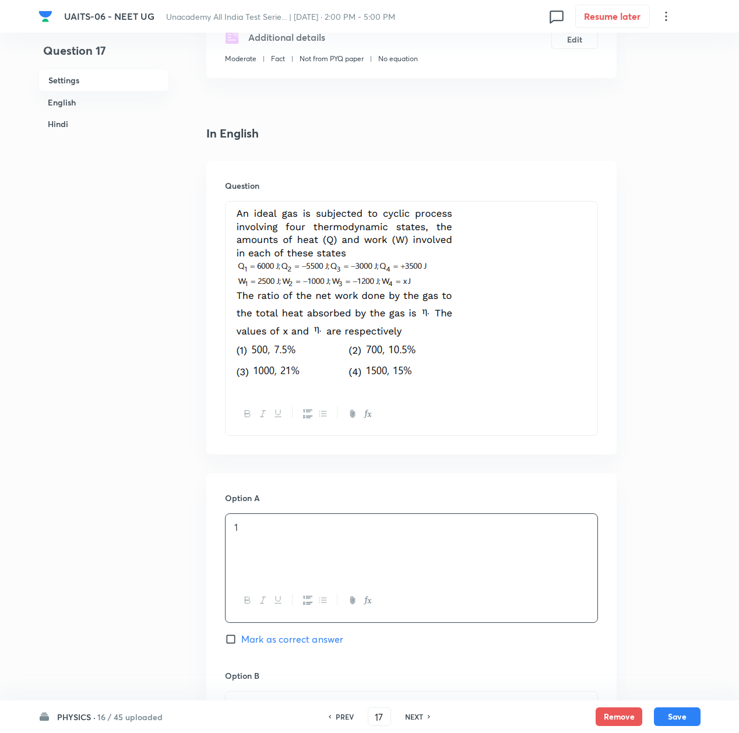
scroll to position [388, 0]
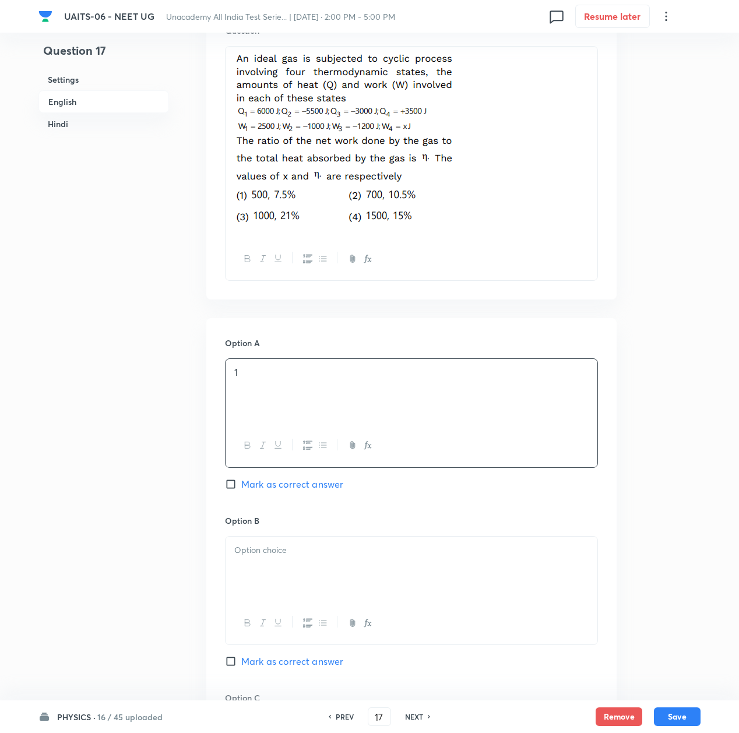
click at [274, 539] on div at bounding box center [412, 569] width 372 height 65
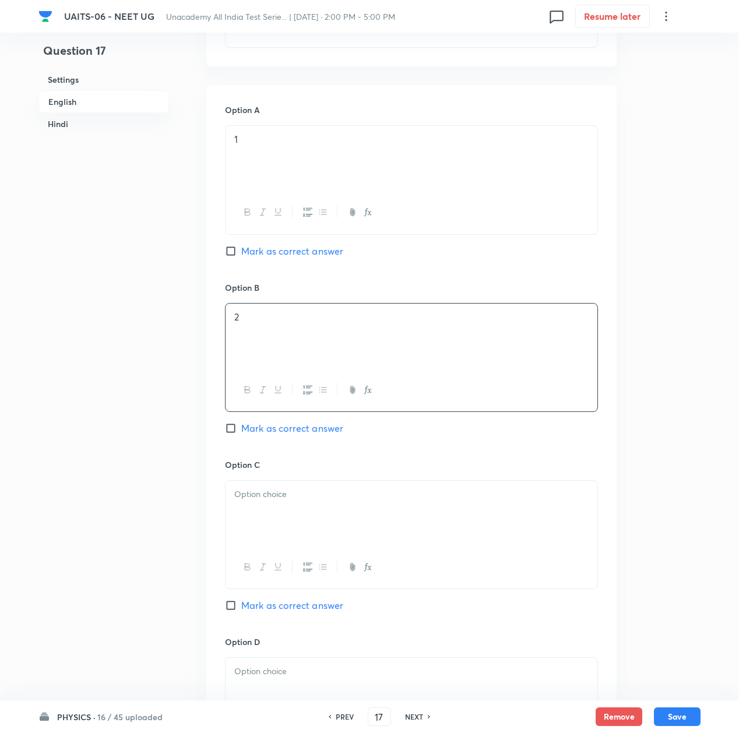
click at [266, 523] on div at bounding box center [412, 513] width 372 height 65
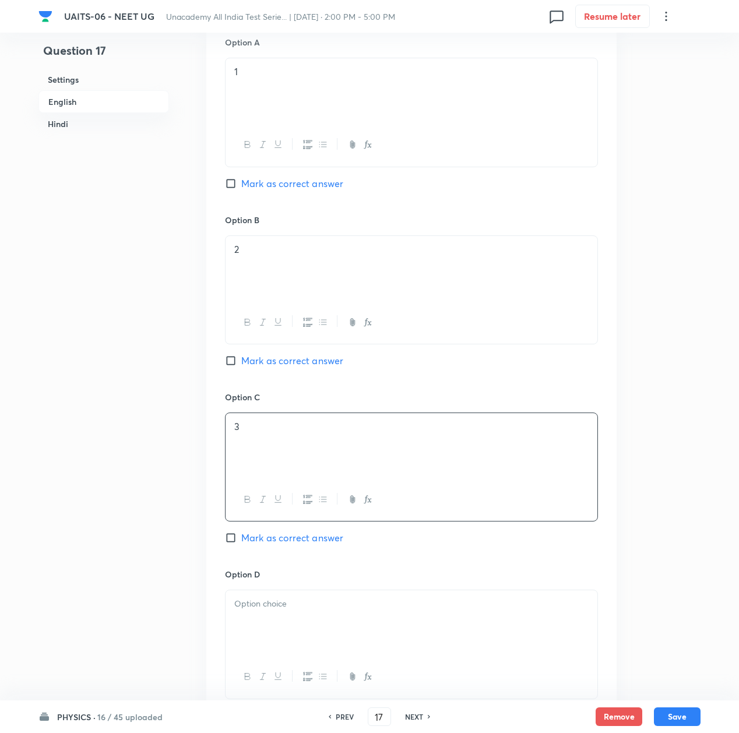
scroll to position [777, 0]
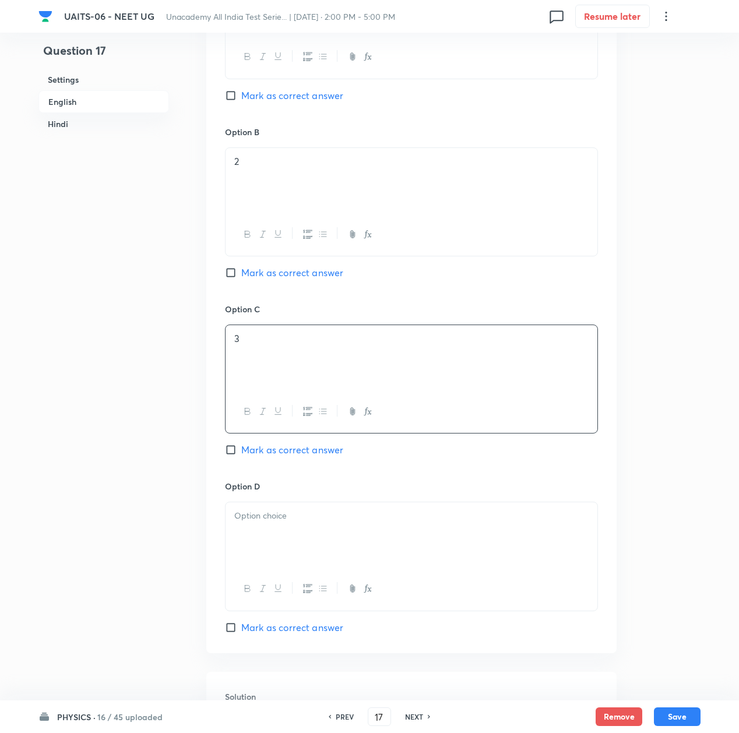
click at [266, 532] on div at bounding box center [412, 535] width 372 height 65
click at [271, 269] on span "Mark as correct answer" at bounding box center [292, 273] width 102 height 14
click at [241, 269] on input "Mark as correct answer" at bounding box center [233, 273] width 16 height 12
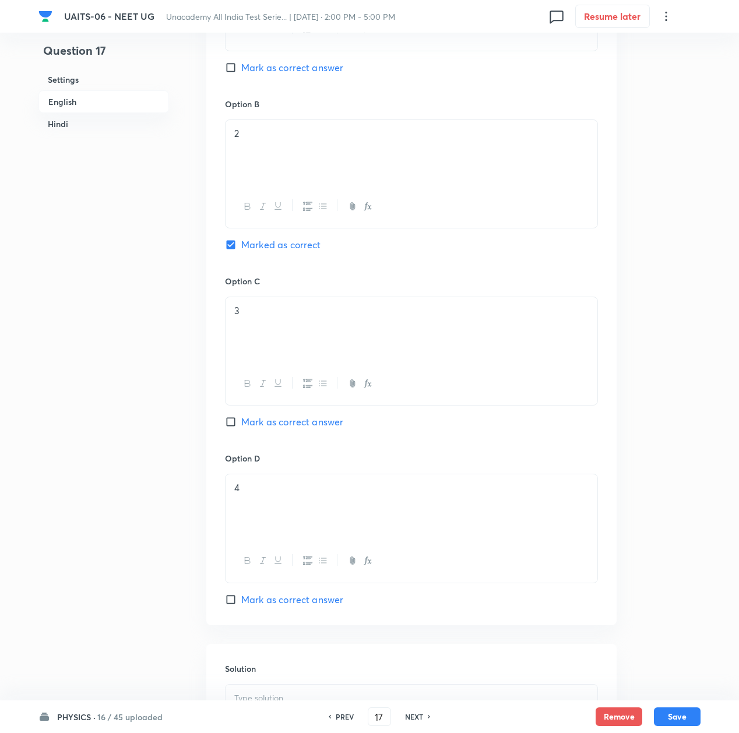
scroll to position [855, 0]
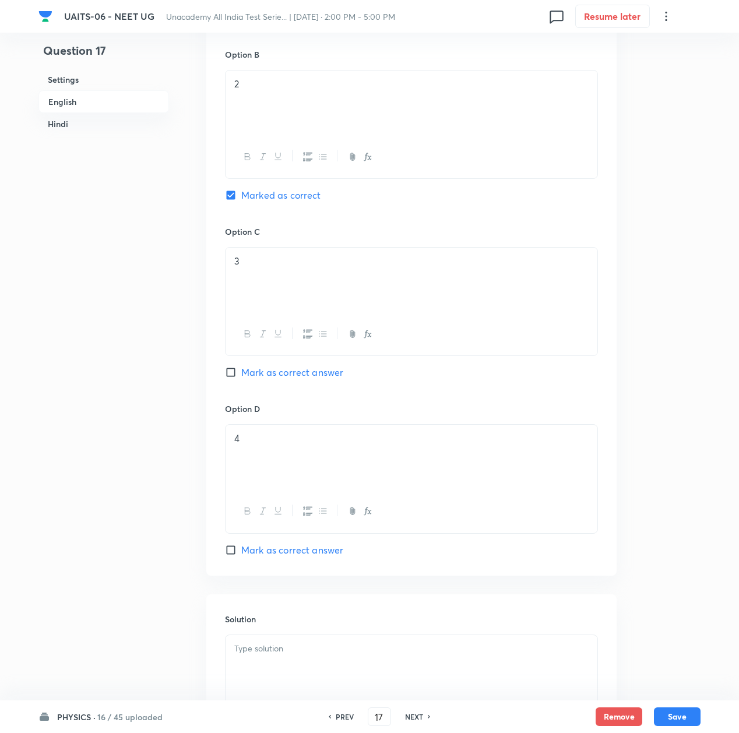
click at [276, 650] on p at bounding box center [411, 649] width 354 height 13
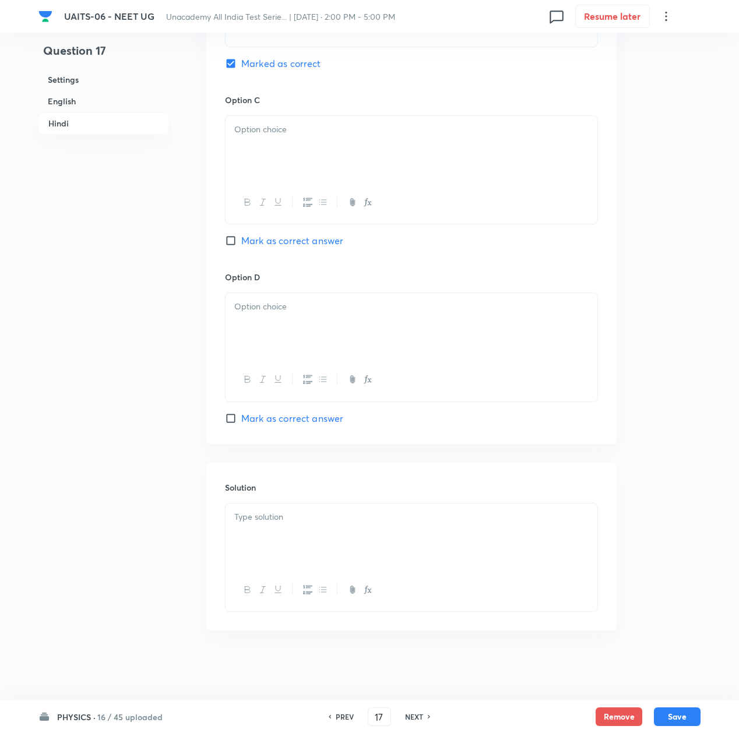
scroll to position [2362, 0]
click at [282, 556] on div at bounding box center [412, 536] width 372 height 65
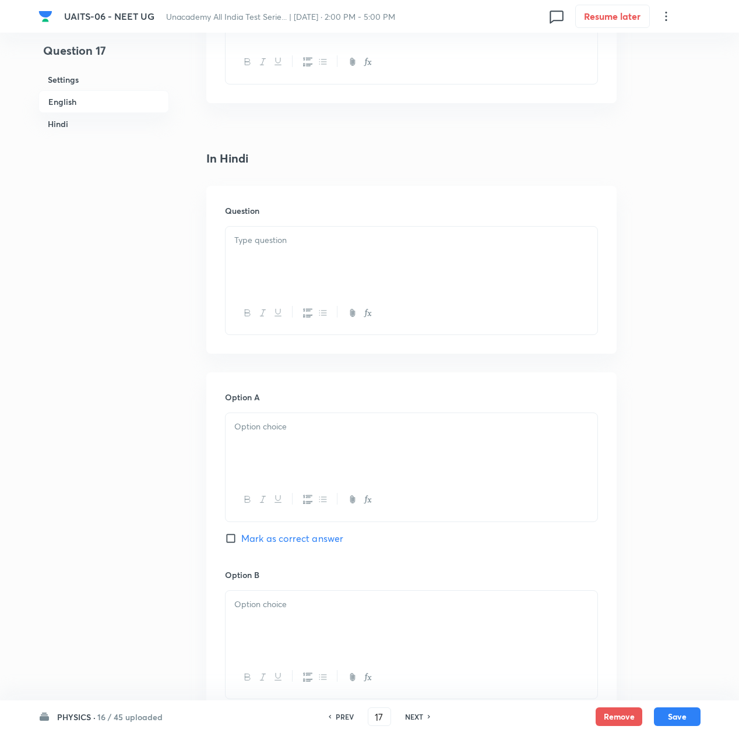
scroll to position [1696, 0]
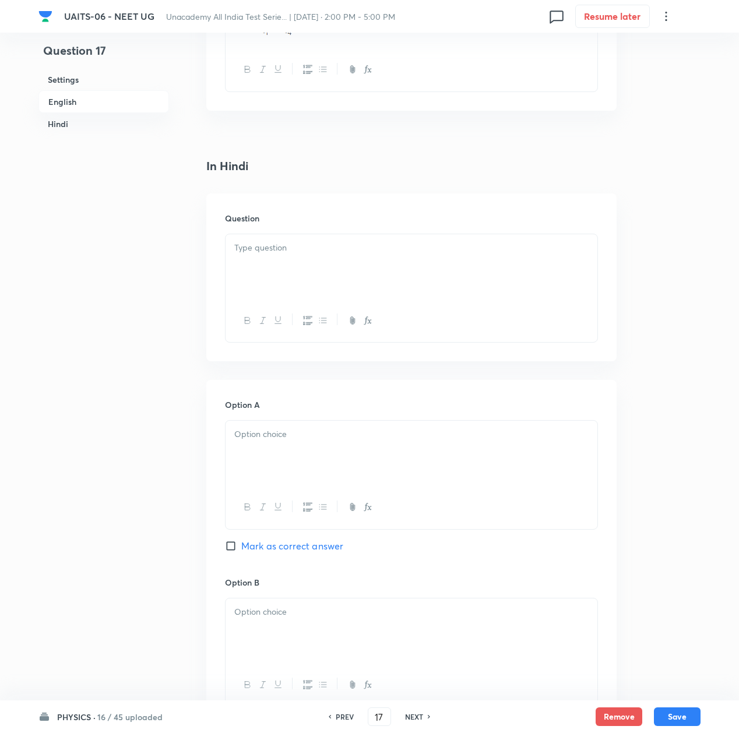
click at [310, 289] on div at bounding box center [412, 266] width 372 height 65
click at [289, 271] on div at bounding box center [412, 266] width 372 height 65
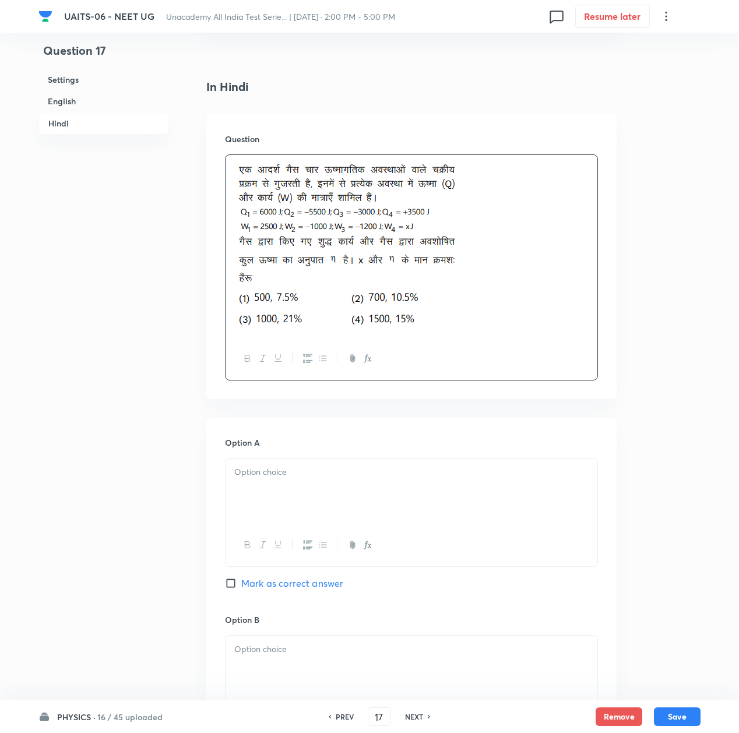
scroll to position [1852, 0]
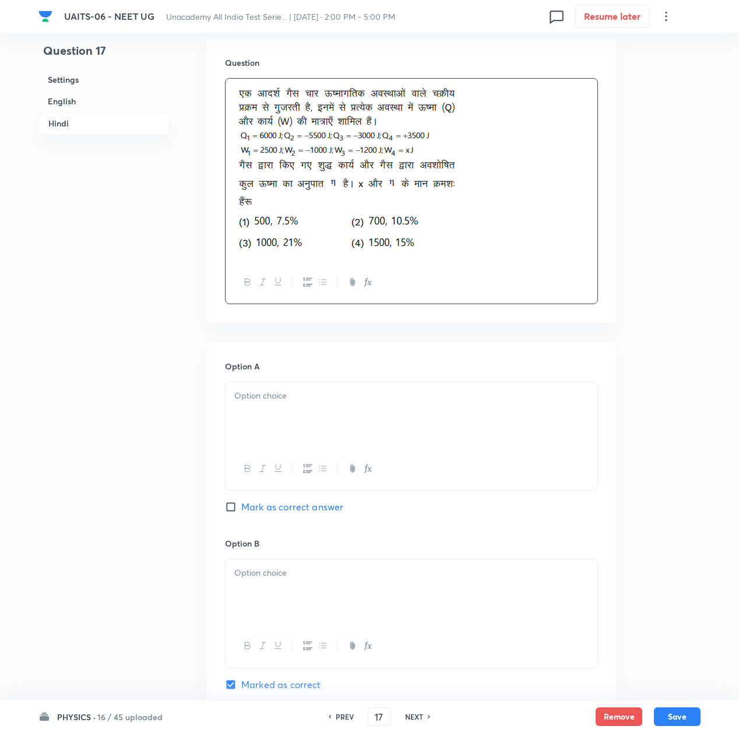
click at [262, 451] on div at bounding box center [412, 469] width 372 height 43
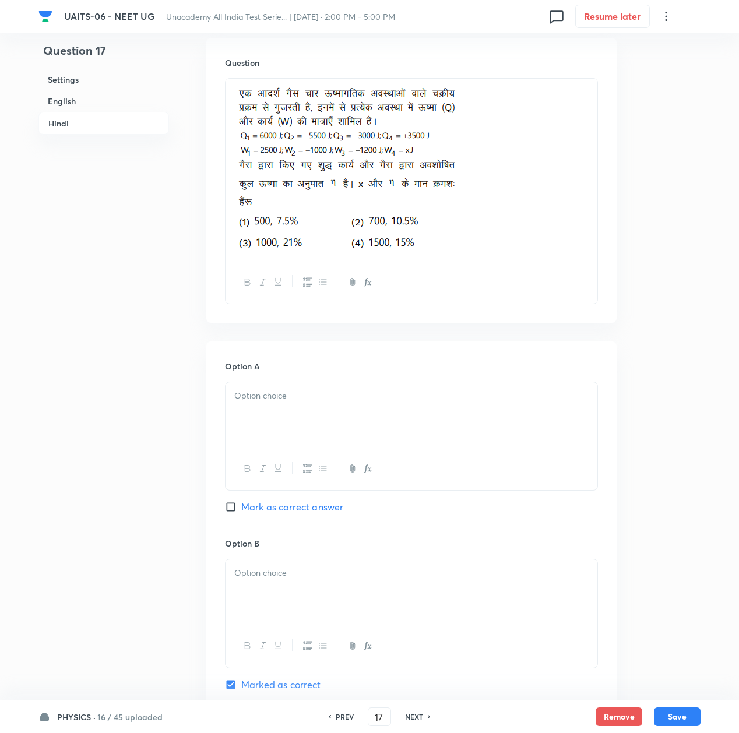
click at [266, 411] on div at bounding box center [412, 414] width 372 height 65
click at [269, 599] on div at bounding box center [412, 592] width 372 height 65
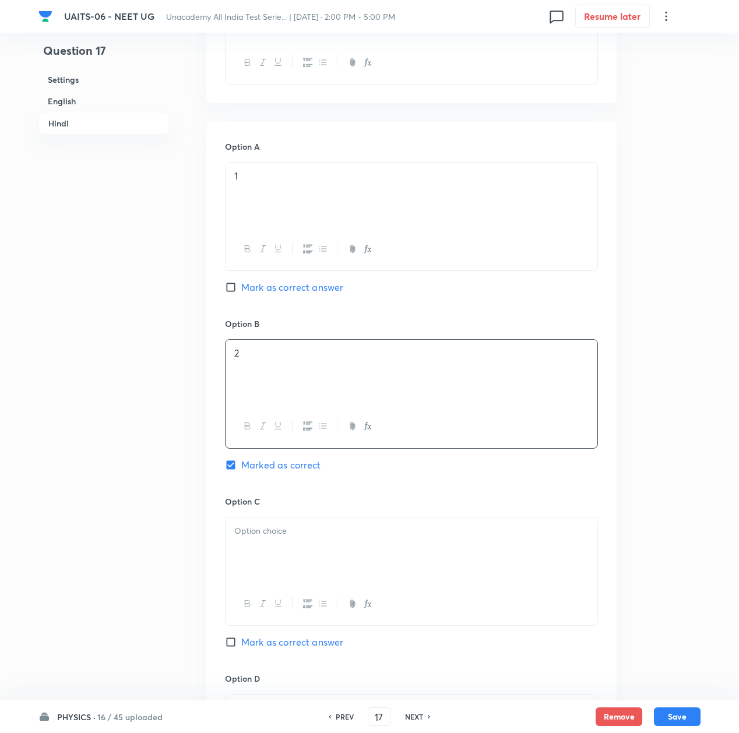
scroll to position [2085, 0]
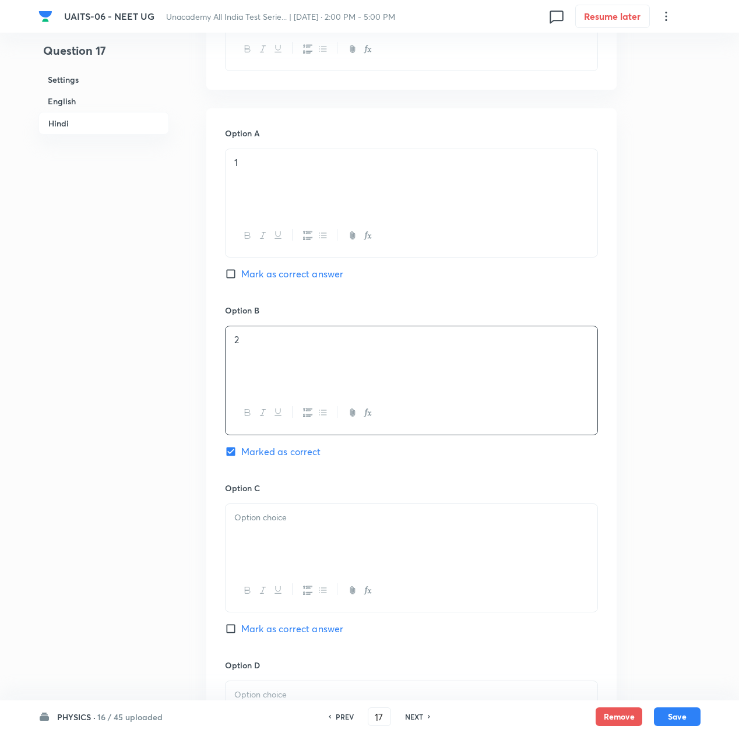
click at [279, 534] on div at bounding box center [412, 536] width 372 height 65
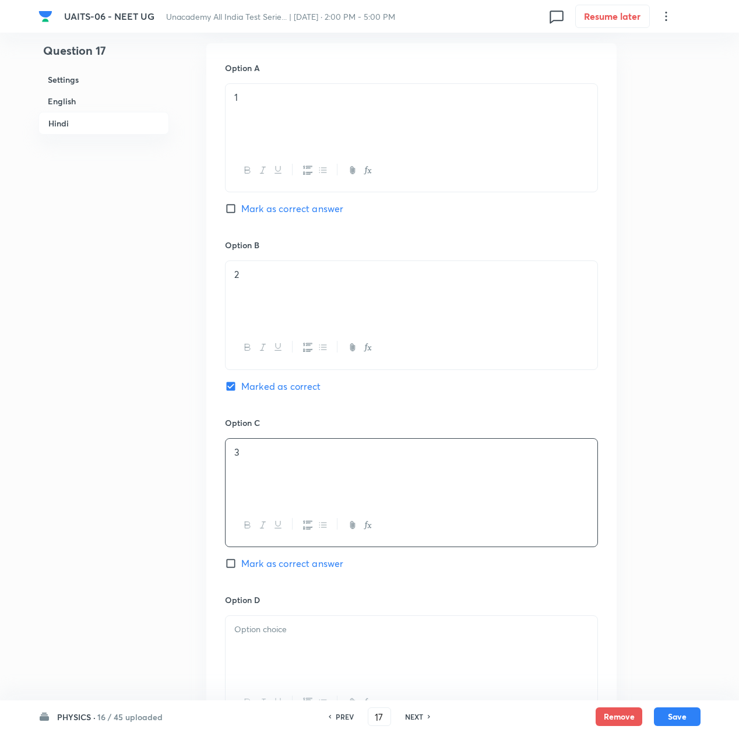
scroll to position [2240, 0]
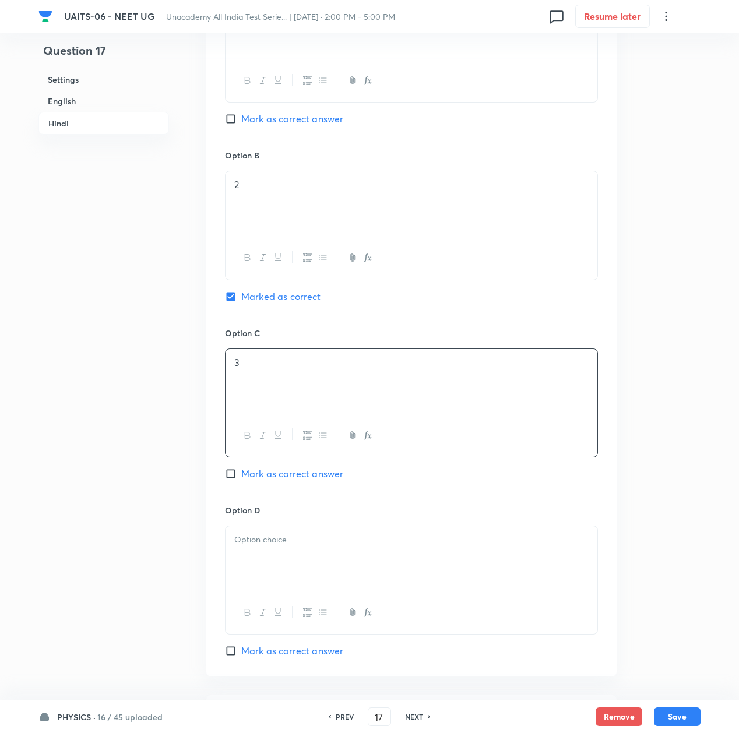
click at [282, 563] on div at bounding box center [412, 558] width 372 height 65
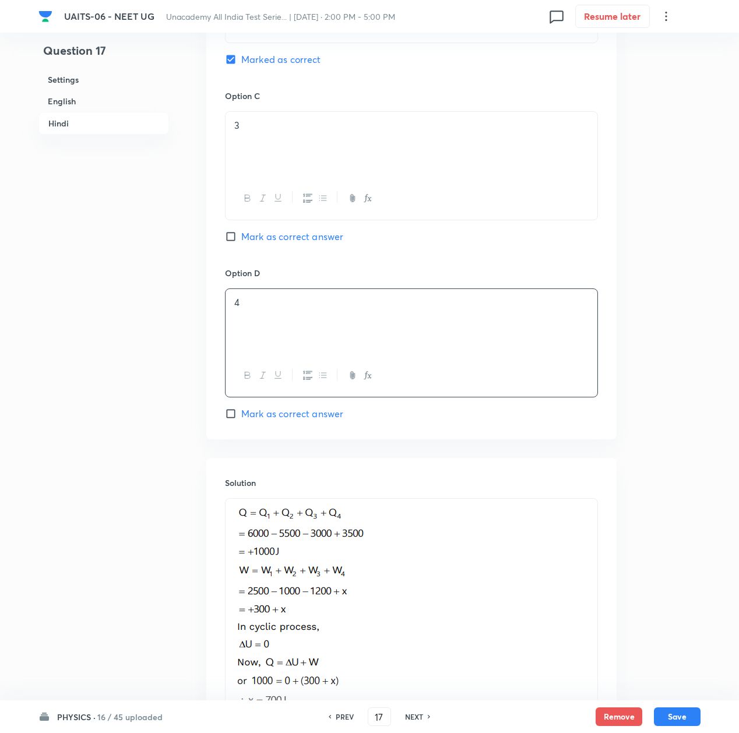
scroll to position [2668, 0]
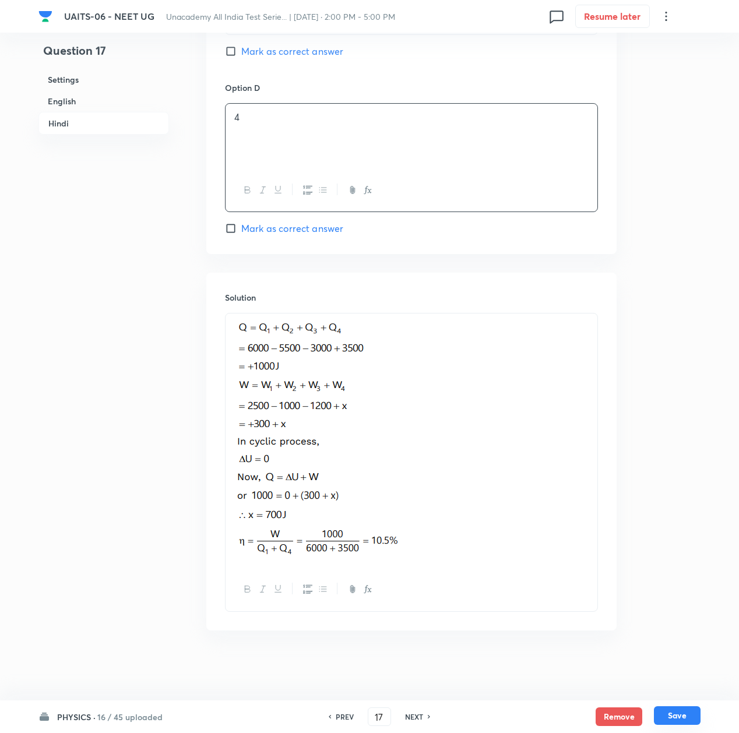
click at [693, 716] on button "Save" at bounding box center [677, 716] width 47 height 19
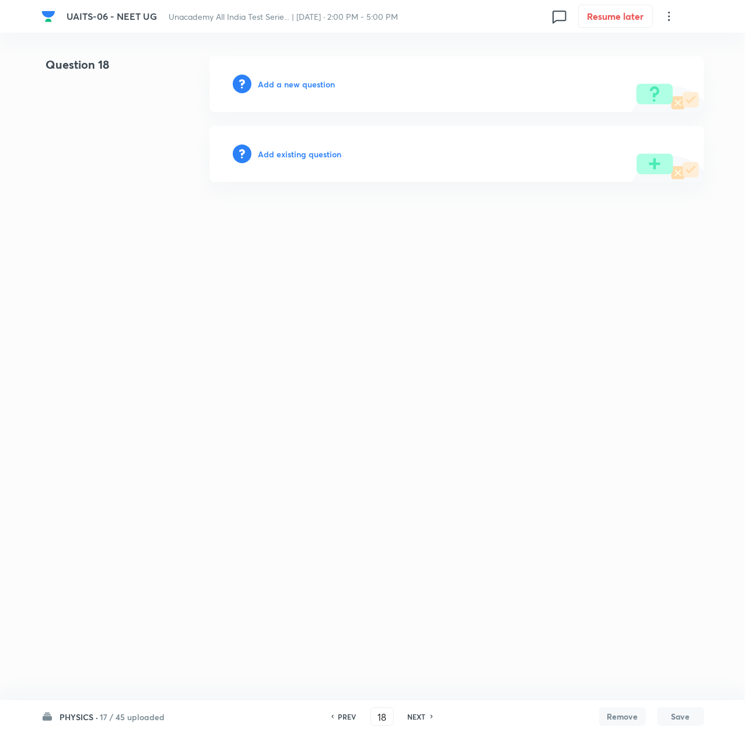
click at [273, 82] on h6 "Add a new question" at bounding box center [296, 84] width 77 height 12
click at [273, 82] on h6 "Choose a question type" at bounding box center [303, 84] width 90 height 12
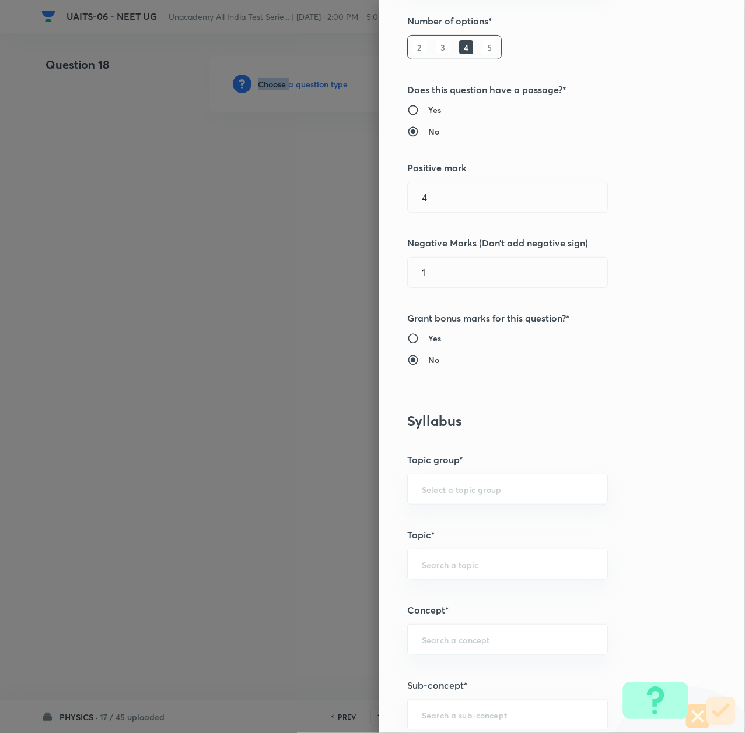
scroll to position [388, 0]
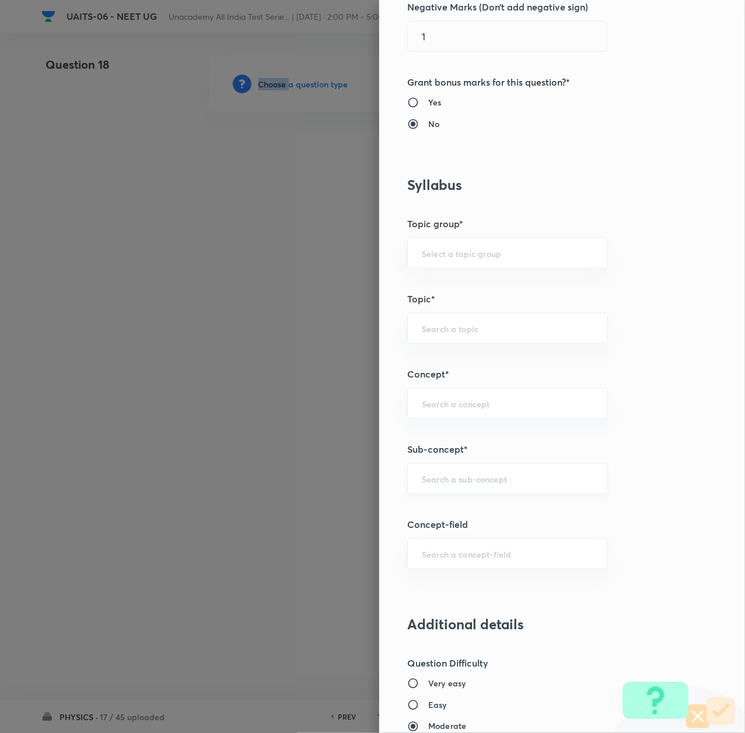
click at [416, 469] on div "​" at bounding box center [507, 479] width 201 height 31
paste input "Thermal Properties of Matter"
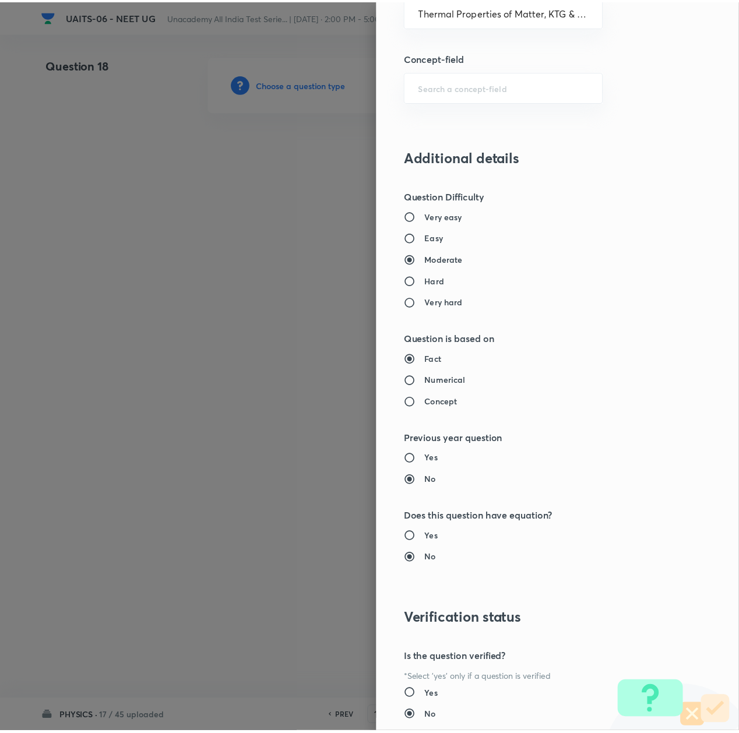
scroll to position [936, 0]
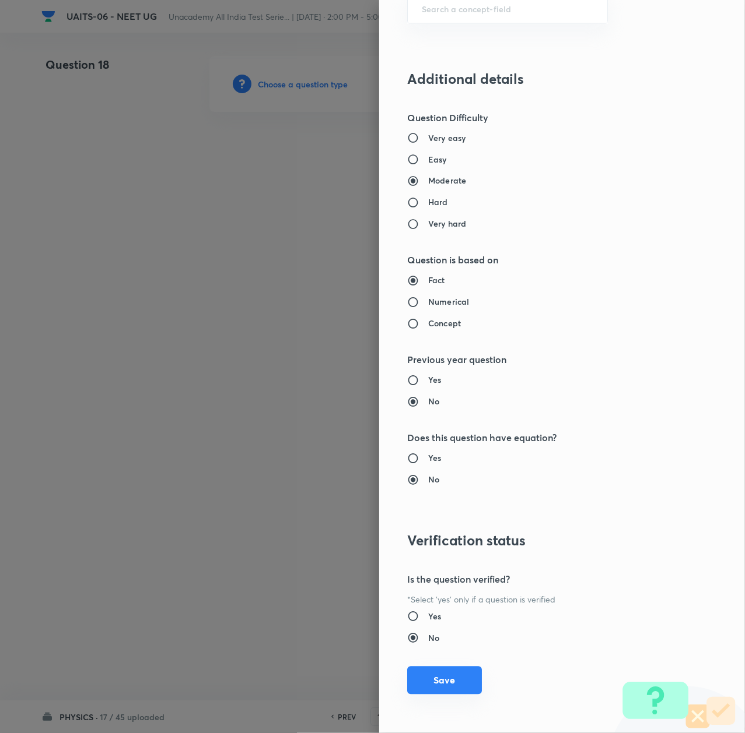
click at [444, 676] on button "Save" at bounding box center [444, 681] width 75 height 28
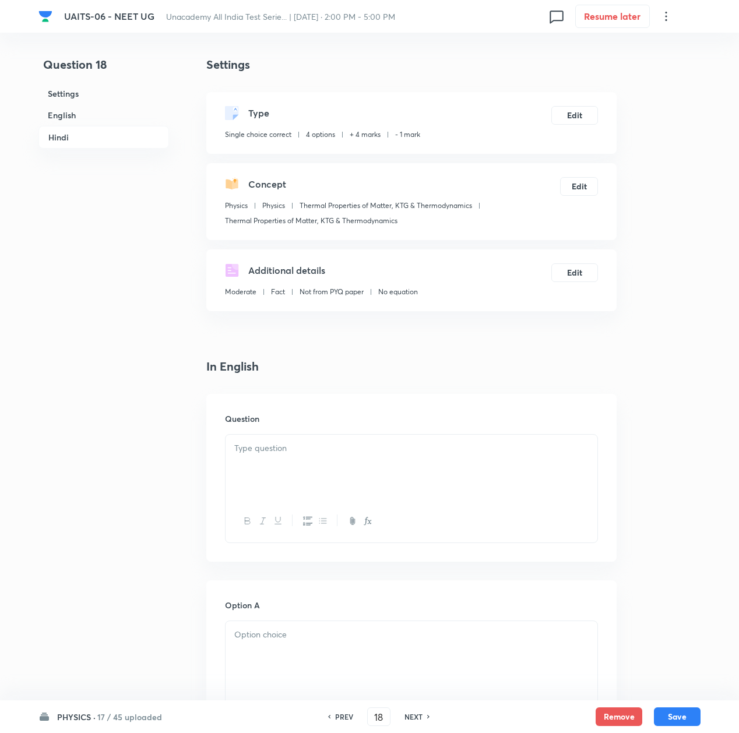
click at [281, 474] on div at bounding box center [412, 467] width 372 height 65
click at [324, 480] on div at bounding box center [412, 467] width 372 height 65
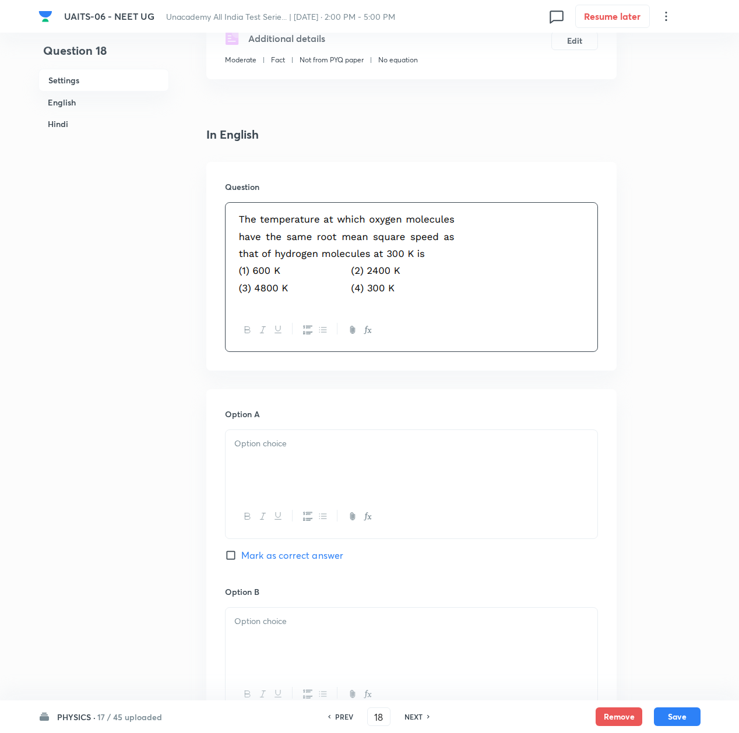
scroll to position [233, 0]
click at [283, 441] on p at bounding box center [411, 442] width 354 height 13
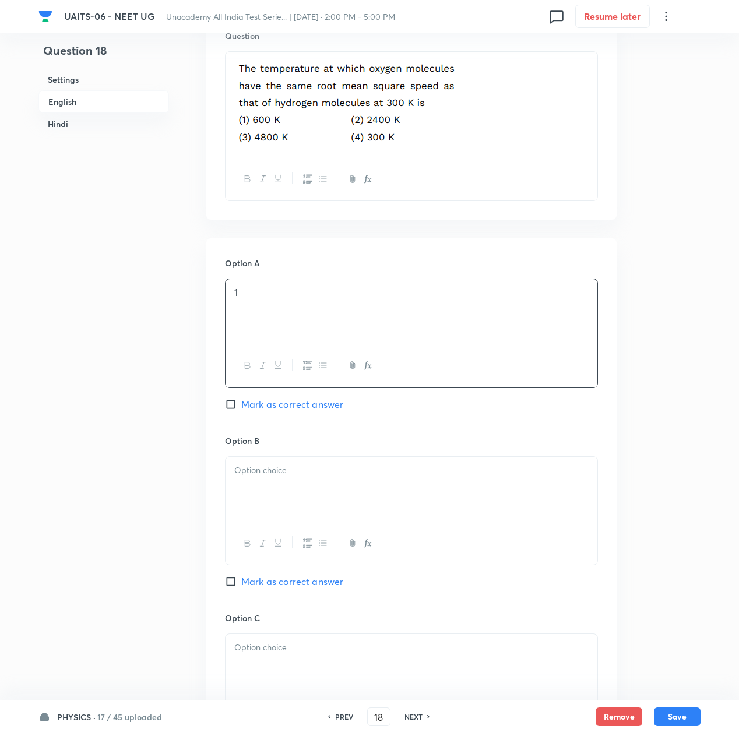
scroll to position [388, 0]
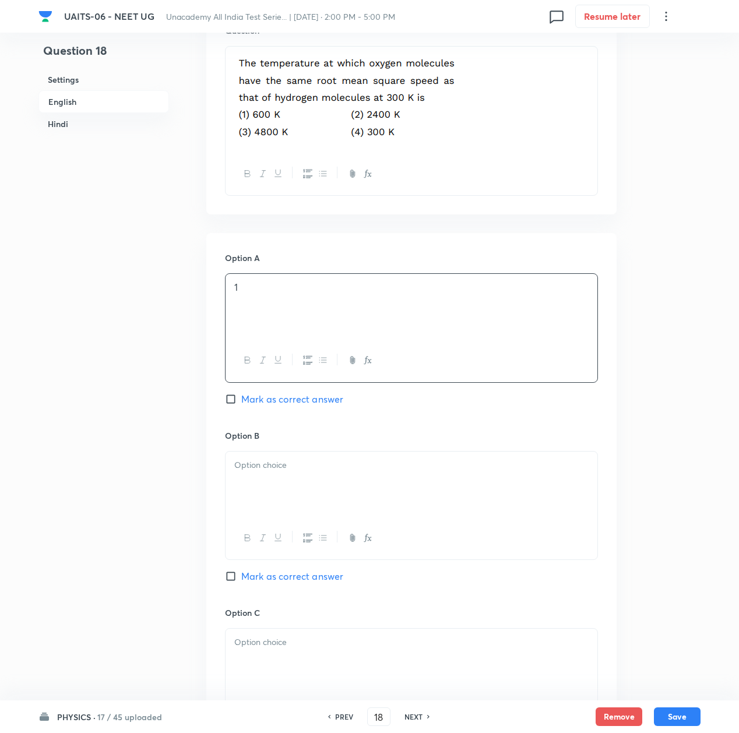
click at [289, 486] on div at bounding box center [412, 484] width 372 height 65
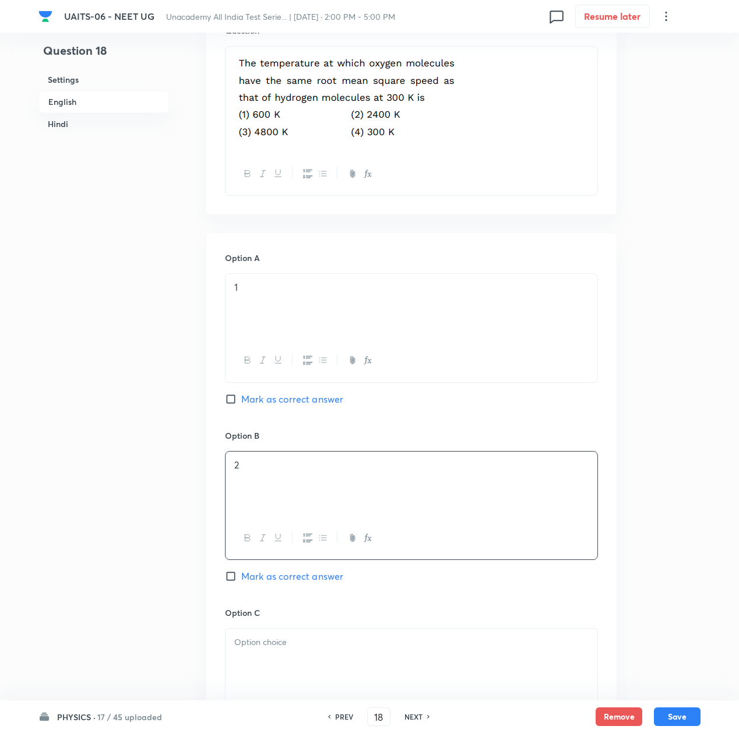
click at [269, 663] on div at bounding box center [412, 661] width 372 height 65
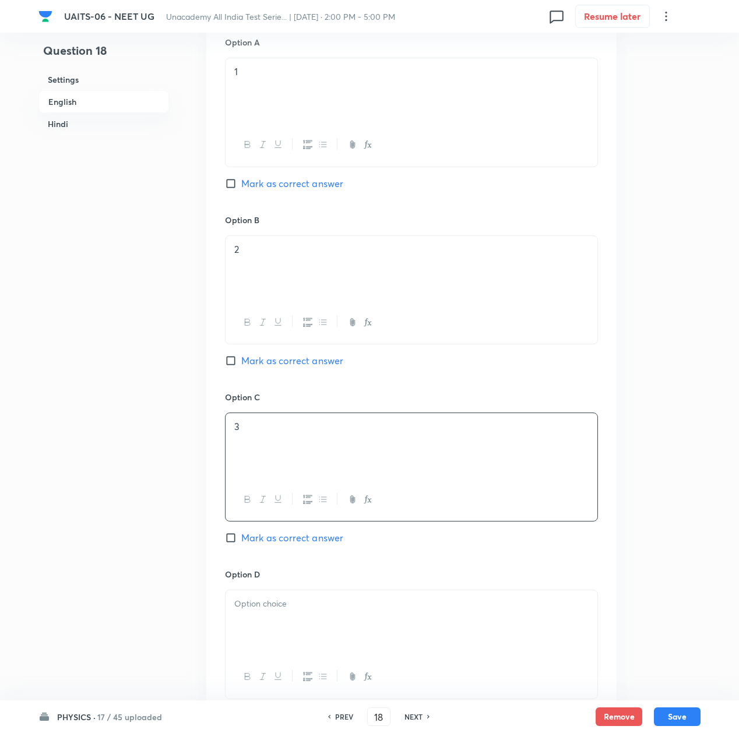
scroll to position [622, 0]
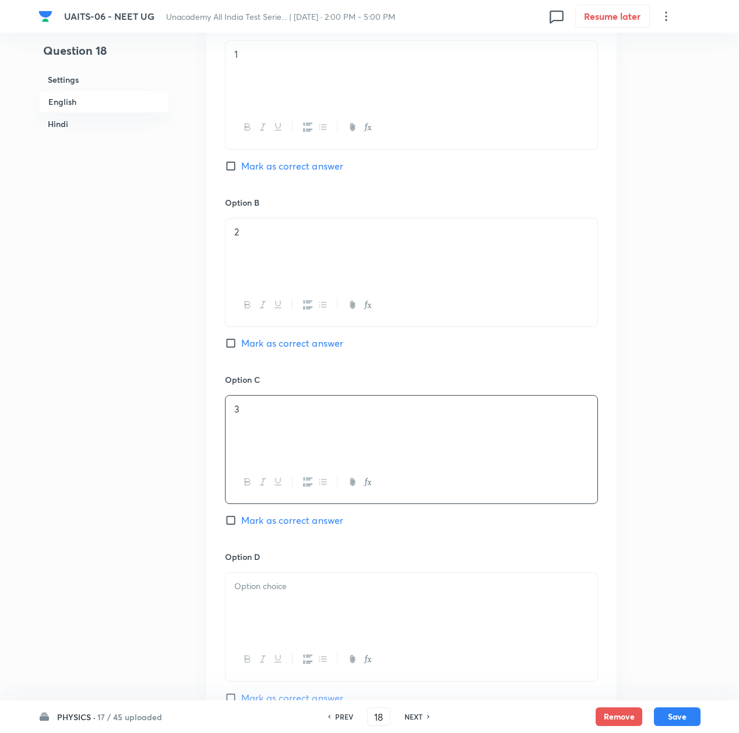
click at [271, 618] on div at bounding box center [412, 605] width 372 height 65
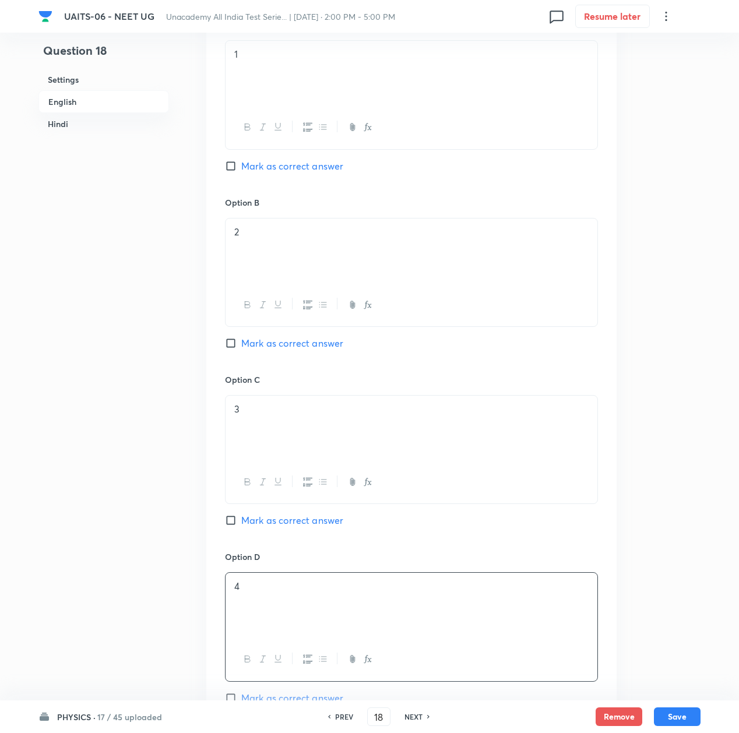
click at [315, 521] on span "Mark as correct answer" at bounding box center [292, 521] width 102 height 14
click at [241, 521] on input "Mark as correct answer" at bounding box center [233, 521] width 16 height 12
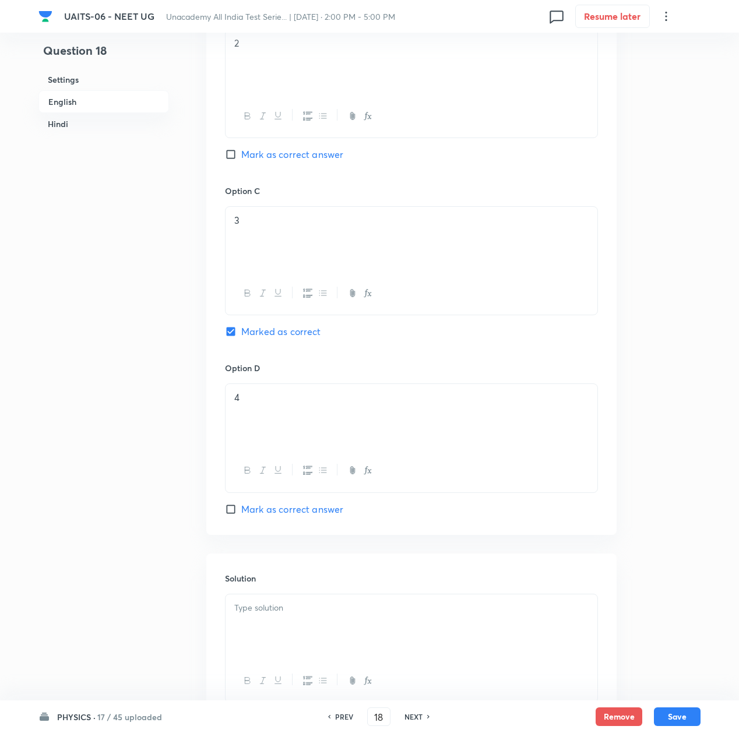
scroll to position [855, 0]
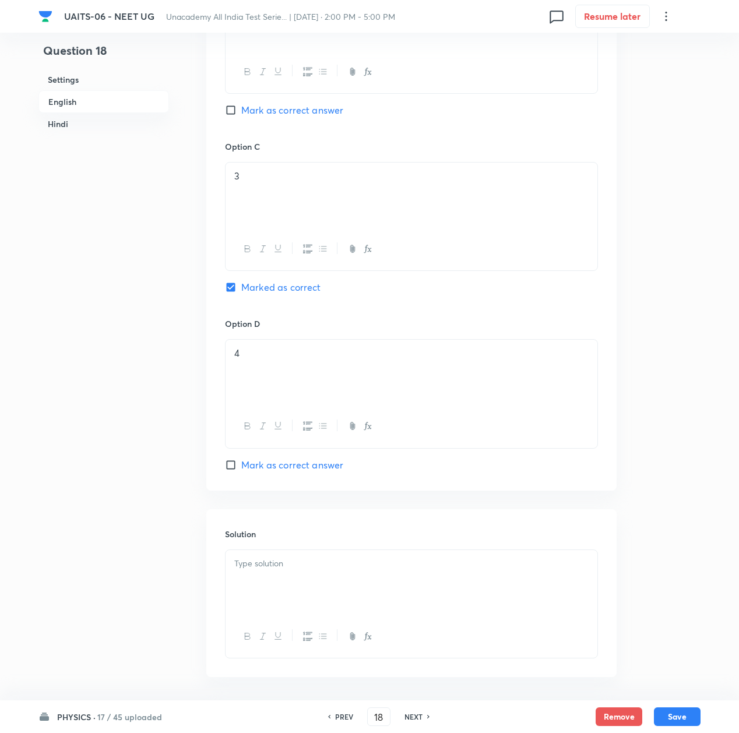
click at [294, 567] on p at bounding box center [411, 563] width 354 height 13
click at [283, 567] on p at bounding box center [411, 563] width 354 height 13
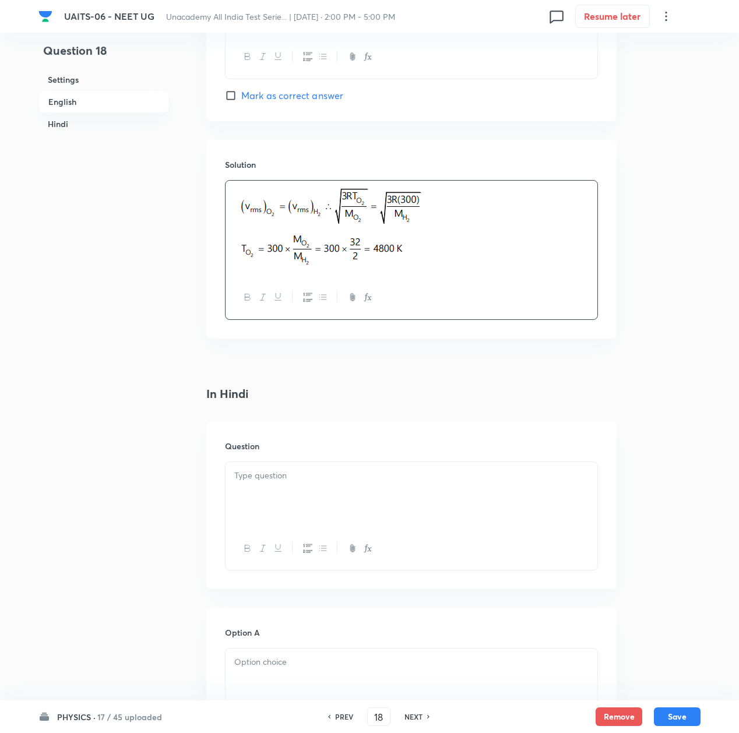
scroll to position [1244, 0]
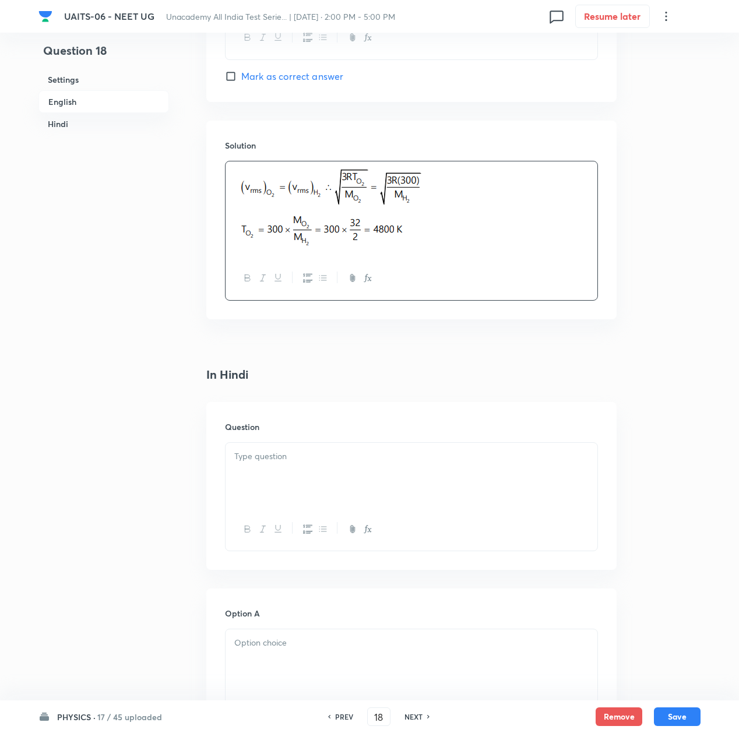
click at [275, 479] on div at bounding box center [412, 475] width 372 height 65
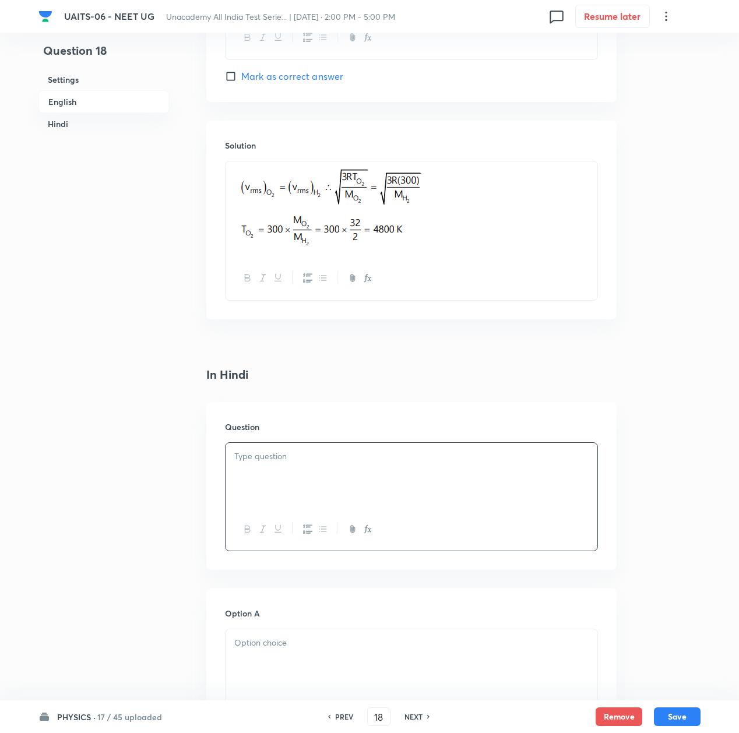
click at [356, 469] on div at bounding box center [412, 475] width 372 height 65
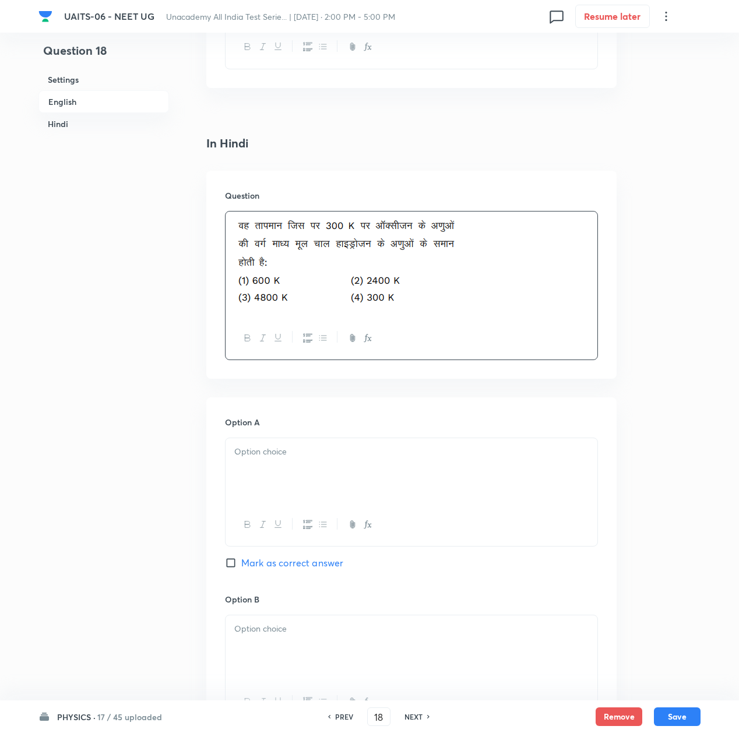
scroll to position [1477, 0]
click at [299, 489] on div at bounding box center [412, 469] width 372 height 65
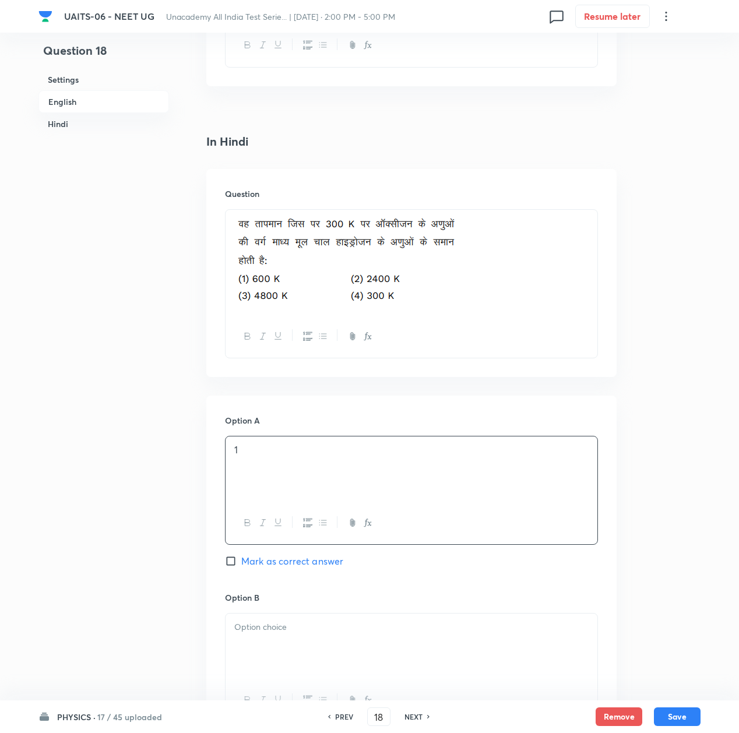
click at [267, 655] on div at bounding box center [412, 646] width 372 height 65
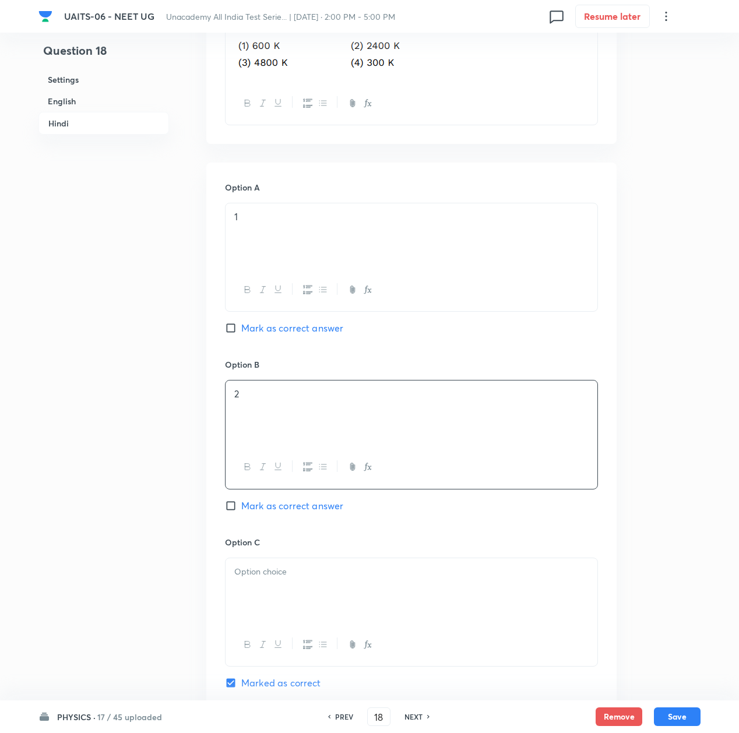
click at [292, 592] on div at bounding box center [412, 591] width 372 height 65
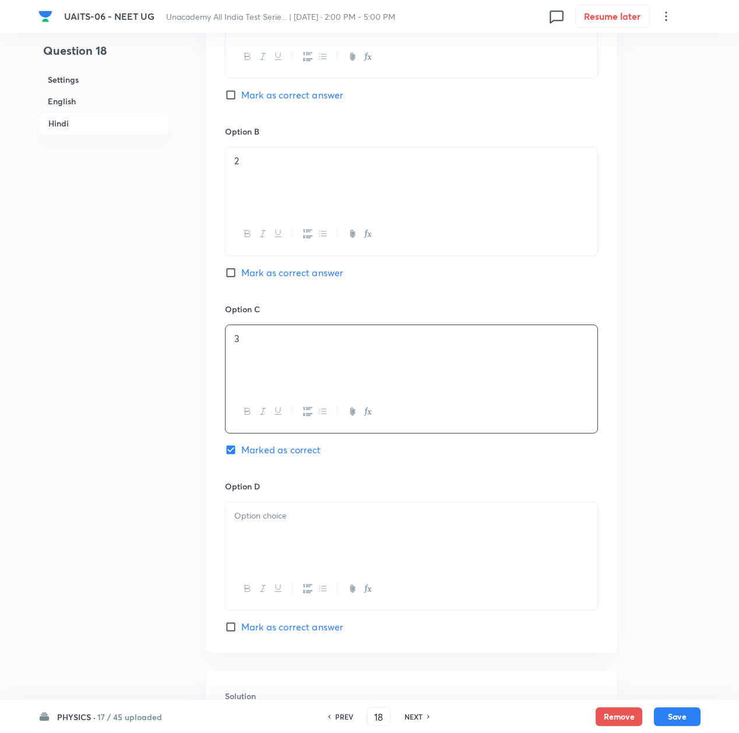
click at [276, 568] on div at bounding box center [412, 535] width 372 height 65
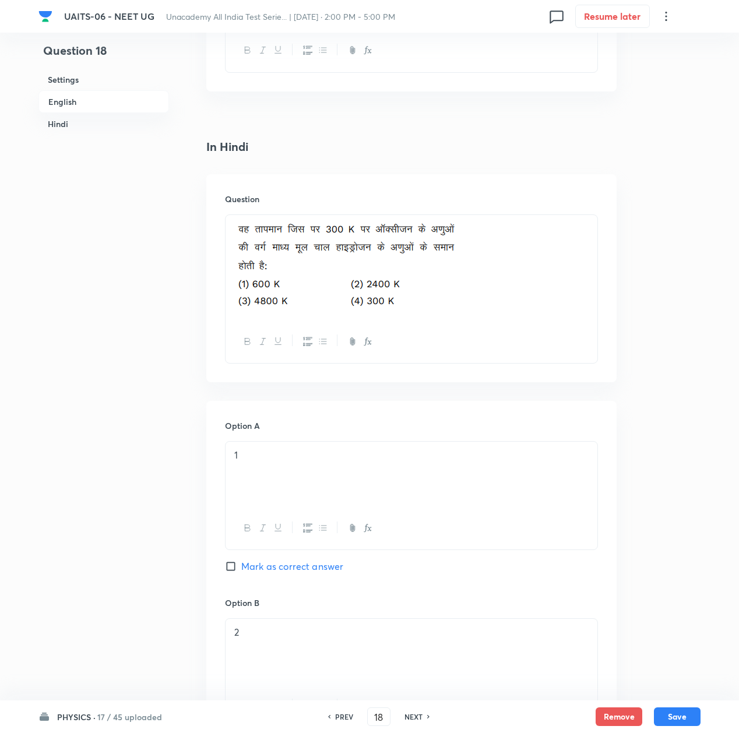
scroll to position [1244, 0]
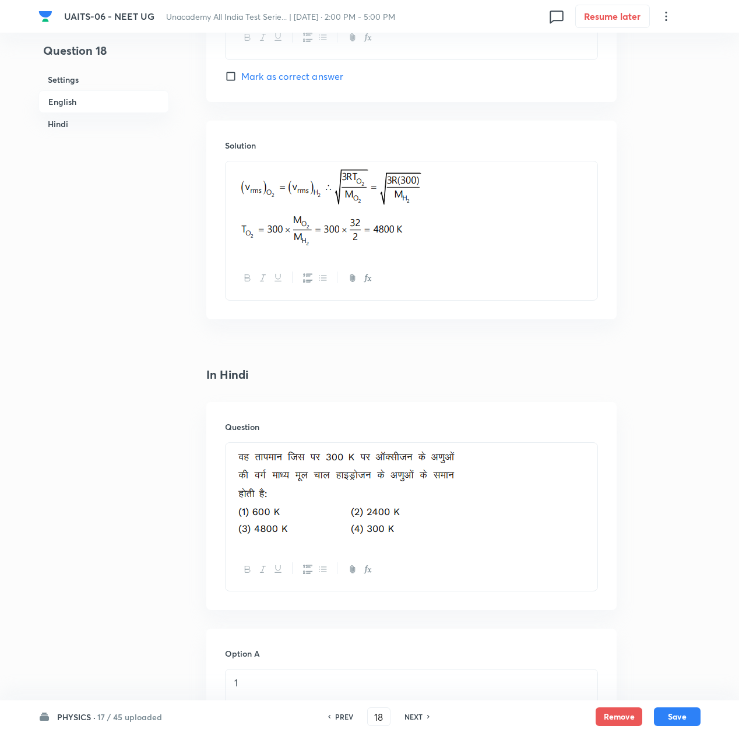
click at [496, 213] on p at bounding box center [411, 209] width 354 height 82
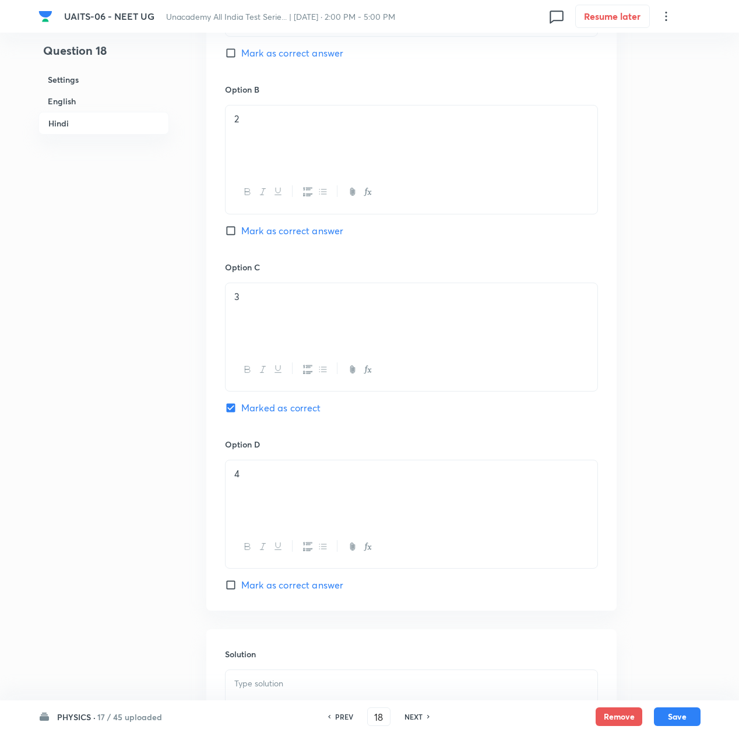
scroll to position [2158, 0]
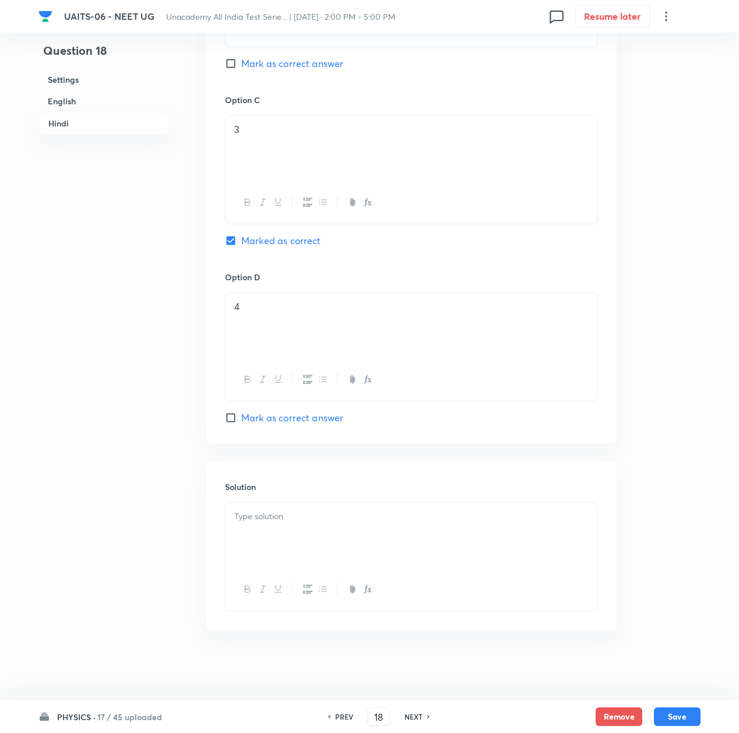
click at [268, 535] on div at bounding box center [412, 535] width 372 height 65
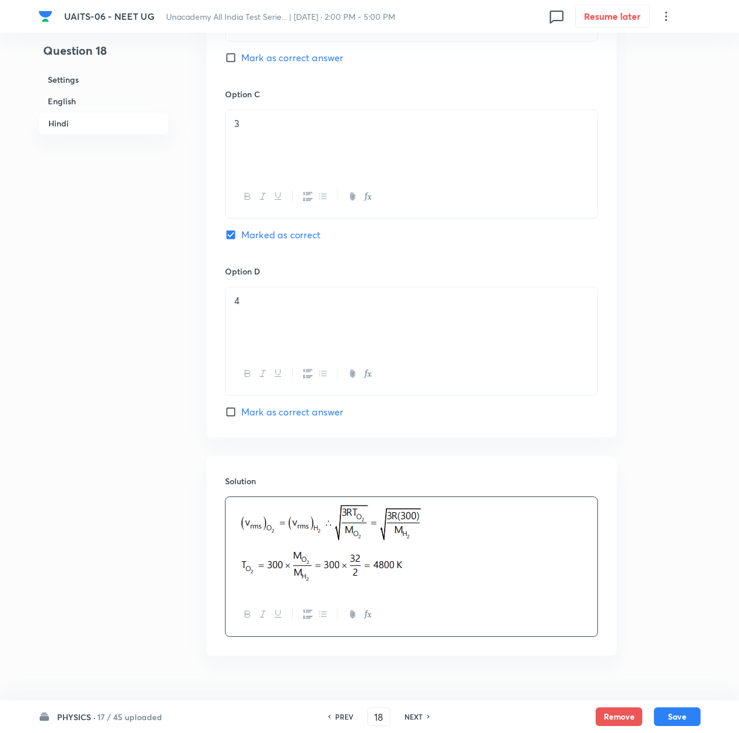
drag, startPoint x: 670, startPoint y: 711, endPoint x: 609, endPoint y: 547, distance: 175.4
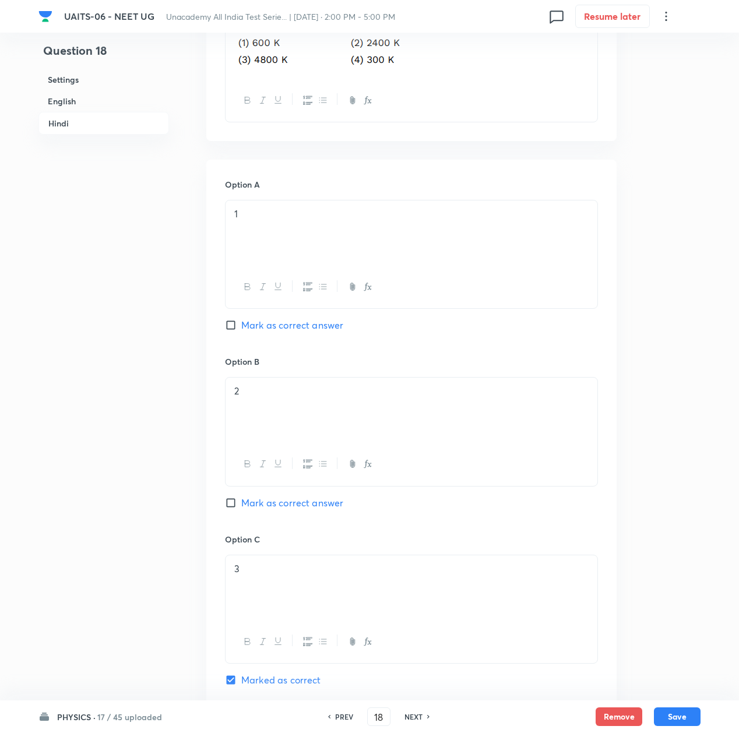
scroll to position [1692, 0]
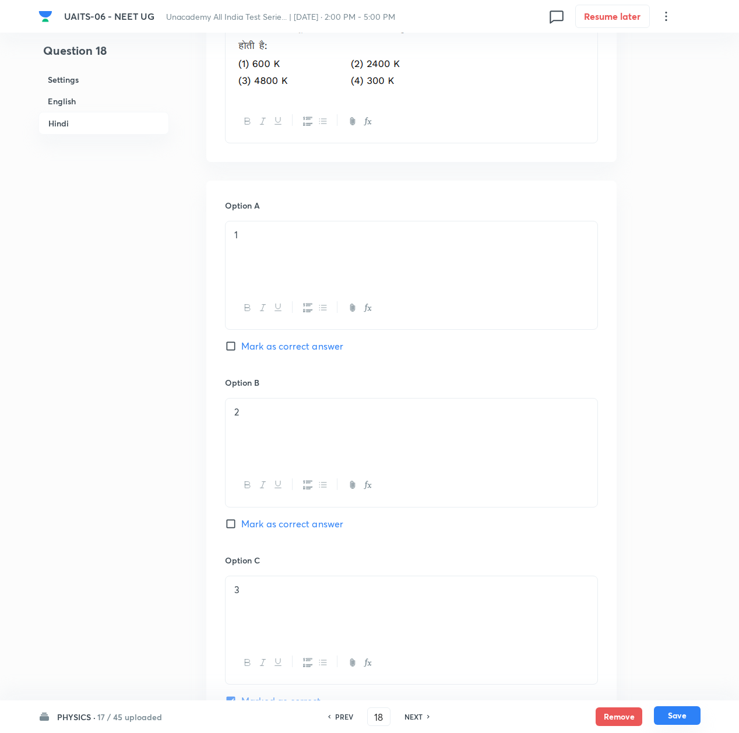
click at [677, 714] on button "Save" at bounding box center [677, 716] width 47 height 19
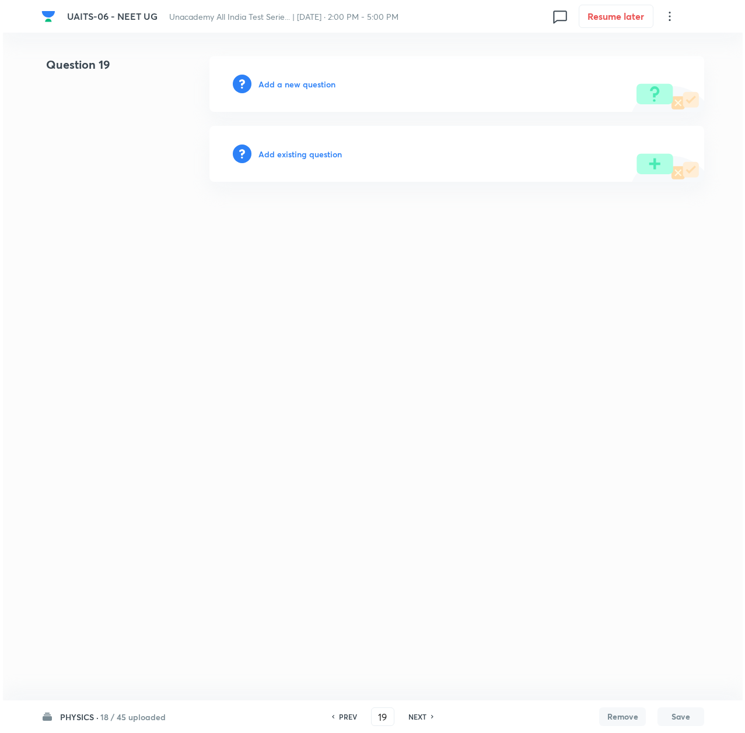
scroll to position [0, 0]
click at [423, 719] on h6 "NEXT" at bounding box center [417, 717] width 18 height 10
click at [342, 707] on div "PHYSICS · 18 / 45 uploaded PREV 21 ​ NEXT Remove Save" at bounding box center [372, 717] width 662 height 33
click at [342, 714] on h6 "PREV" at bounding box center [347, 717] width 18 height 10
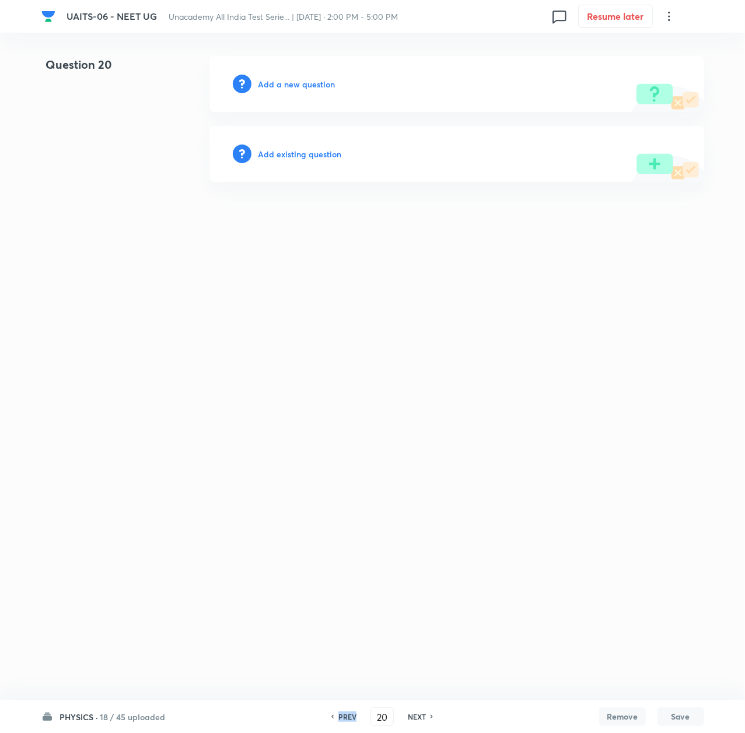
click at [342, 714] on h6 "PREV" at bounding box center [347, 717] width 18 height 10
drag, startPoint x: 343, startPoint y: 712, endPoint x: 408, endPoint y: 722, distance: 65.4
click at [344, 714] on h6 "PREV" at bounding box center [347, 717] width 18 height 10
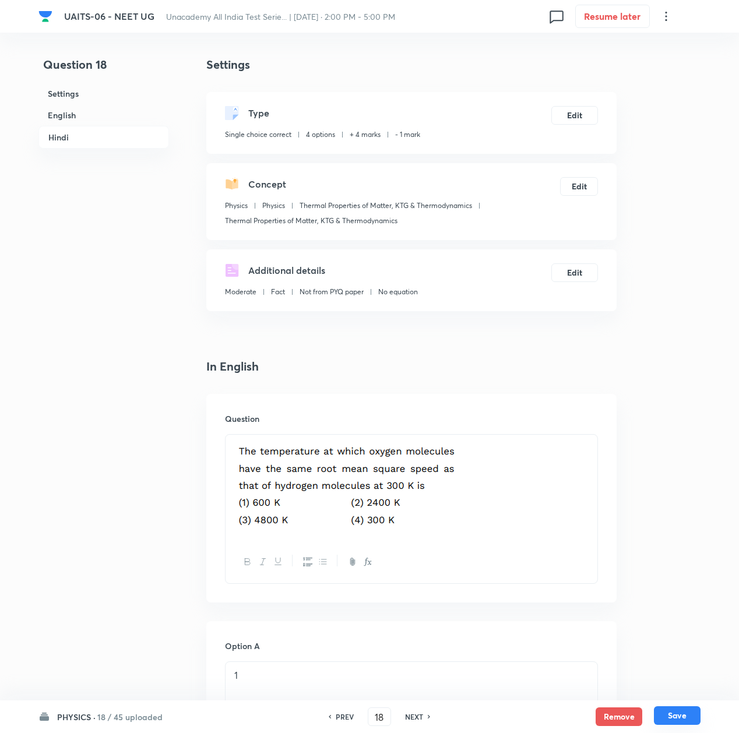
click at [659, 721] on button "Save" at bounding box center [677, 716] width 47 height 19
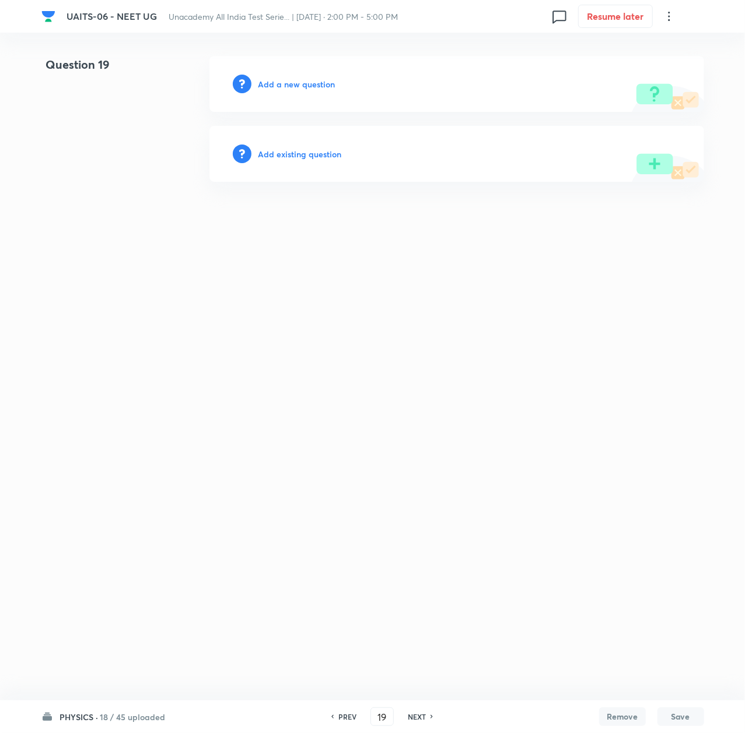
click at [285, 80] on h6 "Add a new question" at bounding box center [296, 84] width 77 height 12
click at [285, 80] on h6 "Choose a question type" at bounding box center [303, 84] width 90 height 12
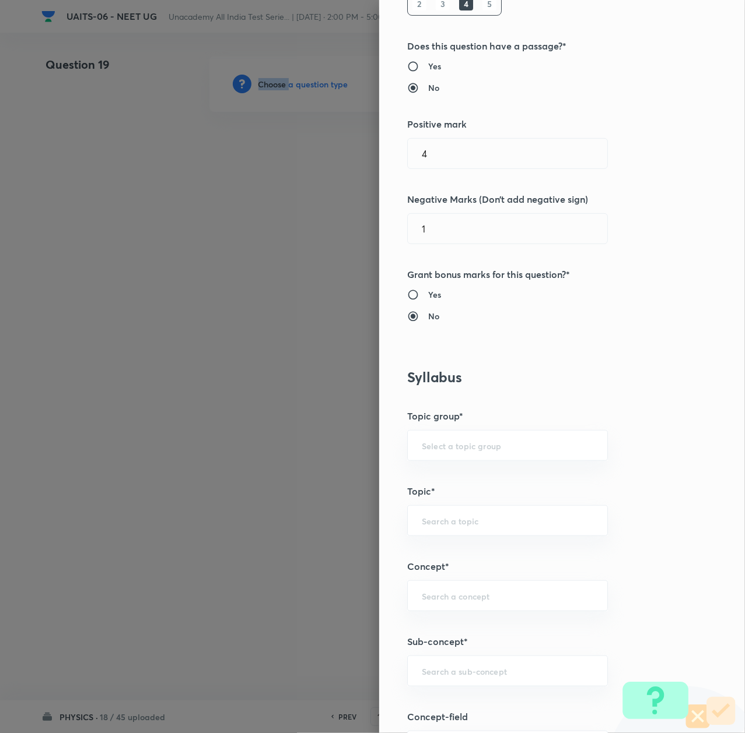
scroll to position [466, 0]
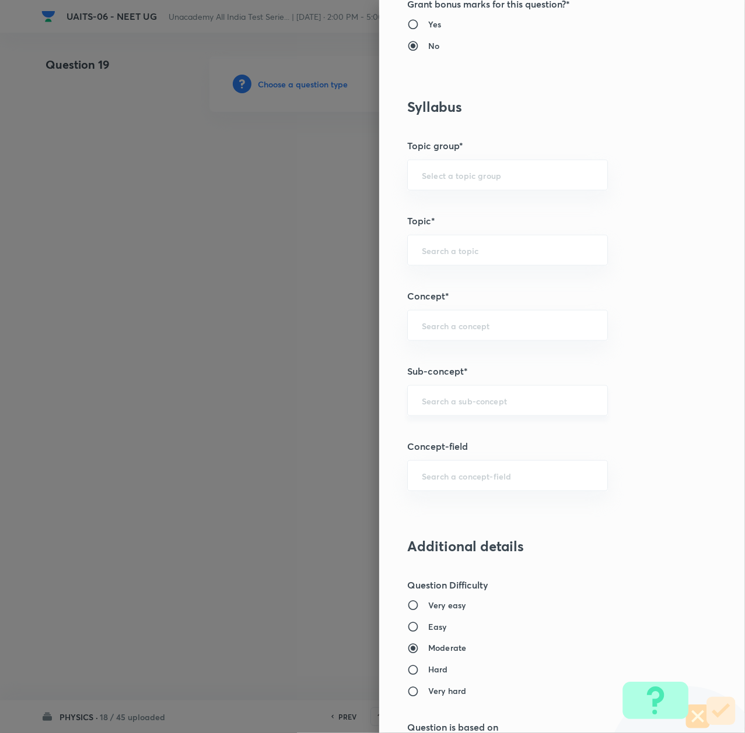
click at [427, 400] on input "text" at bounding box center [507, 400] width 171 height 11
paste input "Thermal Properties of Matter"
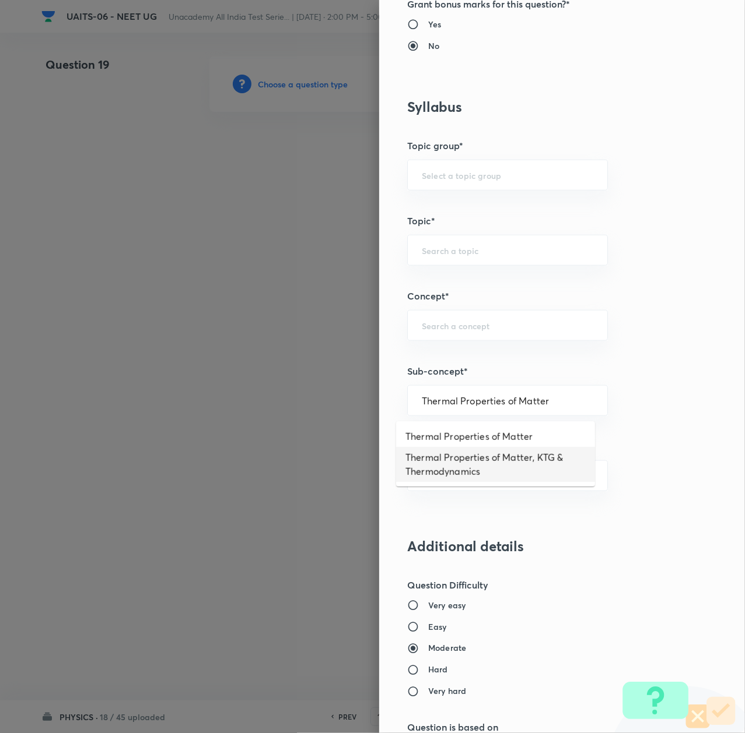
click at [447, 458] on li "Thermal Properties of Matter, KTG & Thermodynamics" at bounding box center [495, 464] width 199 height 35
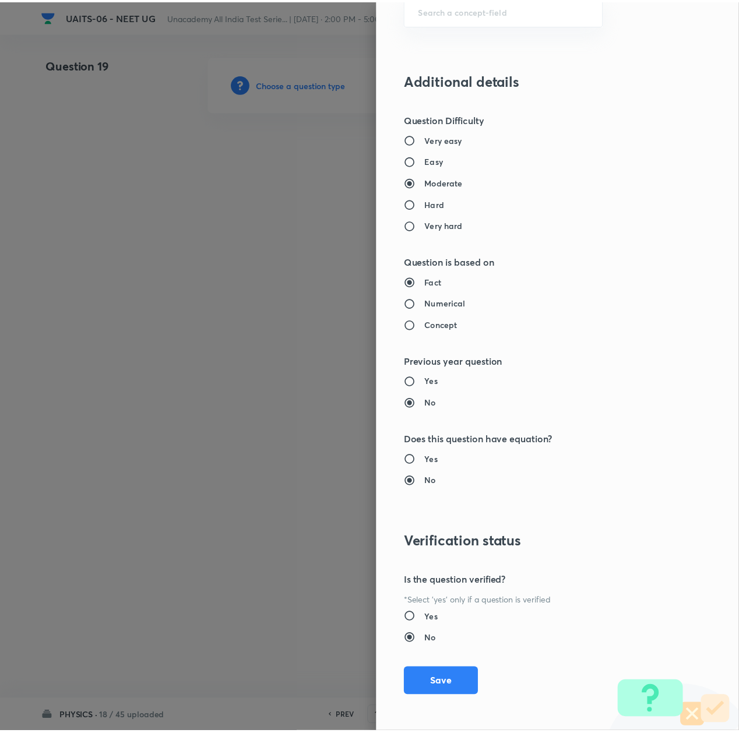
scroll to position [936, 0]
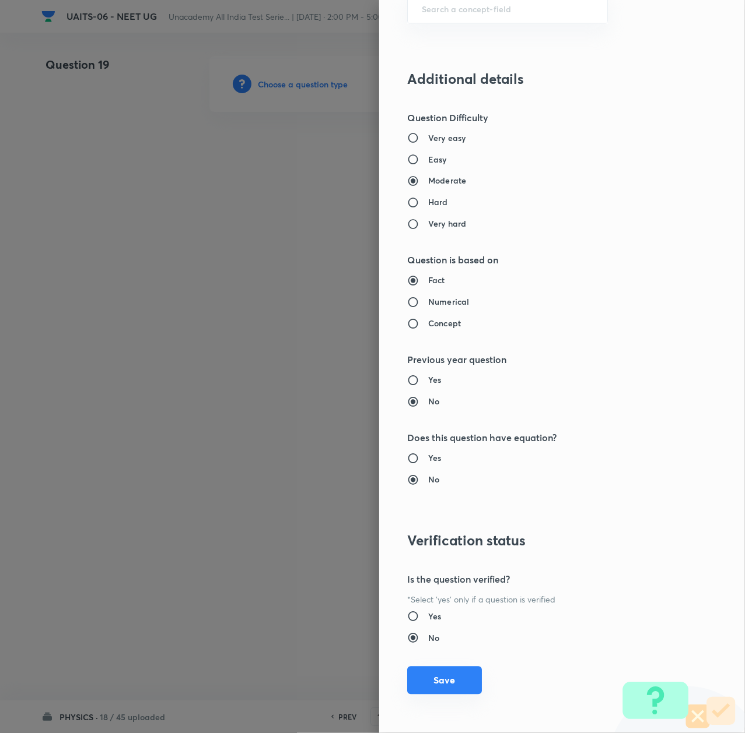
click at [447, 682] on button "Save" at bounding box center [444, 681] width 75 height 28
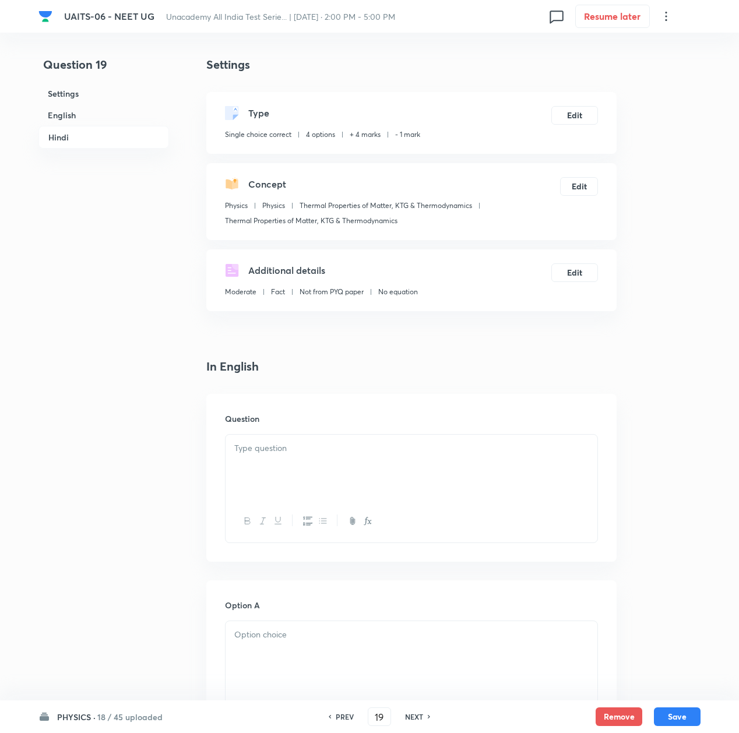
click at [268, 469] on div at bounding box center [412, 467] width 372 height 65
click at [338, 450] on p at bounding box center [411, 448] width 354 height 13
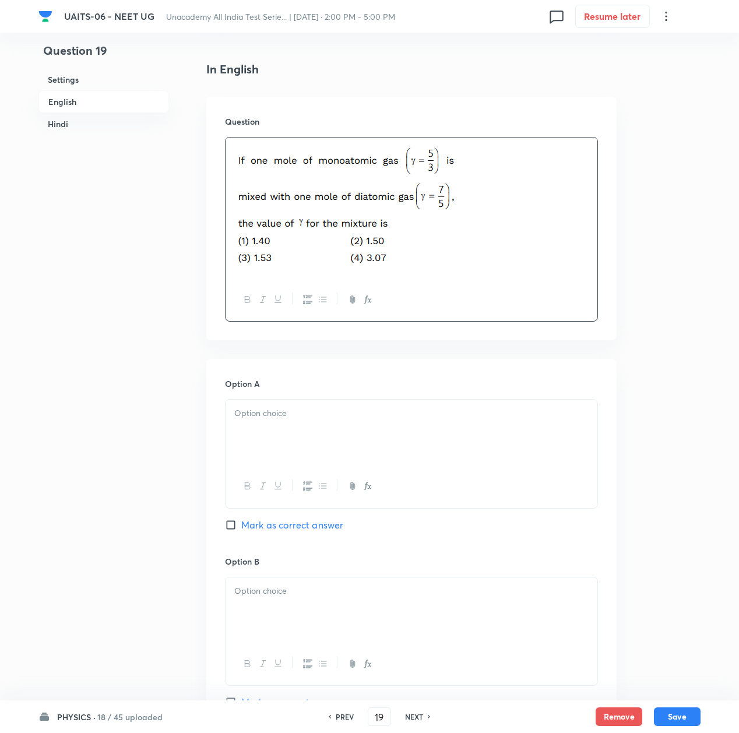
scroll to position [311, 0]
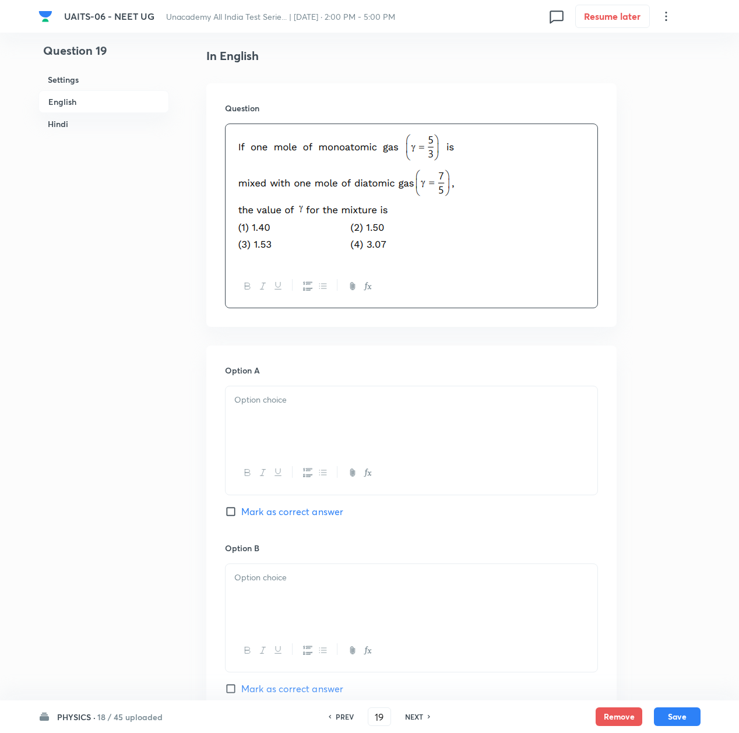
click at [320, 434] on div at bounding box center [412, 419] width 372 height 65
click at [299, 581] on p at bounding box center [411, 577] width 354 height 13
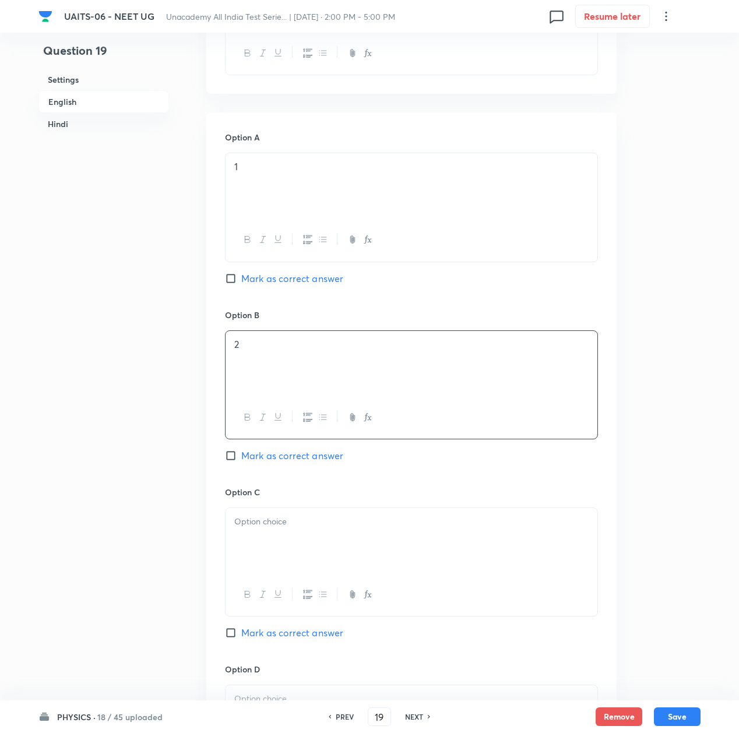
click at [262, 544] on div at bounding box center [412, 540] width 372 height 65
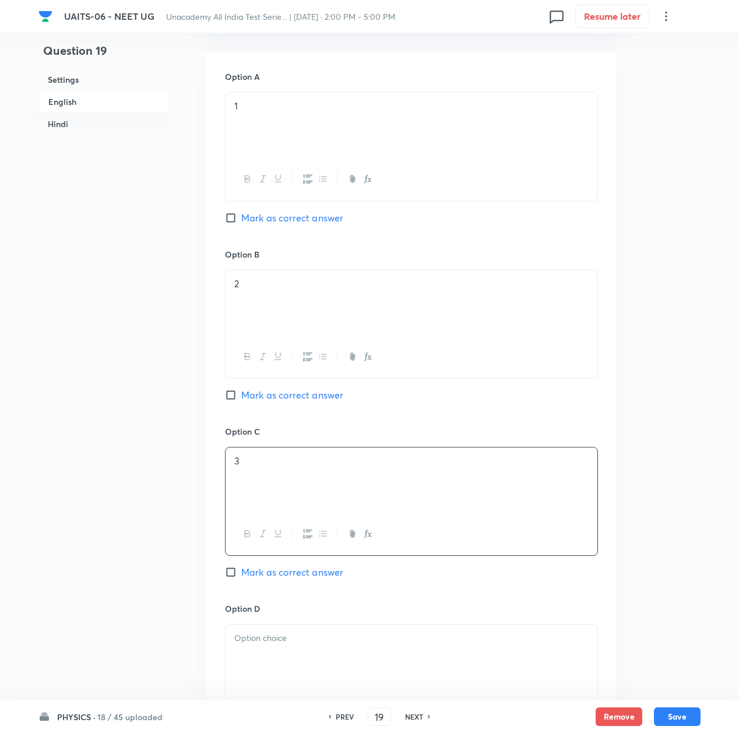
scroll to position [700, 0]
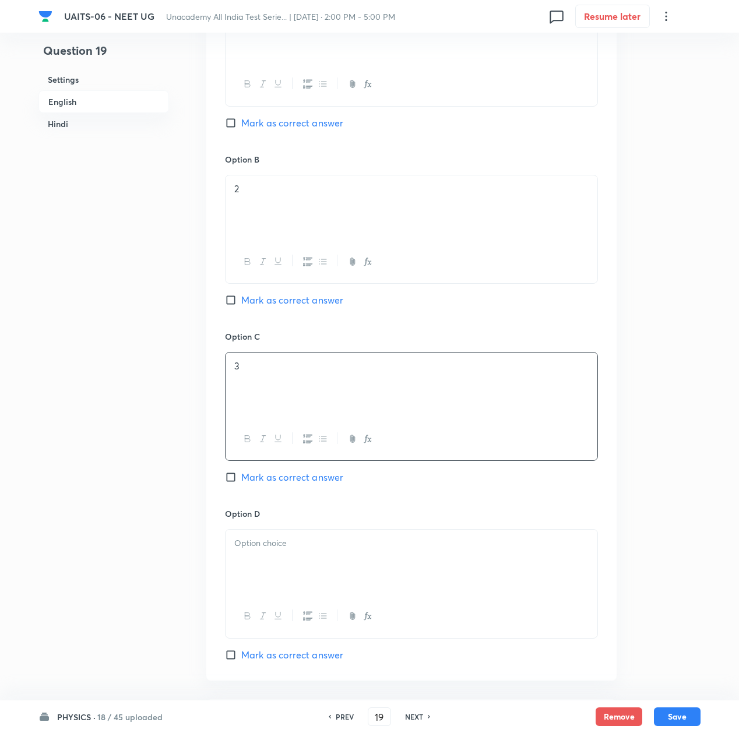
click at [262, 555] on div at bounding box center [412, 562] width 372 height 65
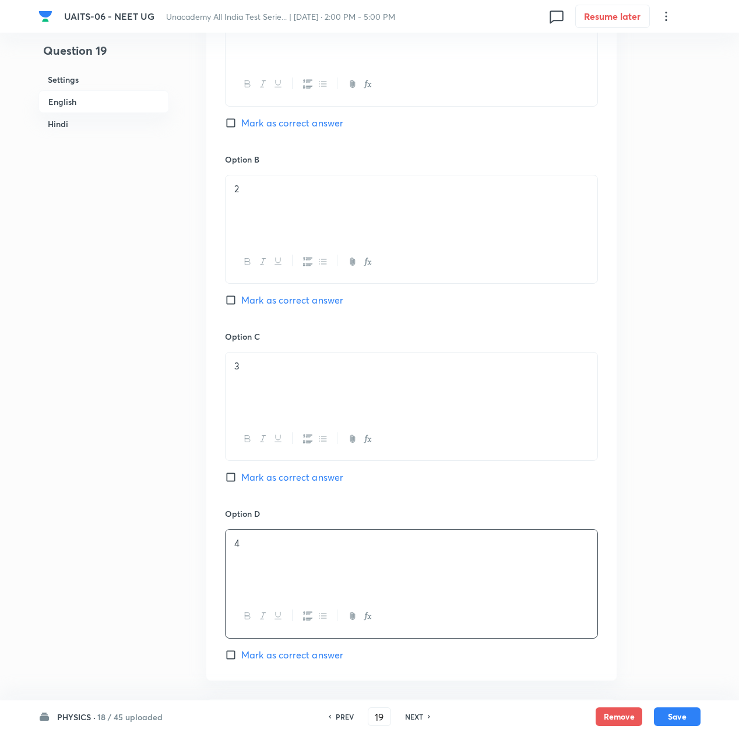
click at [257, 303] on span "Mark as correct answer" at bounding box center [292, 300] width 102 height 14
click at [241, 303] on input "Mark as correct answer" at bounding box center [233, 300] width 16 height 12
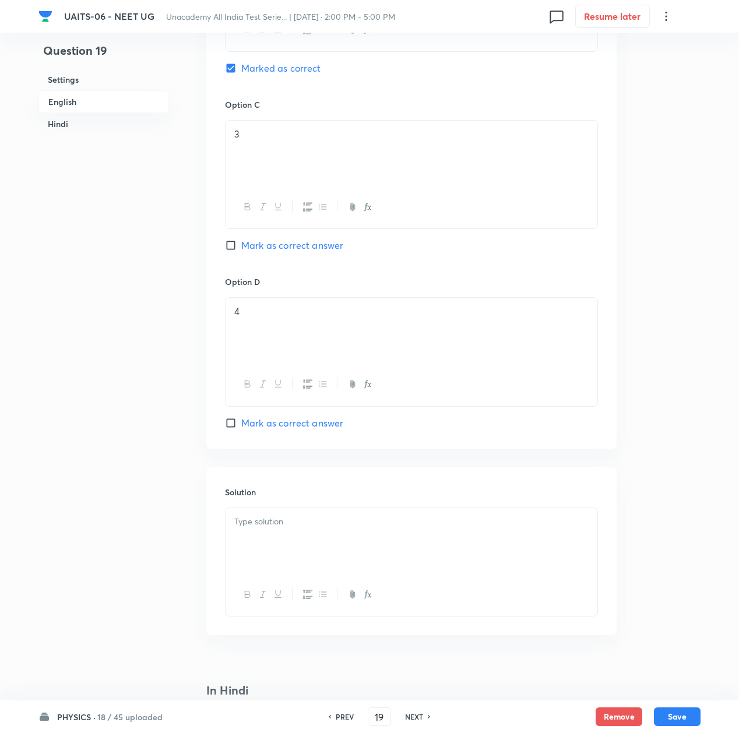
scroll to position [933, 0]
click at [273, 536] on div at bounding box center [412, 539] width 372 height 65
click at [259, 528] on p at bounding box center [411, 520] width 354 height 13
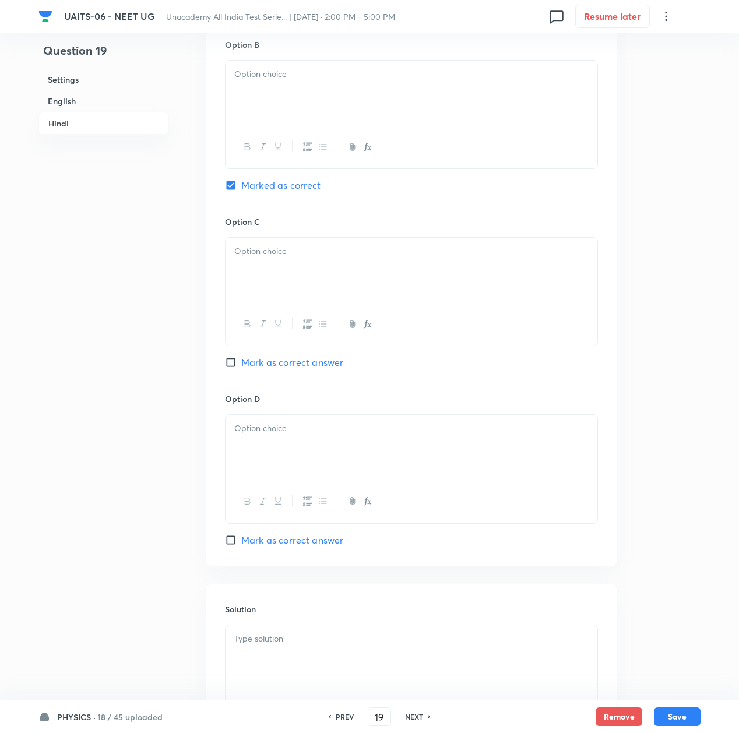
scroll to position [2176, 0]
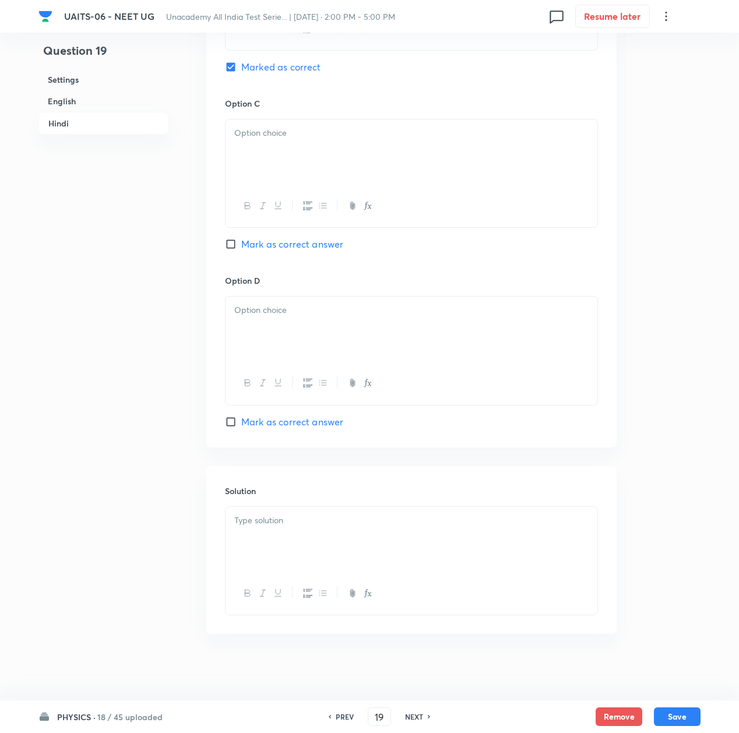
click at [261, 539] on div at bounding box center [412, 539] width 372 height 65
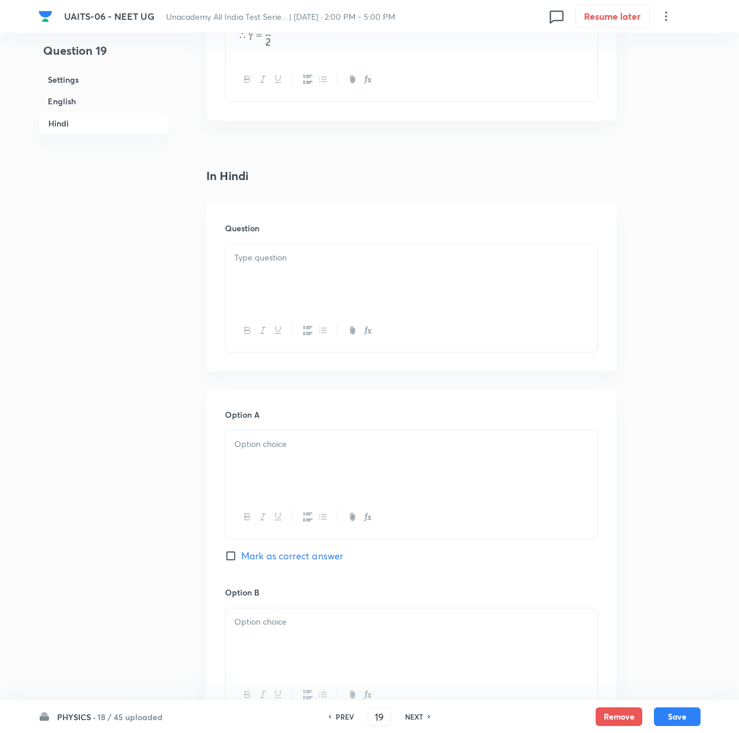
scroll to position [1477, 0]
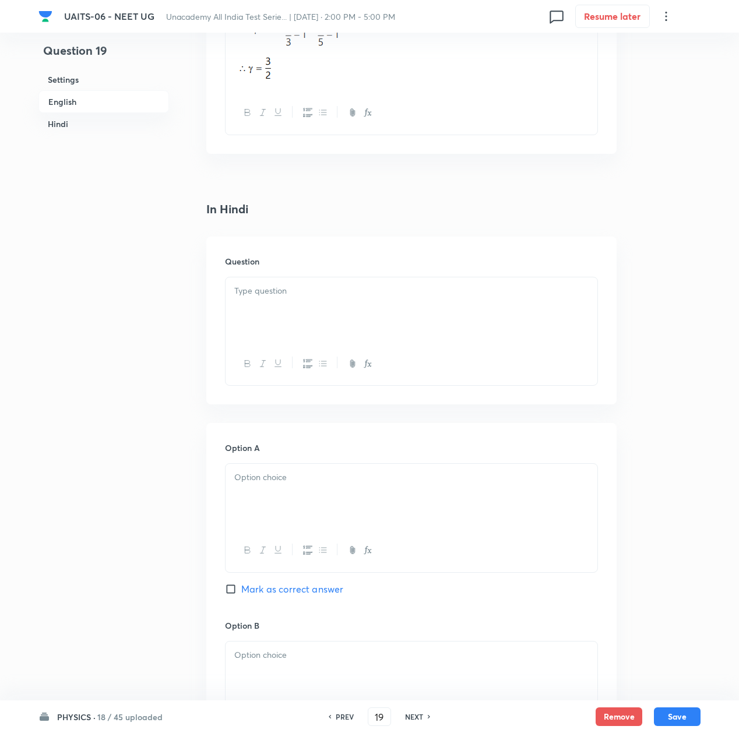
click at [275, 301] on div at bounding box center [412, 310] width 372 height 65
click at [278, 496] on div at bounding box center [412, 496] width 372 height 65
click at [289, 311] on div at bounding box center [412, 310] width 372 height 65
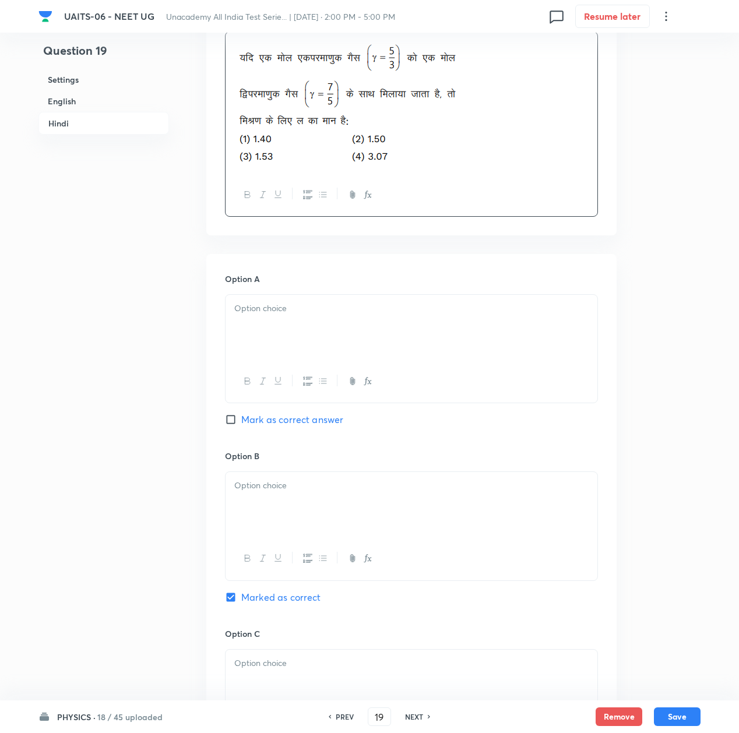
scroll to position [1788, 0]
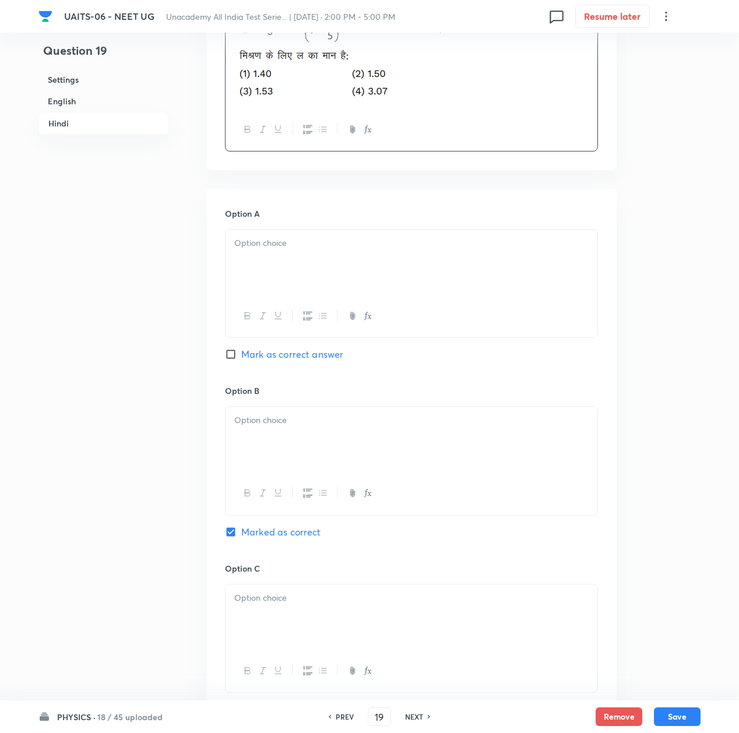
click at [264, 250] on p at bounding box center [411, 243] width 354 height 13
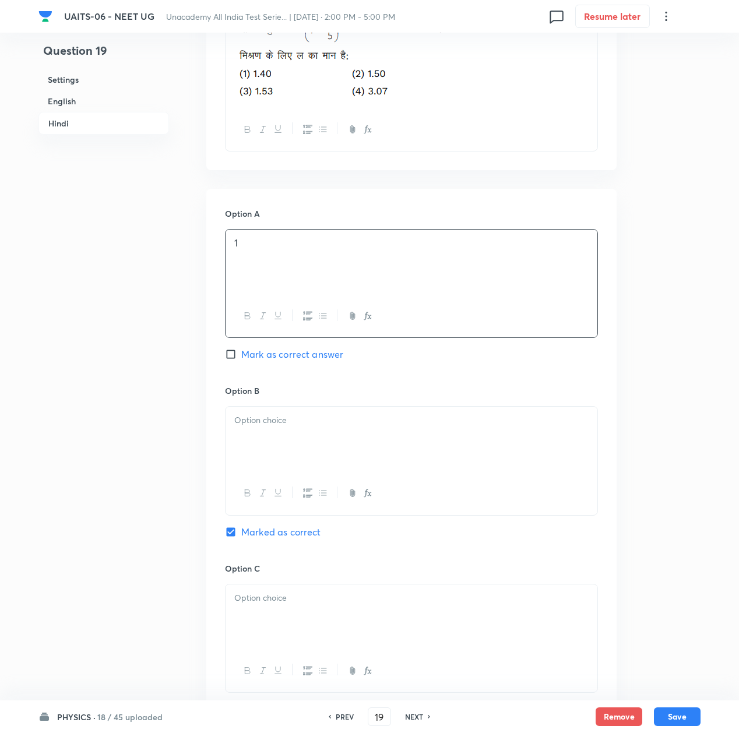
click at [294, 447] on div at bounding box center [412, 439] width 372 height 65
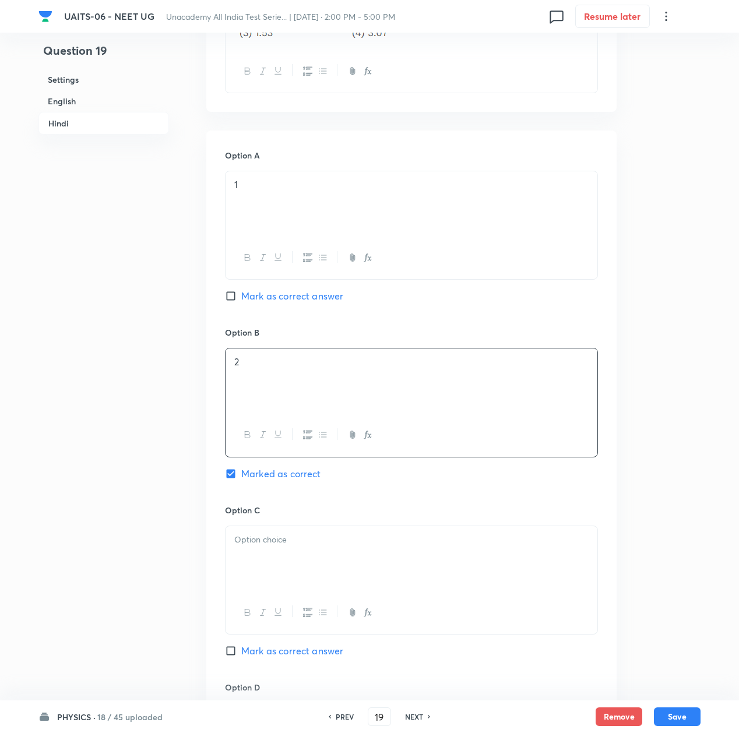
scroll to position [1943, 0]
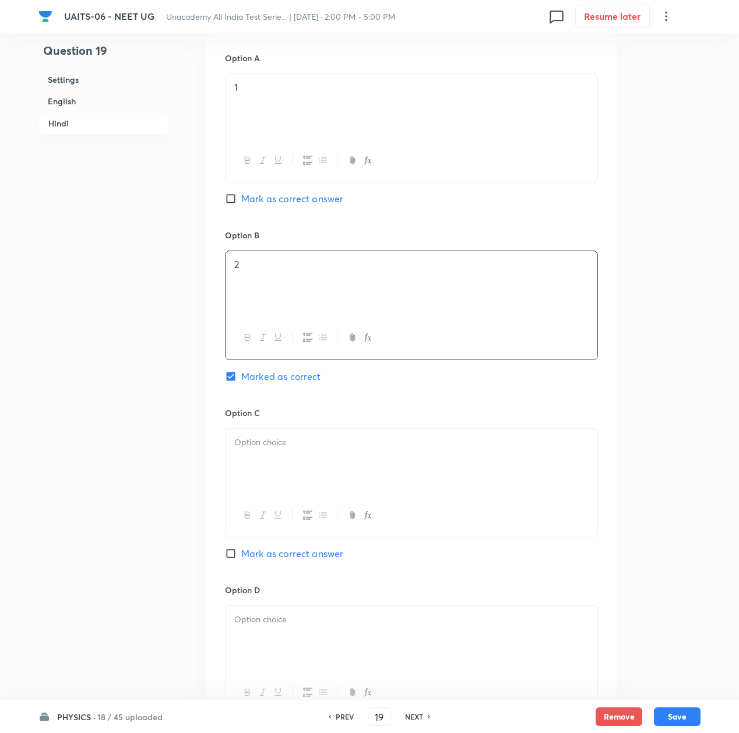
click at [292, 486] on div at bounding box center [412, 461] width 372 height 65
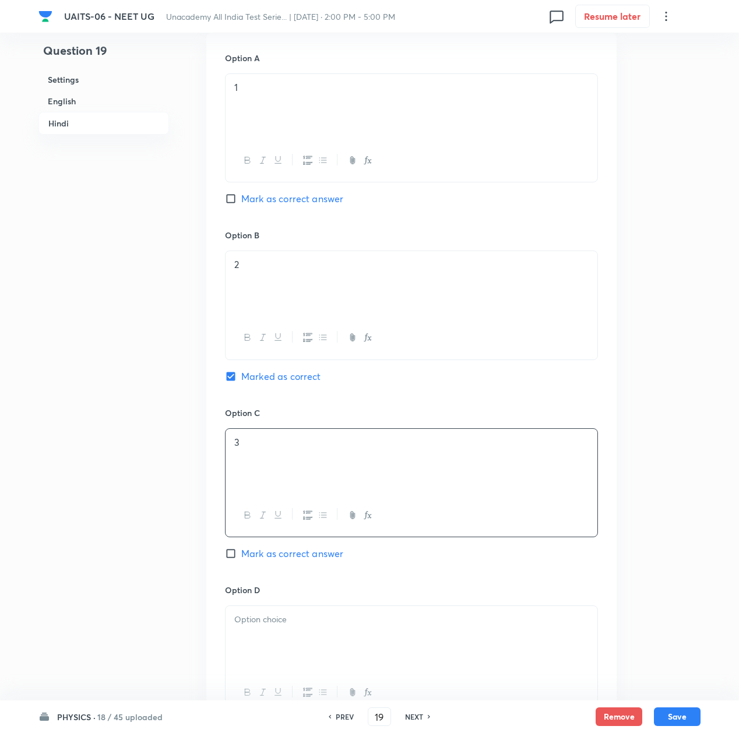
click at [259, 625] on p at bounding box center [411, 619] width 354 height 13
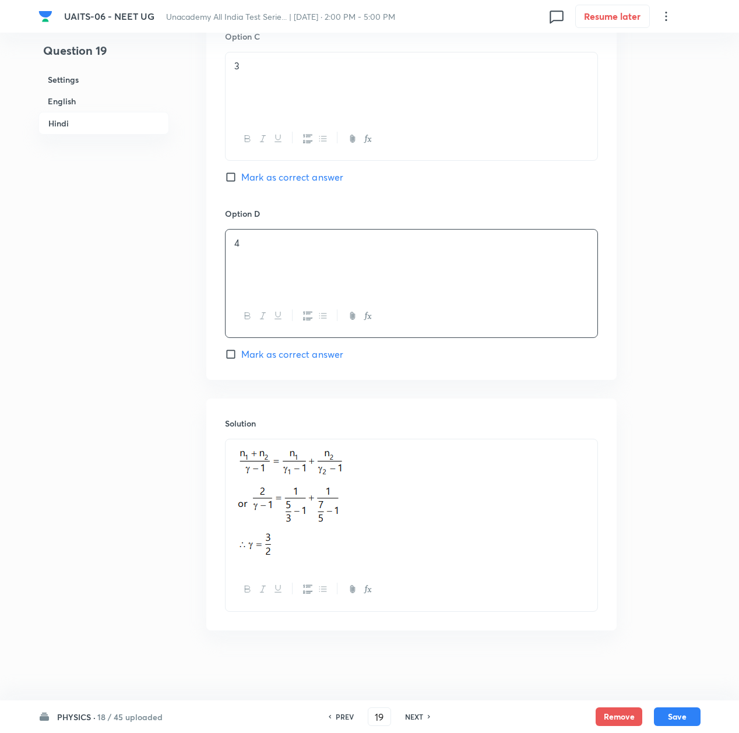
scroll to position [2014, 0]
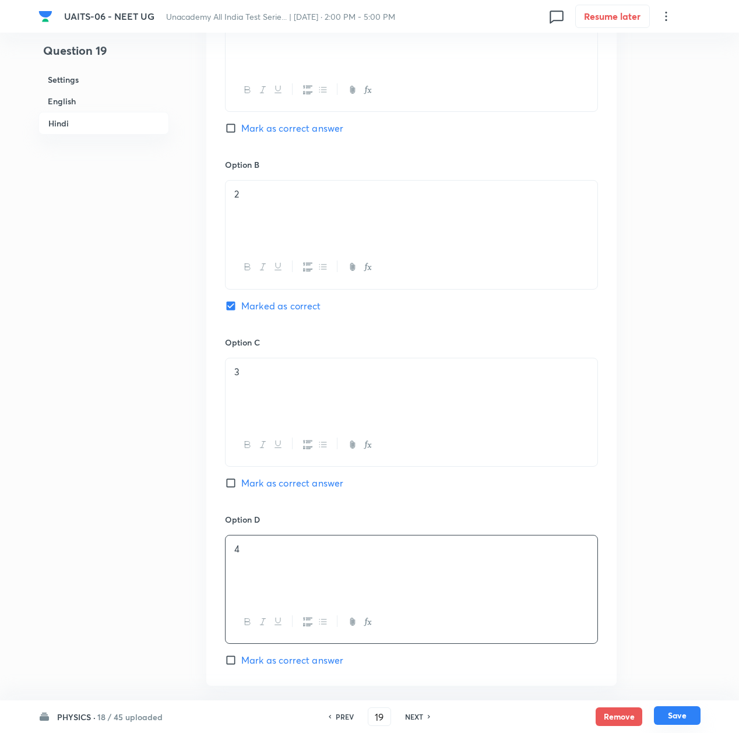
click at [691, 721] on button "Save" at bounding box center [677, 716] width 47 height 19
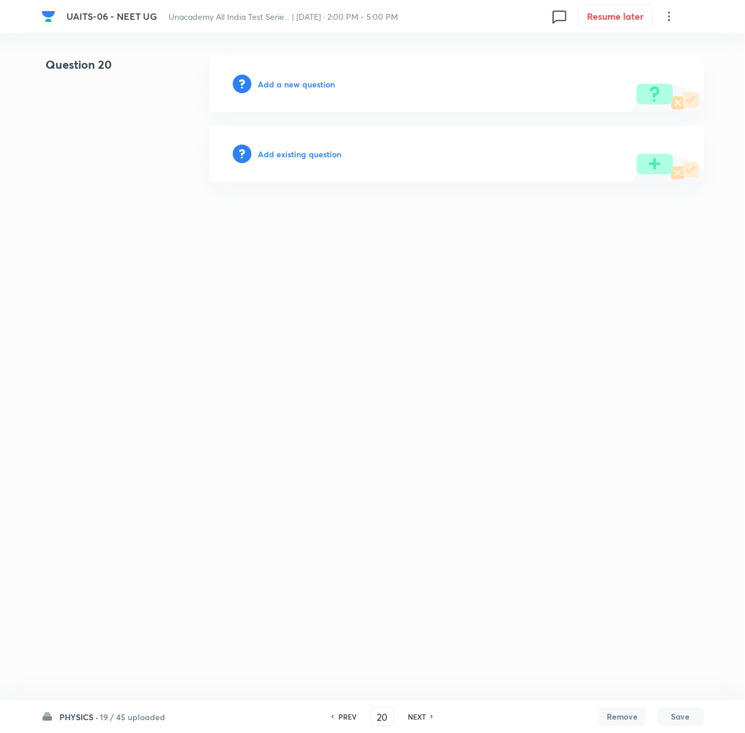
click at [283, 82] on h6 "Add a new question" at bounding box center [296, 84] width 77 height 12
click at [283, 82] on h6 "Choose a question type" at bounding box center [303, 84] width 90 height 12
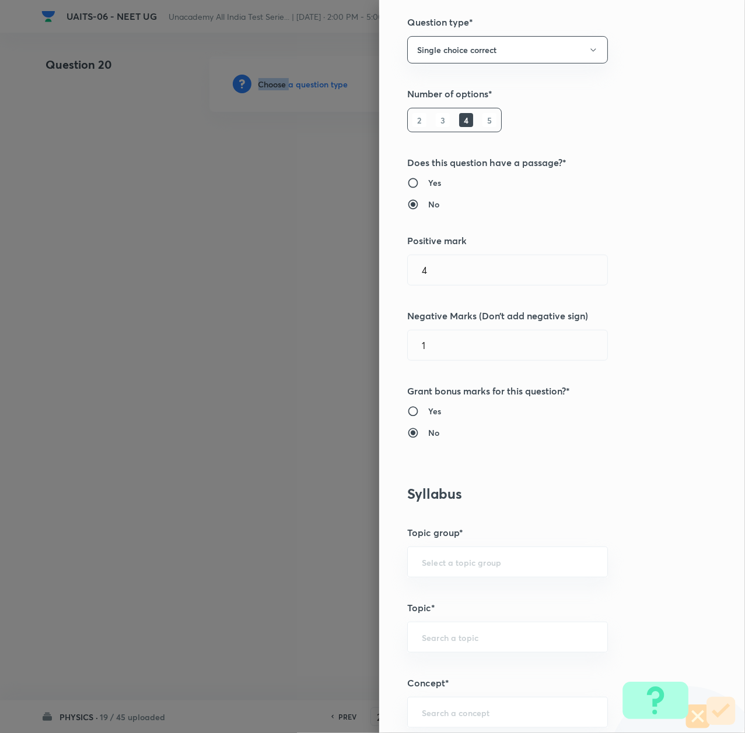
scroll to position [388, 0]
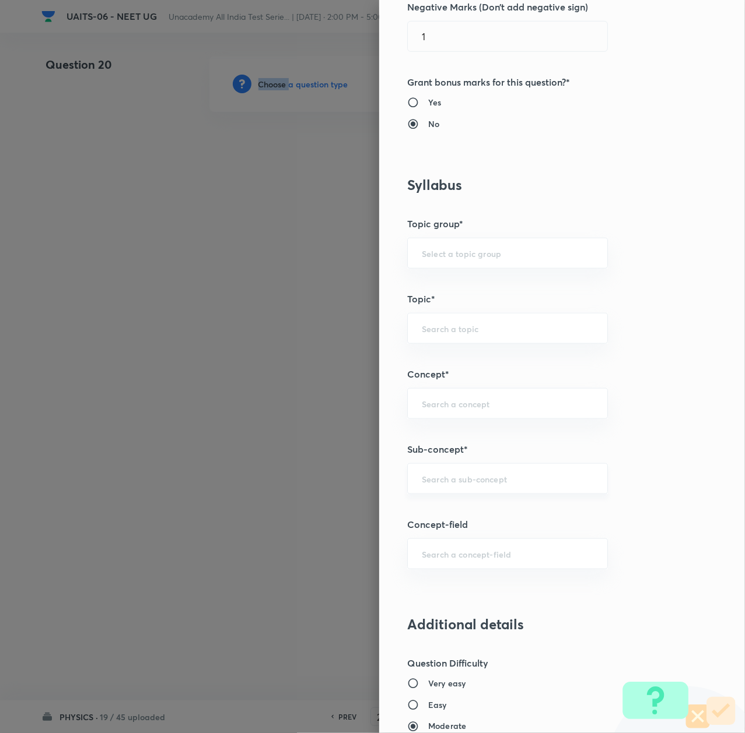
click at [434, 488] on div "​" at bounding box center [507, 479] width 201 height 31
paste input "Thermal Properties of Matter"
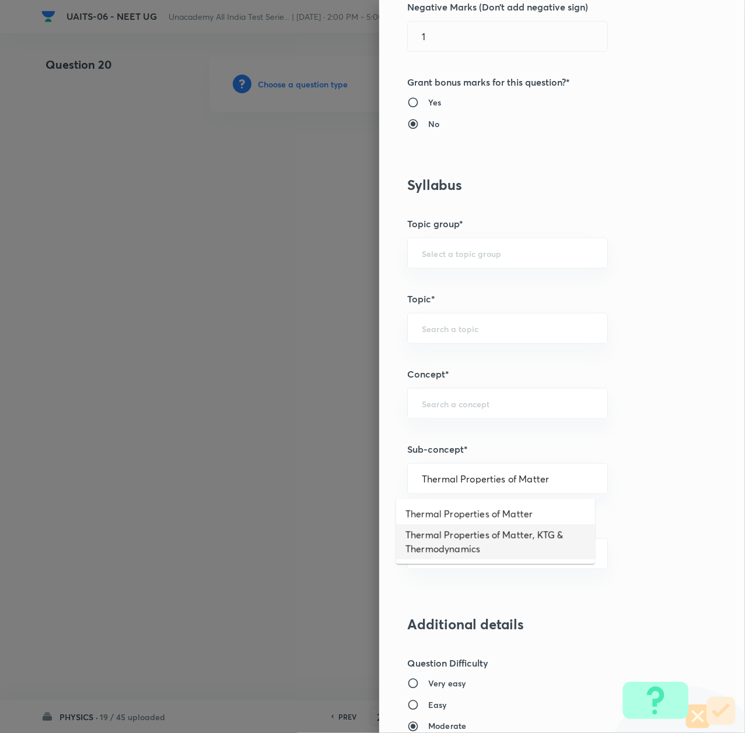
click at [438, 536] on li "Thermal Properties of Matter, KTG & Thermodynamics" at bounding box center [495, 542] width 199 height 35
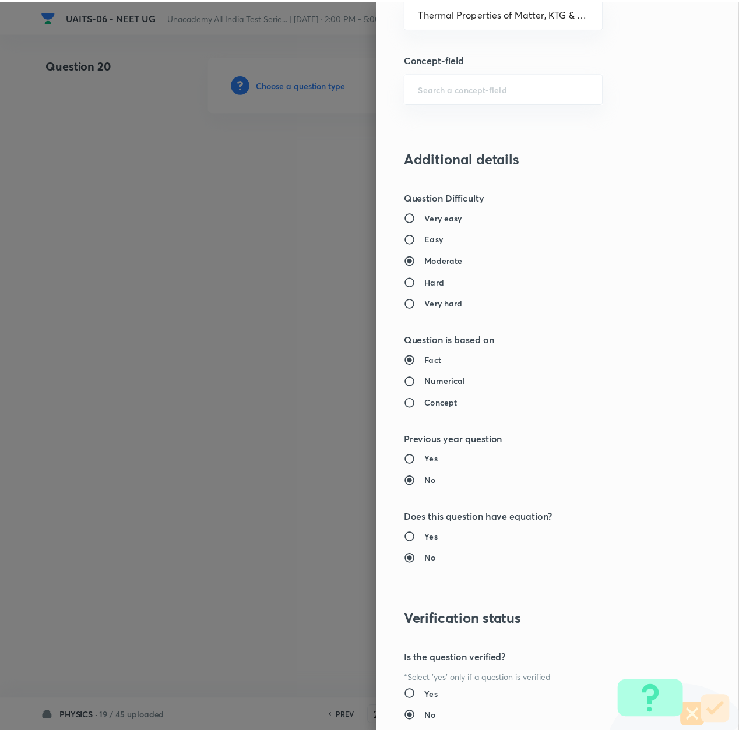
scroll to position [936, 0]
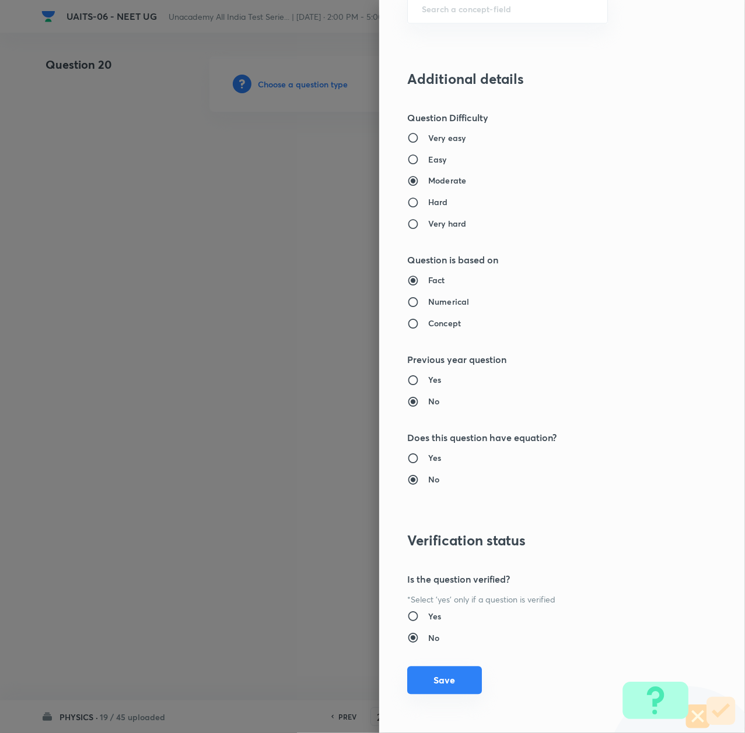
click at [432, 677] on button "Save" at bounding box center [444, 681] width 75 height 28
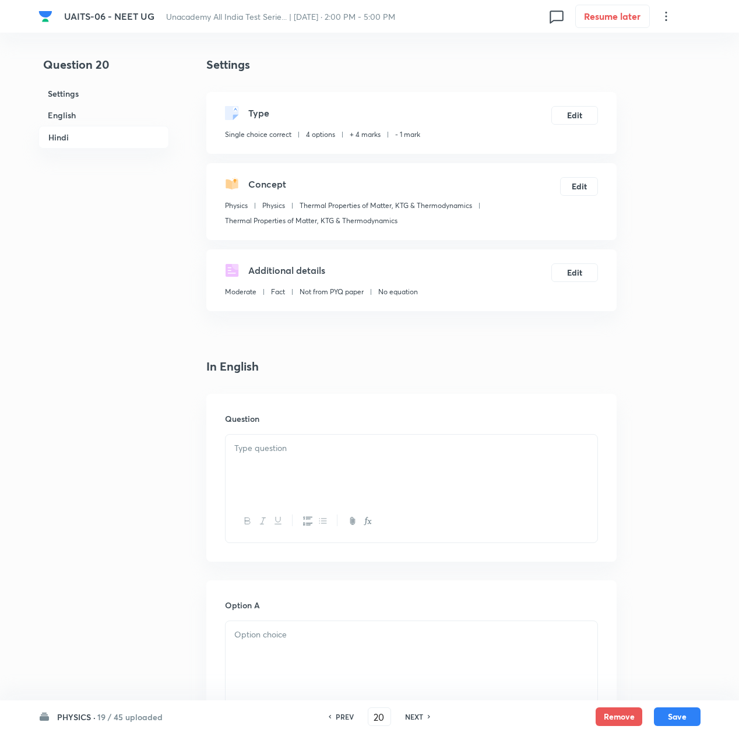
click at [275, 451] on p at bounding box center [411, 448] width 354 height 13
click at [306, 461] on div at bounding box center [412, 467] width 372 height 65
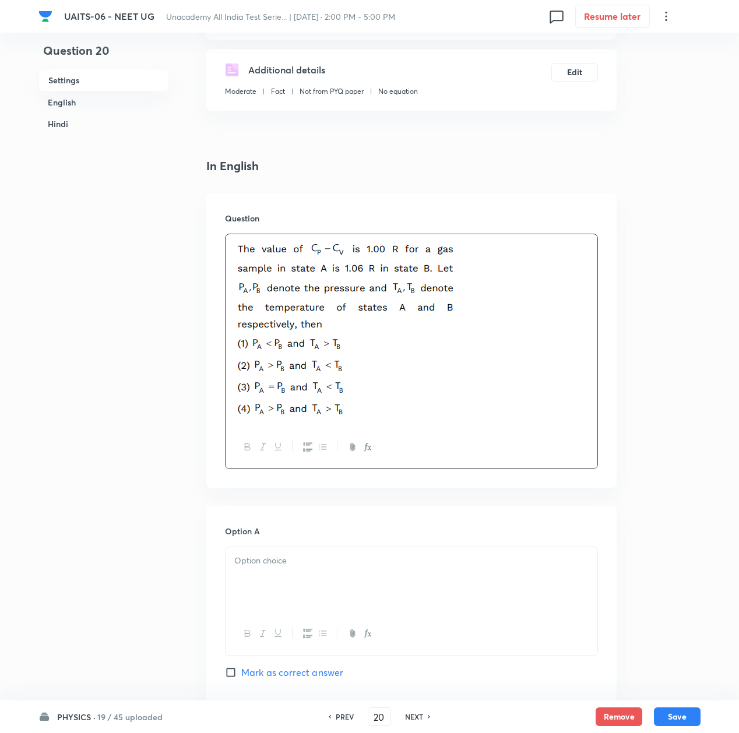
scroll to position [233, 0]
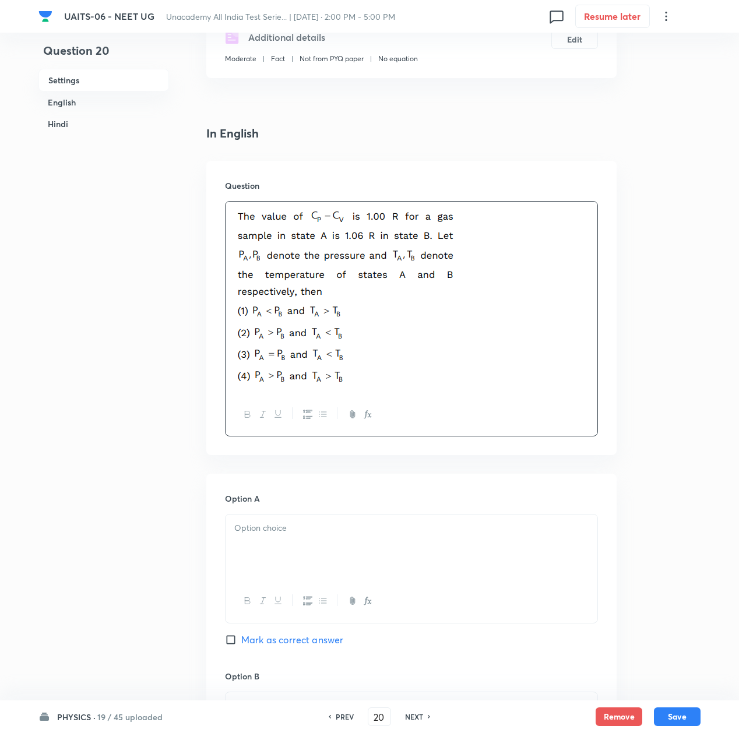
click at [271, 532] on p at bounding box center [411, 528] width 354 height 13
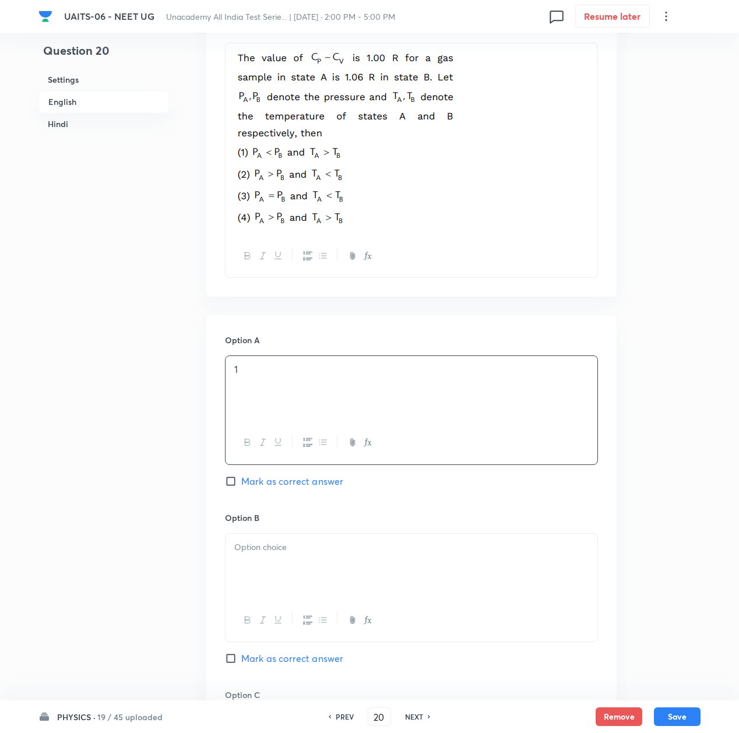
scroll to position [466, 0]
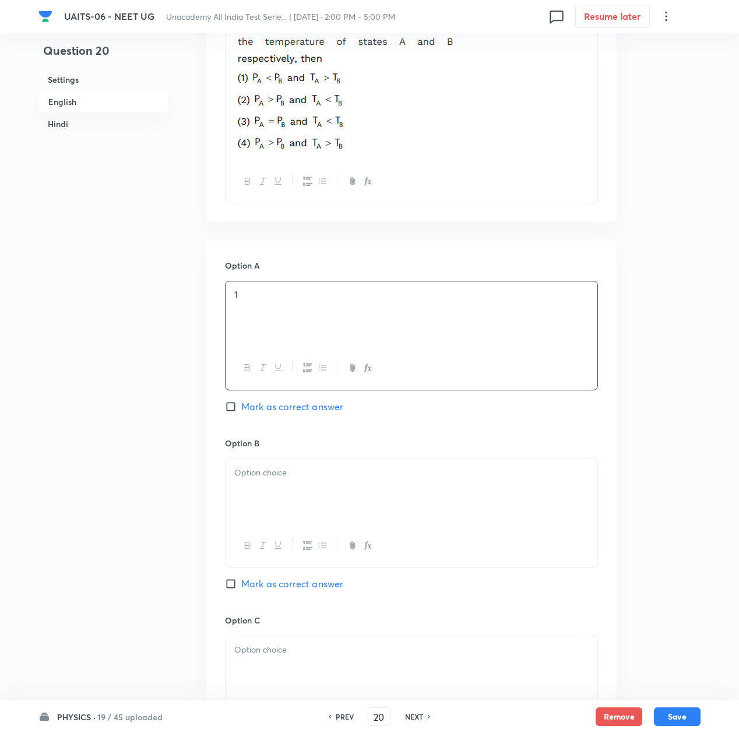
click at [259, 478] on p at bounding box center [411, 472] width 354 height 13
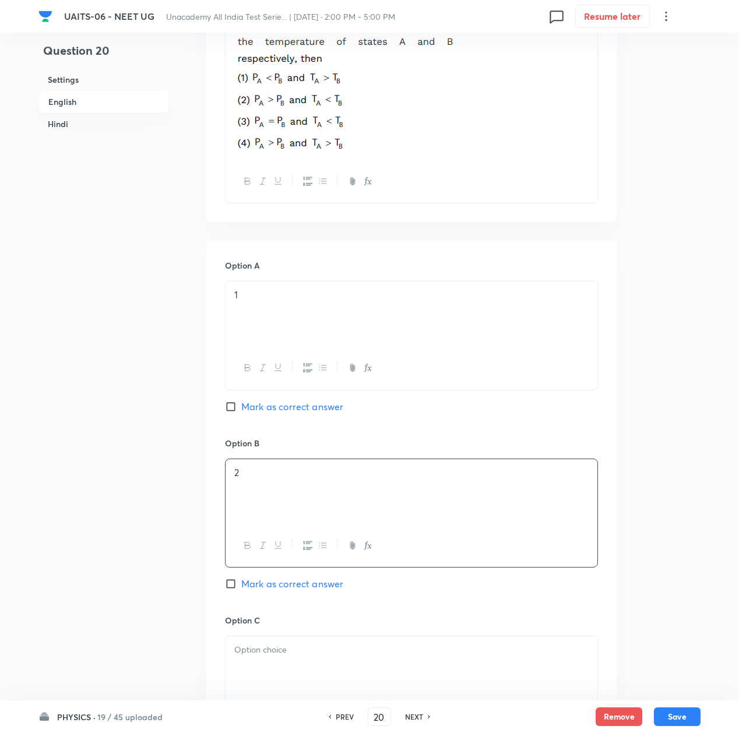
click at [273, 653] on p at bounding box center [411, 650] width 354 height 13
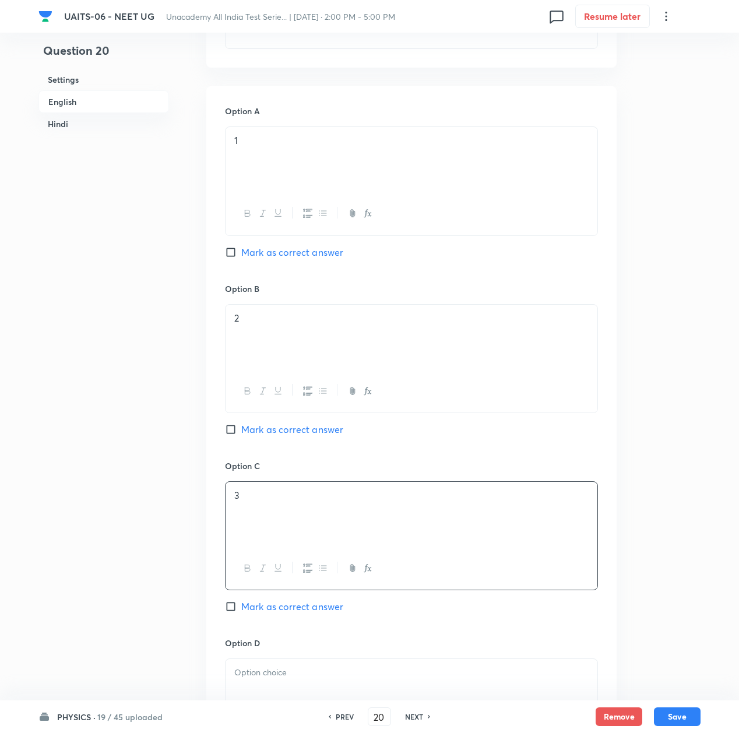
scroll to position [622, 0]
click at [268, 667] on div at bounding box center [412, 691] width 372 height 65
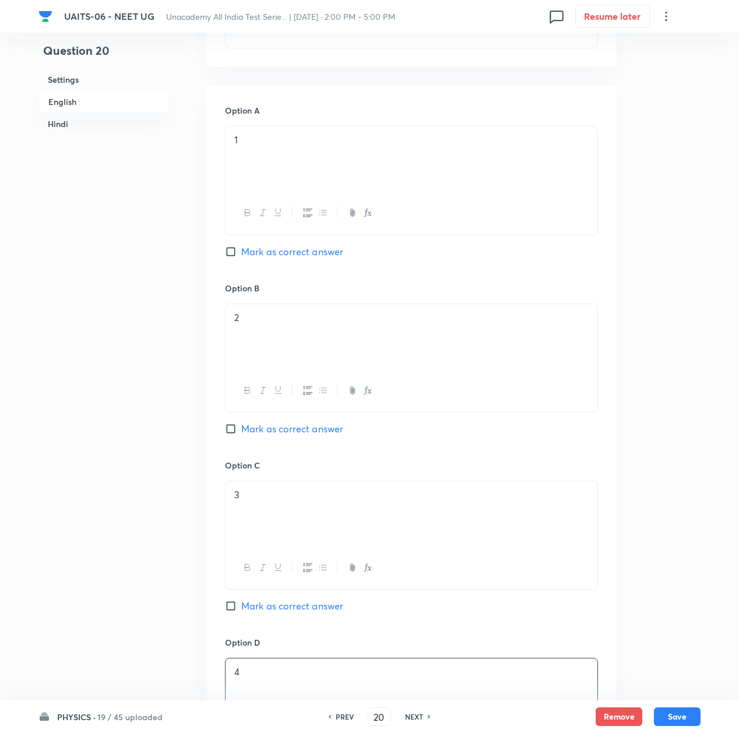
drag, startPoint x: 250, startPoint y: 248, endPoint x: 259, endPoint y: 264, distance: 18.1
click at [250, 252] on span "Mark as correct answer" at bounding box center [292, 252] width 102 height 14
click at [241, 252] on input "Mark as correct answer" at bounding box center [233, 252] width 16 height 12
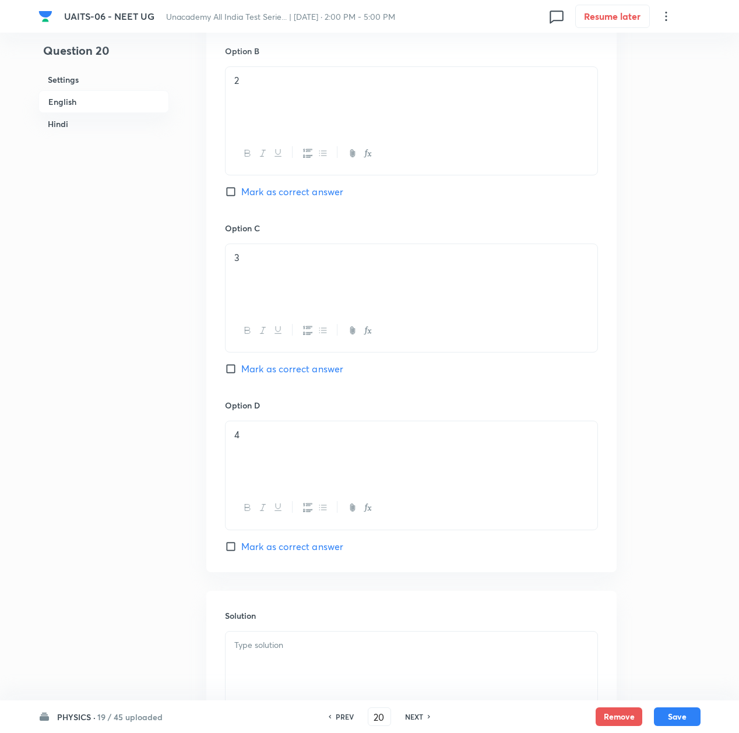
scroll to position [933, 0]
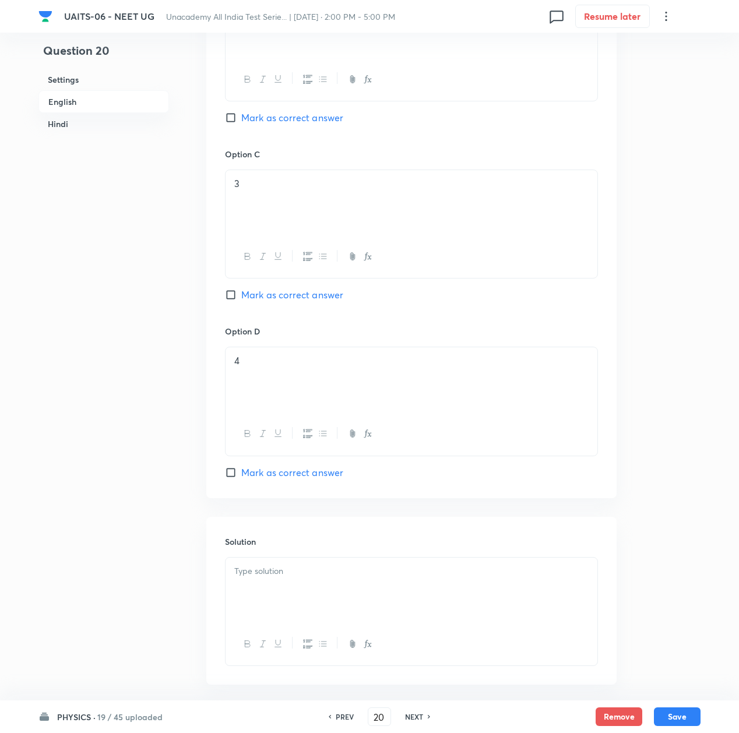
click at [279, 598] on div at bounding box center [412, 590] width 372 height 65
click at [280, 573] on p at bounding box center [411, 571] width 354 height 13
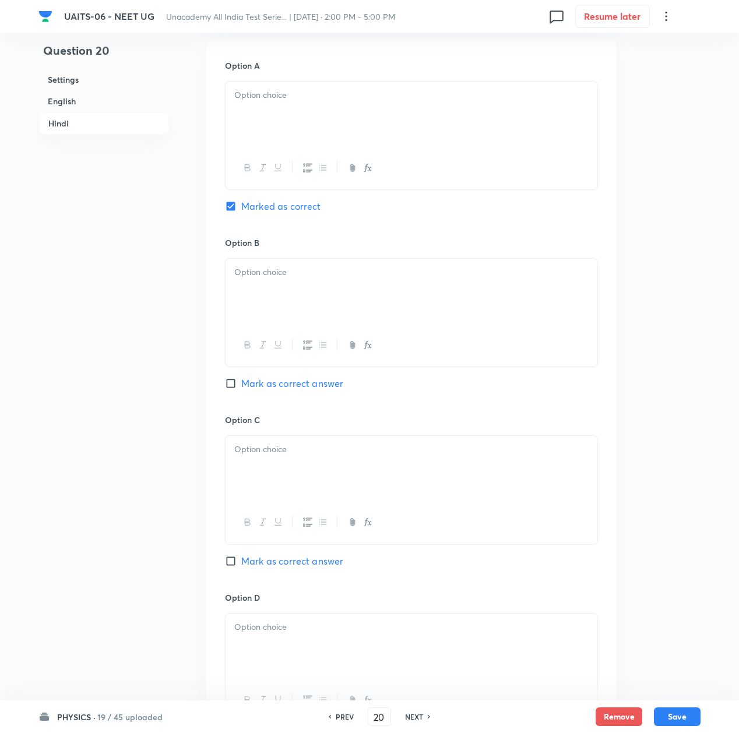
scroll to position [2179, 0]
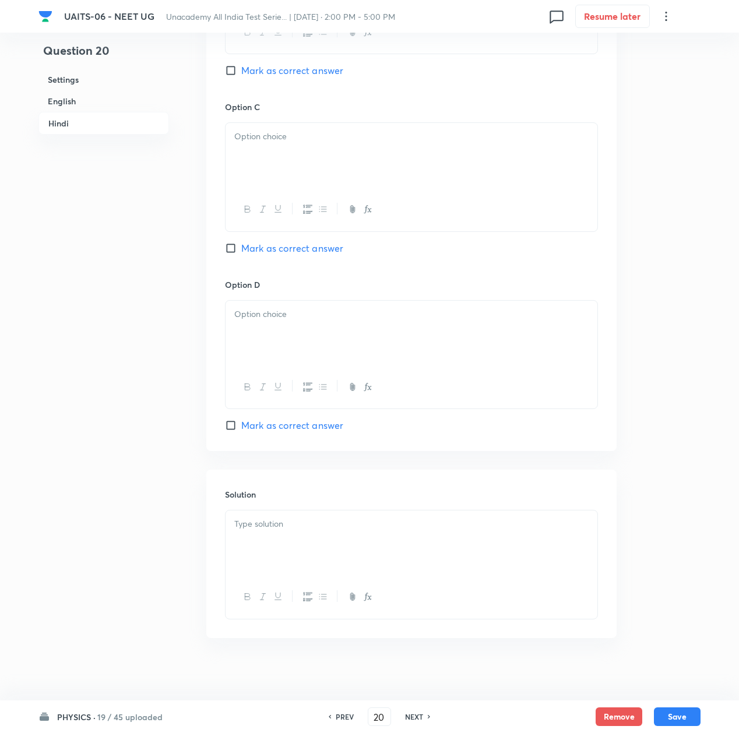
click at [336, 542] on div at bounding box center [412, 543] width 372 height 65
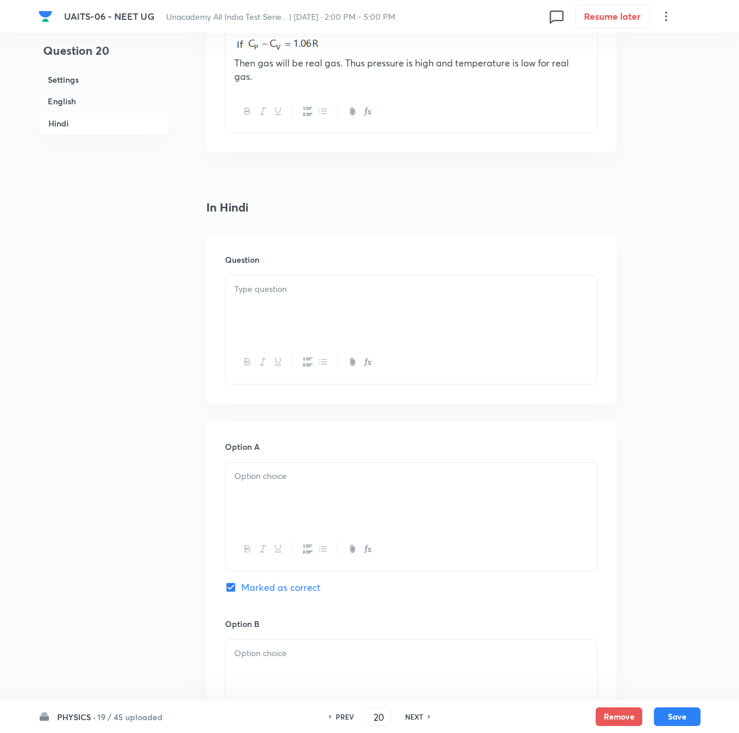
scroll to position [1402, 0]
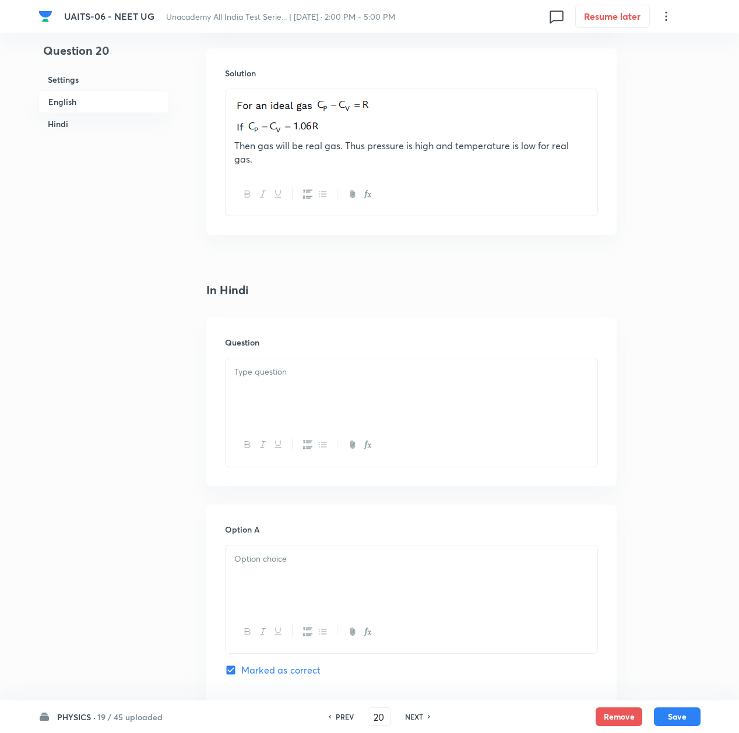
click at [287, 371] on div at bounding box center [412, 391] width 372 height 65
click at [315, 380] on div at bounding box center [412, 391] width 372 height 65
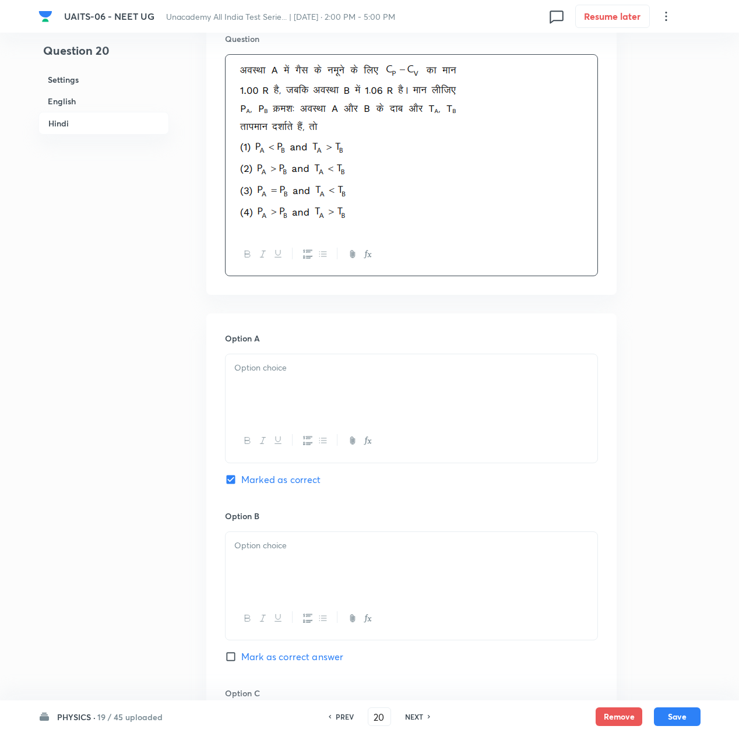
scroll to position [1712, 0]
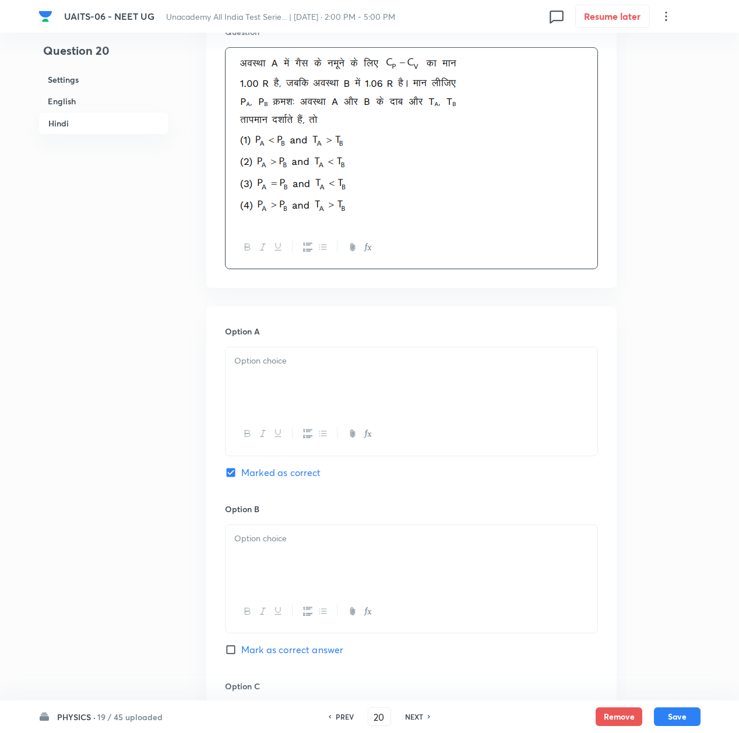
click at [269, 355] on p at bounding box center [411, 360] width 354 height 13
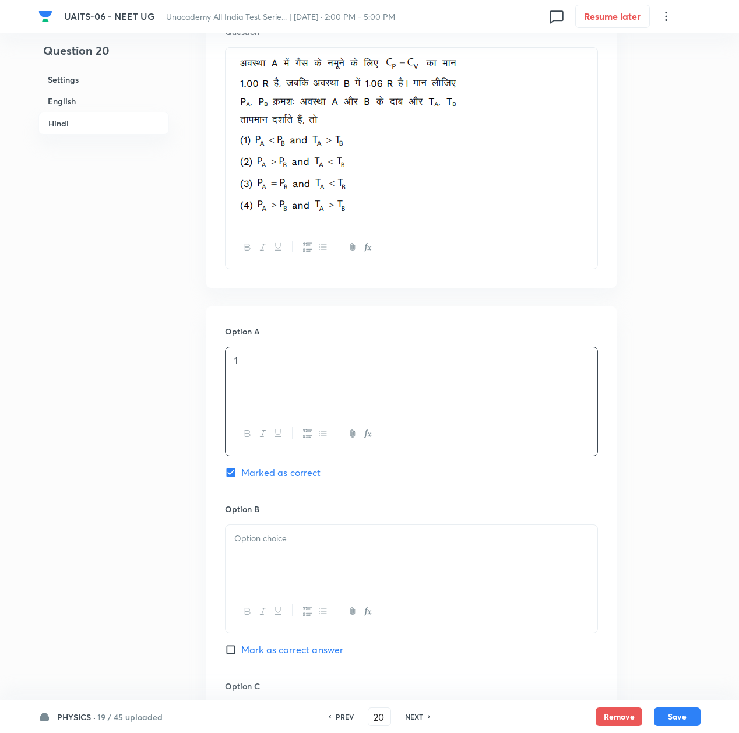
click at [299, 580] on div at bounding box center [412, 557] width 372 height 65
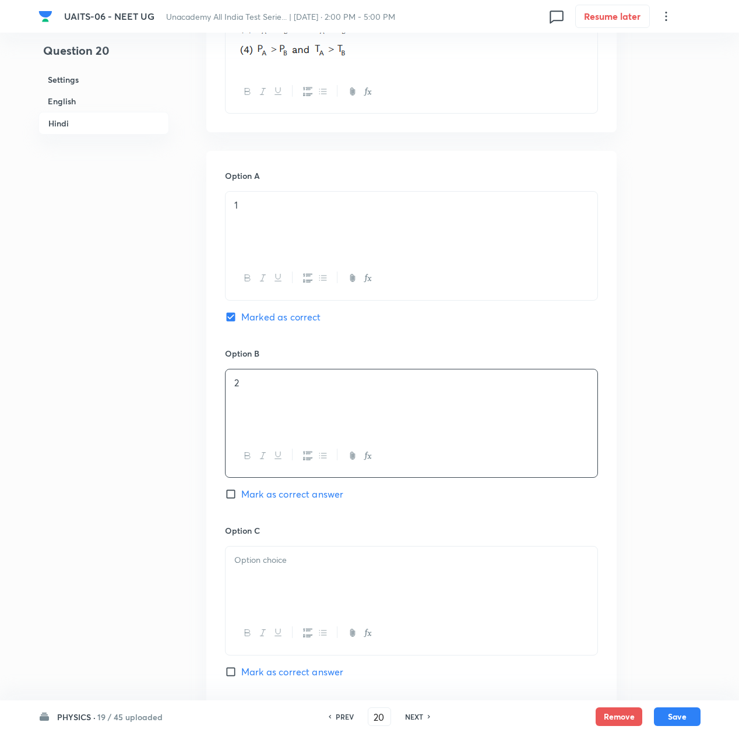
click at [290, 574] on div at bounding box center [412, 579] width 372 height 65
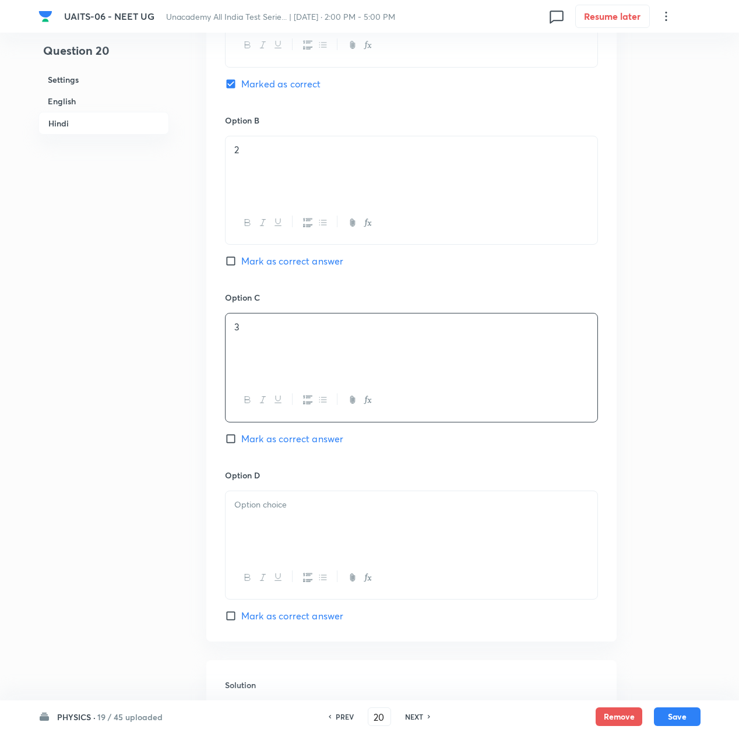
click at [273, 515] on div at bounding box center [412, 524] width 372 height 65
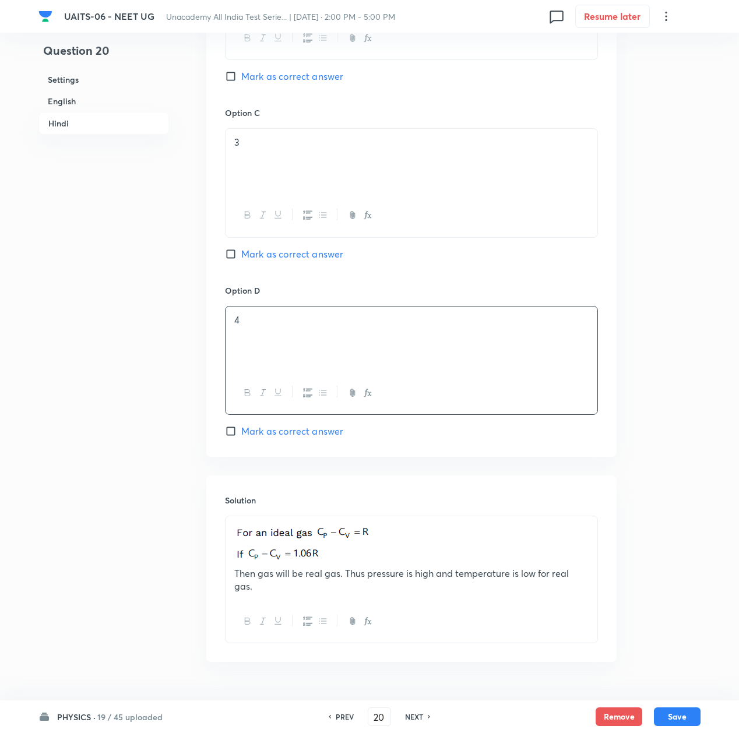
scroll to position [2297, 0]
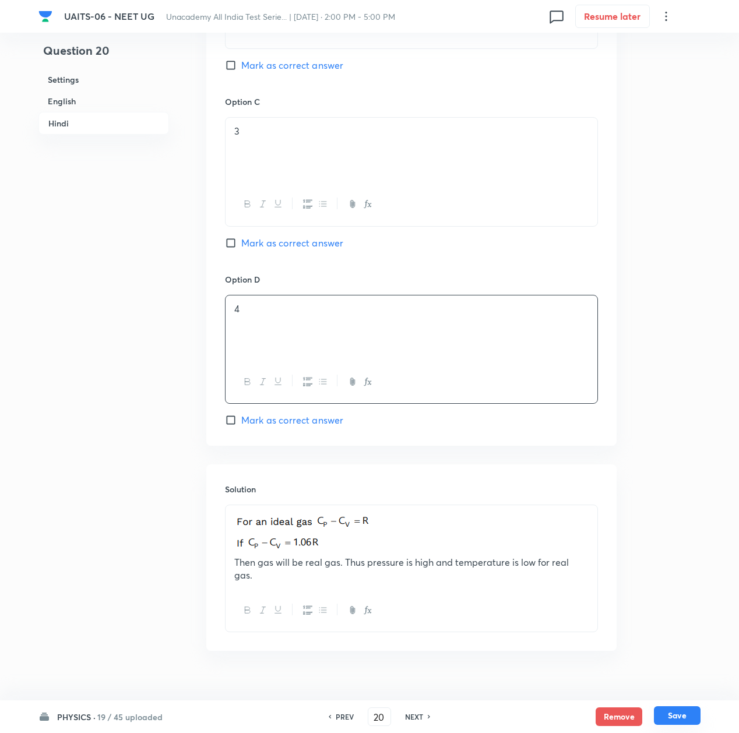
click at [684, 719] on button "Save" at bounding box center [677, 716] width 47 height 19
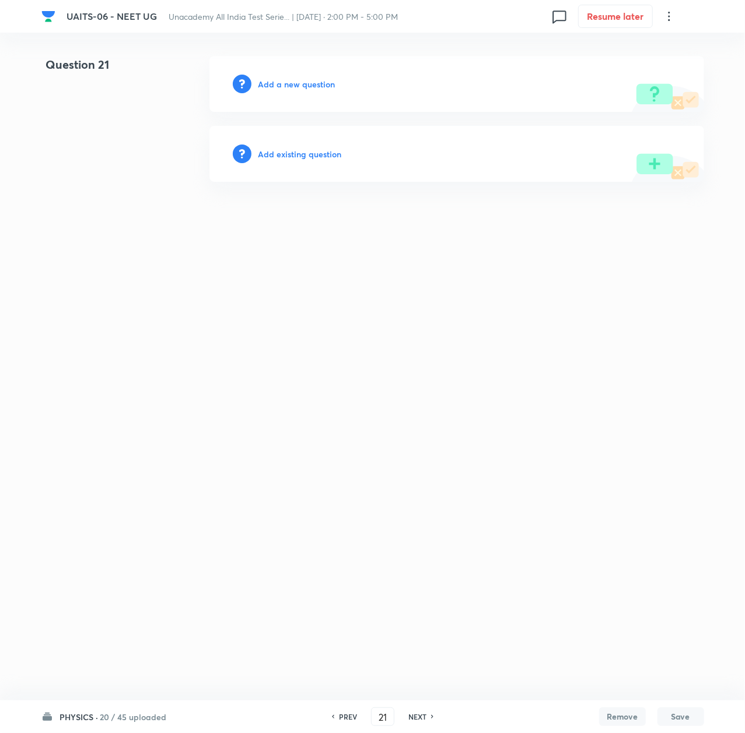
click at [302, 83] on h6 "Add a new question" at bounding box center [296, 84] width 77 height 12
click at [302, 83] on h6 "Choose a question type" at bounding box center [303, 84] width 90 height 12
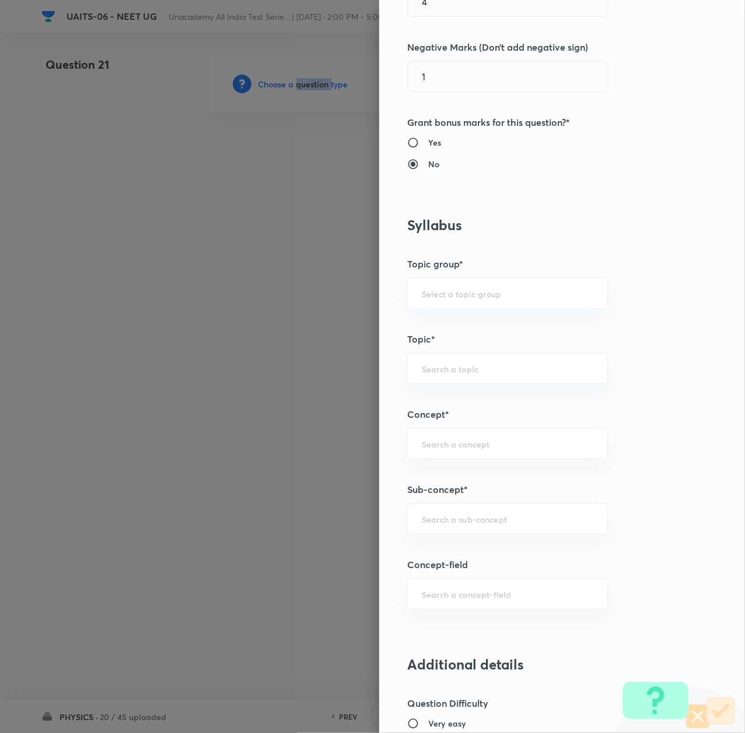
scroll to position [388, 0]
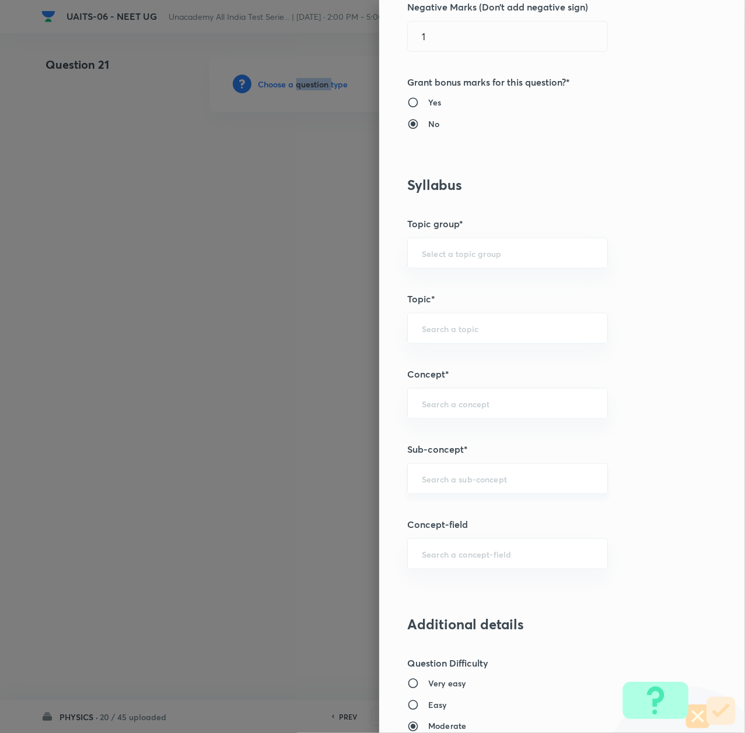
click at [445, 494] on div "​" at bounding box center [507, 479] width 201 height 31
paste input "Thermal Properties of Matter"
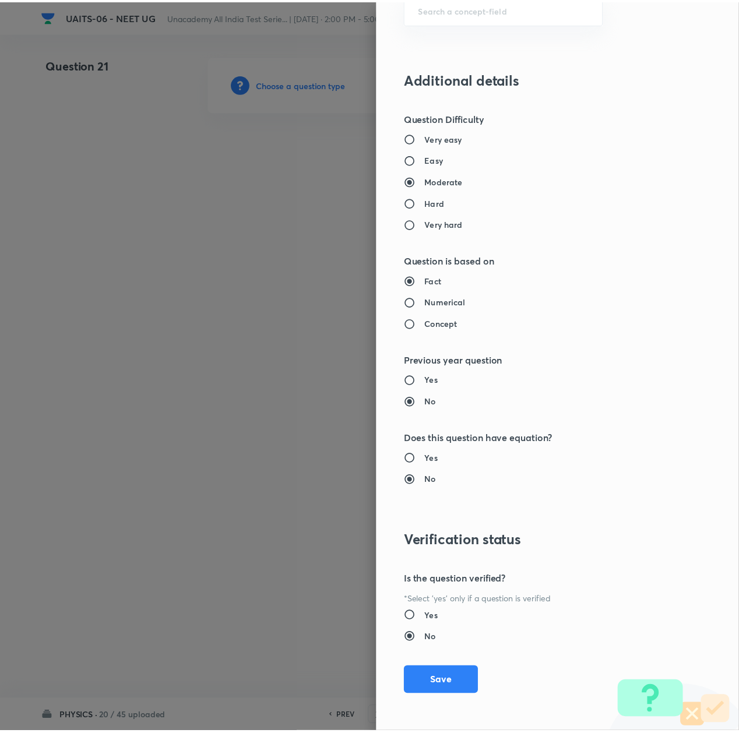
scroll to position [936, 0]
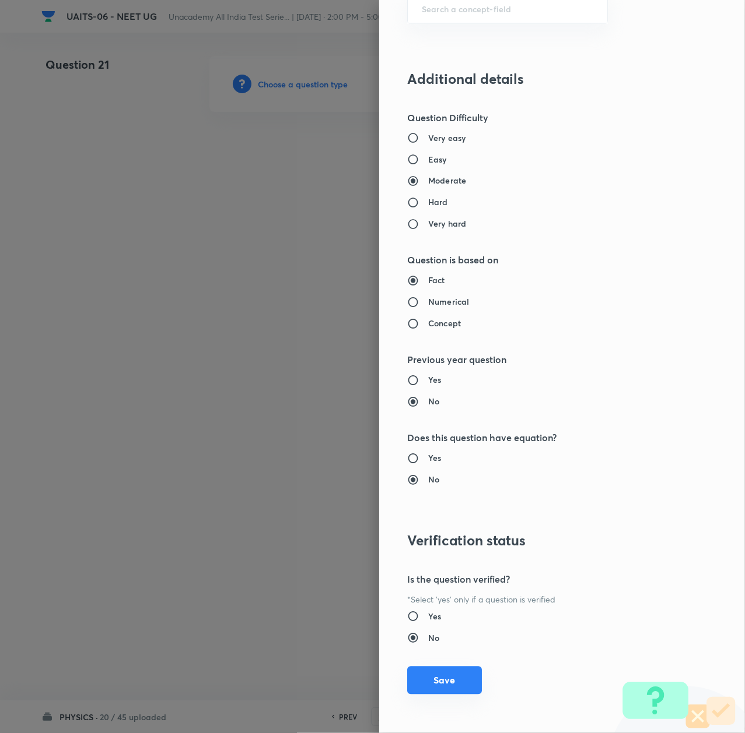
click at [432, 688] on button "Save" at bounding box center [444, 681] width 75 height 28
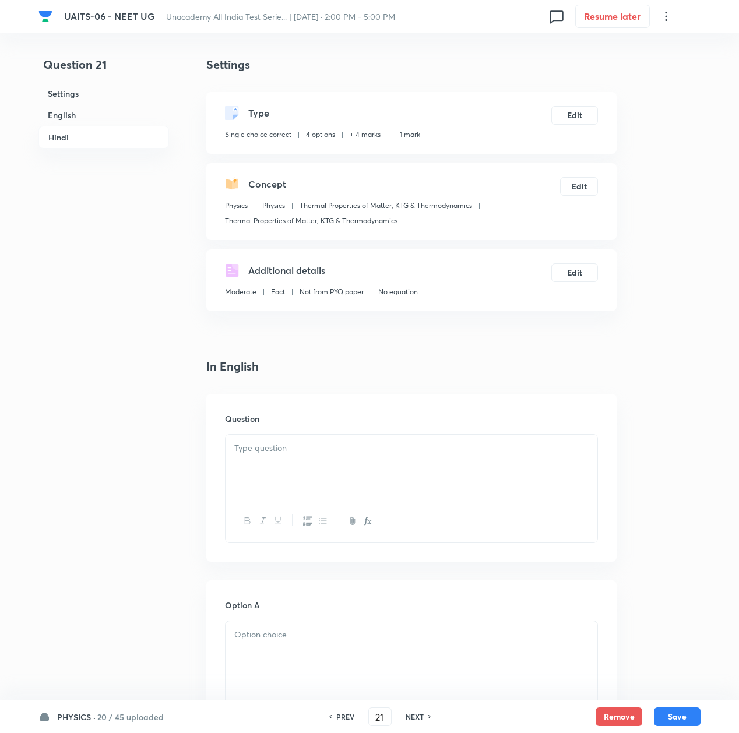
click at [306, 451] on p at bounding box center [411, 448] width 354 height 13
click at [334, 448] on p at bounding box center [411, 448] width 354 height 13
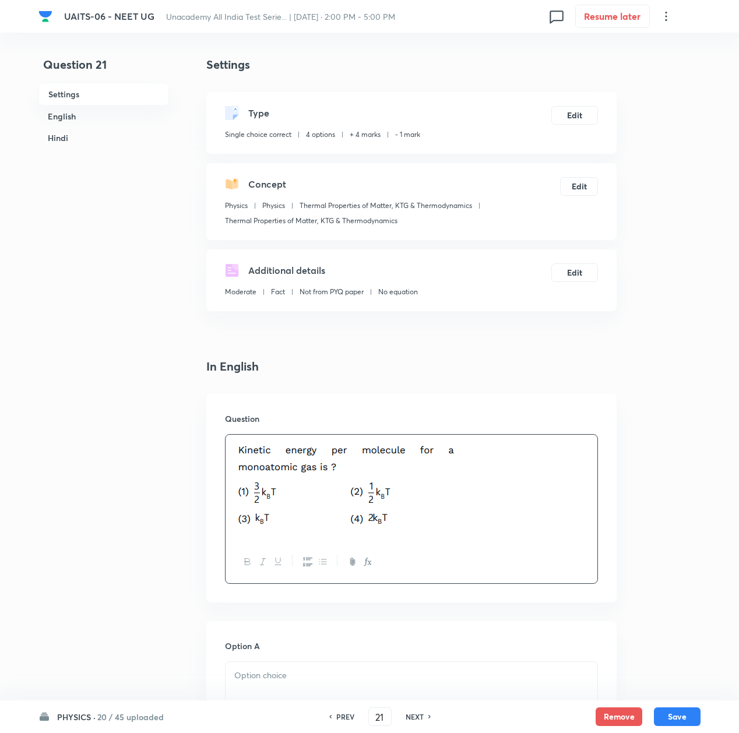
scroll to position [233, 0]
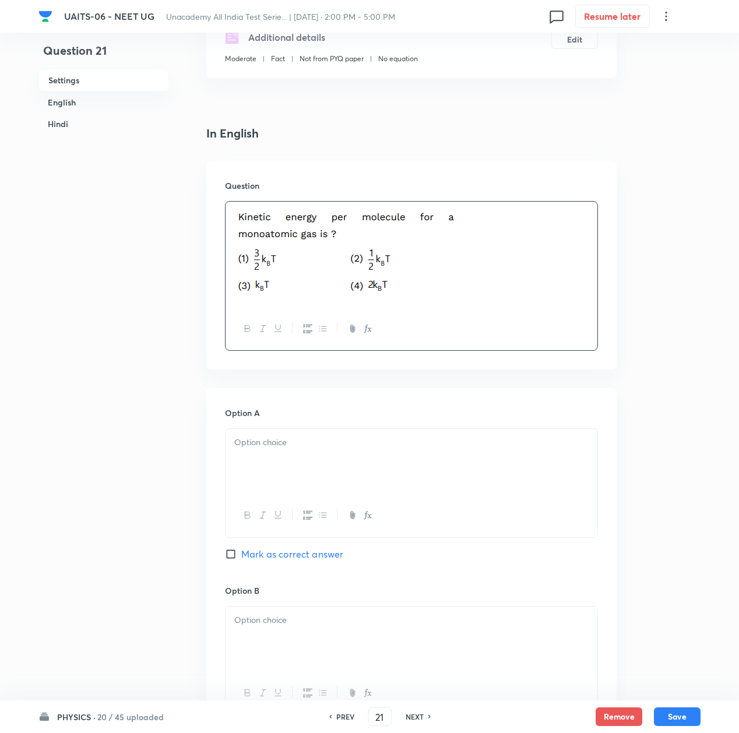
click at [306, 462] on div at bounding box center [412, 461] width 372 height 65
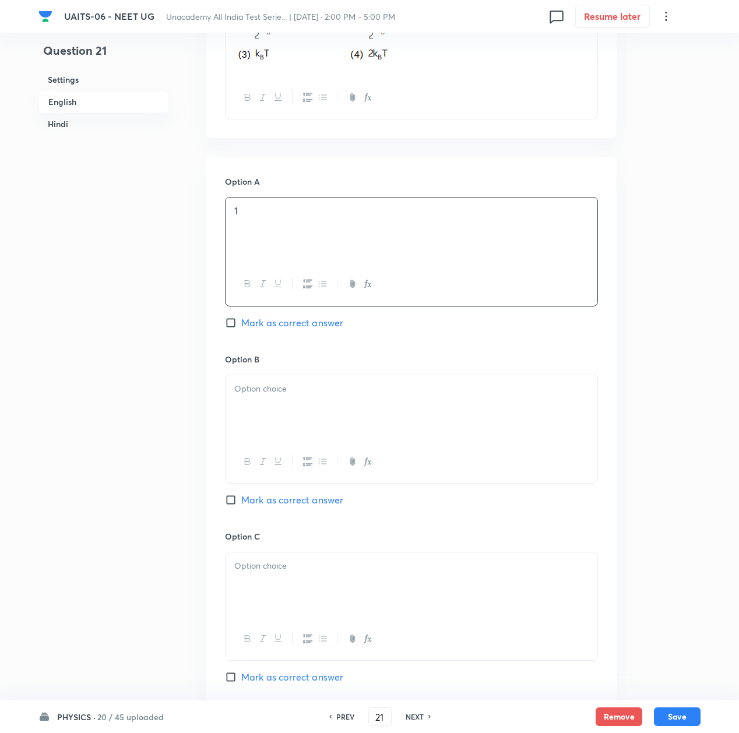
scroll to position [466, 0]
click at [246, 412] on div at bounding box center [412, 406] width 372 height 65
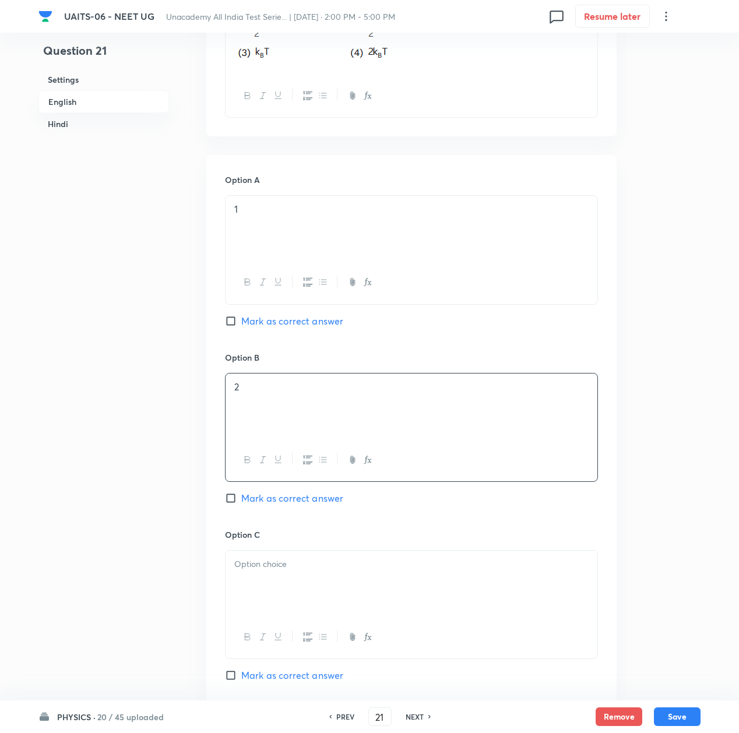
click at [290, 578] on div at bounding box center [412, 583] width 372 height 65
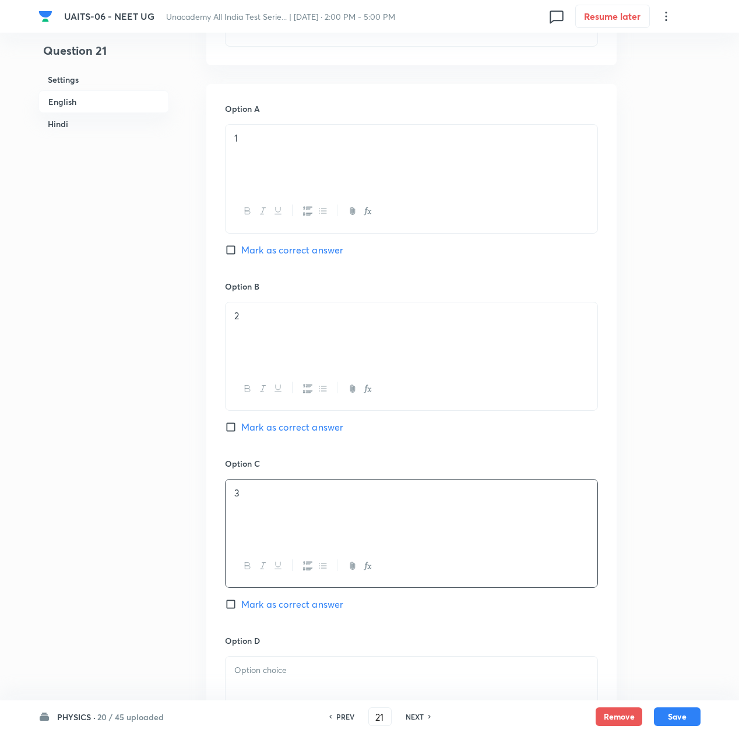
scroll to position [622, 0]
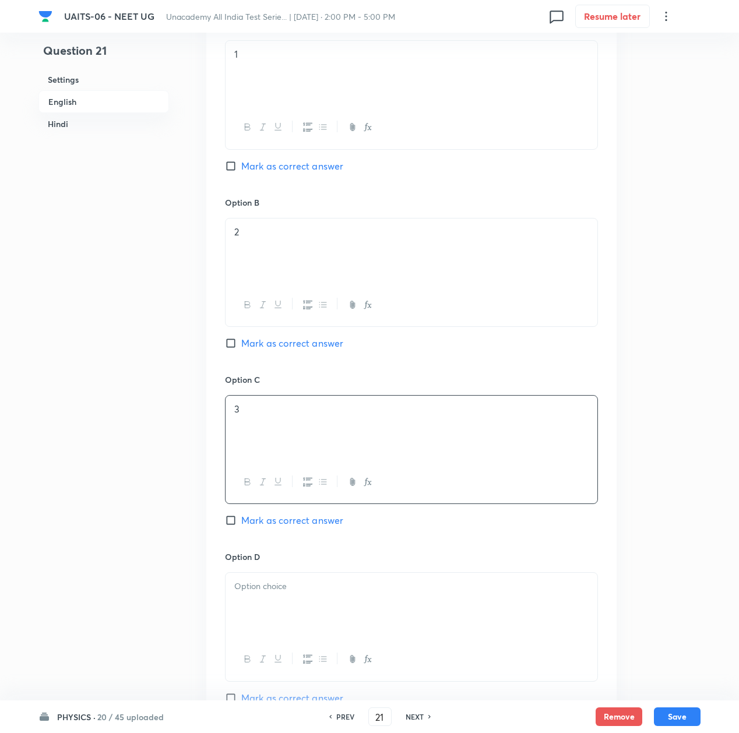
click at [279, 597] on div at bounding box center [412, 605] width 372 height 65
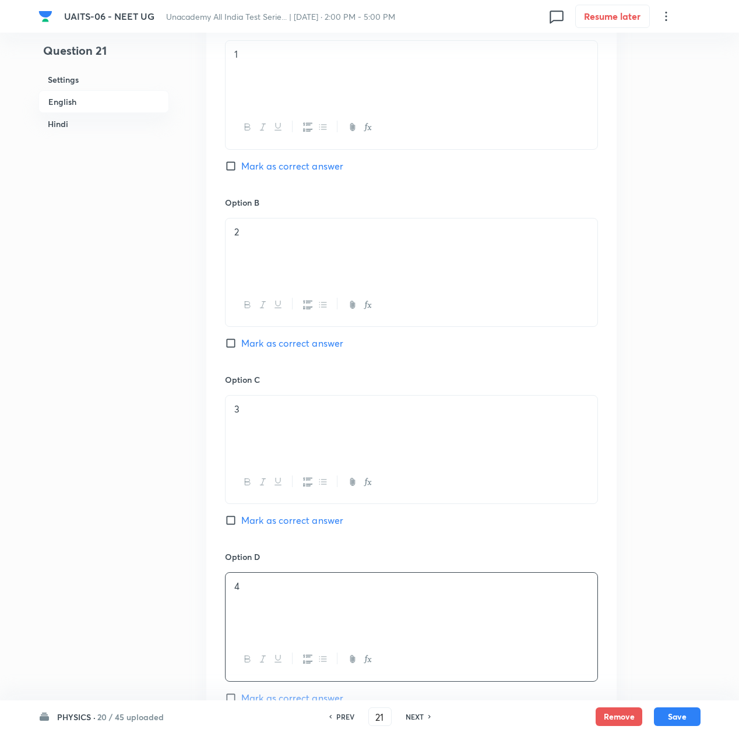
click at [266, 163] on span "Mark as correct answer" at bounding box center [292, 166] width 102 height 14
click at [241, 163] on input "Mark as correct answer" at bounding box center [233, 166] width 16 height 12
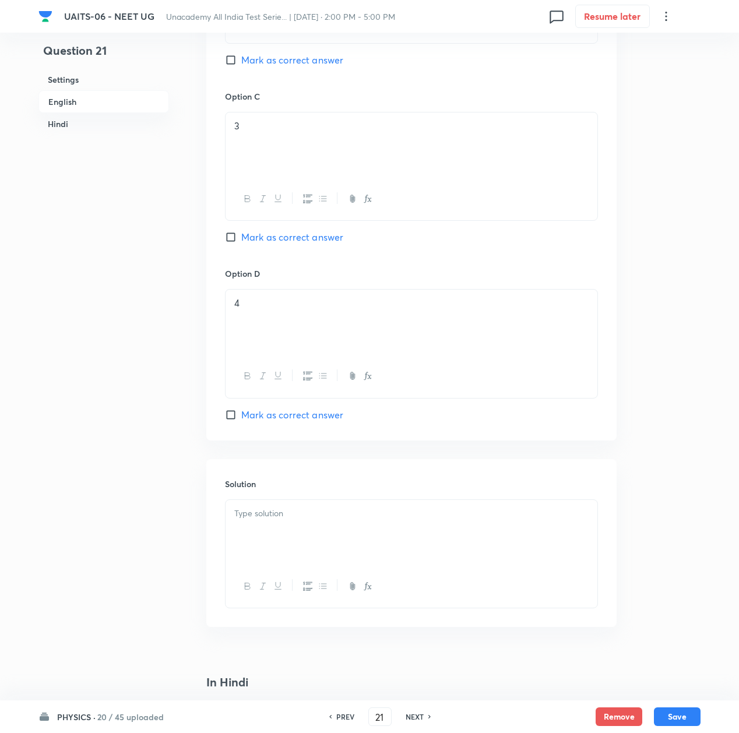
scroll to position [933, 0]
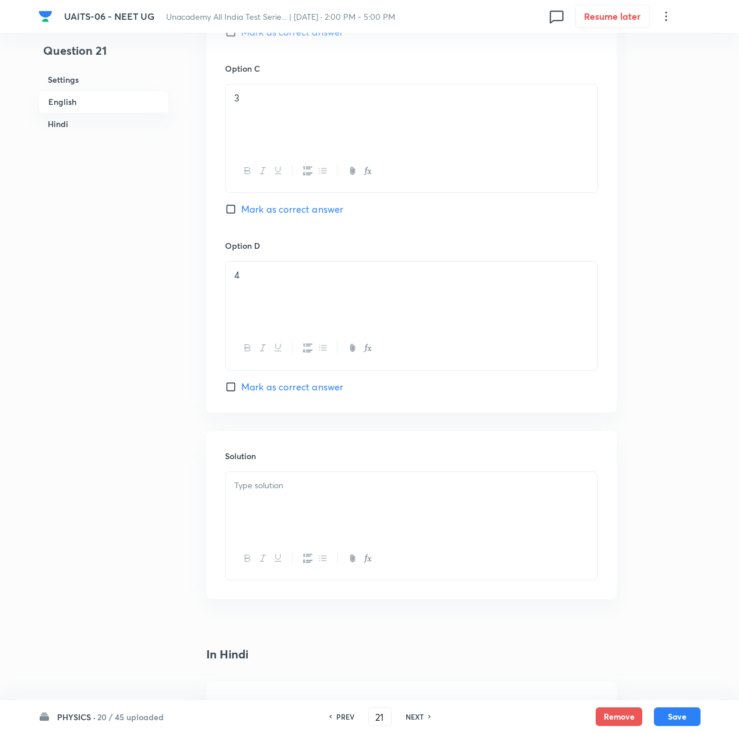
click at [281, 477] on div at bounding box center [412, 504] width 372 height 65
click at [280, 481] on div at bounding box center [412, 504] width 372 height 65
click at [343, 479] on div at bounding box center [412, 504] width 372 height 65
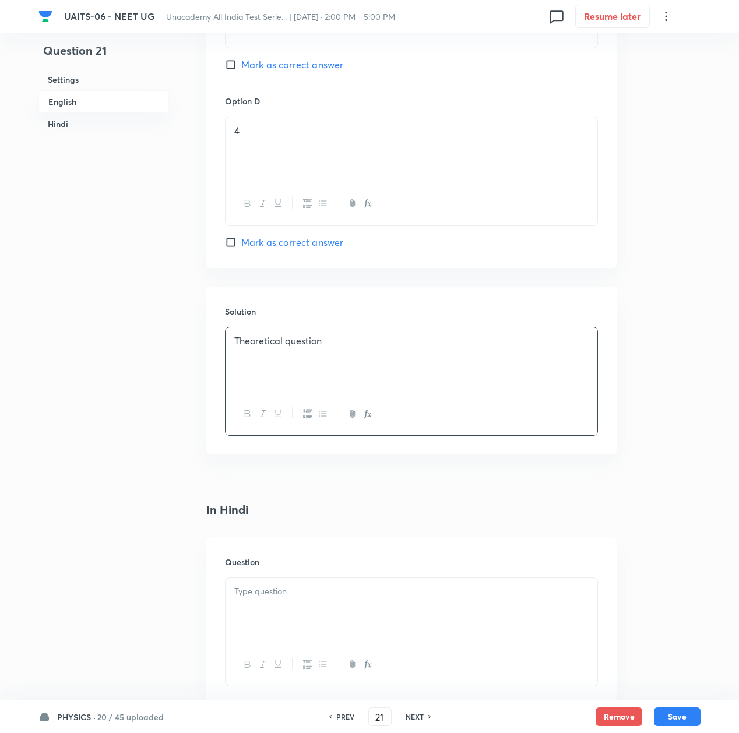
scroll to position [1088, 0]
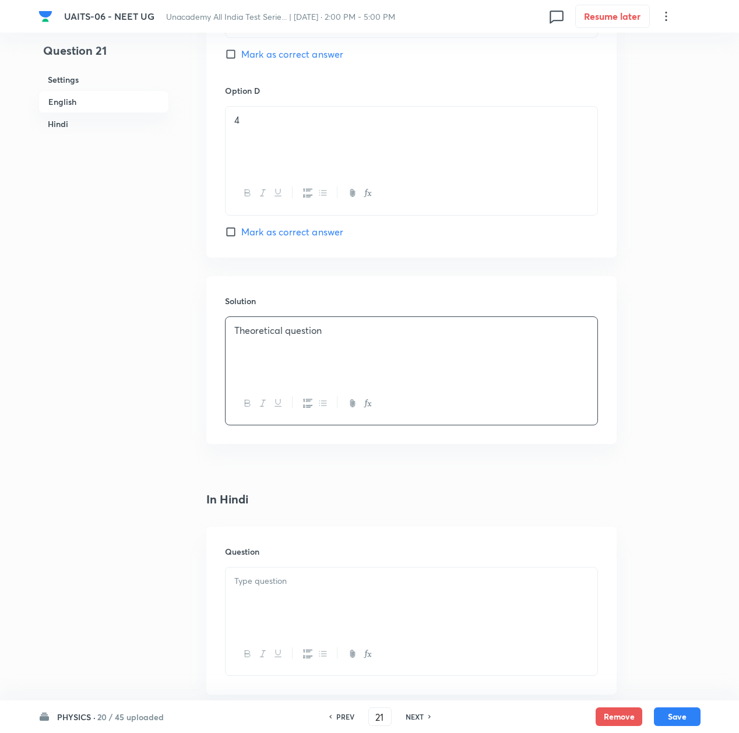
click at [287, 583] on p at bounding box center [411, 581] width 354 height 13
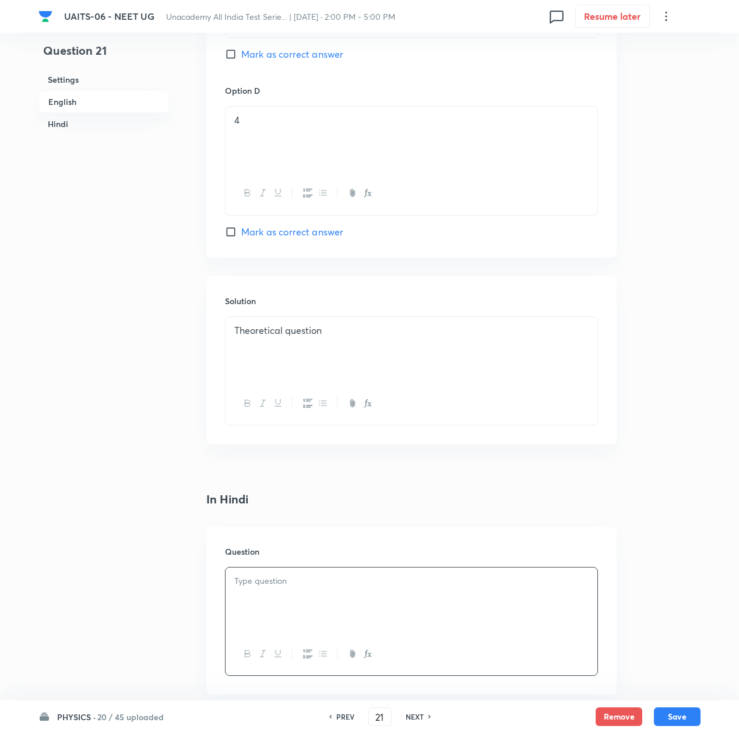
click at [349, 596] on div at bounding box center [412, 600] width 372 height 65
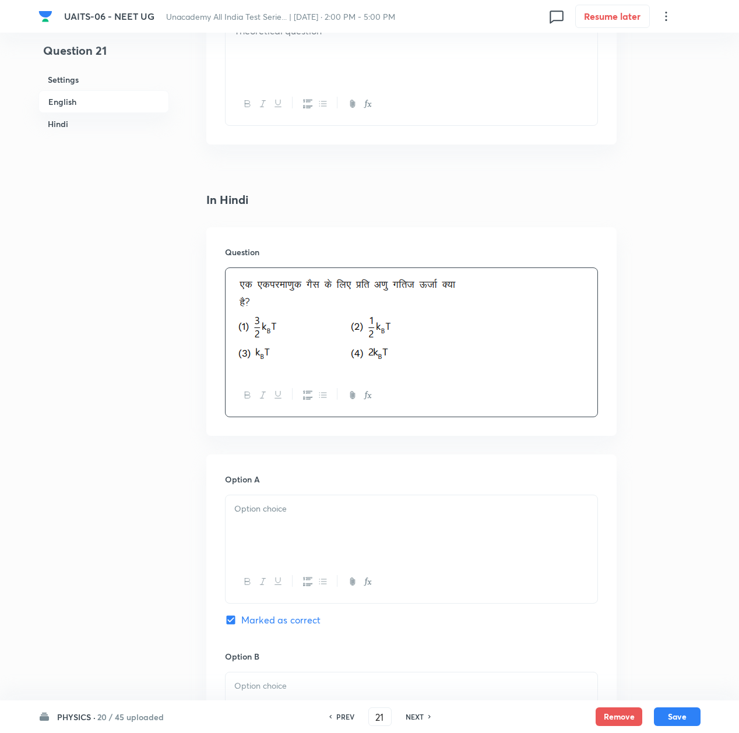
scroll to position [1399, 0]
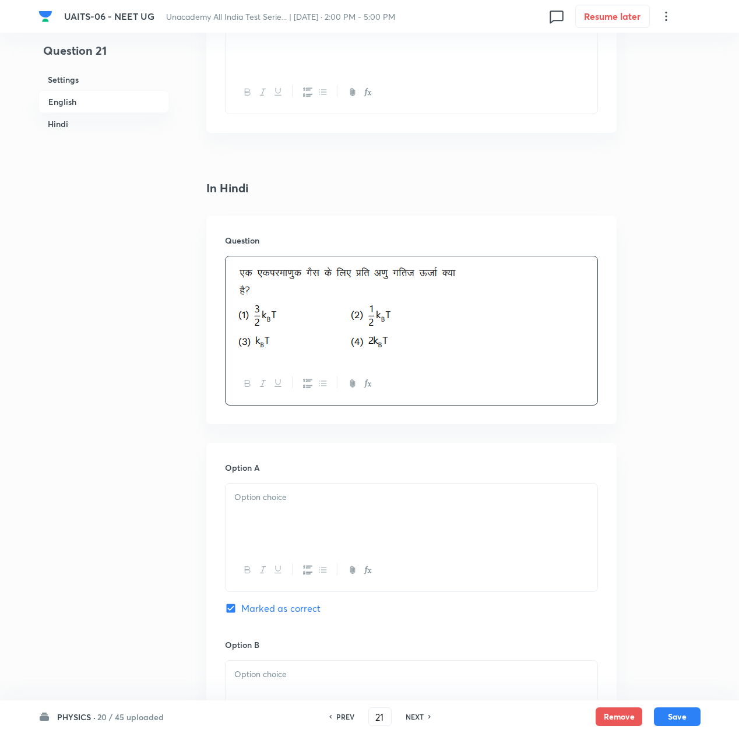
click at [264, 546] on div at bounding box center [412, 516] width 372 height 65
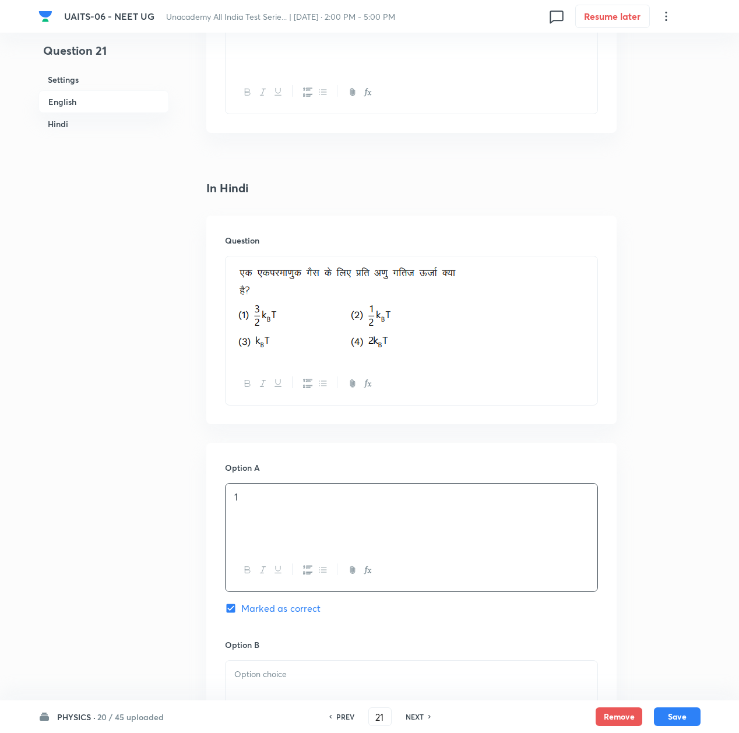
click at [255, 675] on p at bounding box center [411, 674] width 354 height 13
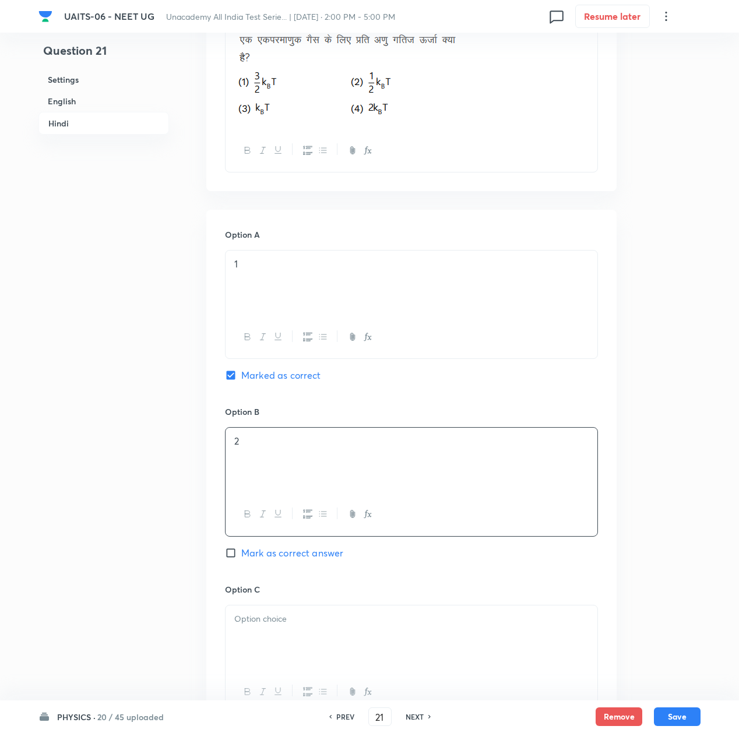
click at [280, 615] on div at bounding box center [412, 638] width 372 height 65
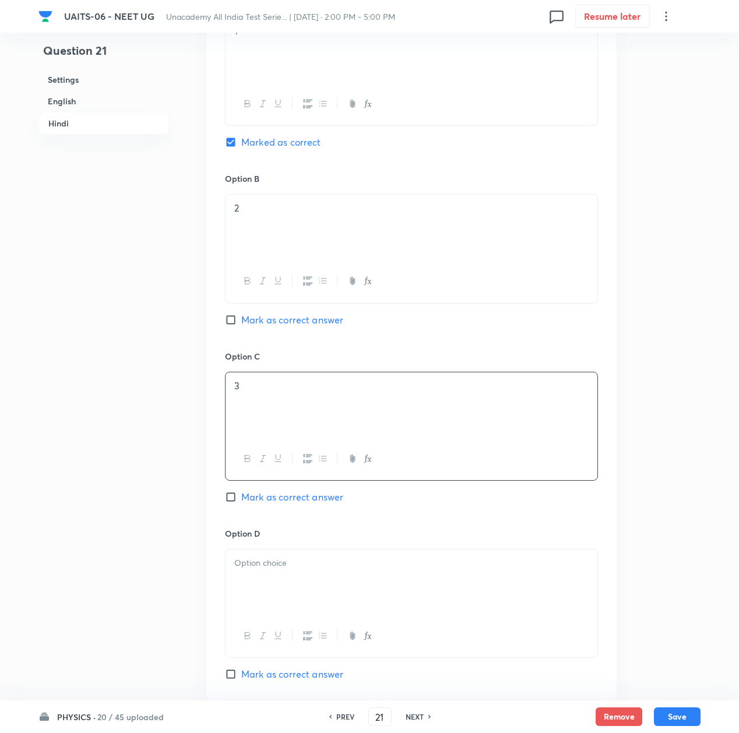
click at [274, 591] on div at bounding box center [412, 582] width 372 height 65
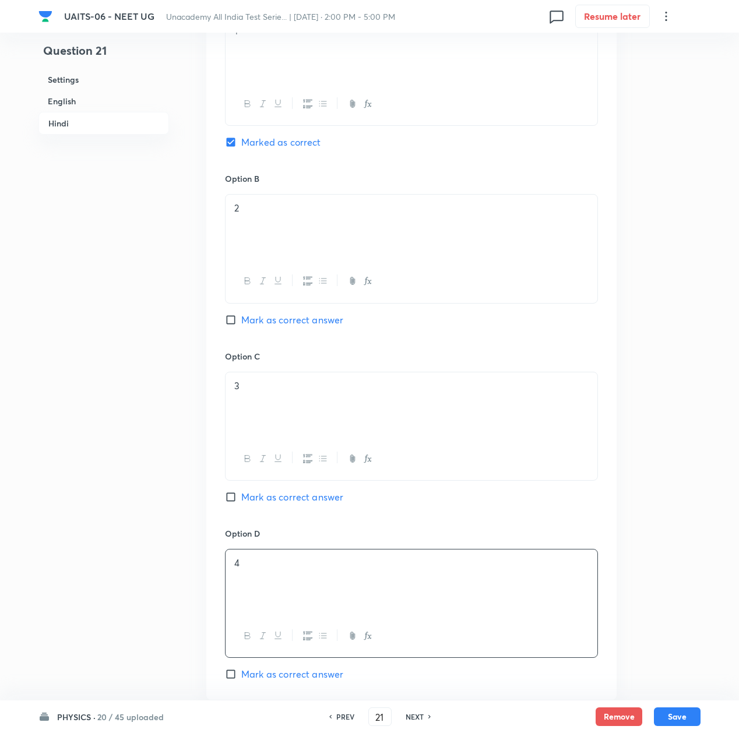
scroll to position [2021, 0]
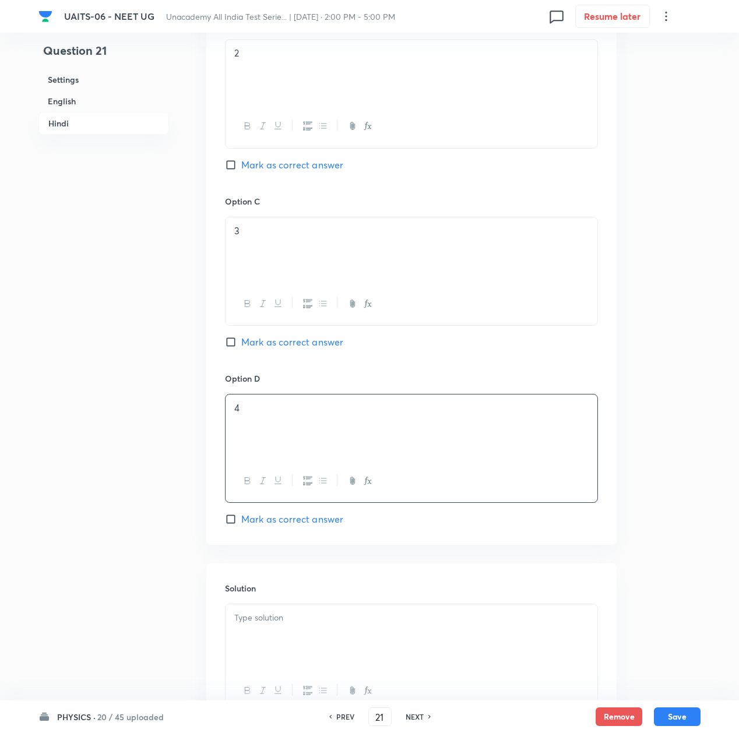
click at [285, 625] on p at bounding box center [411, 618] width 354 height 13
paste div
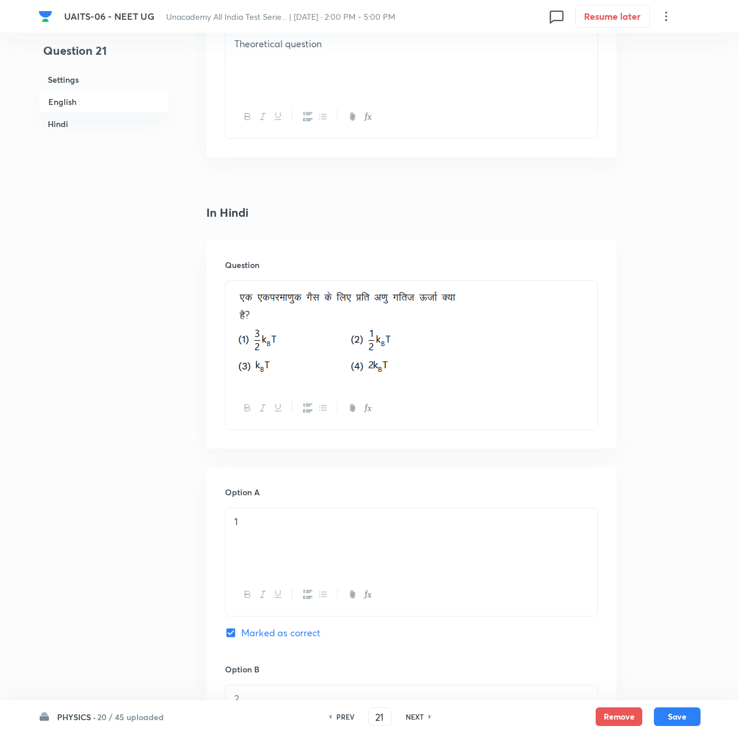
scroll to position [1321, 0]
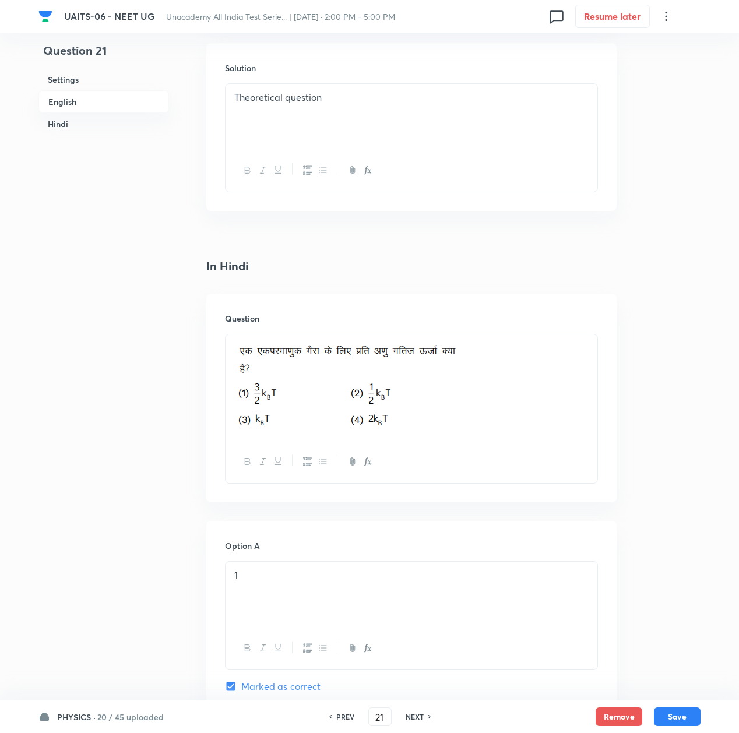
click at [363, 108] on div "Theoretical question" at bounding box center [412, 116] width 372 height 65
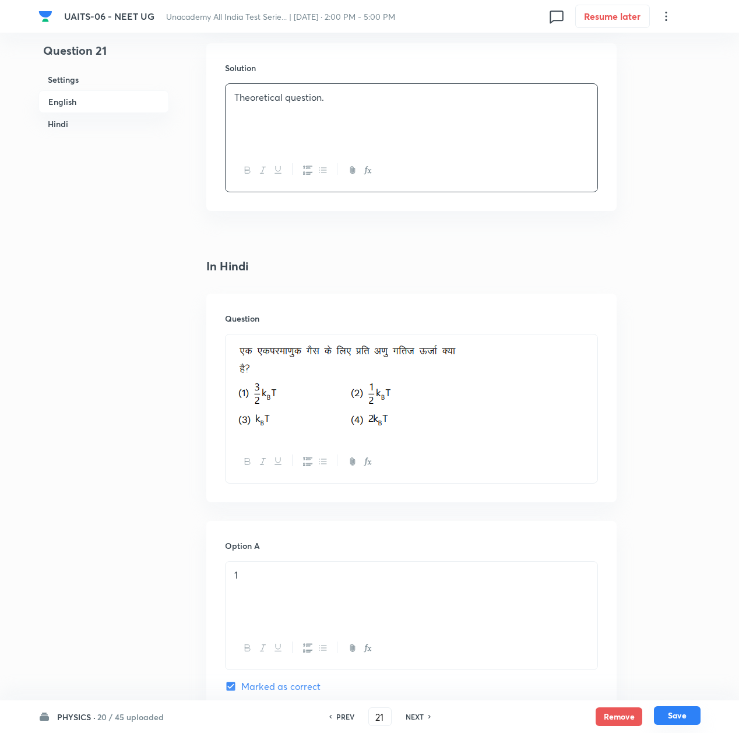
click at [679, 721] on button "Save" at bounding box center [677, 716] width 47 height 19
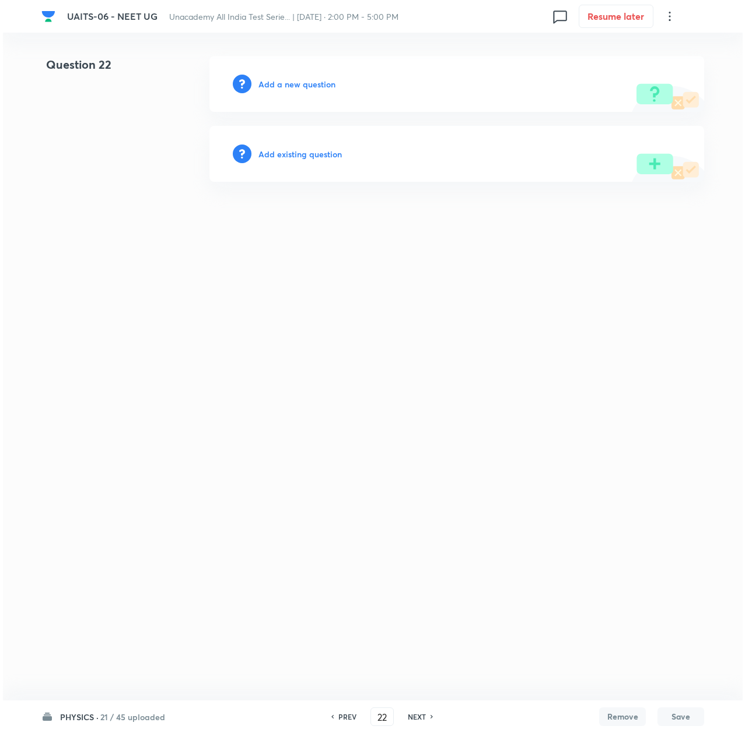
scroll to position [0, 0]
click at [285, 87] on h6 "Add a new question" at bounding box center [296, 84] width 77 height 12
click at [285, 87] on h6 "Choose a question type" at bounding box center [303, 84] width 90 height 12
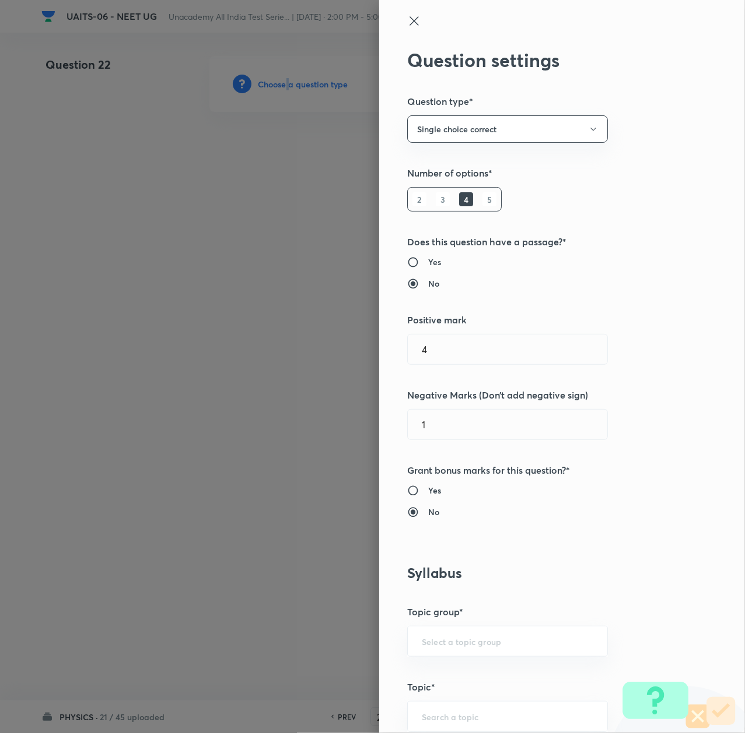
scroll to position [388, 0]
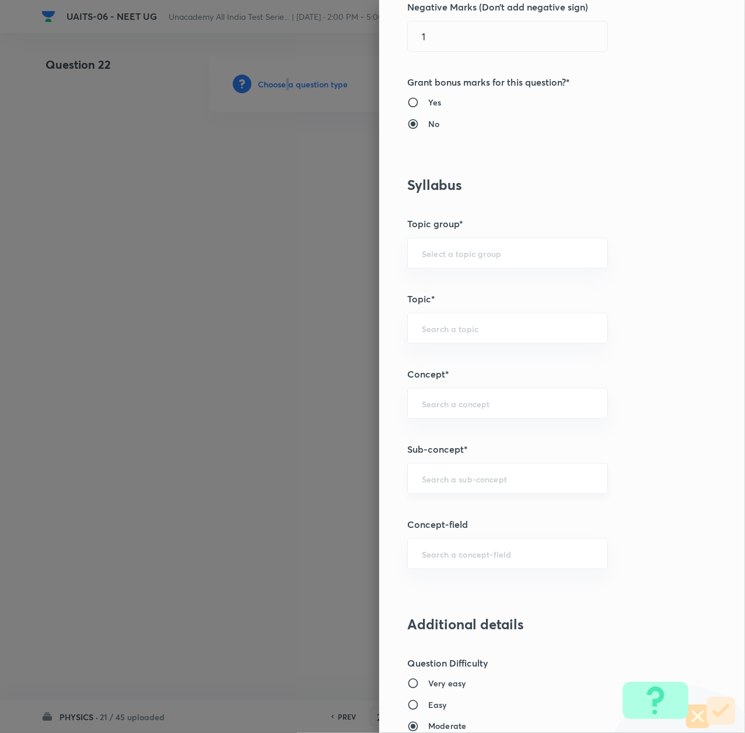
click at [444, 489] on div "​" at bounding box center [507, 479] width 201 height 31
paste input "Thermal Properties of Matter"
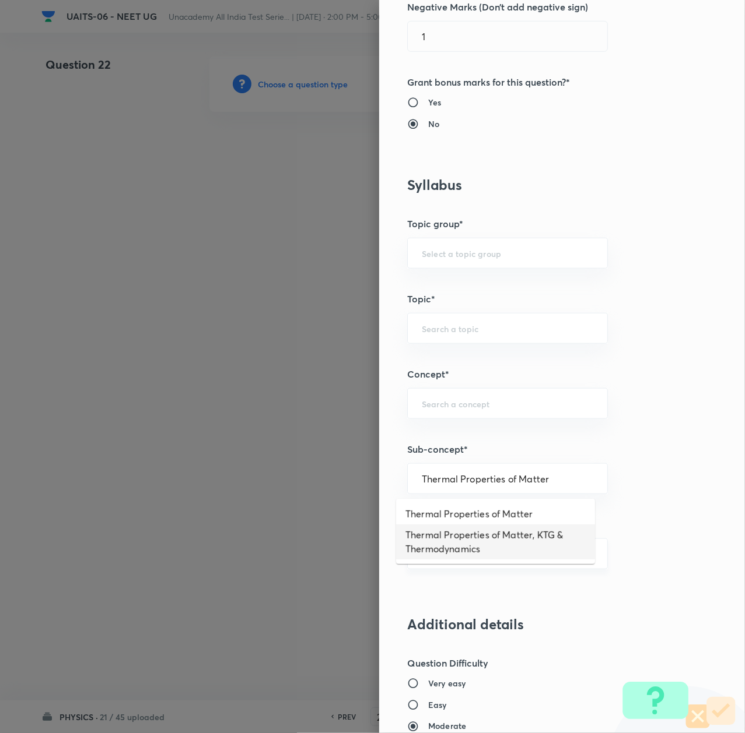
click at [448, 542] on li "Thermal Properties of Matter, KTG & Thermodynamics" at bounding box center [495, 542] width 199 height 35
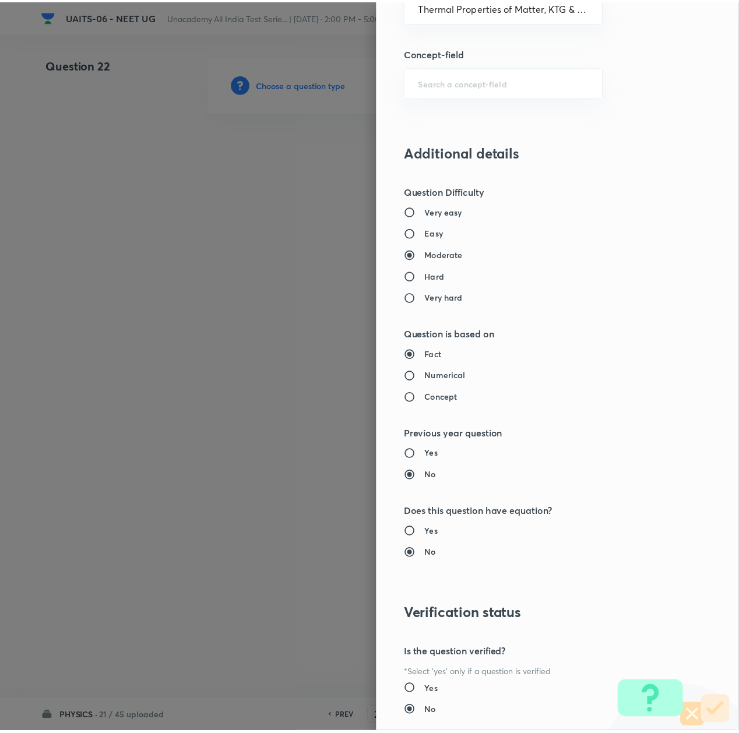
scroll to position [936, 0]
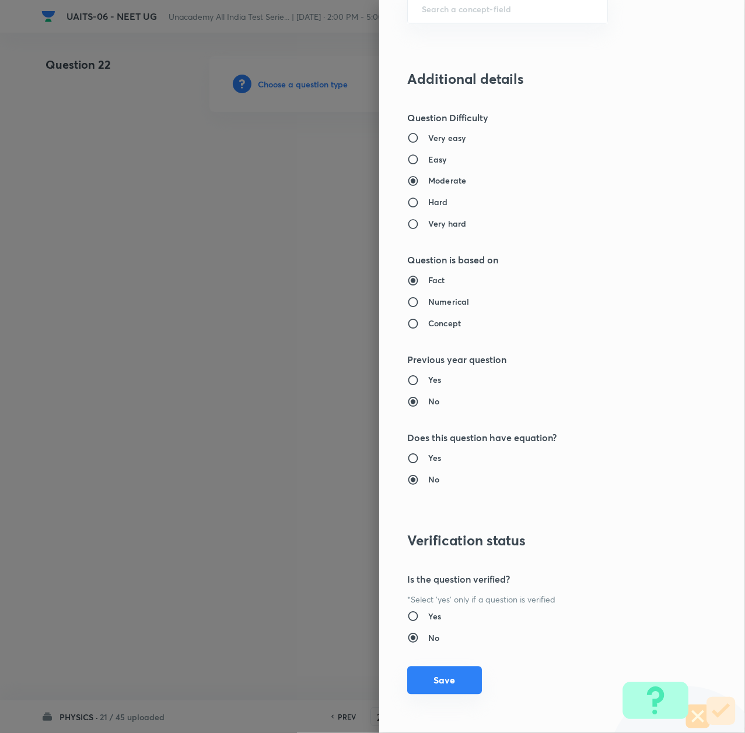
click at [437, 686] on button "Save" at bounding box center [444, 681] width 75 height 28
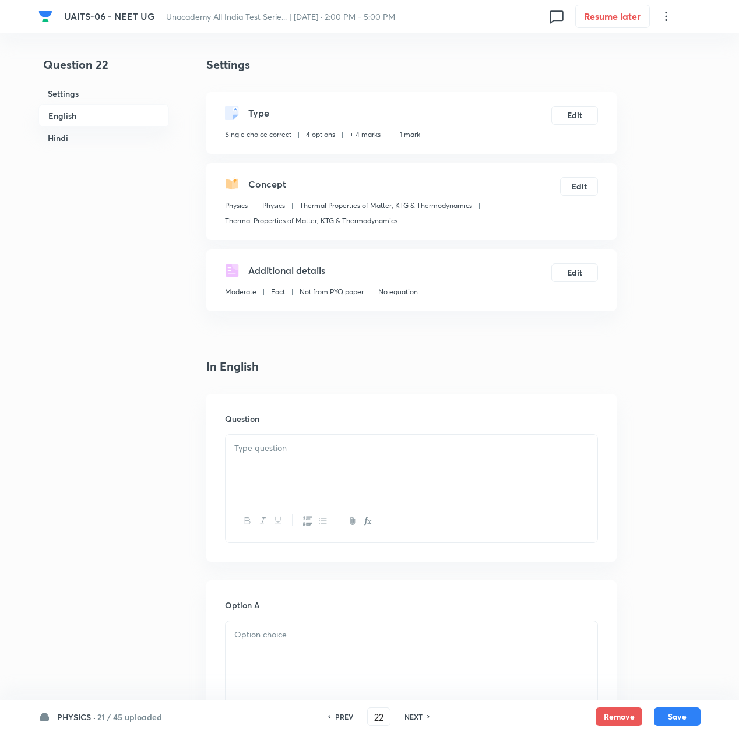
click at [250, 465] on div at bounding box center [412, 467] width 372 height 65
click at [283, 445] on p at bounding box center [411, 448] width 354 height 13
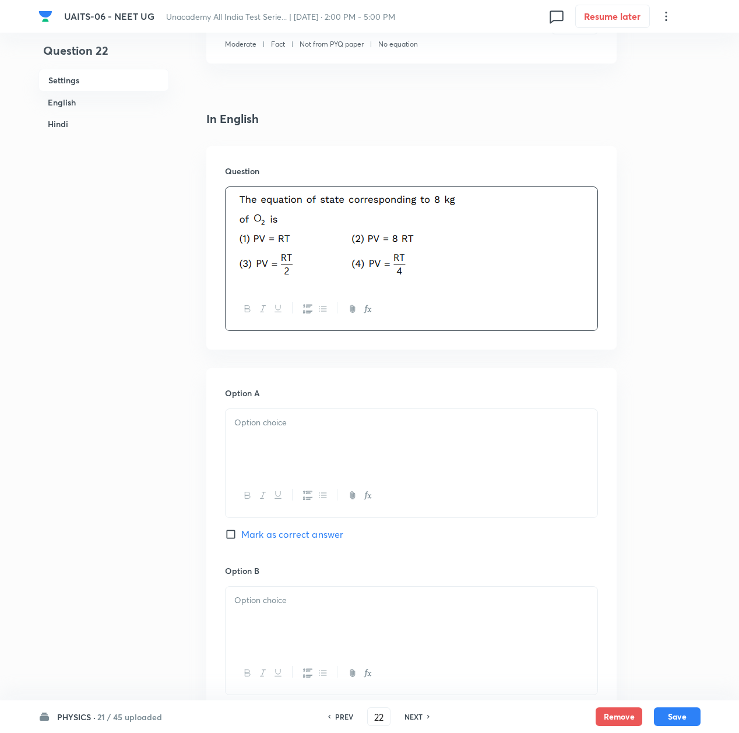
scroll to position [311, 0]
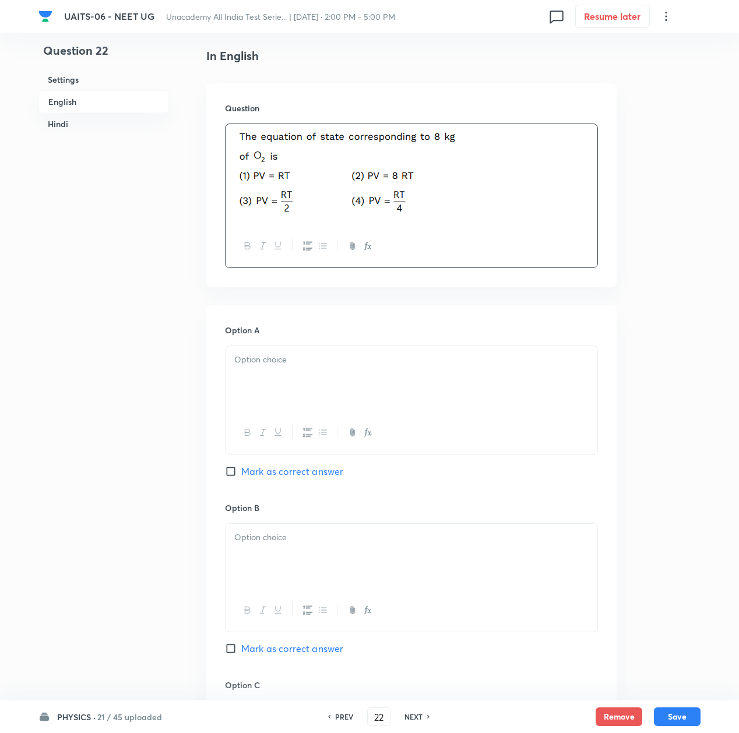
click at [276, 388] on div at bounding box center [412, 378] width 372 height 65
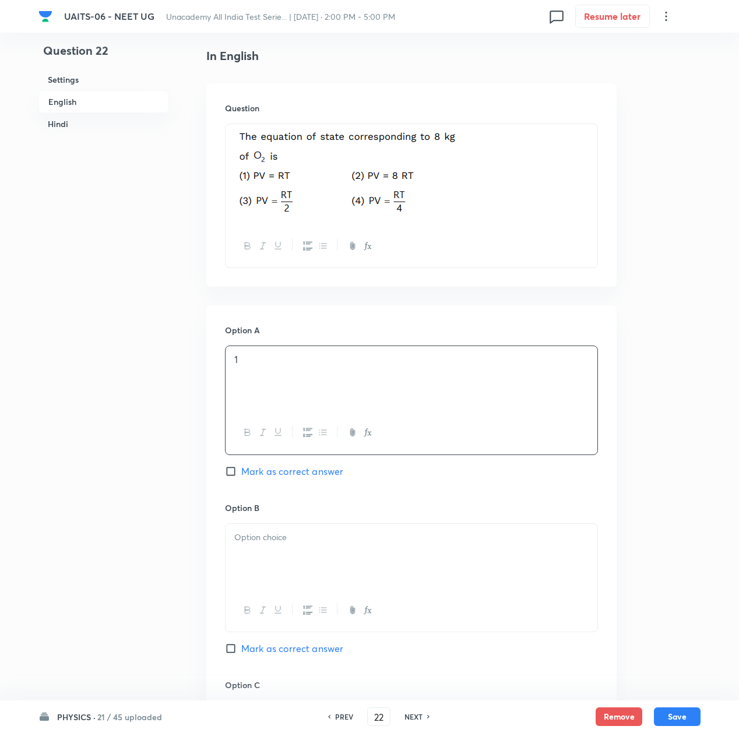
click at [295, 547] on div at bounding box center [412, 556] width 372 height 65
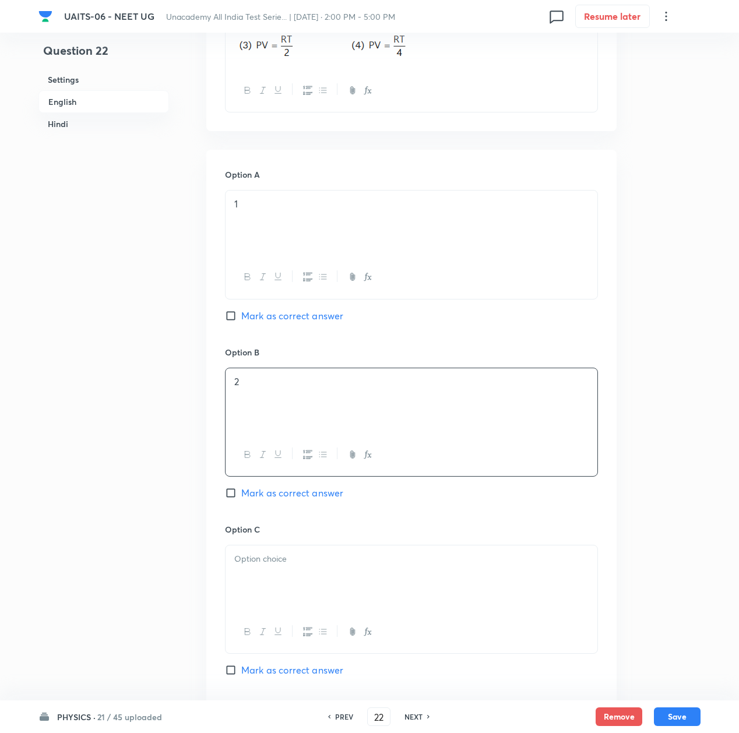
click at [287, 562] on p at bounding box center [411, 559] width 354 height 13
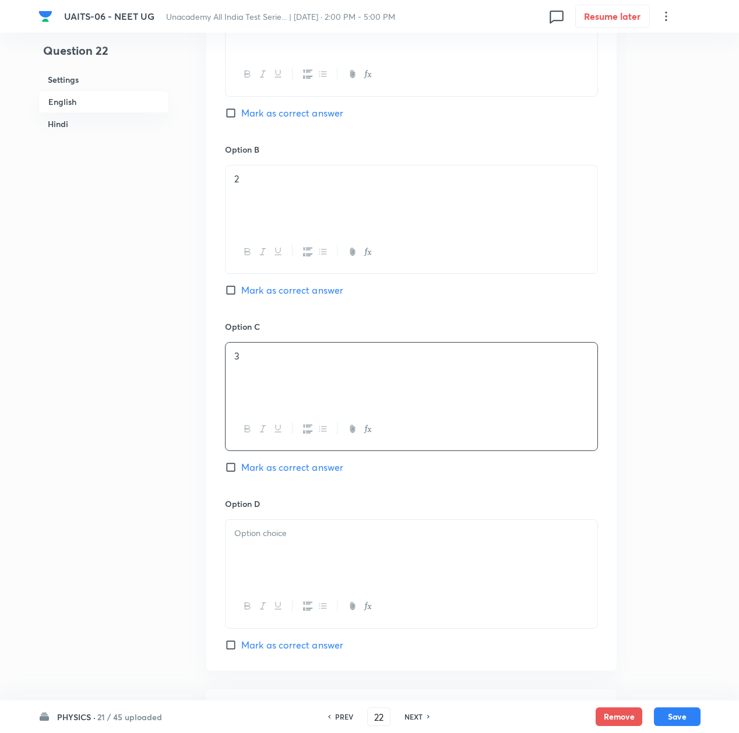
scroll to position [700, 0]
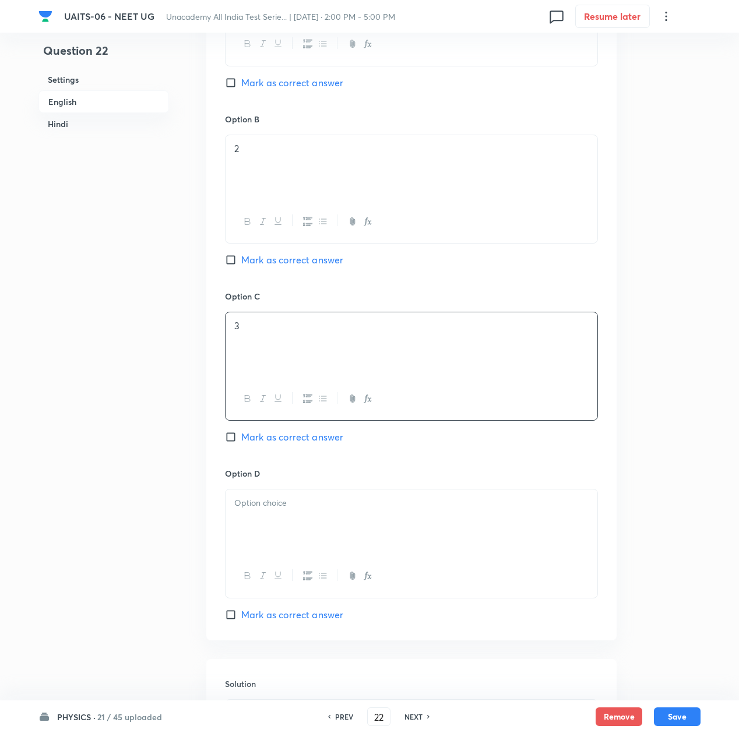
click at [285, 548] on div at bounding box center [412, 522] width 372 height 65
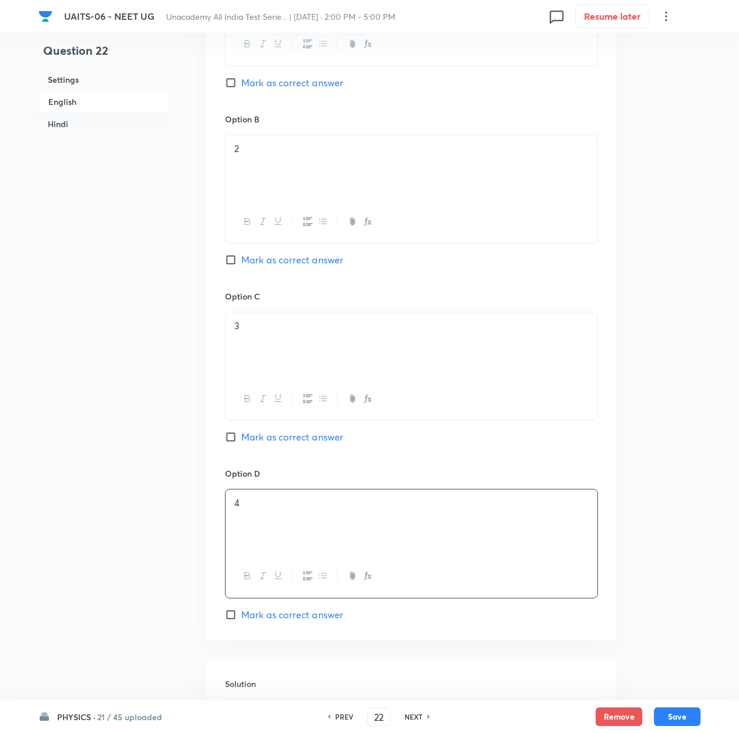
click at [275, 617] on span "Mark as correct answer" at bounding box center [292, 615] width 102 height 14
click at [241, 617] on input "Mark as correct answer" at bounding box center [233, 615] width 16 height 12
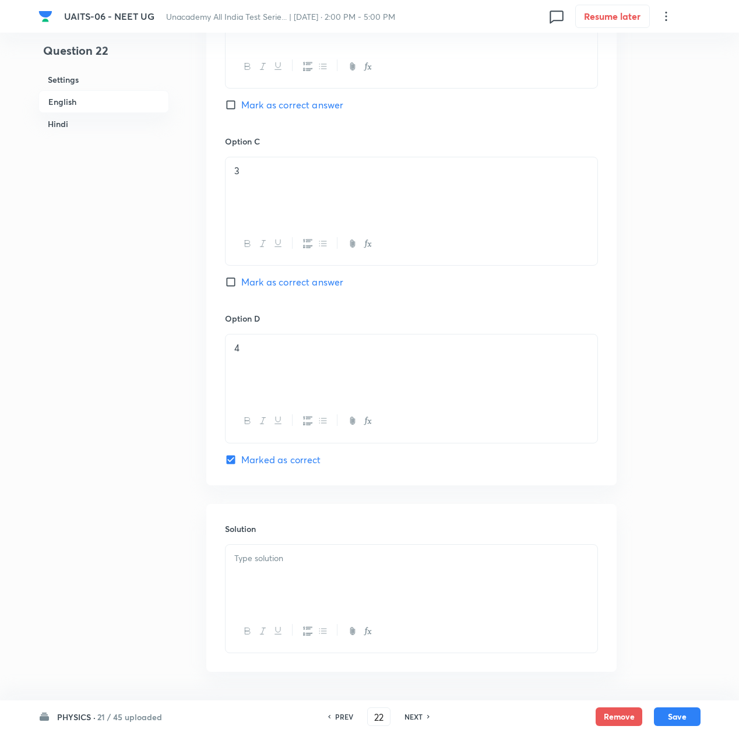
click at [309, 581] on div at bounding box center [412, 577] width 372 height 65
click at [367, 574] on div at bounding box center [412, 577] width 372 height 65
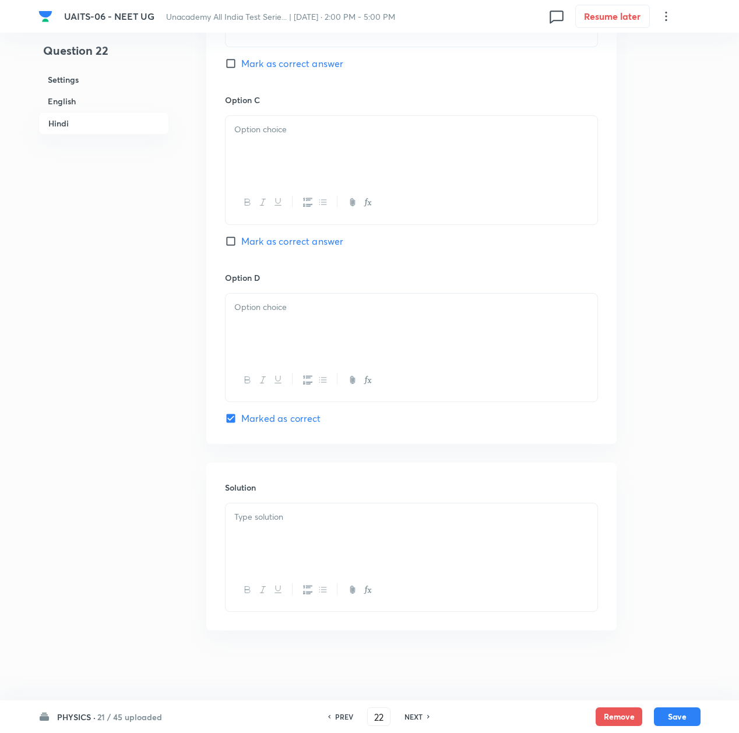
click at [274, 530] on div at bounding box center [412, 536] width 372 height 65
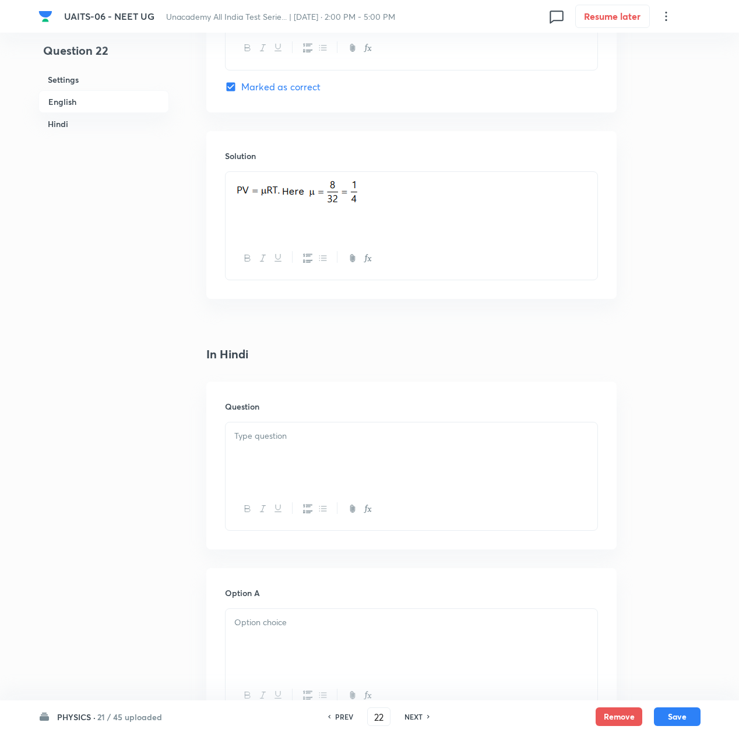
scroll to position [1227, 0]
click at [269, 451] on div at bounding box center [412, 455] width 372 height 65
click at [288, 437] on div at bounding box center [412, 455] width 372 height 65
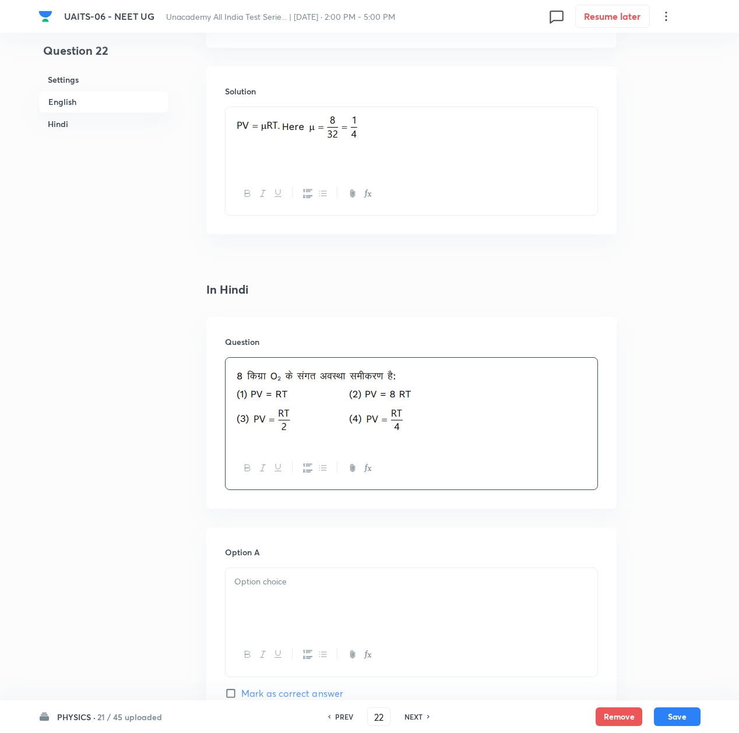
scroll to position [1383, 0]
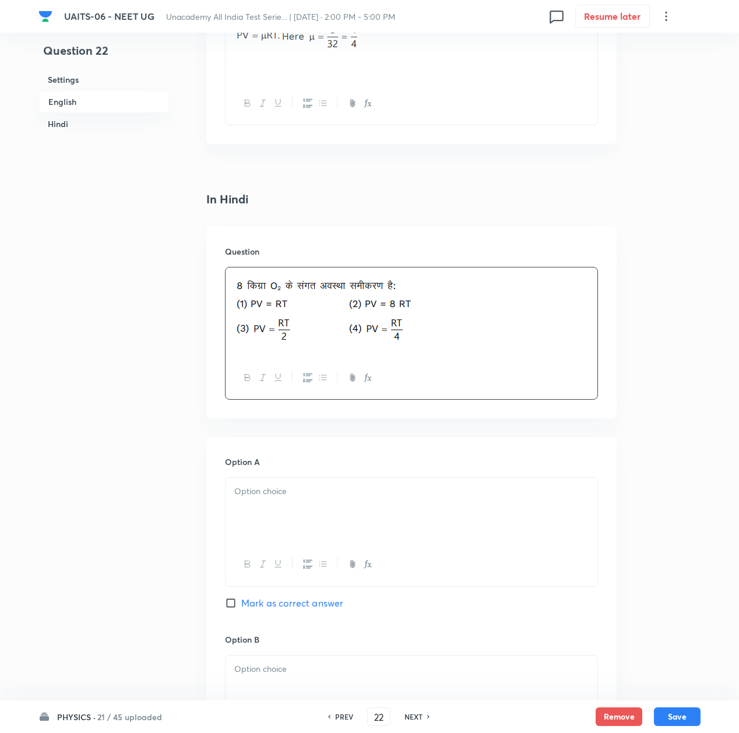
click at [271, 504] on div at bounding box center [412, 510] width 372 height 65
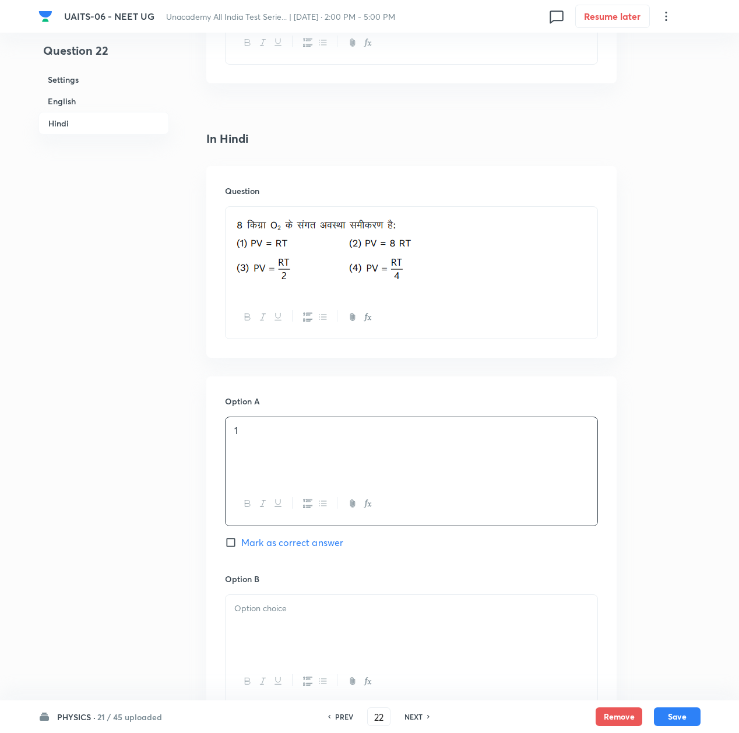
scroll to position [1538, 0]
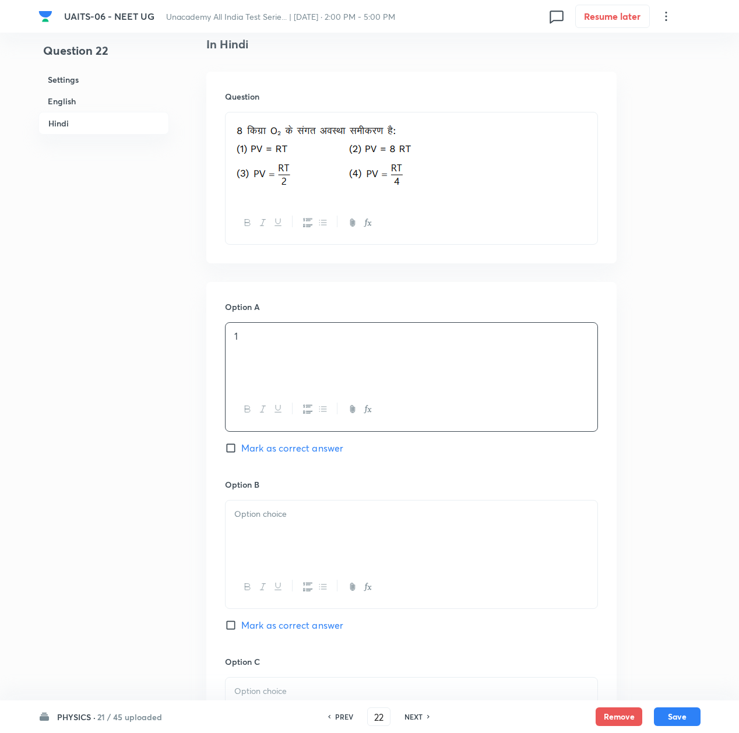
click at [254, 540] on div at bounding box center [412, 533] width 372 height 65
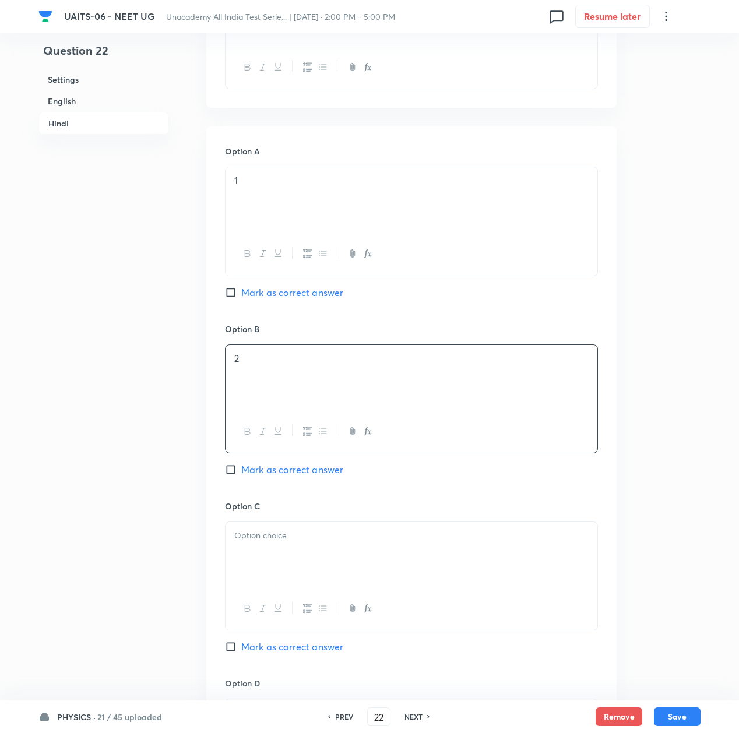
click at [278, 558] on div at bounding box center [412, 554] width 372 height 65
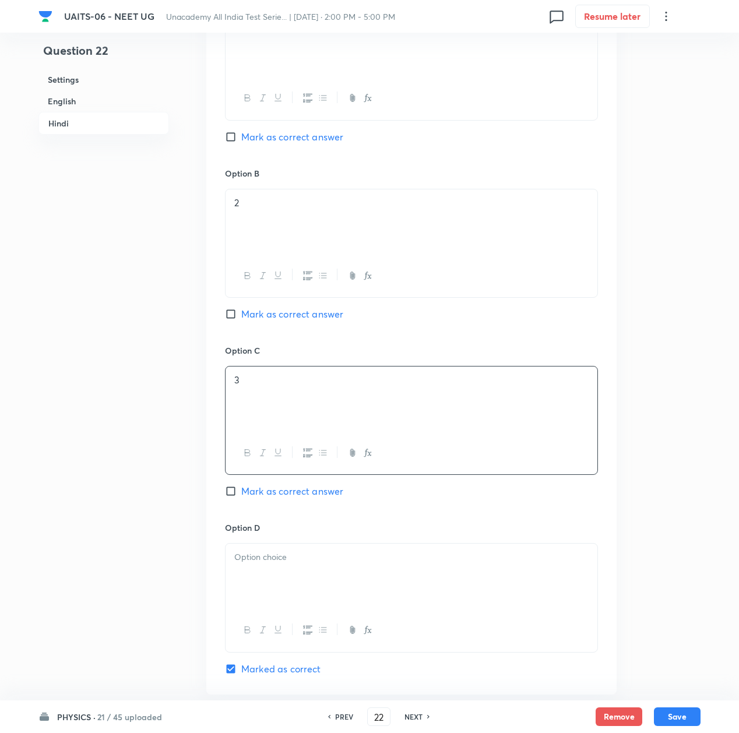
click at [287, 584] on div at bounding box center [412, 576] width 372 height 65
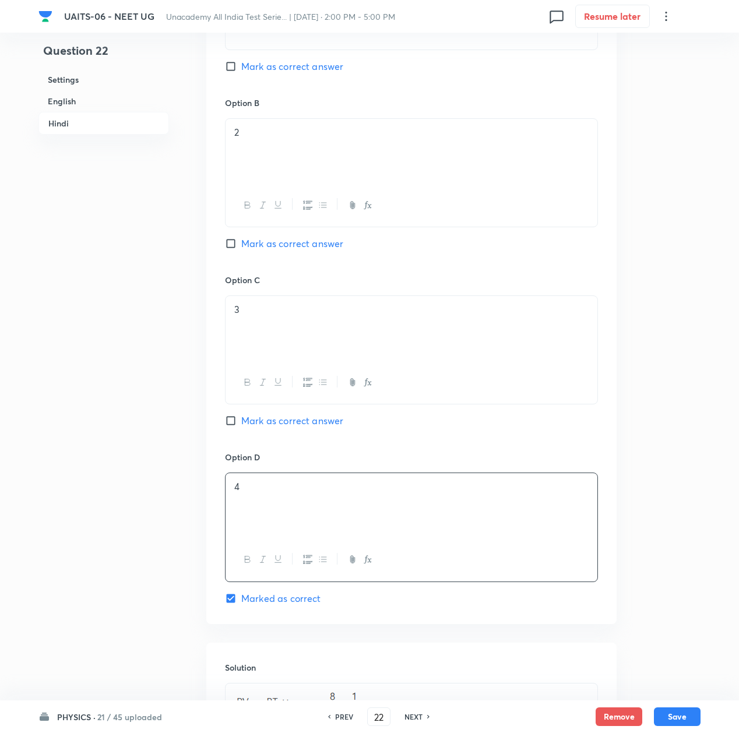
scroll to position [2107, 0]
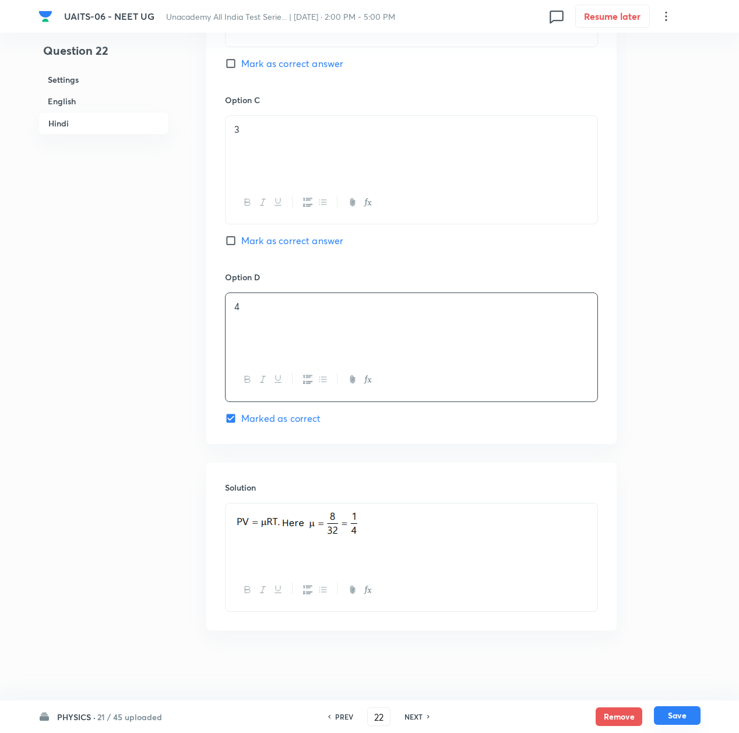
click at [677, 721] on button "Save" at bounding box center [677, 716] width 47 height 19
